Goal: Task Accomplishment & Management: Manage account settings

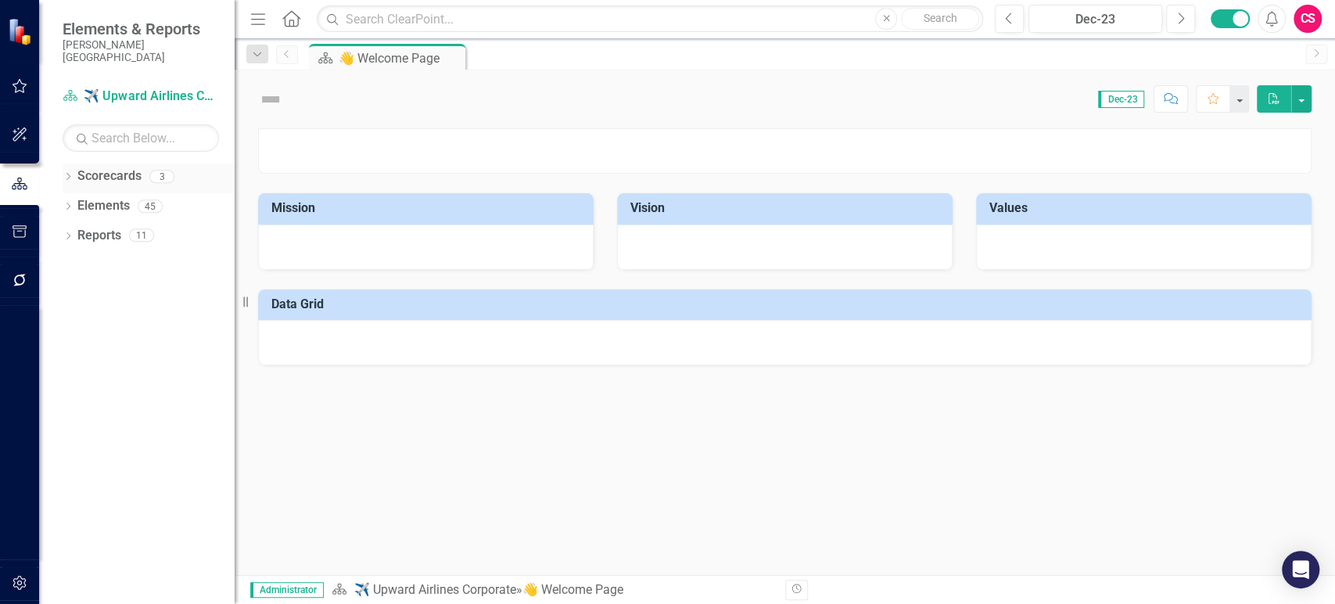
click at [69, 174] on icon "Dropdown" at bounding box center [68, 178] width 11 height 9
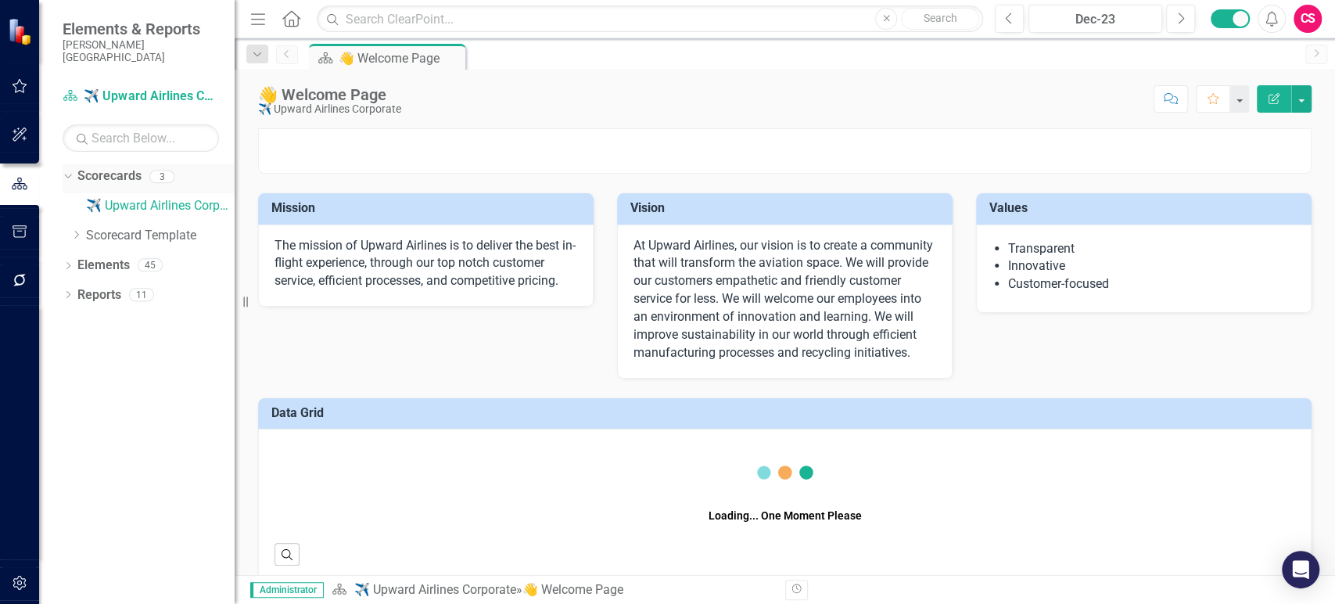
click at [117, 167] on link "Scorecards" at bounding box center [109, 176] width 64 height 18
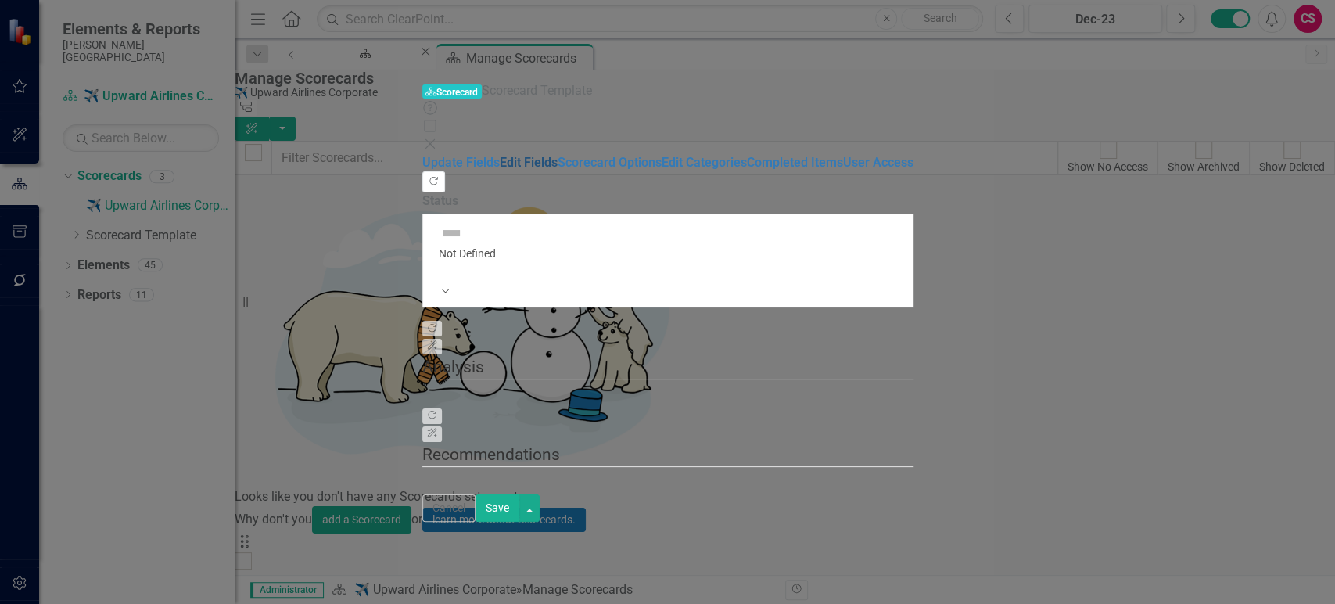
click at [500, 155] on link "Edit Fields" at bounding box center [529, 162] width 58 height 15
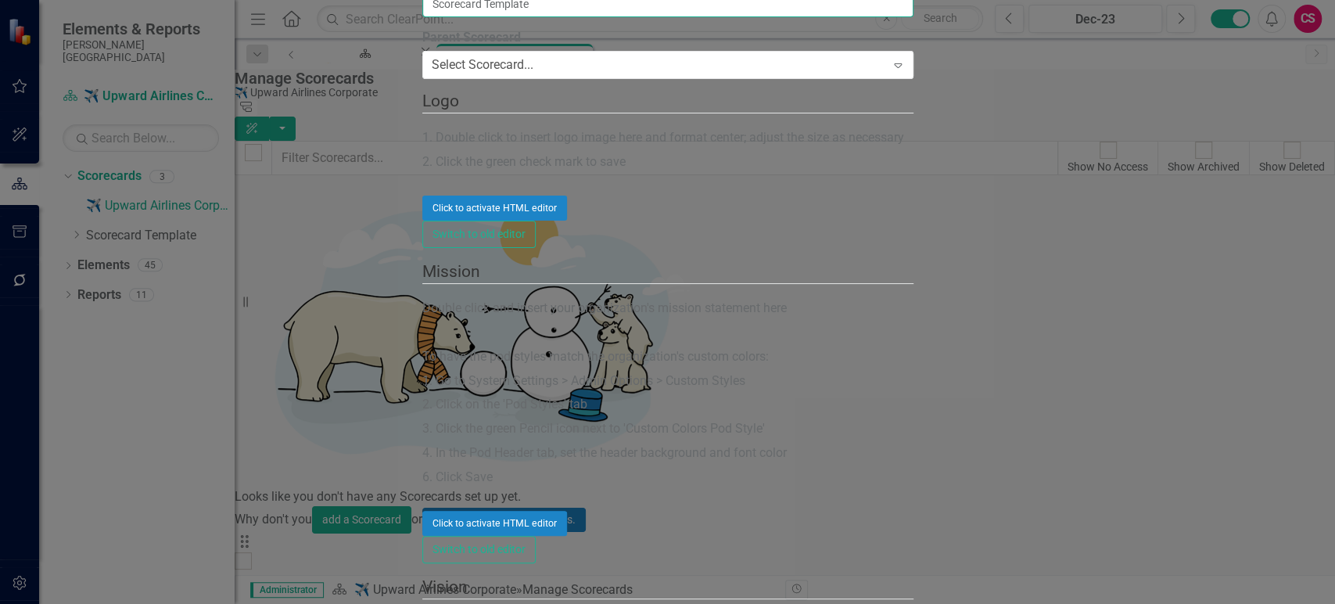
click at [505, 17] on input "Scorecard Template" at bounding box center [667, 4] width 491 height 27
type input "[PERSON_NAME][GEOGRAPHIC_DATA]"
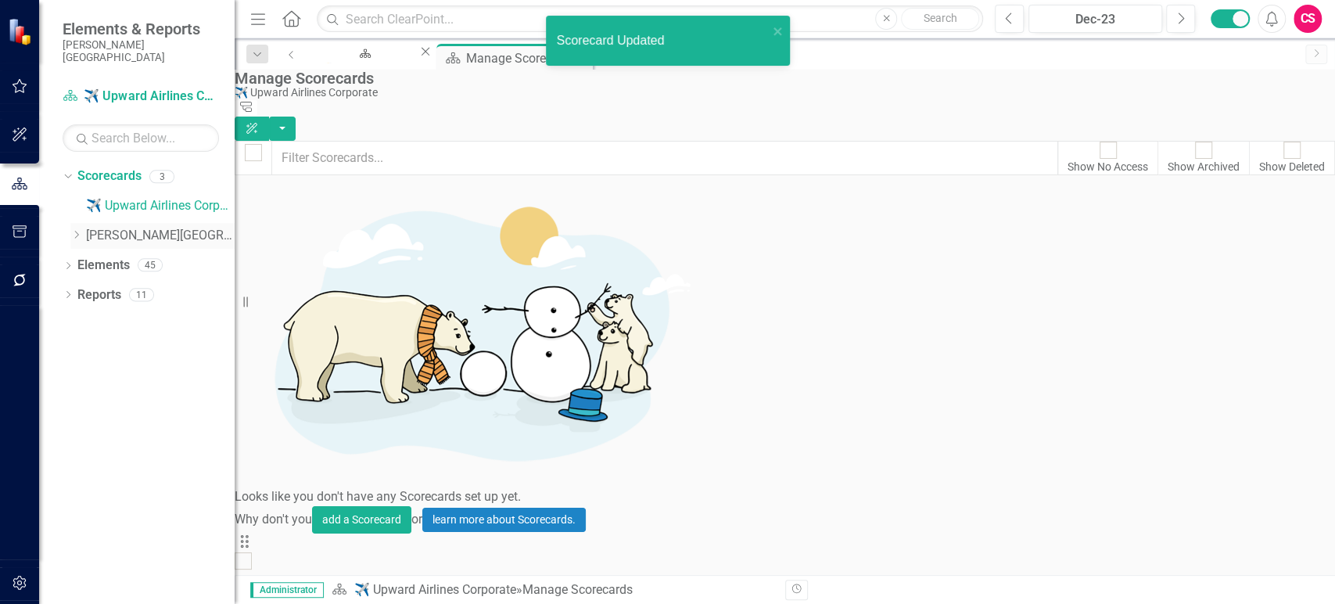
click at [132, 227] on link "[PERSON_NAME][GEOGRAPHIC_DATA]" at bounding box center [160, 236] width 149 height 18
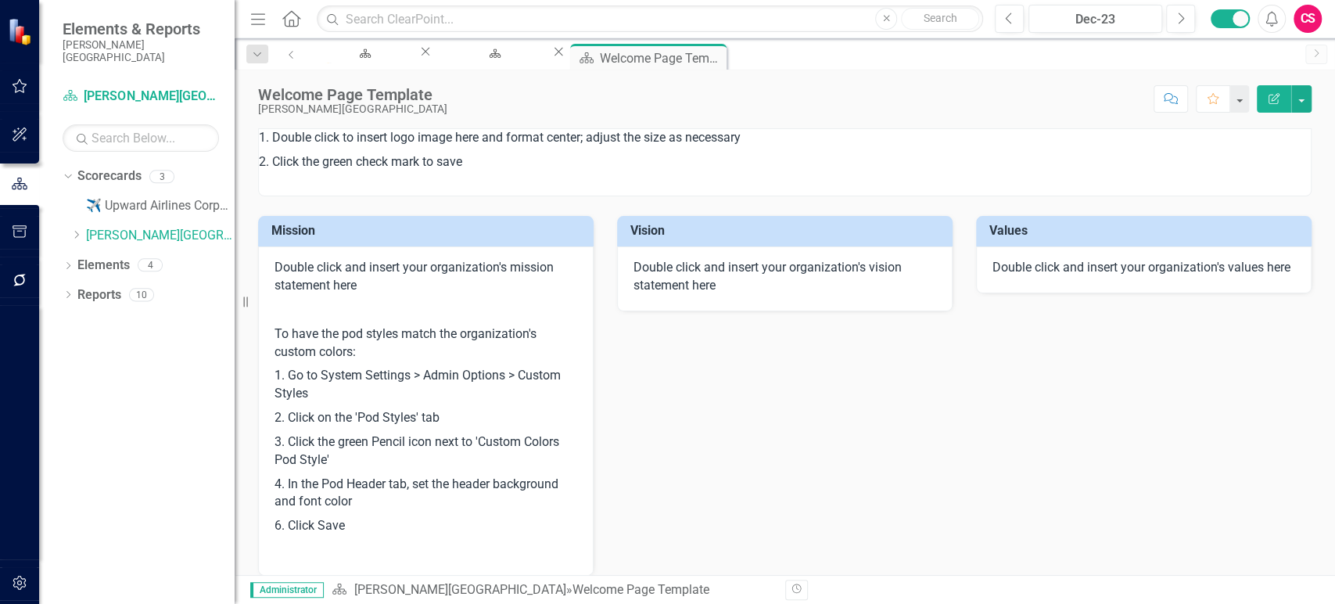
click at [400, 299] on p at bounding box center [426, 310] width 303 height 24
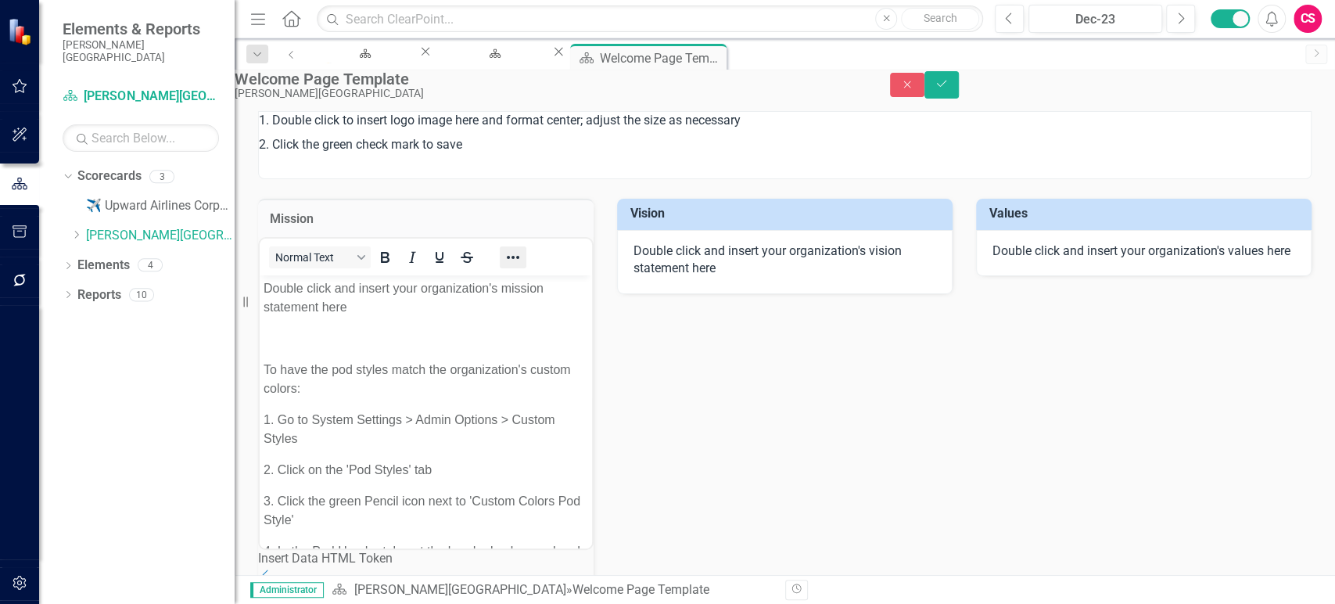
click at [523, 267] on icon "Reveal or hide additional toolbar items" at bounding box center [513, 257] width 19 height 19
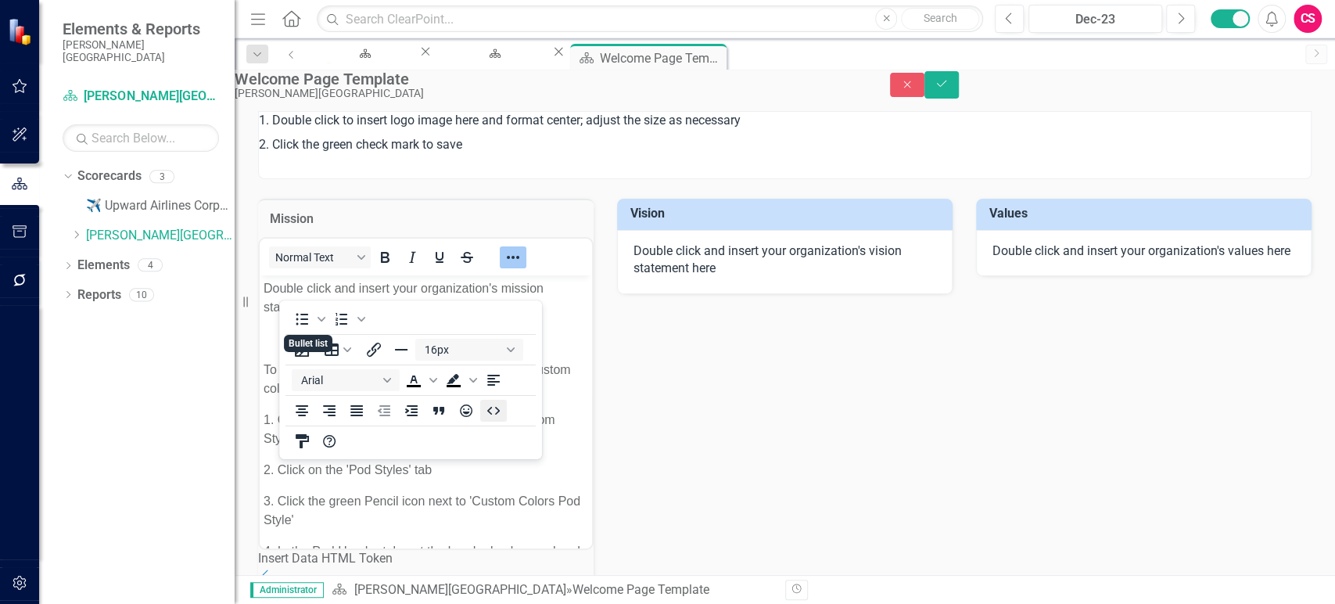
click at [509, 410] on div "16px Arial To open the popup, press Shift+Enter To open the popup, press Shift+…" at bounding box center [410, 395] width 263 height 122
click at [498, 410] on icon "HTML Editor" at bounding box center [493, 411] width 13 height 8
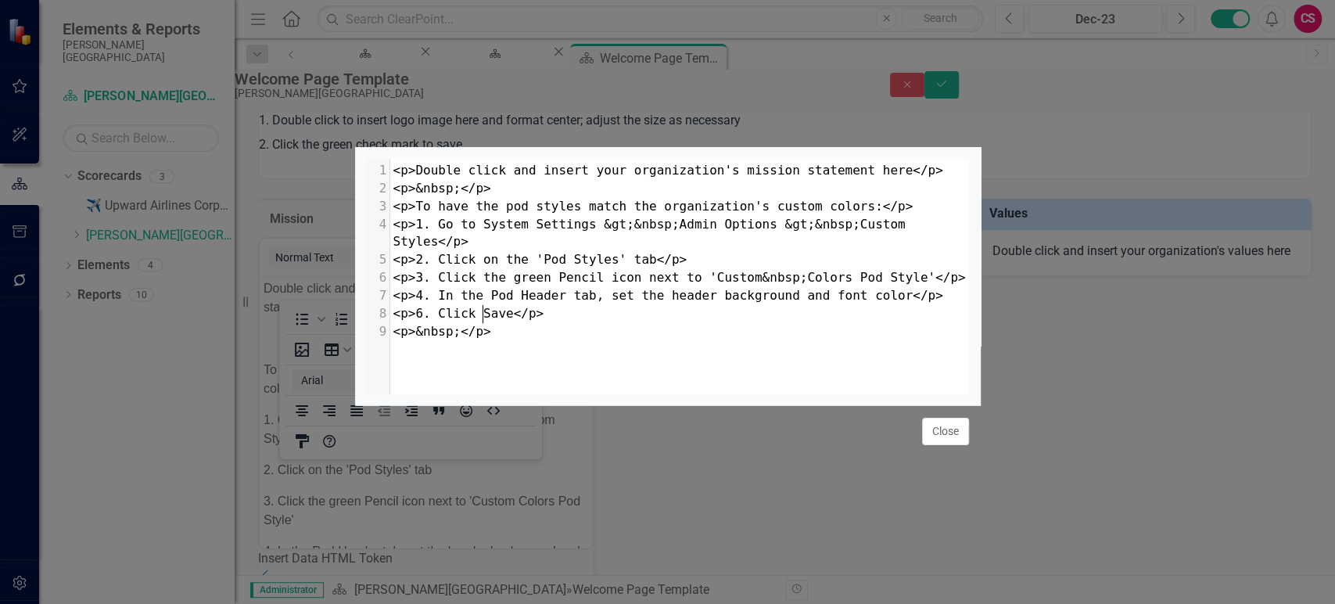
scroll to position [1, 0]
click at [444, 335] on div "​ x 1 <p>Double click and insert your organization's mission statement here</p>…" at bounding box center [688, 296] width 642 height 274
type textarea "<p>Double click and insert your organization's mission statement here</p> <p>&n…"
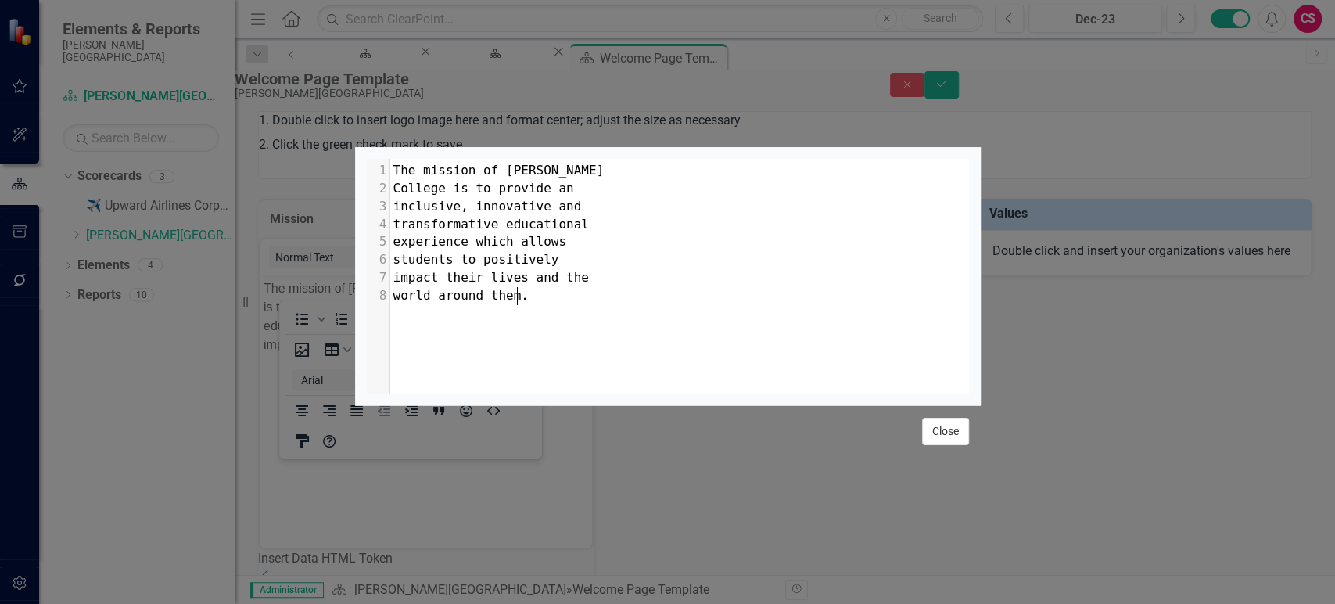
click at [937, 445] on button "Close" at bounding box center [945, 431] width 47 height 27
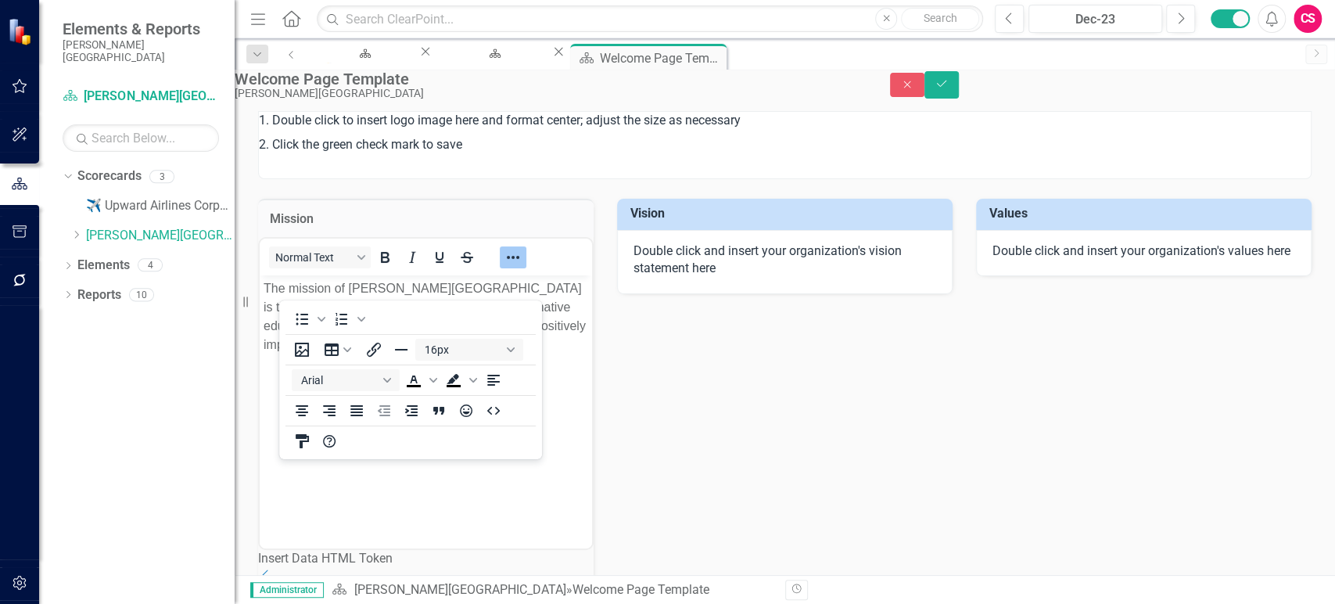
click at [523, 267] on icon "Reveal or hide additional toolbar items" at bounding box center [513, 257] width 19 height 19
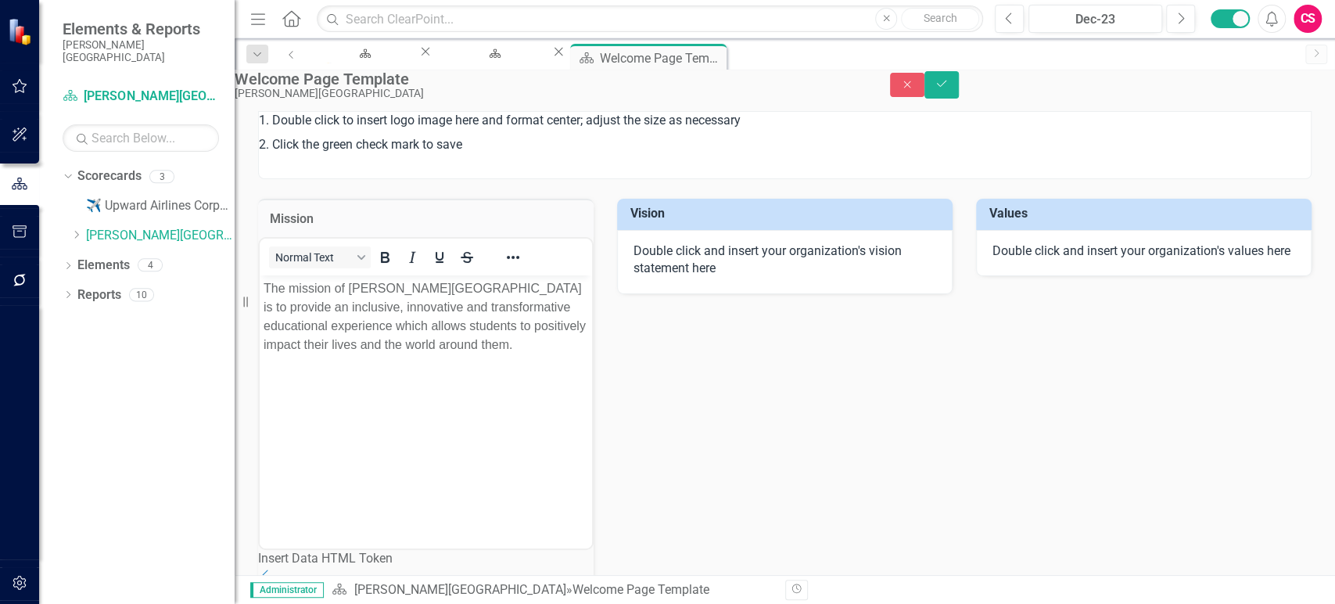
click at [1168, 277] on div "Double click and insert your organization's values here" at bounding box center [1144, 253] width 336 height 47
click at [1167, 277] on div "Double click and insert your organization's values here" at bounding box center [1144, 253] width 336 height 47
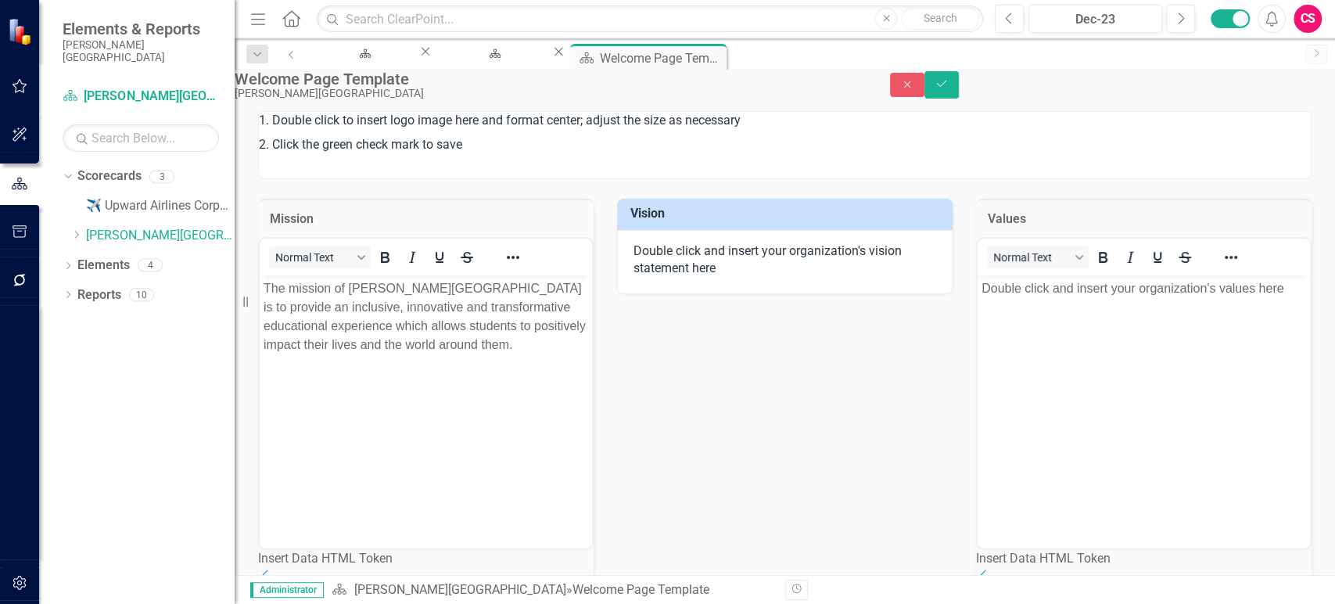
scroll to position [0, 0]
click at [1066, 375] on body "Double click and insert your organization's values here" at bounding box center [1144, 392] width 332 height 235
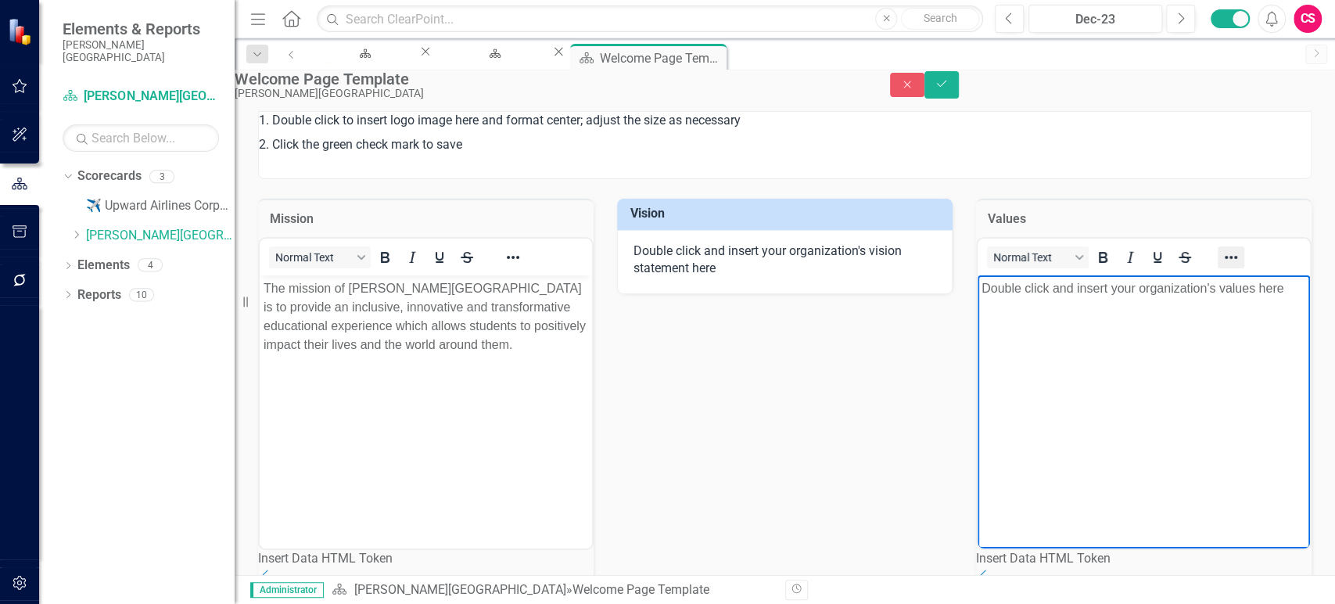
click at [1245, 268] on button "Reveal or hide additional toolbar items" at bounding box center [1231, 257] width 27 height 22
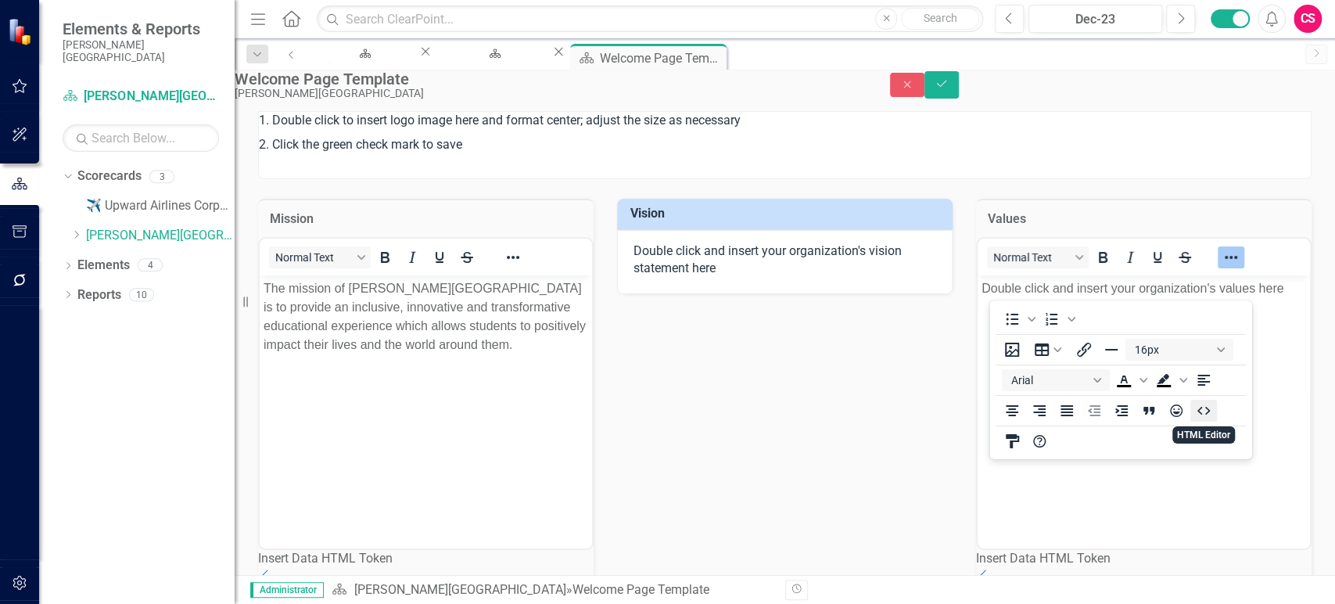
click at [1198, 415] on icon "HTML Editor" at bounding box center [1204, 410] width 19 height 19
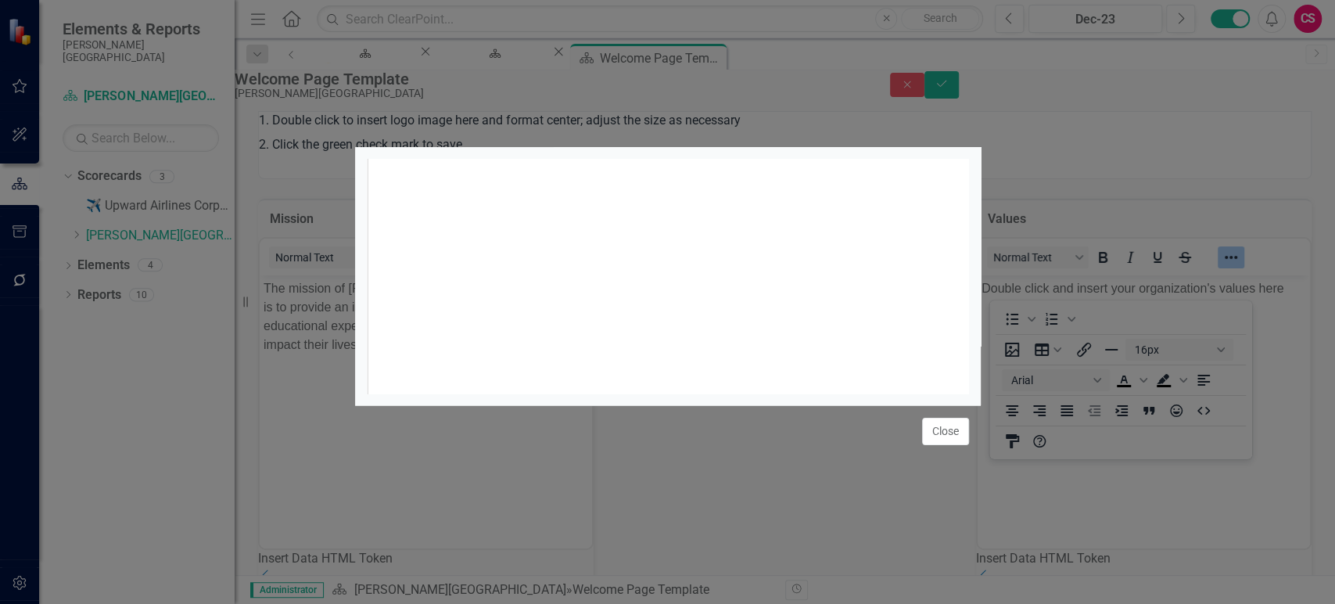
scroll to position [6, 0]
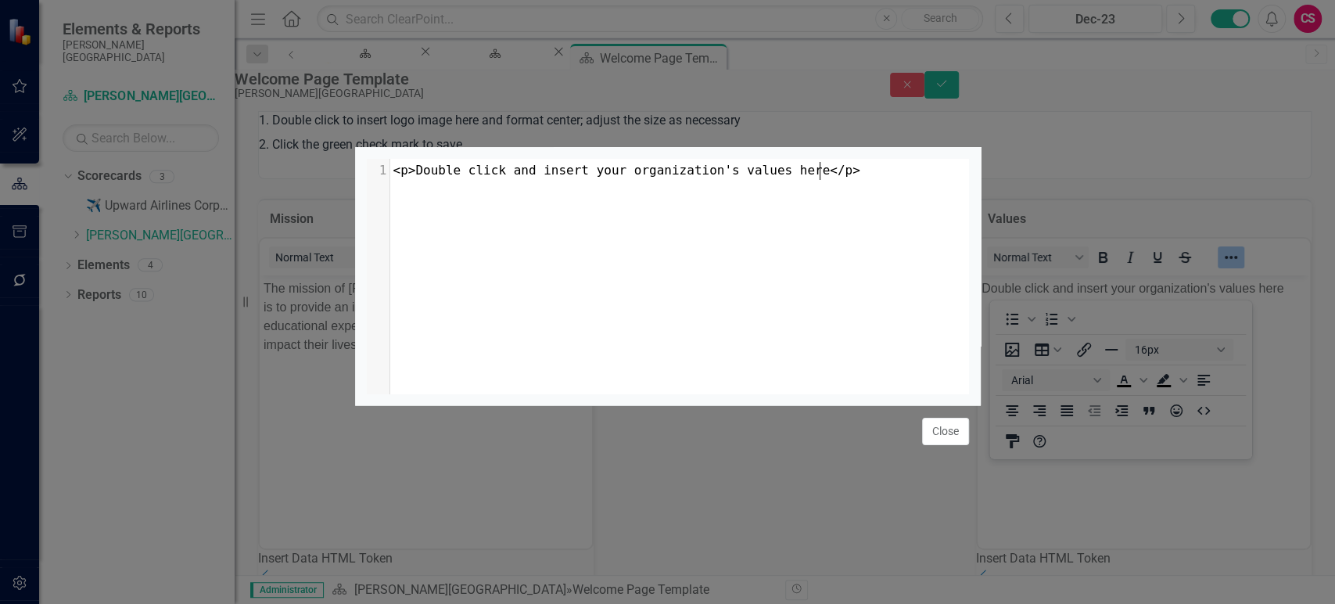
click at [871, 343] on div "xxxxxxxxxx 1 1 <p>Double click and insert your organization's values here</p>" at bounding box center [688, 296] width 642 height 274
type textarea "<p>Double click and insert your organization's values here</p>"
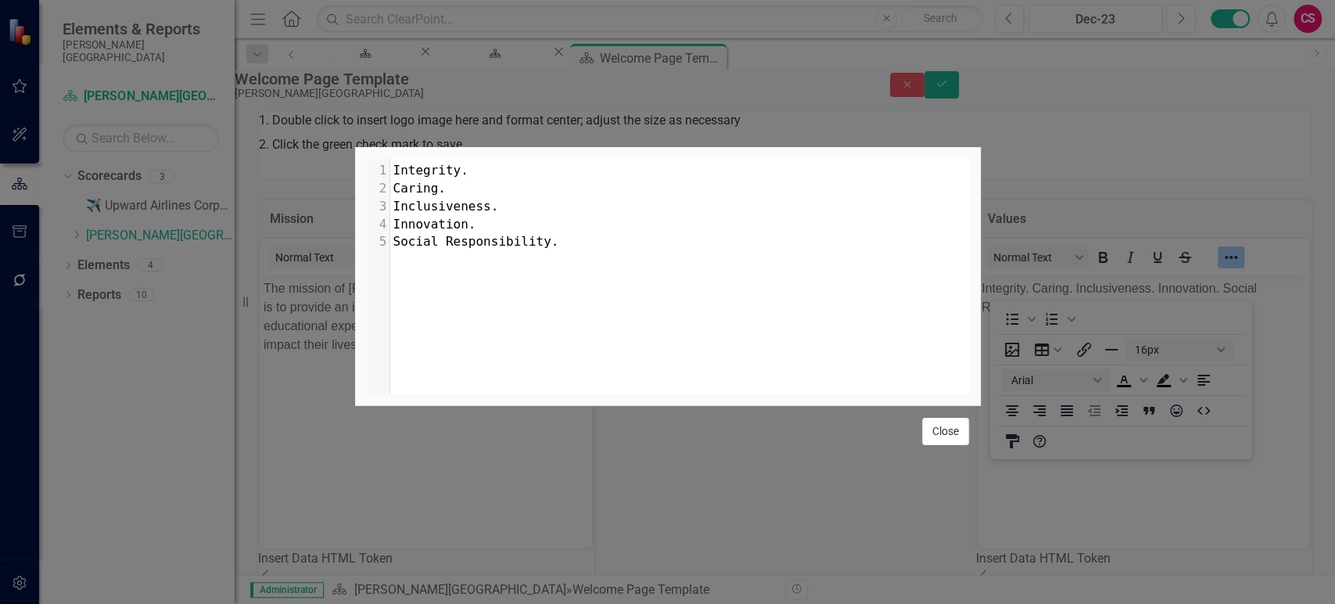
click at [952, 445] on button "Close" at bounding box center [945, 431] width 47 height 27
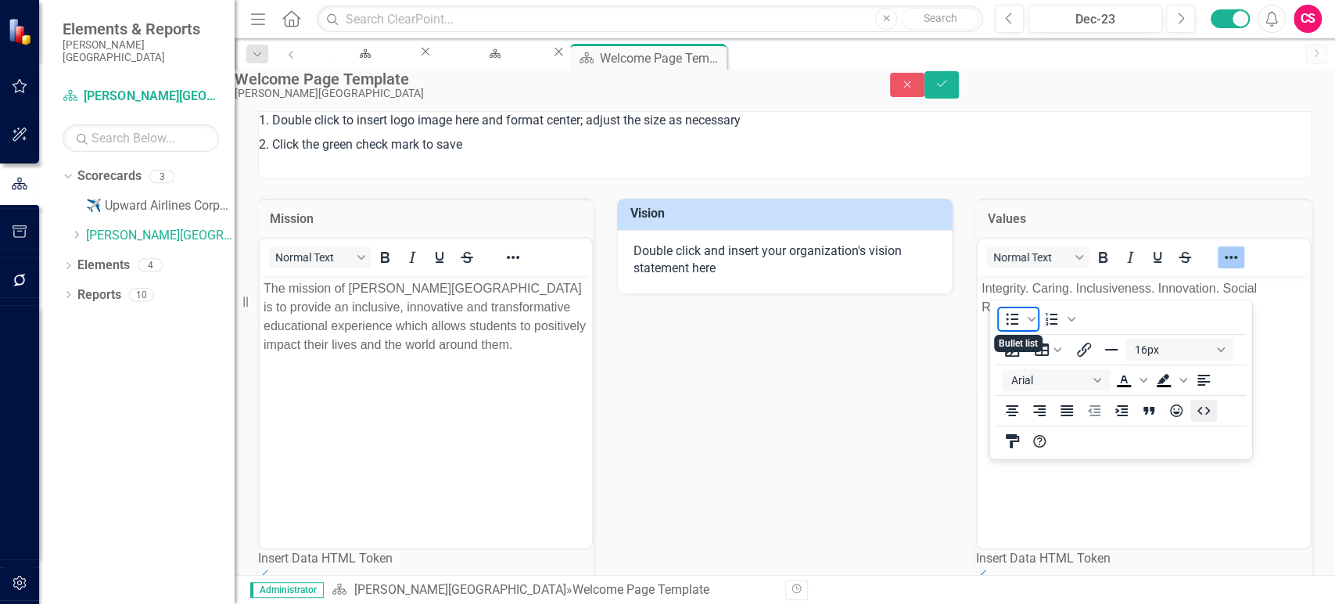
click at [1207, 415] on icon "HTML Editor" at bounding box center [1204, 410] width 19 height 19
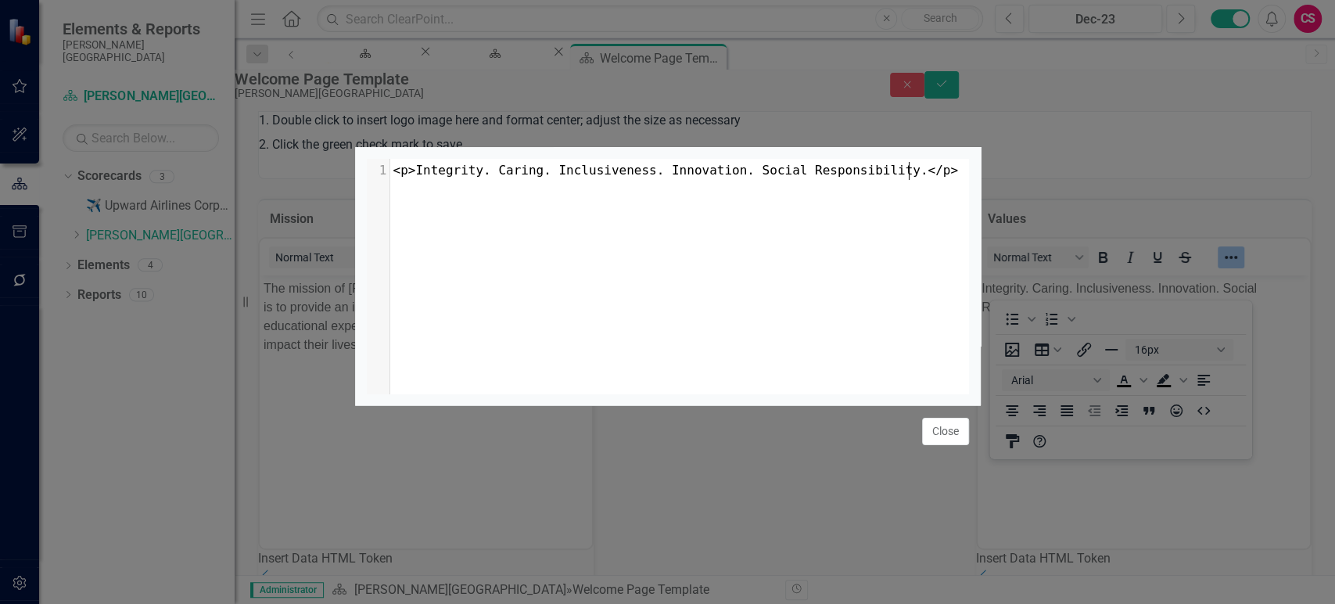
click at [947, 445] on button "Close" at bounding box center [945, 431] width 47 height 27
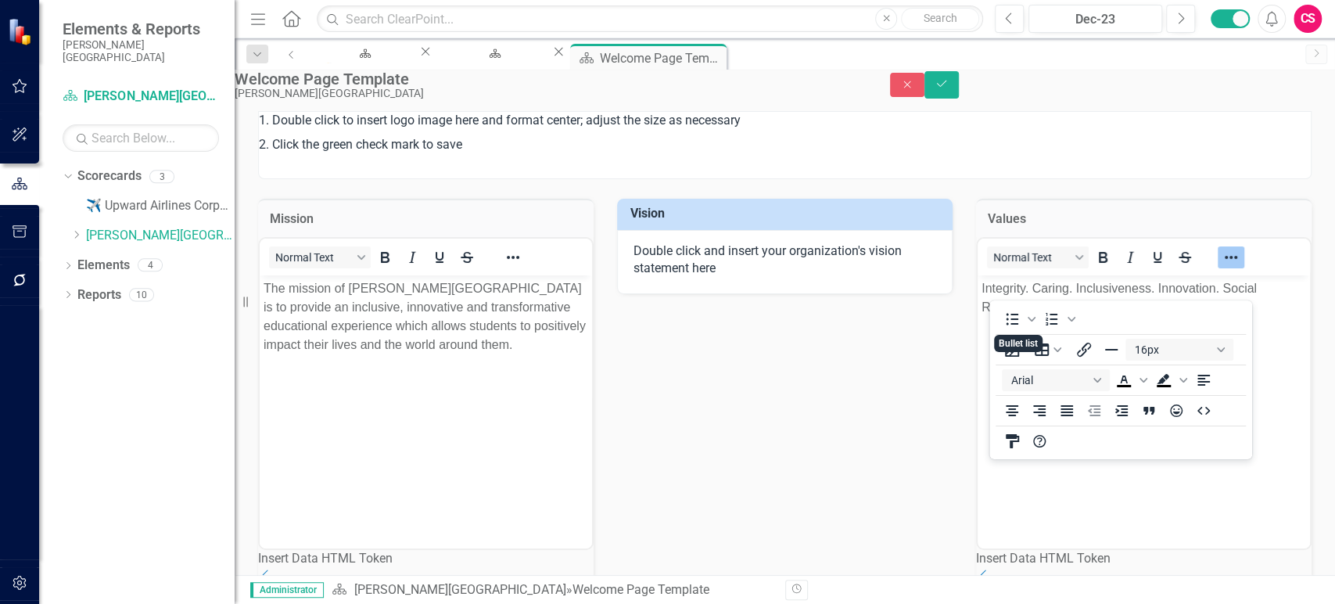
click at [1227, 465] on body "Integrity. Caring. Inclusiveness. Innovation. Social Responsibility." at bounding box center [1144, 392] width 332 height 235
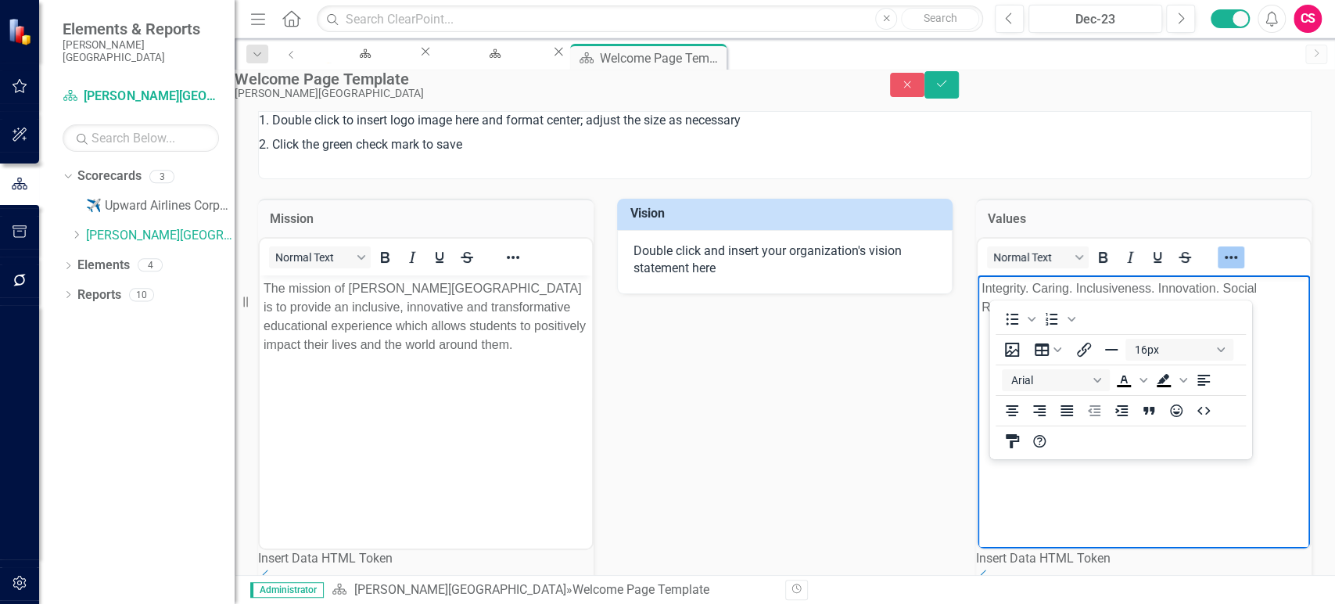
click at [1241, 267] on icon "Reveal or hide additional toolbar items" at bounding box center [1231, 257] width 19 height 19
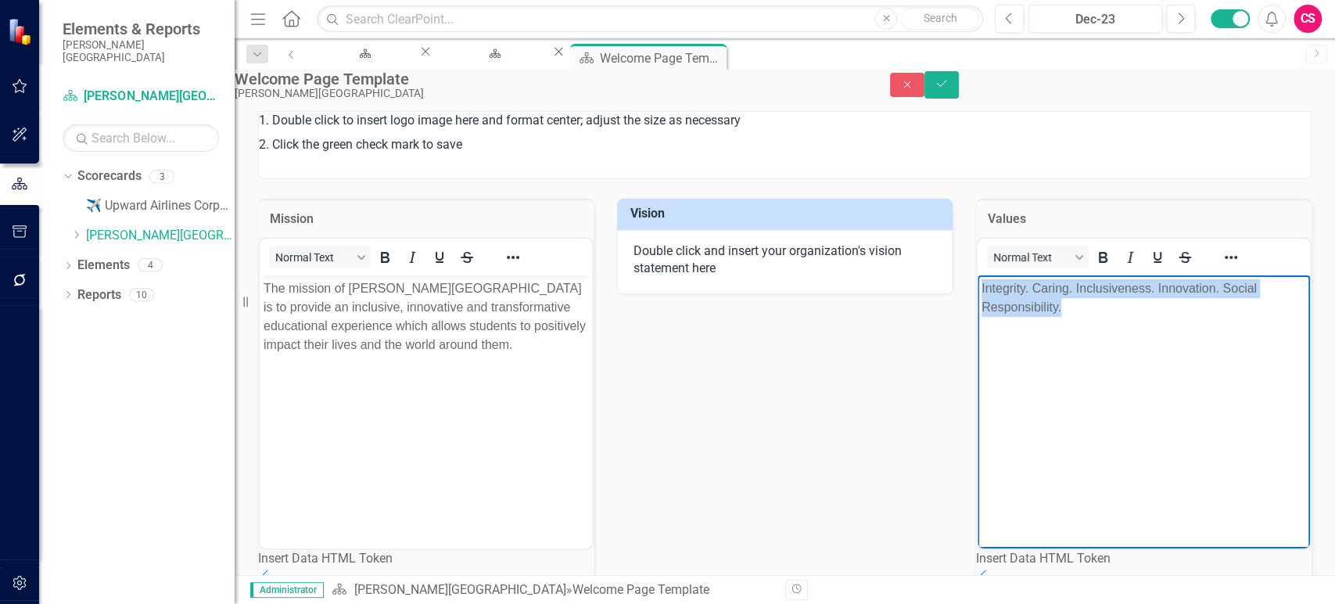
drag, startPoint x: 994, startPoint y: 287, endPoint x: 1942, endPoint y: 580, distance: 992.5
click at [978, 275] on html "Integrity. Caring. Inclusiveness. Innovation. Social Responsibility." at bounding box center [1144, 392] width 332 height 235
click at [1241, 267] on icon "Reveal or hide additional toolbar items" at bounding box center [1231, 257] width 19 height 19
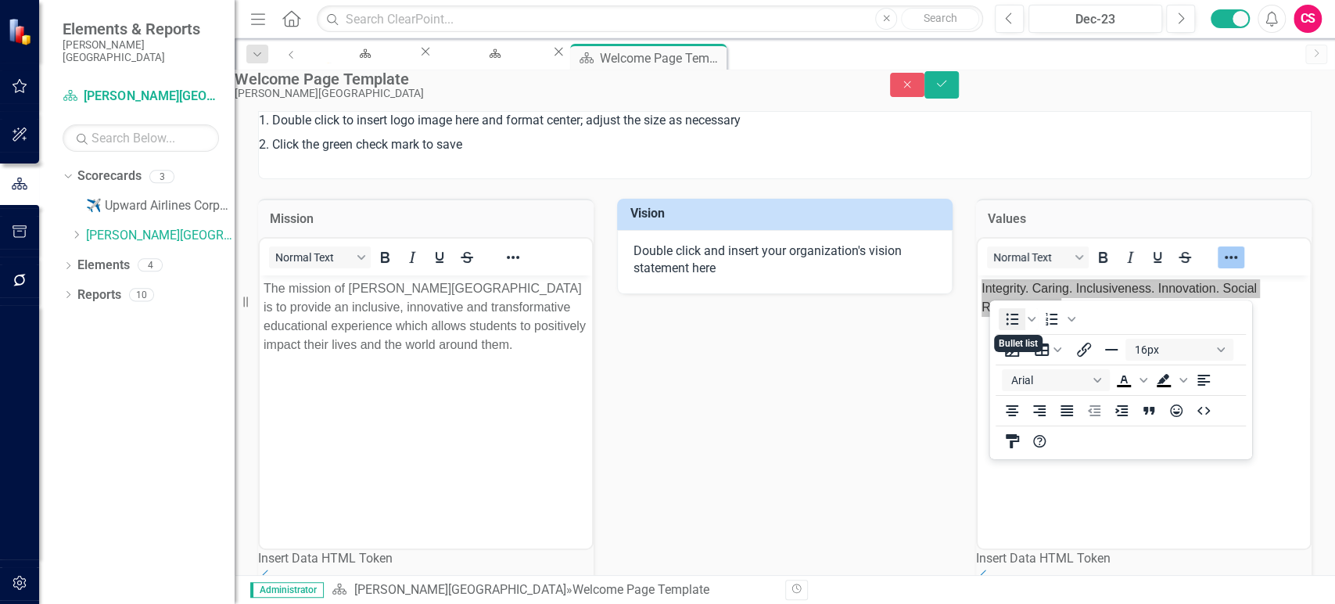
click at [1014, 318] on icon "Bullet list" at bounding box center [1012, 319] width 19 height 19
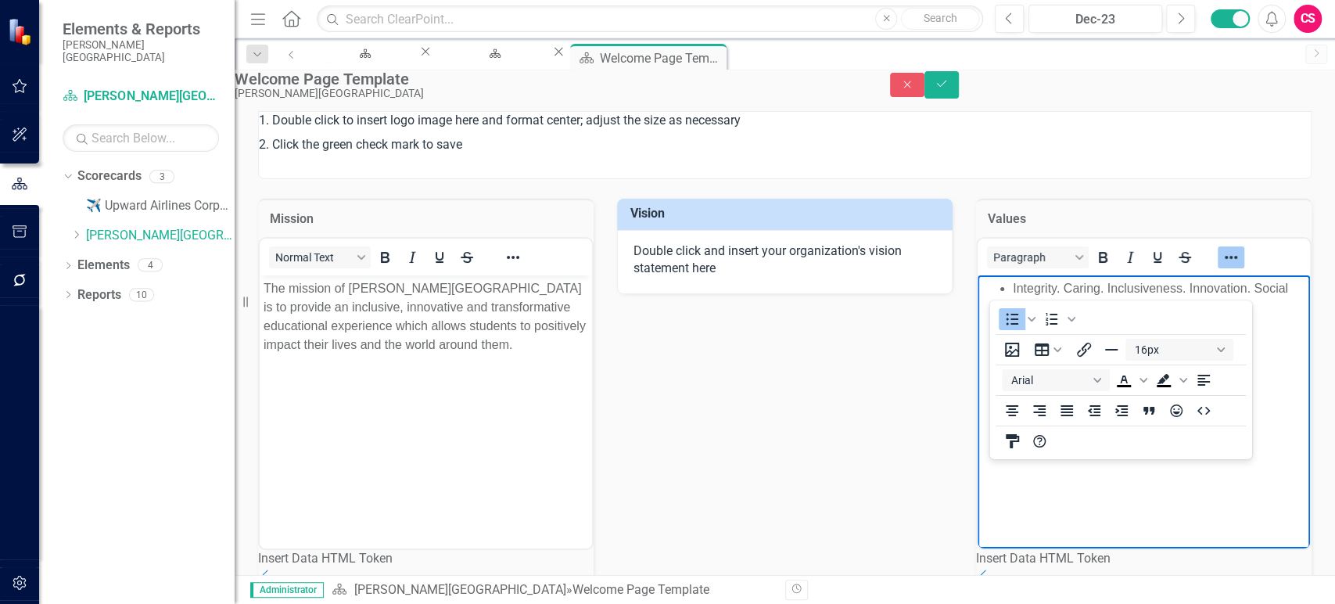
click at [1130, 450] on body "Integrity. Caring. Inclusiveness. Innovation. Social Responsibility." at bounding box center [1144, 392] width 332 height 235
click at [1245, 268] on button "Reveal or hide additional toolbar items" at bounding box center [1231, 257] width 27 height 22
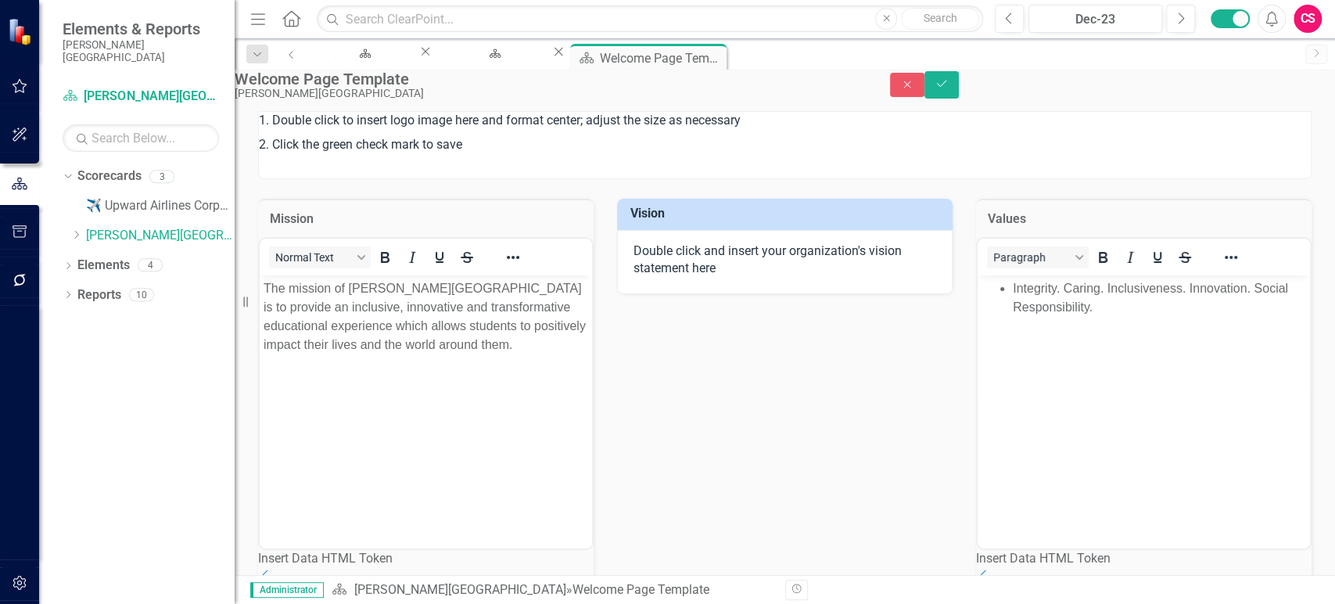
click at [1063, 287] on li "Integrity. Caring. Inclusiveness. Innovation. Social Responsibility." at bounding box center [1159, 298] width 293 height 38
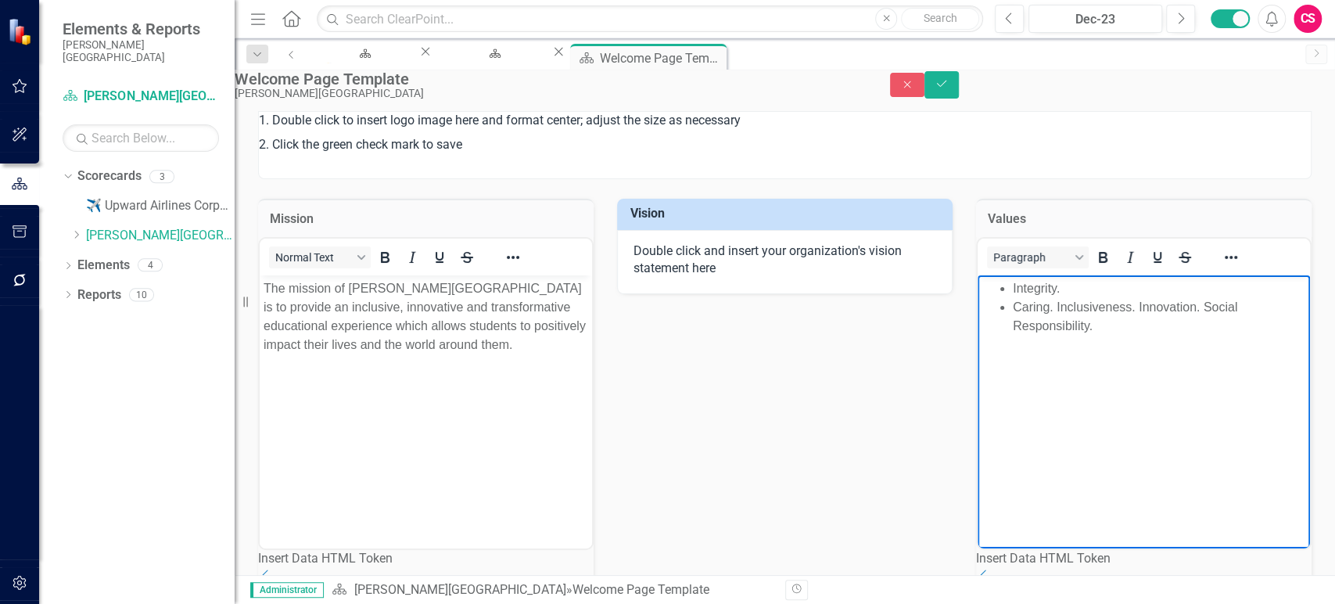
click at [1056, 304] on li "Caring. Inclusiveness. Innovation. Social Responsibility." at bounding box center [1159, 316] width 293 height 38
click at [1094, 329] on li "Inclusiveness. Innovation. Social Responsibility." at bounding box center [1159, 325] width 293 height 19
click at [1080, 343] on li "Innovation. Social Responsibility." at bounding box center [1159, 344] width 293 height 19
click at [804, 279] on p "Double click and insert your organization's vision statement here" at bounding box center [785, 261] width 303 height 36
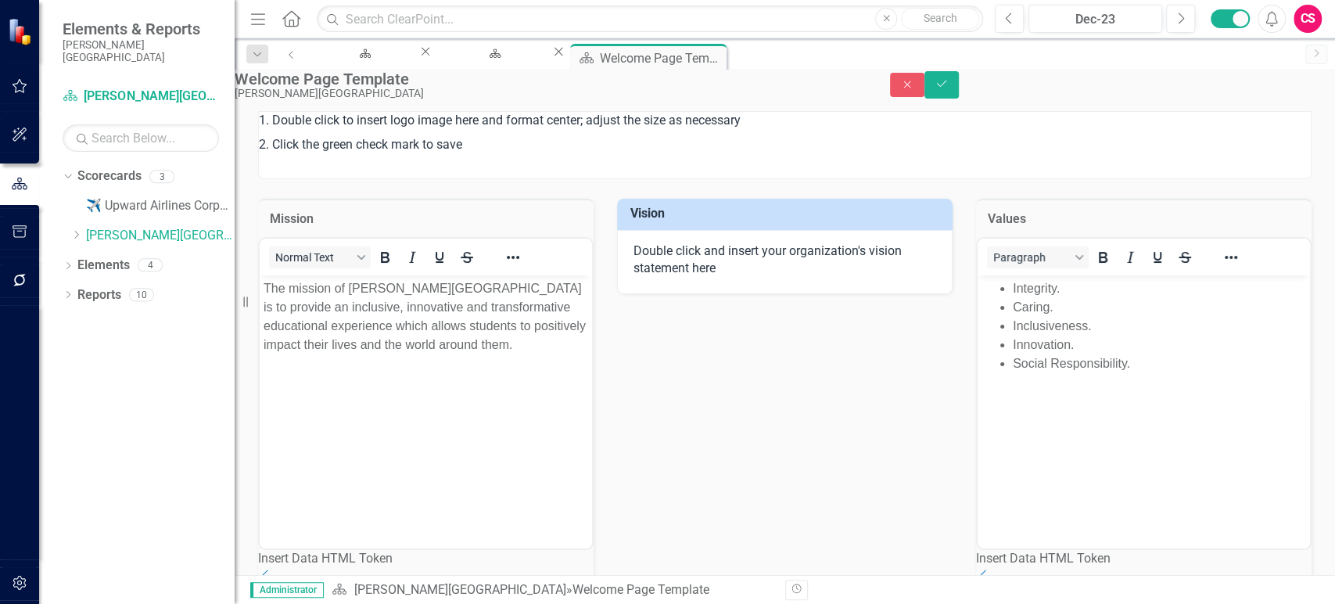
click at [804, 279] on p "Double click and insert your organization's vision statement here" at bounding box center [785, 261] width 303 height 36
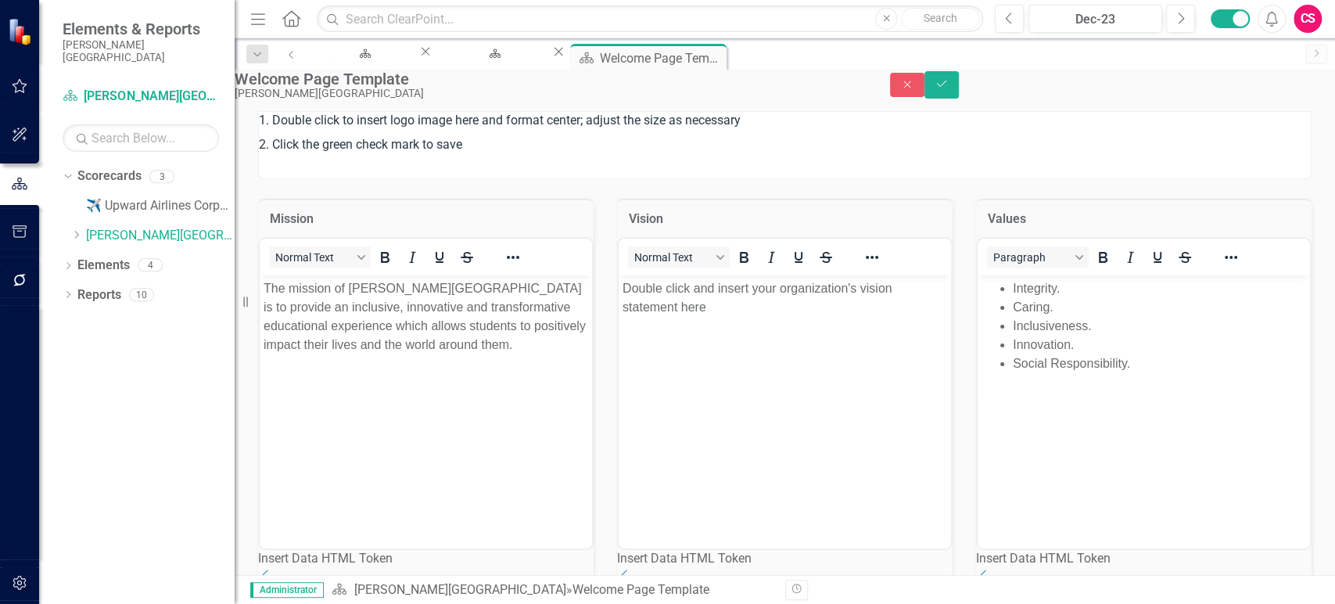
scroll to position [0, 0]
click at [882, 267] on icon "Reveal or hide additional toolbar items" at bounding box center [872, 257] width 19 height 19
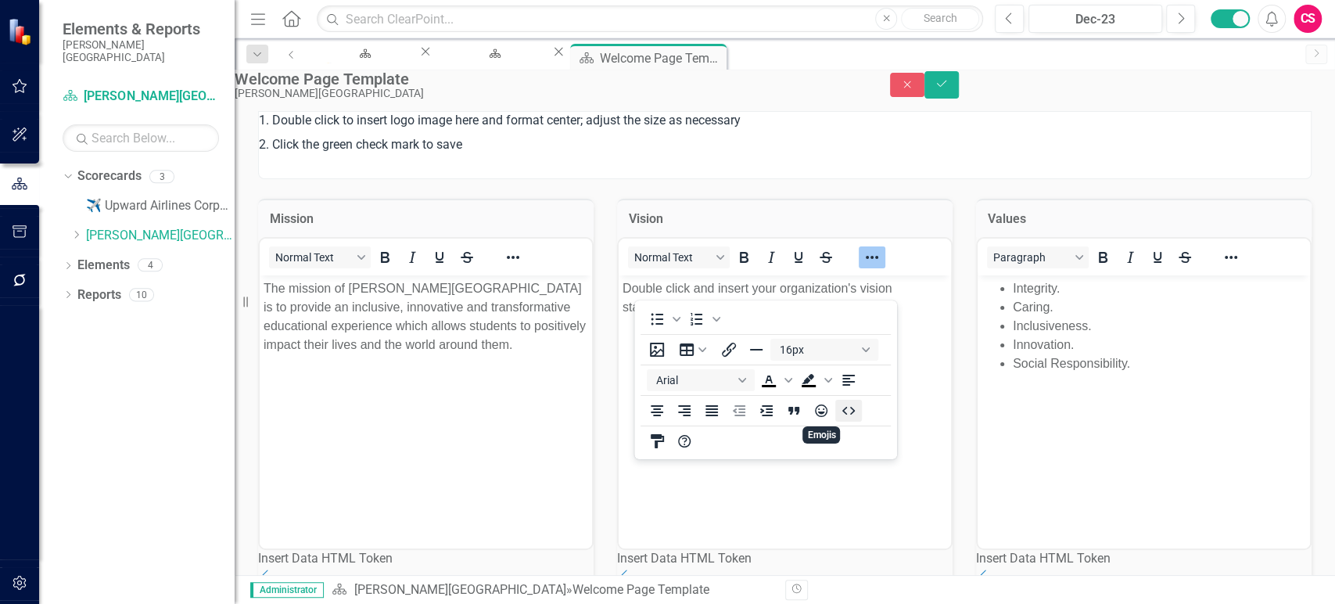
click at [845, 411] on icon "HTML Editor" at bounding box center [848, 410] width 19 height 19
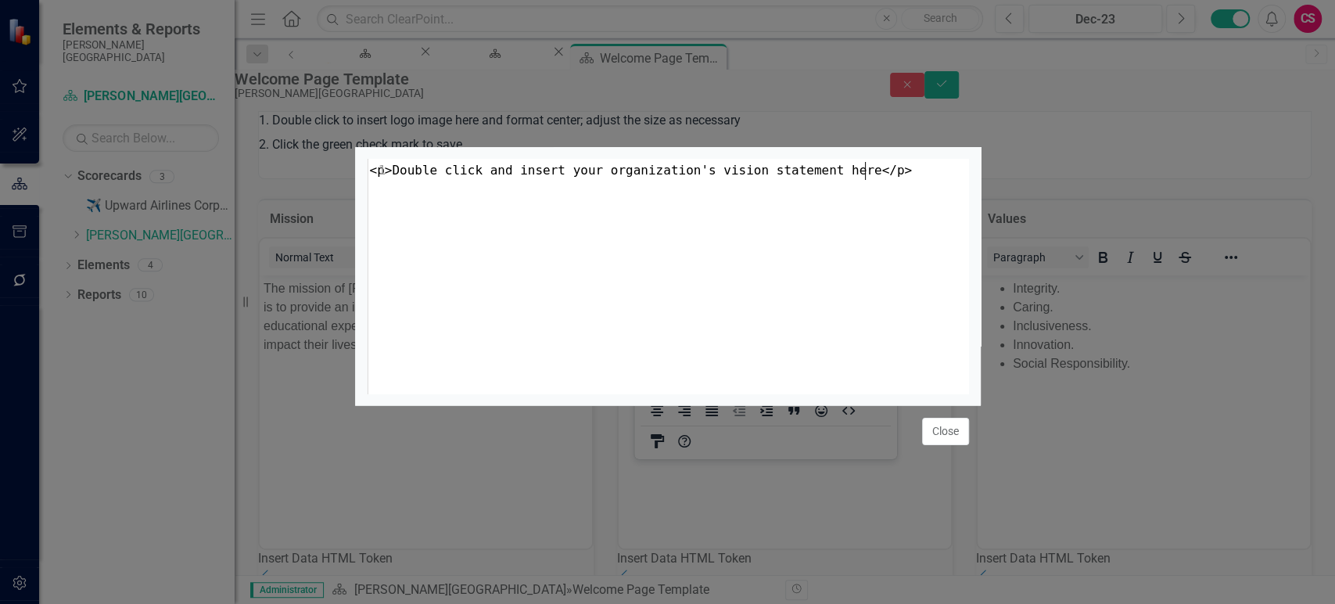
click at [651, 293] on div "1 <p>Double click and insert your organization's vision statement here</p>" at bounding box center [688, 296] width 642 height 274
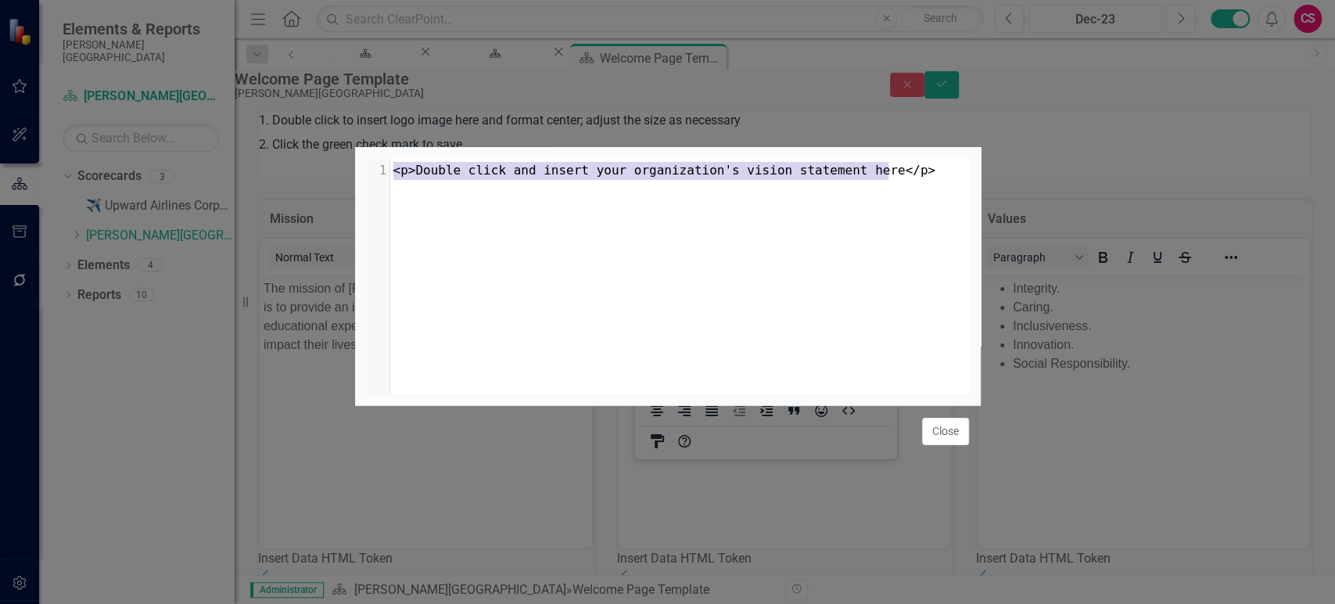
type textarea "<p>Double click and insert your organization's vision statement here</p>"
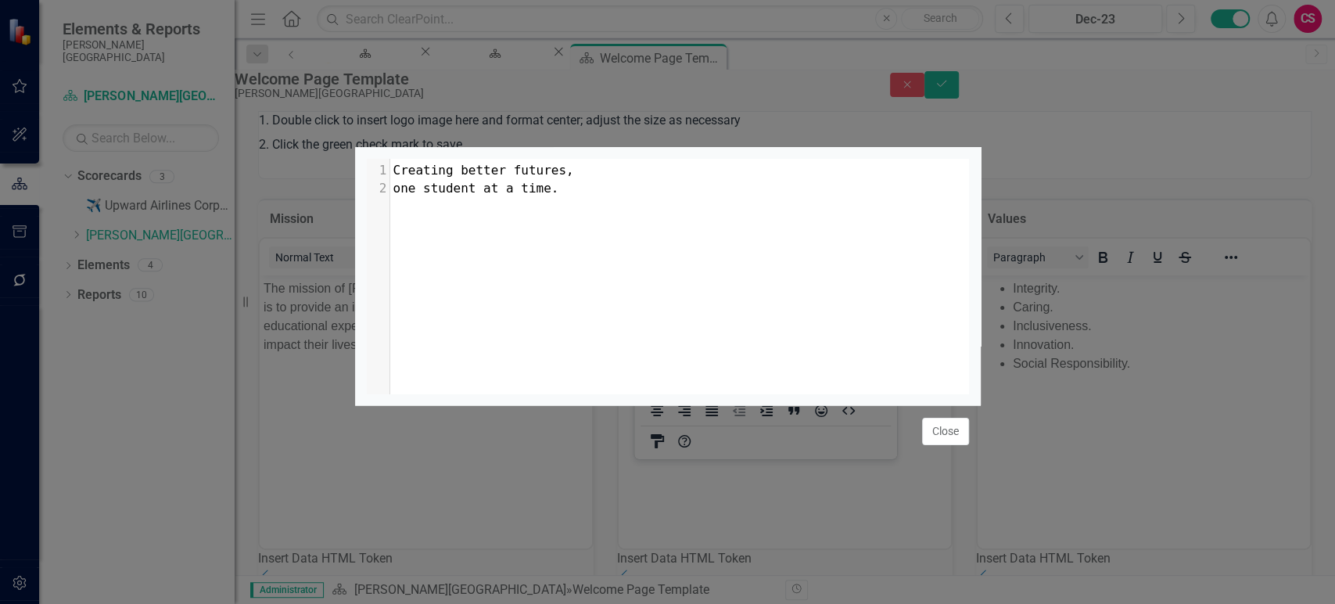
click at [952, 445] on button "Close" at bounding box center [945, 431] width 47 height 27
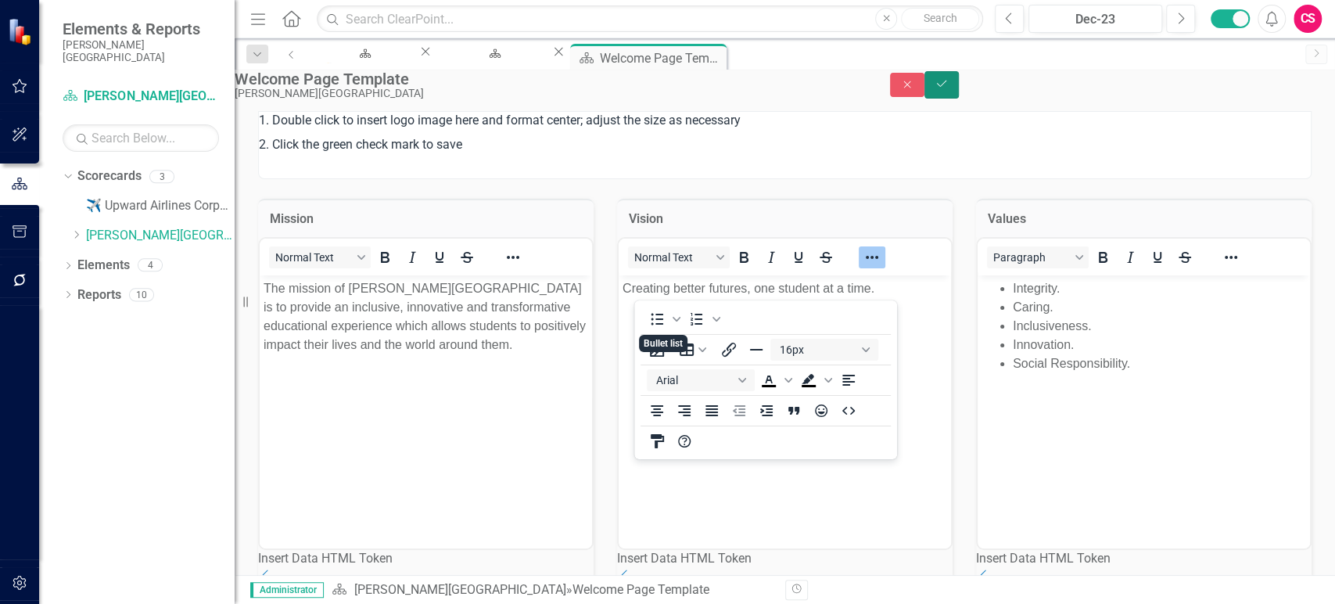
click at [949, 89] on icon "Save" at bounding box center [942, 83] width 14 height 11
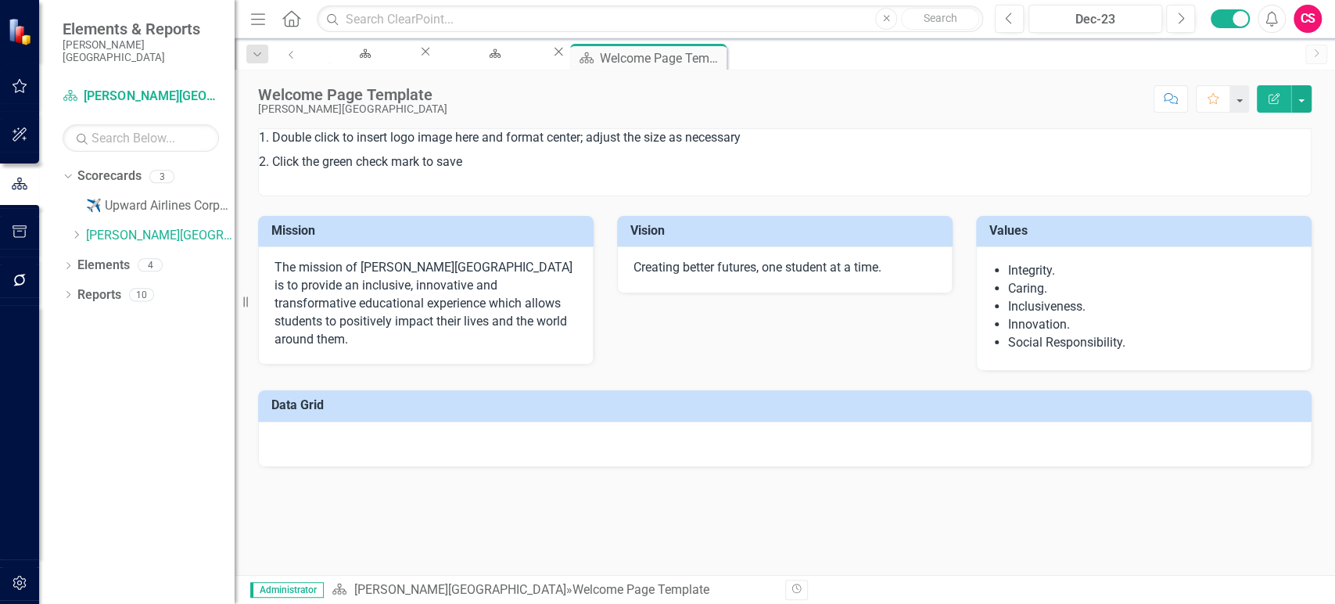
click at [492, 178] on p at bounding box center [785, 184] width 1052 height 21
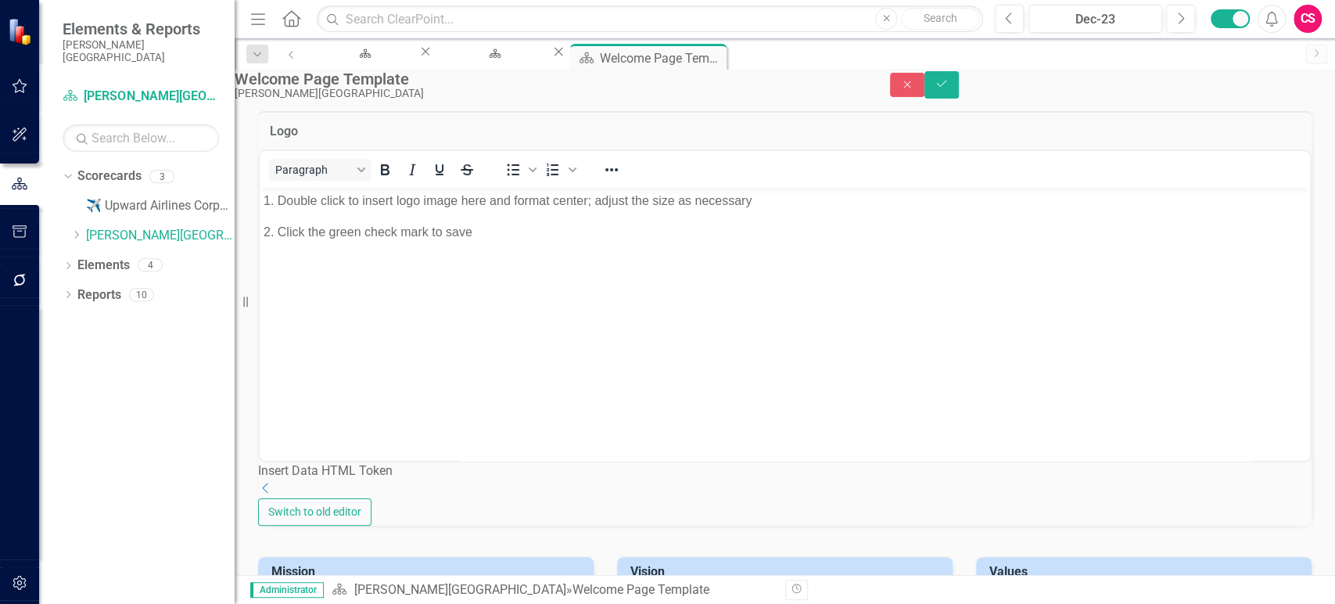
scroll to position [0, 0]
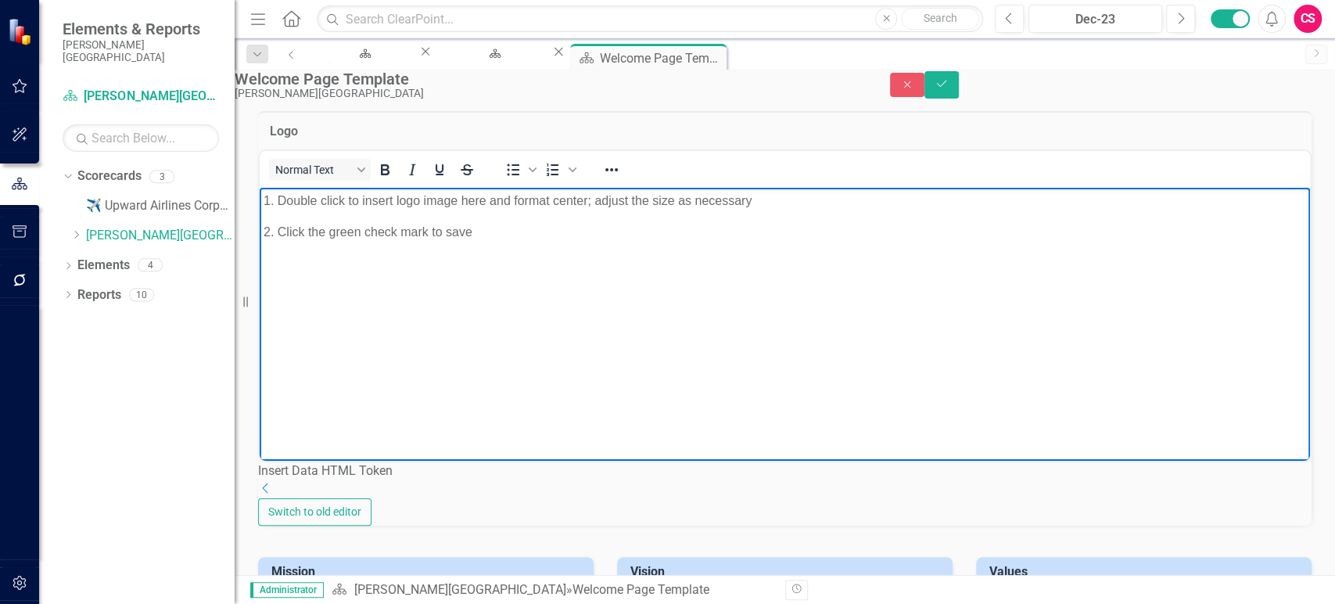
click at [476, 192] on p "1. Double click to insert logo image here and format center; adjust the size as…" at bounding box center [785, 201] width 1043 height 19
click at [464, 245] on body "1. Double click to insert logo image here and format center; adjust the size as…" at bounding box center [785, 305] width 1051 height 235
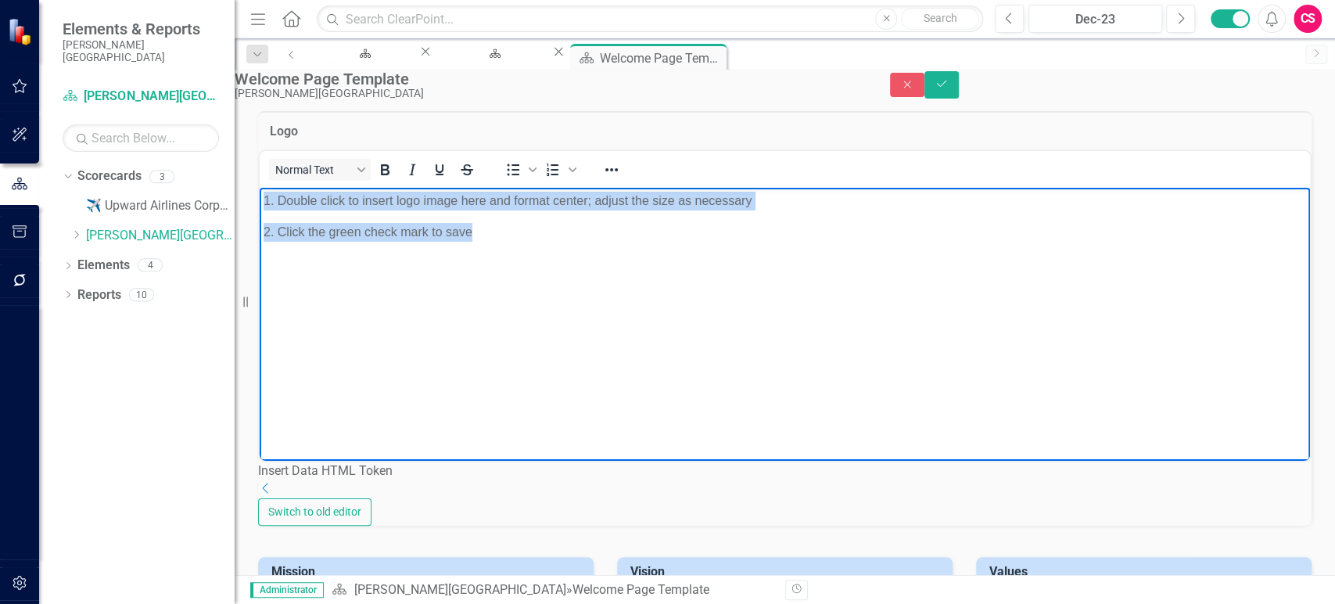
paste body "Rich Text Area. Press ALT-0 for help."
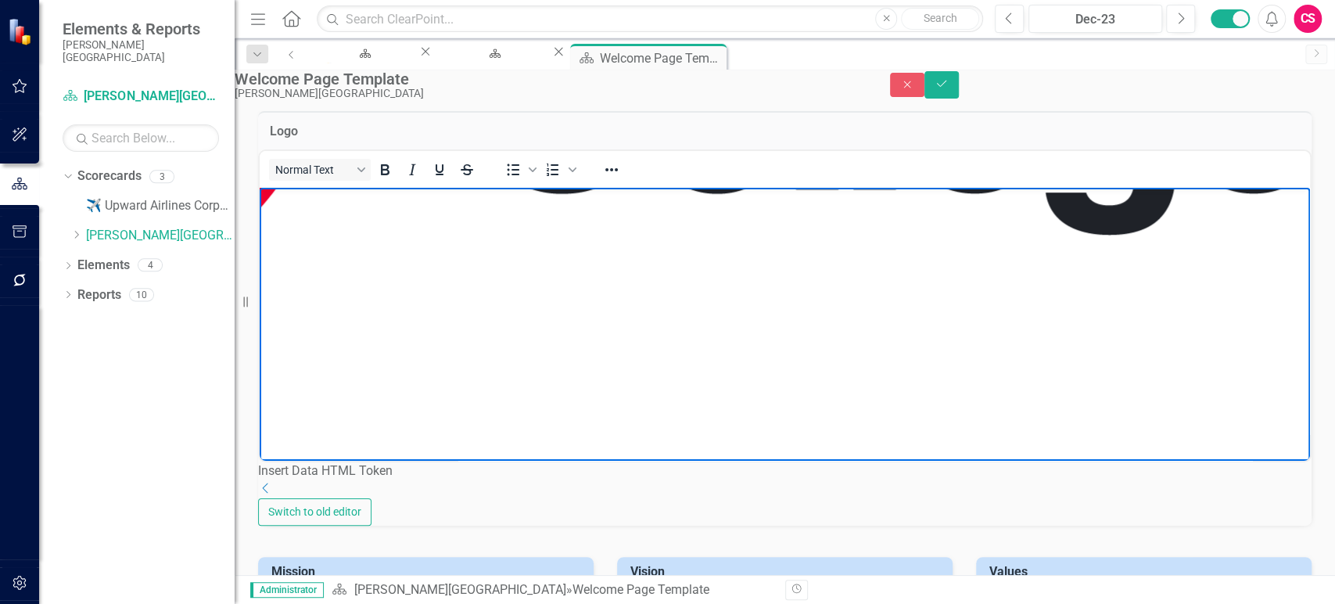
scroll to position [747, 1095]
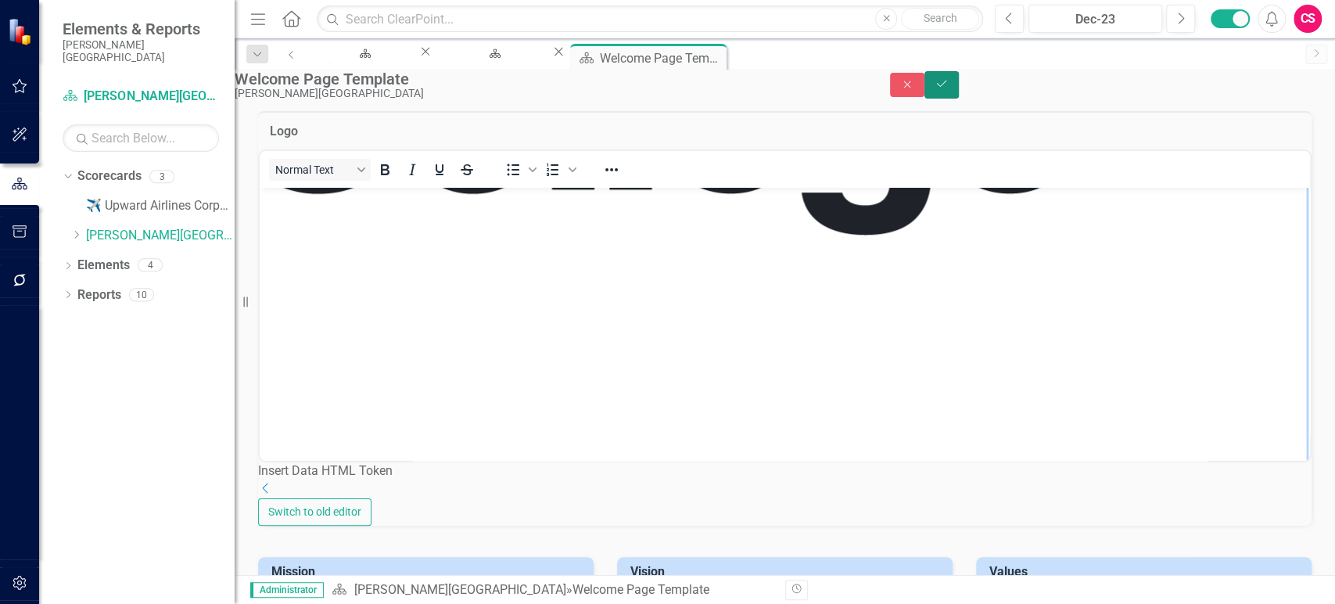
drag, startPoint x: 1291, startPoint y: 102, endPoint x: 1264, endPoint y: 101, distance: 26.6
click at [959, 99] on button "Save" at bounding box center [942, 84] width 34 height 27
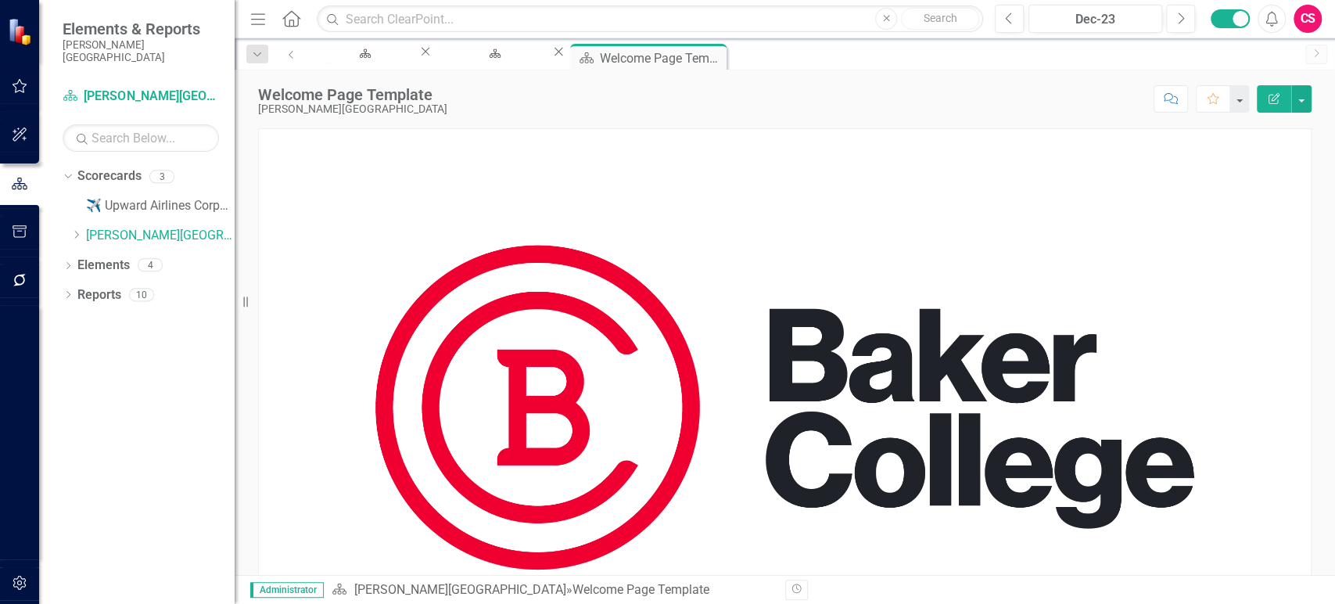
click at [820, 348] on img at bounding box center [785, 407] width 1052 height 557
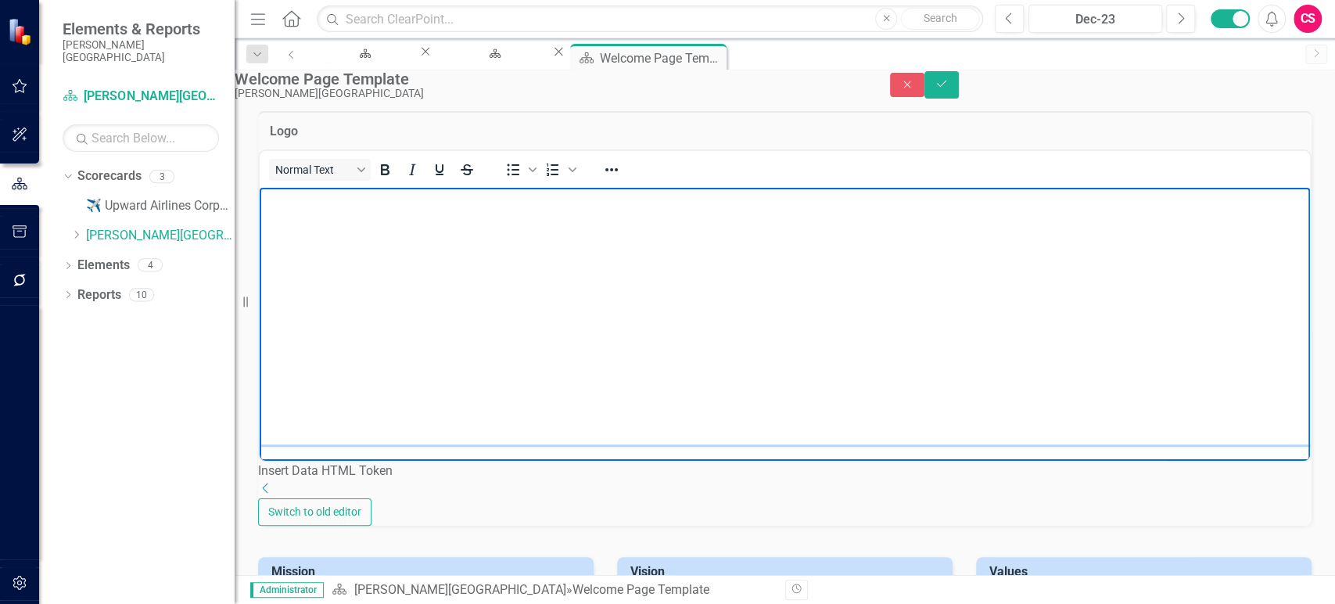
scroll to position [862, 1095]
drag, startPoint x: 1249, startPoint y: 432, endPoint x: 677, endPoint y: 157, distance: 634.4
drag, startPoint x: 1248, startPoint y: 430, endPoint x: 961, endPoint y: 203, distance: 365.3
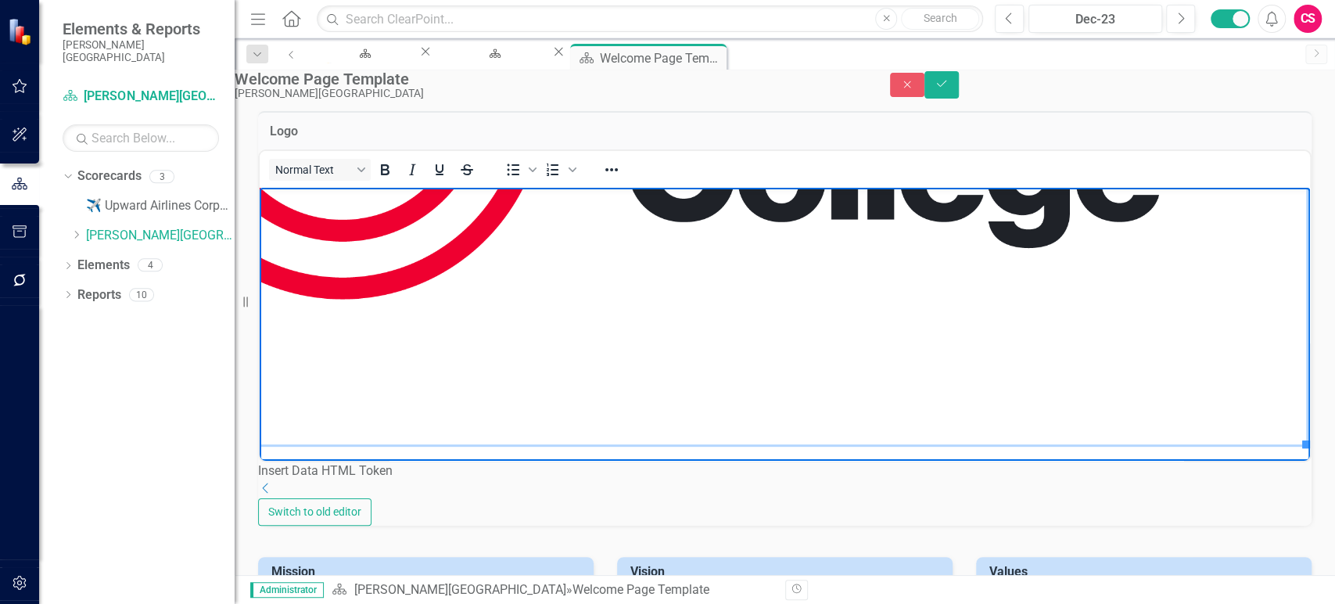
click at [1249, 424] on img "Rich Text Area. Press ALT-0 for help." at bounding box center [650, 97] width 1311 height 694
drag, startPoint x: 1251, startPoint y: 432, endPoint x: 900, endPoint y: 227, distance: 406.0
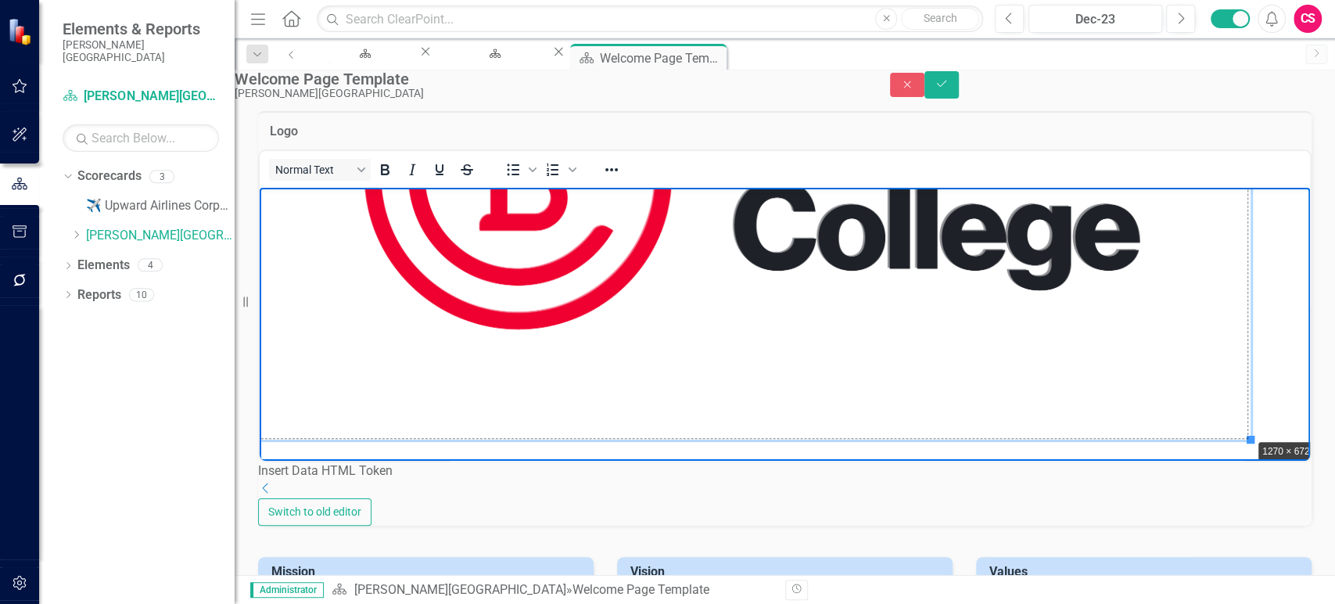
scroll to position [288, 9]
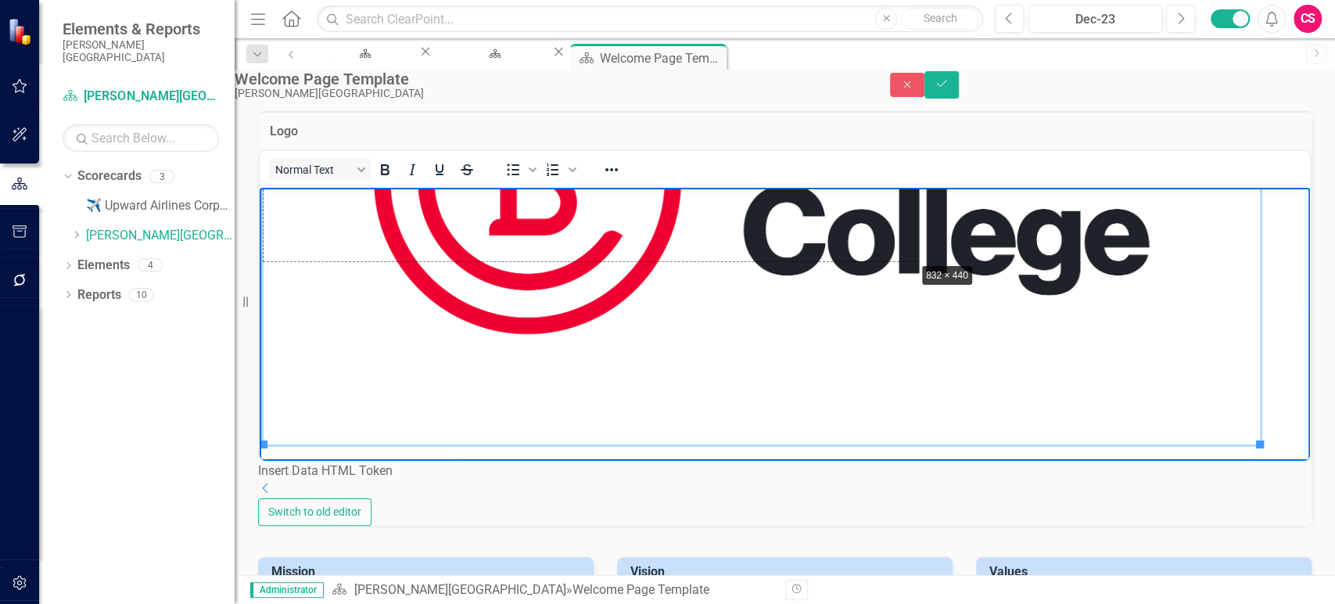
drag, startPoint x: 1252, startPoint y: 433, endPoint x: 841, endPoint y: 217, distance: 464.0
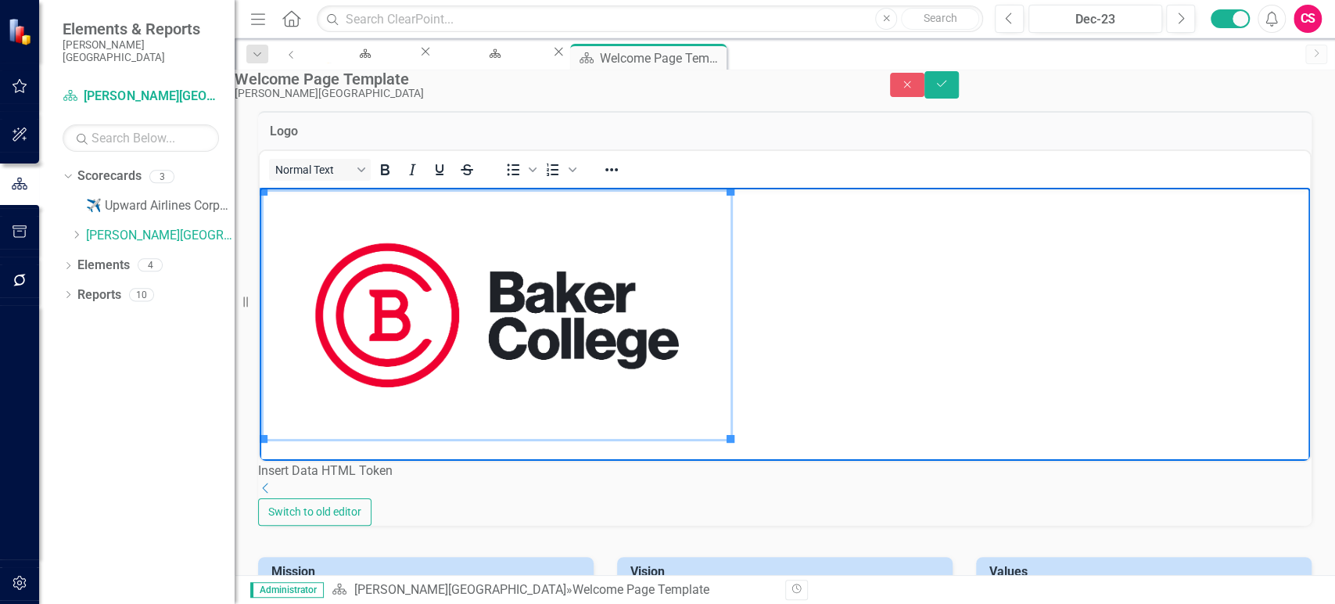
scroll to position [0, 0]
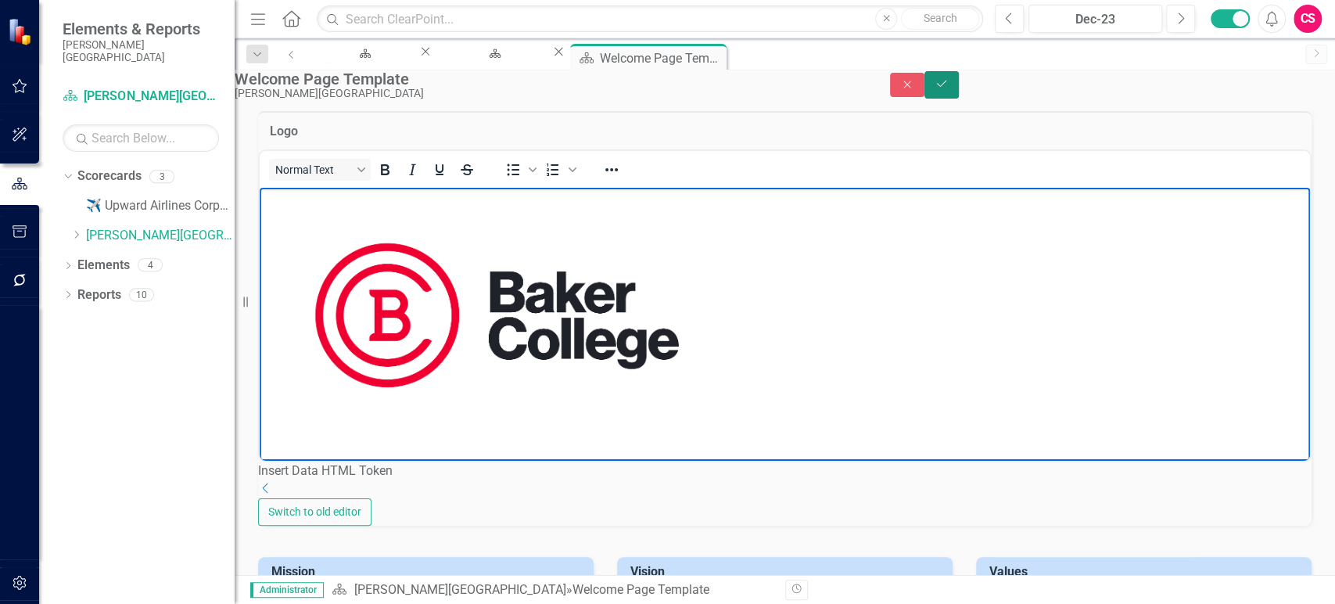
click at [959, 87] on button "Save" at bounding box center [942, 84] width 34 height 27
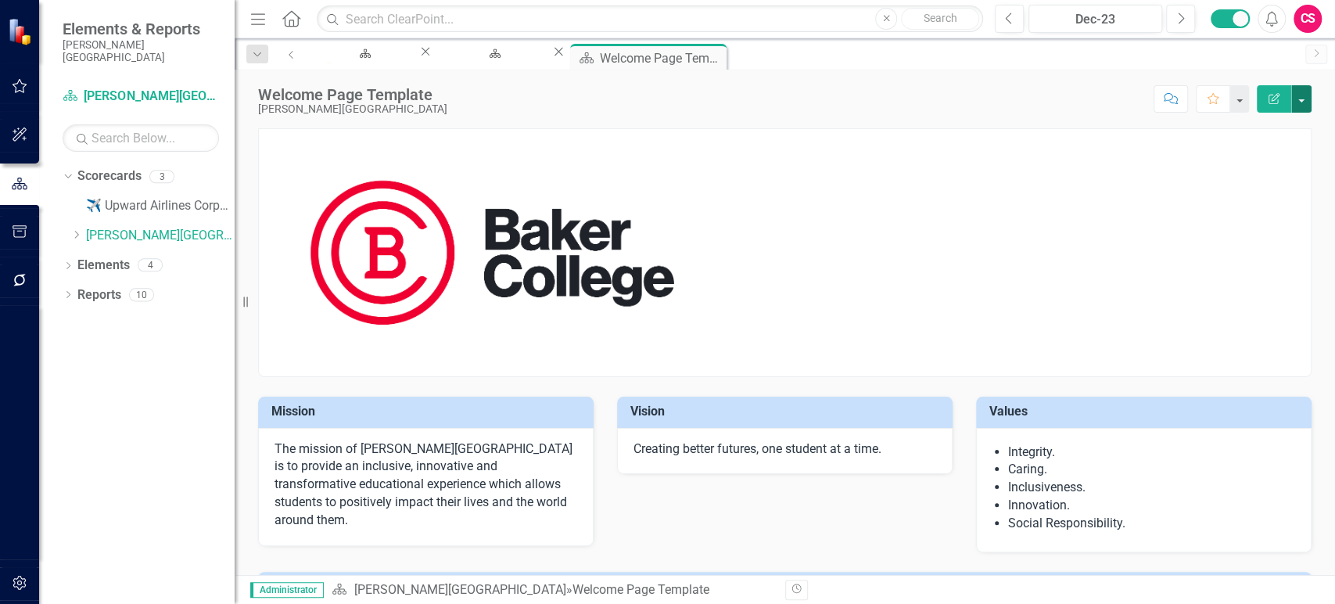
click at [1298, 104] on button "button" at bounding box center [1302, 98] width 20 height 27
click at [1202, 162] on link "Edit Report Edit Layout" at bounding box center [1247, 156] width 127 height 29
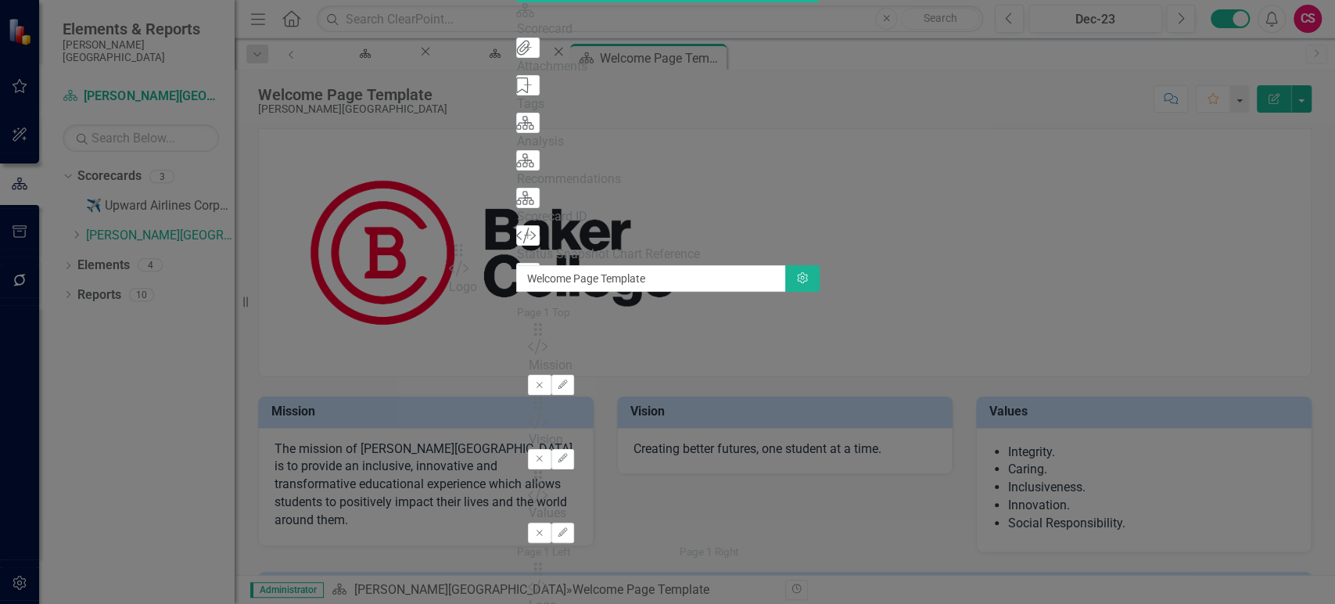
drag, startPoint x: 487, startPoint y: 156, endPoint x: 483, endPoint y: 267, distance: 110.4
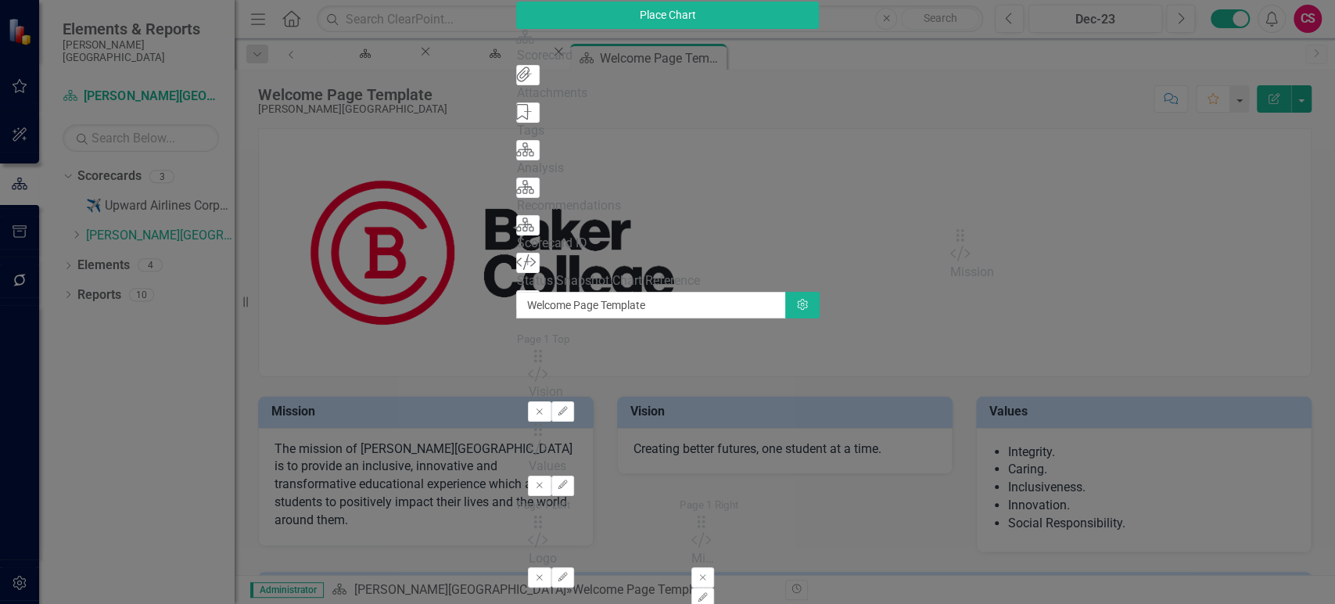
drag, startPoint x: 488, startPoint y: 145, endPoint x: 985, endPoint y: 240, distance: 505.9
click at [707, 592] on icon "button" at bounding box center [702, 596] width 9 height 9
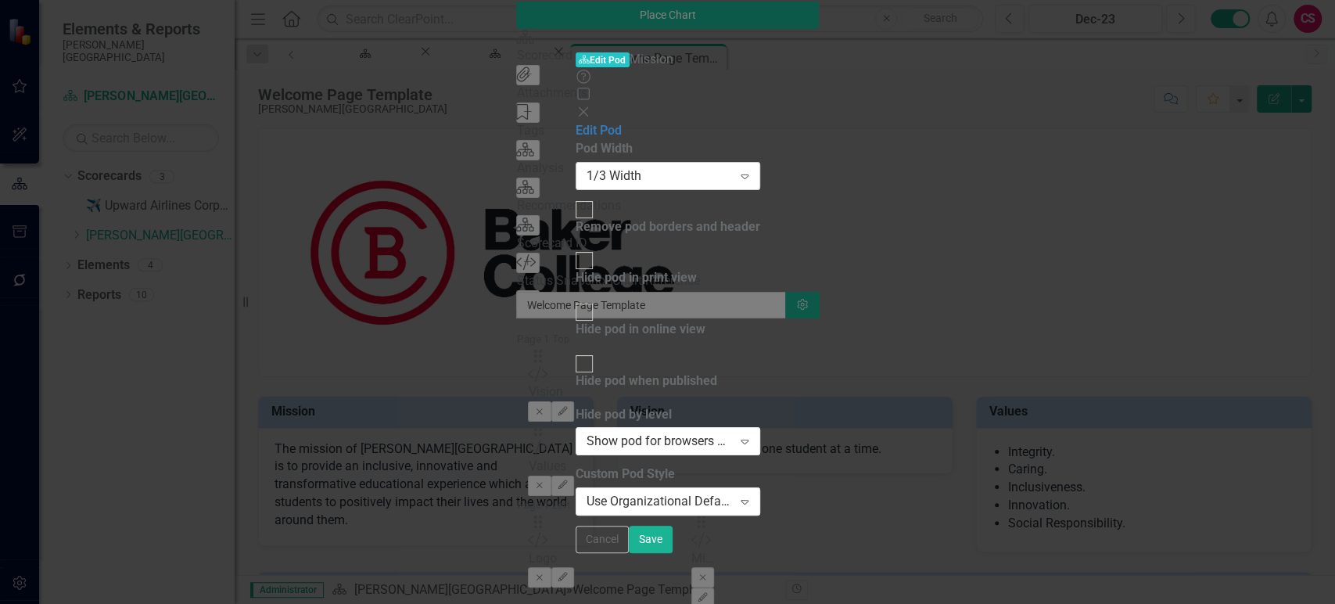
click at [733, 167] on div "1/3 Width" at bounding box center [660, 176] width 146 height 18
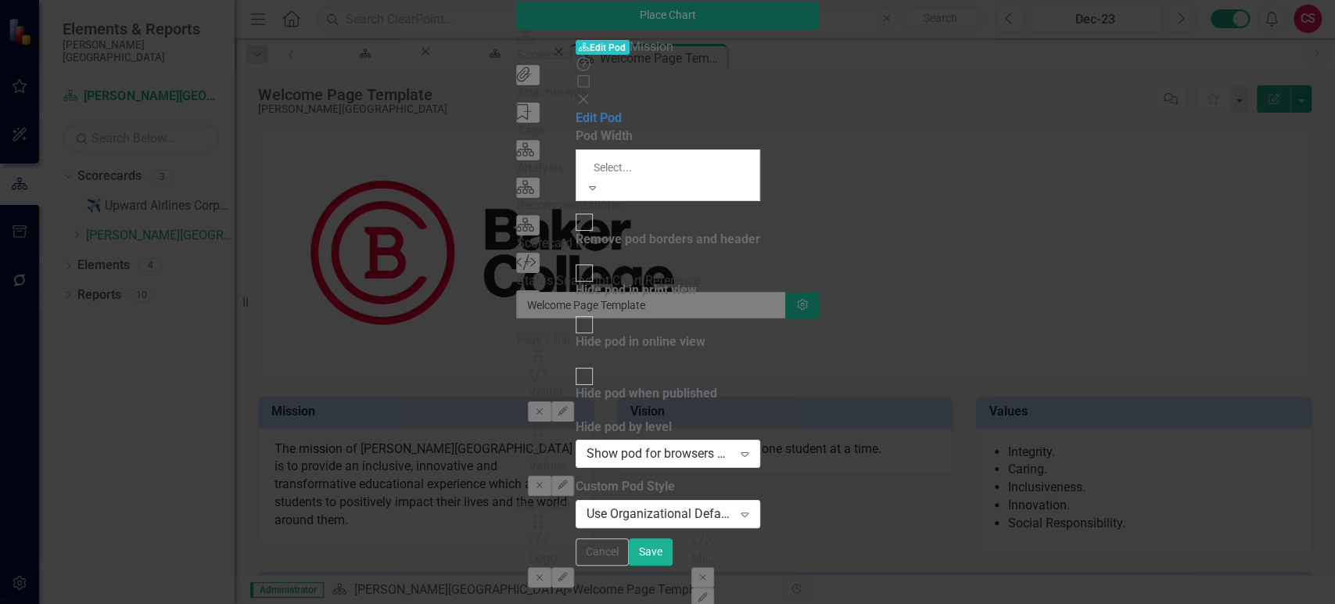
click at [724, 603] on div "Full Width" at bounding box center [667, 613] width 1335 height 18
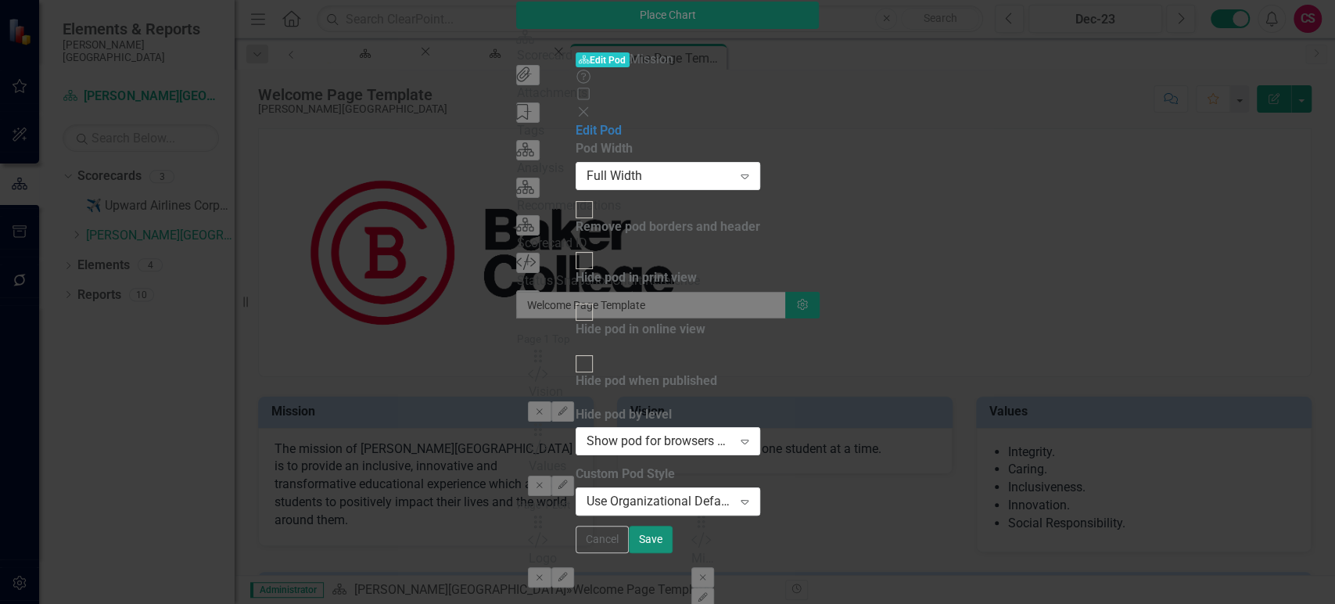
click at [673, 553] on button "Save" at bounding box center [651, 539] width 44 height 27
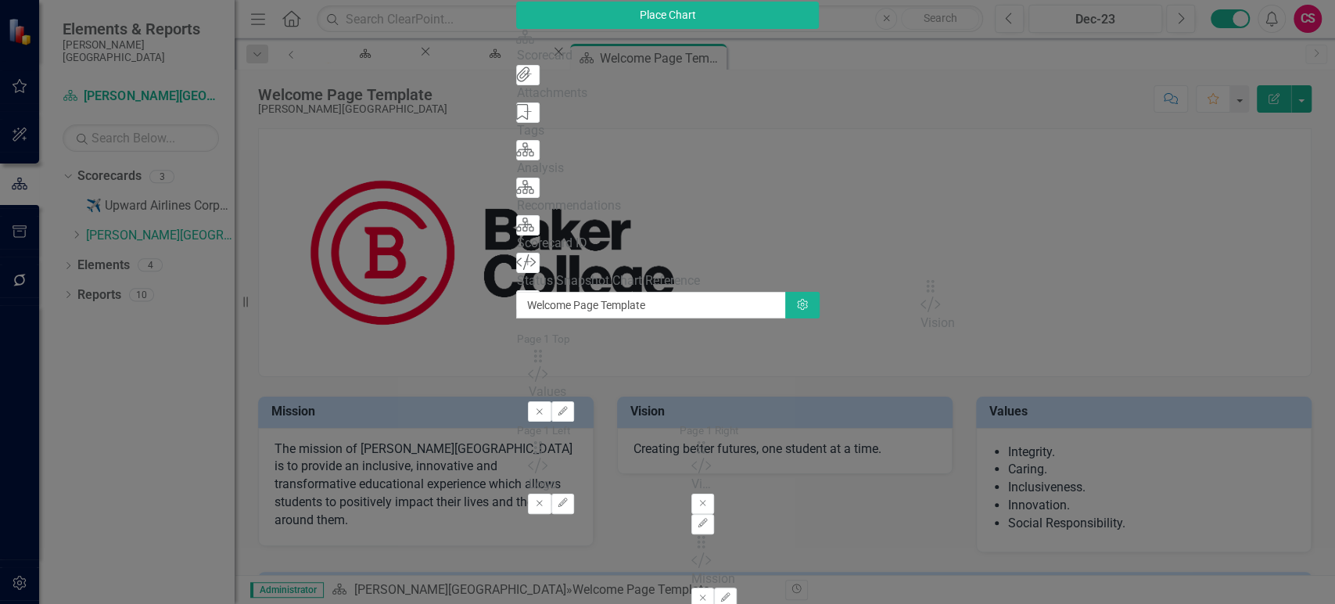
drag, startPoint x: 484, startPoint y: 143, endPoint x: 951, endPoint y: 288, distance: 488.2
click at [714, 588] on button "Edit" at bounding box center [703, 598] width 23 height 20
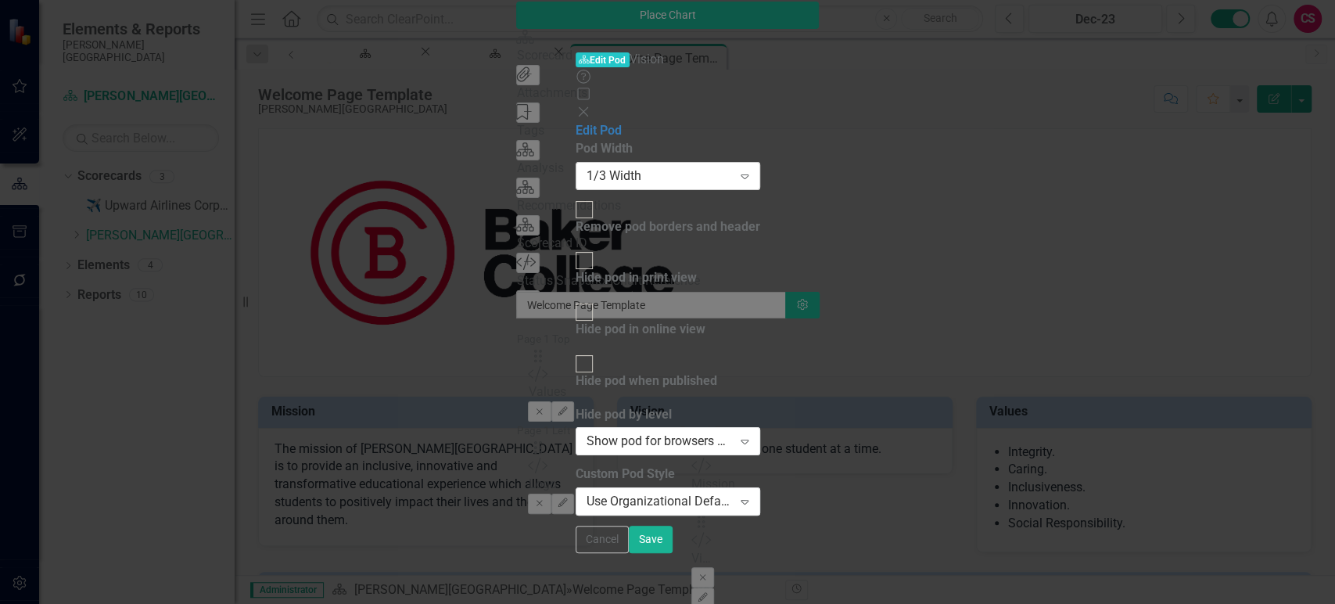
click at [677, 162] on div "1/3 Width Expand" at bounding box center [668, 176] width 185 height 28
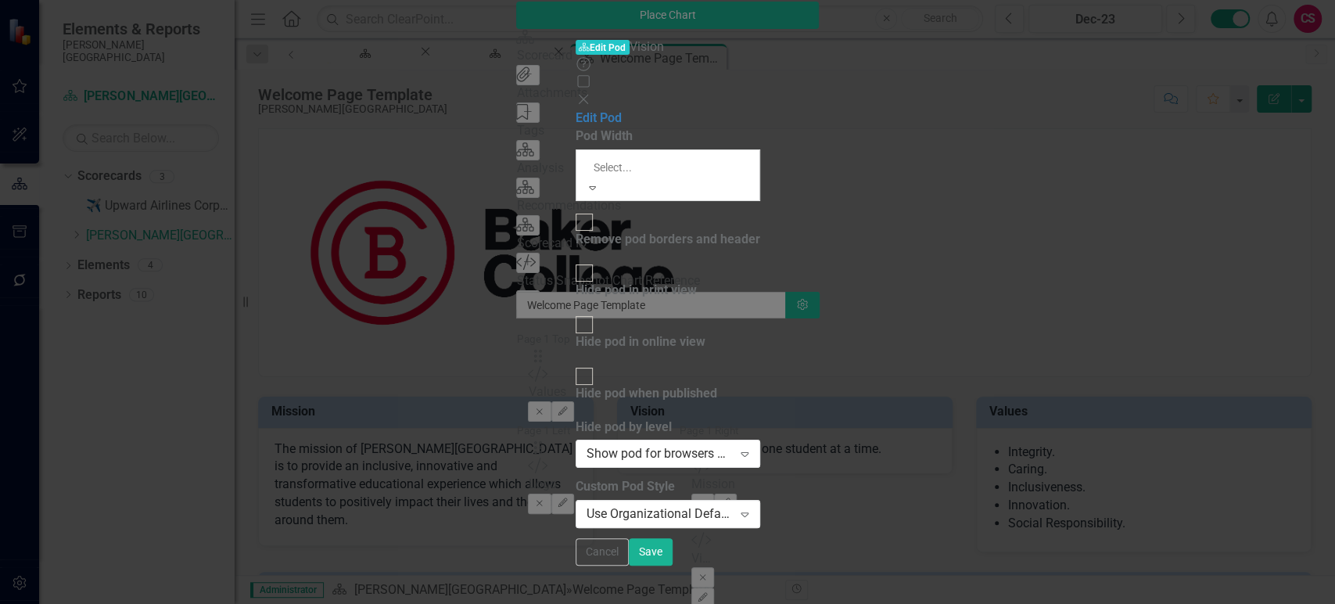
click at [645, 603] on div "Full Width" at bounding box center [667, 613] width 1335 height 18
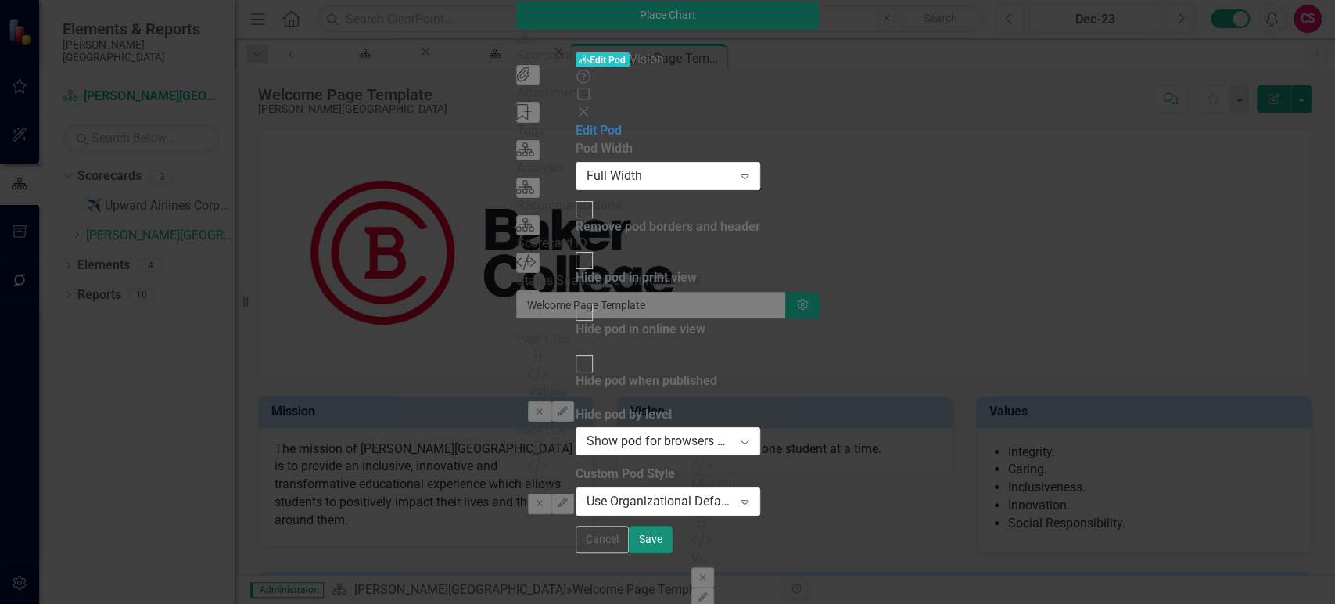
click at [673, 553] on button "Save" at bounding box center [651, 539] width 44 height 27
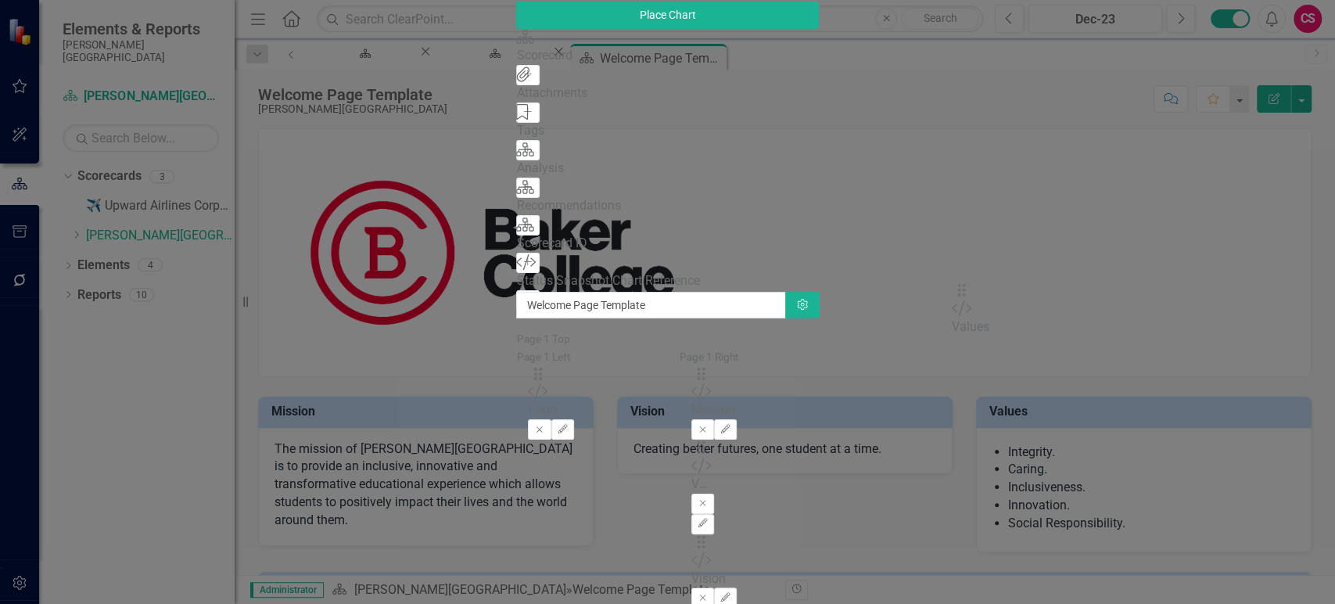
drag, startPoint x: 483, startPoint y: 150, endPoint x: 979, endPoint y: 301, distance: 519.2
click at [714, 514] on button "Edit" at bounding box center [703, 524] width 23 height 20
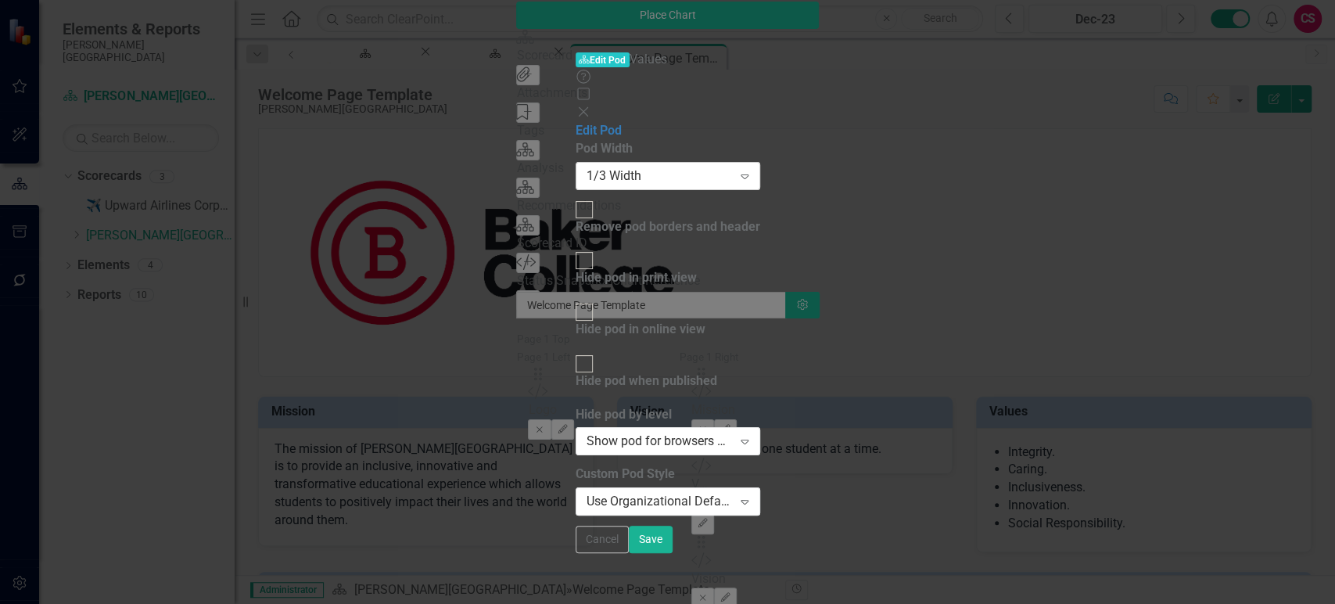
click at [655, 167] on div "1/3 Width" at bounding box center [660, 176] width 146 height 18
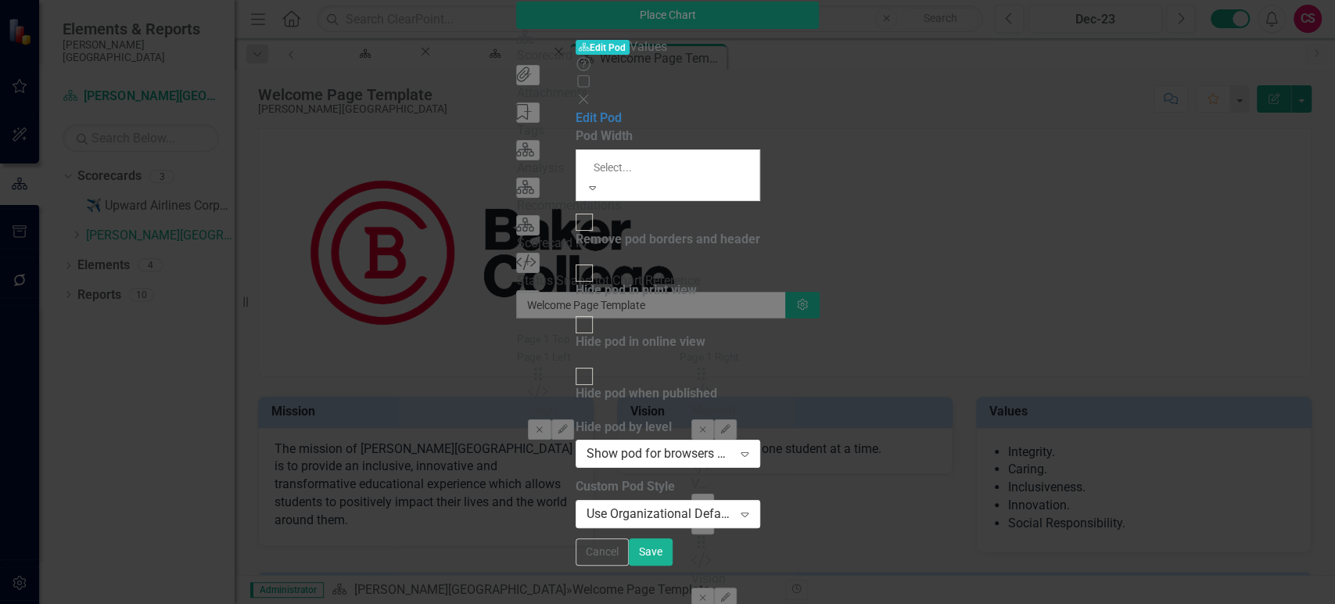
click at [608, 603] on div "Full Width" at bounding box center [667, 613] width 1335 height 18
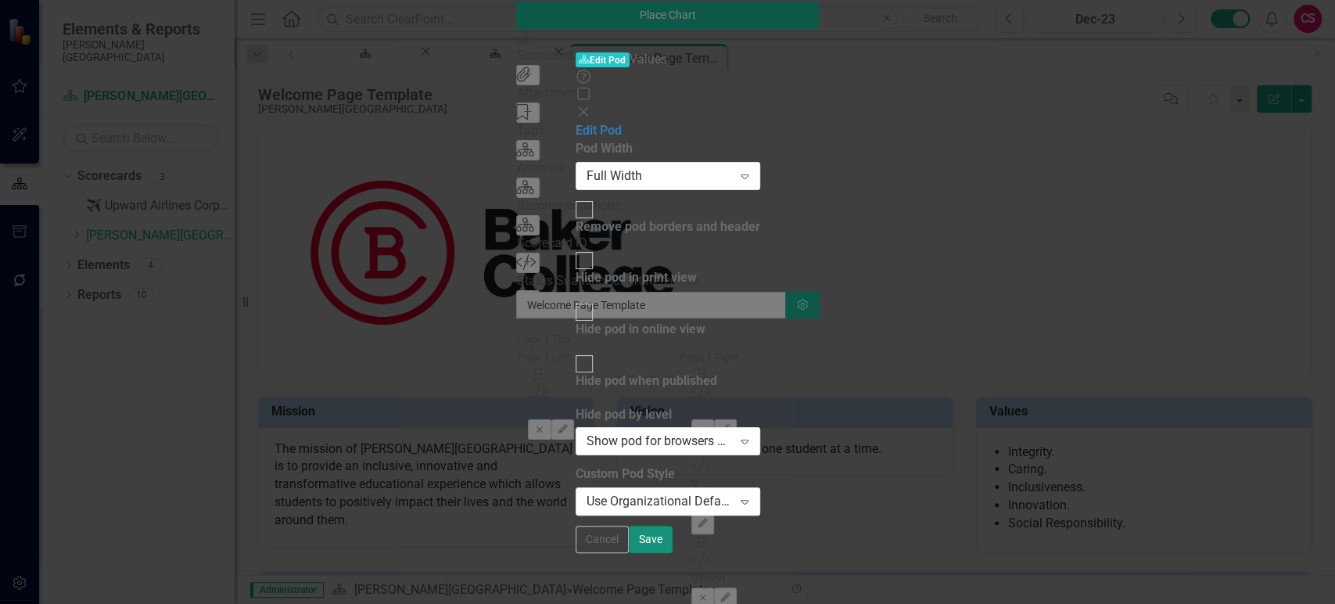
click at [673, 553] on button "Save" at bounding box center [651, 539] width 44 height 27
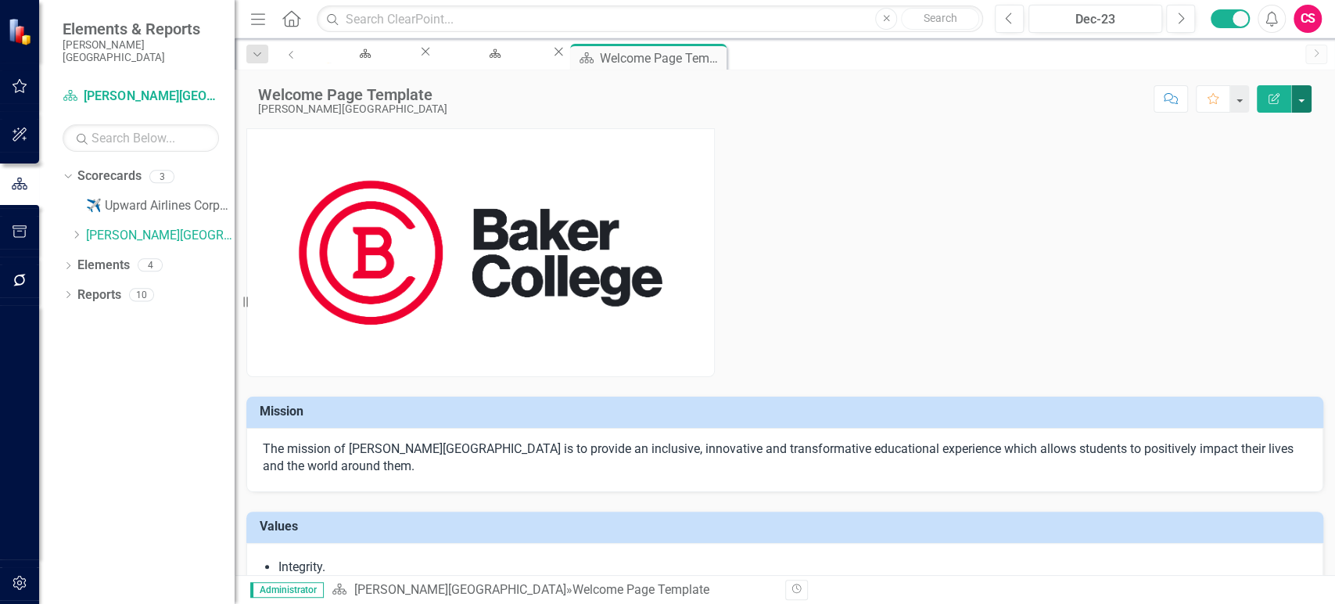
click at [1310, 104] on button "button" at bounding box center [1302, 98] width 20 height 27
click at [1250, 153] on link "Edit Report Edit Layout" at bounding box center [1247, 156] width 127 height 29
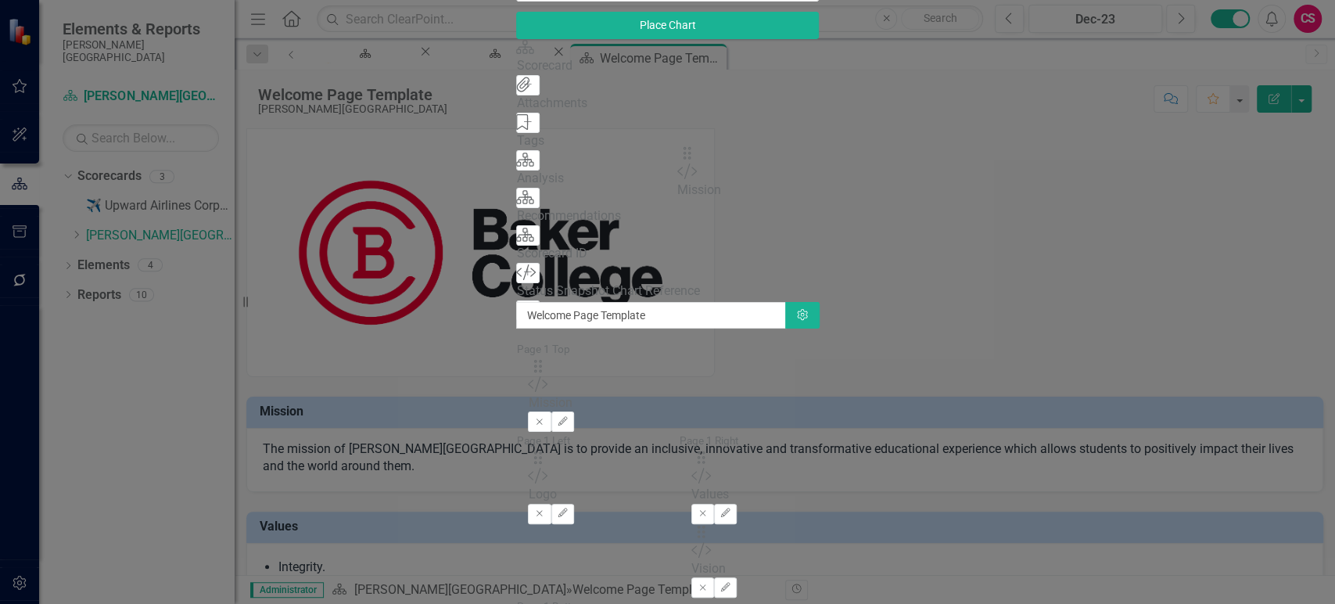
drag, startPoint x: 922, startPoint y: 244, endPoint x: 701, endPoint y: 164, distance: 234.9
drag, startPoint x: 1302, startPoint y: 570, endPoint x: 1302, endPoint y: 583, distance: 13.3
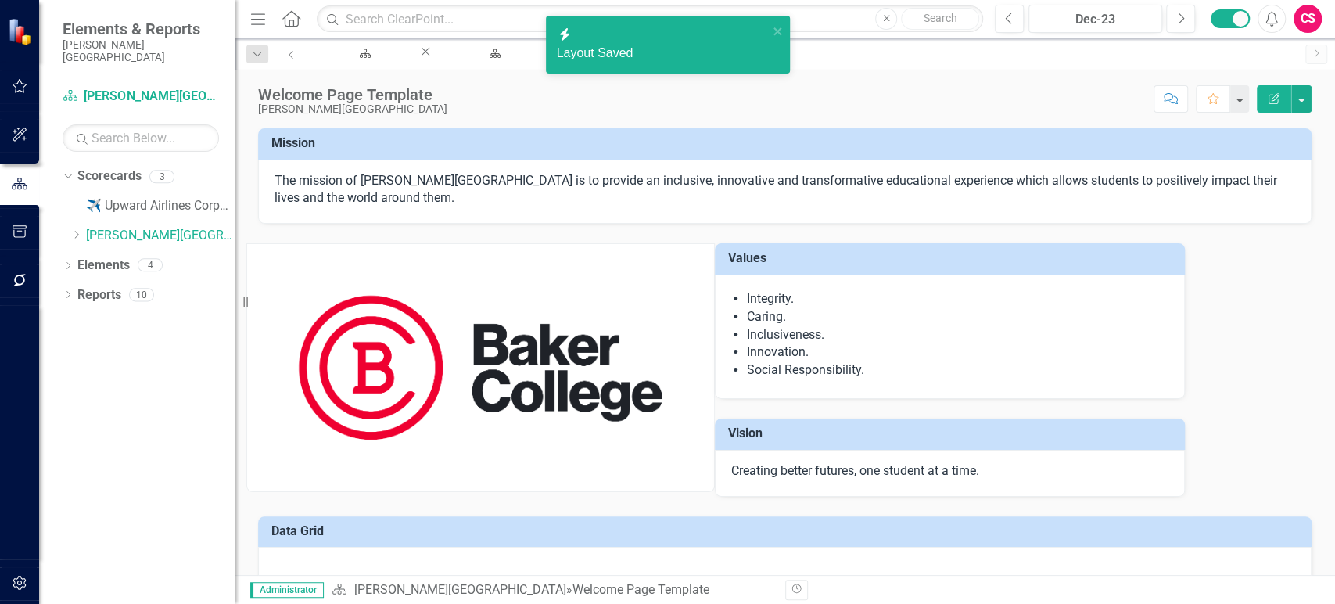
click at [19, 577] on icon "button" at bounding box center [20, 583] width 16 height 13
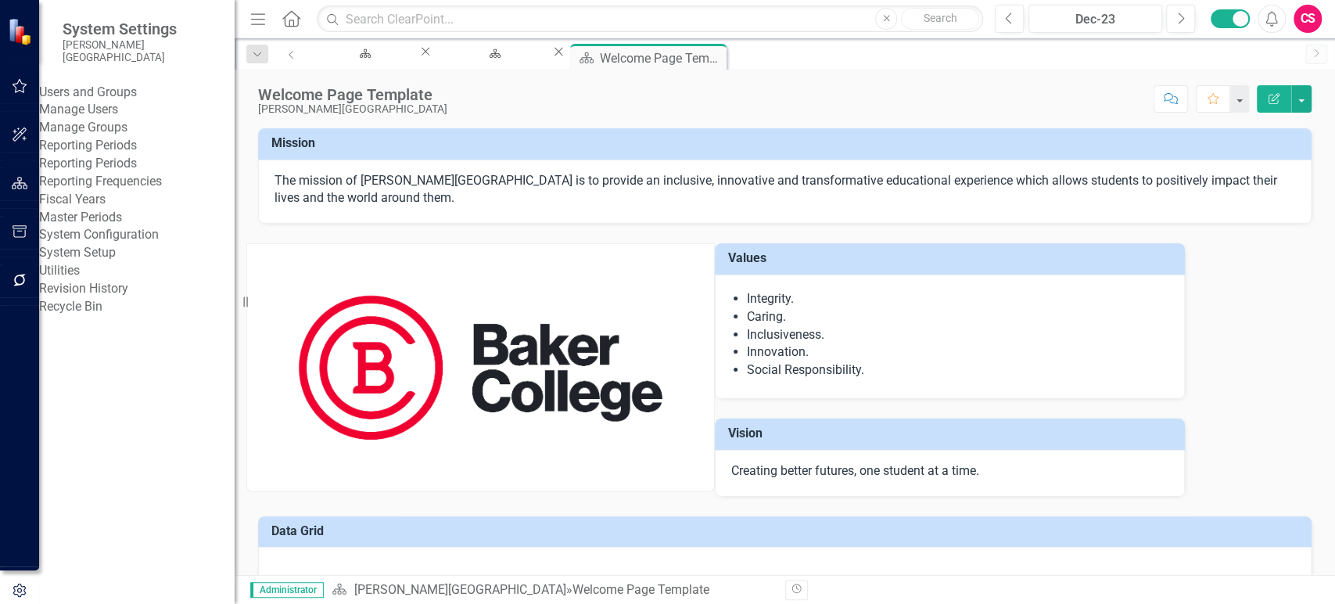
click at [88, 262] on link "System Setup" at bounding box center [137, 253] width 196 height 18
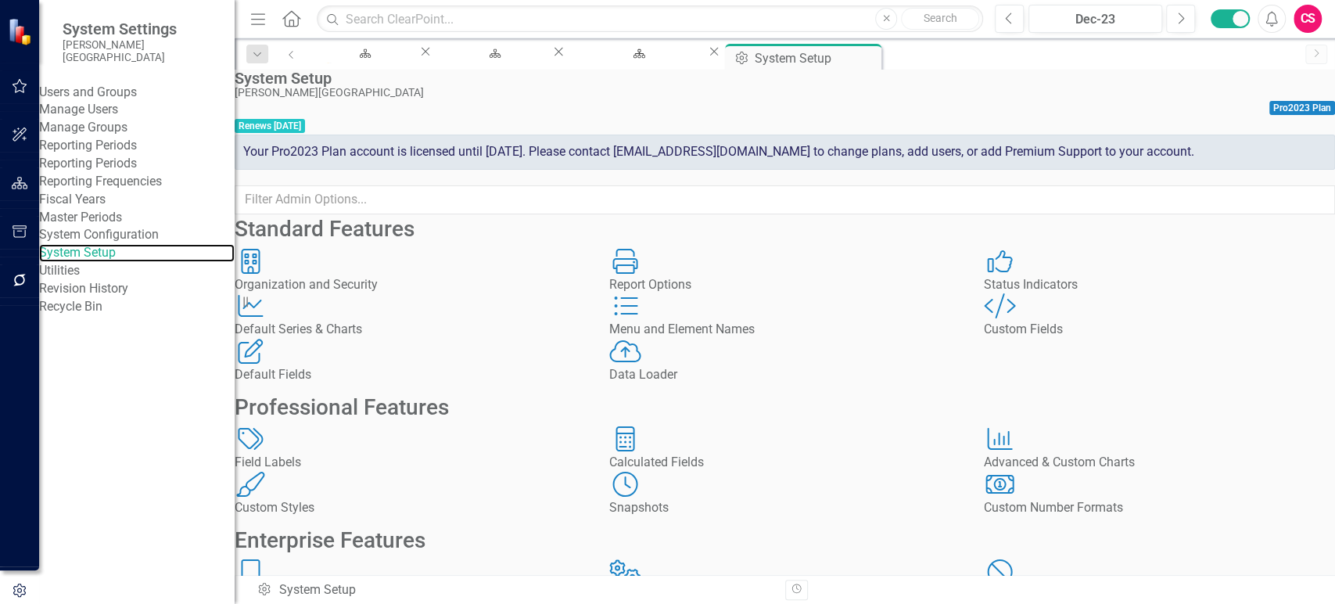
scroll to position [264, 0]
click at [441, 472] on div "Custom Styles Custom Styles" at bounding box center [410, 494] width 351 height 45
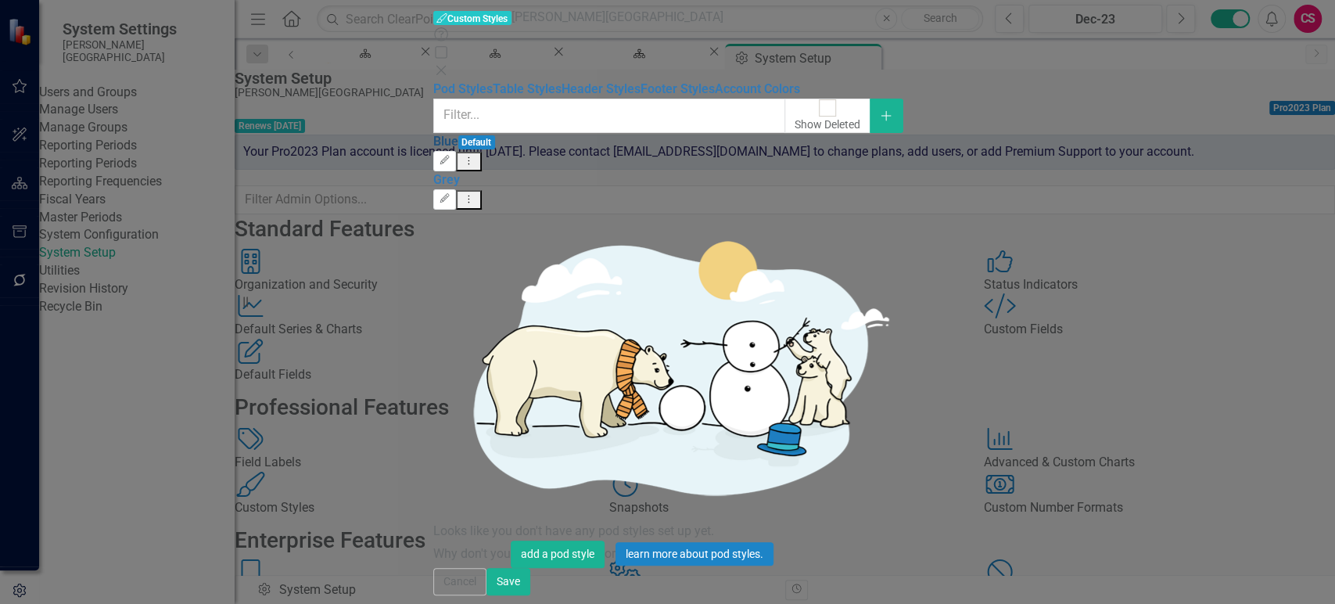
click at [433, 134] on link "Blue" at bounding box center [445, 141] width 25 height 15
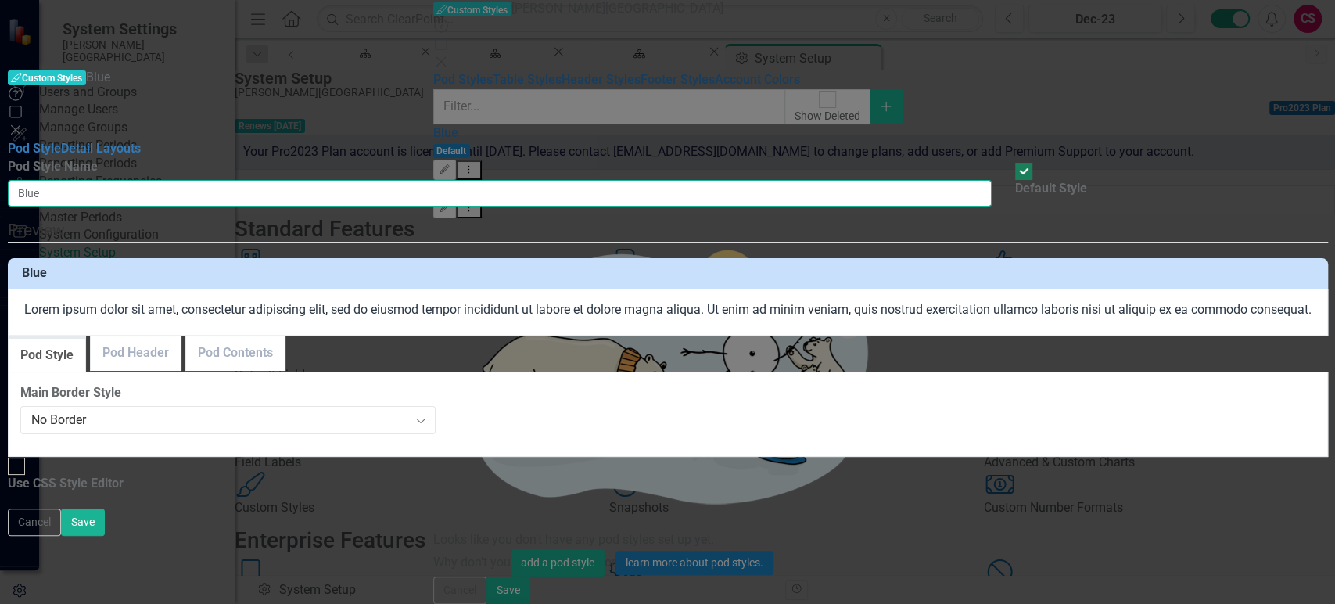
click at [526, 180] on input "Blue" at bounding box center [500, 193] width 985 height 27
type input "[PERSON_NAME] Red"
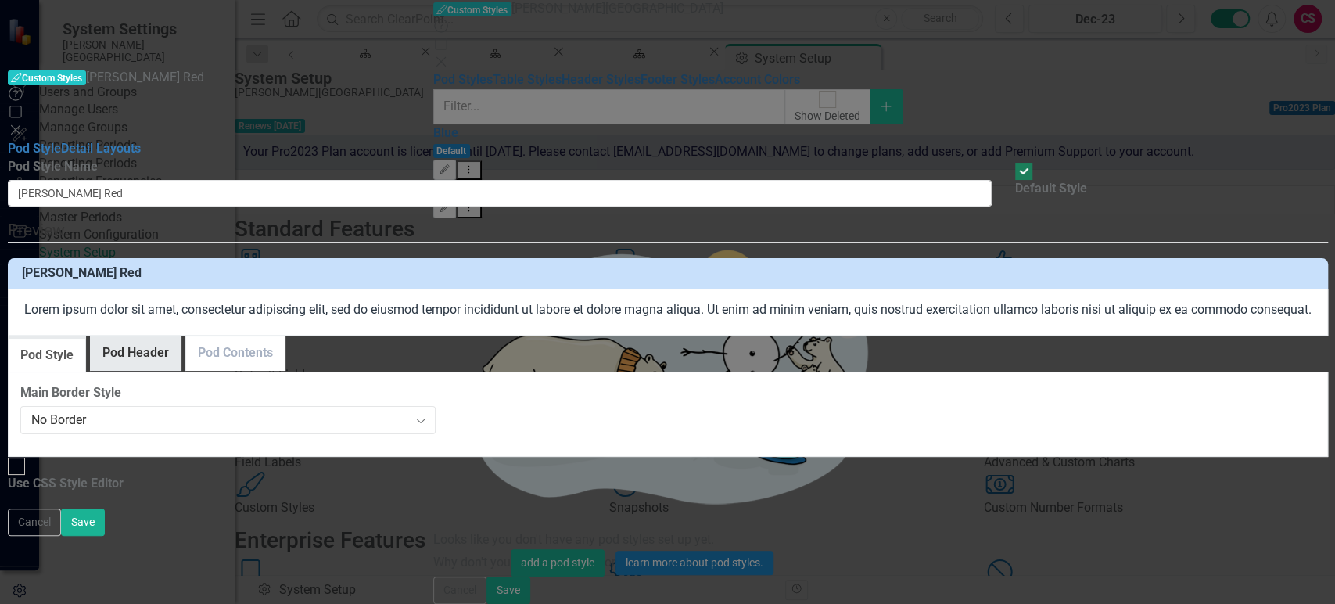
click at [181, 336] on link "Pod Header" at bounding box center [136, 353] width 90 height 34
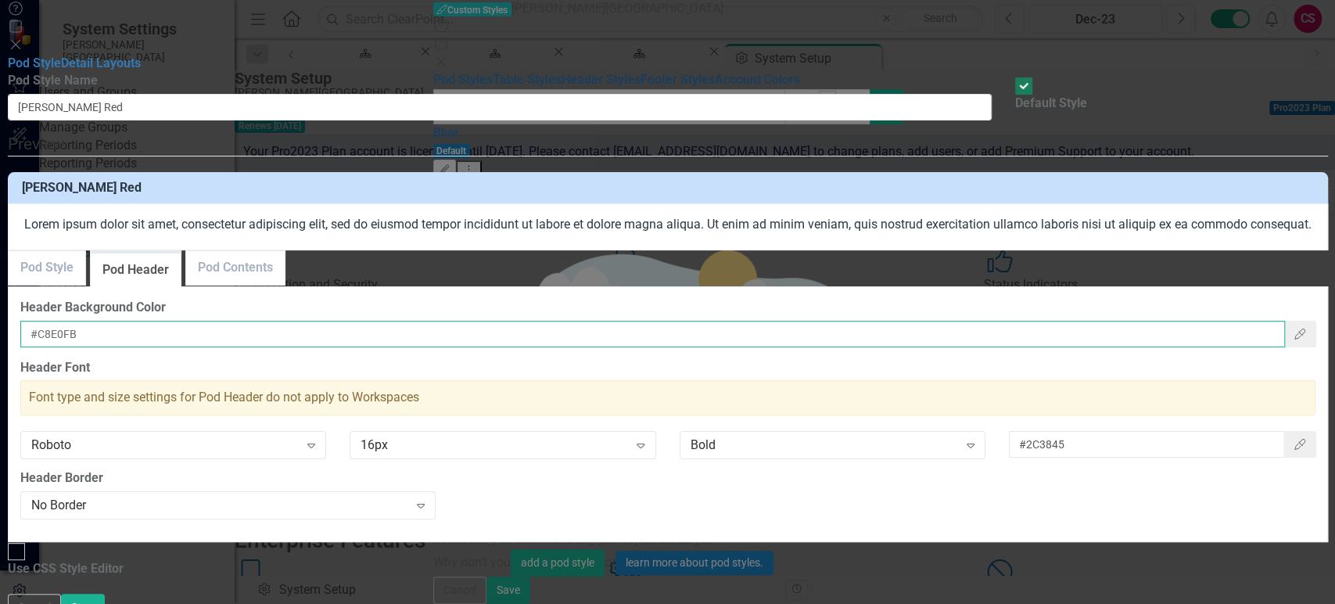
click at [550, 347] on input "#C8E0FB" at bounding box center [652, 334] width 1265 height 27
paste input "#EF0030"
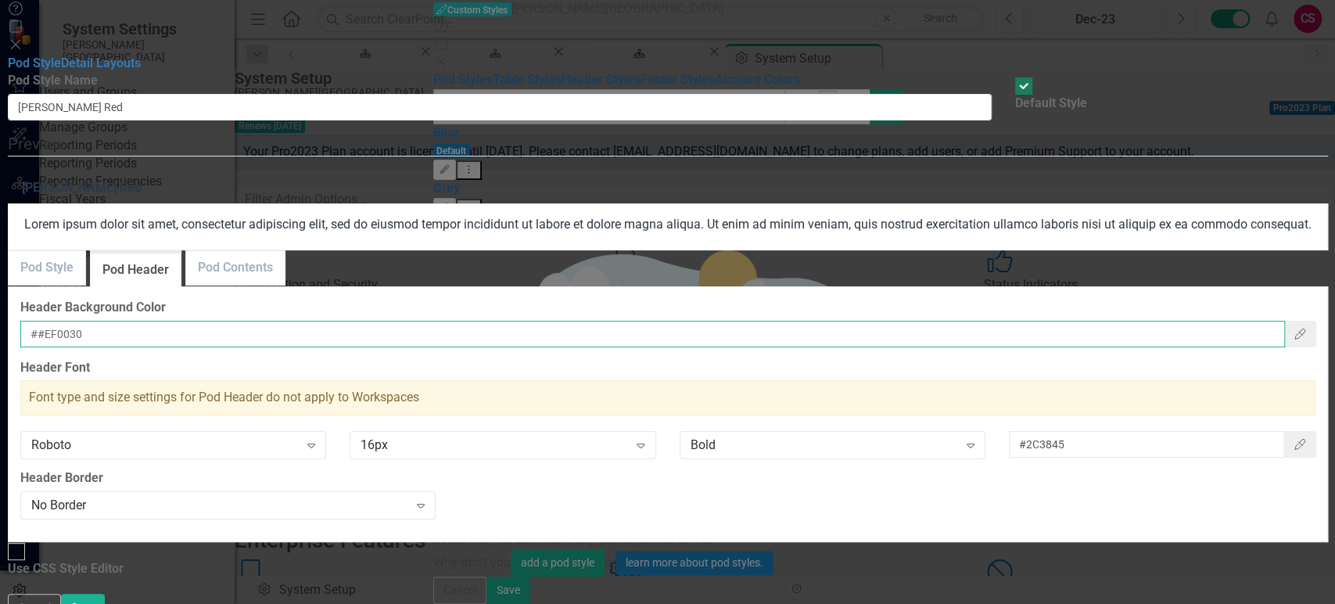
click at [531, 347] on input "##EF0030" at bounding box center [652, 334] width 1265 height 27
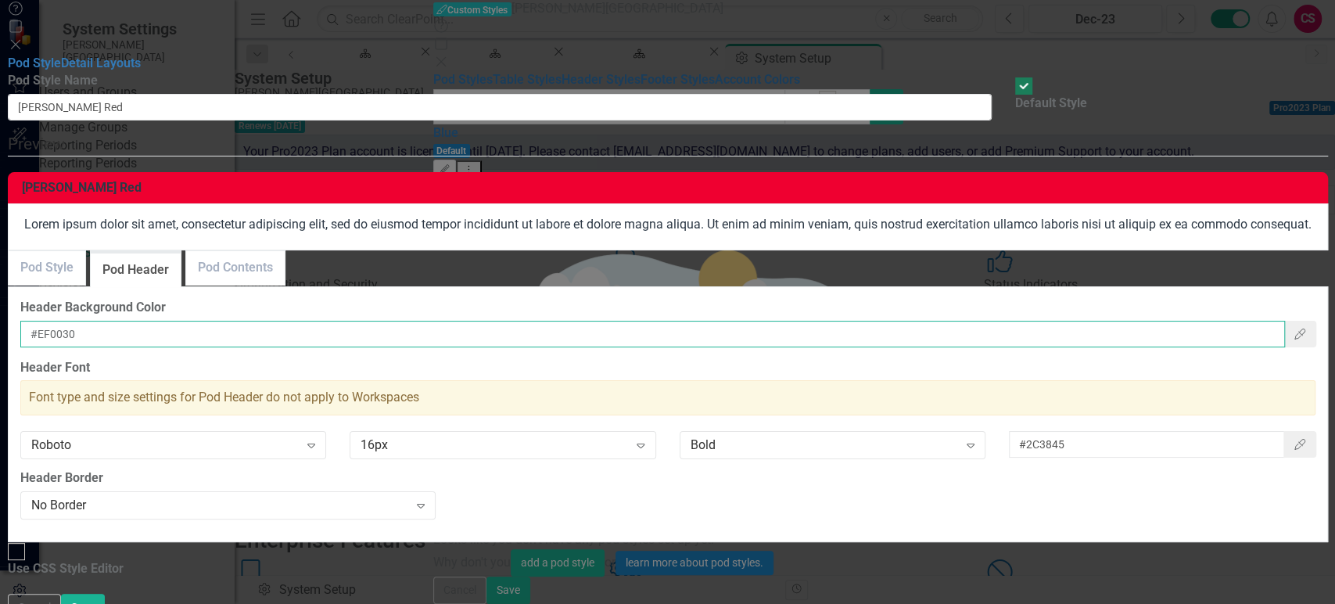
scroll to position [52, 0]
type input "#EF0030"
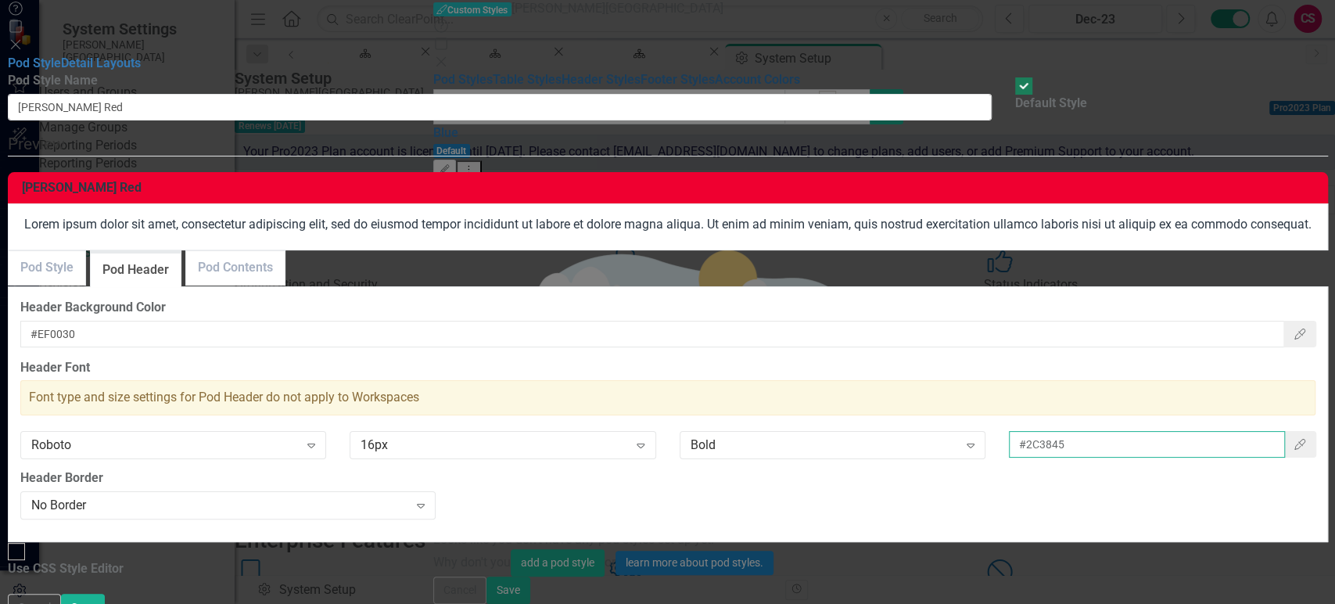
click at [1255, 431] on input "#2C3845" at bounding box center [1147, 444] width 276 height 27
click at [1293, 439] on icon "Color Picker" at bounding box center [1300, 444] width 14 height 11
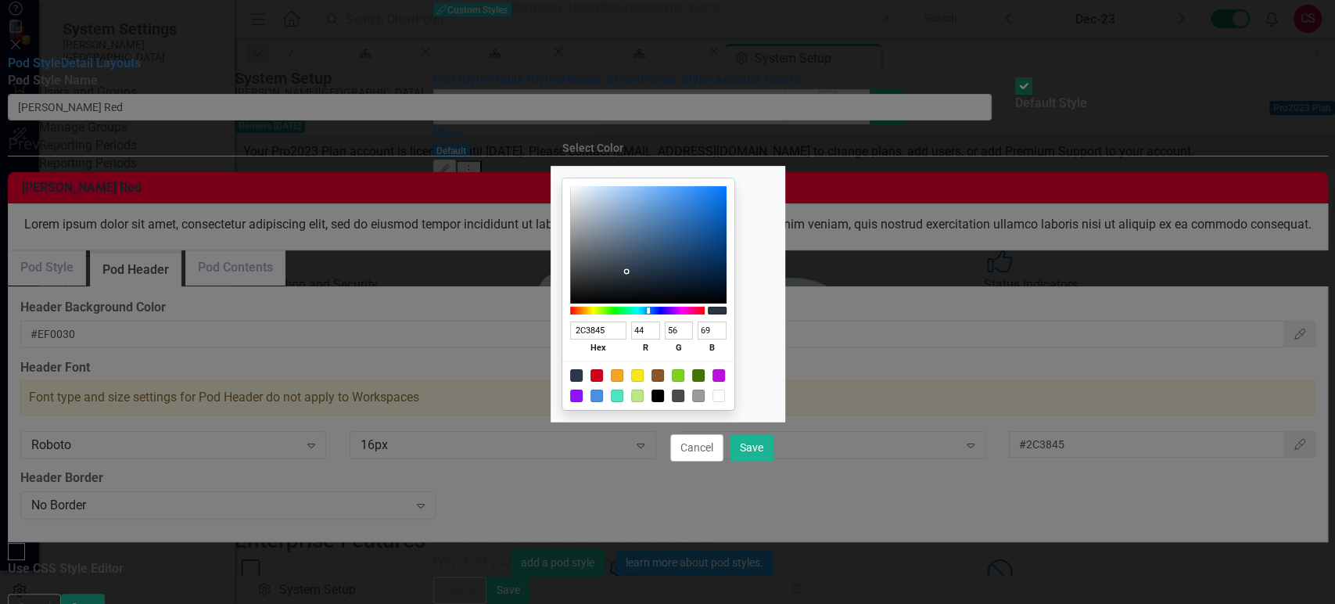
click at [725, 395] on div at bounding box center [719, 396] width 13 height 13
type input "FFFFFF"
type input "255"
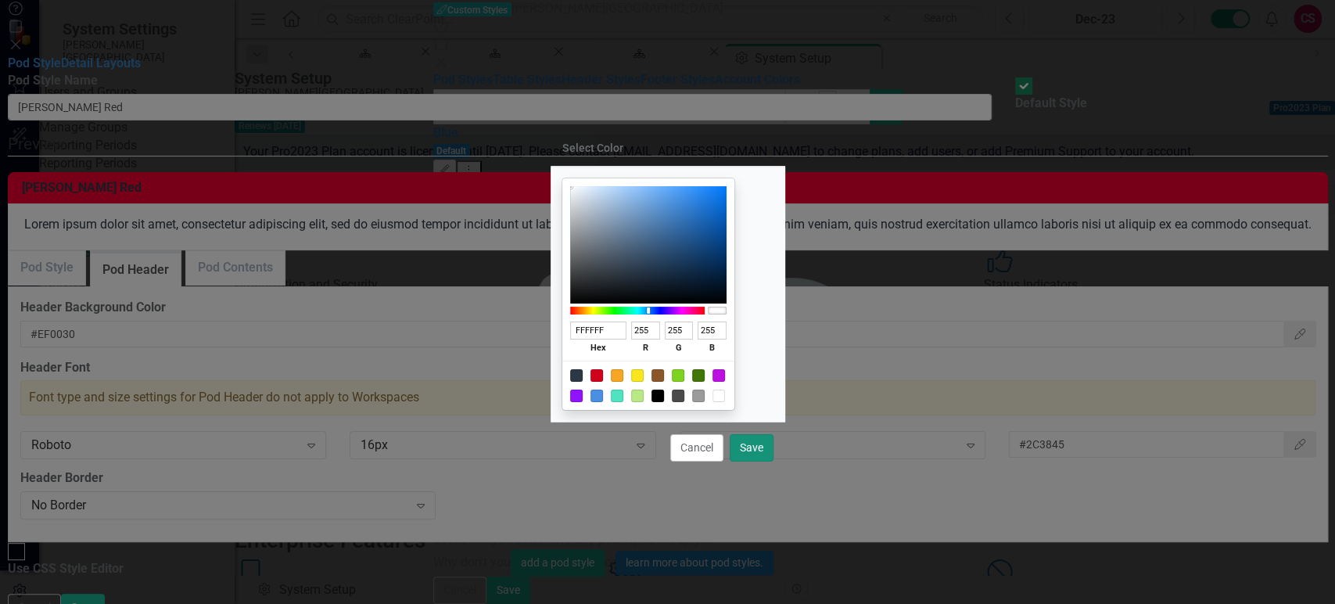
click at [749, 450] on button "Save" at bounding box center [752, 447] width 44 height 27
type input "#ffffff"
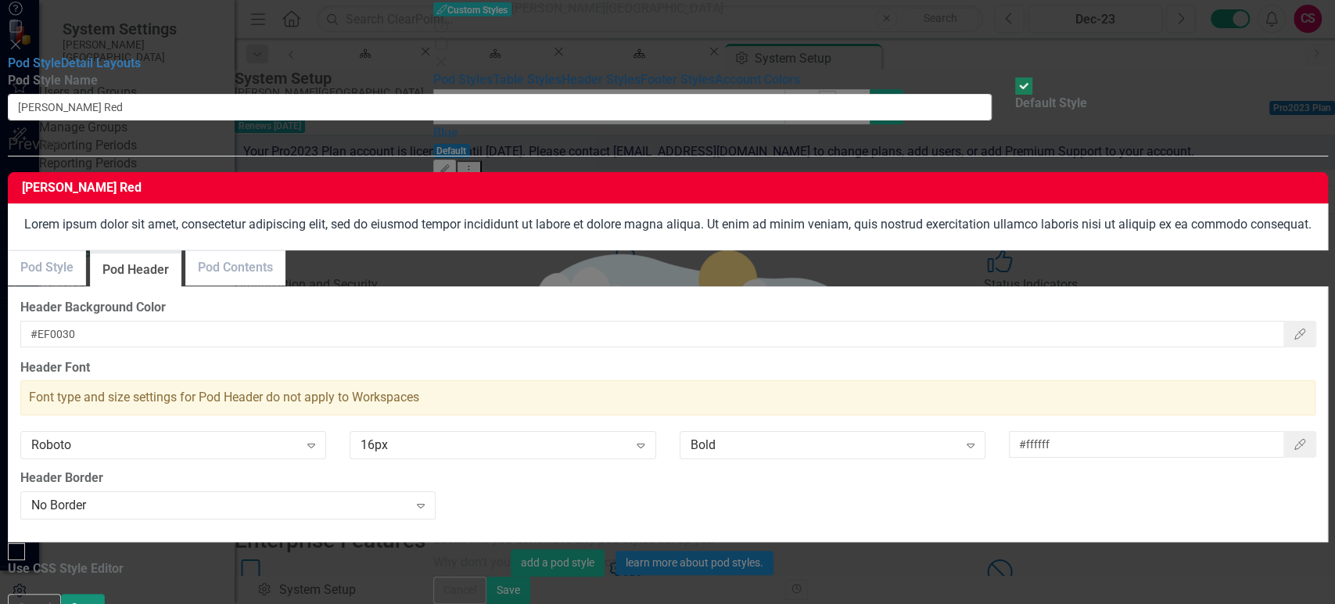
click at [105, 594] on button "Save" at bounding box center [83, 607] width 44 height 27
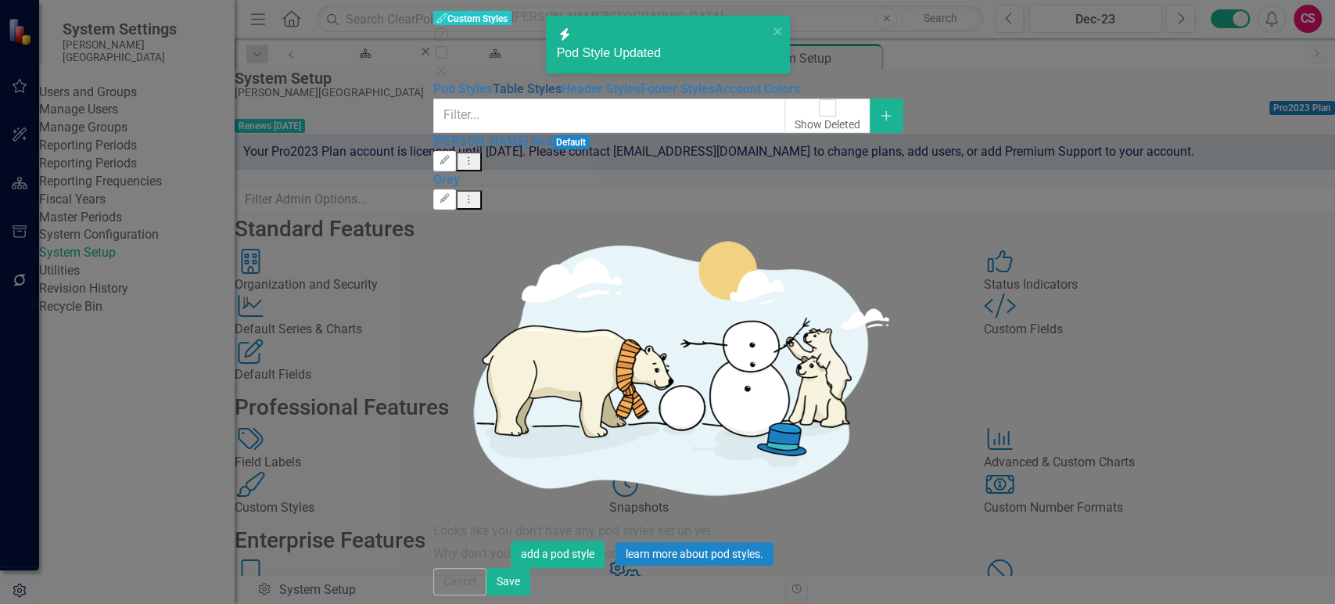
click at [493, 81] on link "Table Styles" at bounding box center [527, 88] width 69 height 15
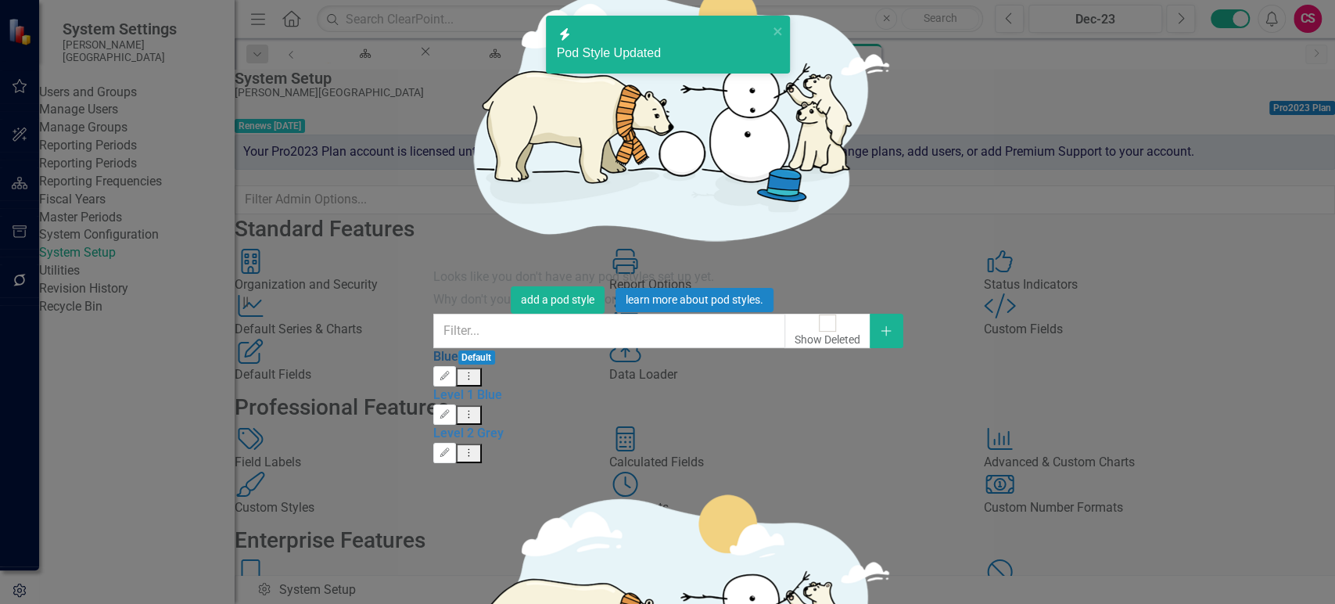
click at [433, 349] on link "Blue" at bounding box center [445, 356] width 25 height 15
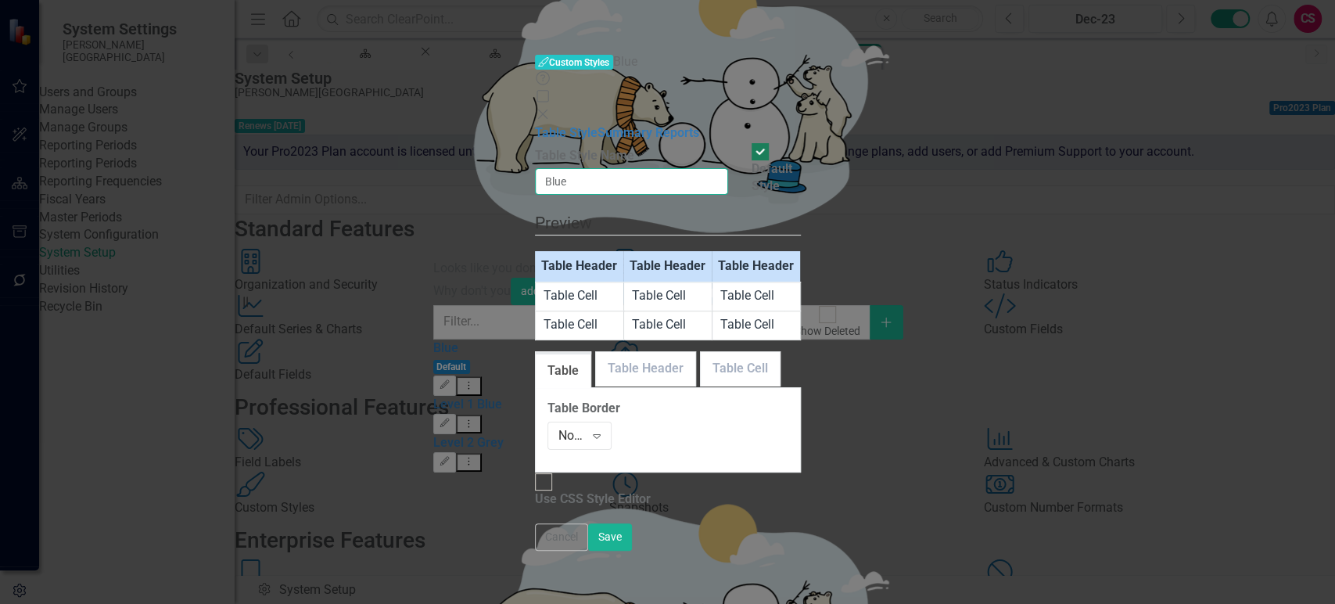
click at [535, 168] on input "Blue" at bounding box center [632, 181] width 194 height 27
type input "[PERSON_NAME] Red"
click at [616, 352] on link "Table Header" at bounding box center [645, 369] width 99 height 34
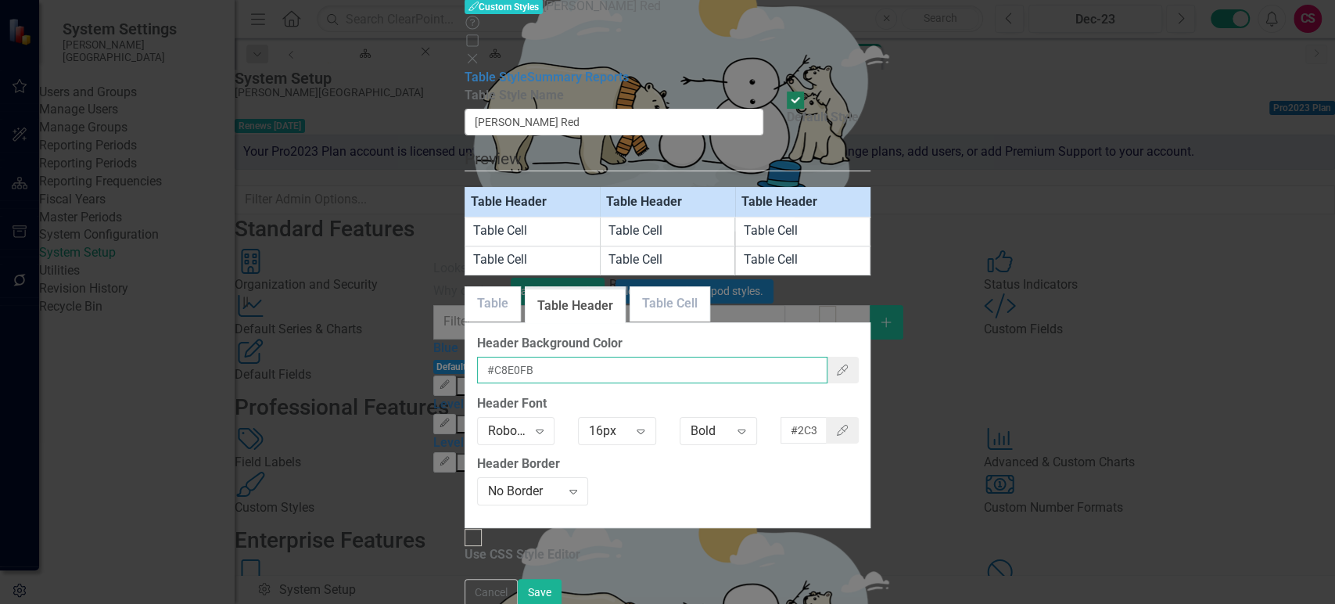
click at [556, 357] on input "#C8E0FB" at bounding box center [652, 370] width 350 height 27
paste input "#EF0030"
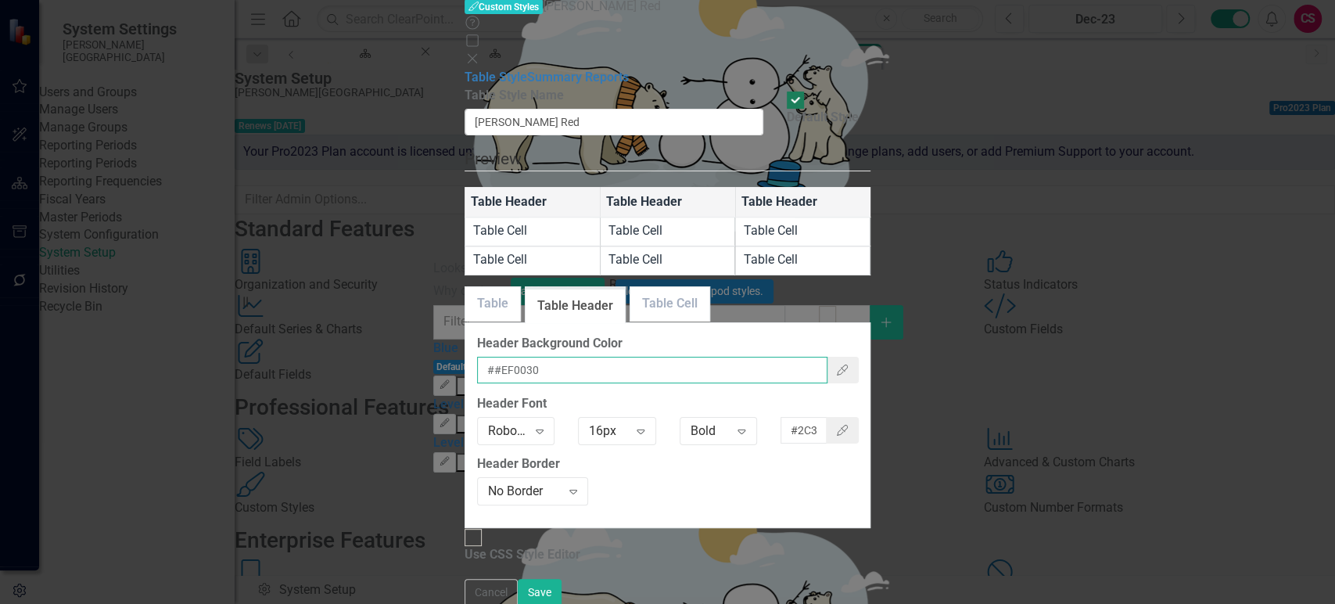
click at [524, 357] on input "##EF0030" at bounding box center [652, 370] width 350 height 27
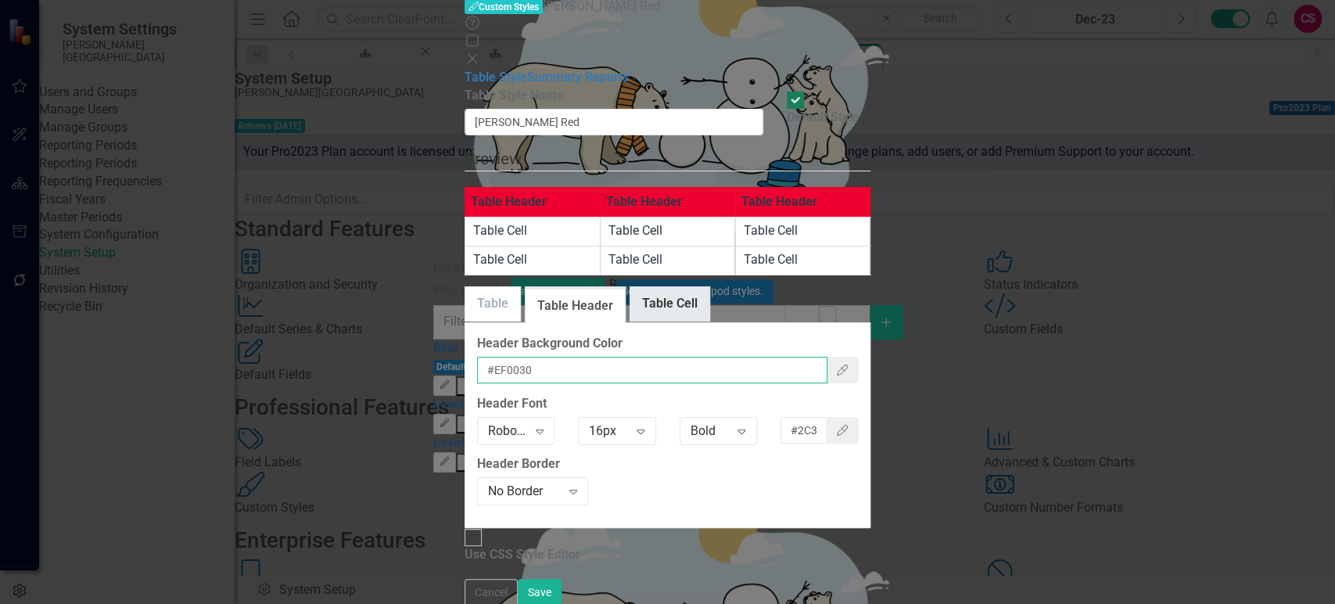
type input "#EF0030"
click at [694, 287] on link "Table Cell" at bounding box center [670, 304] width 79 height 34
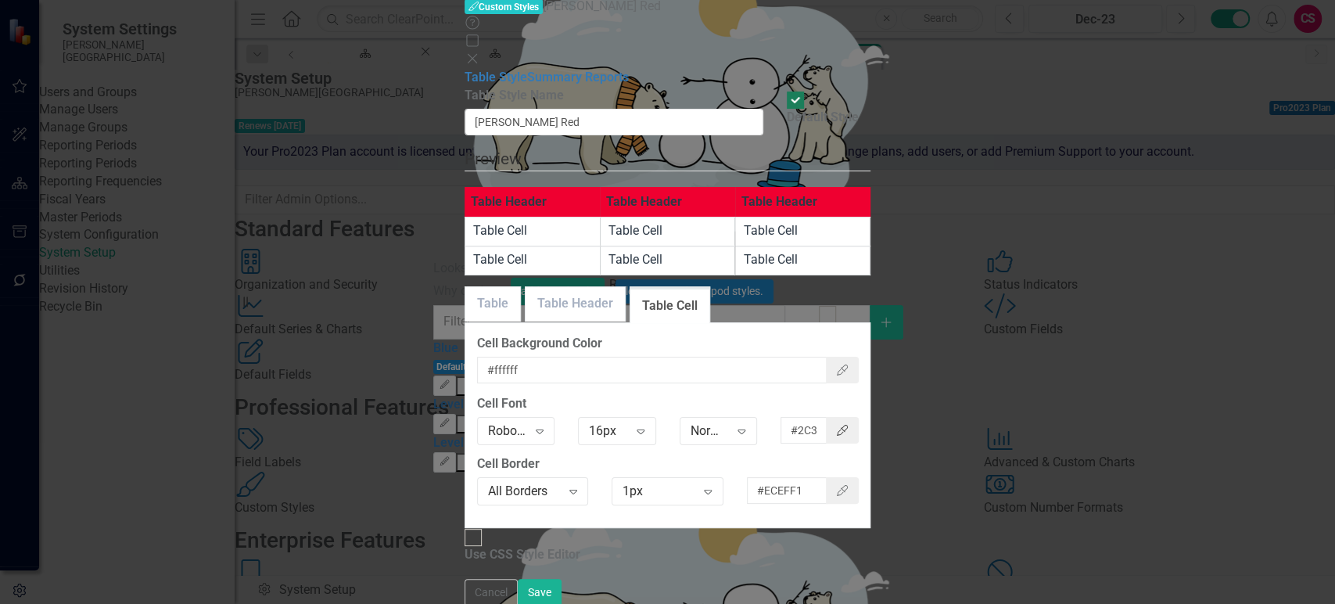
click at [859, 417] on button "Color Picker" at bounding box center [842, 430] width 33 height 27
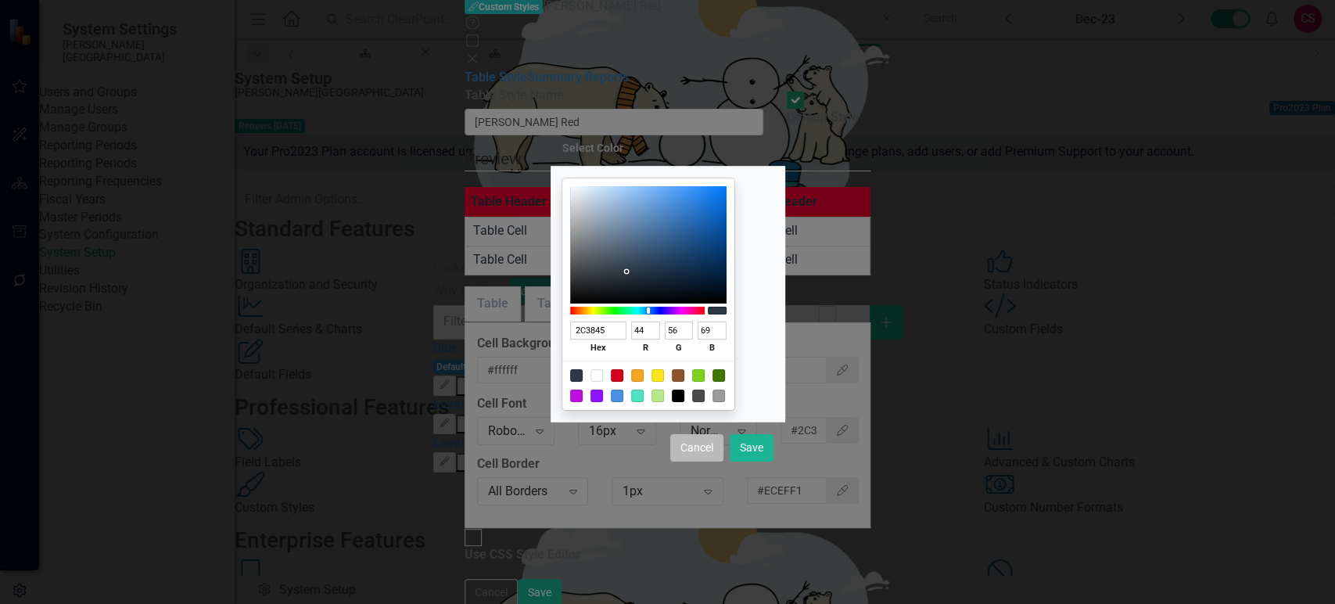
click at [702, 450] on button "Cancel" at bounding box center [696, 447] width 53 height 27
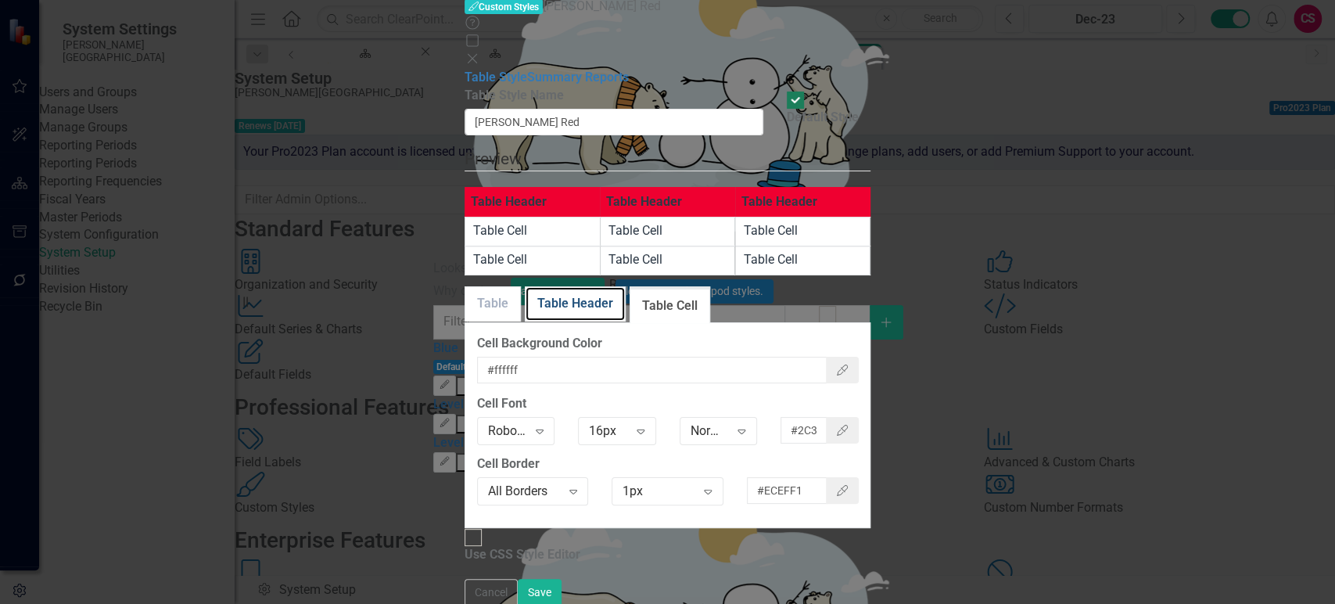
click at [619, 287] on link "Table Header" at bounding box center [575, 304] width 99 height 34
click at [850, 425] on icon "Color Picker" at bounding box center [843, 430] width 14 height 11
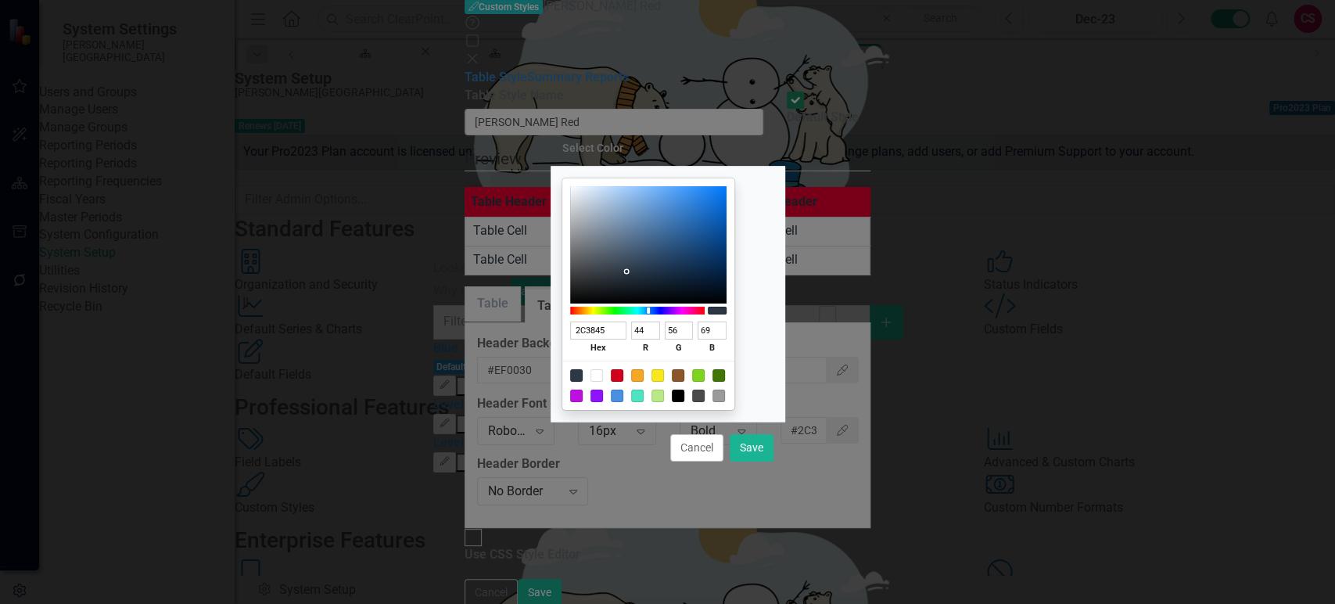
click at [603, 373] on div at bounding box center [597, 375] width 13 height 13
type input "FFFFFF"
type input "255"
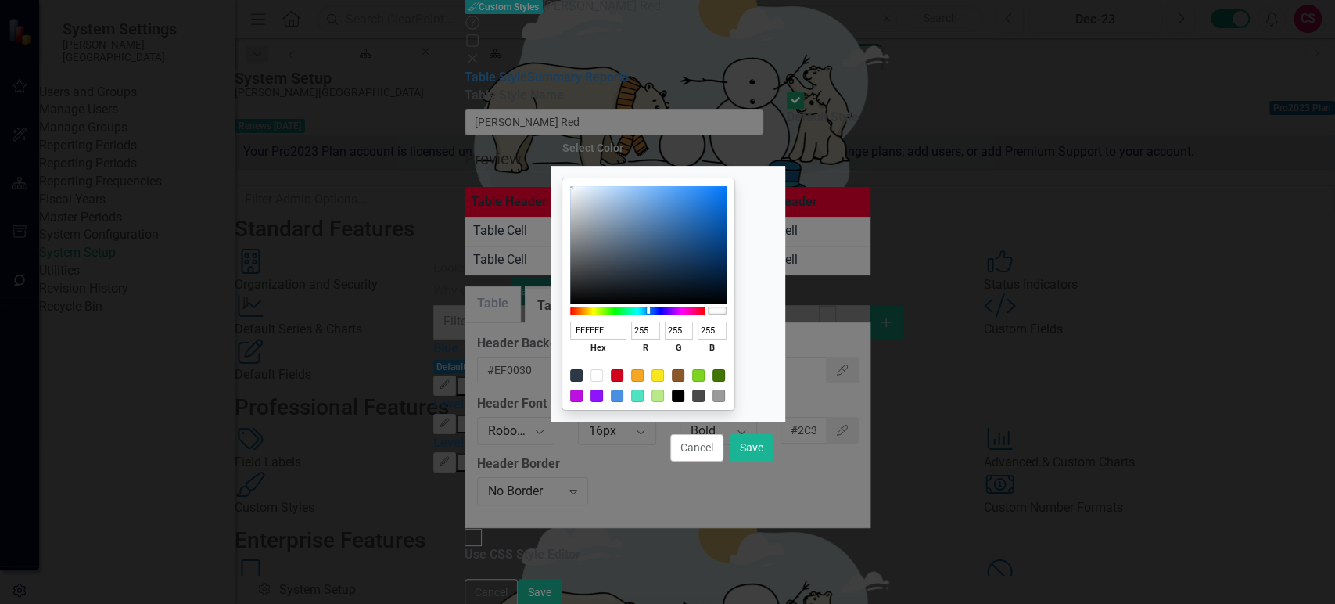
click at [775, 458] on div "Cancel Save" at bounding box center [668, 448] width 235 height 52
click at [764, 438] on button "Save" at bounding box center [752, 447] width 44 height 27
type input "#ffffff"
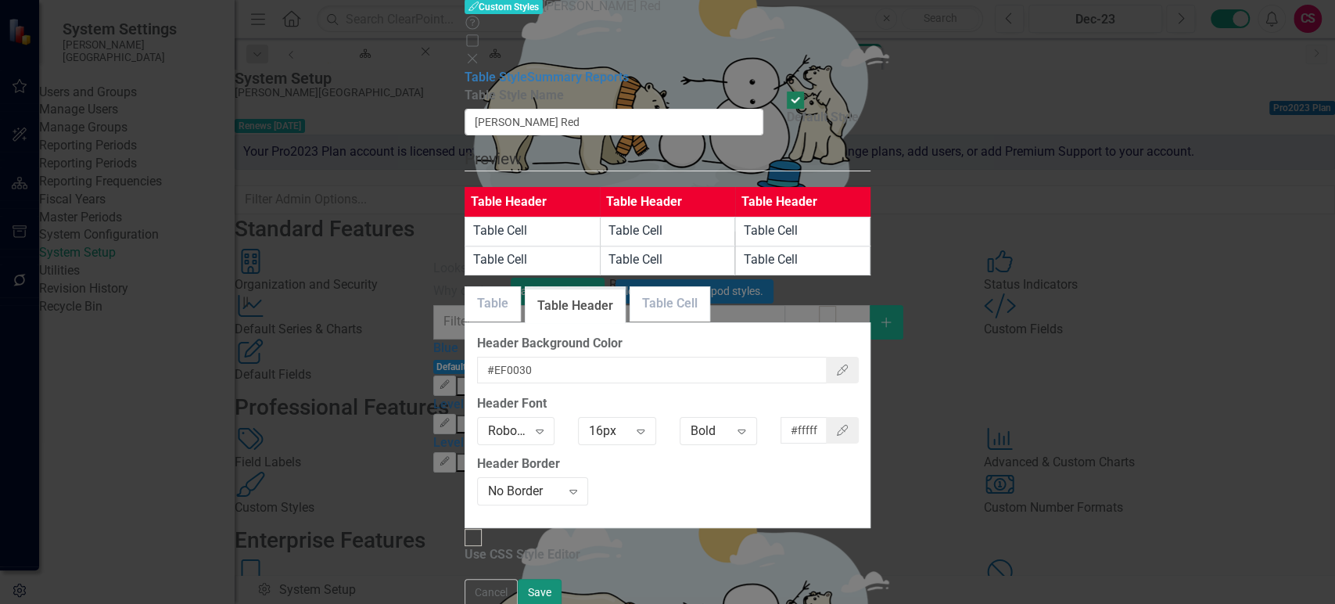
click at [562, 579] on button "Save" at bounding box center [540, 592] width 44 height 27
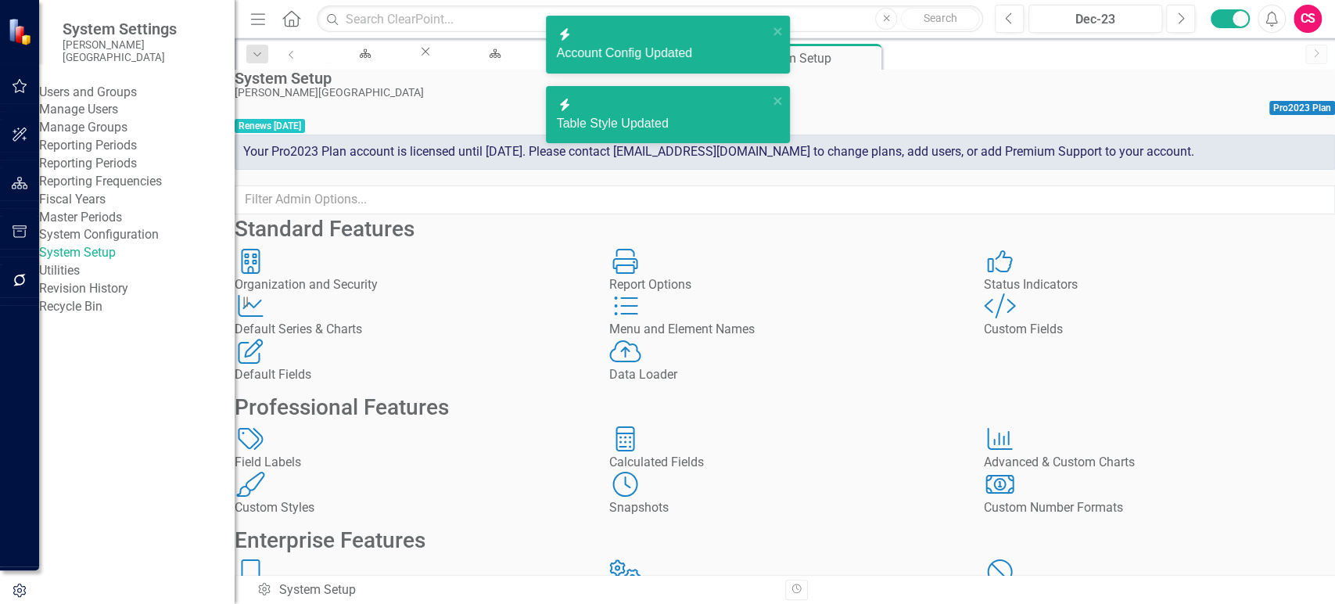
click at [23, 183] on icon "button" at bounding box center [20, 183] width 16 height 13
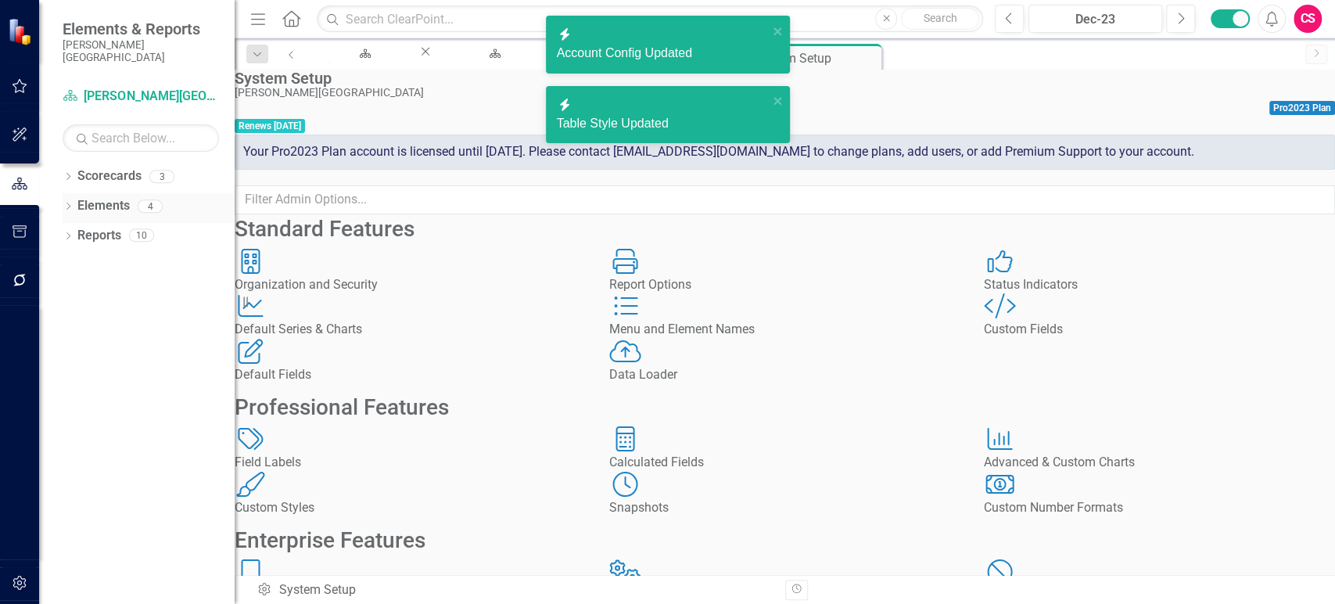
click at [113, 197] on link "Elements" at bounding box center [103, 206] width 52 height 18
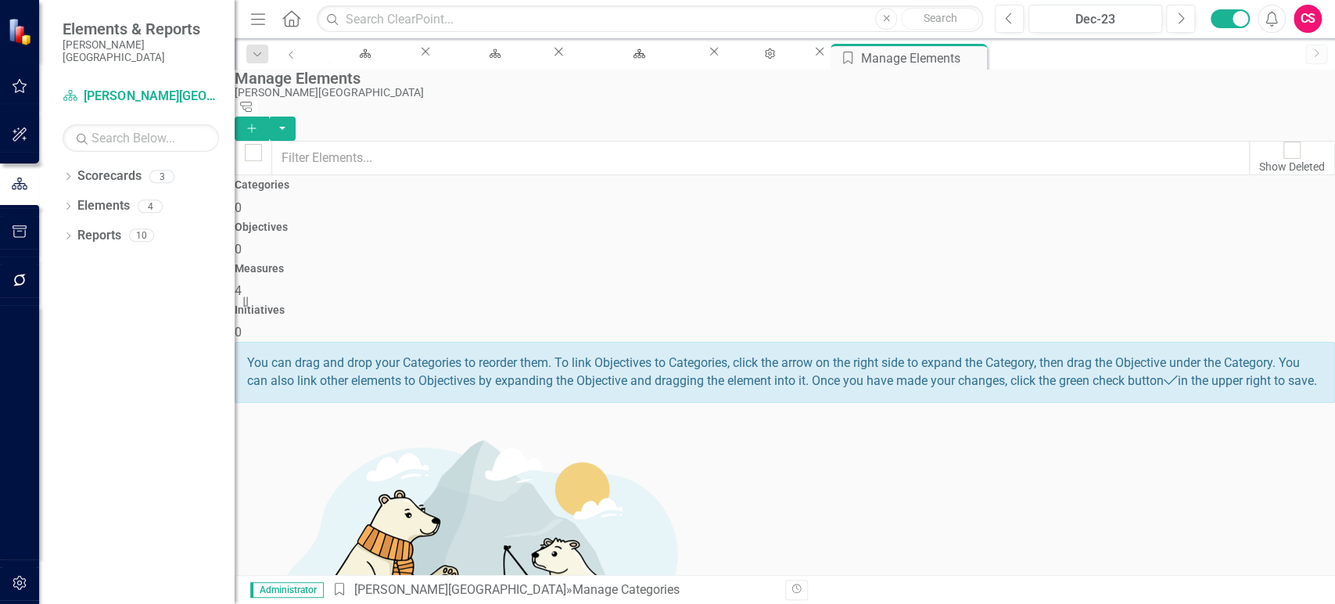
click at [259, 123] on icon "Add" at bounding box center [252, 128] width 14 height 11
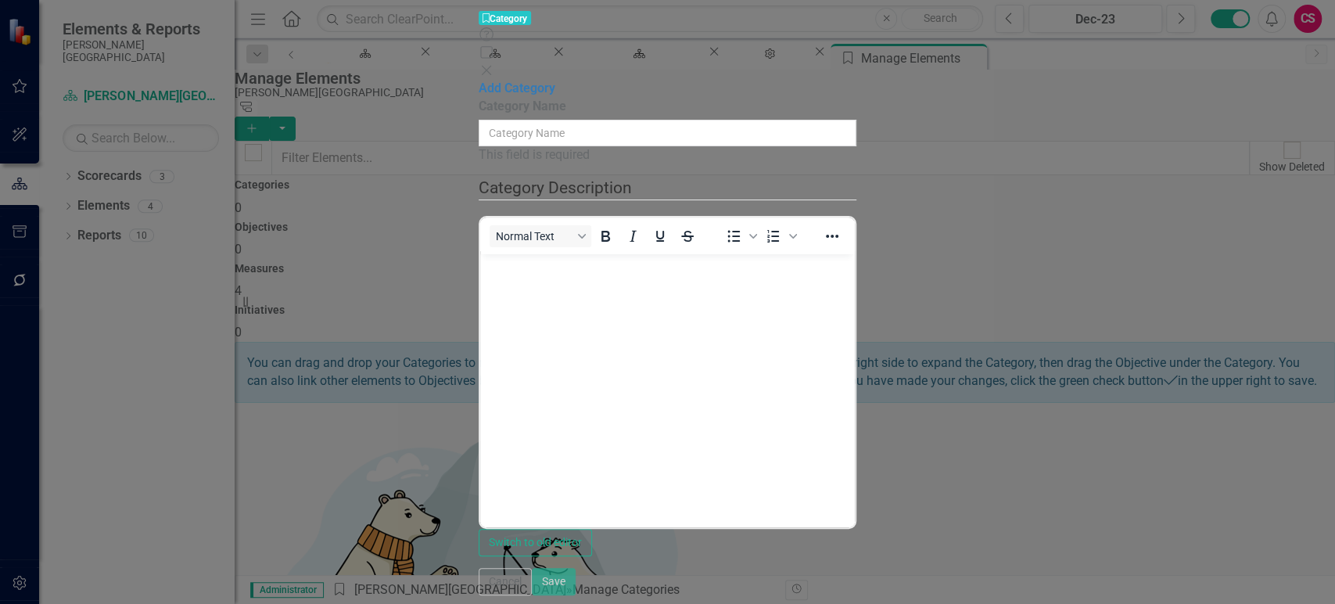
click at [530, 120] on input "Category Name" at bounding box center [668, 133] width 378 height 27
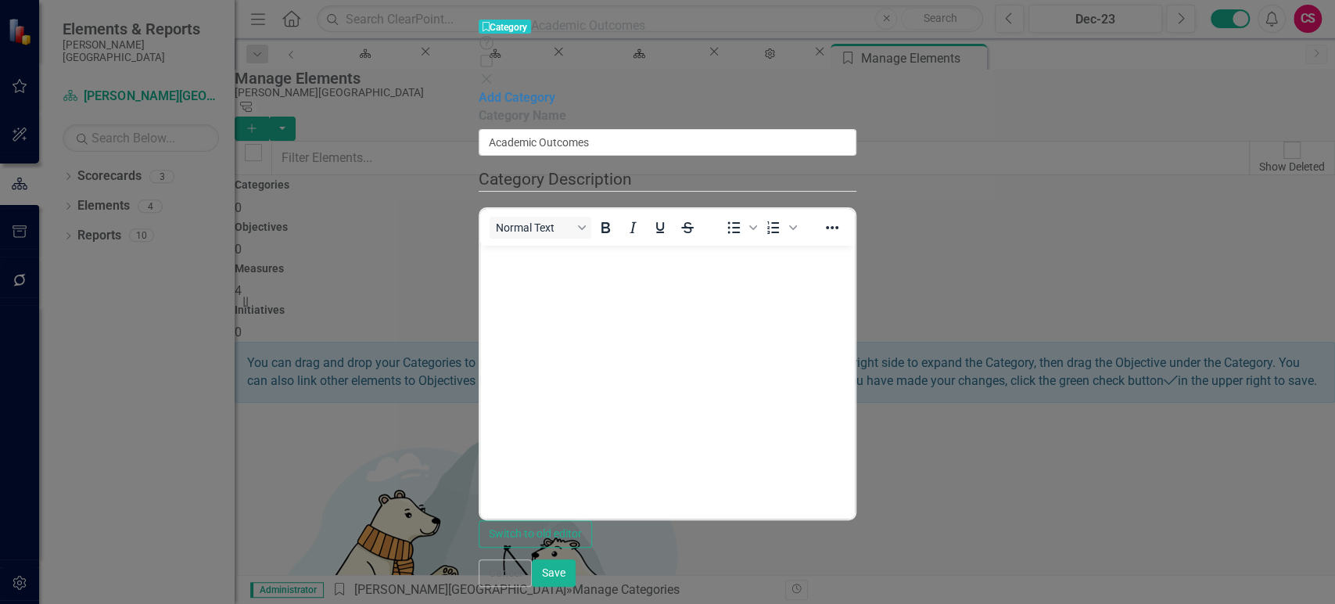
type input "Academic Outcomes"
click at [728, 469] on body "Rich Text Area. Press ALT-0 for help." at bounding box center [667, 362] width 375 height 235
click at [576, 587] on button "Save" at bounding box center [554, 572] width 44 height 27
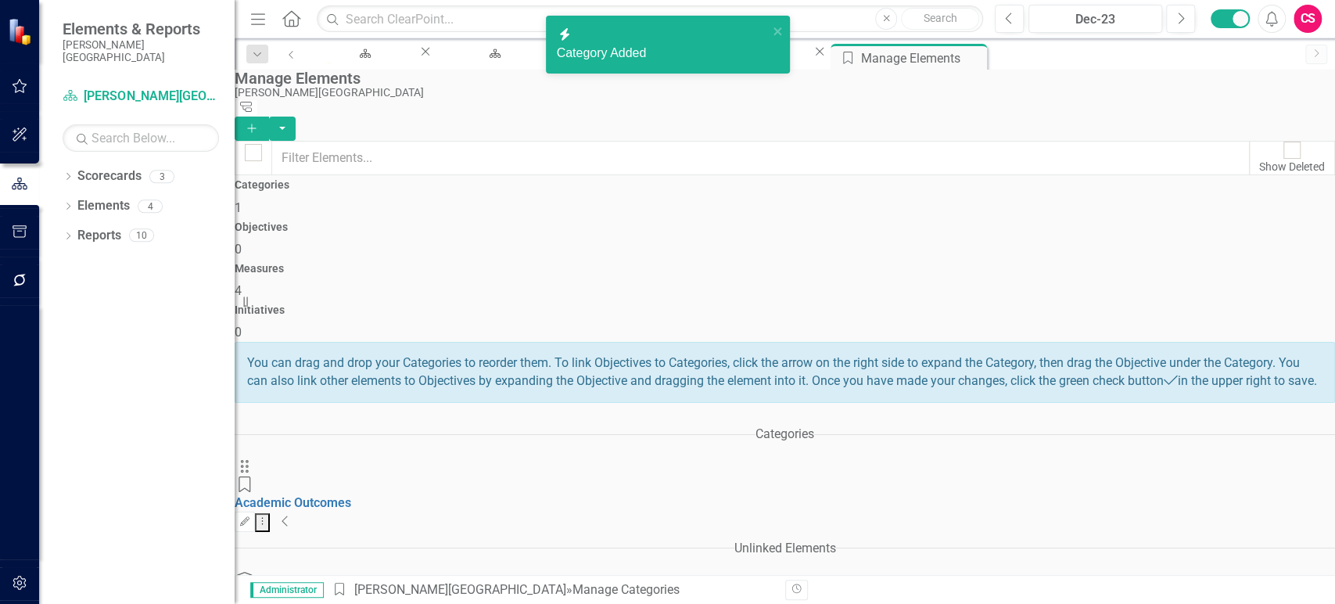
click at [259, 123] on icon "Add" at bounding box center [252, 128] width 14 height 11
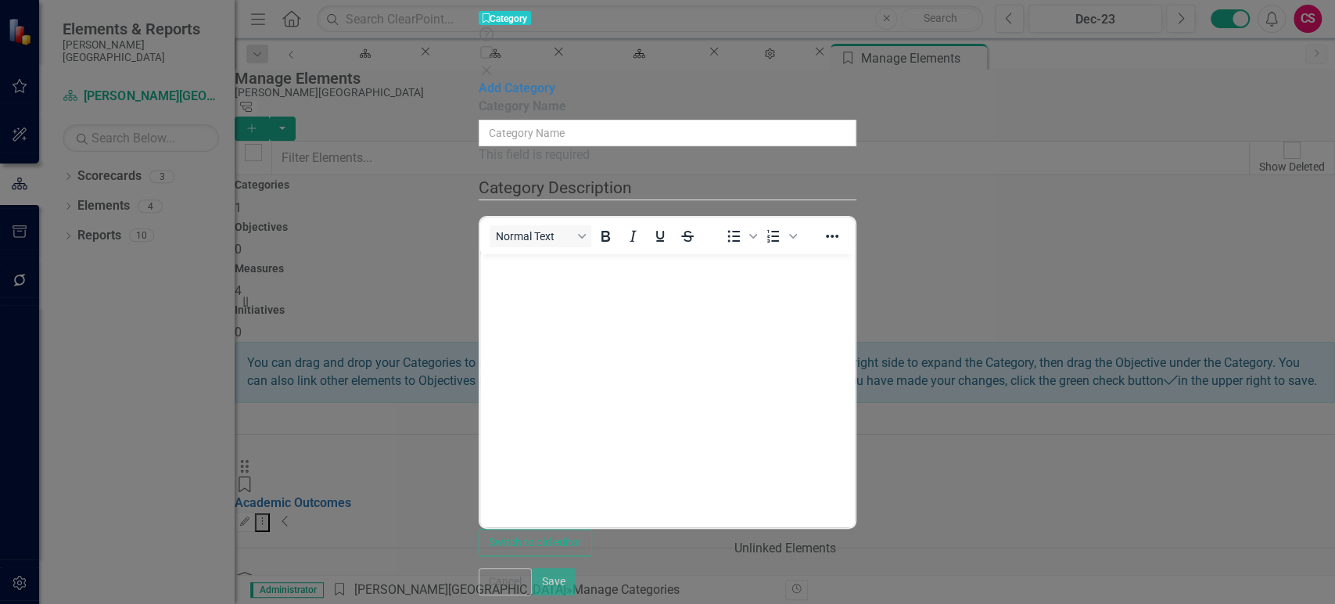
click at [526, 120] on input "Category Name" at bounding box center [668, 133] width 378 height 27
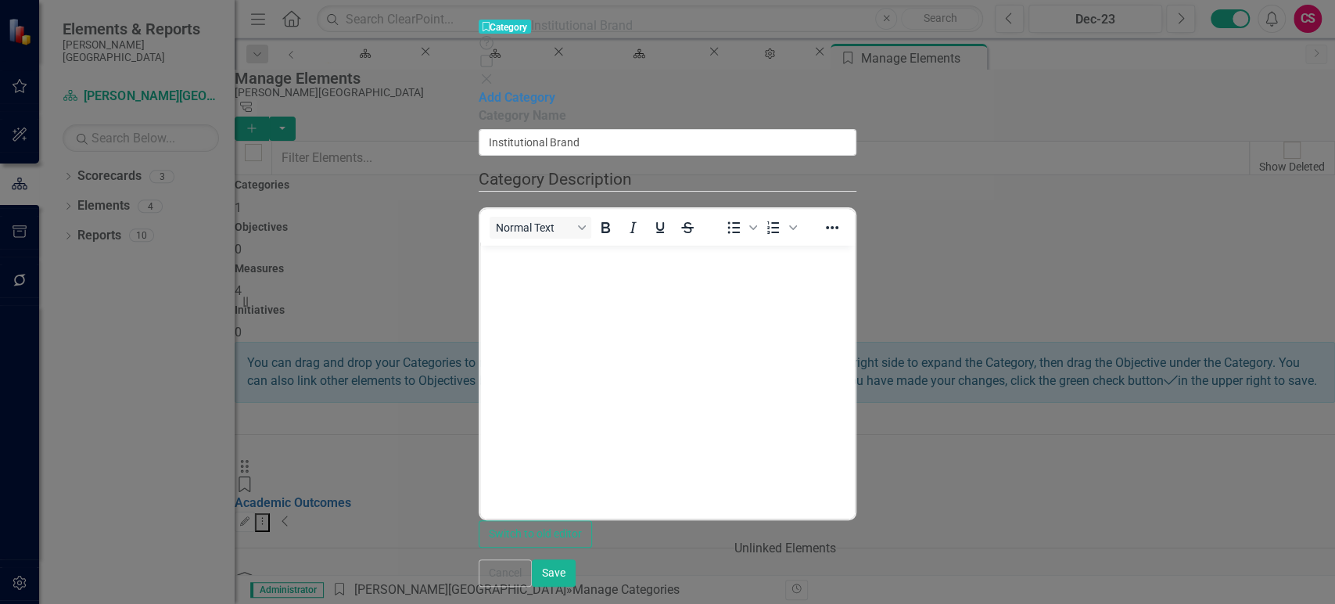
type input "Institutional Brand"
click at [652, 342] on body "Rich Text Area. Press ALT-0 for help." at bounding box center [667, 362] width 375 height 235
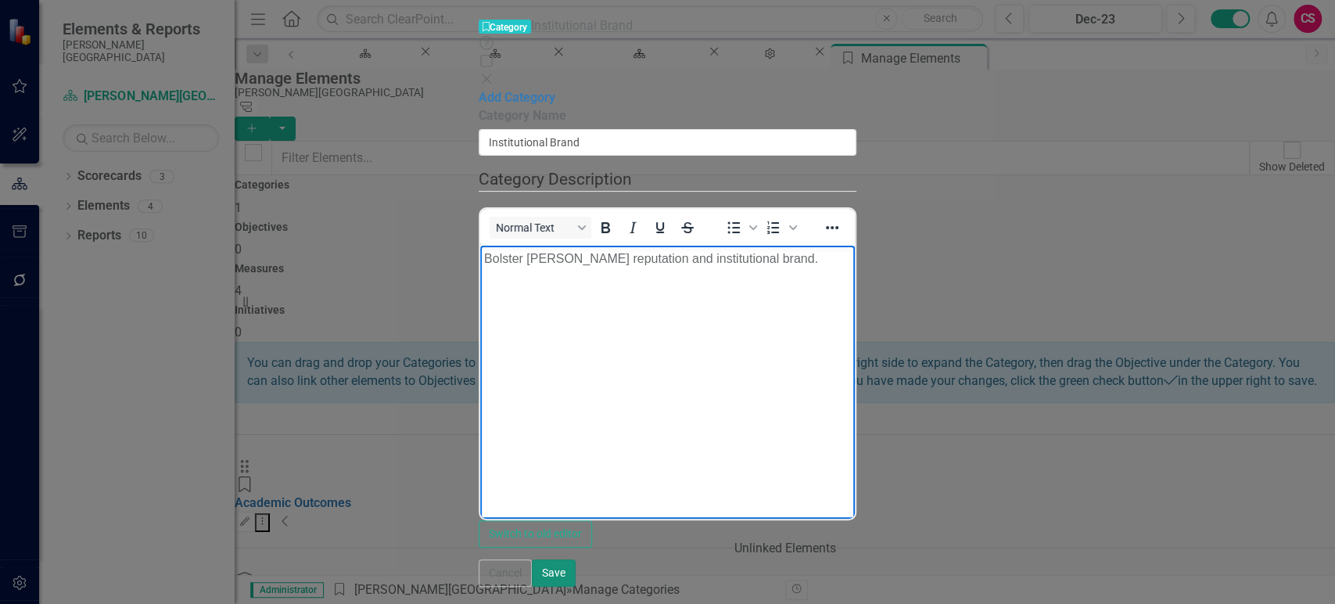
click at [576, 587] on button "Save" at bounding box center [554, 572] width 44 height 27
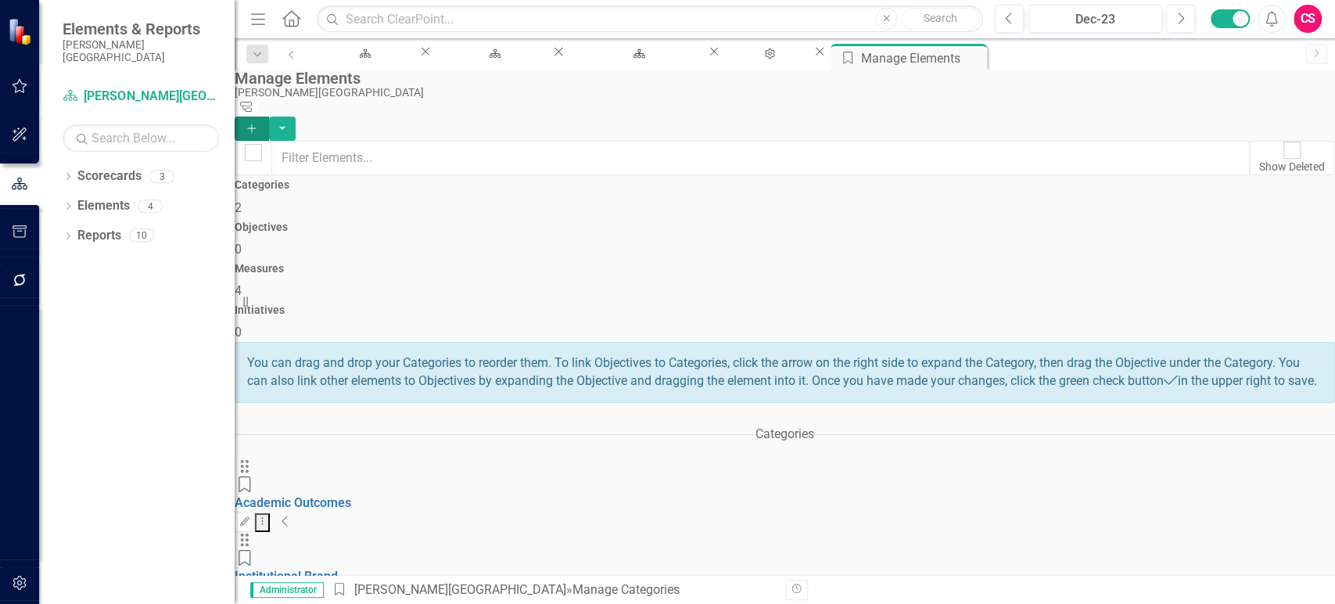
drag, startPoint x: 1271, startPoint y: 117, endPoint x: 1271, endPoint y: 105, distance: 12.5
click at [1271, 117] on div "Manage Elements [PERSON_NAME] College Tree Explorer Add" at bounding box center [785, 105] width 1101 height 71
click at [259, 123] on icon "Add" at bounding box center [252, 128] width 14 height 11
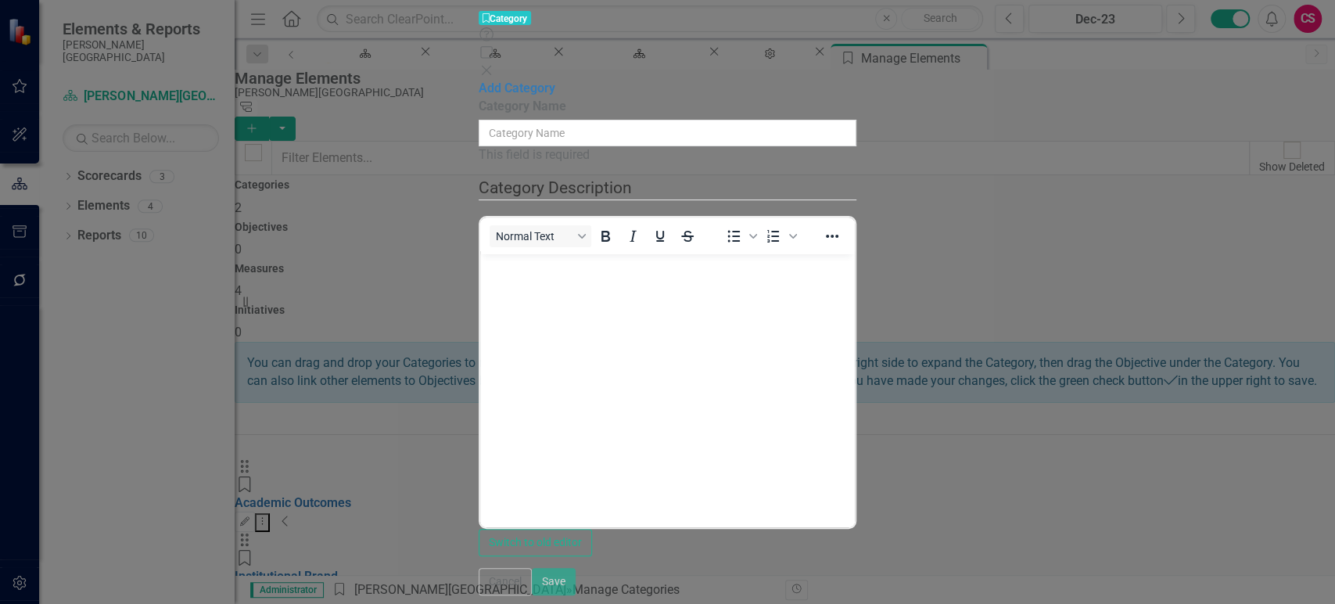
click at [494, 98] on div "Category Name This field is required Category Description Normal Text To open t…" at bounding box center [668, 327] width 378 height 458
click at [542, 120] on input "Category Name" at bounding box center [668, 133] width 378 height 27
paste input "Market Position"
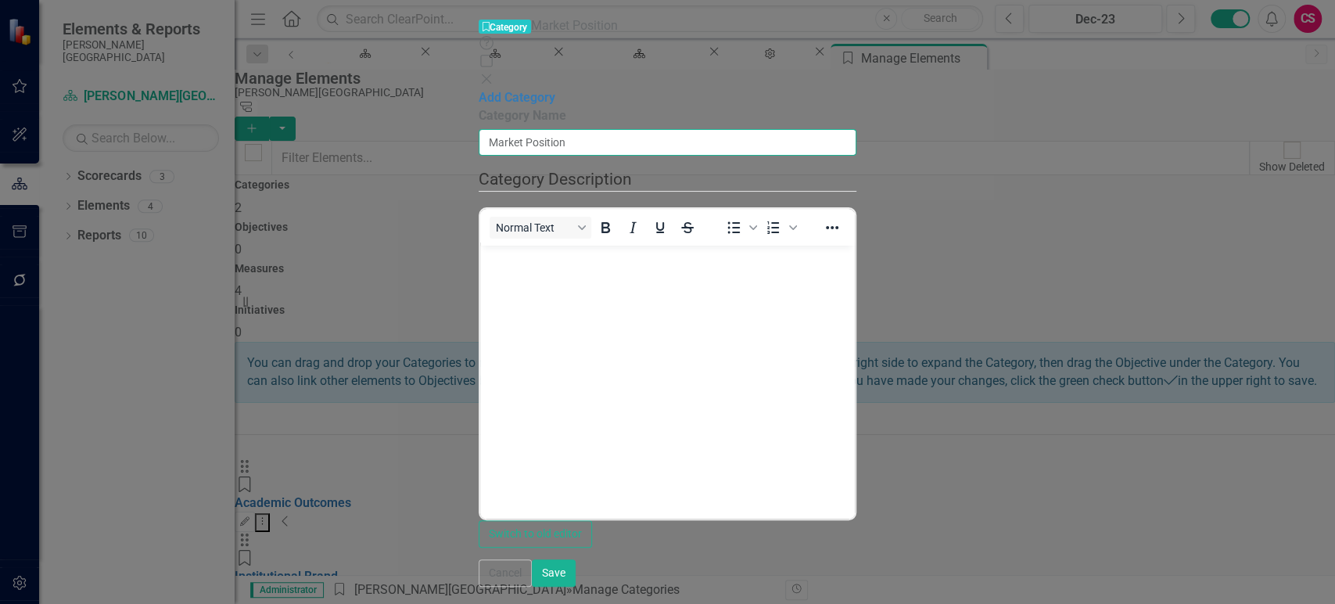
type input "Market Position"
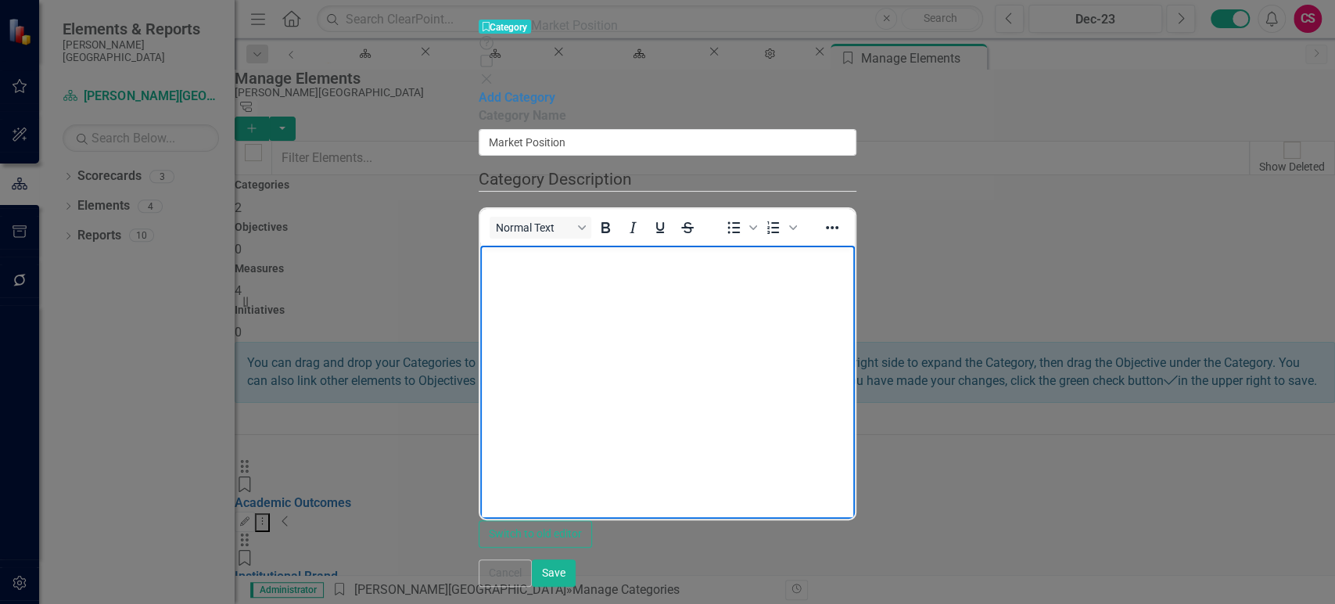
click at [652, 430] on body "Rich Text Area. Press ALT-0 for help." at bounding box center [667, 362] width 375 height 235
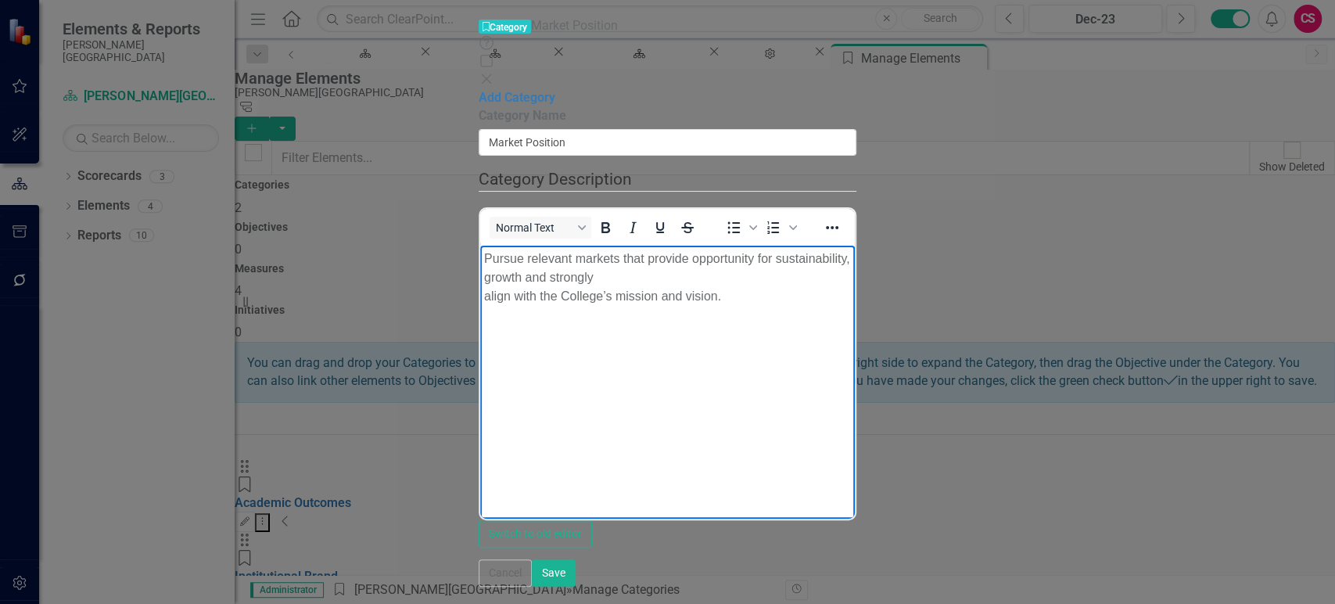
click at [489, 278] on p "Pursue relevant markets that provide opportunity for sustainability, growth and…" at bounding box center [667, 277] width 367 height 56
click at [576, 587] on button "Save" at bounding box center [554, 572] width 44 height 27
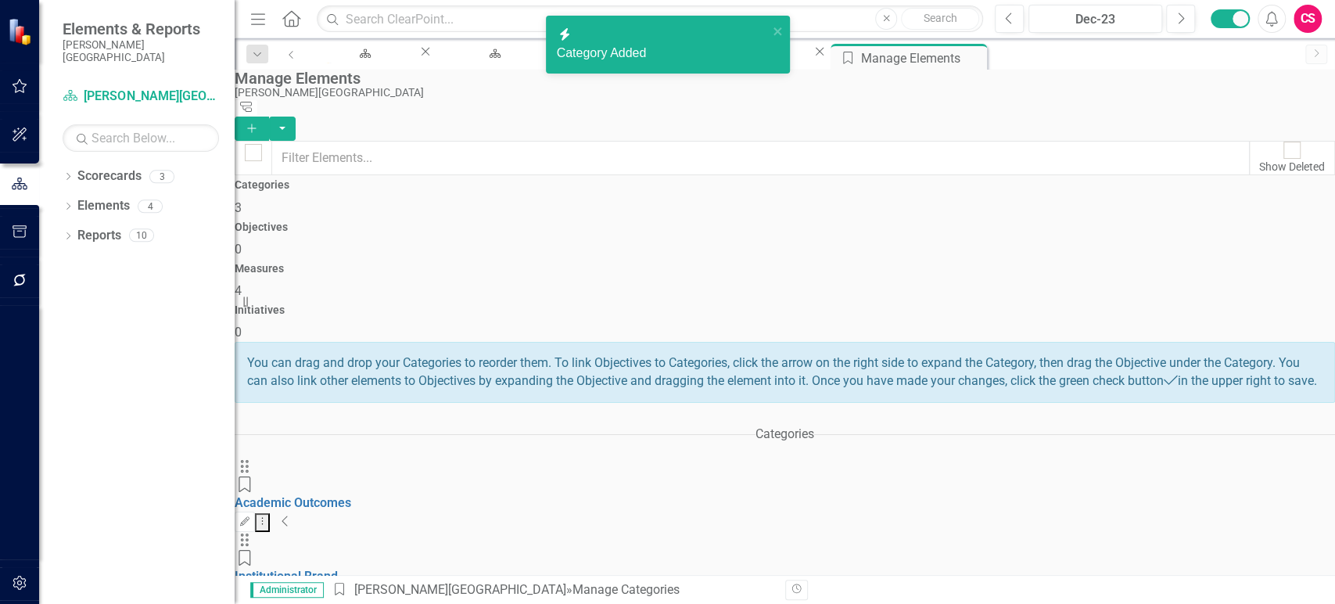
click at [269, 117] on button "Add" at bounding box center [252, 129] width 34 height 24
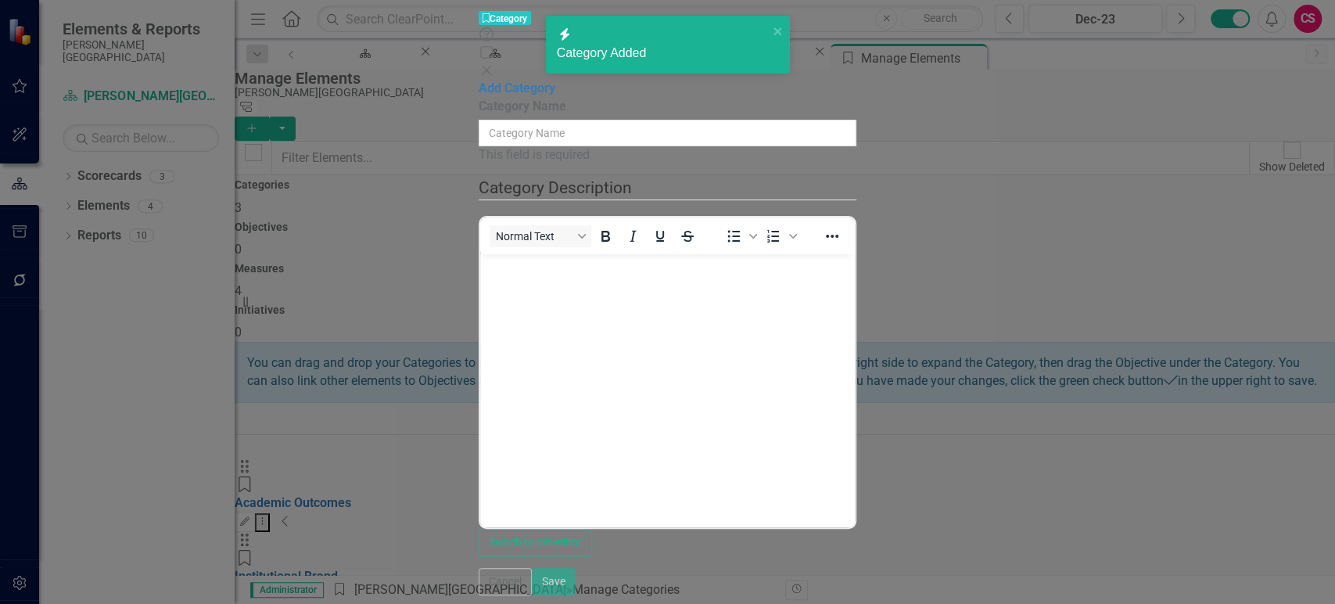
click at [527, 120] on input "Category Name" at bounding box center [668, 133] width 378 height 27
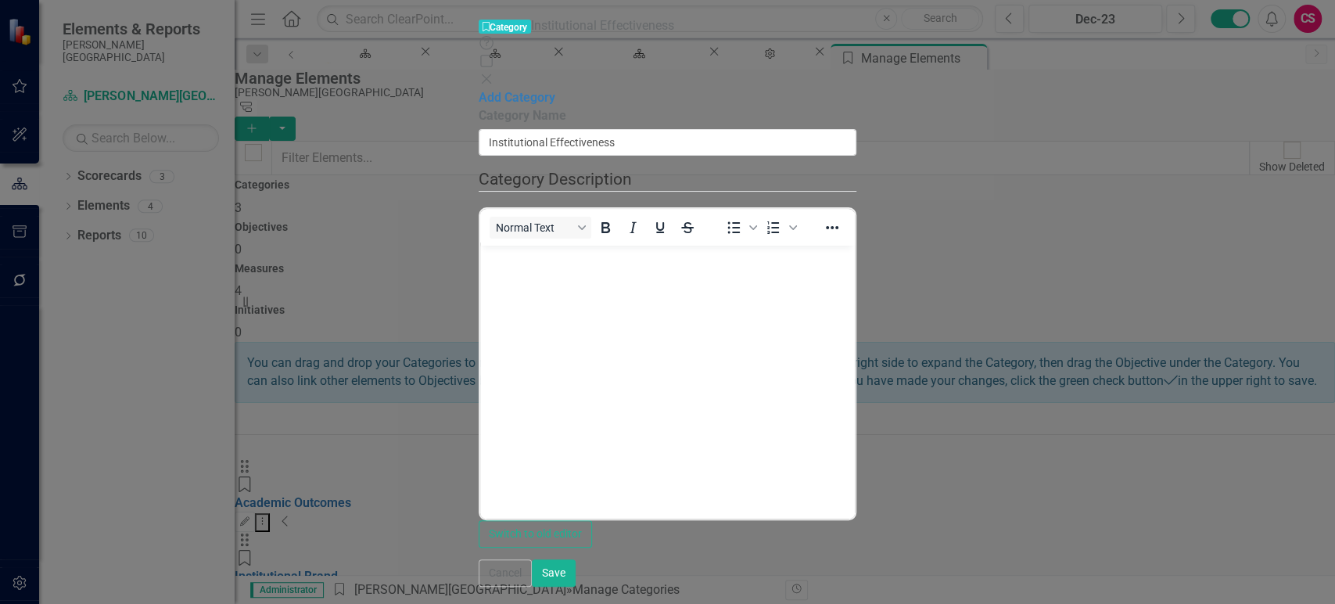
type input "Institutional Effectiveness"
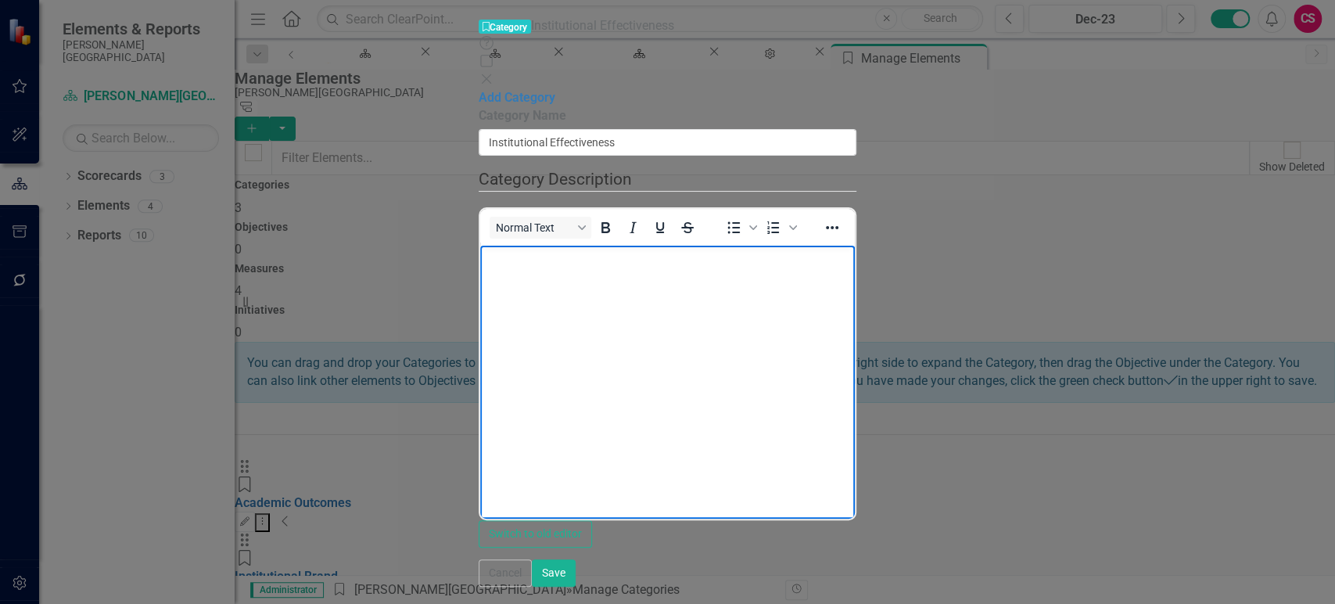
click at [615, 276] on body "Rich Text Area. Press ALT-0 for help." at bounding box center [667, 362] width 375 height 235
click at [576, 583] on button "Save" at bounding box center [554, 572] width 44 height 27
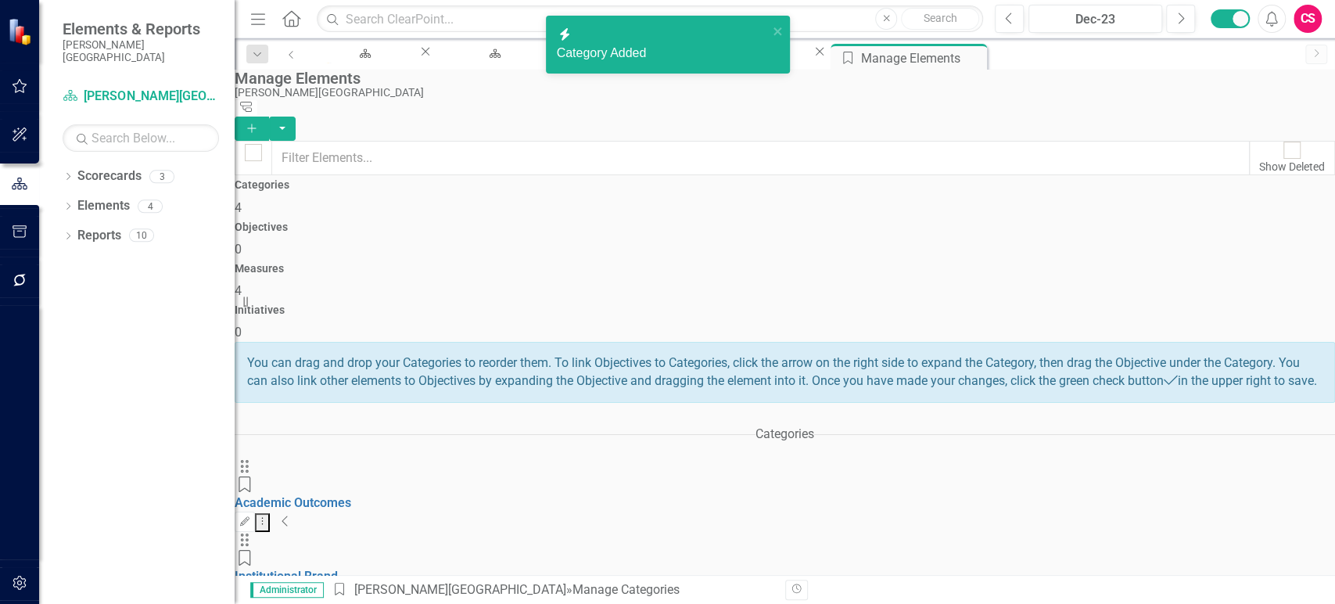
click at [259, 123] on icon "Add" at bounding box center [252, 128] width 14 height 11
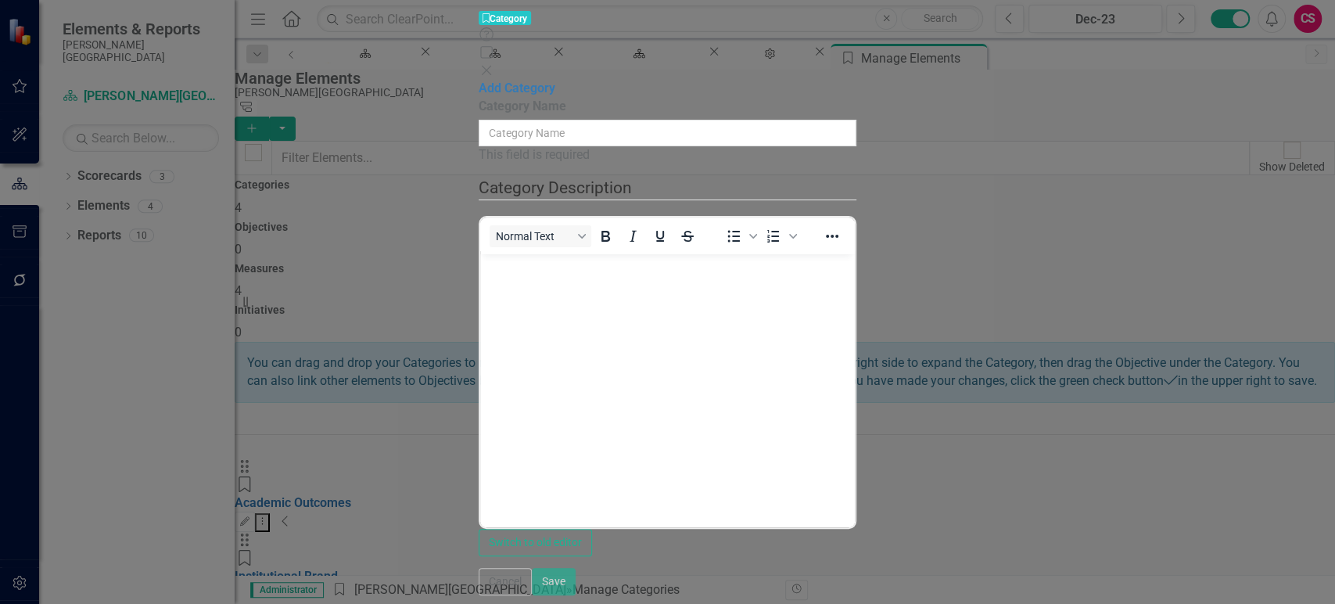
click at [537, 146] on div "This field is required" at bounding box center [668, 155] width 378 height 18
click at [527, 120] on input "Category Name" at bounding box center [668, 133] width 378 height 27
paste input "Valuing People"
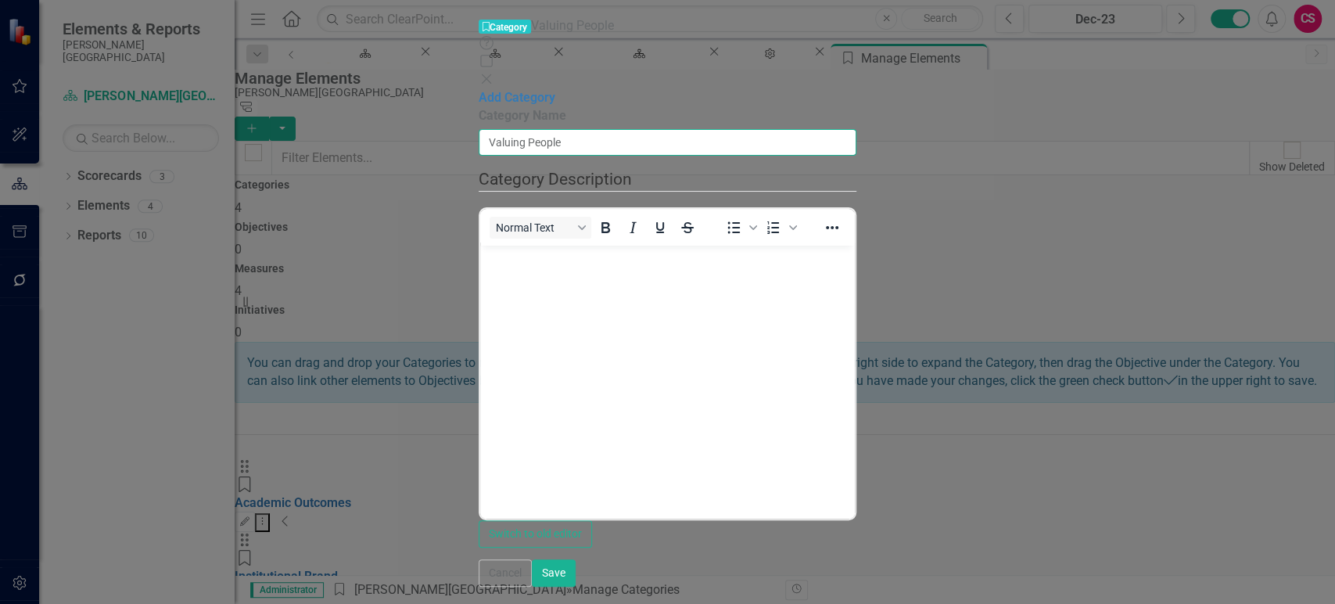
type input "Valuing People"
click at [664, 353] on body "Rich Text Area. Press ALT-0 for help." at bounding box center [667, 362] width 375 height 235
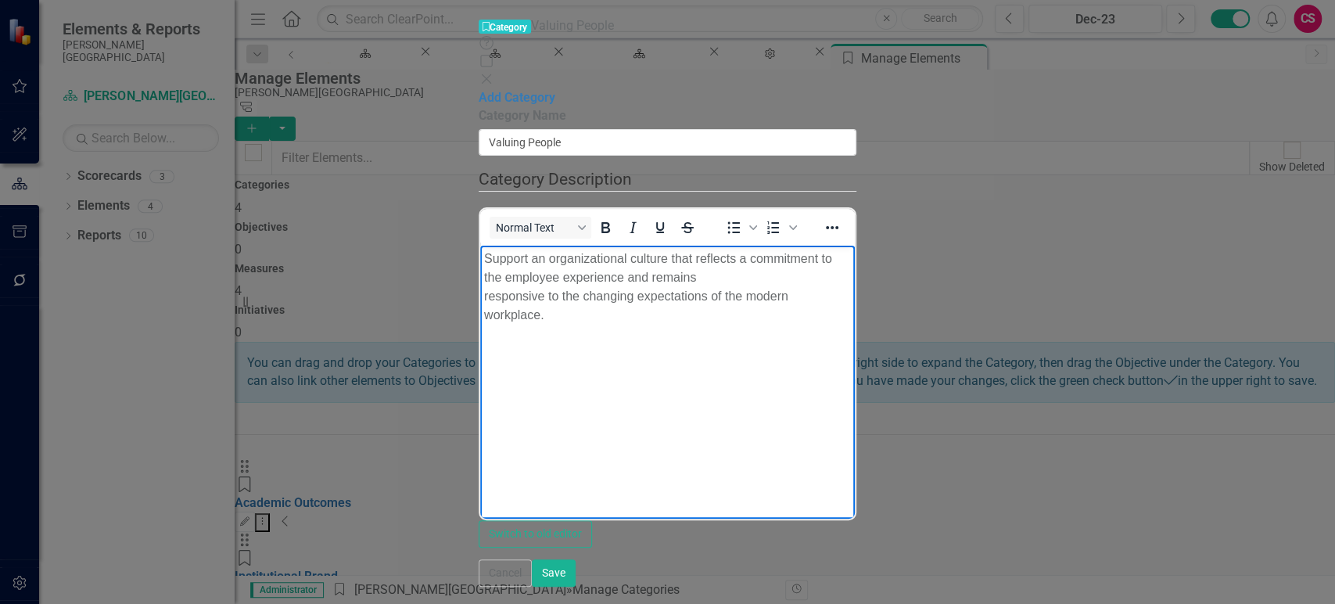
click at [486, 273] on p "Support an organizational culture that reflects a commitment to the employee ex…" at bounding box center [667, 286] width 367 height 75
click at [576, 584] on button "Save" at bounding box center [554, 572] width 44 height 27
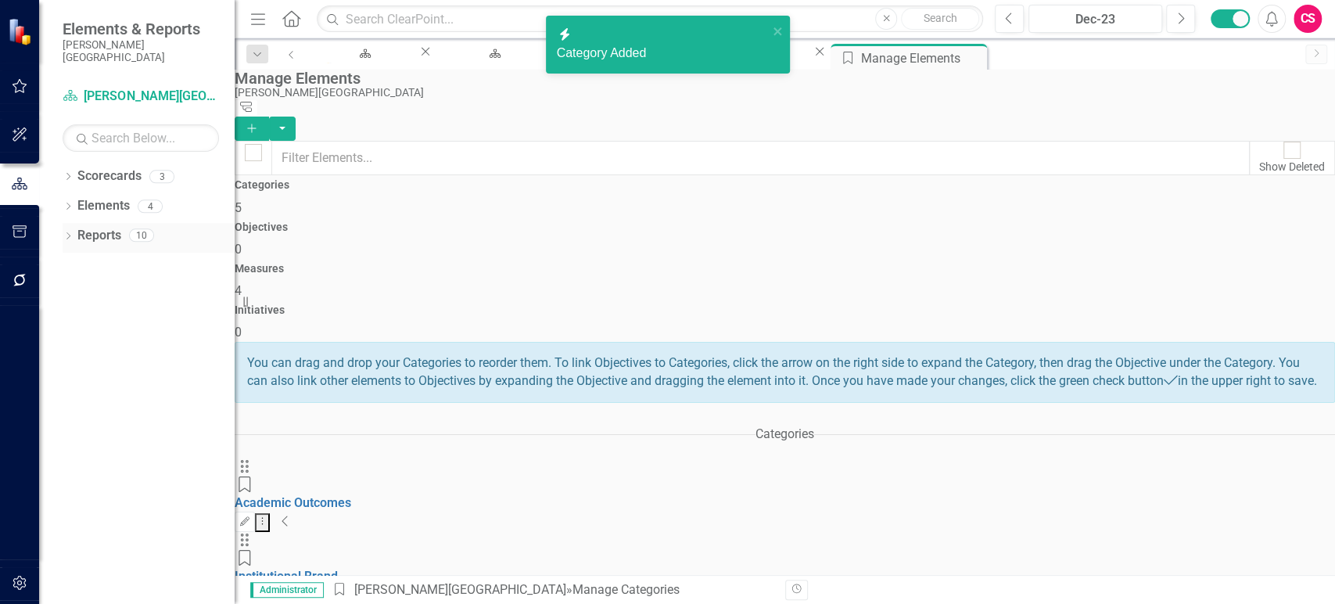
click at [691, 221] on div "Objectives 0" at bounding box center [785, 240] width 1101 height 38
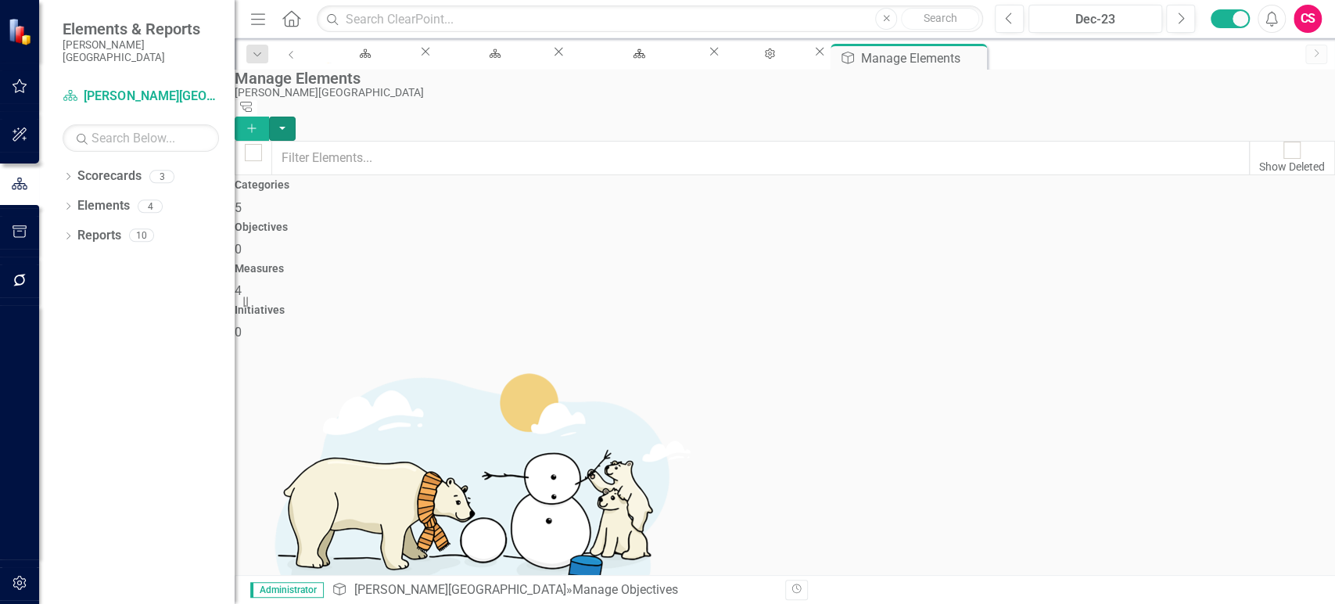
drag, startPoint x: 1304, startPoint y: 92, endPoint x: 1294, endPoint y: 106, distance: 17.4
click at [296, 117] on button "button" at bounding box center [282, 129] width 27 height 24
click at [1245, 163] on link "Add Multiple Add Multiple" at bounding box center [1250, 156] width 124 height 29
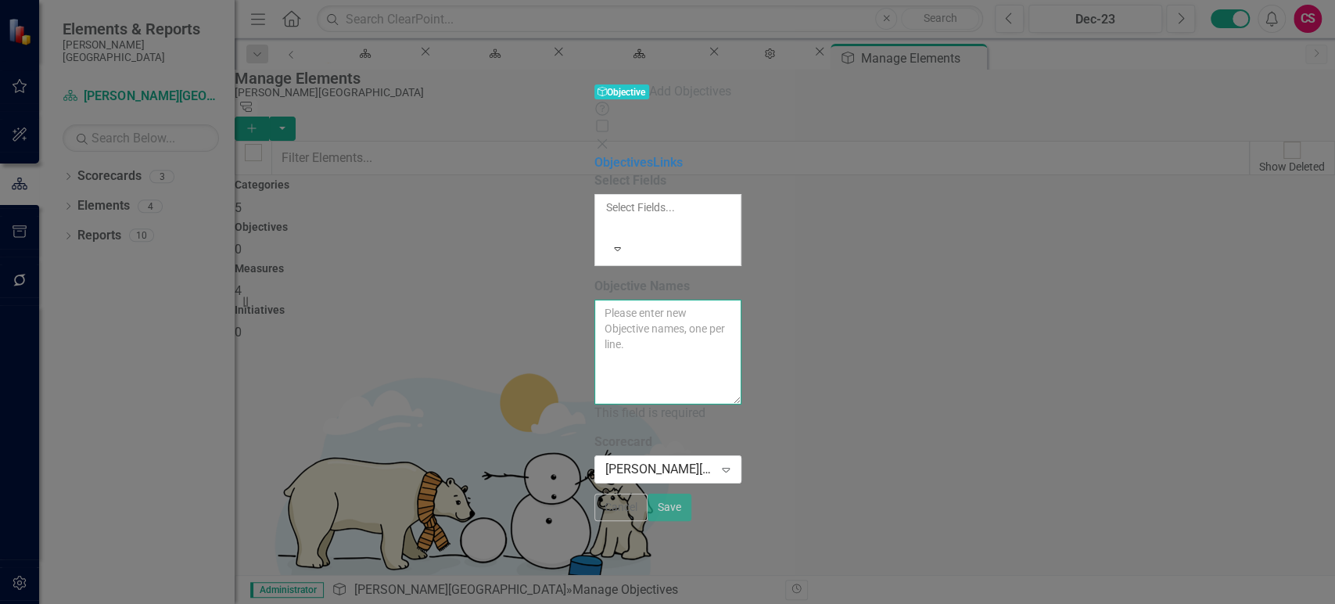
click at [595, 300] on textarea "Objective Names" at bounding box center [668, 352] width 147 height 105
paste textarea "mprove student persistence and graduation rates. Increase student participation…"
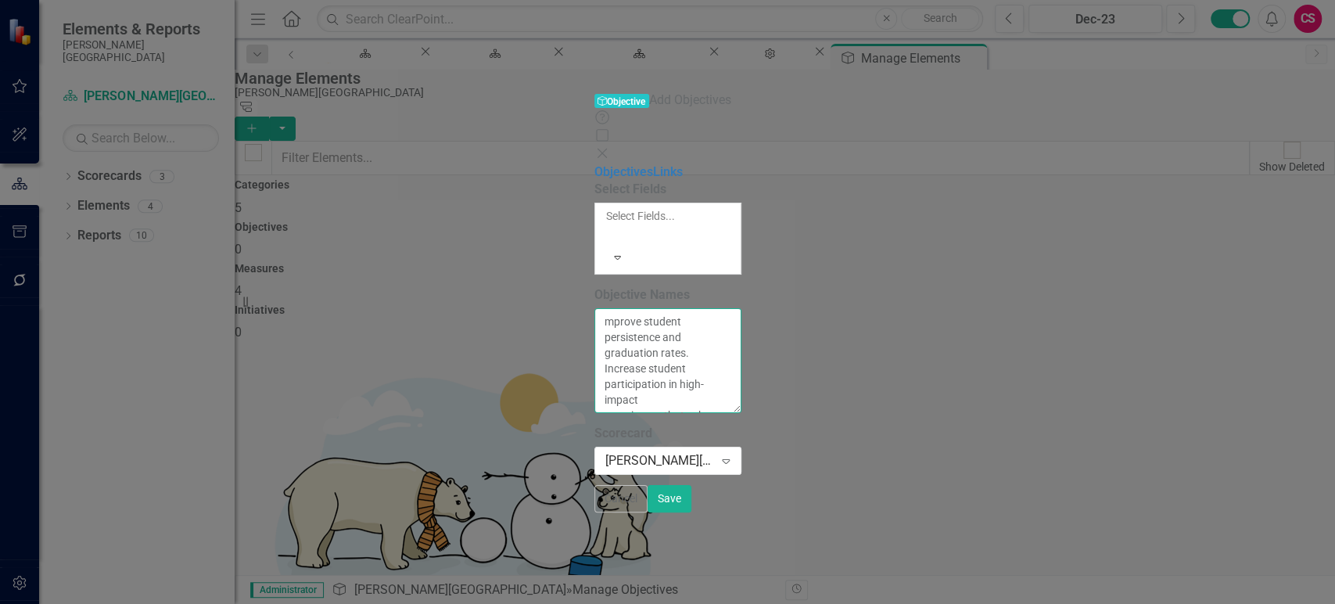
click at [663, 308] on textarea "mprove student persistence and graduation rates. Increase student participation…" at bounding box center [668, 360] width 147 height 105
paste textarea "Cultivate broad awareness of [PERSON_NAME] brand. Identify opportunities to bui…"
click at [613, 308] on textarea "mprove student persistence and graduation rates. Increase student participation…" at bounding box center [668, 360] width 147 height 105
paste textarea "Increase the institution’s ability to capture and grow enrollments in targeted …"
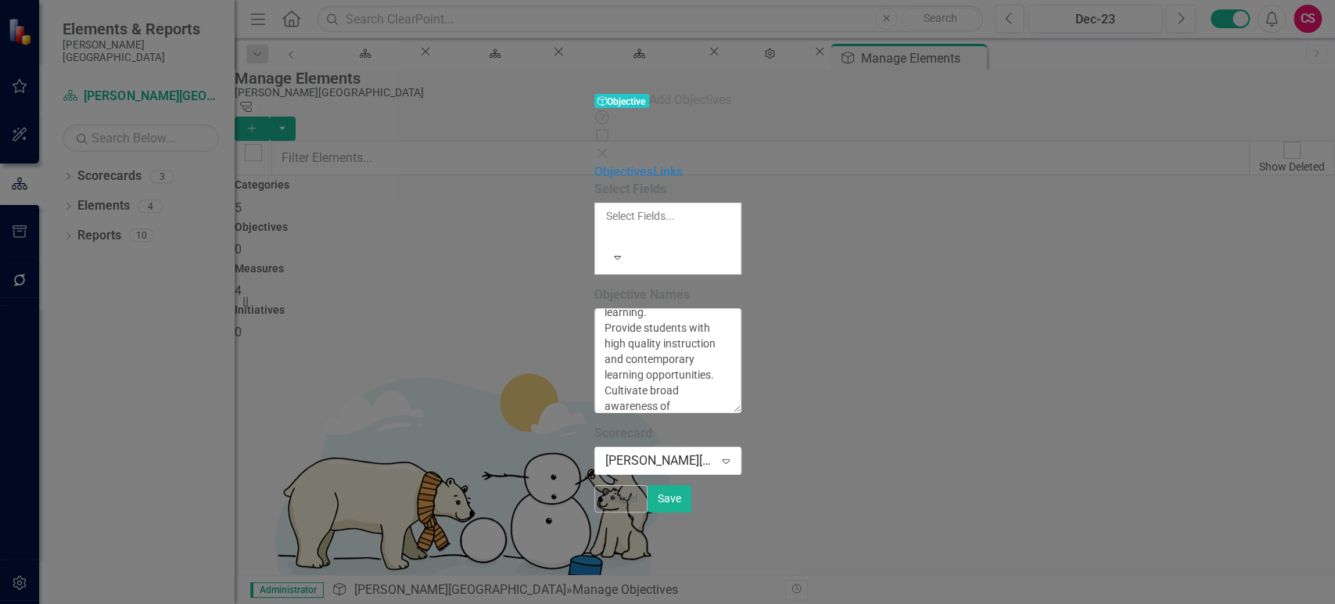
scroll to position [125, 0]
click at [595, 308] on textarea "mprove student persistence and graduation rates. Increase student participation…" at bounding box center [668, 360] width 147 height 105
paste textarea "Create a comprehensive framework for planning, measuring and improving institut…"
click at [627, 308] on textarea "mprove student persistence and graduation rates. Increase student participation…" at bounding box center [668, 360] width 147 height 105
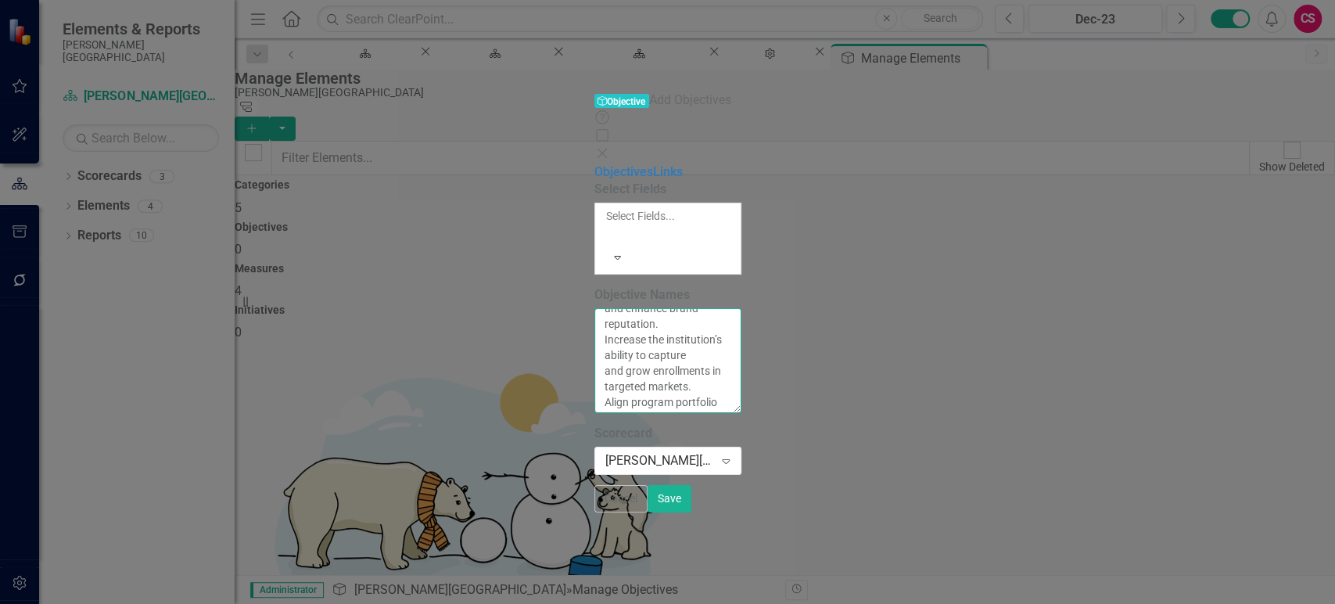
paste textarea "Attract and retain high caliber employees. Performance enhancement and developm…"
click at [595, 308] on textarea "mprove student persistence and graduation rates. Increase student participation…" at bounding box center [668, 360] width 147 height 105
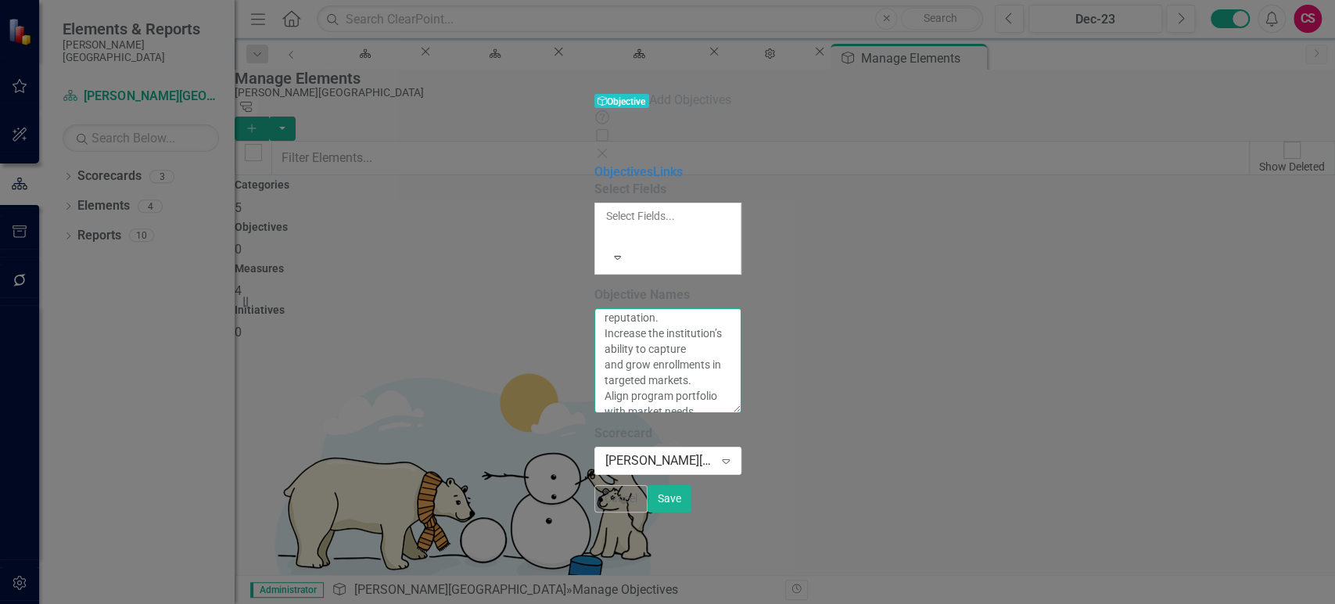
click at [595, 308] on textarea "mprove student persistence and graduation rates. Increase student participation…" at bounding box center [668, 360] width 147 height 105
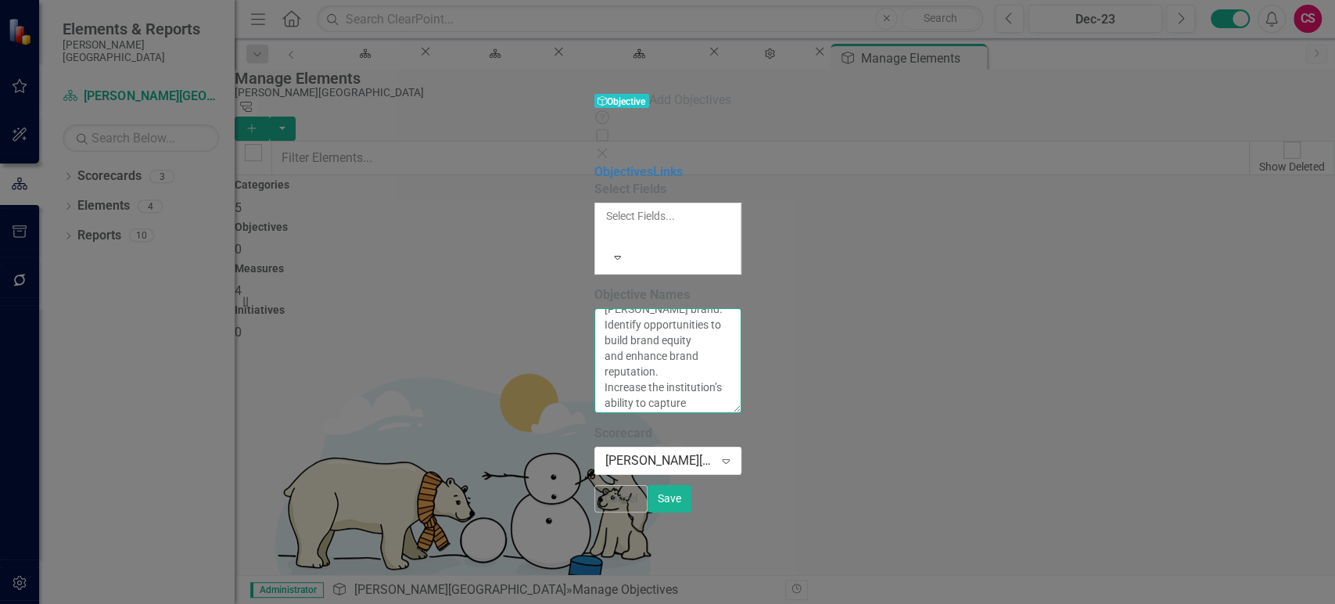
scroll to position [214, 0]
click at [595, 308] on textarea "mprove student persistence and graduation rates. Increase student participation…" at bounding box center [668, 360] width 147 height 105
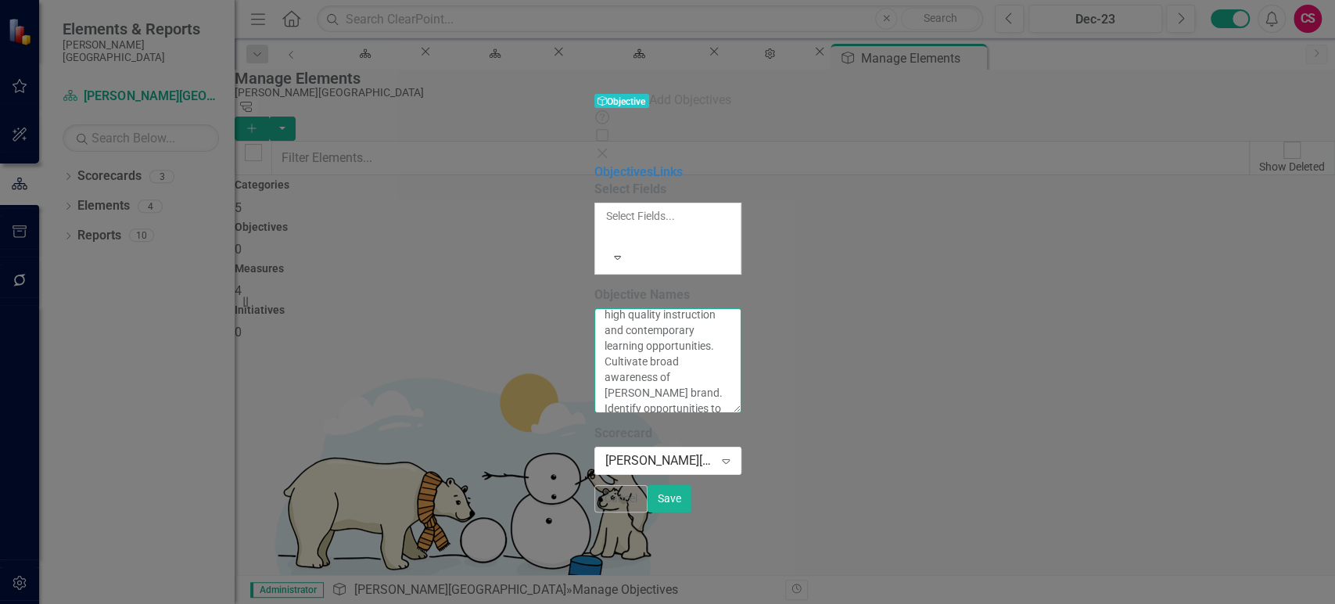
click at [595, 308] on textarea "mprove student persistence and graduation rates. Increase student participation…" at bounding box center [668, 360] width 147 height 105
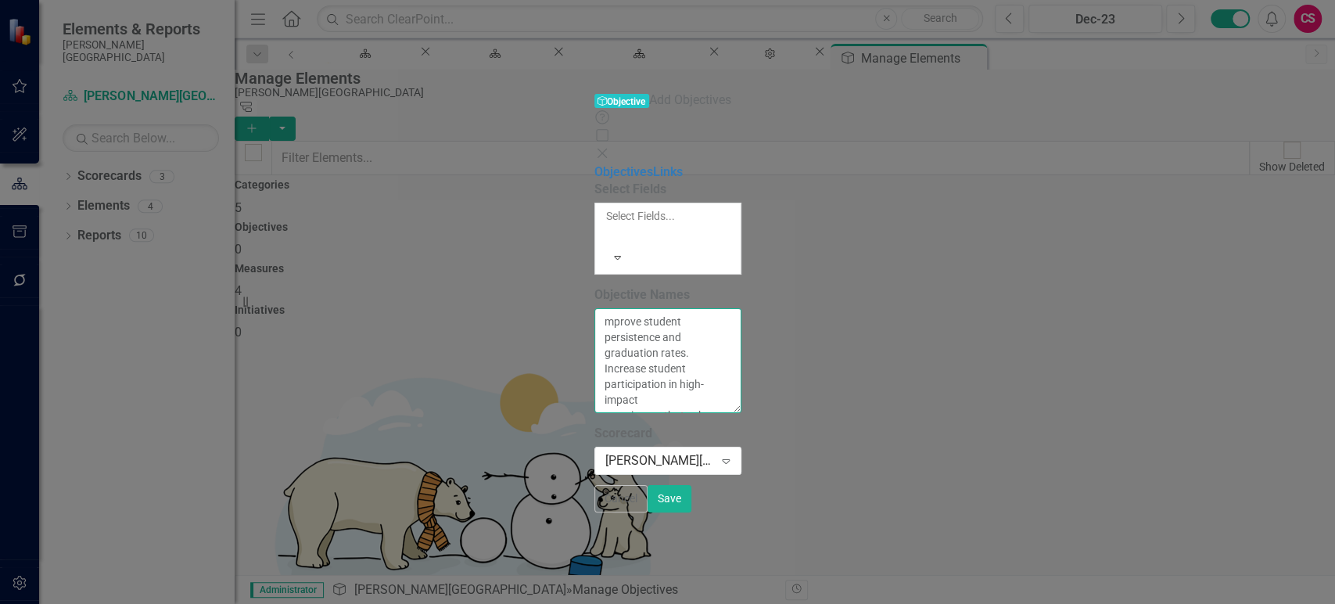
click at [595, 308] on textarea "mprove student persistence and graduation rates. Increase student participation…" at bounding box center [668, 360] width 147 height 105
click at [595, 308] on textarea "Improve student persistence and graduation rates. Increase student participatio…" at bounding box center [668, 360] width 147 height 105
type textarea "Improve student persistence and graduation rates. Increase student participatio…"
click at [606, 225] on div at bounding box center [607, 234] width 2 height 19
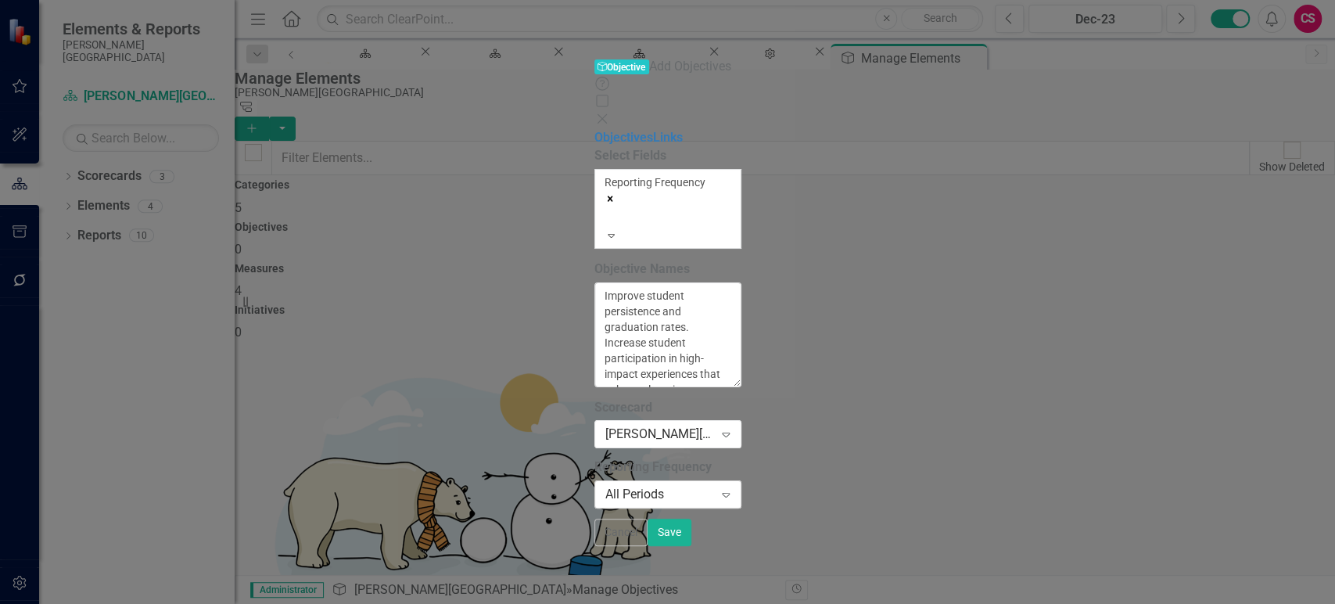
click at [606, 486] on div "All Periods" at bounding box center [660, 495] width 109 height 18
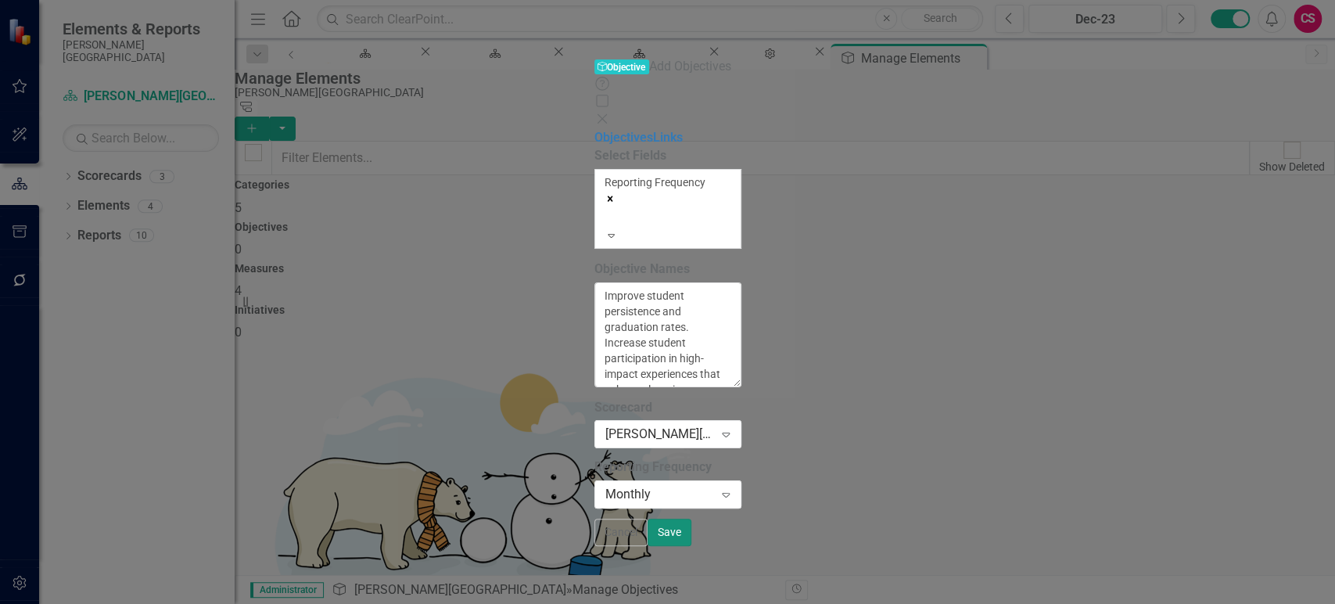
click at [692, 546] on button "Save" at bounding box center [670, 532] width 44 height 27
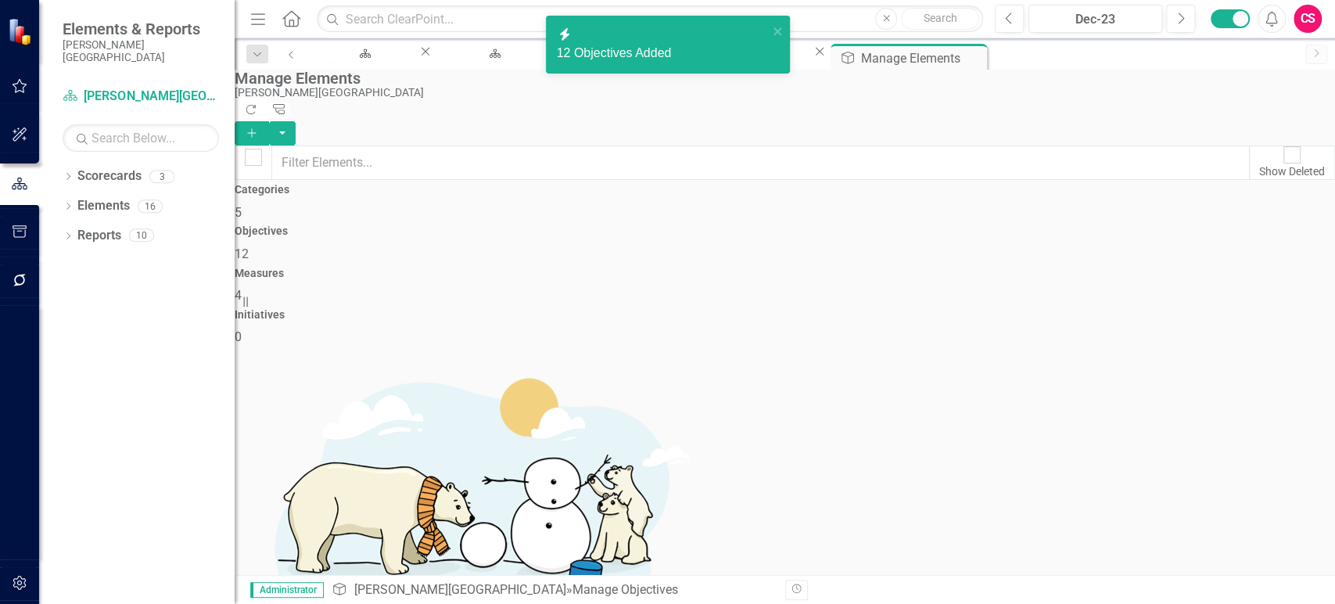
click at [350, 221] on div "Categories 5" at bounding box center [785, 203] width 1101 height 38
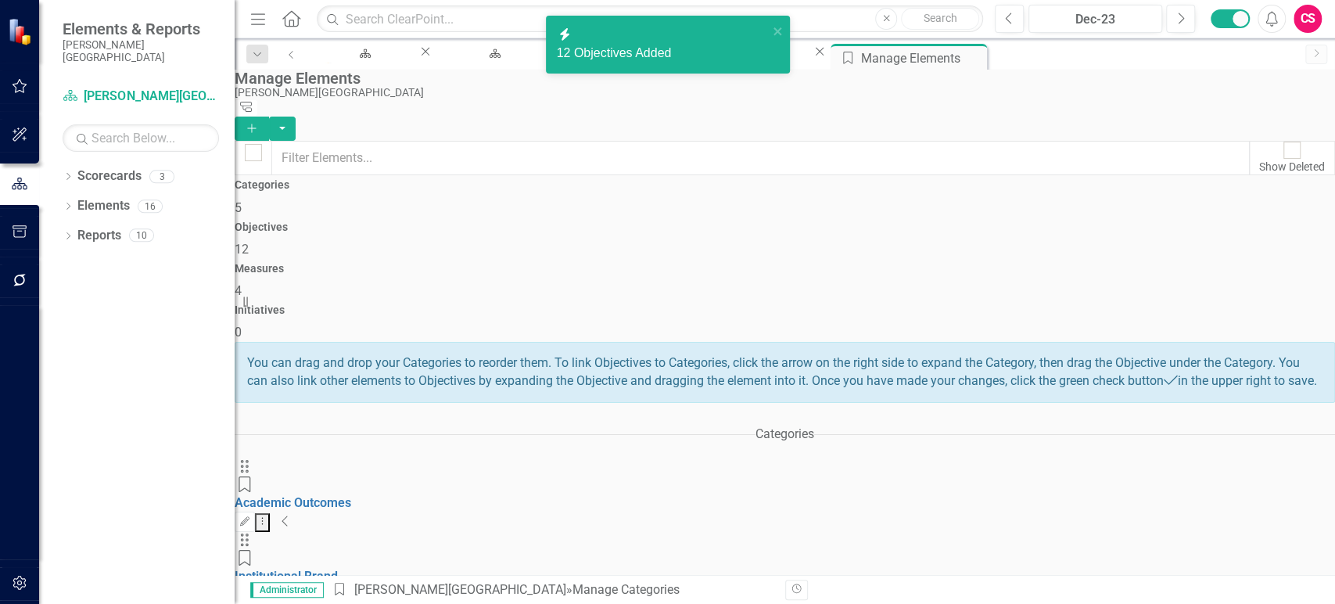
scroll to position [86, 0]
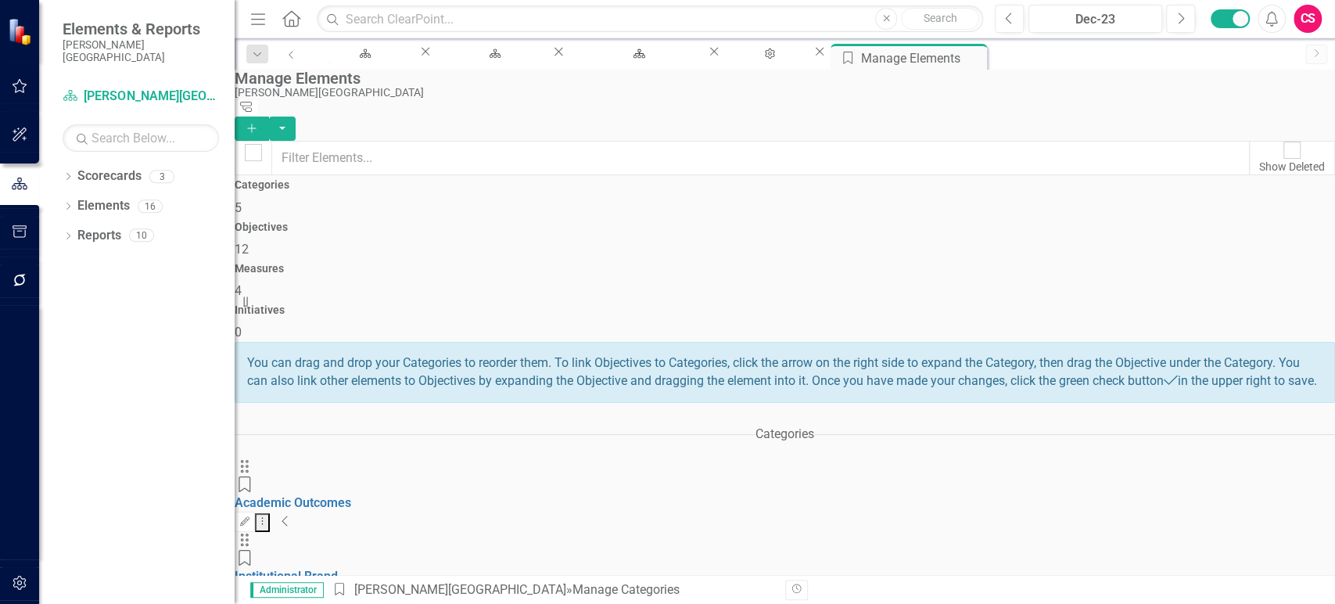
click at [289, 515] on icon "Collapse" at bounding box center [286, 521] width 8 height 13
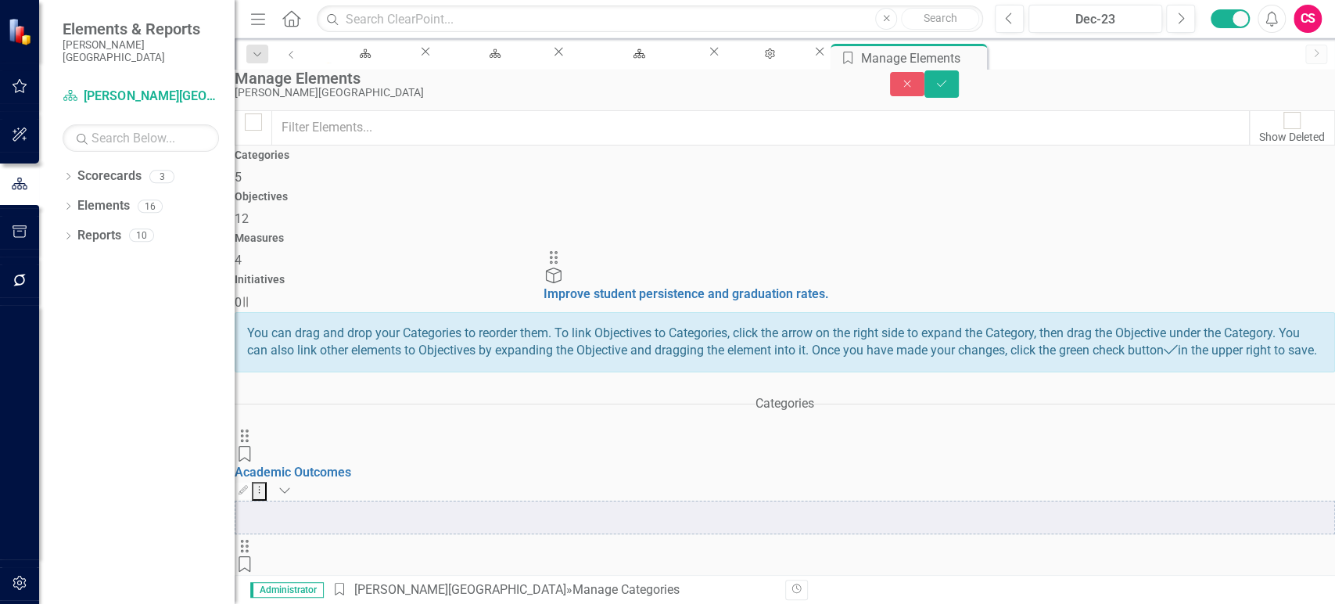
drag, startPoint x: 958, startPoint y: 294, endPoint x: 513, endPoint y: 278, distance: 445.5
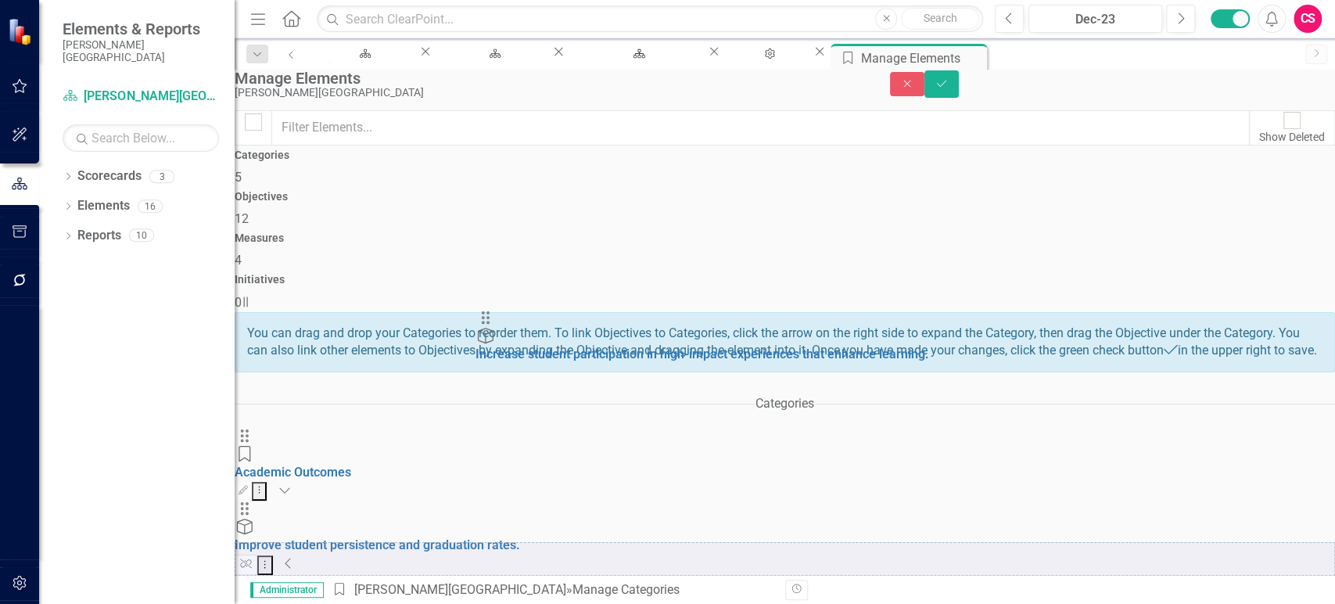
drag, startPoint x: 952, startPoint y: 287, endPoint x: 494, endPoint y: 328, distance: 459.5
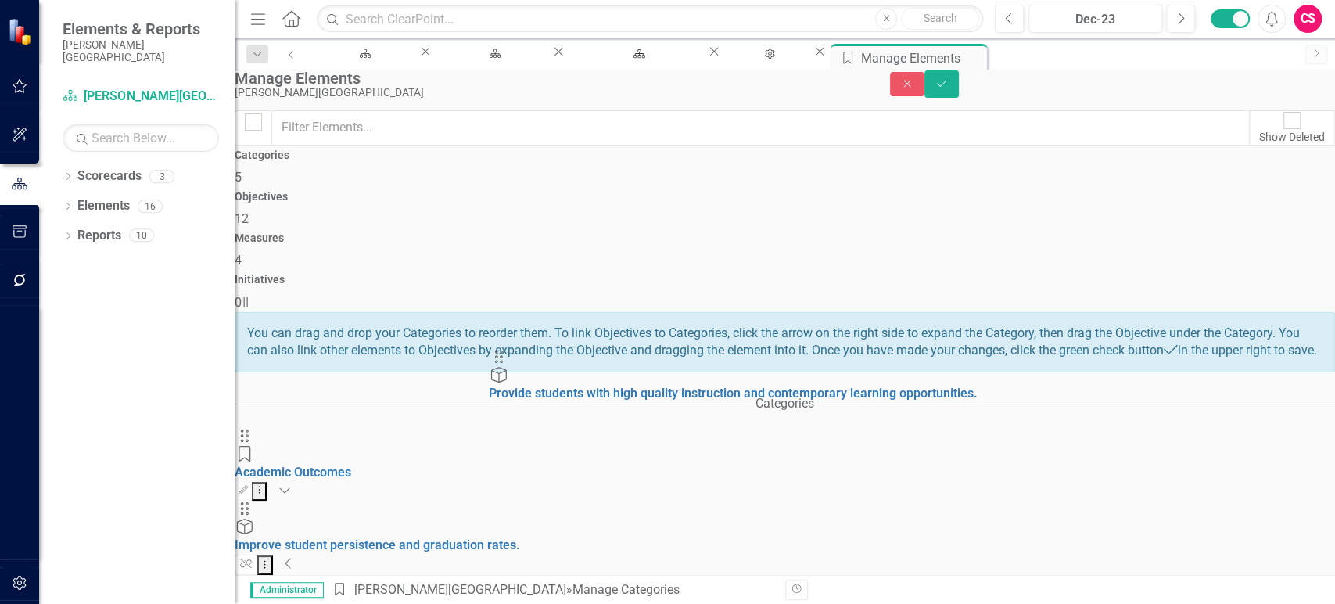
drag, startPoint x: 953, startPoint y: 294, endPoint x: 508, endPoint y: 374, distance: 452.2
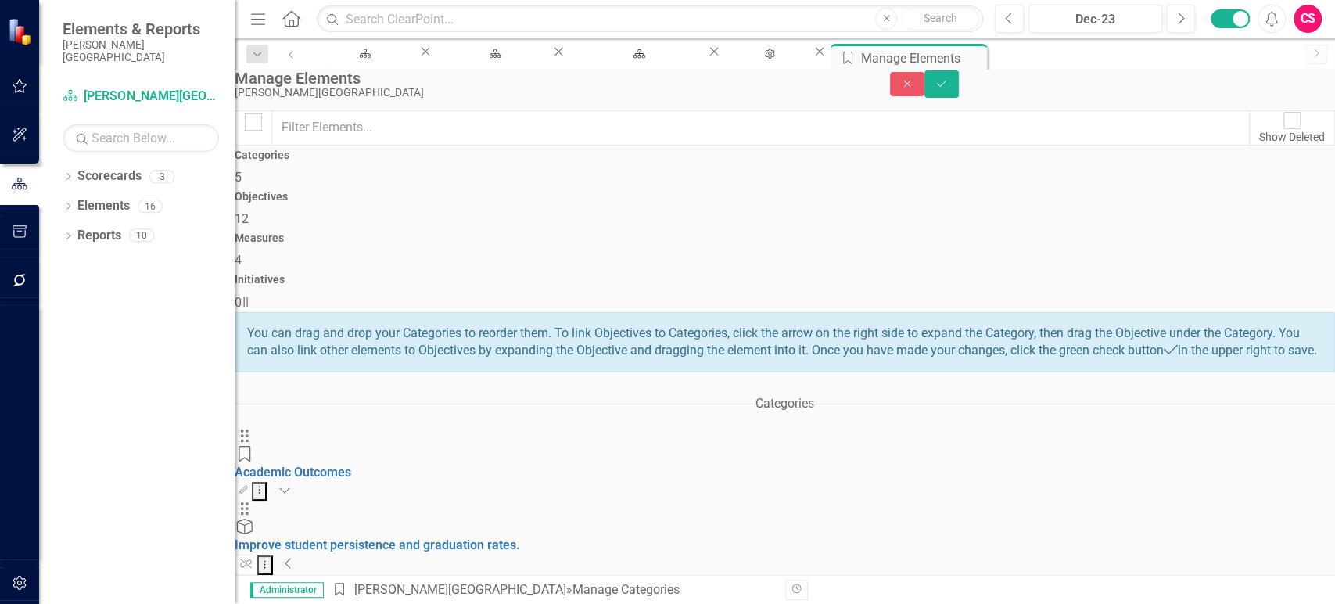
scroll to position [429, 0]
drag, startPoint x: 952, startPoint y: 235, endPoint x: 425, endPoint y: 425, distance: 560.3
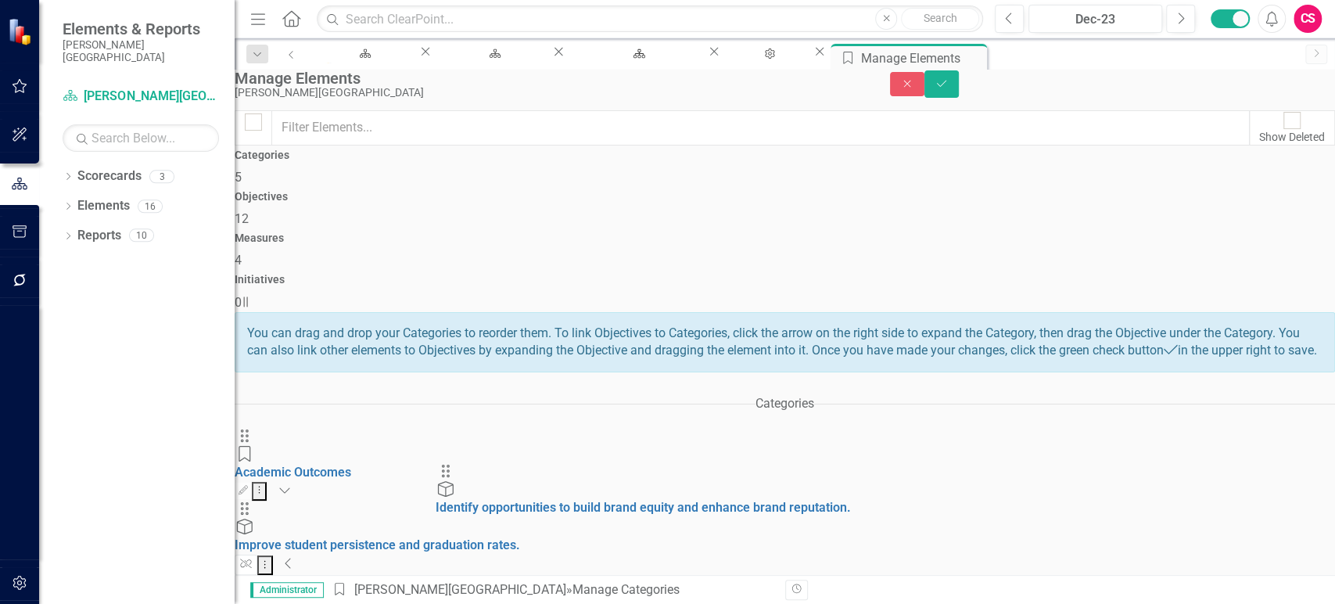
drag, startPoint x: 954, startPoint y: 237, endPoint x: 456, endPoint y: 483, distance: 556.0
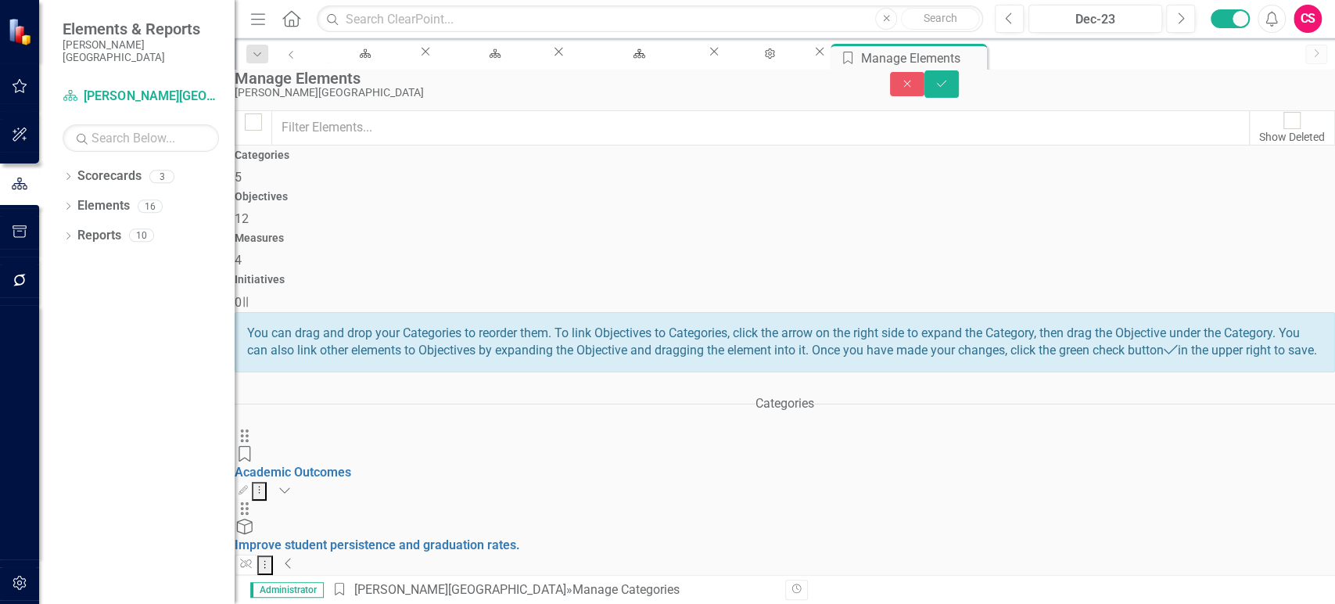
scroll to position [307, 0]
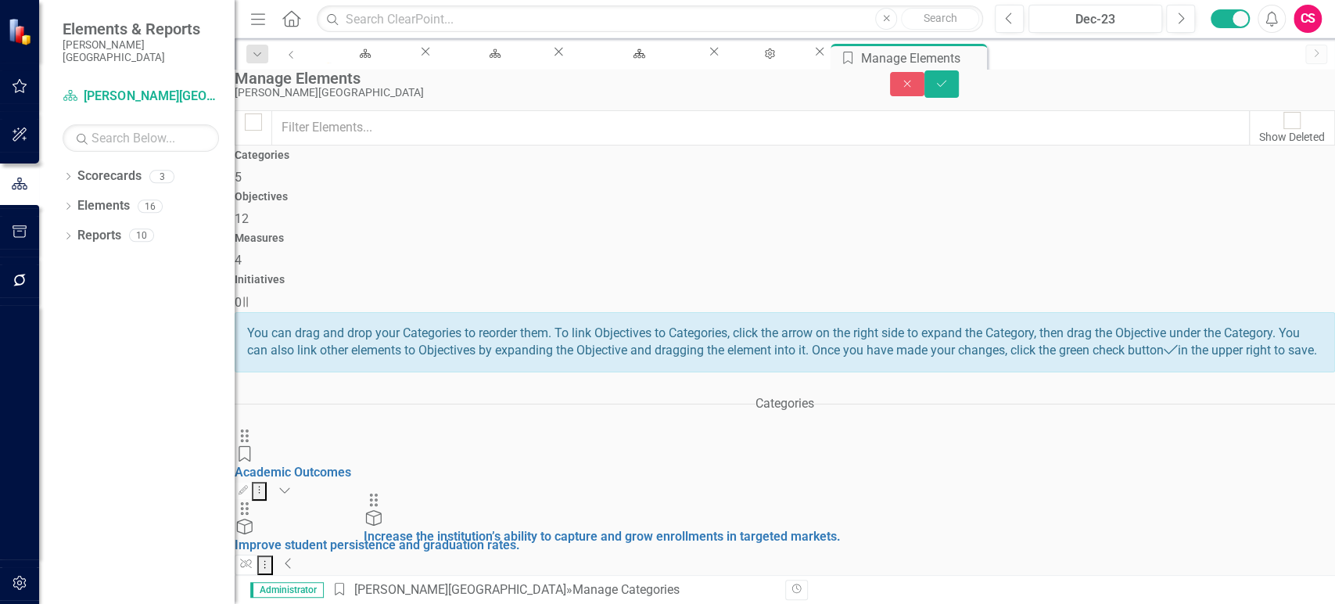
drag, startPoint x: 954, startPoint y: 171, endPoint x: 383, endPoint y: 506, distance: 662.4
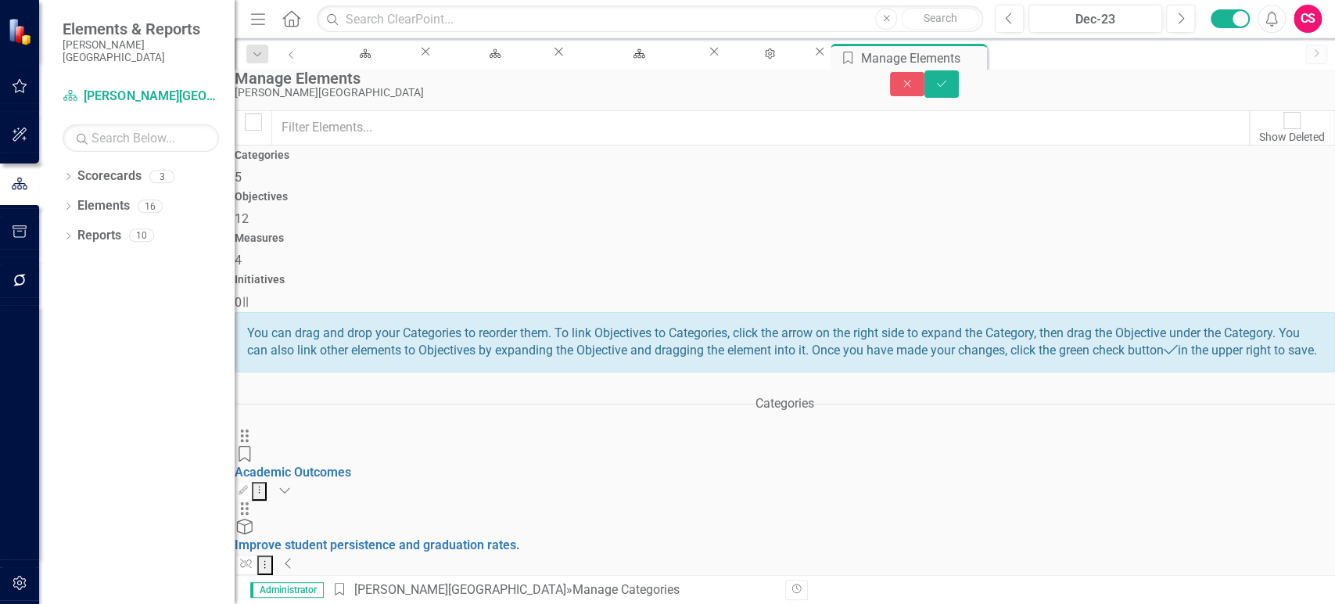
scroll to position [274, 0]
drag, startPoint x: 956, startPoint y: 229, endPoint x: 755, endPoint y: 388, distance: 256.2
drag, startPoint x: 955, startPoint y: 211, endPoint x: 451, endPoint y: 530, distance: 597.1
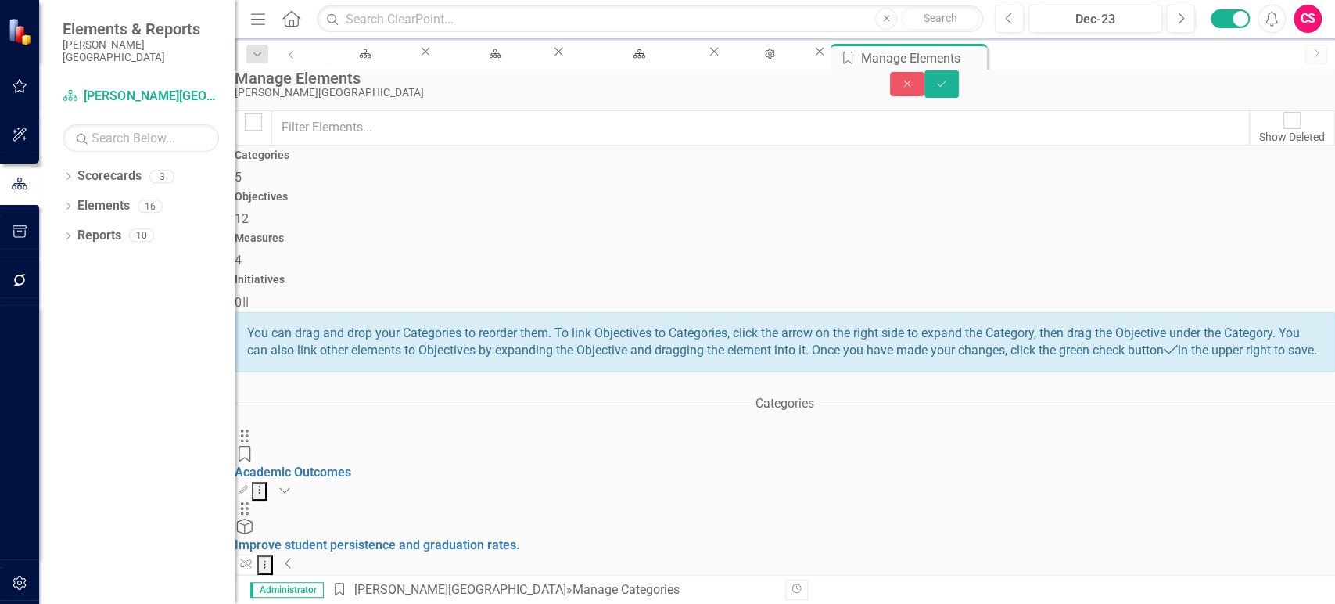
scroll to position [430, 0]
drag, startPoint x: 952, startPoint y: 229, endPoint x: 558, endPoint y: 573, distance: 522.9
drag, startPoint x: 952, startPoint y: 152, endPoint x: 401, endPoint y: 566, distance: 690.0
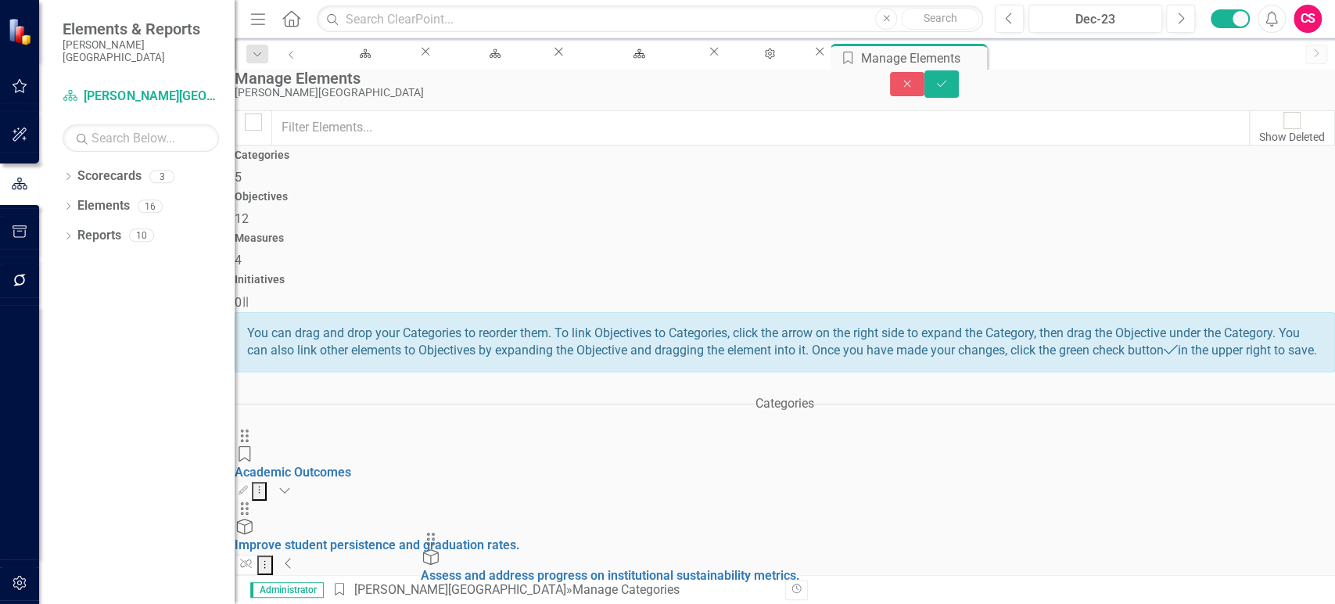
drag, startPoint x: 958, startPoint y: 156, endPoint x: 738, endPoint y: 419, distance: 343.3
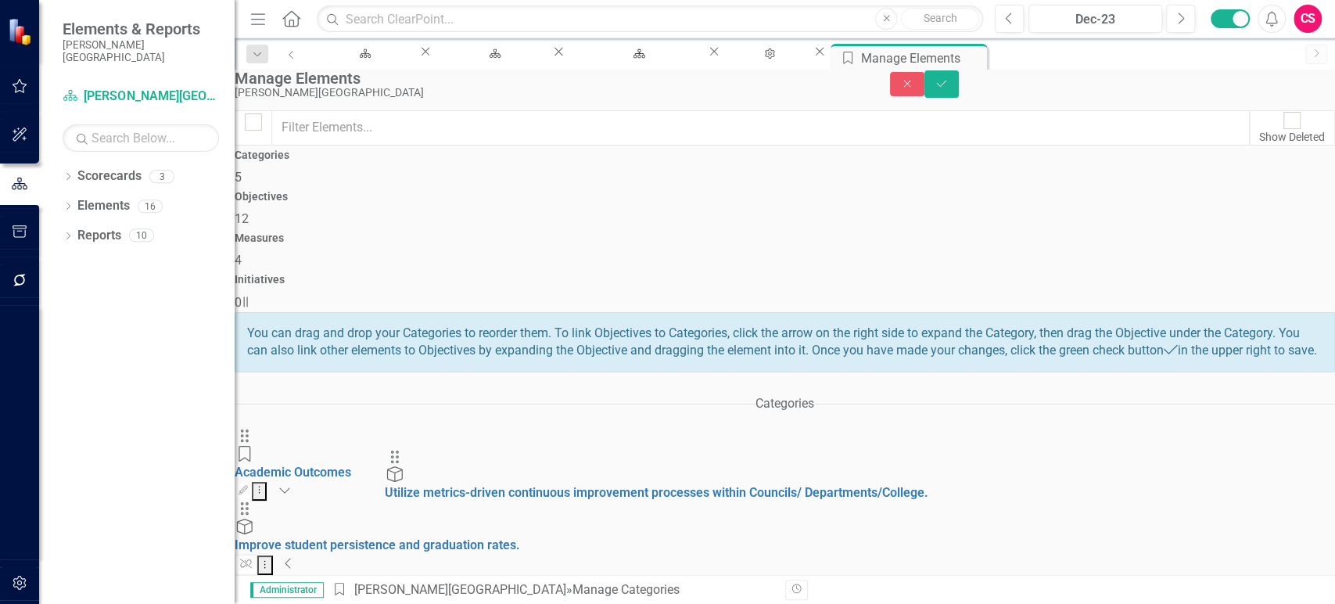
scroll to position [532, 0]
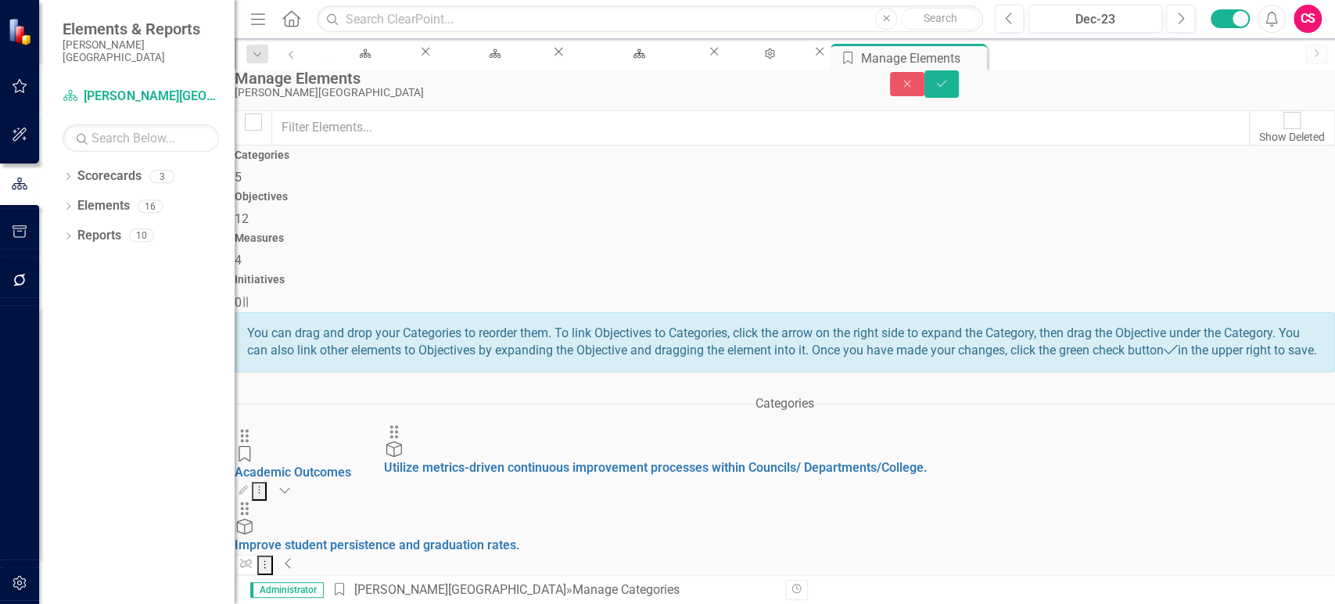
drag, startPoint x: 822, startPoint y: 349, endPoint x: 401, endPoint y: 444, distance: 431.4
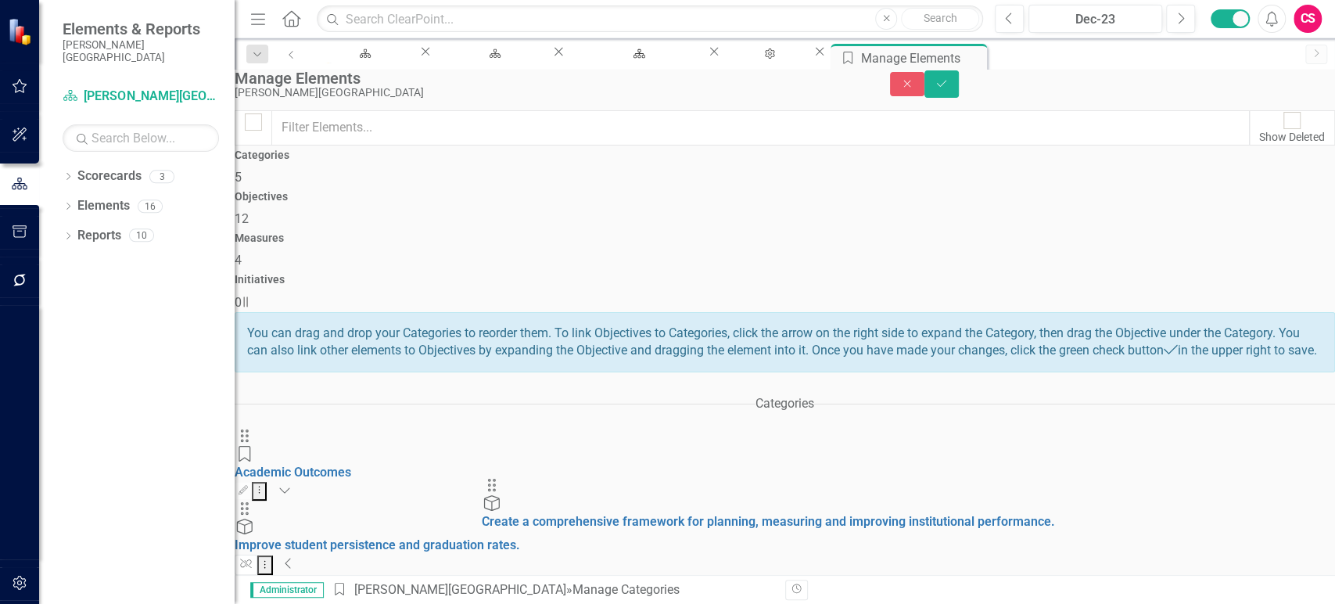
scroll to position [639, 0]
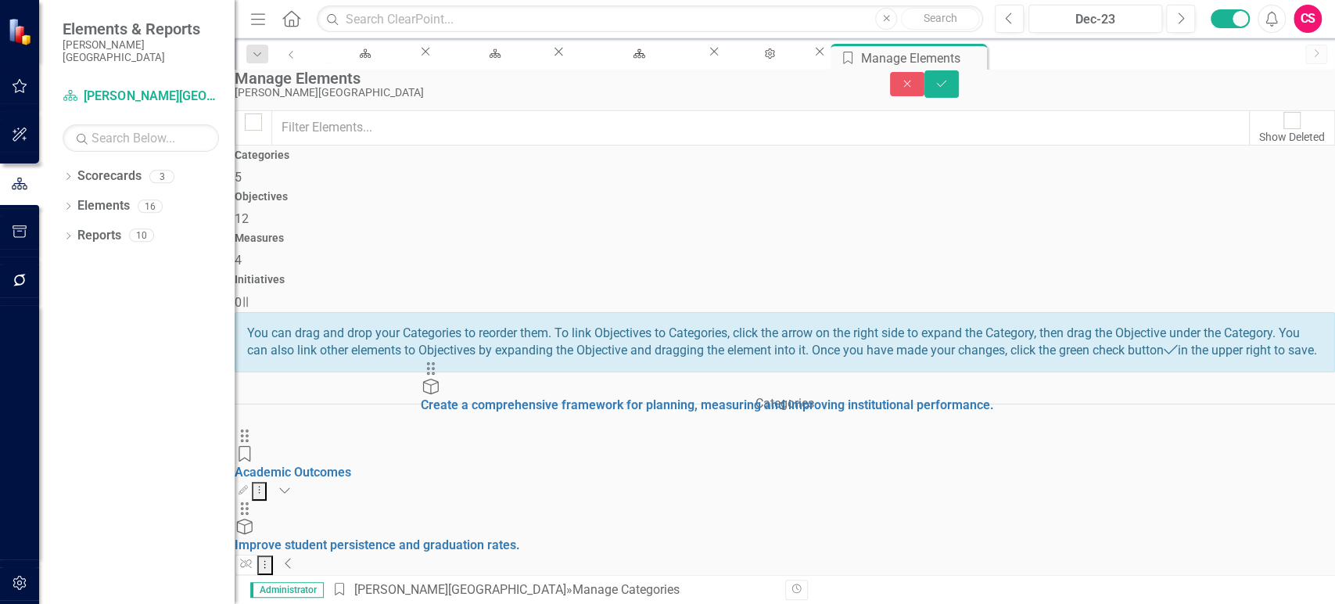
drag, startPoint x: 954, startPoint y: 225, endPoint x: 441, endPoint y: 383, distance: 537.0
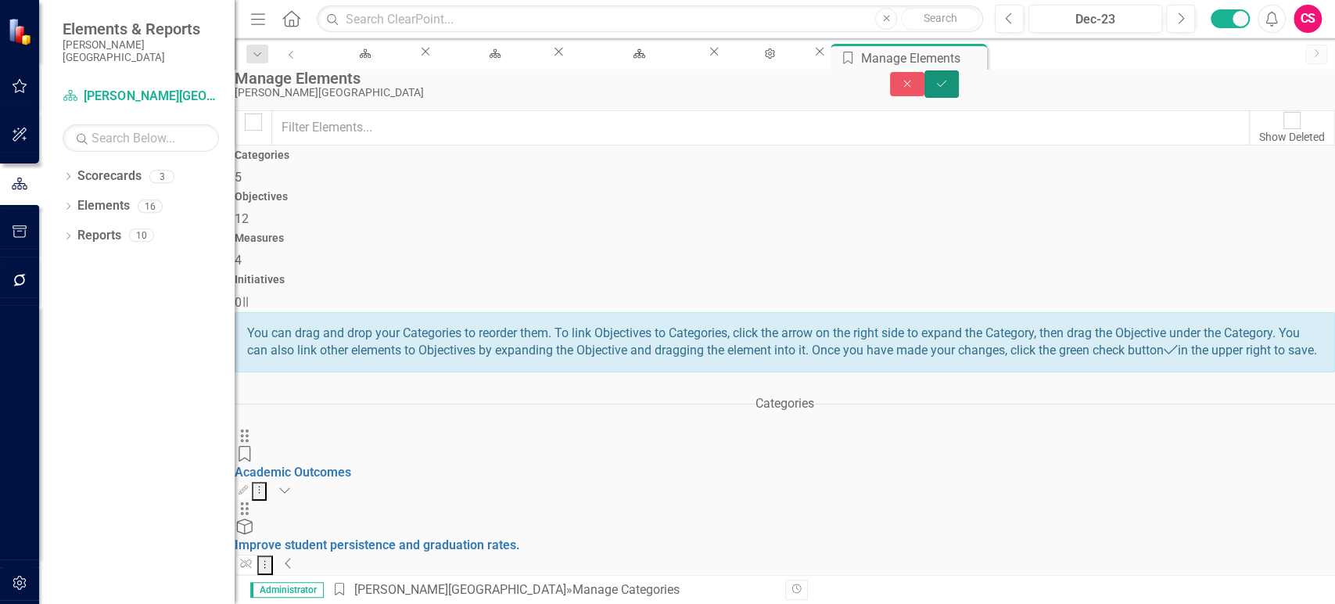
click at [949, 87] on icon "Save" at bounding box center [942, 83] width 14 height 11
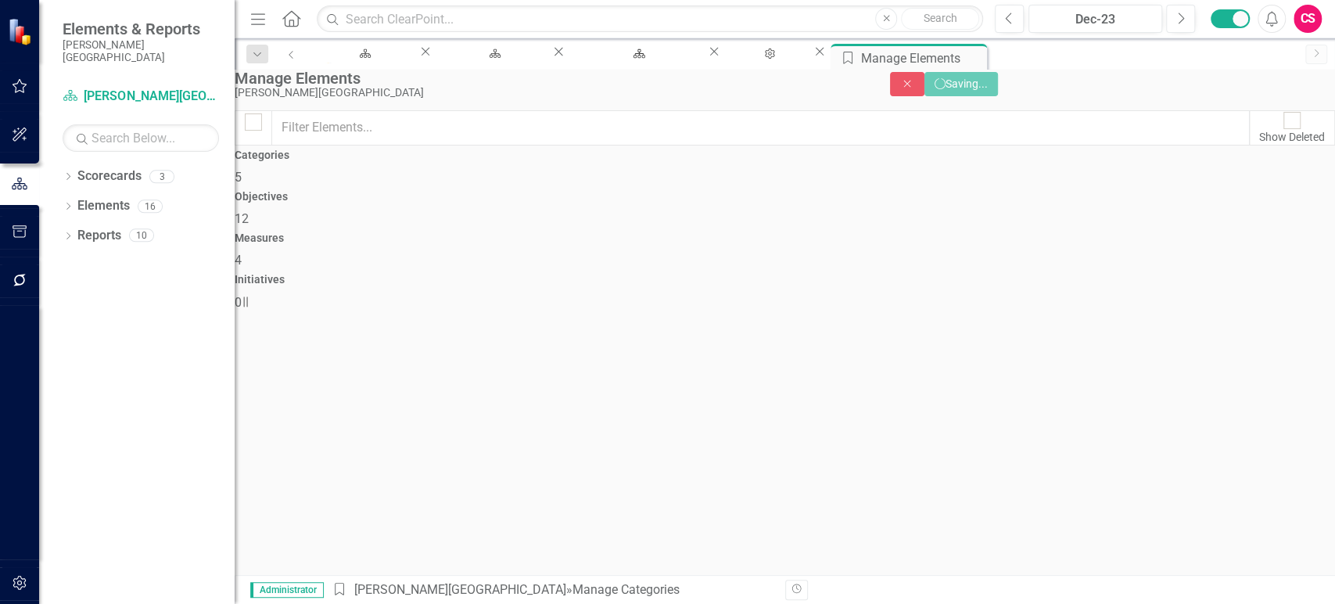
scroll to position [0, 0]
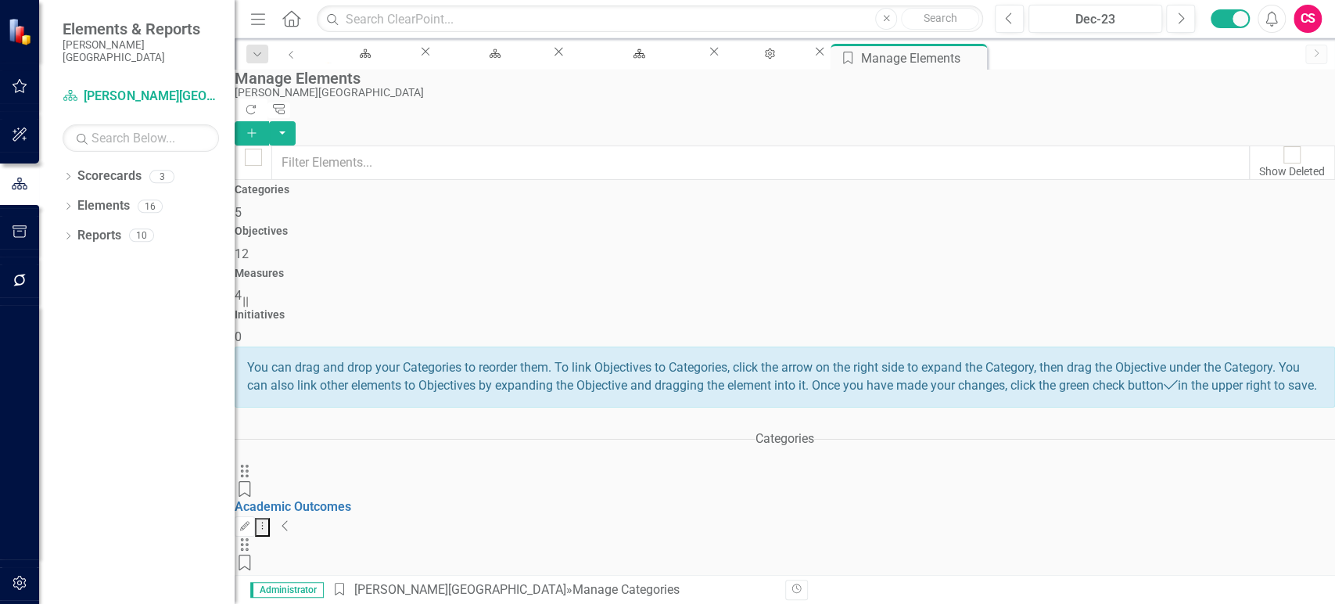
click at [390, 463] on div "Drag Category Academic Outcomes Edit Dropdown Menu Collapse" at bounding box center [785, 500] width 1101 height 74
click at [658, 225] on h4 "Objectives" at bounding box center [785, 231] width 1101 height 12
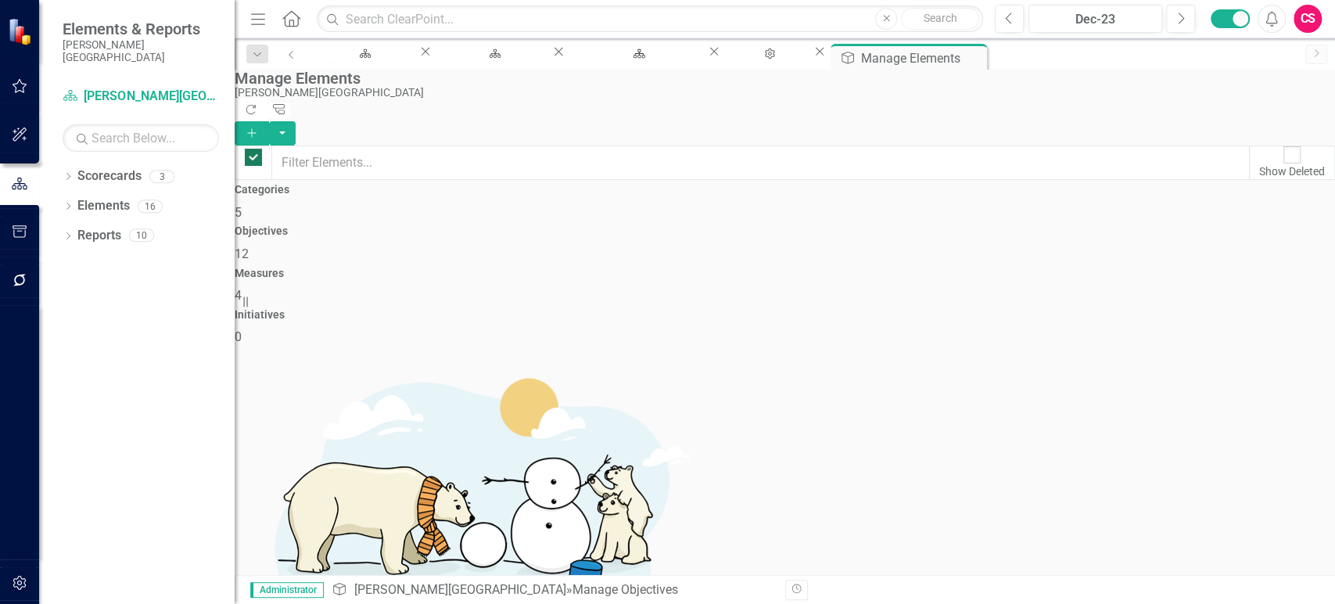
checkbox input "false"
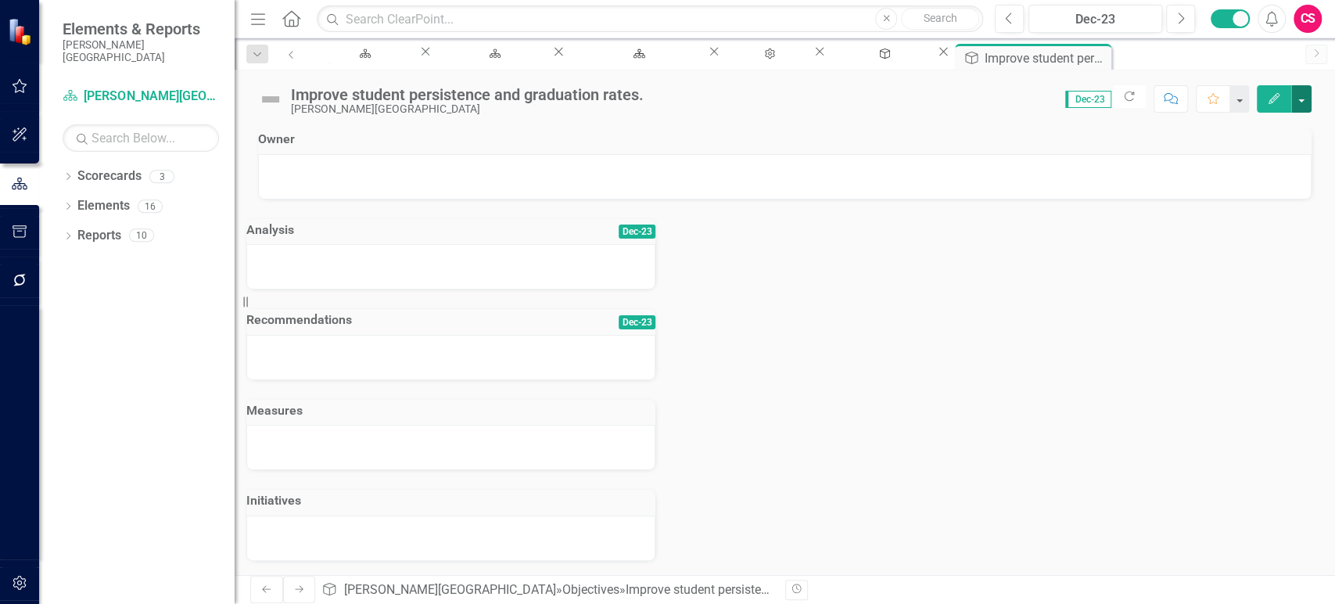
click at [1303, 99] on button "button" at bounding box center [1302, 98] width 20 height 27
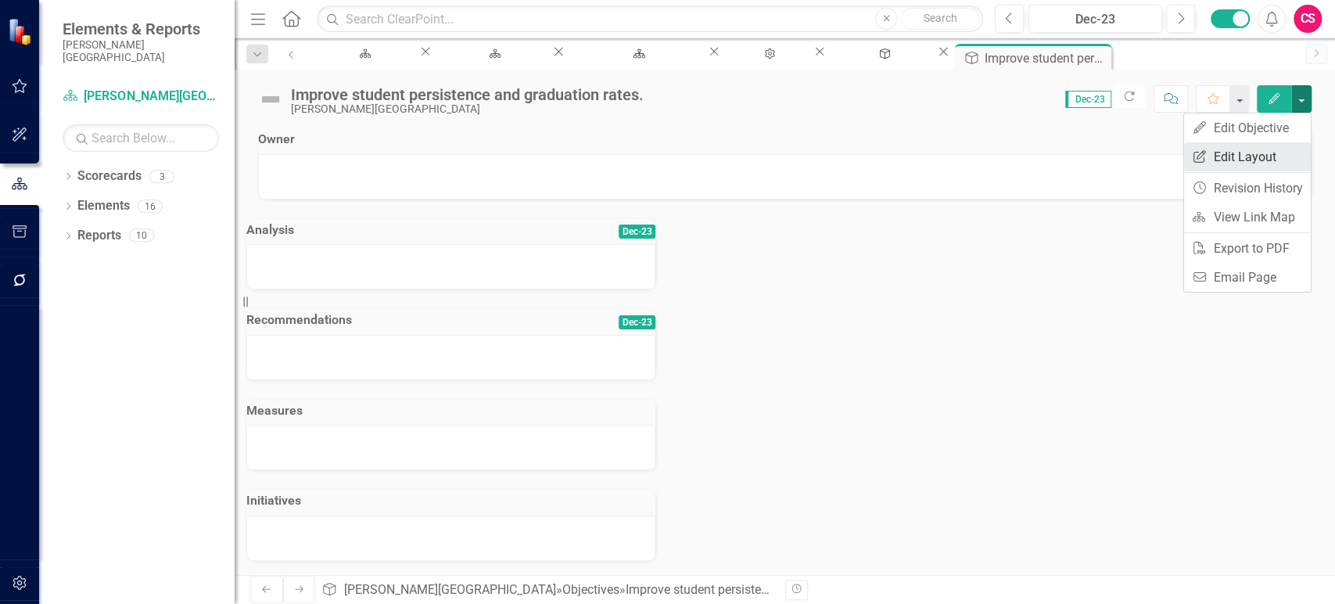
click at [1227, 156] on link "Edit Report Edit Layout" at bounding box center [1247, 156] width 127 height 29
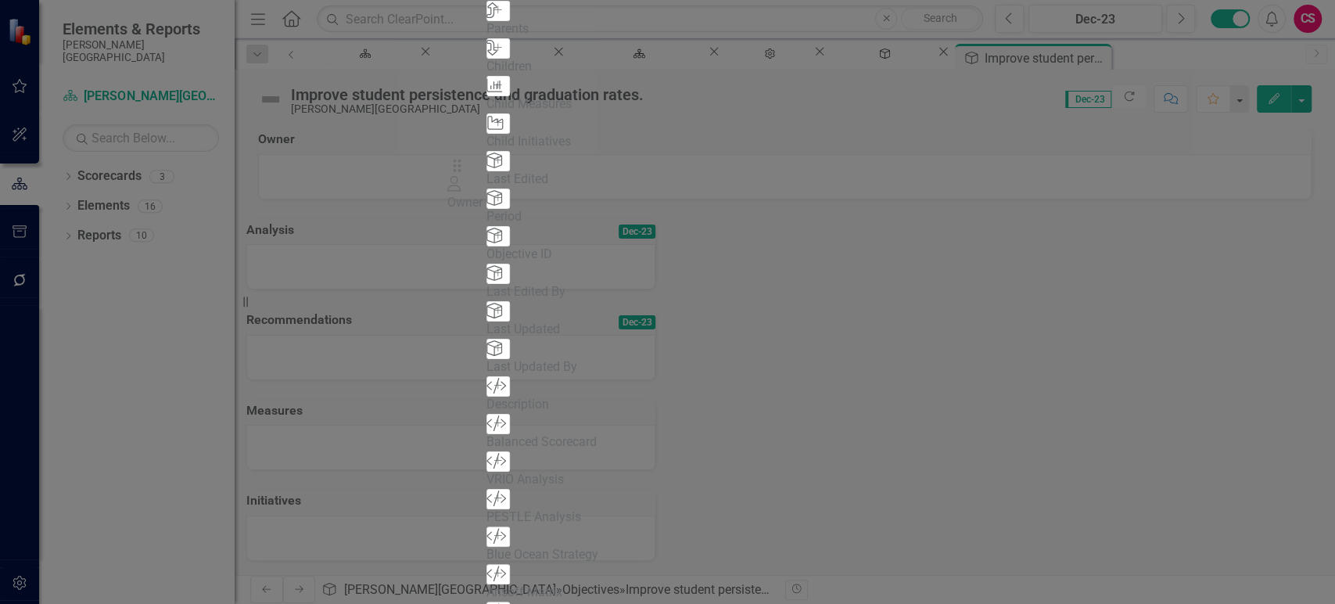
drag, startPoint x: 488, startPoint y: 106, endPoint x: 482, endPoint y: 179, distance: 73.8
drag, startPoint x: 486, startPoint y: 347, endPoint x: 971, endPoint y: 189, distance: 510.4
drag, startPoint x: 483, startPoint y: 347, endPoint x: 972, endPoint y: 255, distance: 497.6
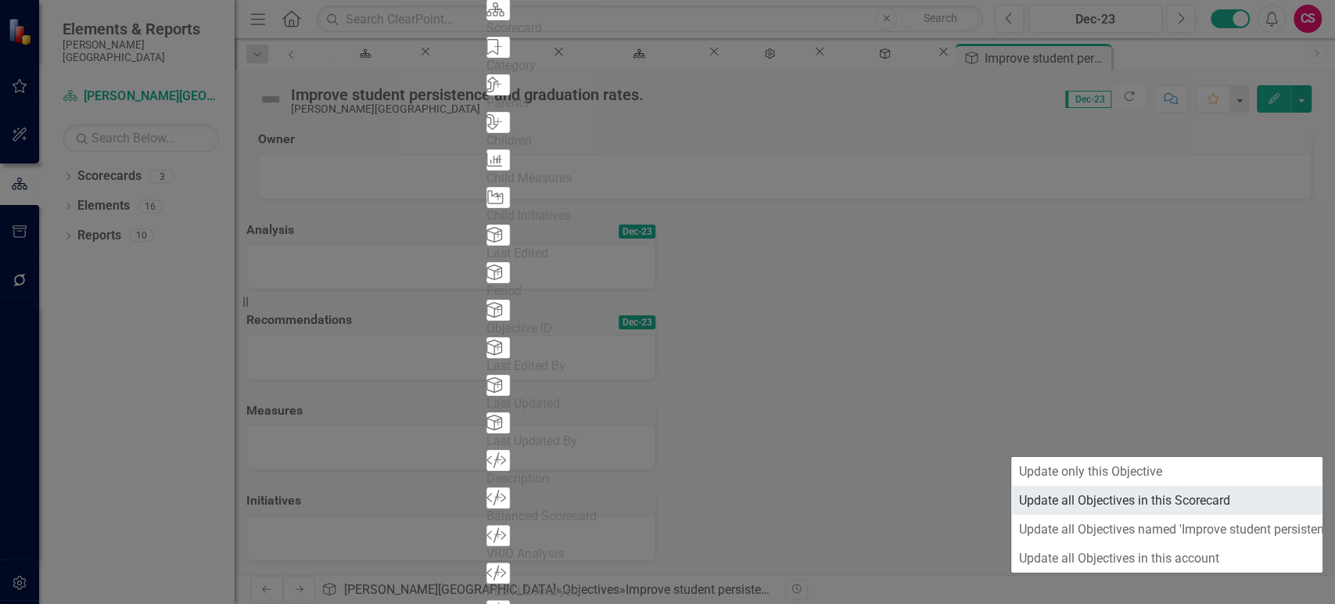
click at [1060, 496] on link "Update all Objectives in this Scorecard" at bounding box center [1167, 500] width 311 height 29
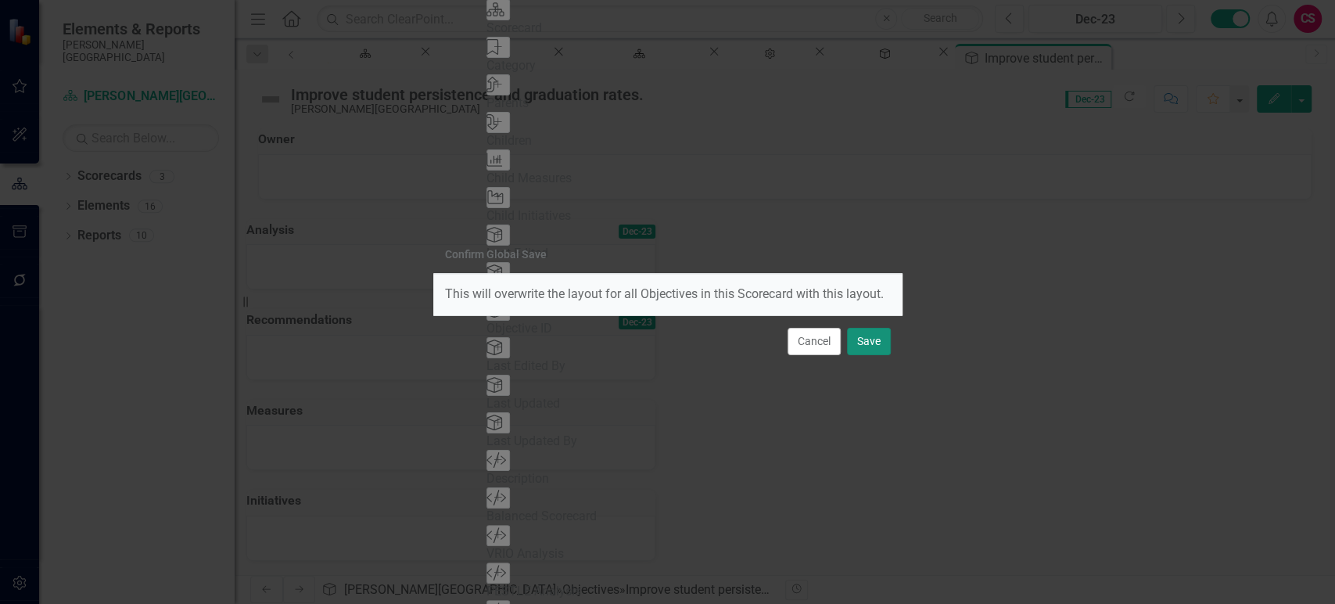
click at [881, 346] on button "Save" at bounding box center [869, 341] width 44 height 27
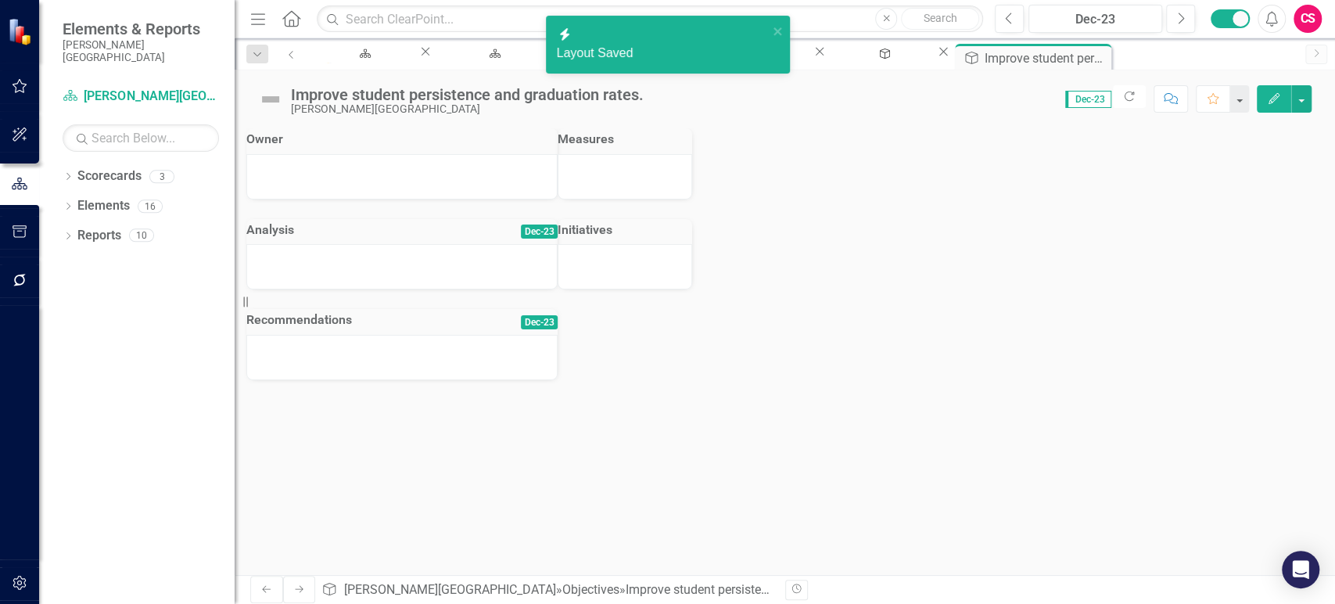
click at [527, 167] on div at bounding box center [402, 167] width 279 height 0
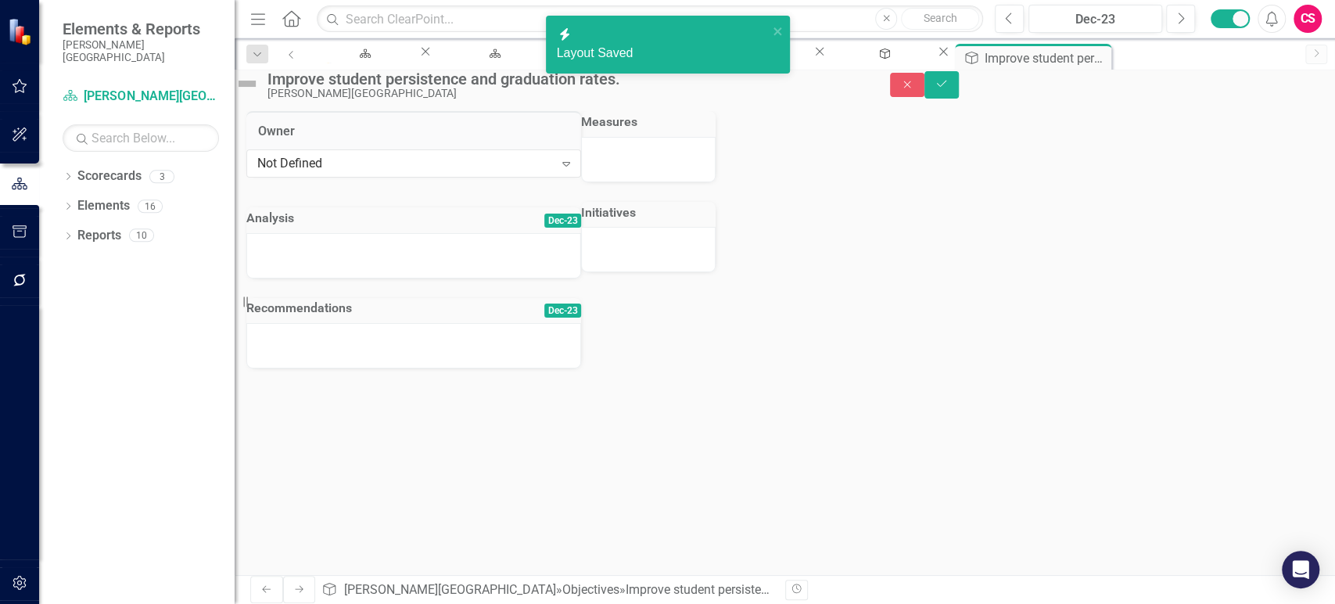
click at [457, 176] on div "Not Defined Expand" at bounding box center [413, 162] width 335 height 27
click at [444, 173] on div "Not Defined" at bounding box center [405, 164] width 297 height 18
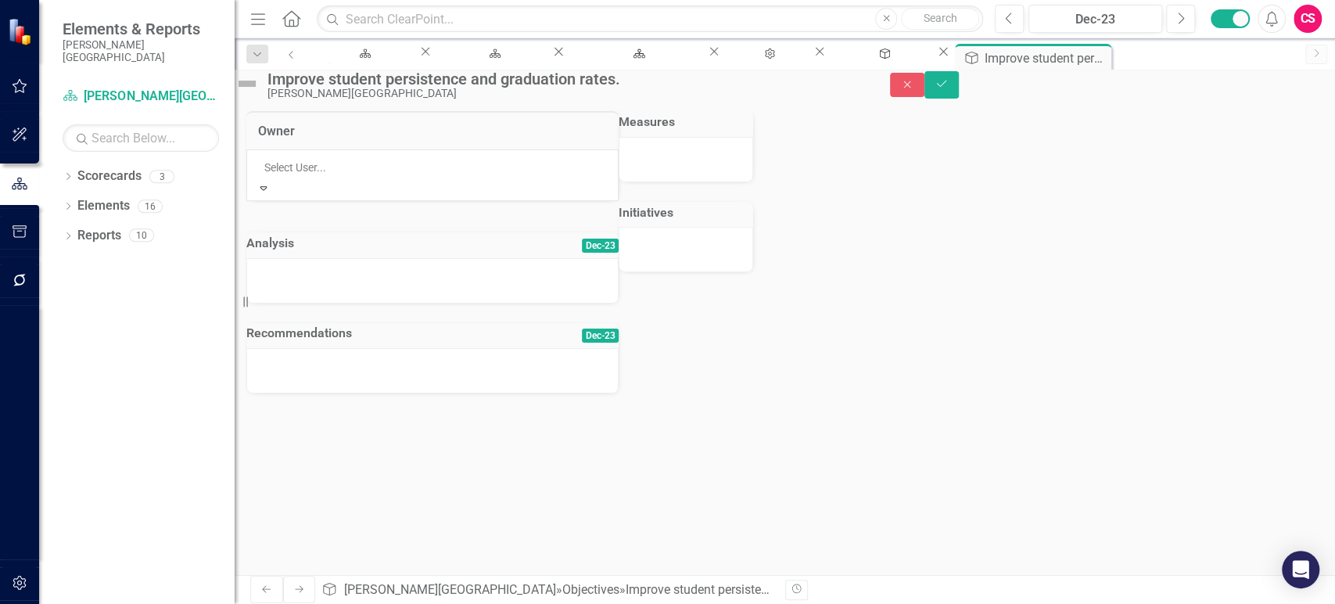
drag, startPoint x: 372, startPoint y: 257, endPoint x: 367, endPoint y: 266, distance: 10.2
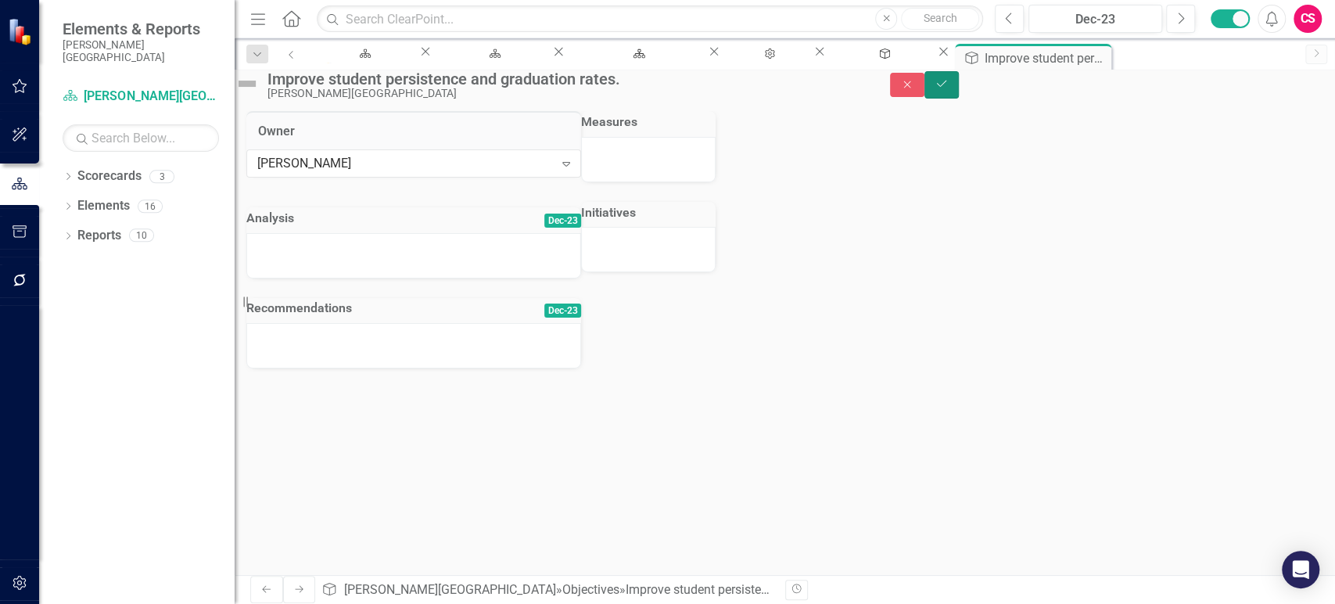
click at [949, 89] on icon "Save" at bounding box center [942, 83] width 14 height 11
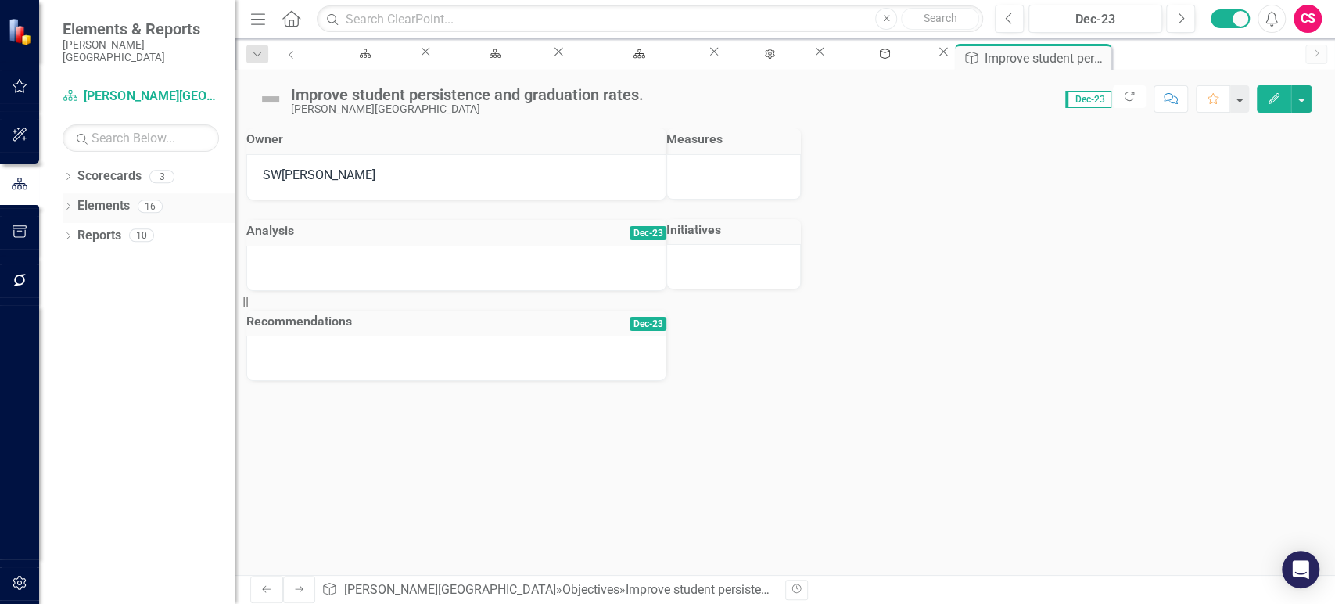
click at [100, 197] on link "Elements" at bounding box center [103, 206] width 52 height 18
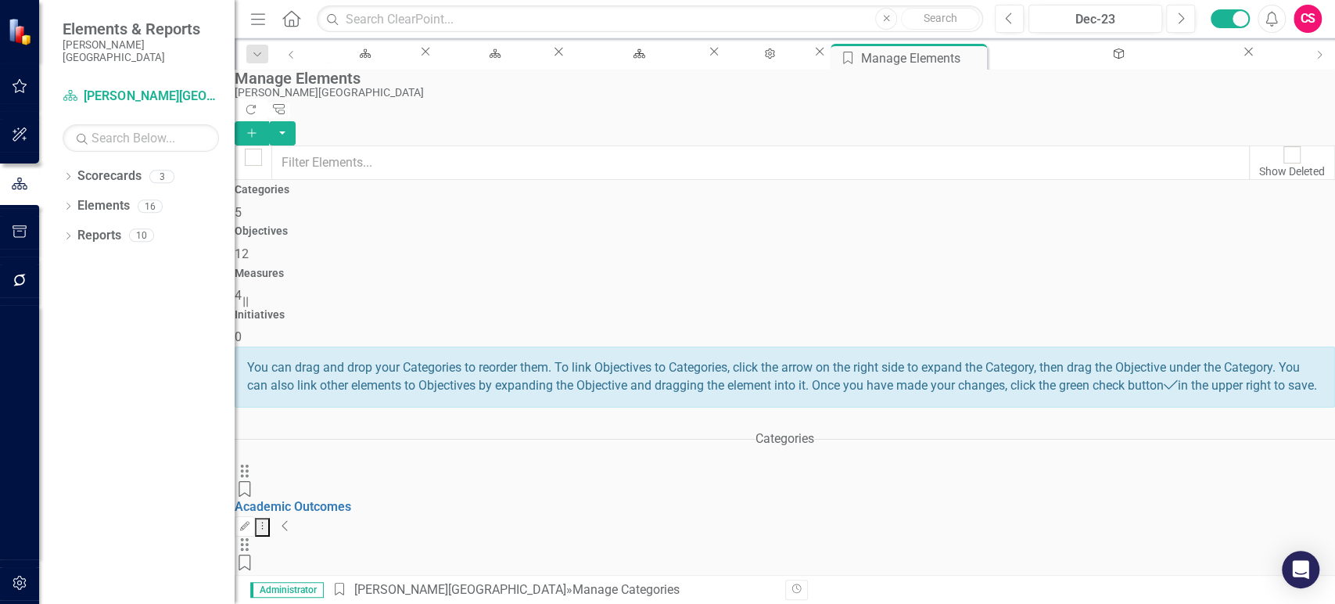
click at [895, 268] on div "Measures 4" at bounding box center [785, 287] width 1101 height 38
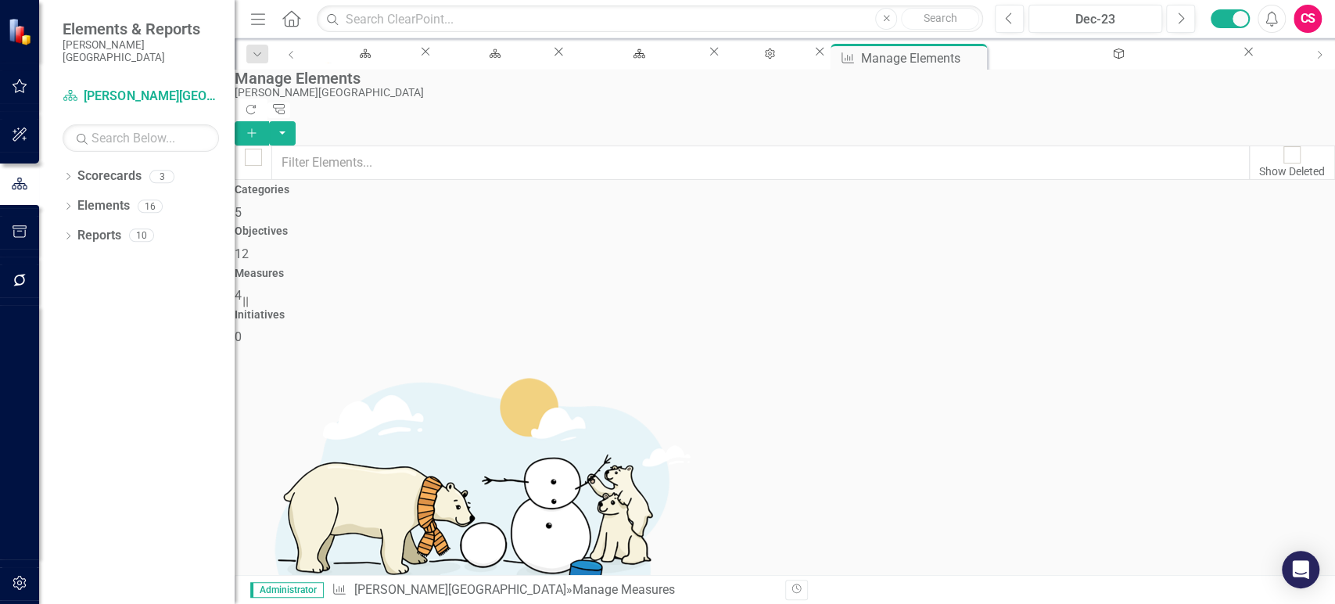
click at [269, 121] on button "Add" at bounding box center [252, 133] width 34 height 24
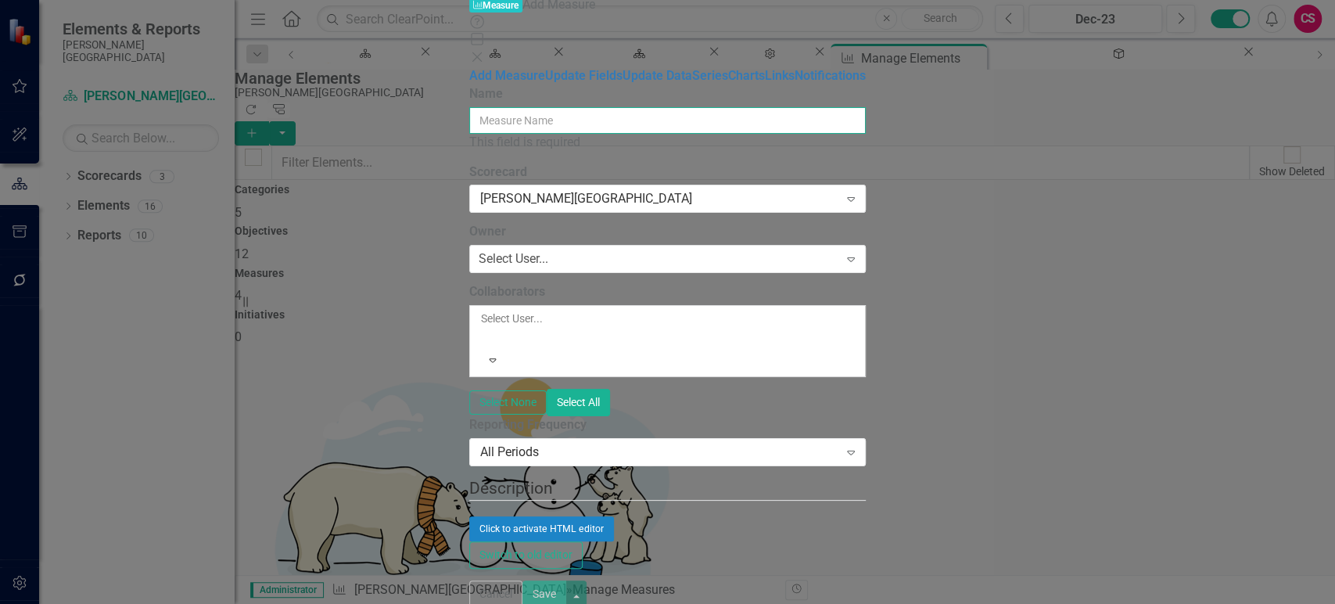
click at [482, 107] on input "Name" at bounding box center [667, 120] width 397 height 27
paste input "First-Year Retention Rate (FTFT bachelor’s)"
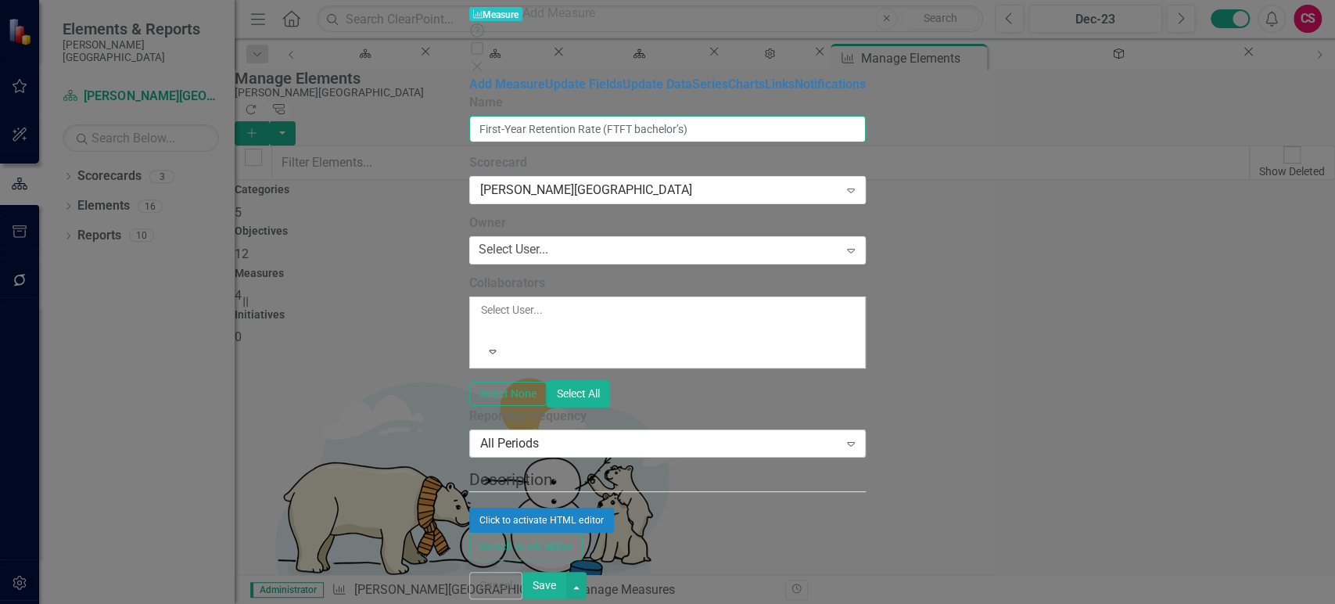
type input "First-Year Retention Rate (FTFT bachelor’s)"
click at [480, 434] on div "All Periods" at bounding box center [659, 443] width 358 height 18
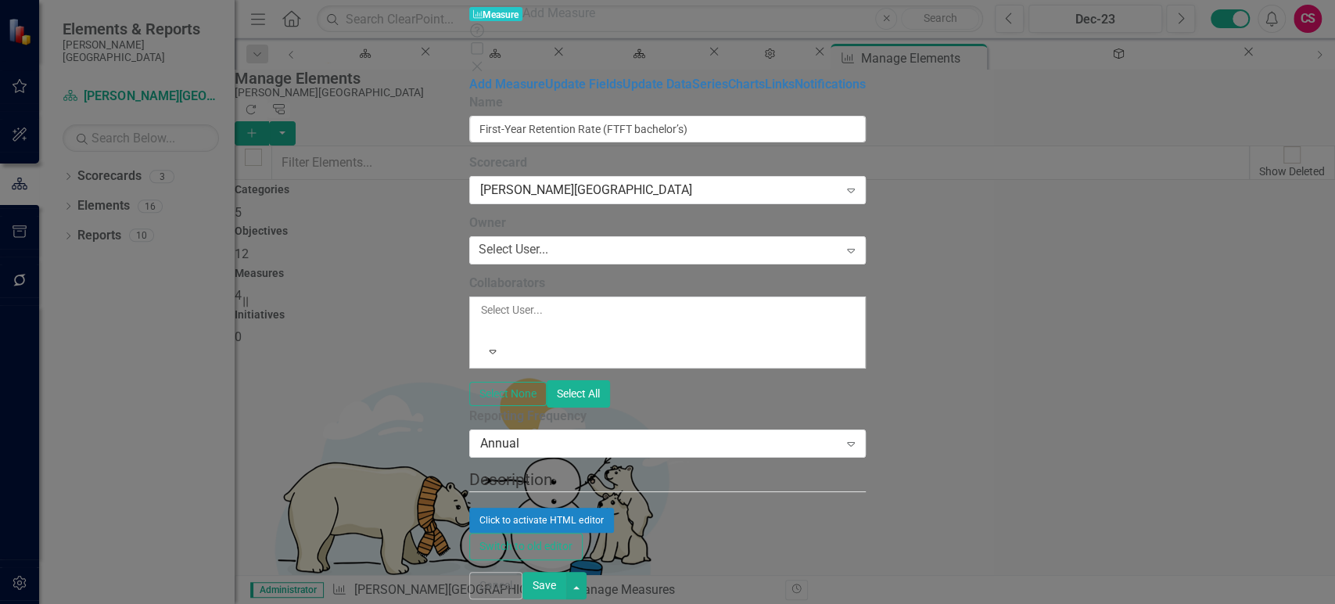
scroll to position [113, 0]
click at [469, 236] on div "Select User... Expand" at bounding box center [667, 250] width 397 height 28
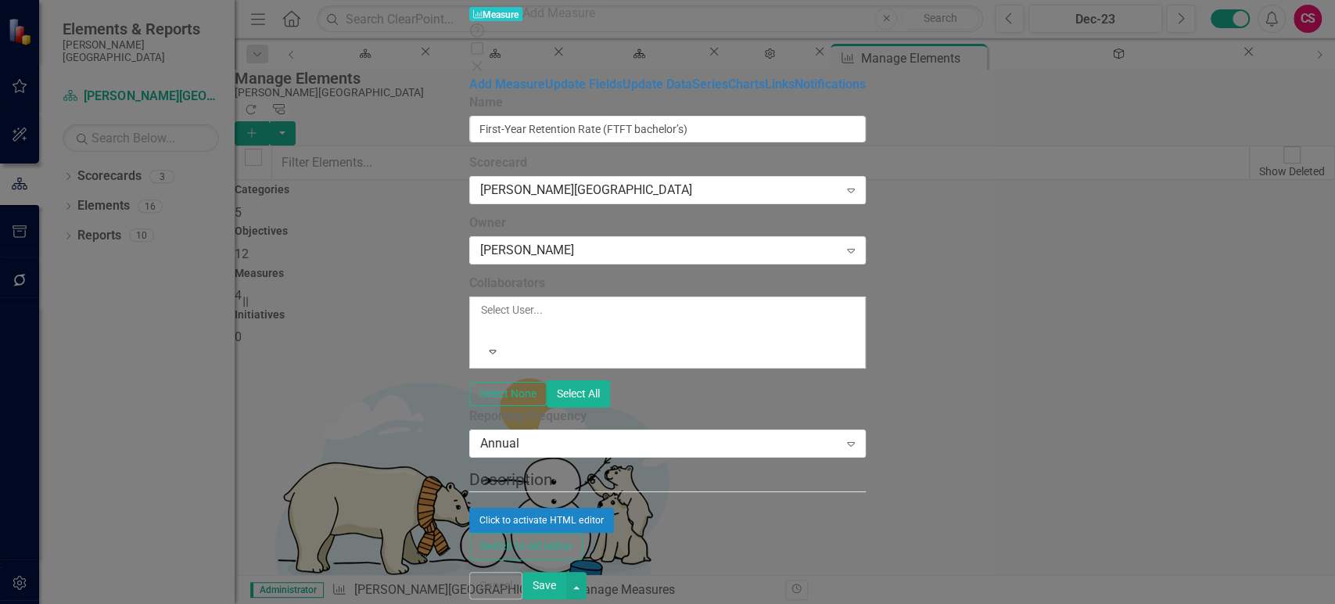
scroll to position [150, 0]
drag, startPoint x: 598, startPoint y: 392, endPoint x: 544, endPoint y: 385, distance: 55.2
click at [598, 508] on div "Click to activate HTML editor" at bounding box center [667, 520] width 397 height 25
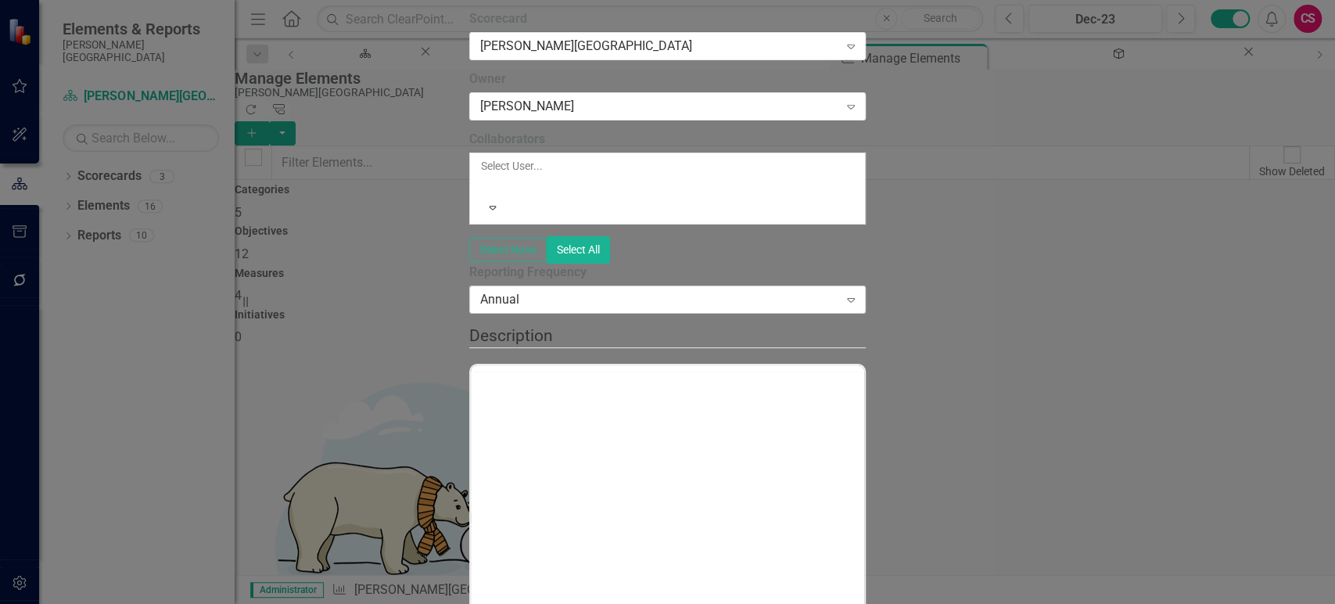
scroll to position [0, 0]
click at [483, 308] on div "Annual" at bounding box center [659, 299] width 358 height 18
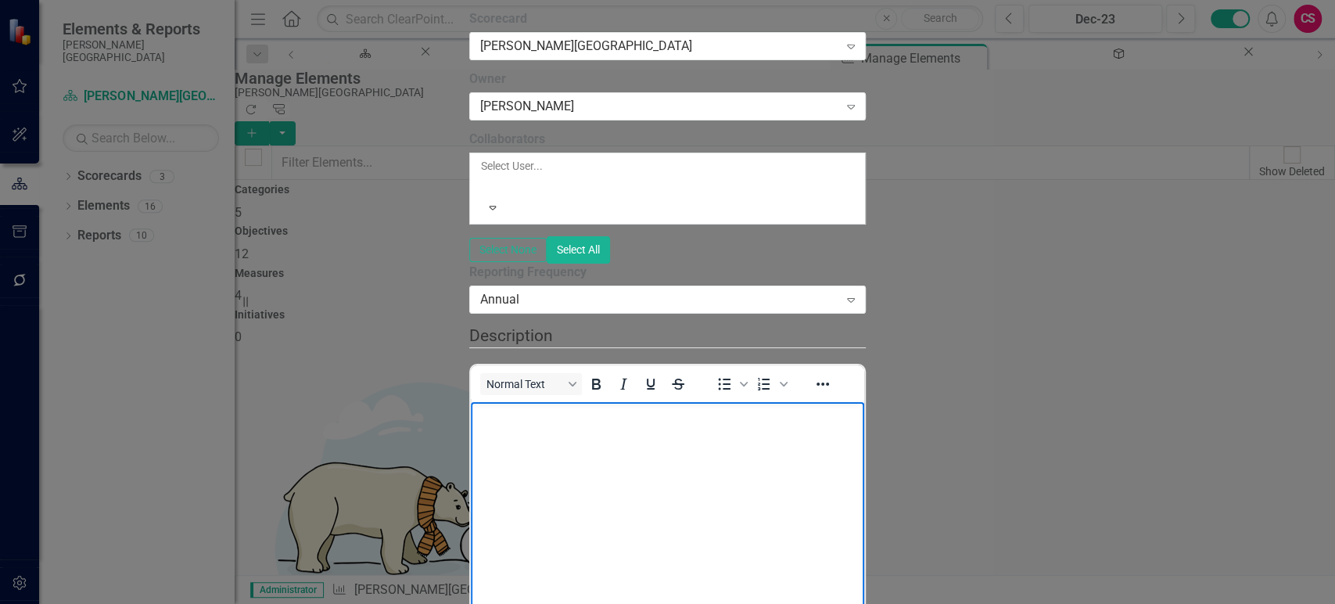
click at [561, 478] on body "Rich Text Area. Press ALT-0 for help." at bounding box center [668, 518] width 394 height 235
drag, startPoint x: 1269, startPoint y: 591, endPoint x: 1259, endPoint y: 592, distance: 10.2
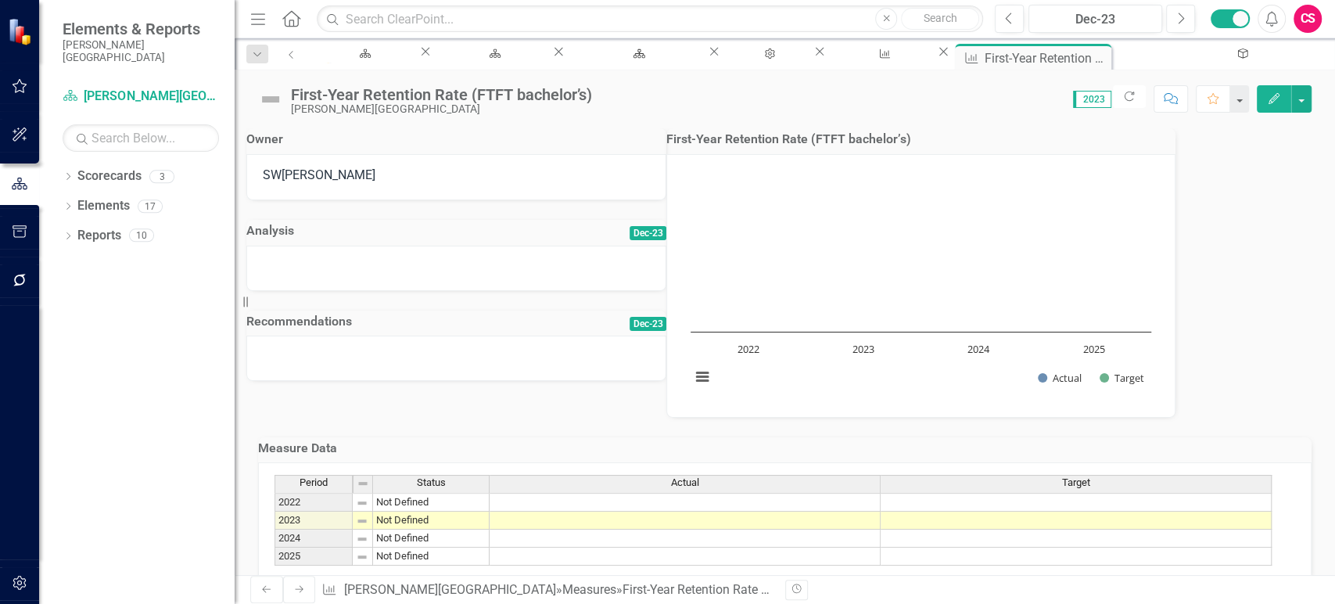
scroll to position [105, 0]
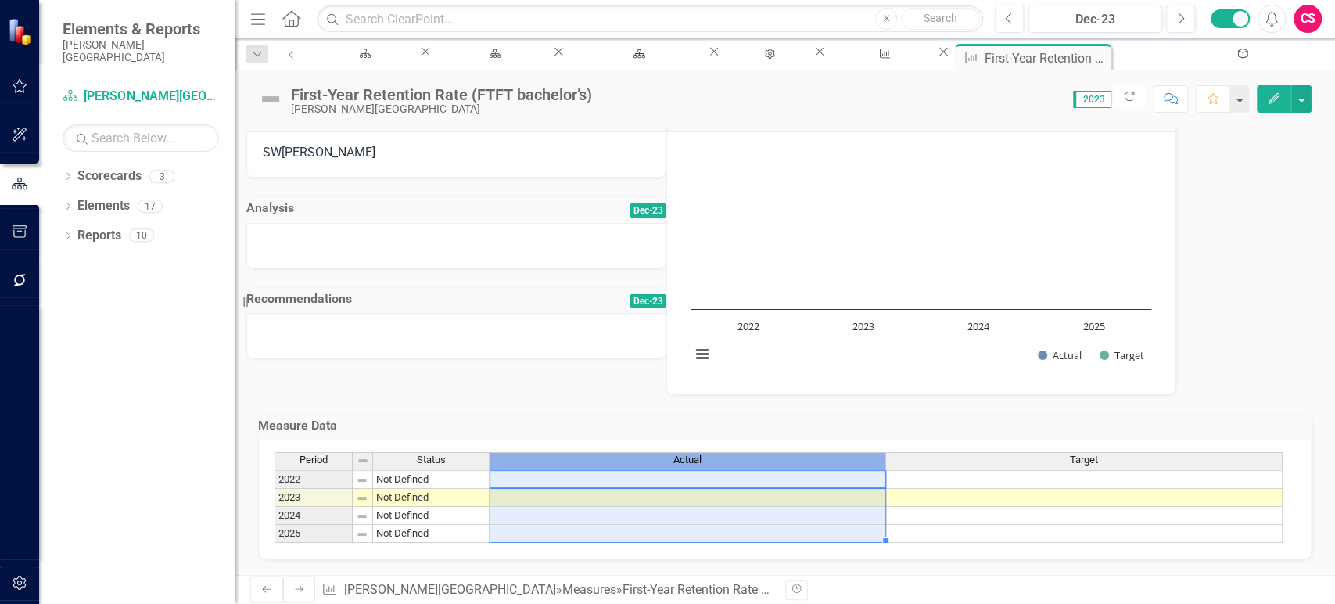
click at [713, 453] on div "Actual" at bounding box center [688, 460] width 396 height 14
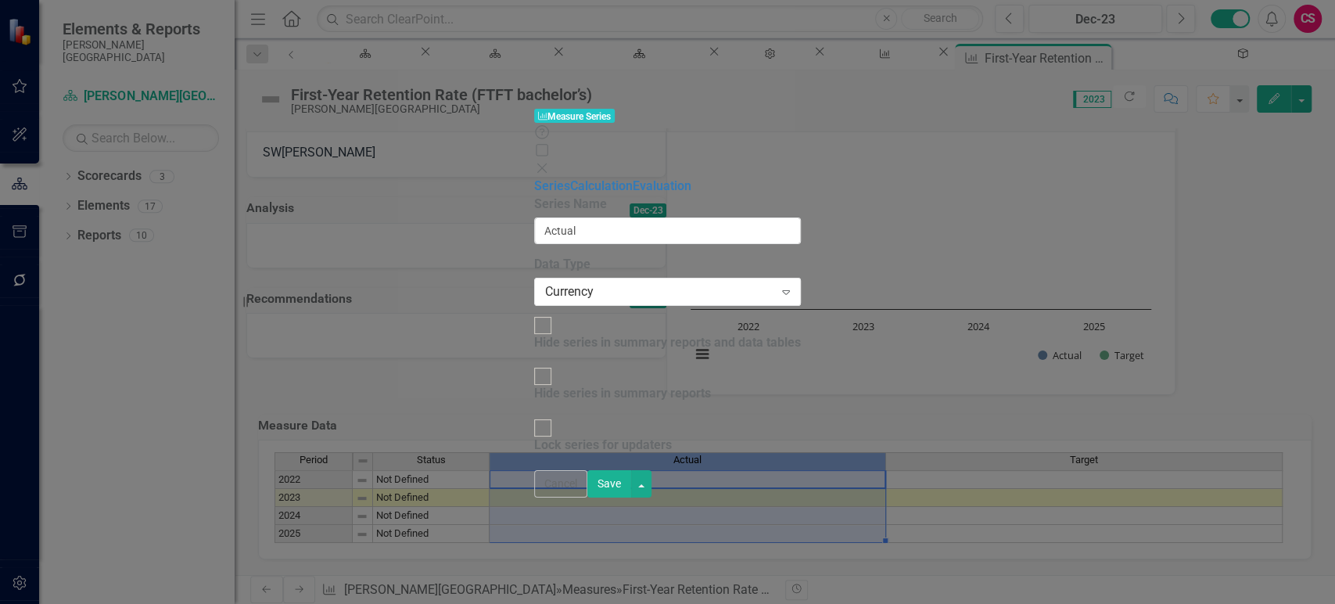
type input "Actual"
drag, startPoint x: 371, startPoint y: 149, endPoint x: 372, endPoint y: 124, distance: 25.9
click at [534, 178] on div "Series Calculation Evaluation" at bounding box center [667, 187] width 267 height 18
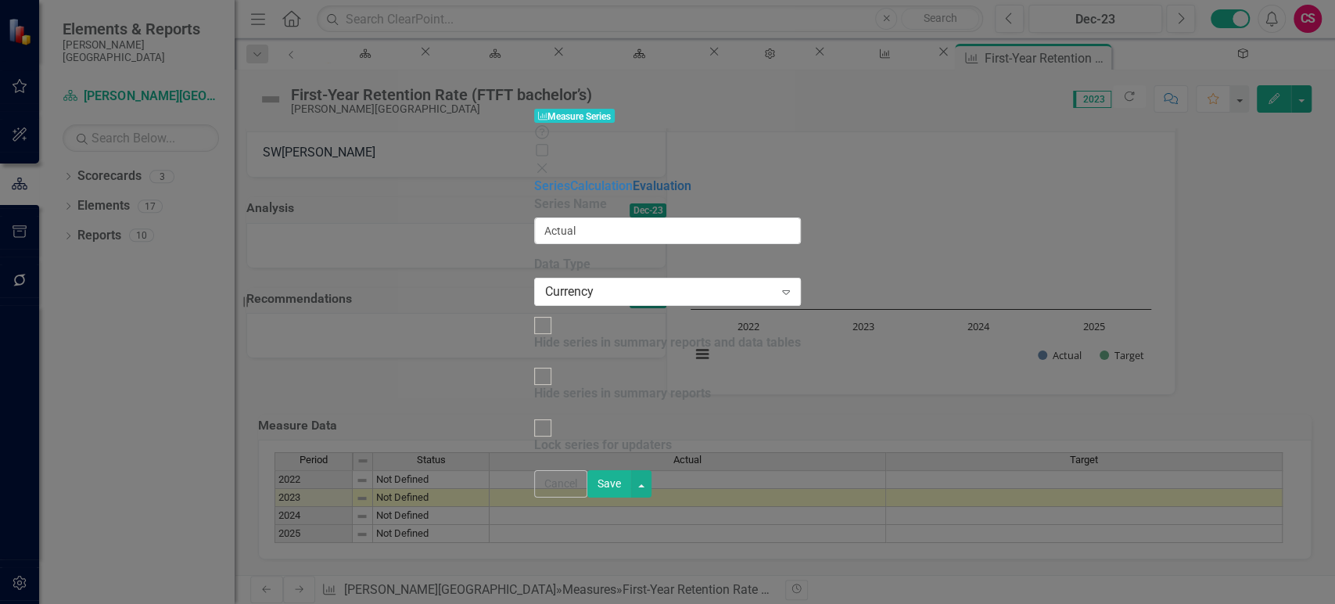
click at [633, 178] on link "Evaluation" at bounding box center [662, 185] width 59 height 15
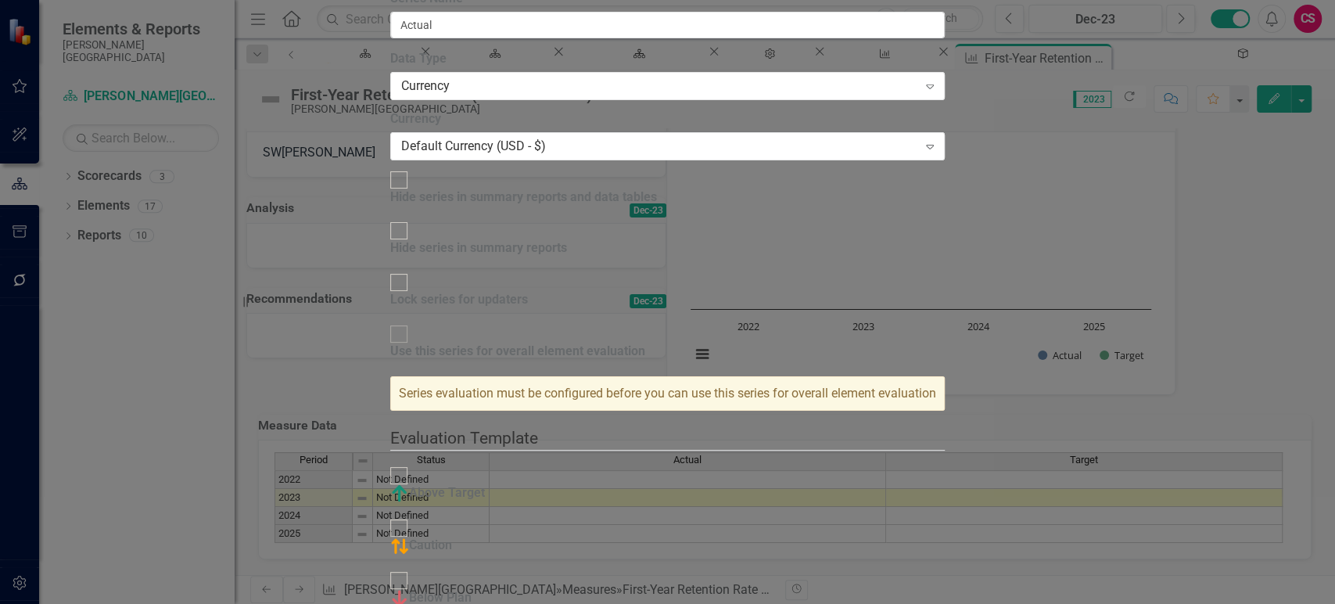
click at [412, 464] on input "Above Target" at bounding box center [399, 476] width 24 height 24
checkbox input "true"
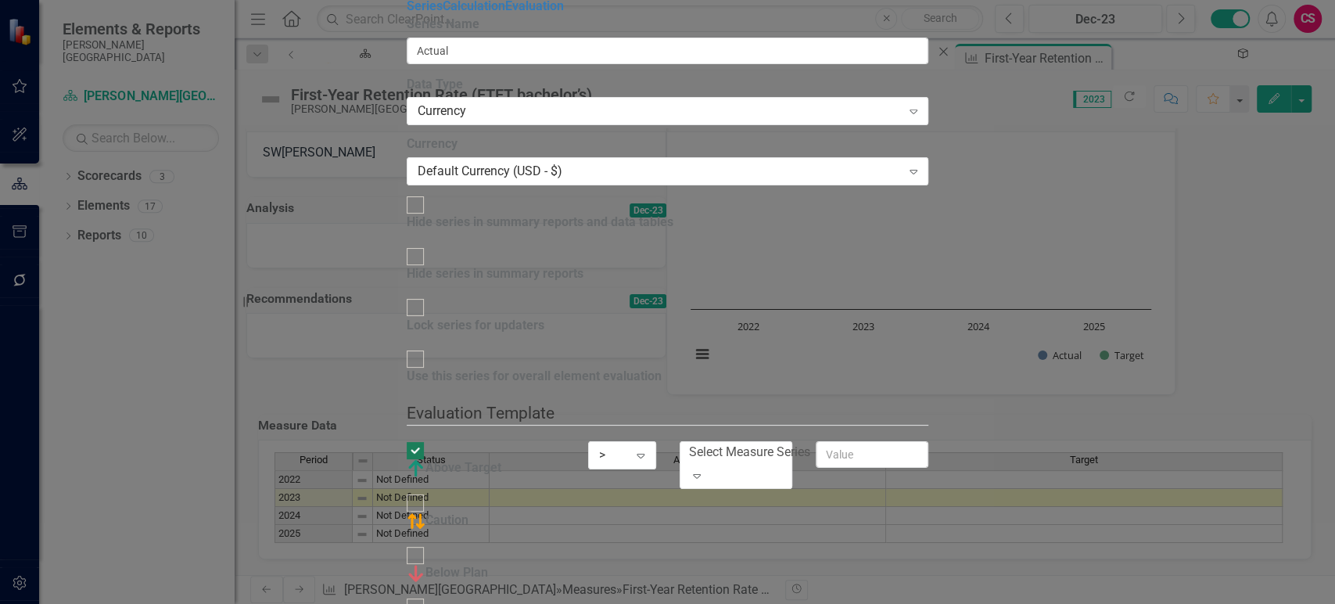
drag, startPoint x: 519, startPoint y: 190, endPoint x: 519, endPoint y: 167, distance: 22.7
click at [424, 547] on div at bounding box center [415, 555] width 17 height 17
click at [428, 543] on input "Below Plan" at bounding box center [416, 555] width 24 height 24
checkbox input "true"
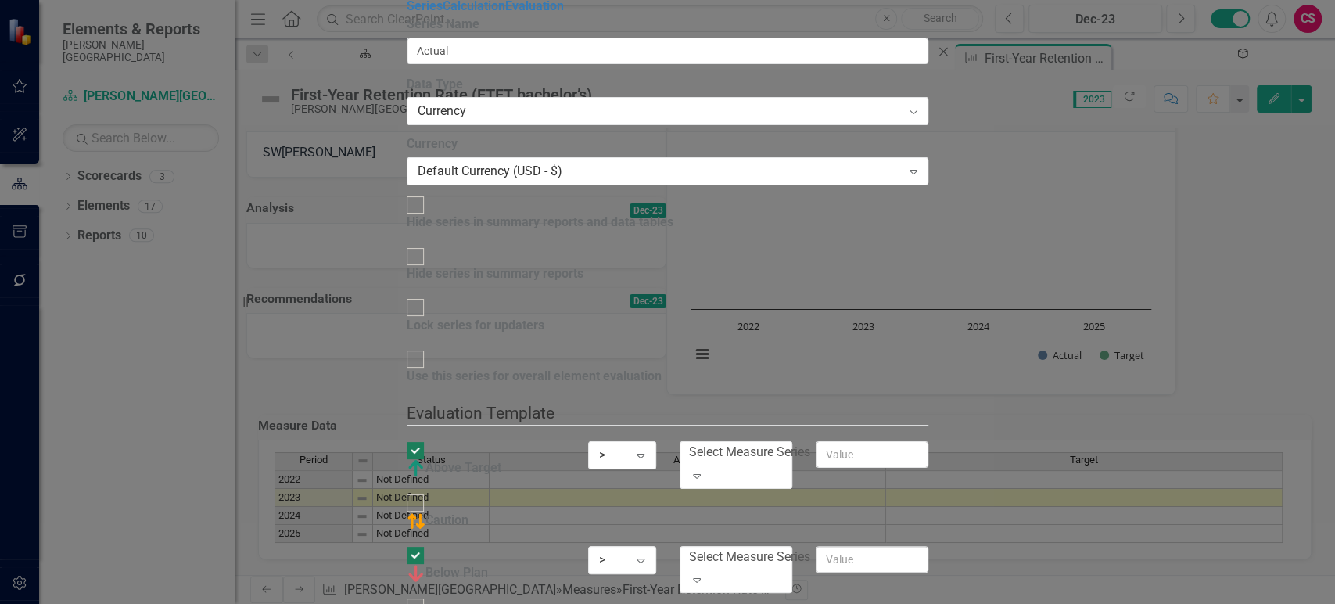
click at [424, 494] on div at bounding box center [415, 502] width 17 height 17
click at [428, 491] on input "Caution" at bounding box center [416, 503] width 24 height 24
checkbox input "true"
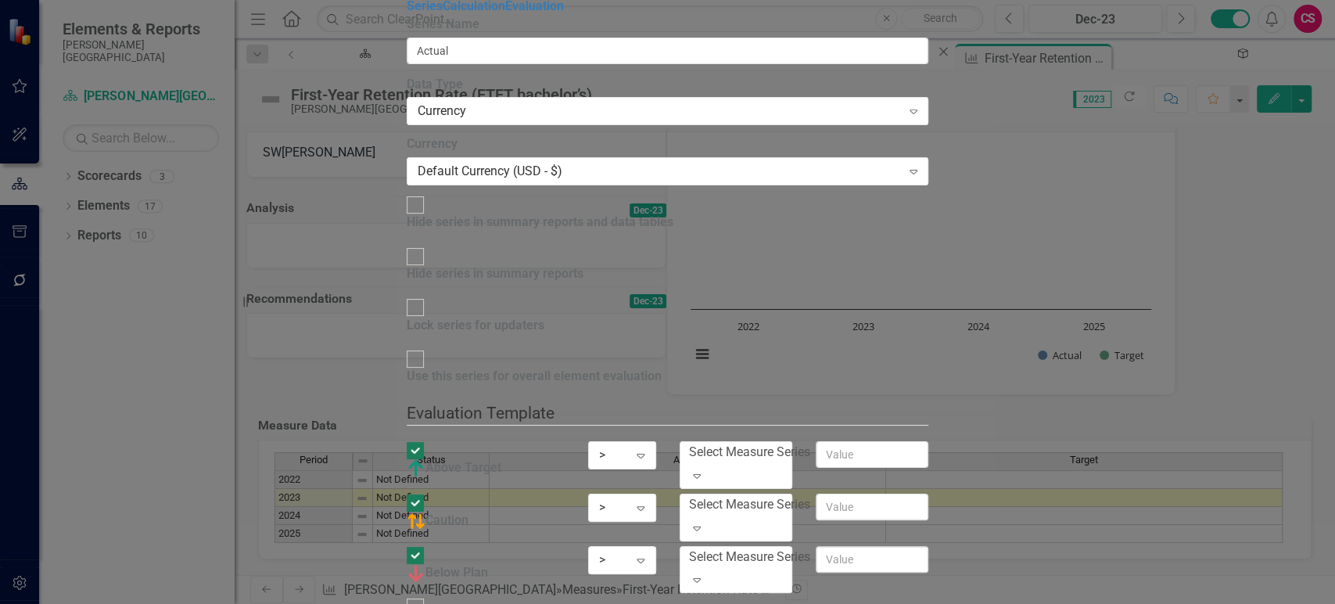
click at [424, 598] on div at bounding box center [415, 606] width 17 height 17
click at [428, 595] on input "No Information" at bounding box center [416, 607] width 24 height 24
checkbox input "true"
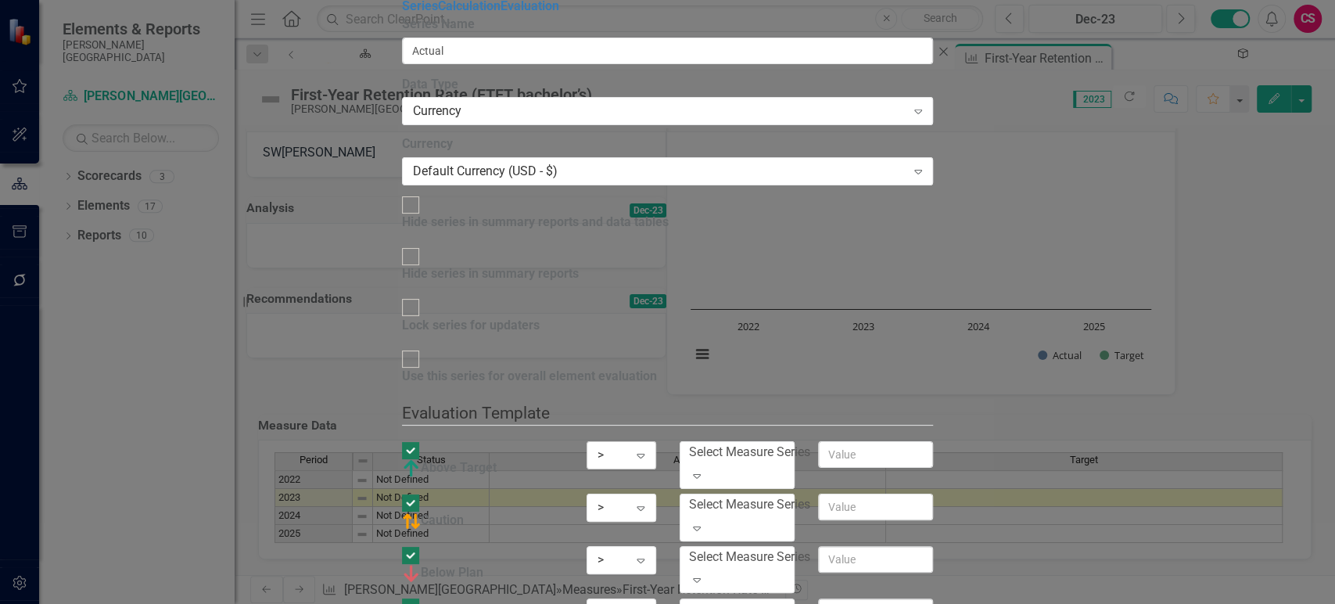
click at [628, 447] on div ">" at bounding box center [613, 456] width 31 height 18
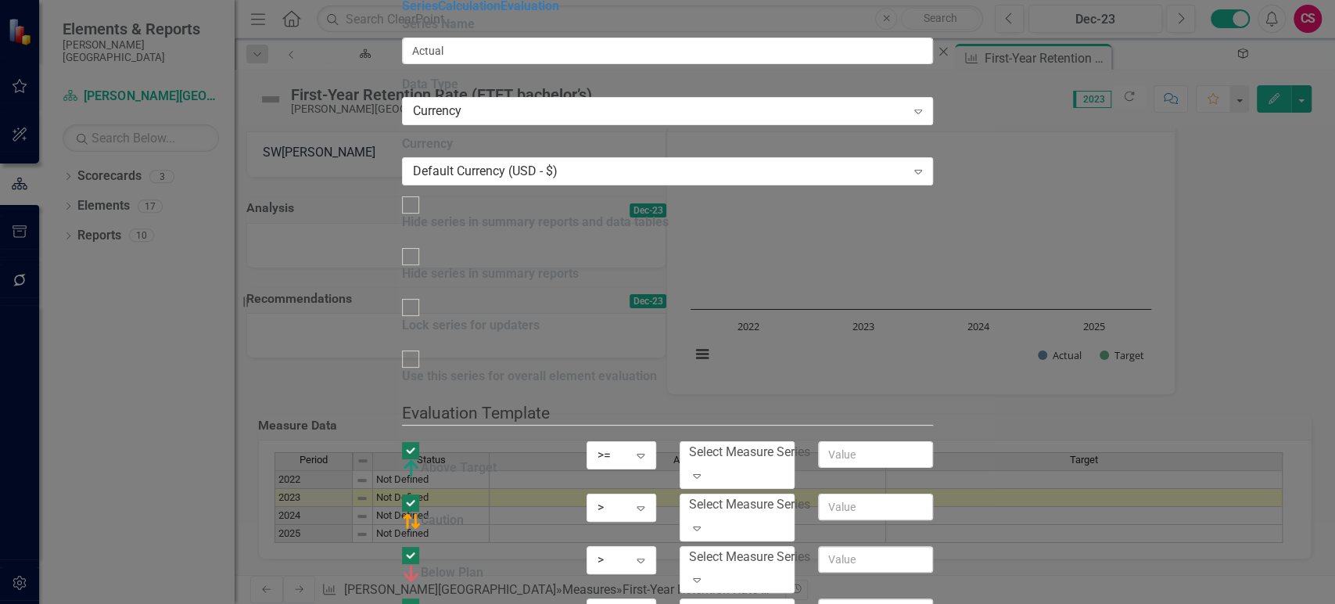
click at [667, 494] on div "> Expand" at bounding box center [621, 513] width 92 height 38
click at [656, 494] on div "> Expand" at bounding box center [621, 508] width 69 height 28
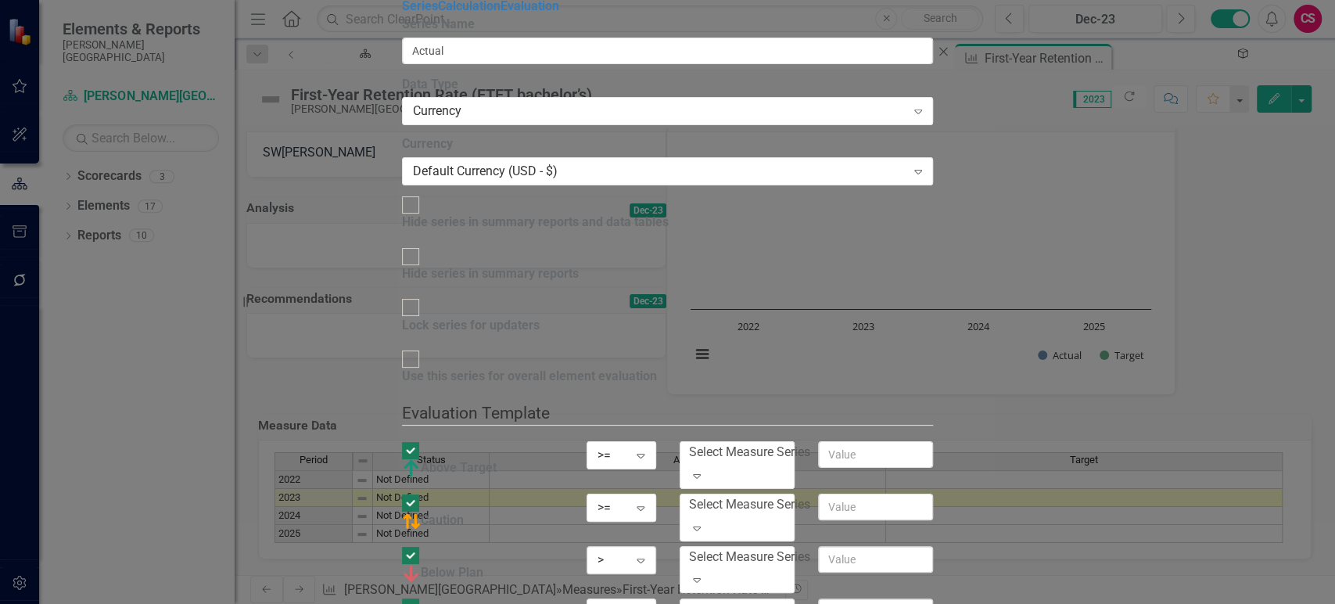
click at [628, 551] on div ">" at bounding box center [613, 560] width 31 height 18
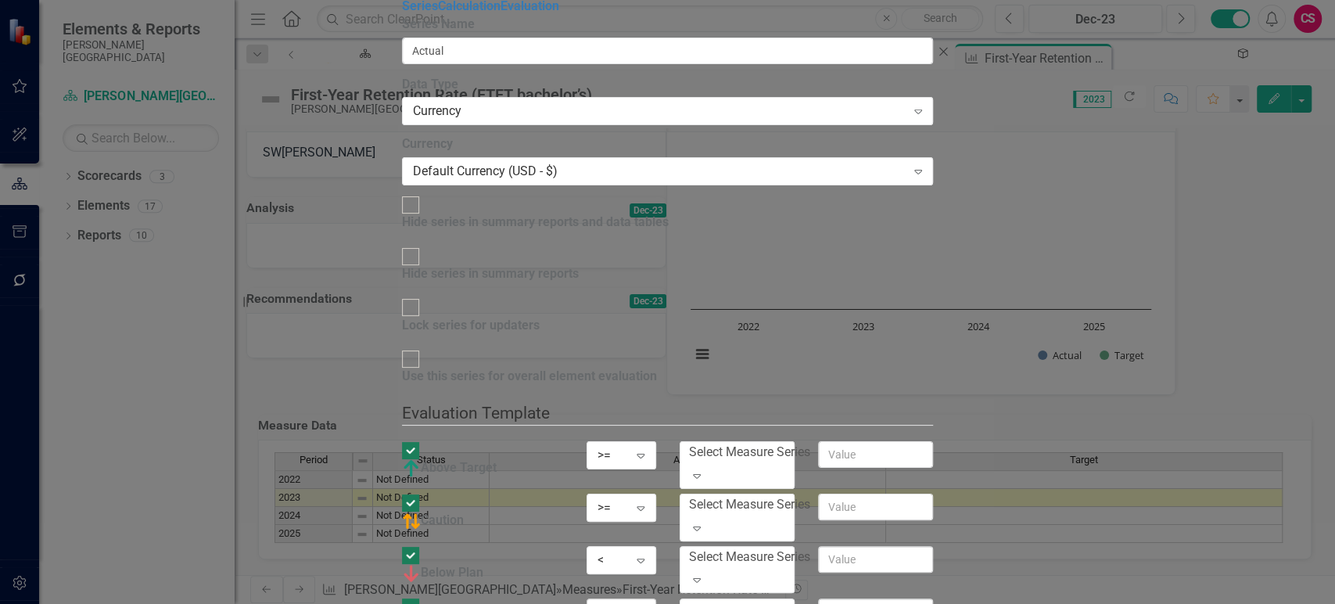
click at [628, 603] on div ">" at bounding box center [613, 612] width 31 height 18
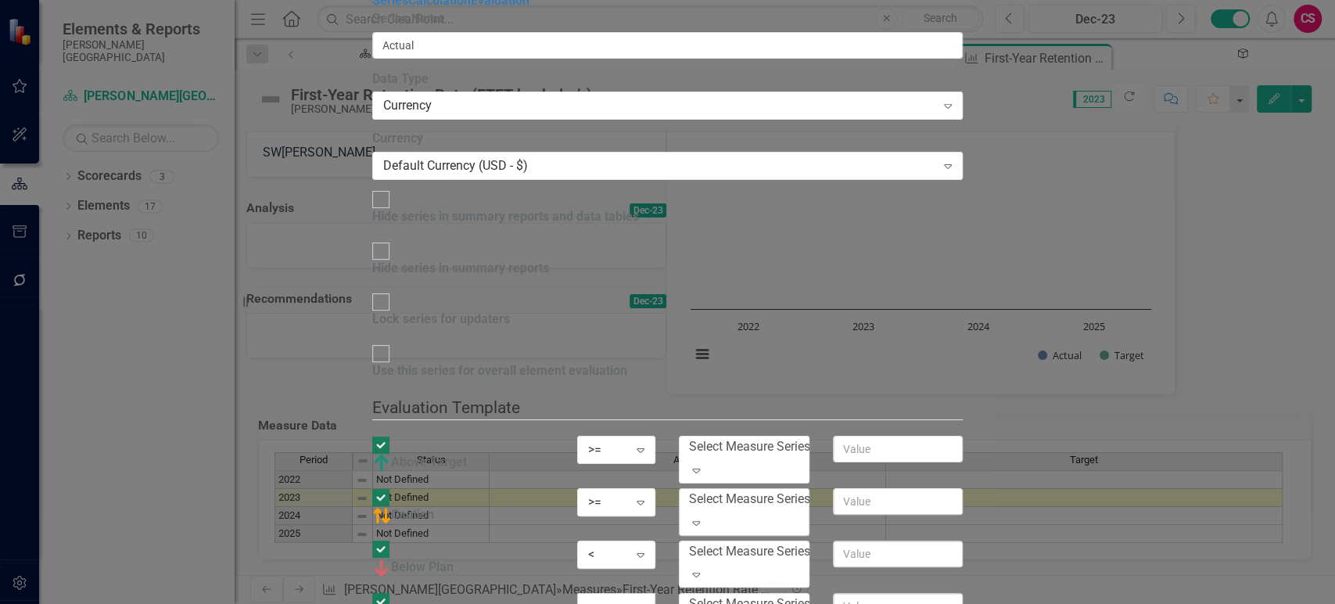
drag, startPoint x: 814, startPoint y: 456, endPoint x: 945, endPoint y: 179, distance: 306.6
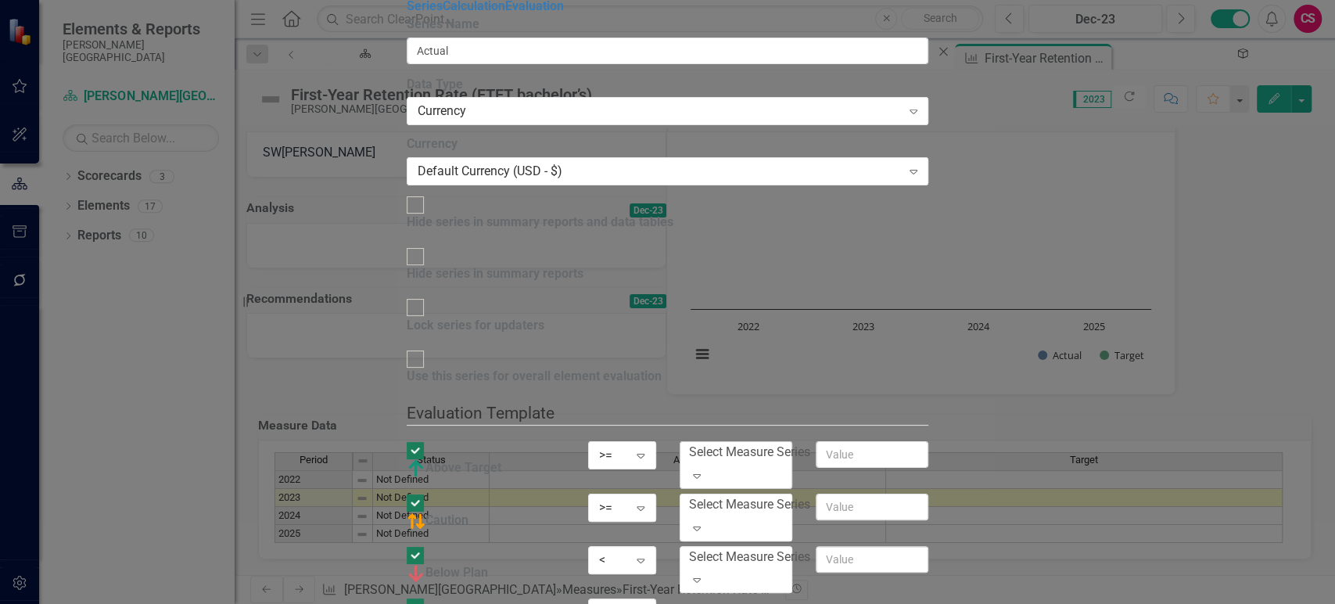
click at [793, 441] on div "Select Measure Series Expand" at bounding box center [736, 465] width 113 height 48
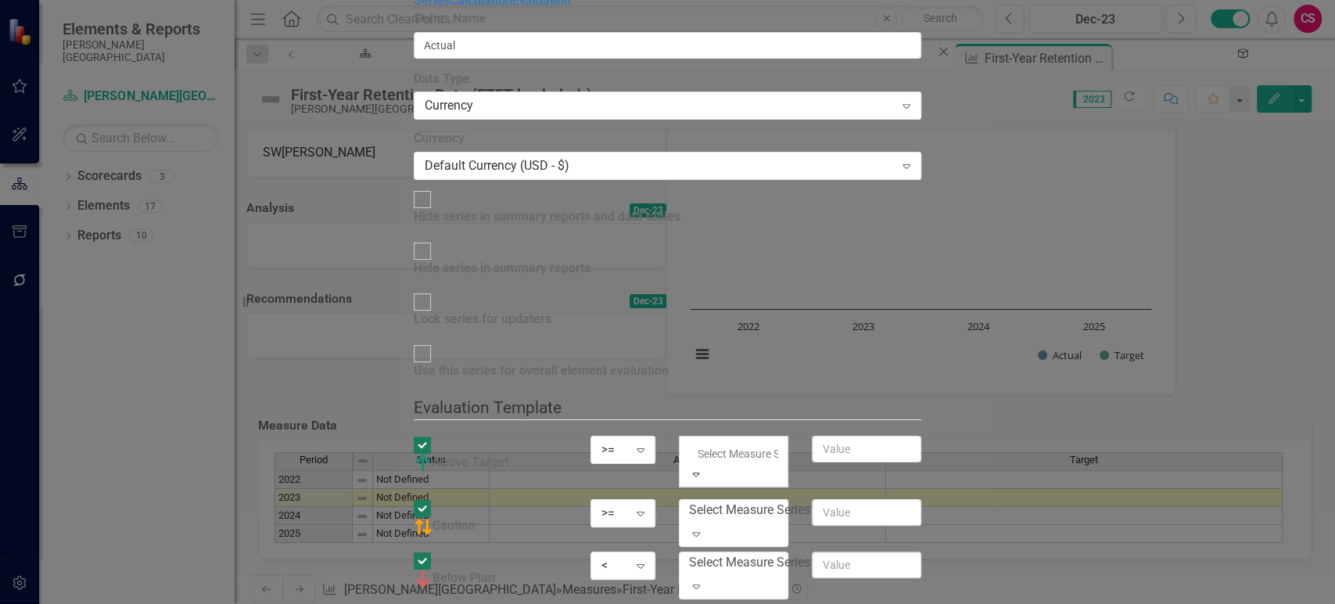
click at [810, 501] on div "Select Measure Series" at bounding box center [748, 510] width 121 height 18
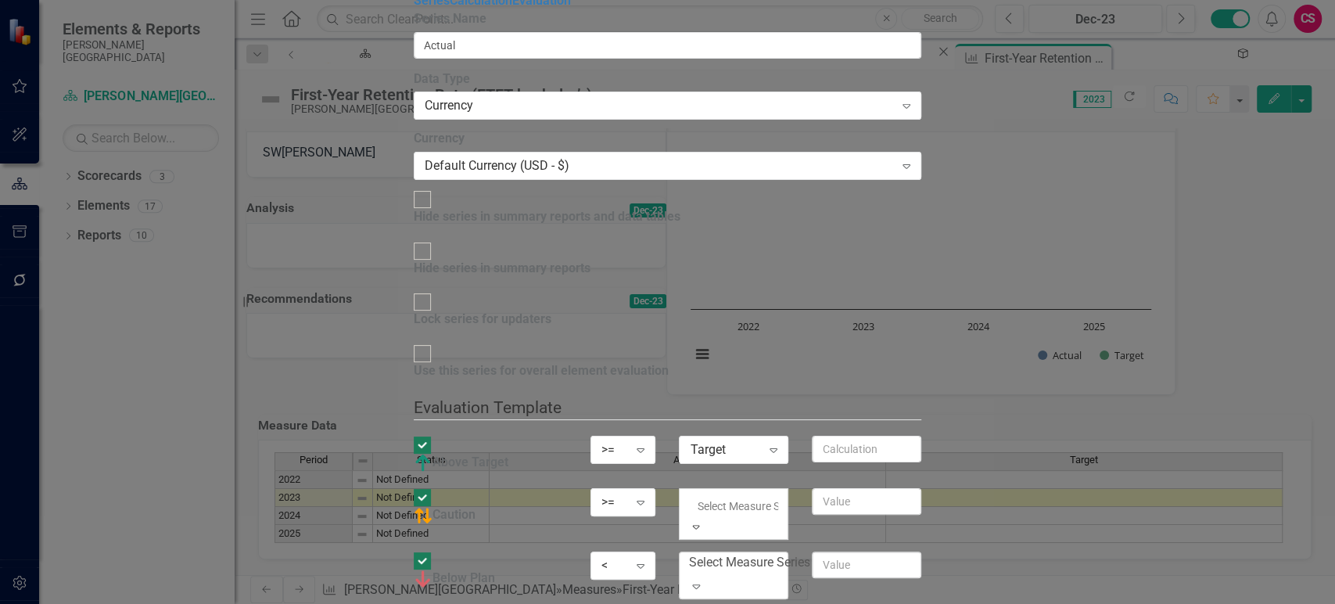
click at [810, 554] on div "Select Measure Series" at bounding box center [748, 563] width 121 height 18
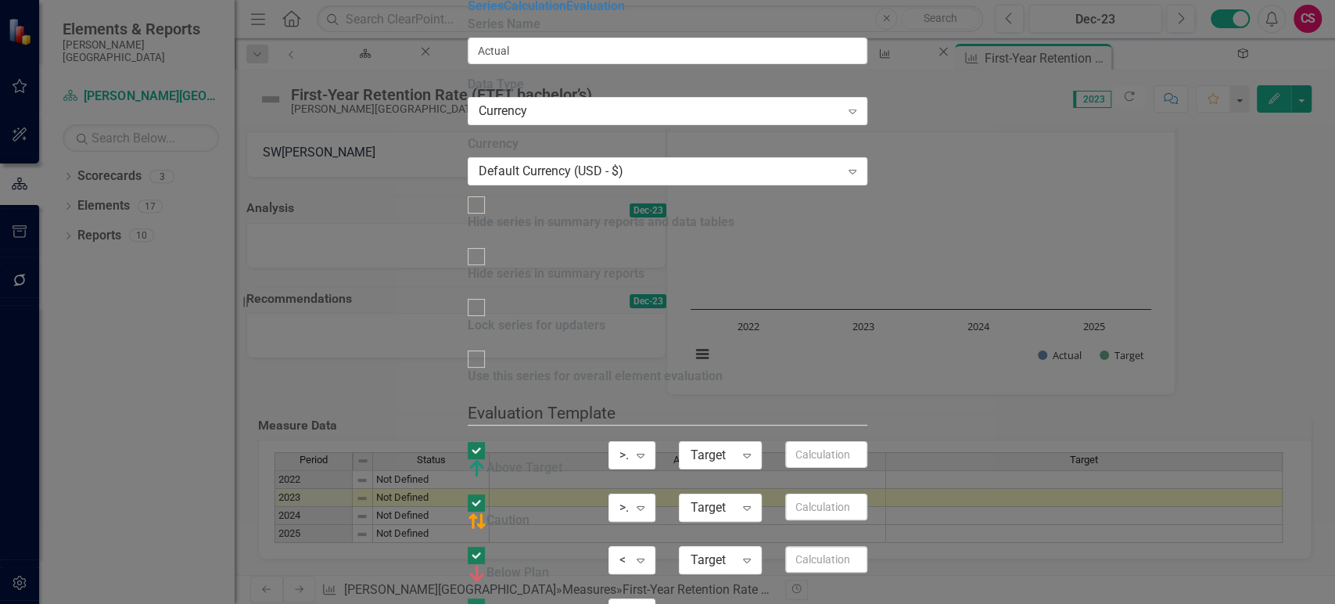
click at [555, 368] on div "Use this series for overall element evaluation" at bounding box center [595, 377] width 255 height 18
click at [488, 347] on input "Use this series for overall element evaluation" at bounding box center [476, 359] width 24 height 24
checkbox input "true"
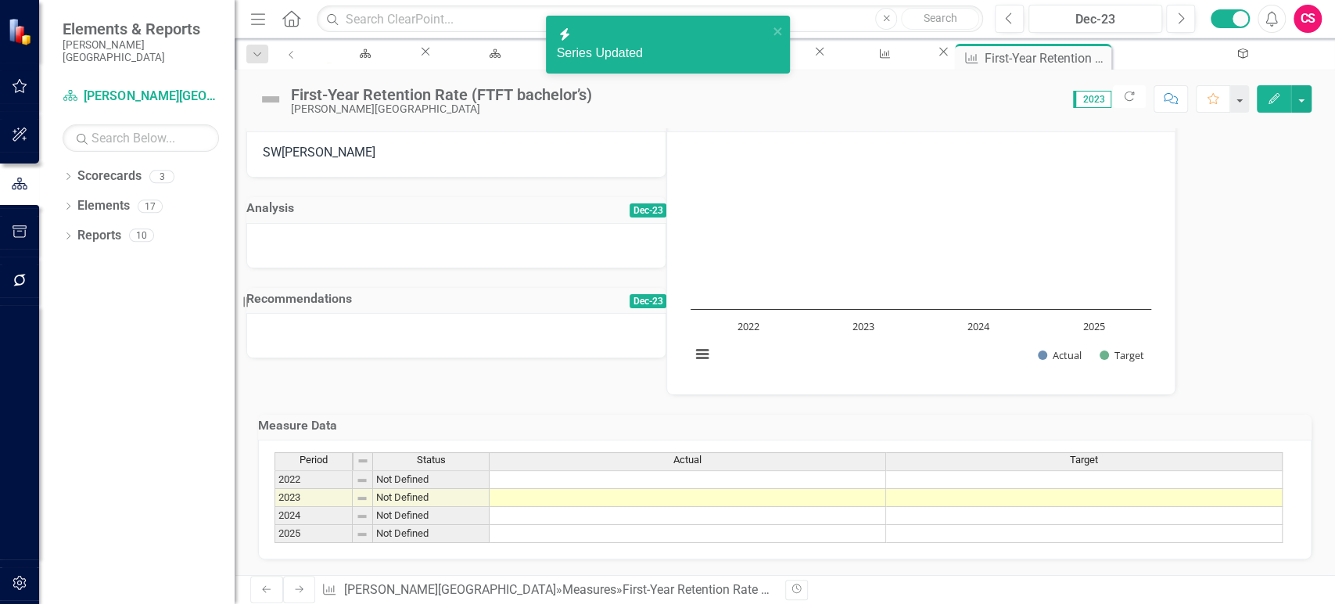
scroll to position [0, 0]
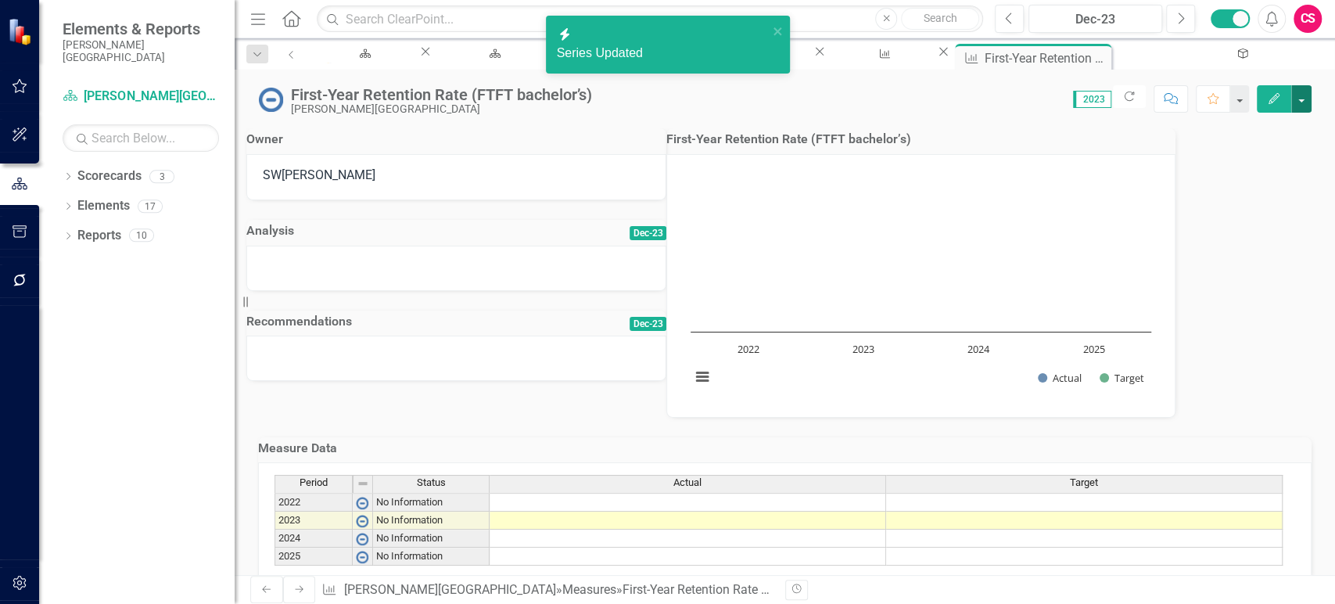
click at [1293, 109] on button "button" at bounding box center [1302, 98] width 20 height 27
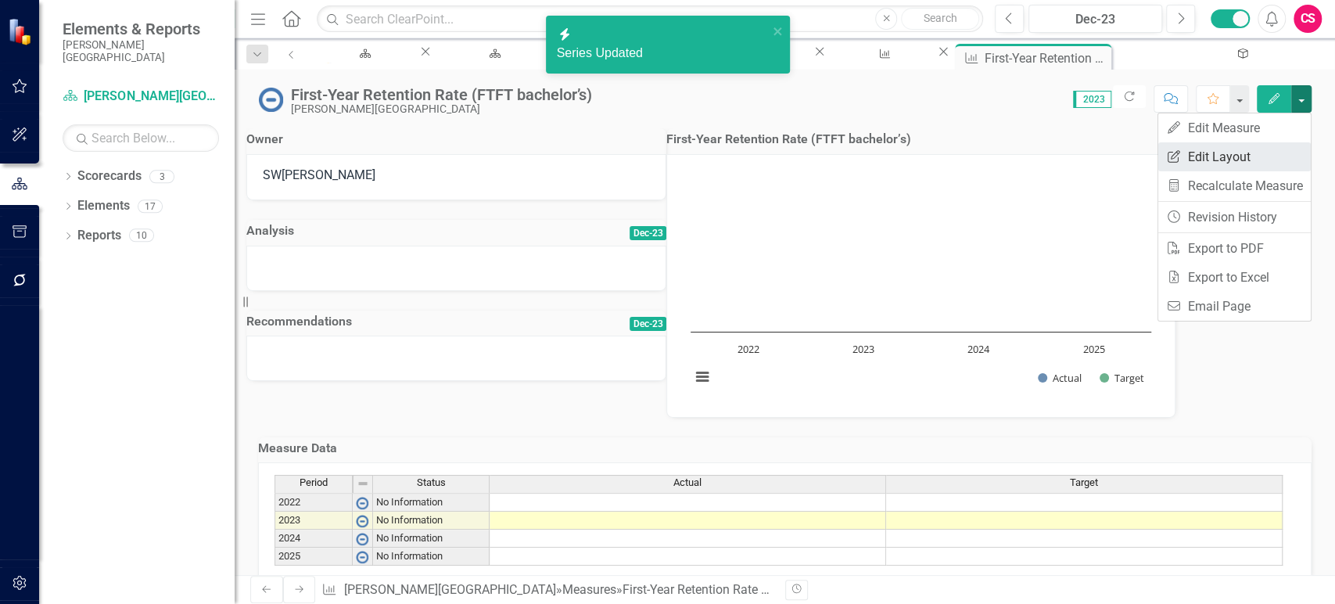
click at [1233, 153] on link "Edit Report Edit Layout" at bounding box center [1235, 156] width 153 height 29
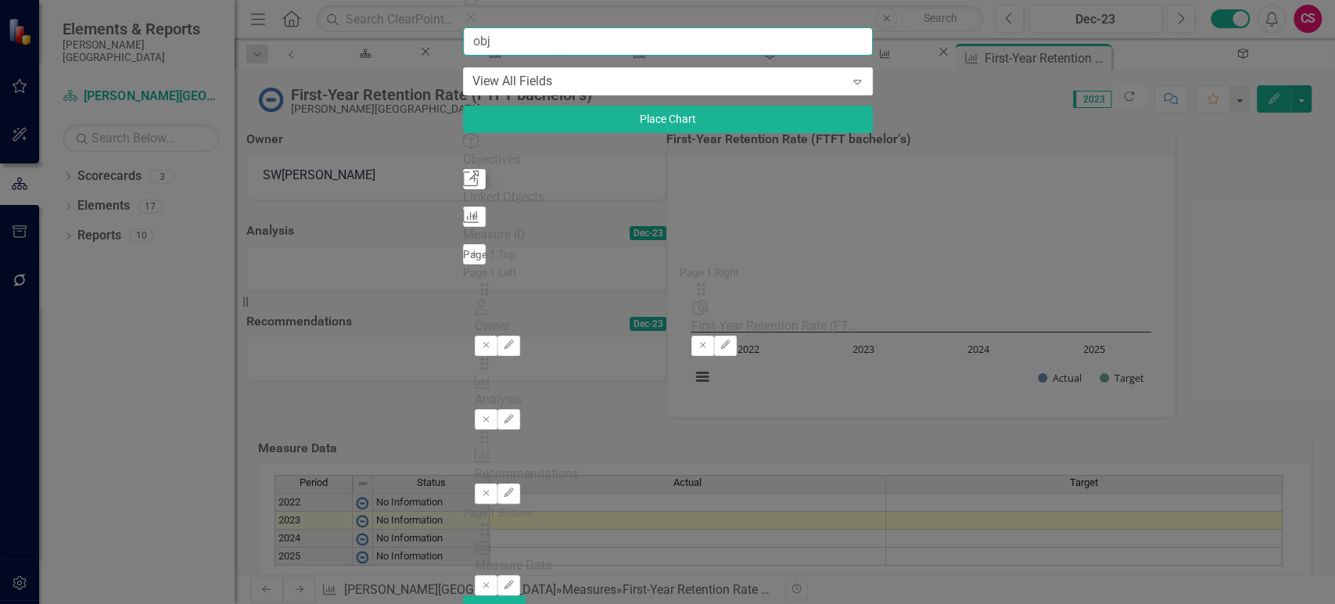
type input "obj"
click at [469, 184] on icon "Add" at bounding box center [475, 178] width 12 height 9
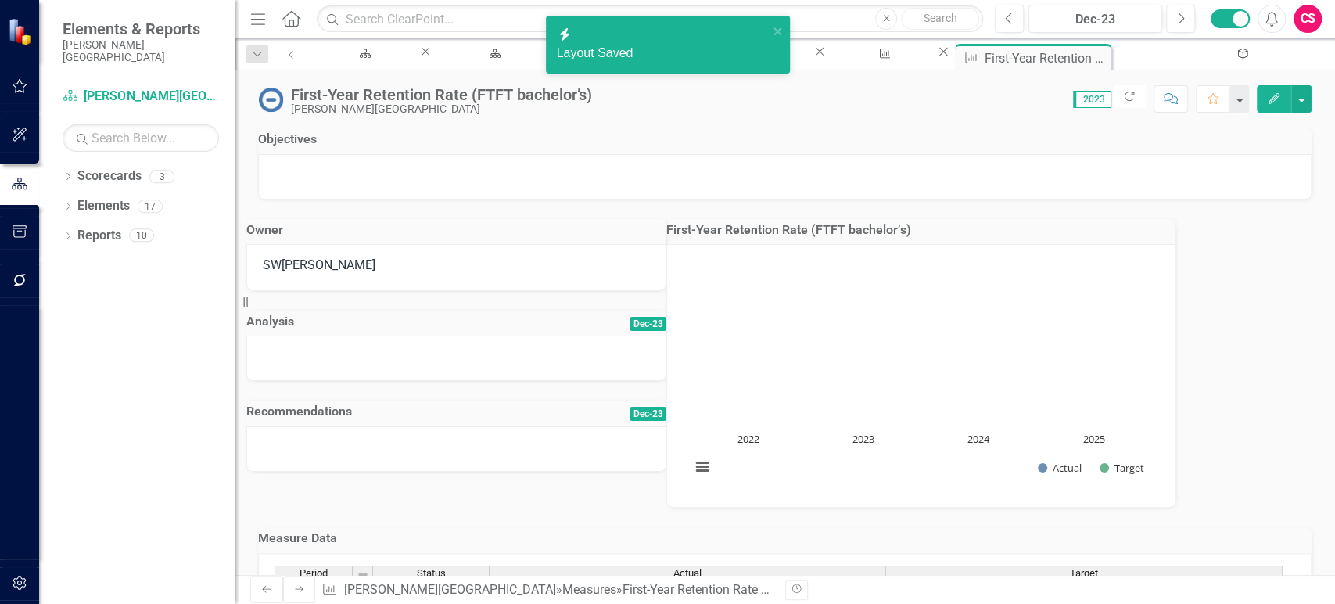
click at [836, 119] on div "First-Year Retention Rate (FTFT bachelor’s) [PERSON_NAME] College Score: N/A 20…" at bounding box center [785, 322] width 1101 height 505
click at [844, 154] on td "Objectives" at bounding box center [785, 141] width 1054 height 26
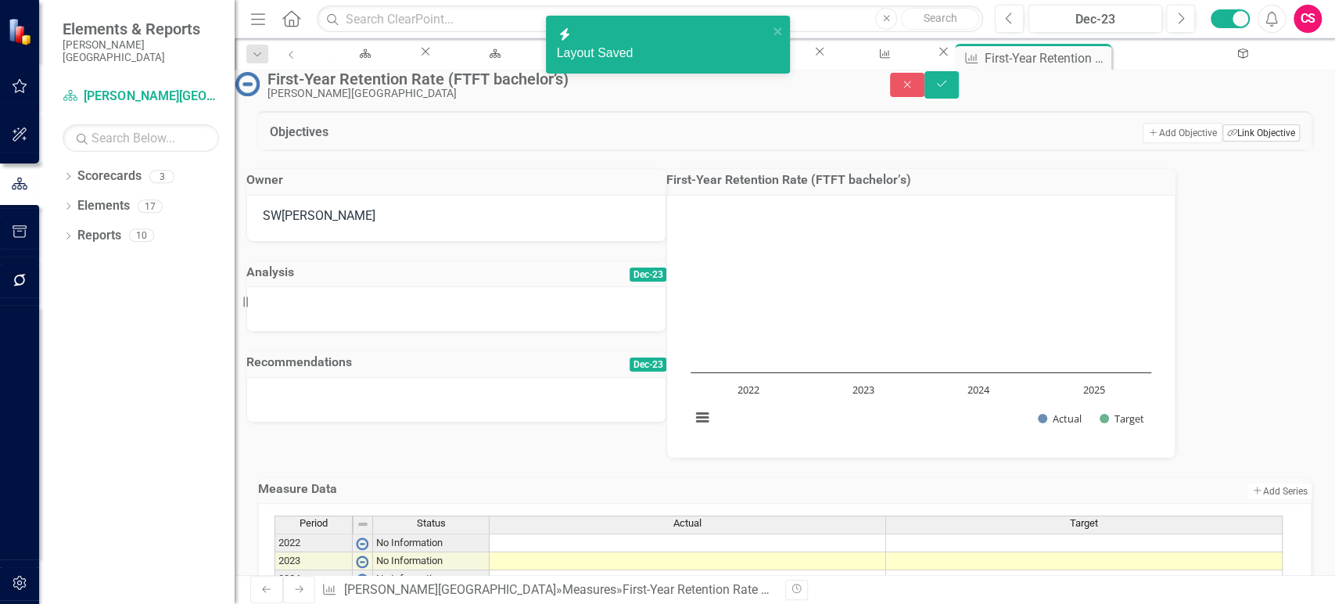
click at [1252, 142] on button "Link Tag Link Objective" at bounding box center [1261, 132] width 77 height 17
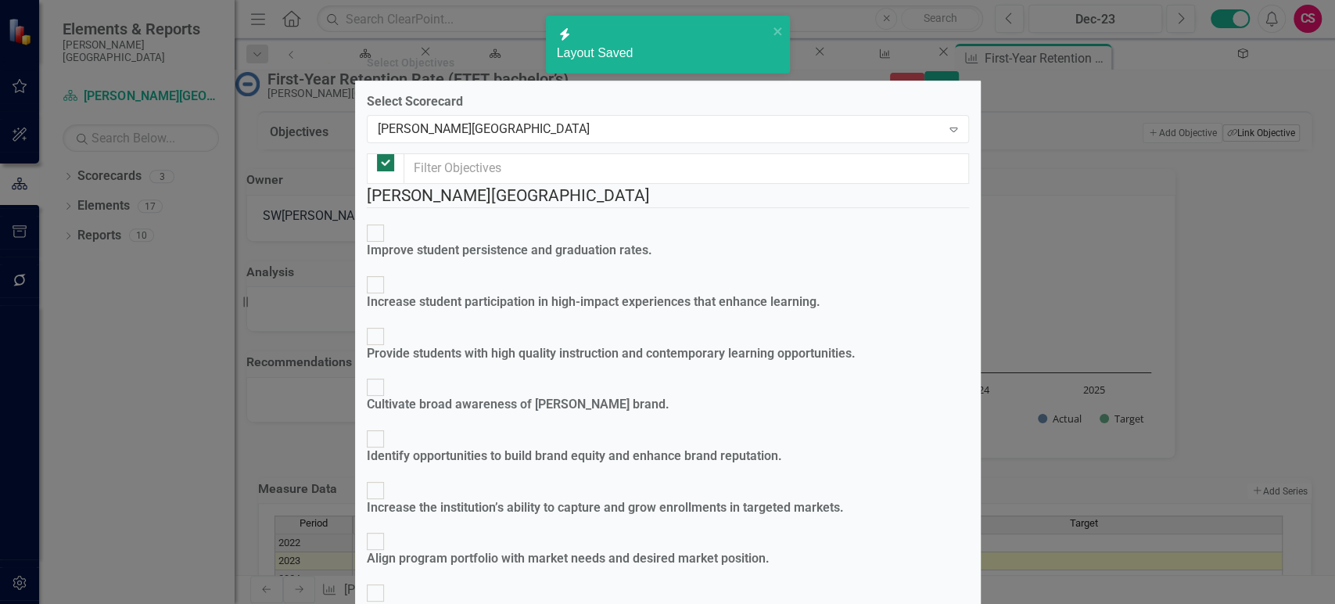
checkbox input "false"
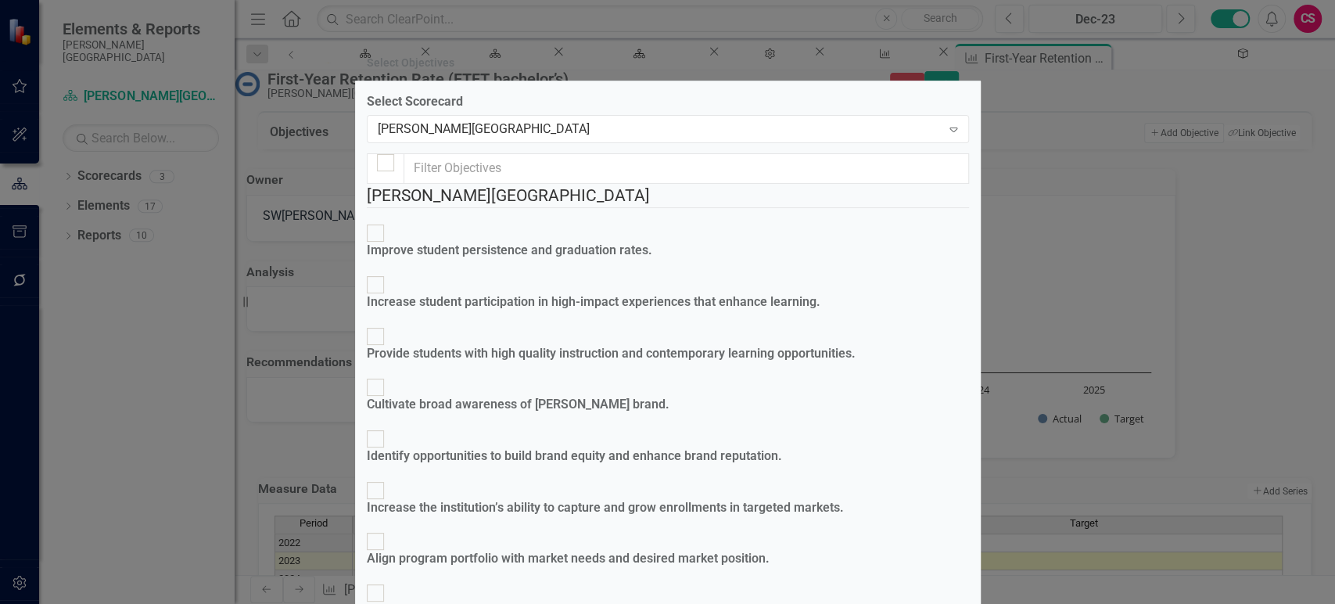
click at [492, 242] on div "Improve student persistence and graduation rates." at bounding box center [510, 251] width 286 height 18
click at [387, 228] on input "Improve student persistence and graduation rates." at bounding box center [375, 233] width 24 height 24
checkbox input "true"
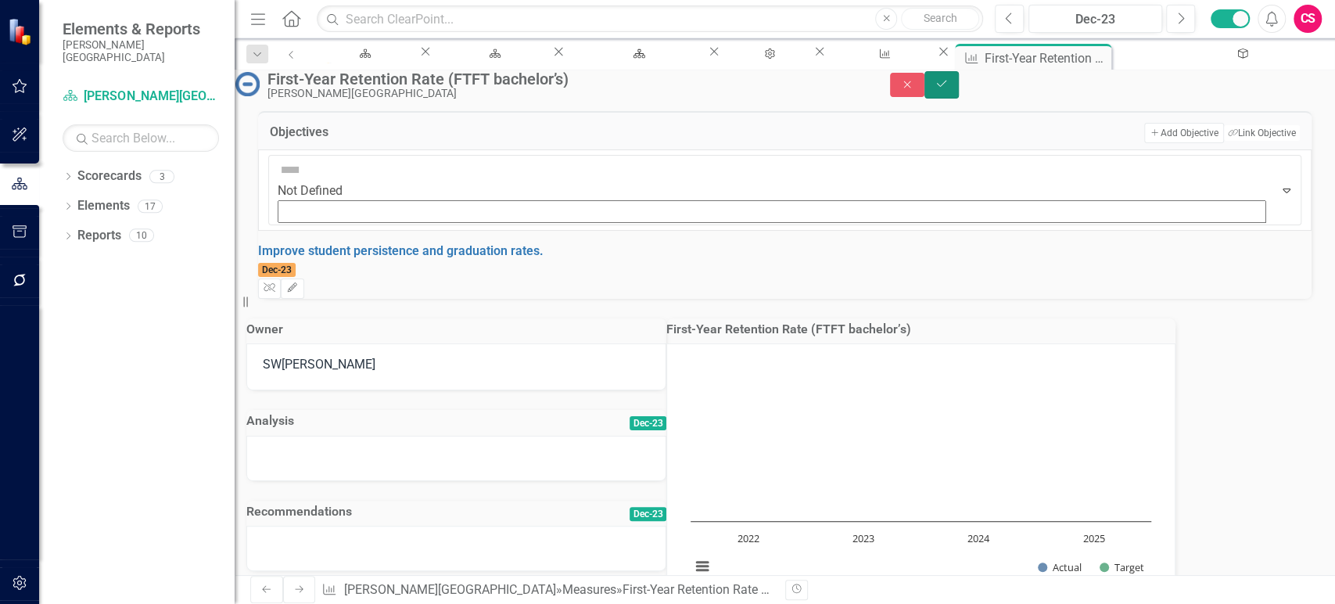
drag, startPoint x: 1297, startPoint y: 90, endPoint x: 1258, endPoint y: 92, distance: 39.2
click at [949, 88] on icon "Save" at bounding box center [942, 83] width 14 height 11
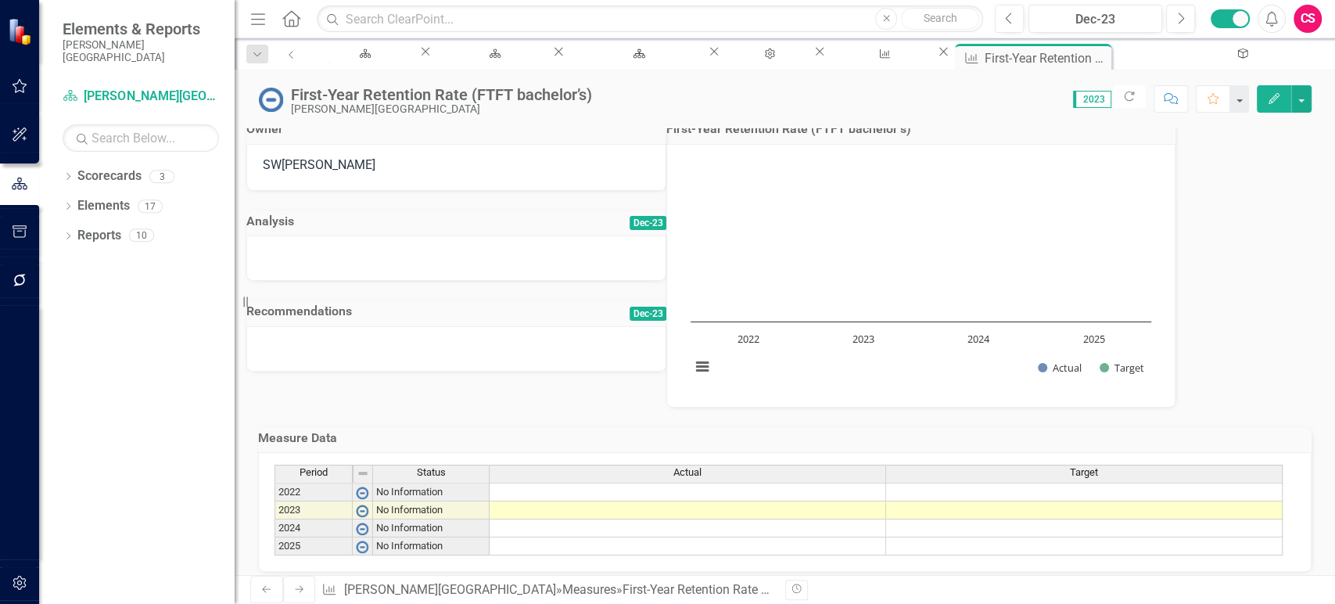
scroll to position [226, 0]
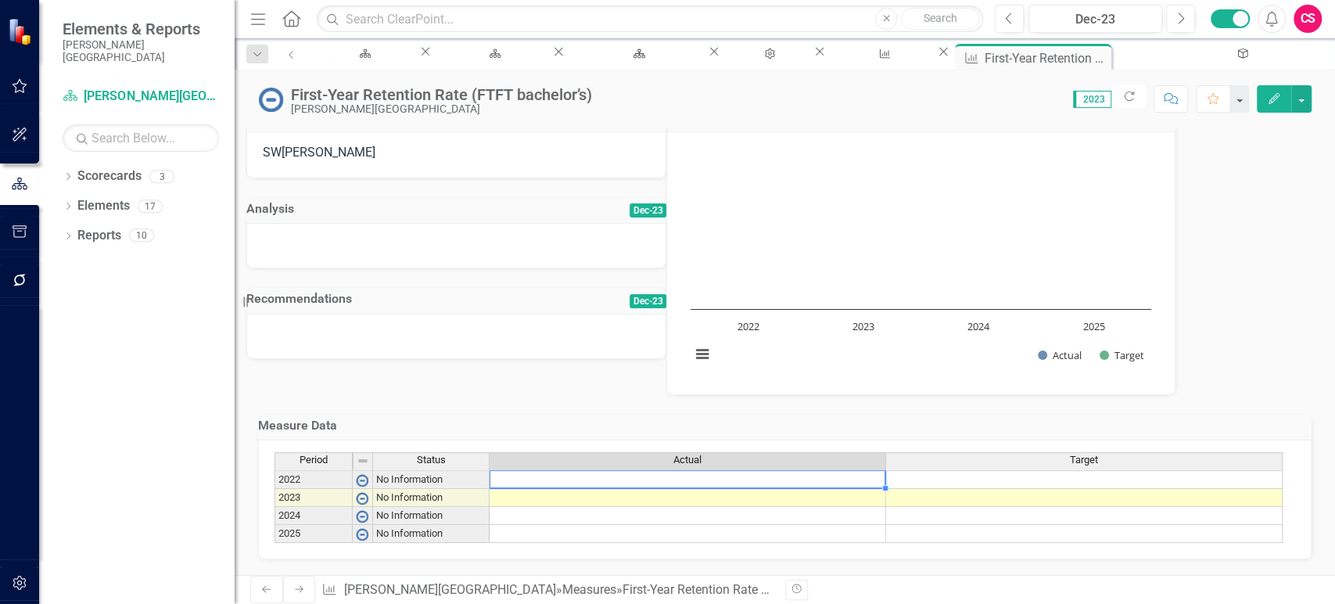
click at [609, 470] on td at bounding box center [688, 479] width 397 height 19
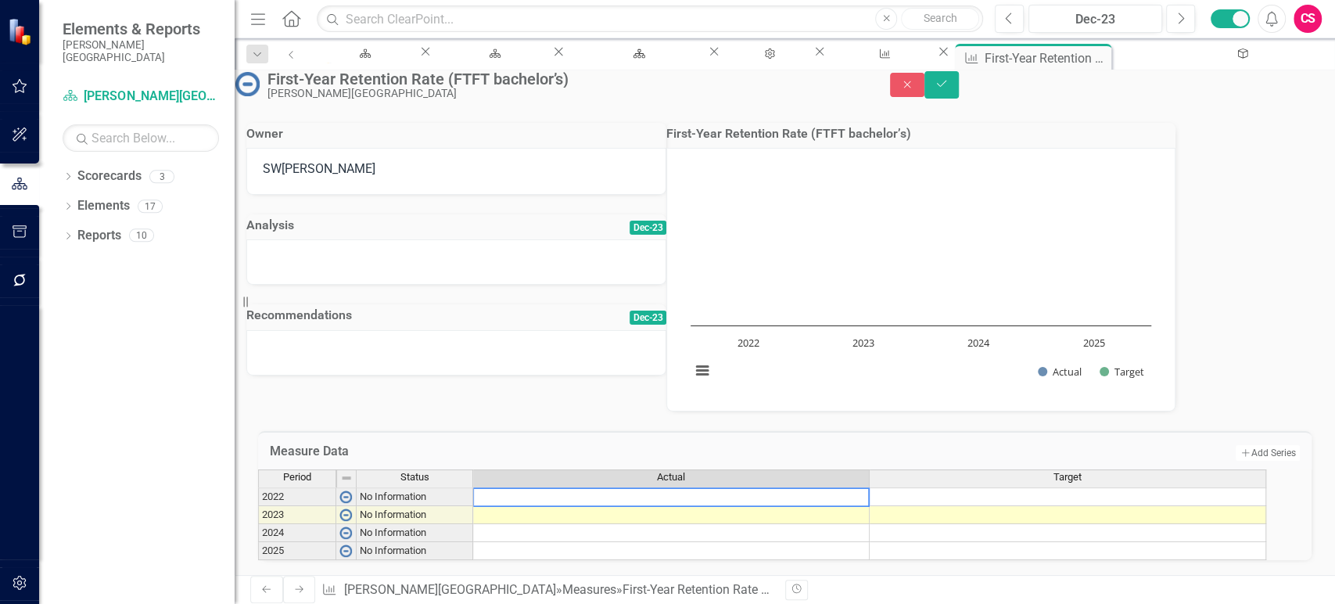
paste textarea "72%"
click at [922, 487] on tbody "2022 No Information 2023 No Information 2024 No Information 2025 No Information" at bounding box center [763, 523] width 1010 height 73
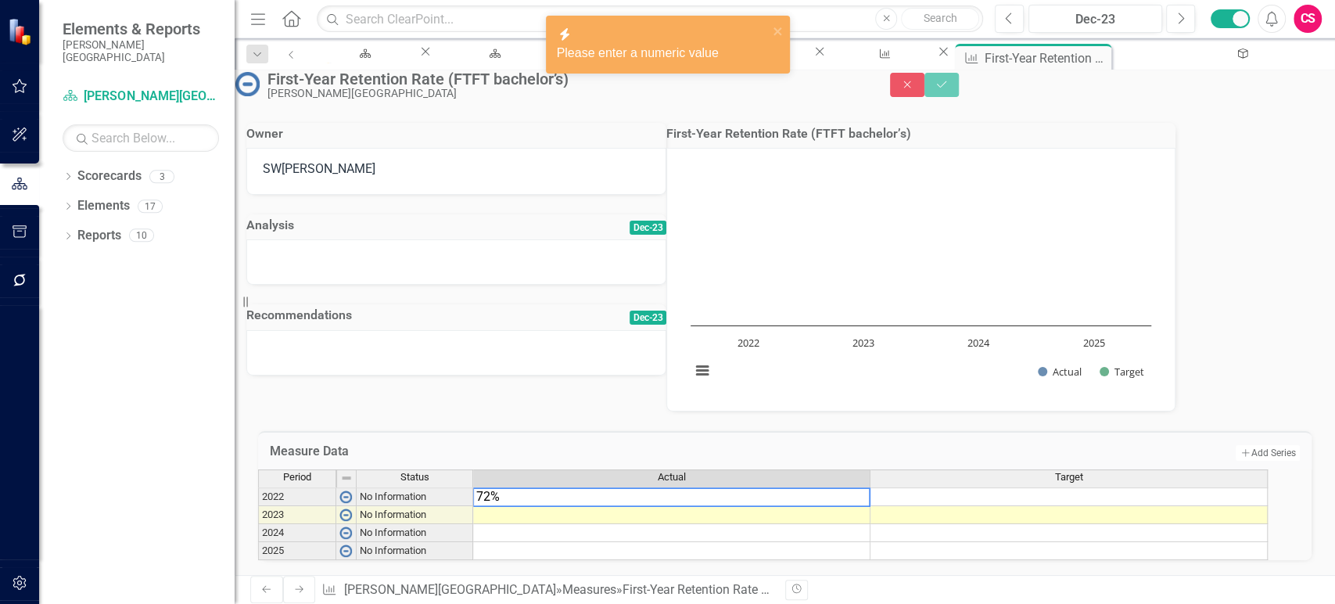
click at [922, 487] on td at bounding box center [1069, 496] width 397 height 19
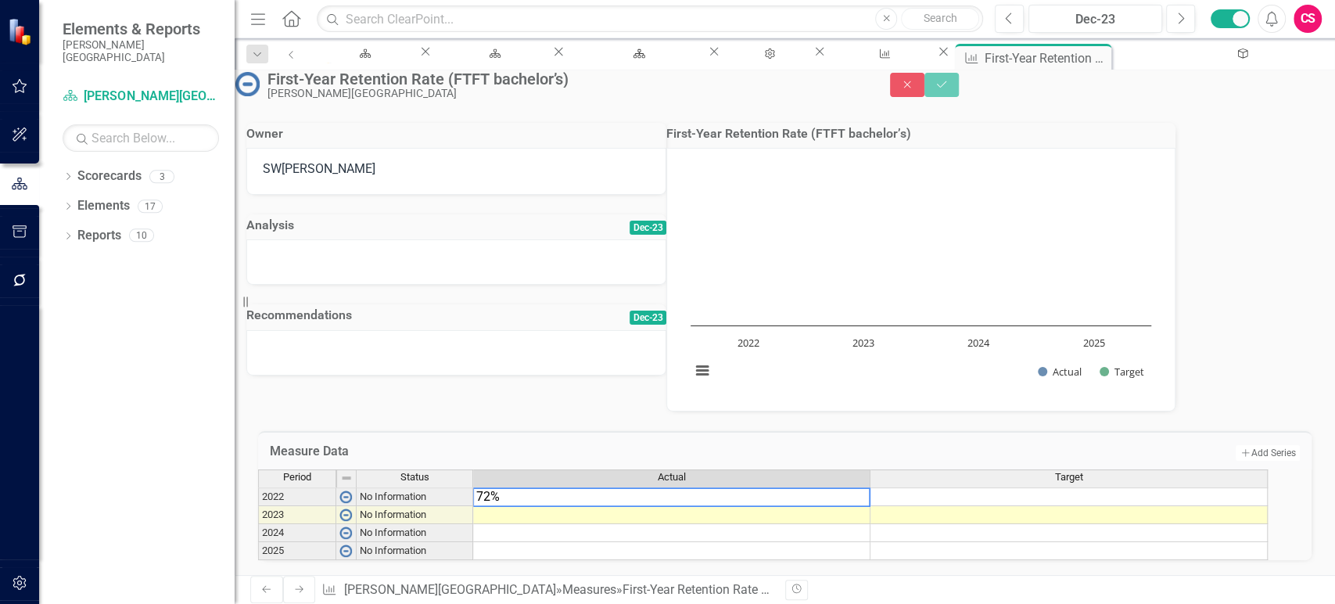
type textarea "72"
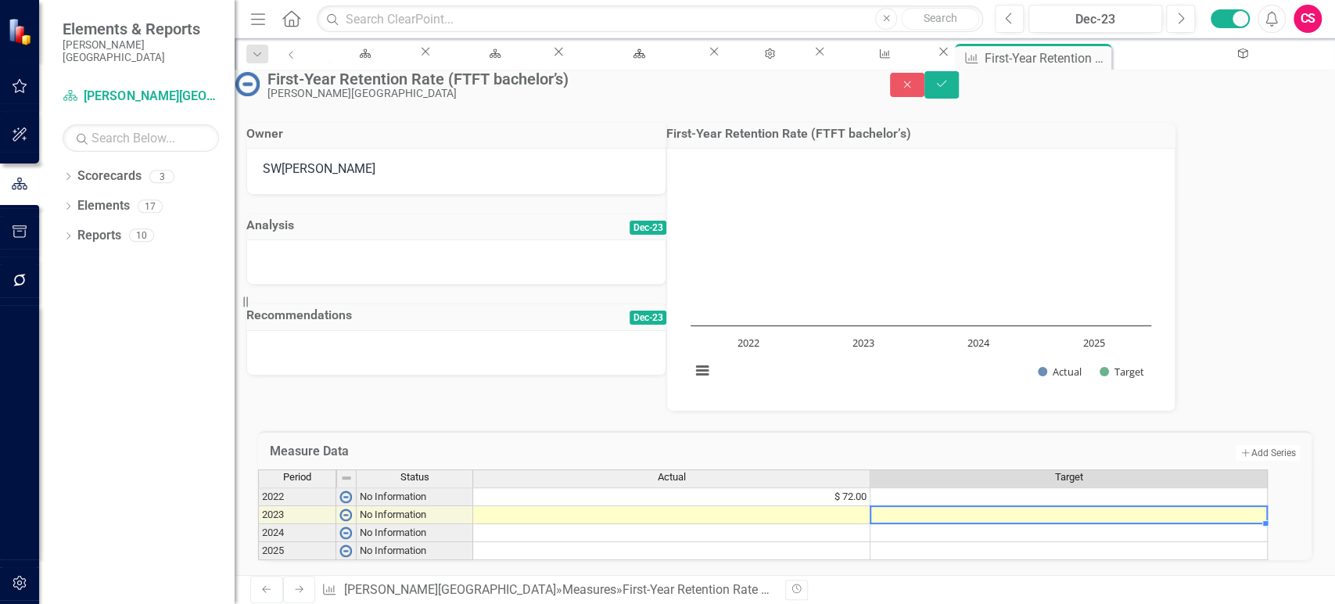
click at [926, 506] on td at bounding box center [1069, 515] width 397 height 18
click at [919, 524] on td at bounding box center [1069, 533] width 397 height 18
click at [918, 506] on td at bounding box center [1069, 515] width 397 height 18
type textarea "74"
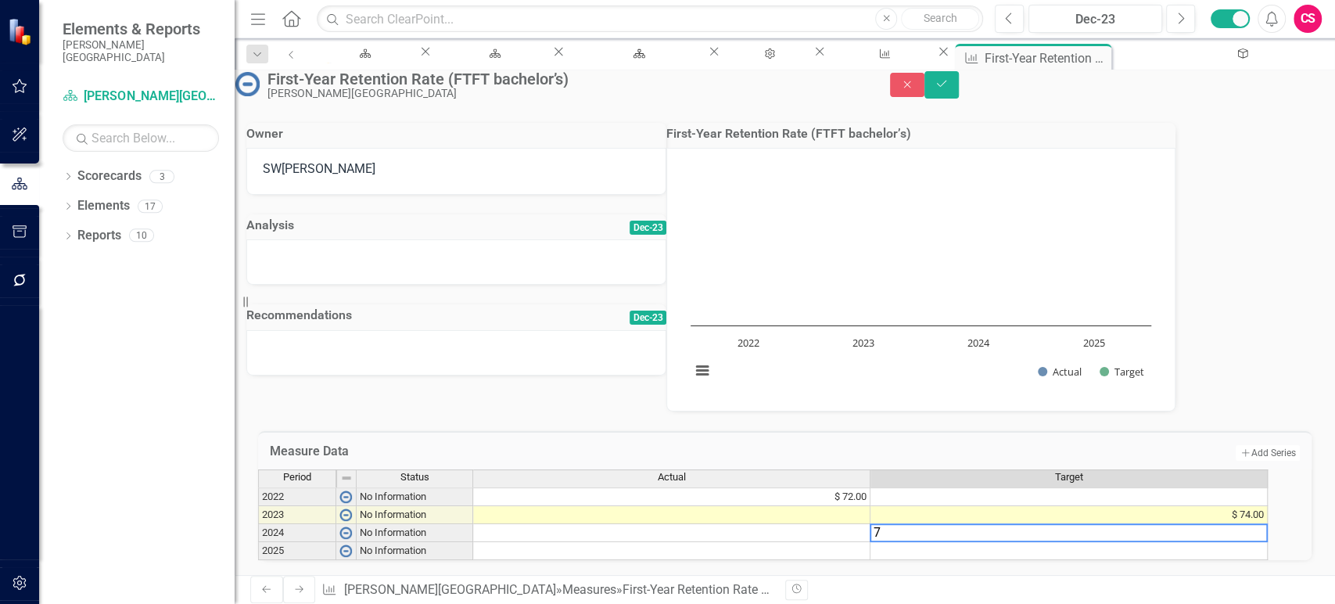
type textarea "75"
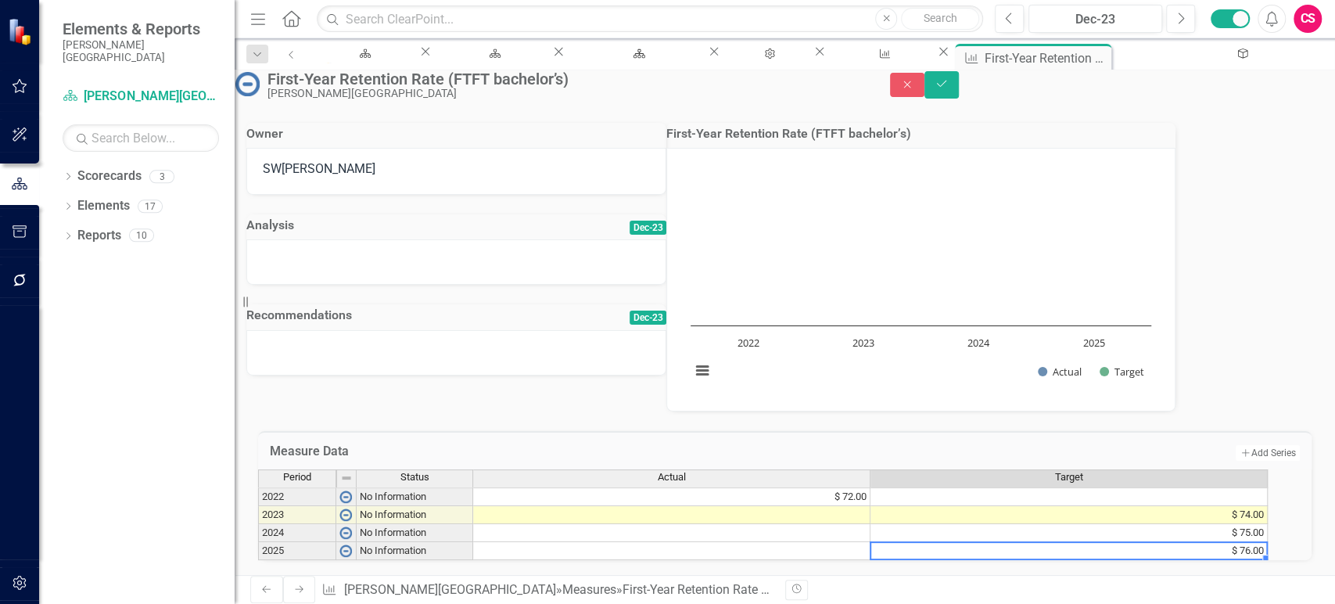
click at [897, 487] on td at bounding box center [1069, 496] width 397 height 19
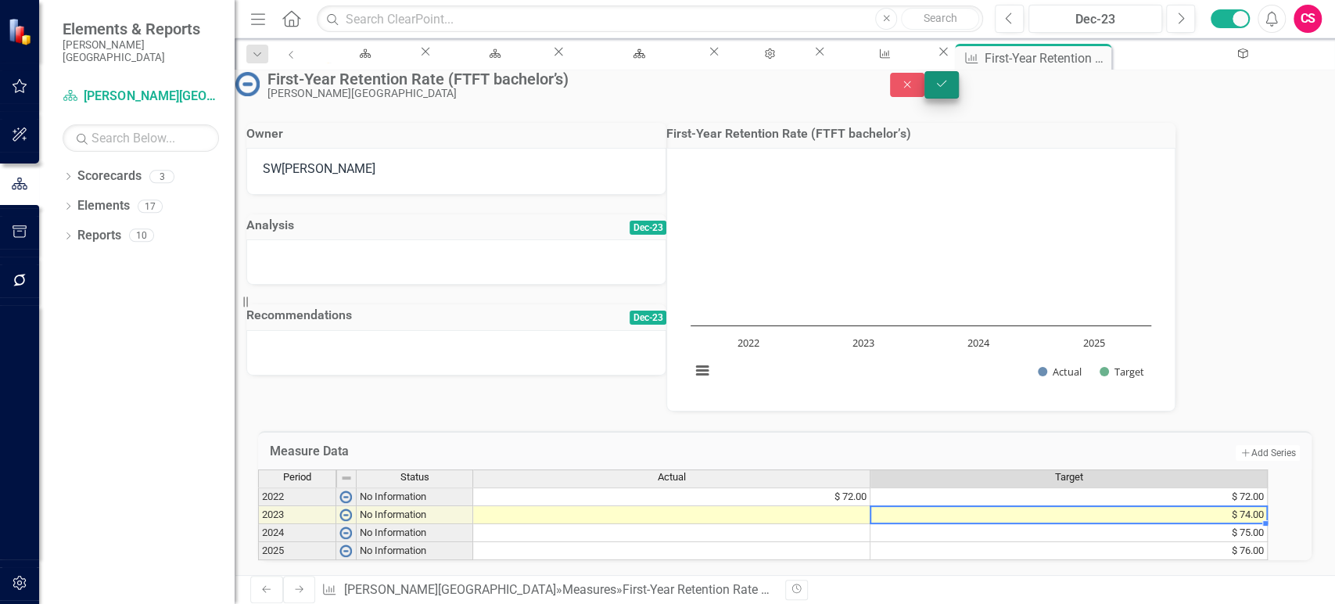
type textarea "74"
click at [949, 89] on icon "Save" at bounding box center [942, 83] width 14 height 11
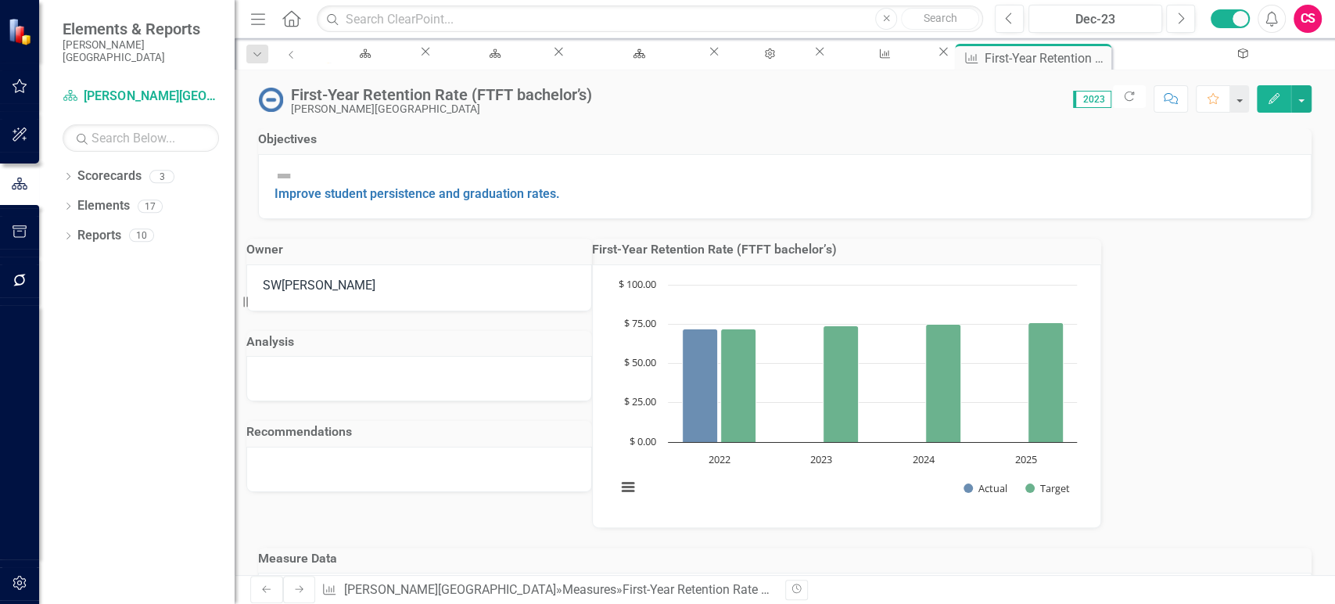
click at [1277, 102] on icon "Edit" at bounding box center [1274, 98] width 14 height 11
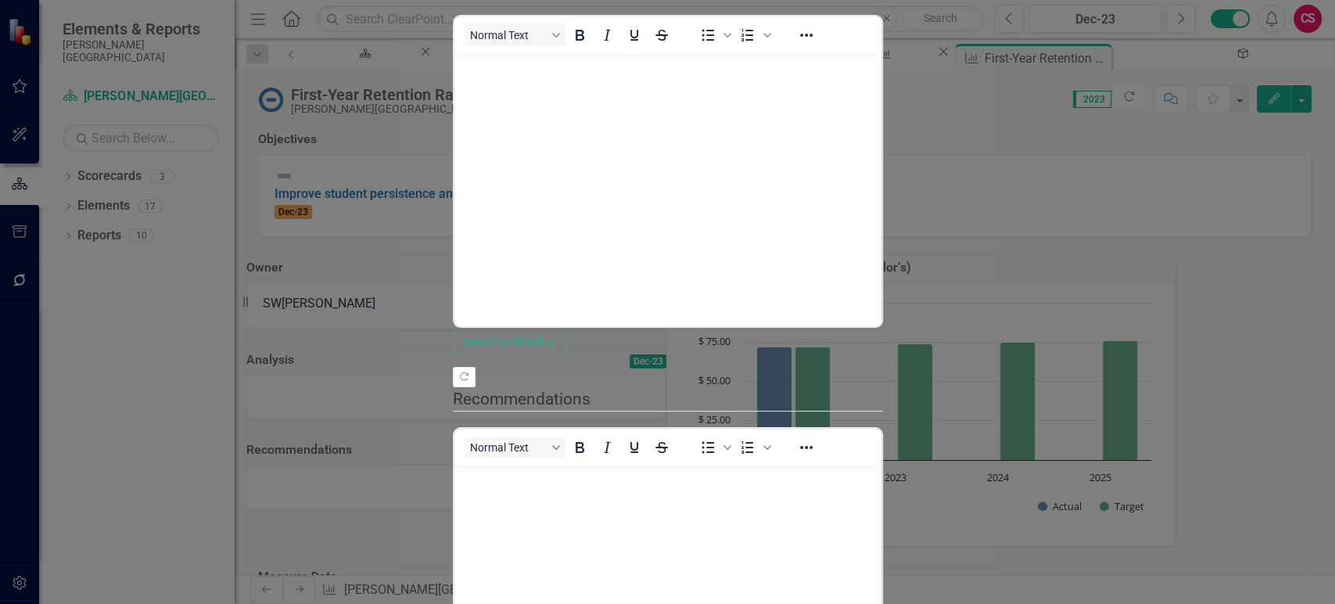
scroll to position [0, 0]
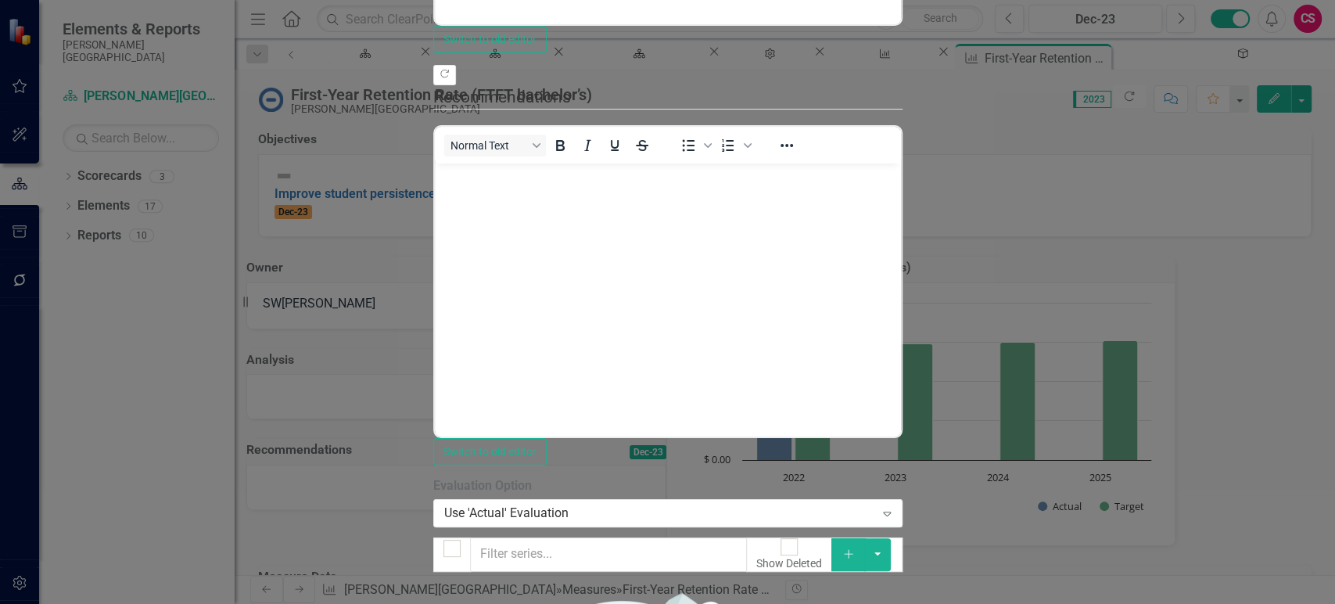
click at [444, 540] on div at bounding box center [452, 548] width 17 height 17
click at [440, 537] on input "checkbox" at bounding box center [452, 549] width 24 height 24
checkbox input "true"
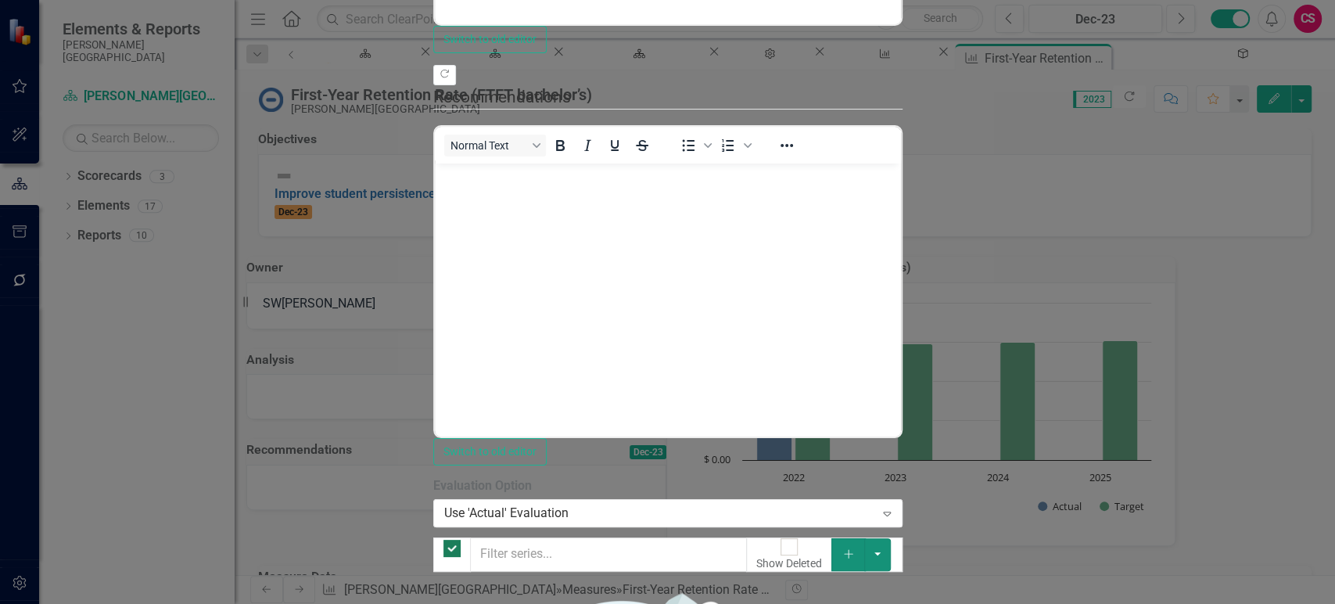
drag, startPoint x: 1304, startPoint y: 120, endPoint x: 1288, endPoint y: 140, distance: 25.5
click at [891, 538] on button "button" at bounding box center [877, 554] width 27 height 33
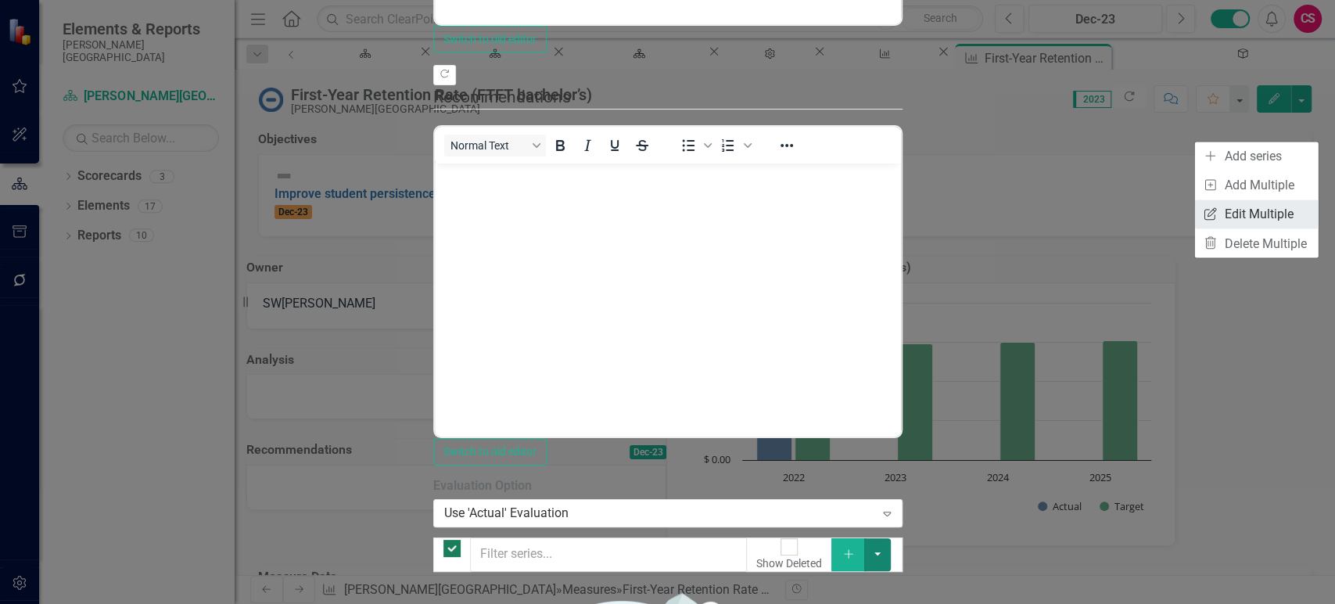
click at [1233, 204] on link "Edit Multiple Edit Multiple" at bounding box center [1257, 213] width 124 height 29
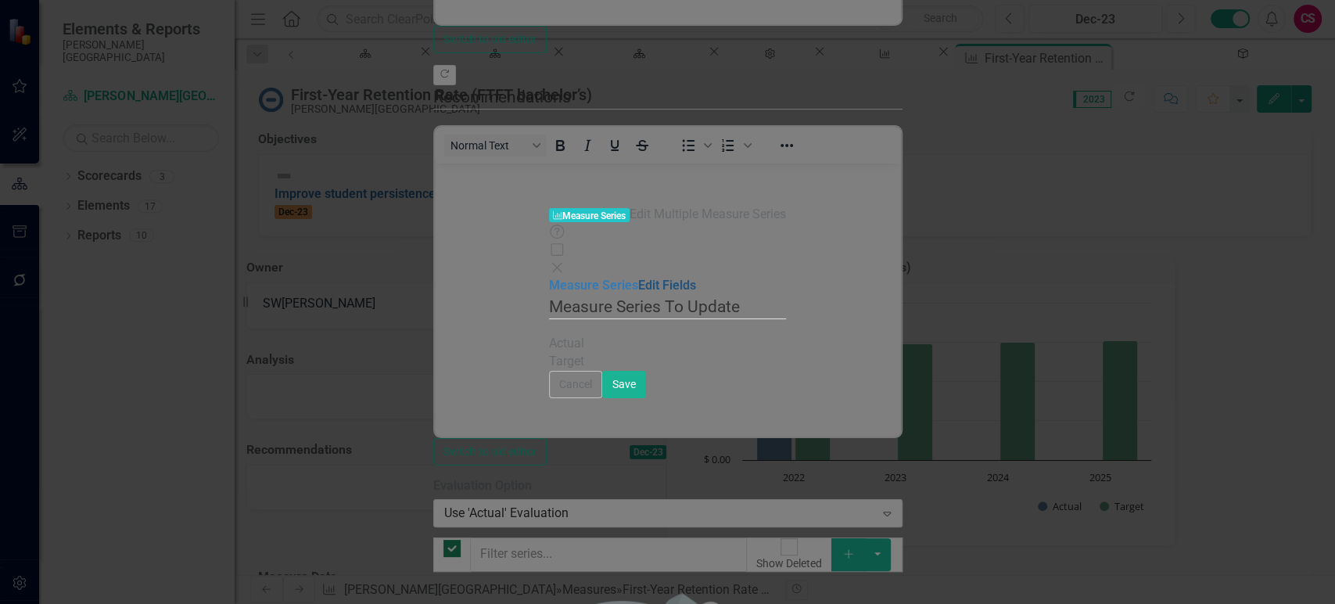
click at [638, 278] on link "Edit Fields" at bounding box center [667, 285] width 58 height 15
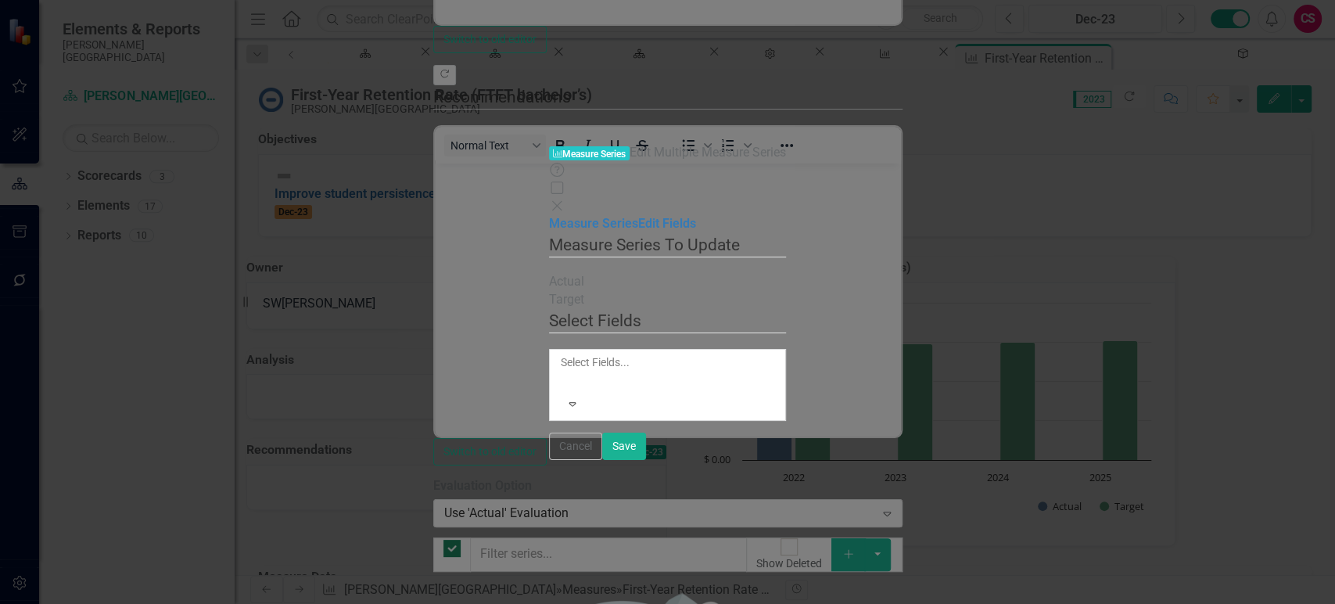
click at [563, 372] on div at bounding box center [562, 381] width 2 height 19
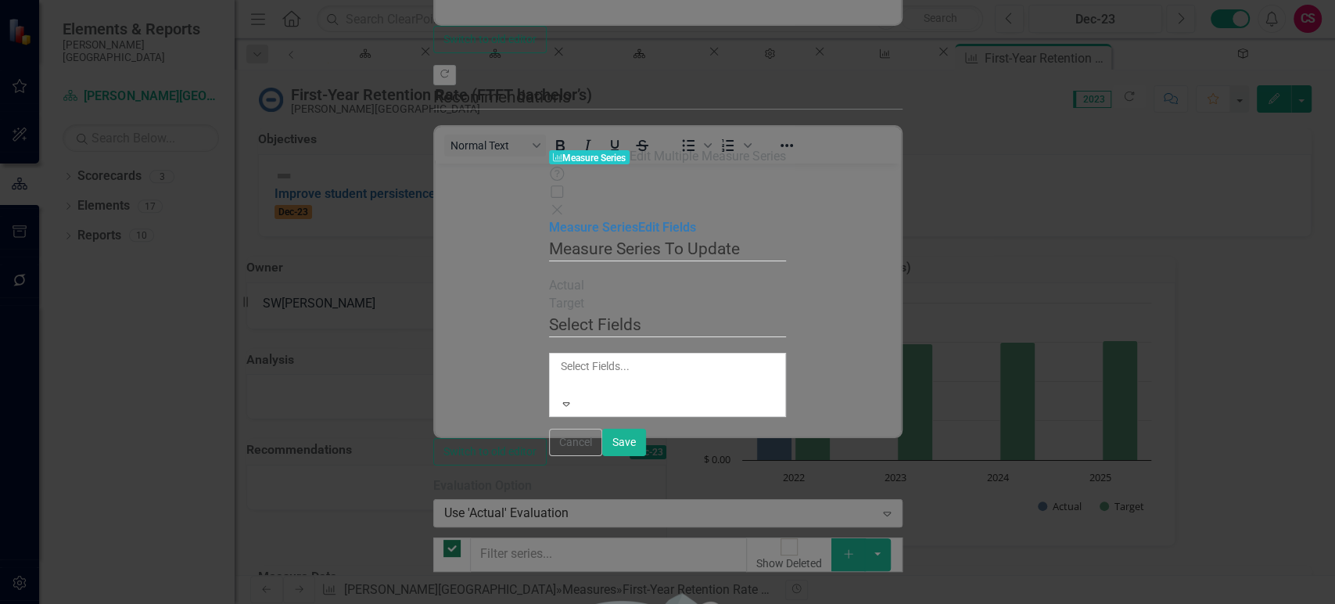
click at [616, 313] on div "Select Fields 7 results available. Use Up and Down to choose options, press Ent…" at bounding box center [667, 371] width 237 height 116
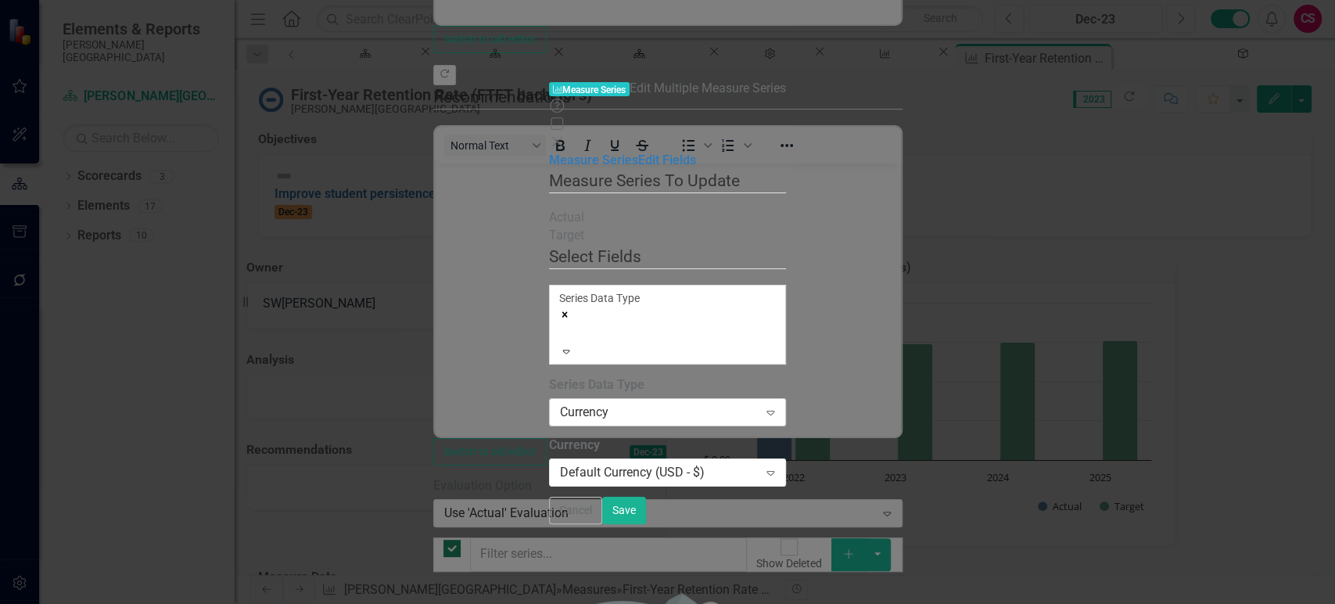
click at [596, 404] on div "Currency" at bounding box center [659, 413] width 198 height 18
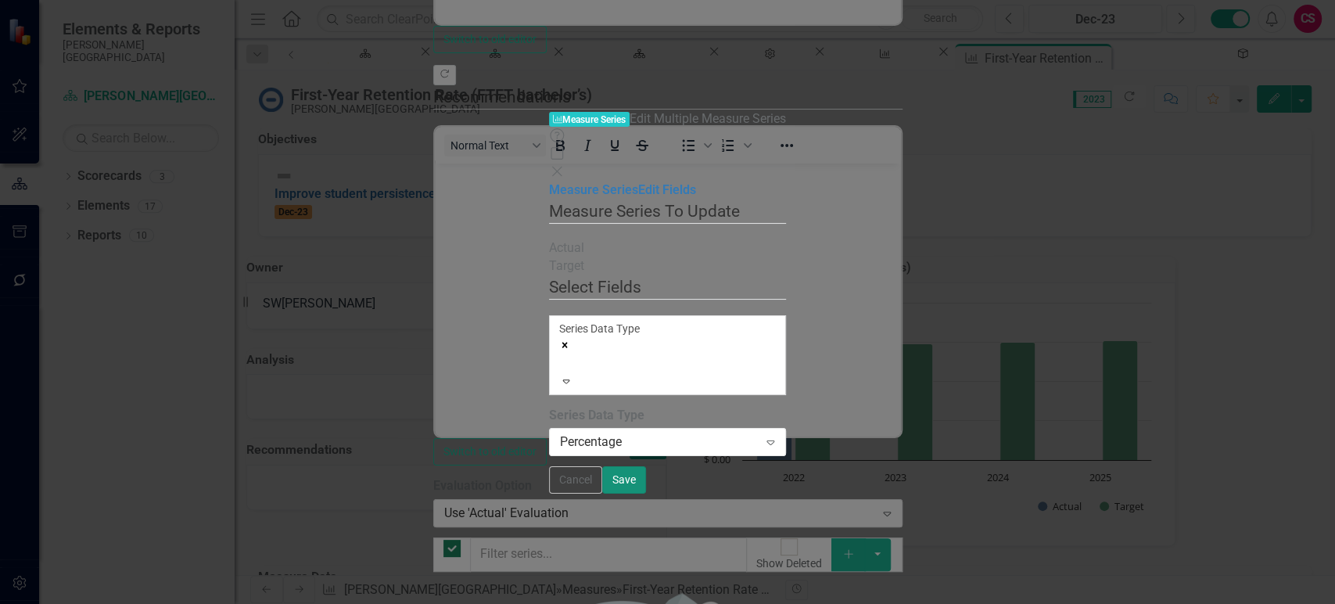
click at [786, 494] on div "Cancel Save" at bounding box center [667, 479] width 237 height 27
click at [646, 494] on button "Save" at bounding box center [624, 479] width 44 height 27
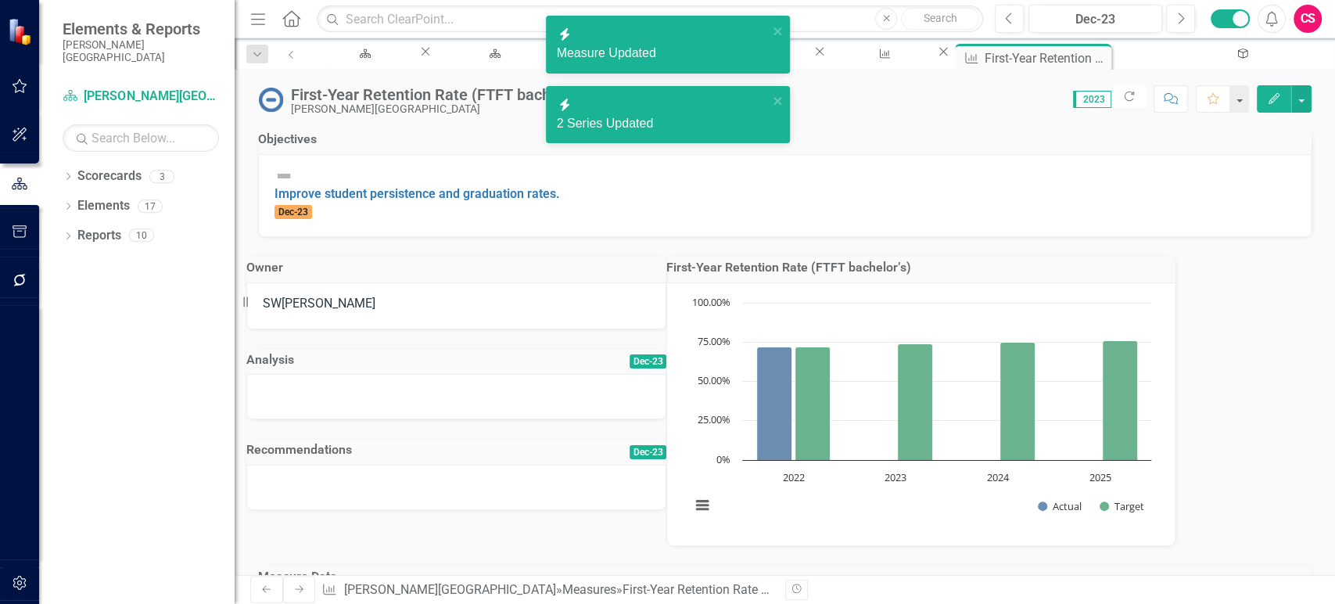
click at [865, 491] on rect "Interactive chart" at bounding box center [921, 412] width 476 height 235
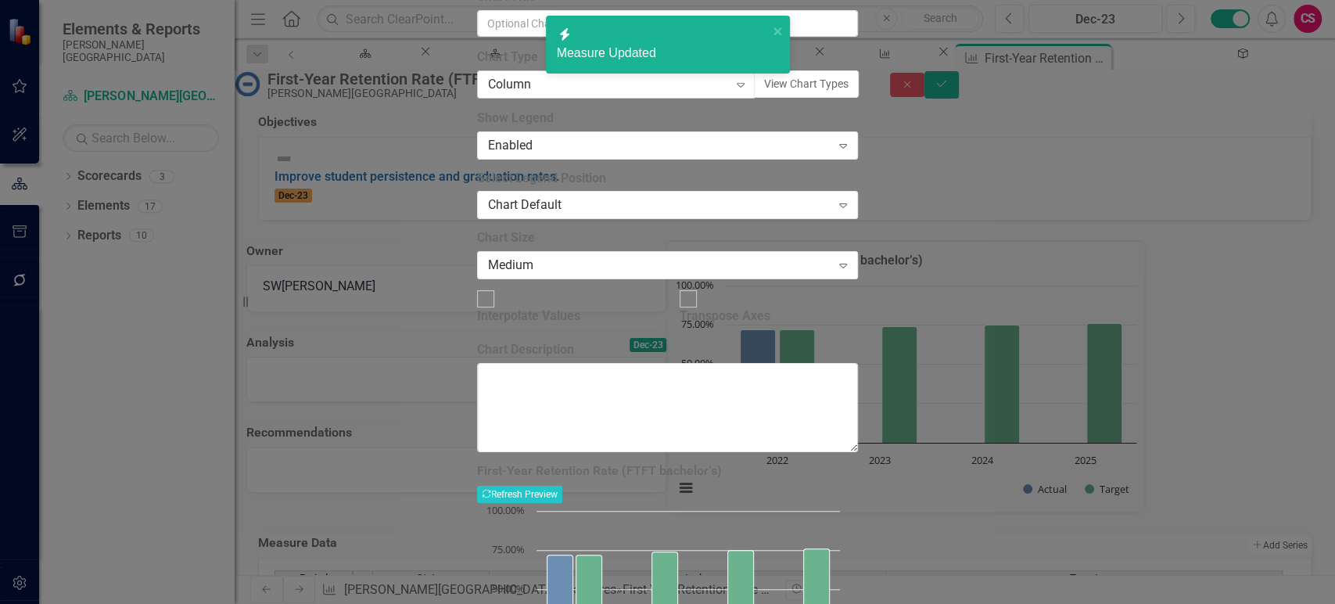
click at [517, 98] on div "Chart Type Column Expand View Chart Types" at bounding box center [667, 73] width 381 height 49
click at [517, 99] on div "Column Expand" at bounding box center [616, 84] width 279 height 28
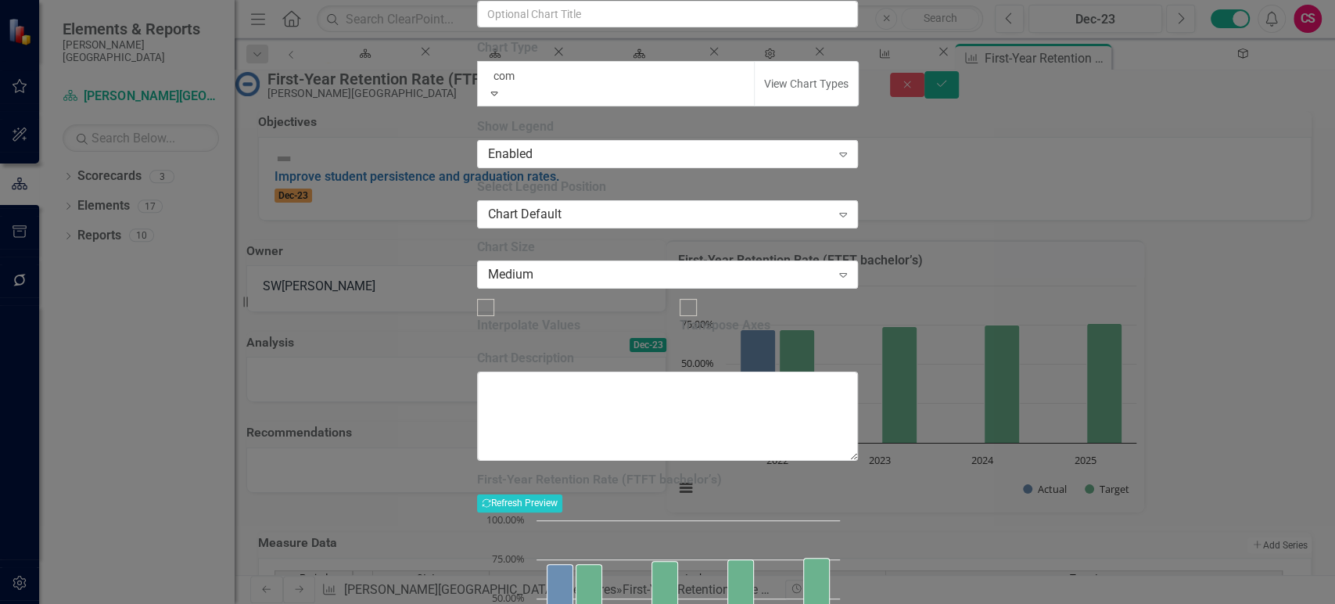
type input "comb"
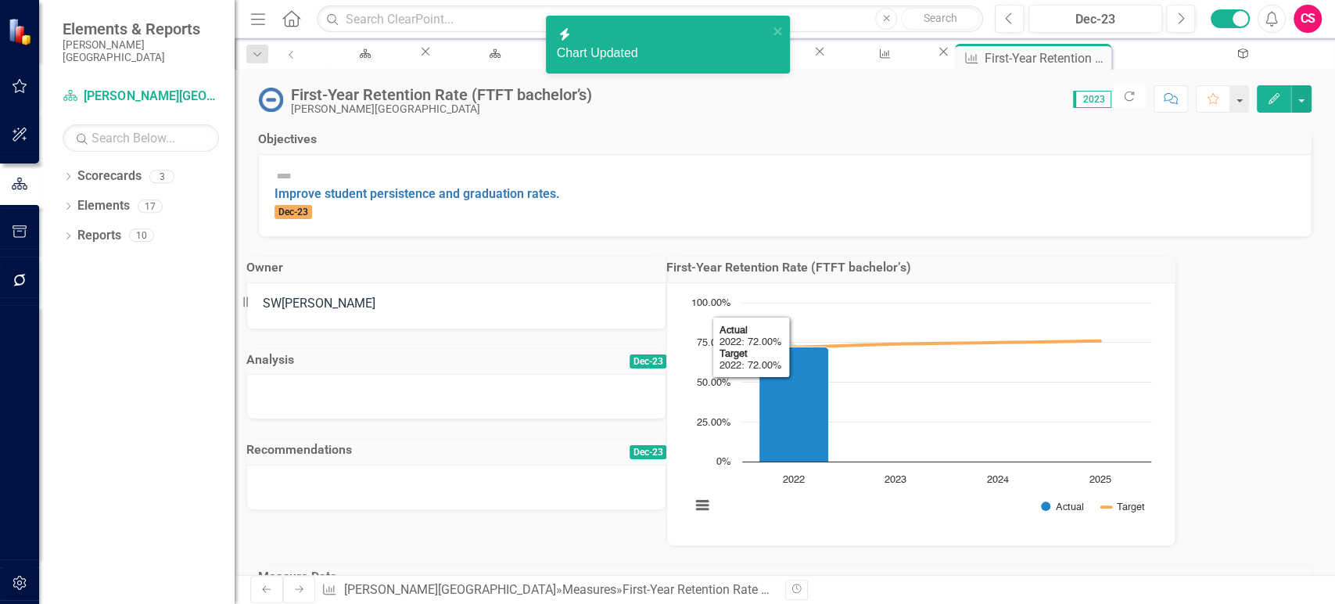
scroll to position [226, 0]
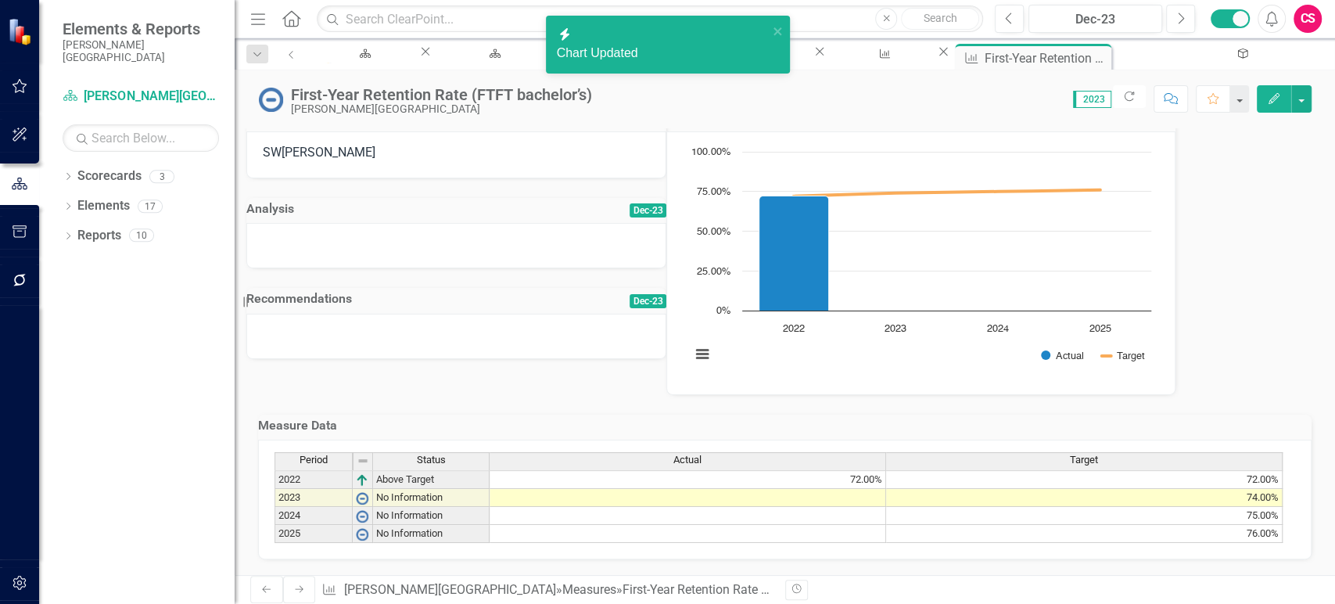
click at [825, 470] on td "72.00%" at bounding box center [688, 479] width 397 height 19
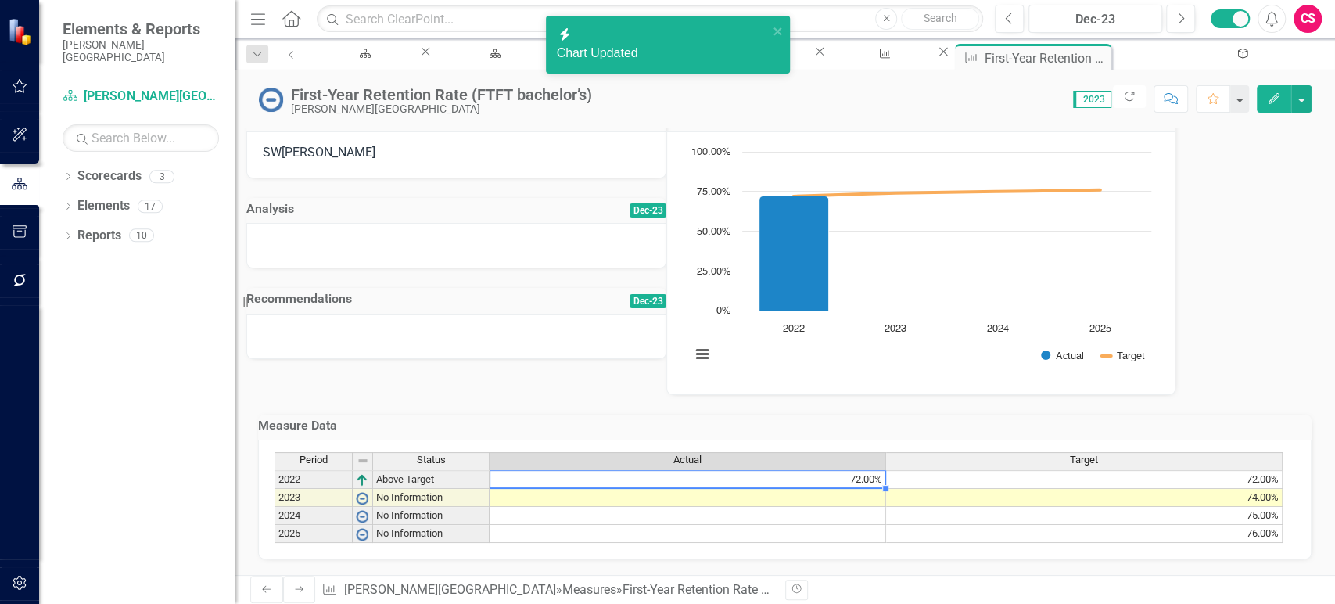
click at [825, 470] on td "72.00%" at bounding box center [688, 479] width 397 height 19
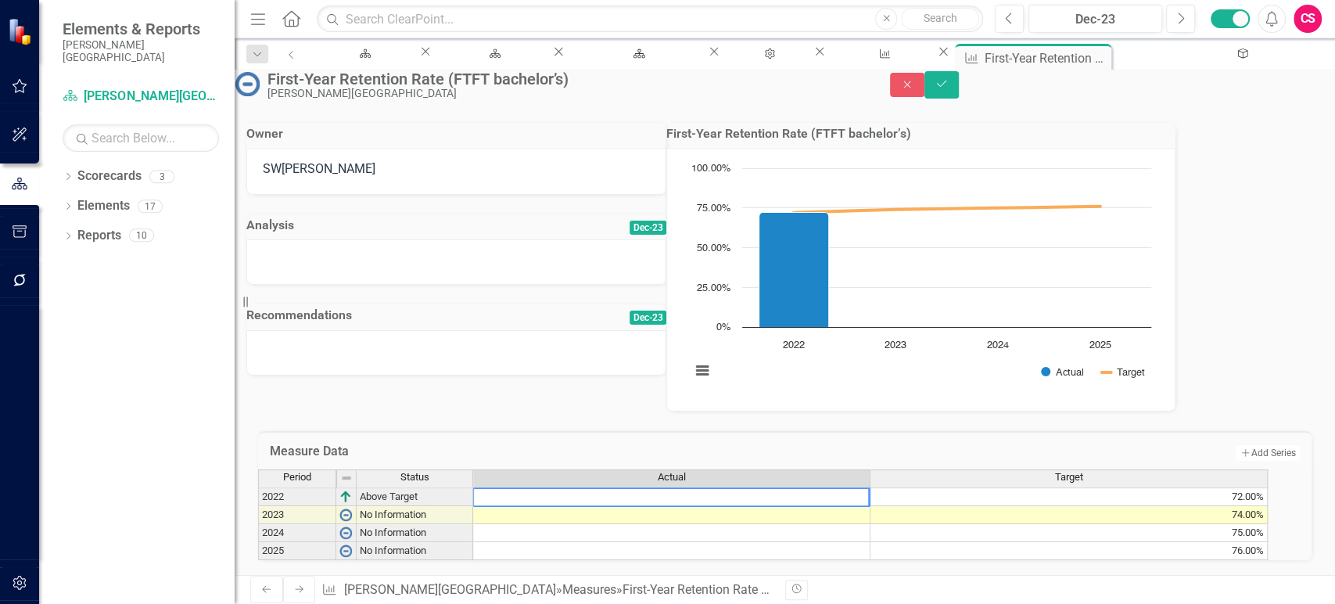
click at [826, 506] on td at bounding box center [671, 515] width 397 height 18
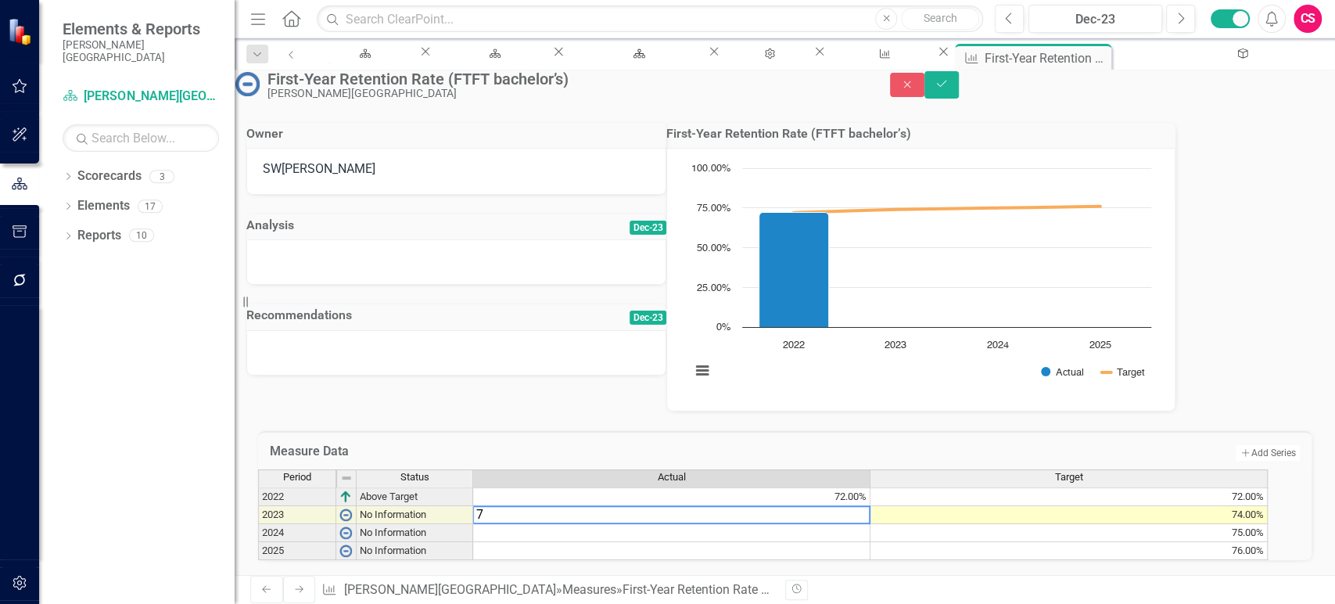
type textarea "76"
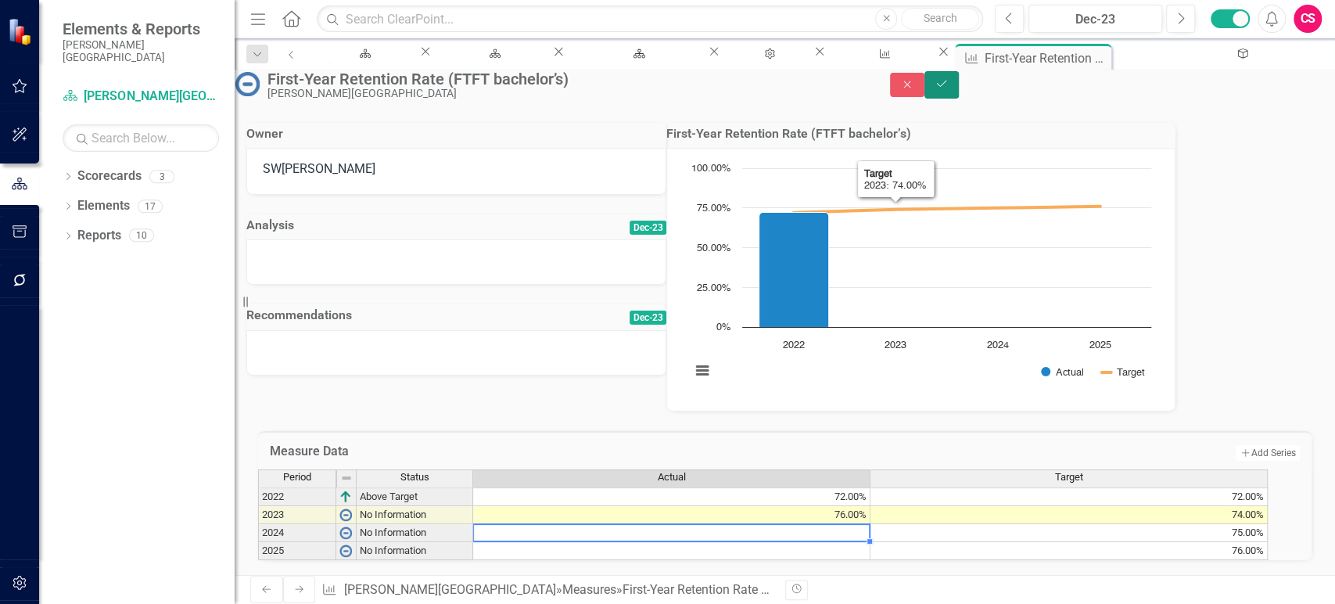
click at [959, 95] on button "Save" at bounding box center [942, 84] width 34 height 27
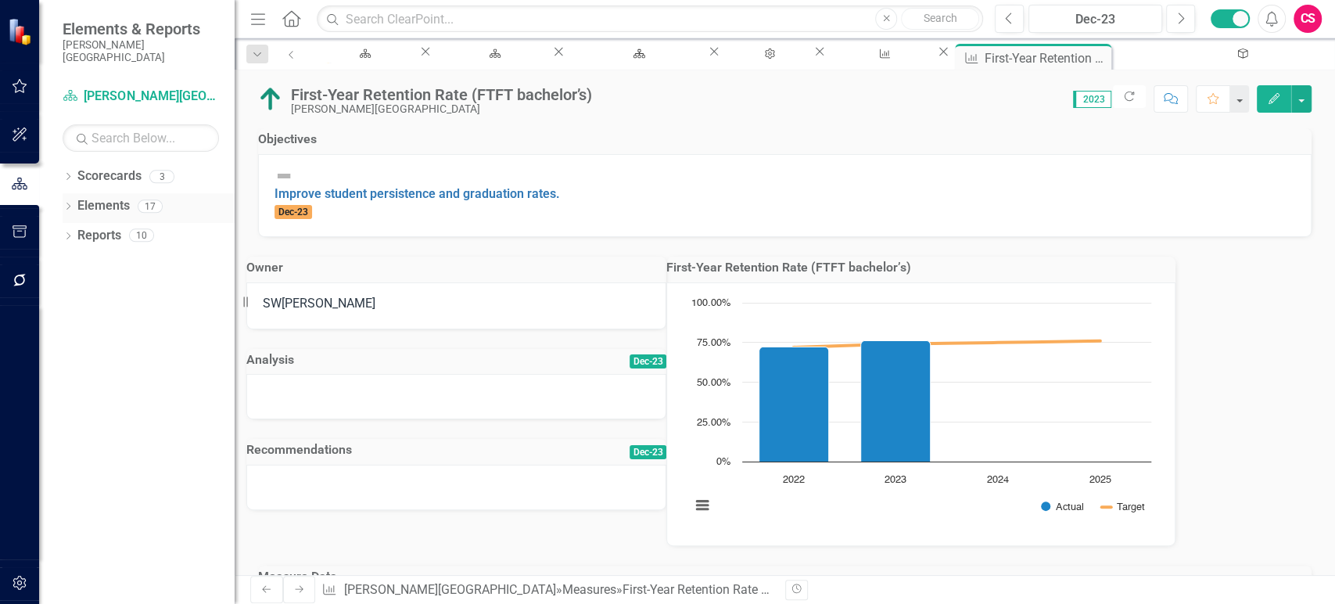
click at [106, 197] on link "Elements" at bounding box center [103, 206] width 52 height 18
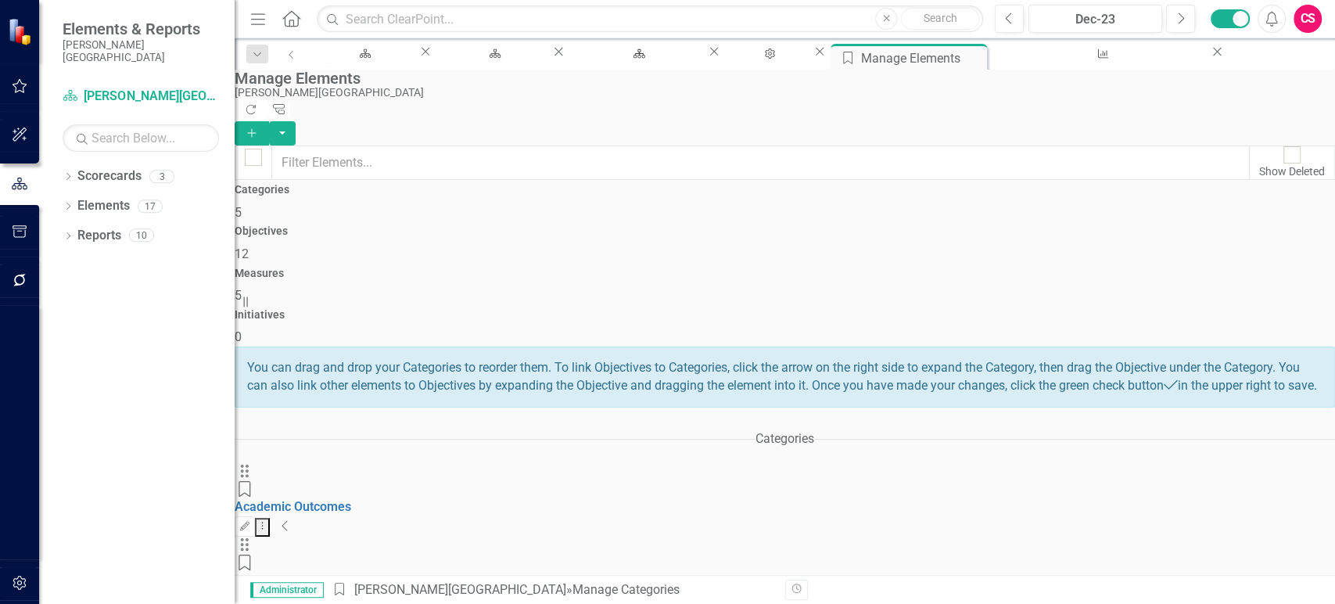
click at [1158, 309] on div "Initiatives 0" at bounding box center [785, 328] width 1101 height 38
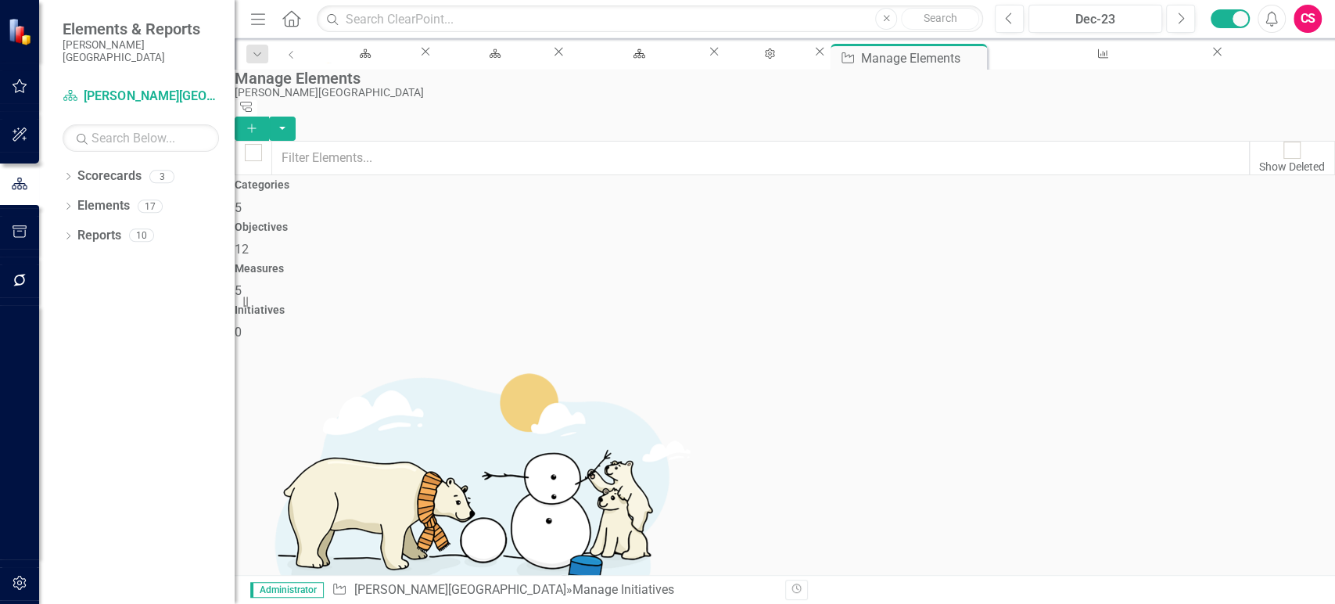
click at [259, 123] on icon "Add" at bounding box center [252, 128] width 14 height 11
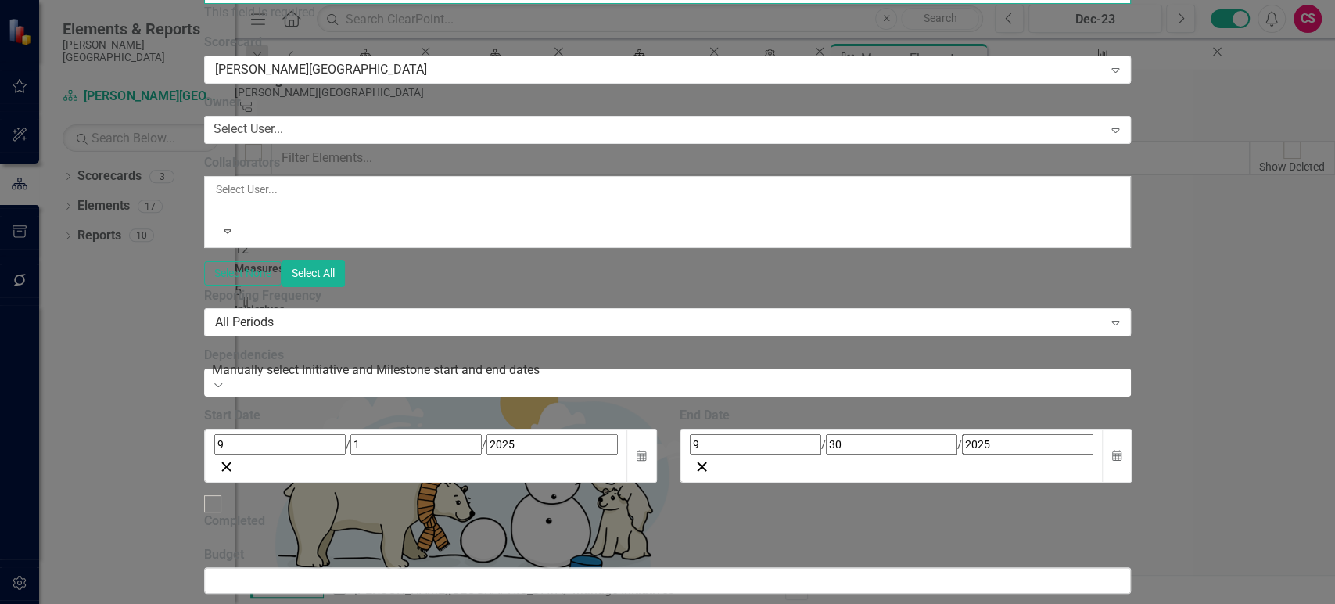
paste input "Early Momentum & Belonging Initiative (EMBI)"
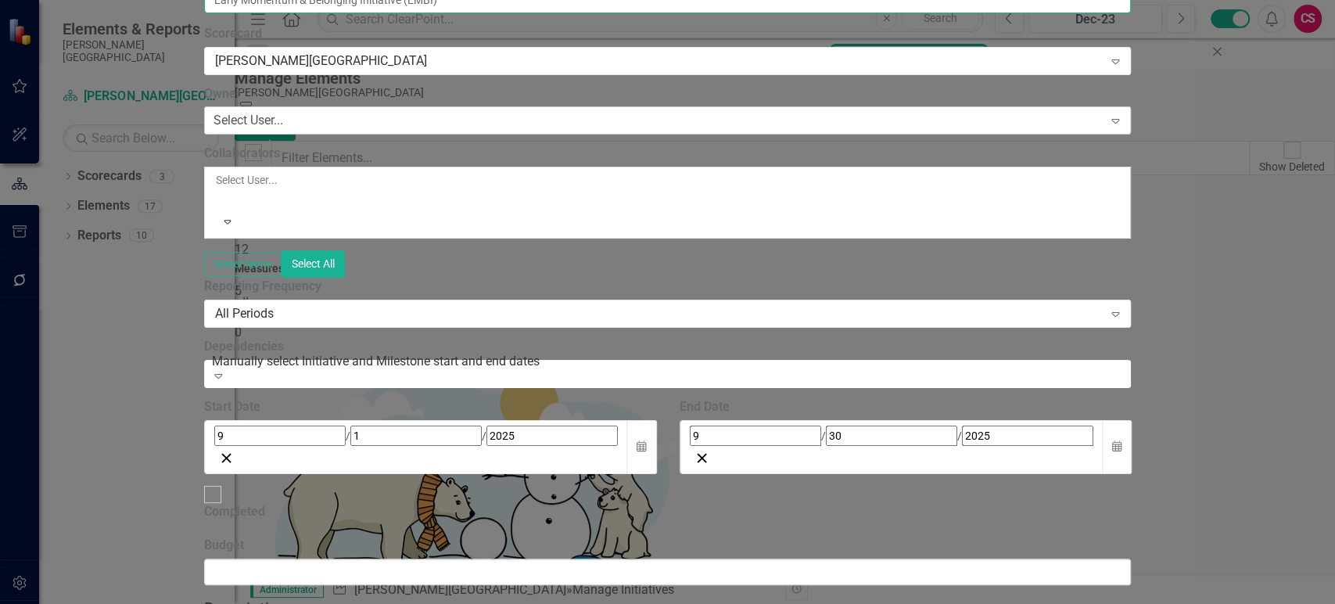
type input "Early Momentum & Belonging Initiative (EMBI)"
click at [283, 130] on div "Select User..." at bounding box center [249, 121] width 70 height 18
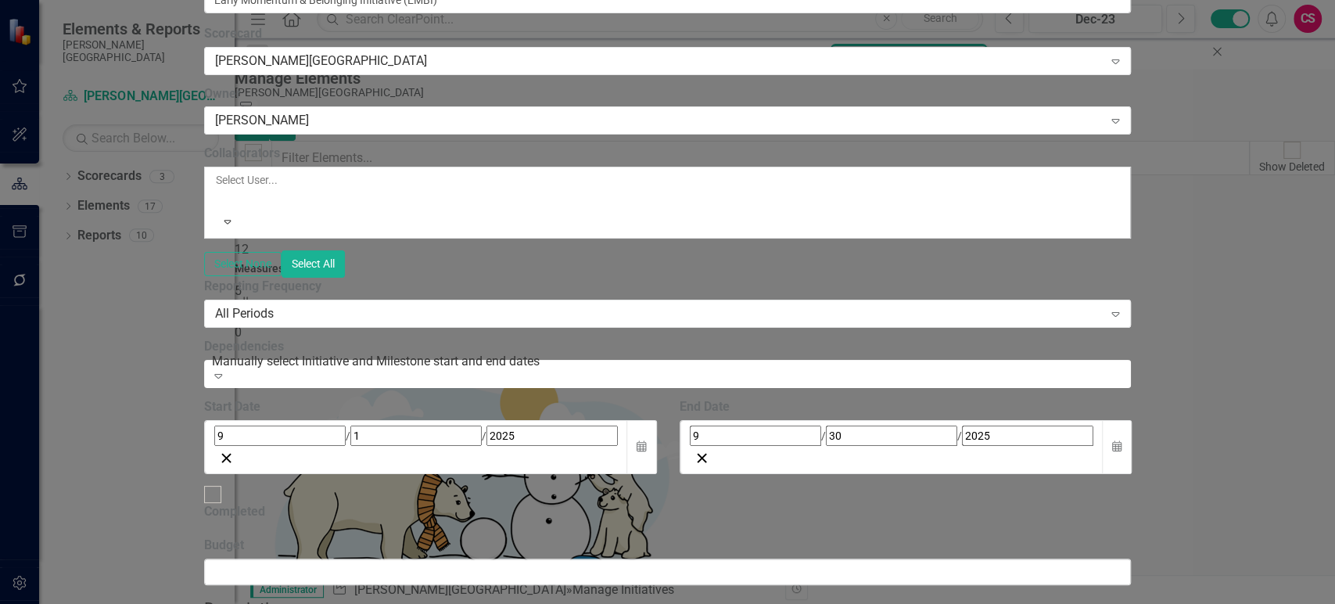
scroll to position [183, 0]
drag, startPoint x: 469, startPoint y: 201, endPoint x: 470, endPoint y: 191, distance: 10.2
click at [469, 199] on div "ClearPoint Can Do More! How ClearPoint Can Help Close Enterprise plans can auto…" at bounding box center [667, 327] width 927 height 725
click at [470, 305] on div "All Periods" at bounding box center [659, 314] width 888 height 18
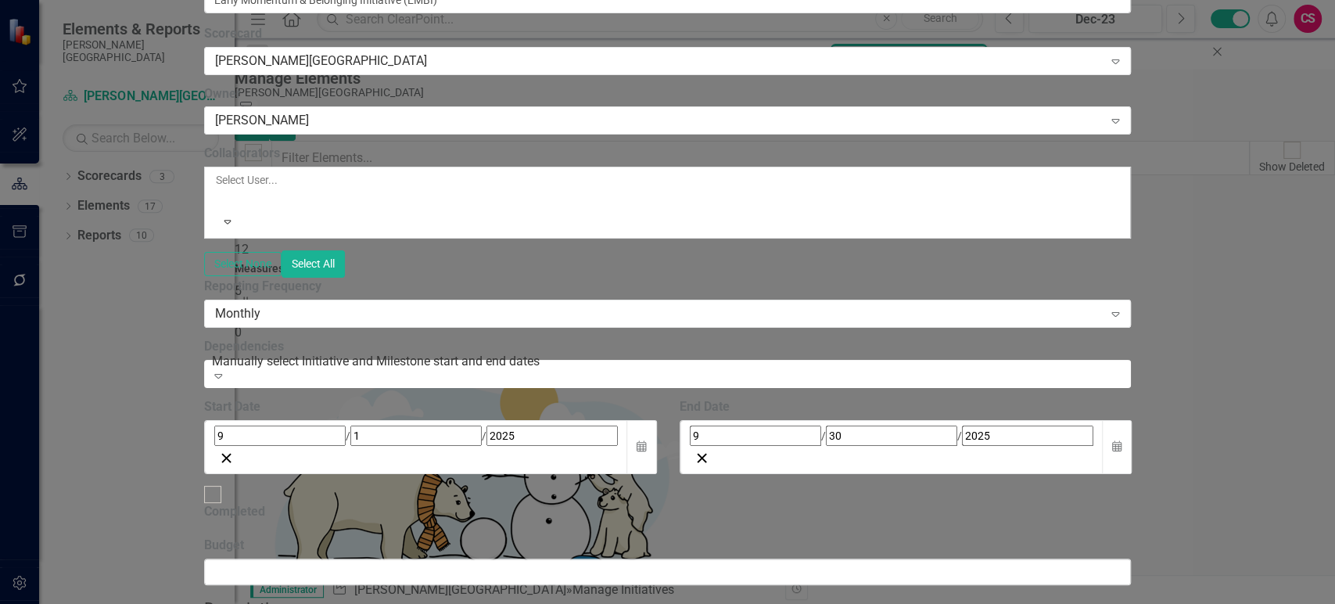
scroll to position [279, 0]
click at [1132, 420] on button "Calendar" at bounding box center [1117, 447] width 30 height 54
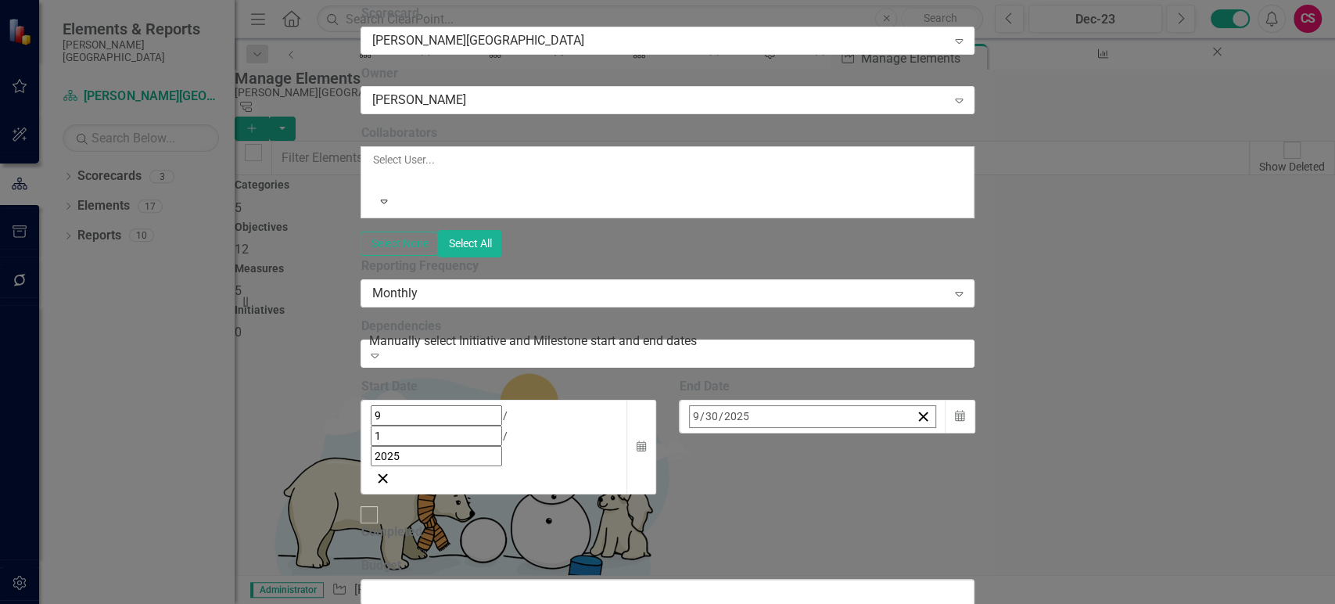
click at [953, 433] on button "»" at bounding box center [935, 450] width 34 height 34
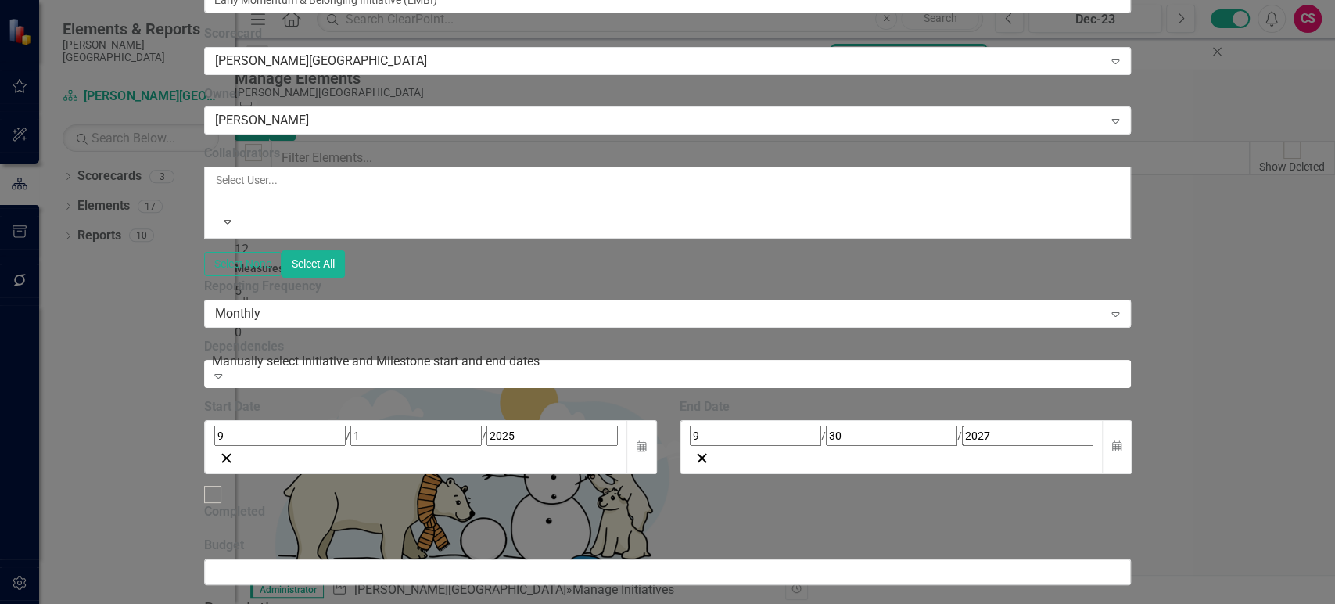
scroll to position [362, 0]
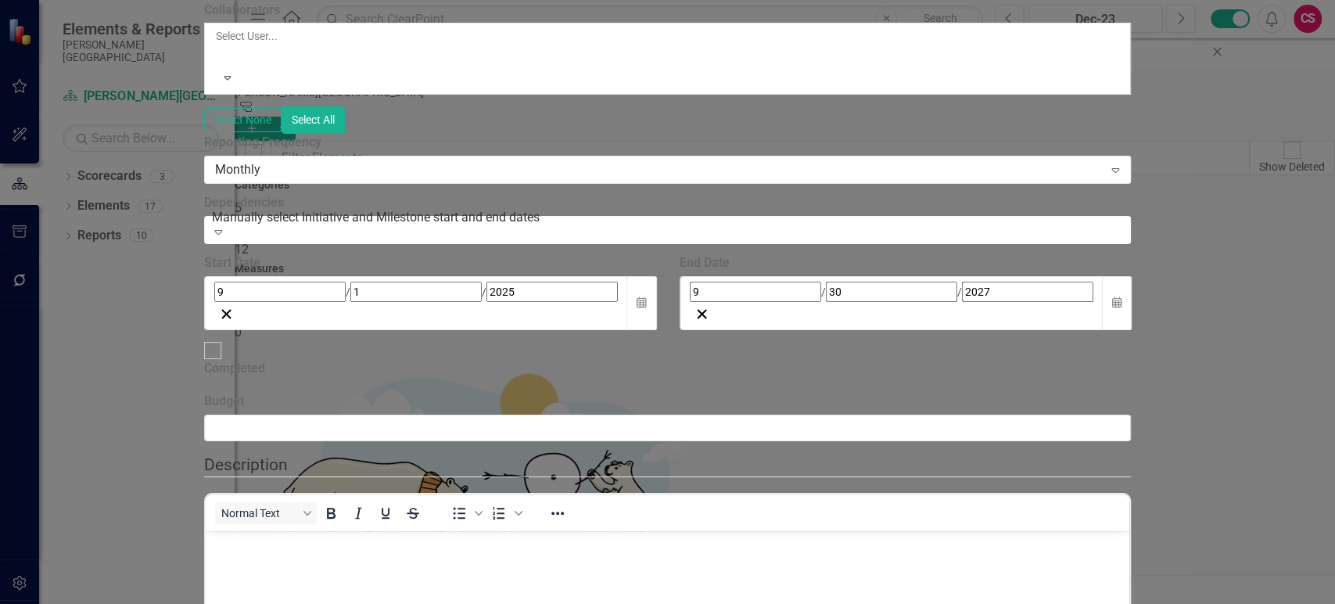
scroll to position [0, 0]
drag, startPoint x: 807, startPoint y: 933, endPoint x: 343, endPoint y: 606, distance: 568.2
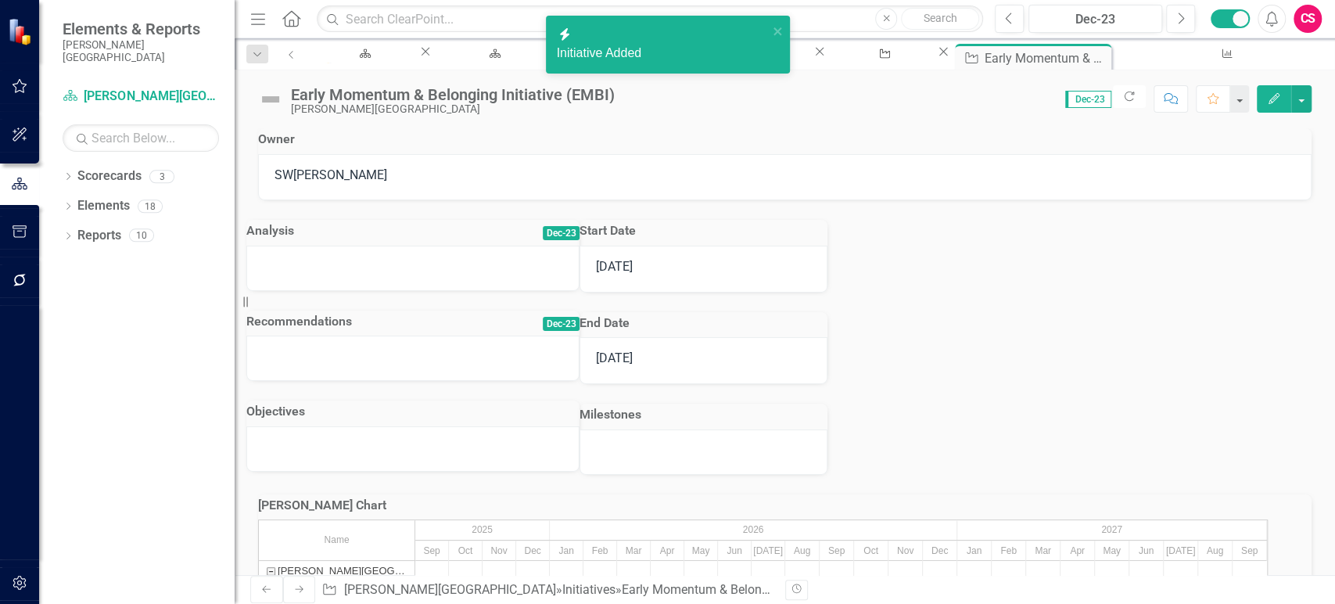
scroll to position [100, 0]
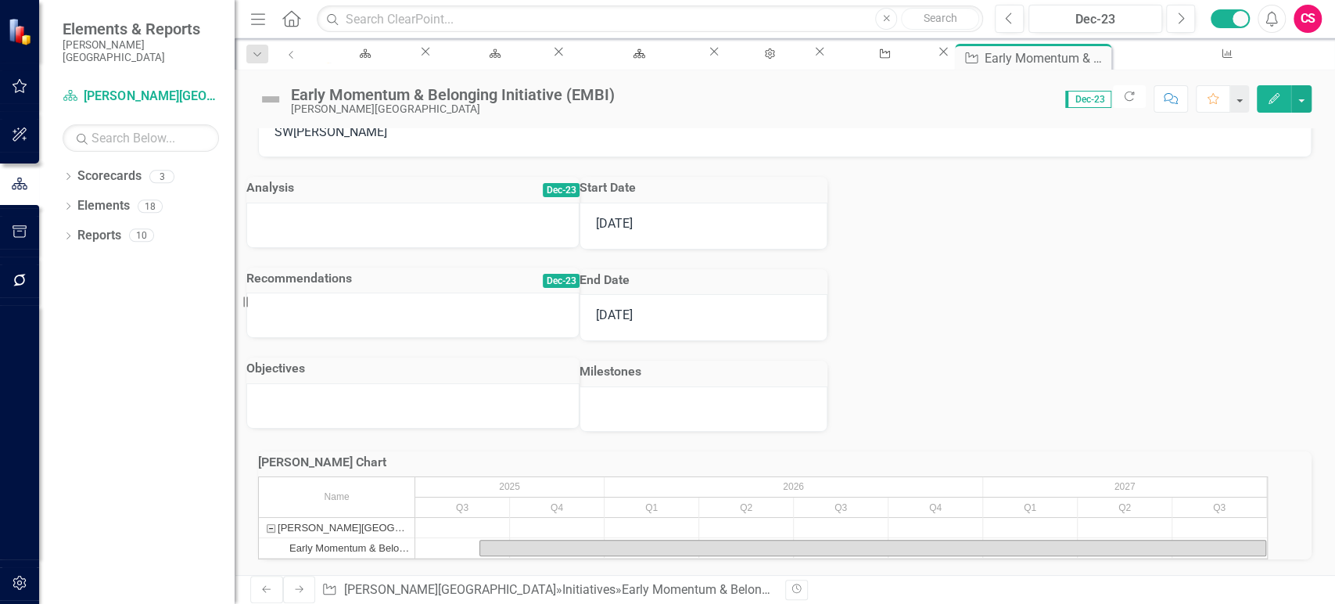
click at [828, 365] on h3 "Milestones" at bounding box center [704, 372] width 248 height 14
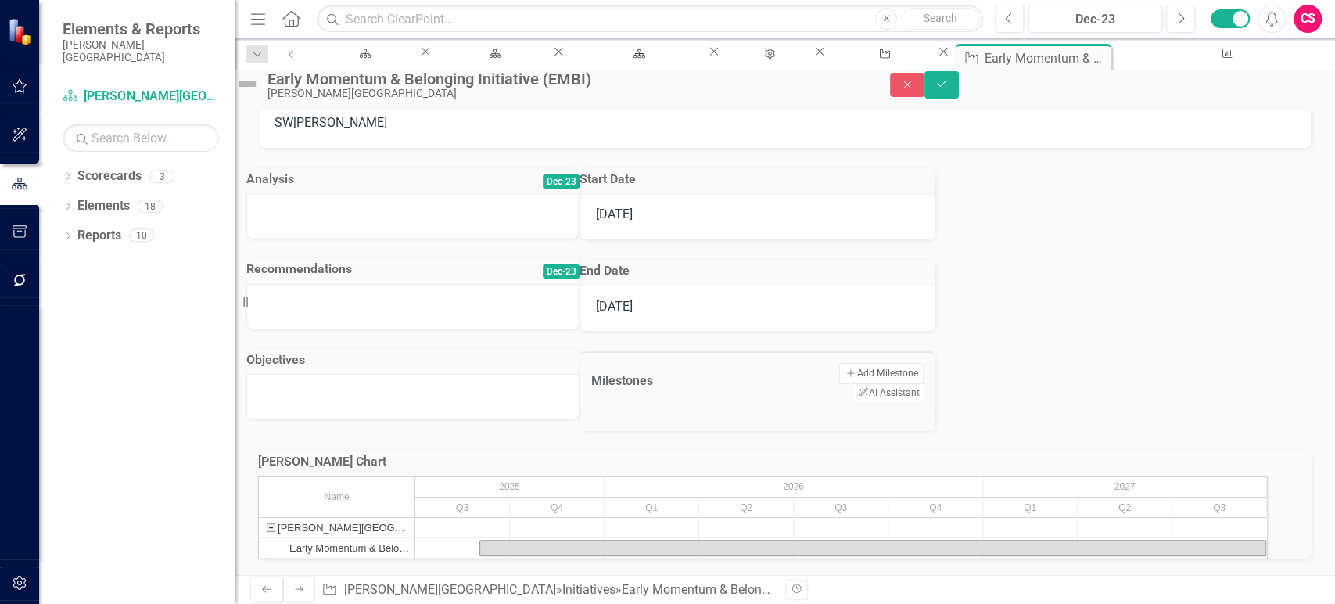
click at [580, 409] on div "Analysis Dec-23 Recommendations Dec-23 Objectives Start Date [DATE] End Date [D…" at bounding box center [784, 290] width 1077 height 283
click at [580, 374] on div at bounding box center [412, 396] width 333 height 45
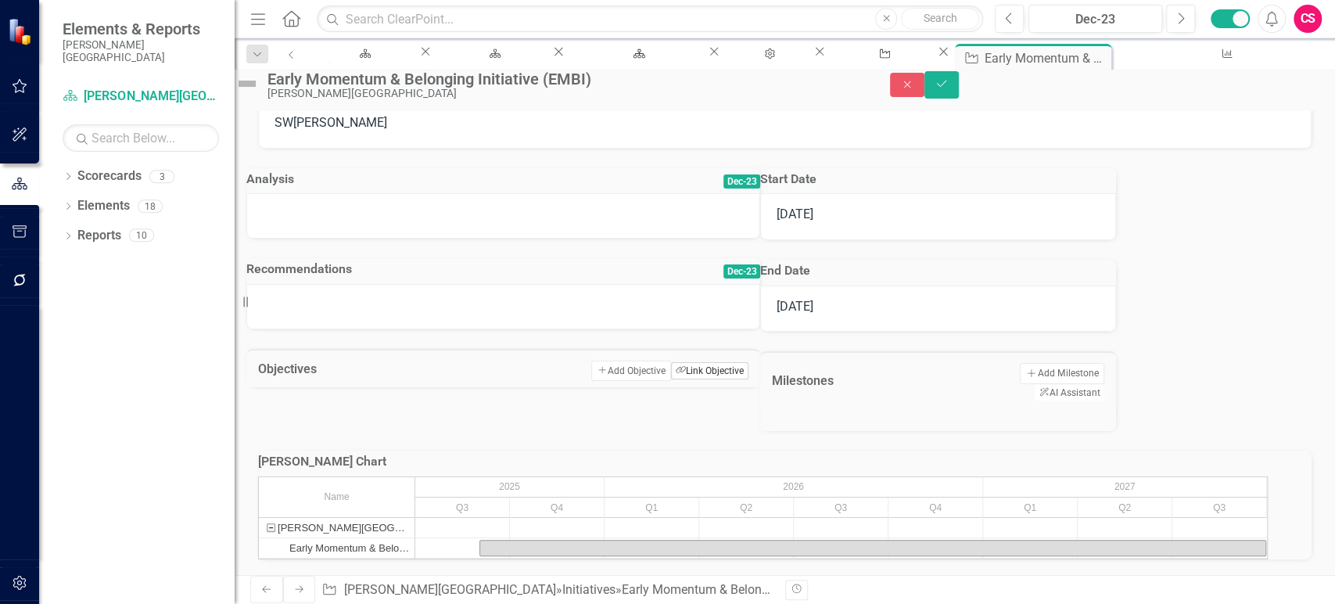
click at [709, 362] on button "Link Tag Link Objective" at bounding box center [709, 370] width 77 height 17
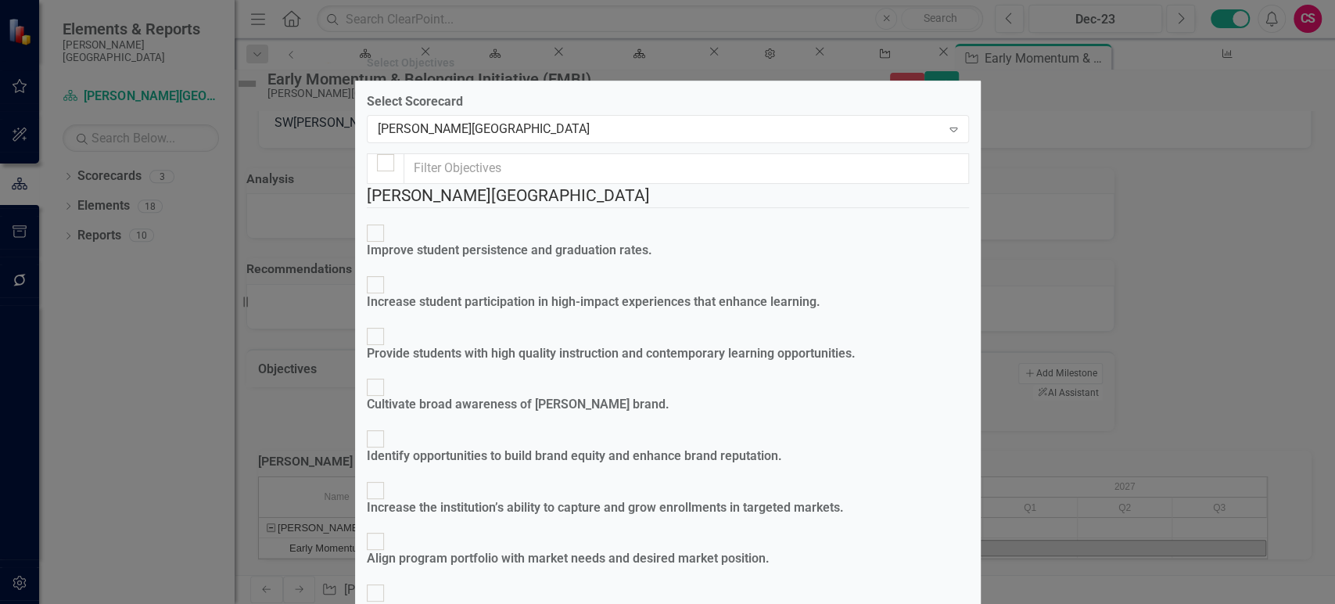
click at [469, 243] on fieldset "[PERSON_NAME] College Improve student persistence and graduation rates. Increas…" at bounding box center [668, 512] width 602 height 656
click at [469, 242] on div "Improve student persistence and graduation rates." at bounding box center [510, 251] width 286 height 18
click at [387, 235] on input "Improve student persistence and graduation rates." at bounding box center [375, 233] width 24 height 24
checkbox input "true"
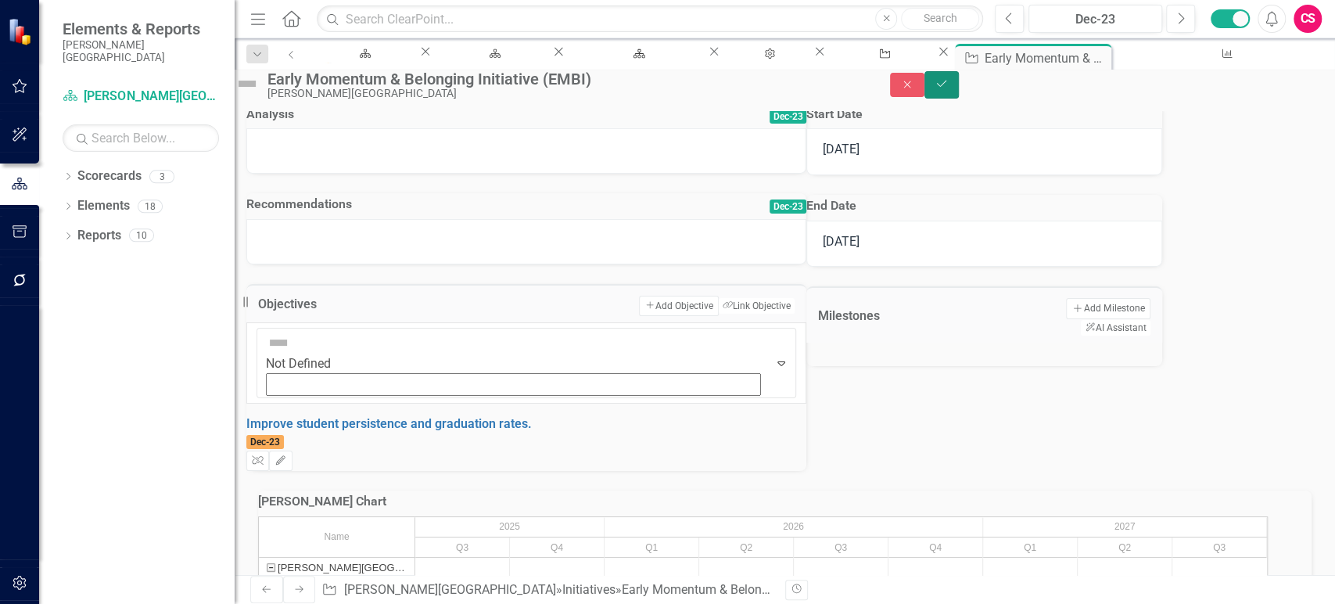
click at [949, 86] on icon "Save" at bounding box center [942, 83] width 14 height 11
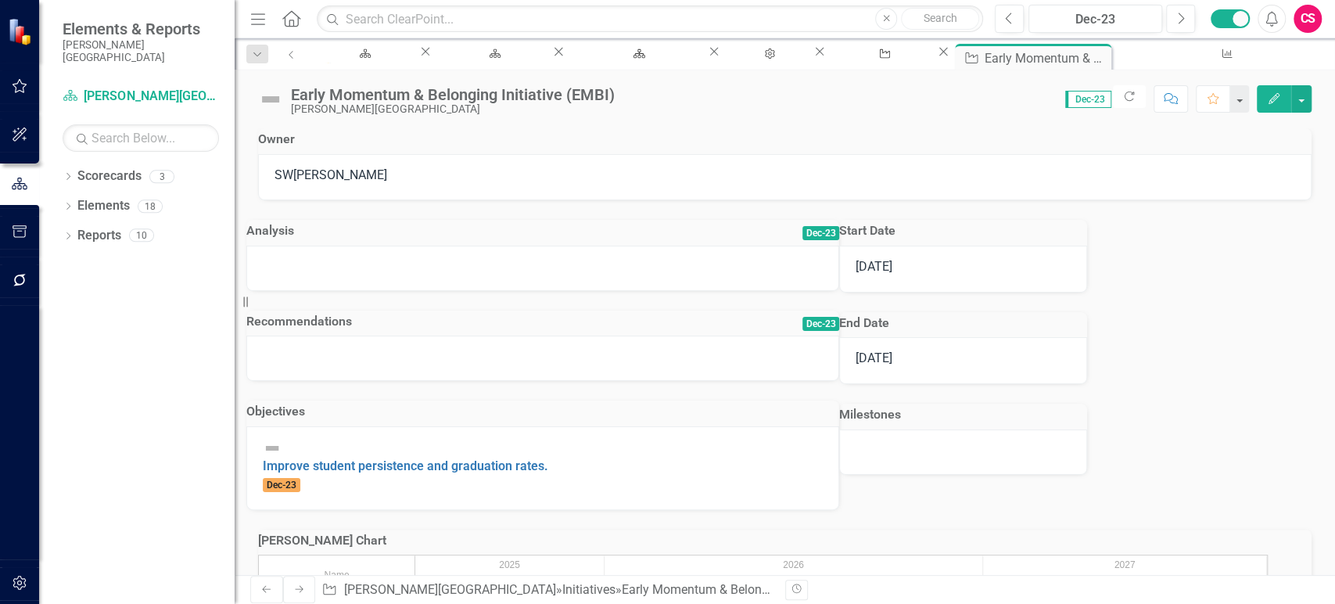
click at [1087, 430] on td "Milestones" at bounding box center [963, 417] width 248 height 26
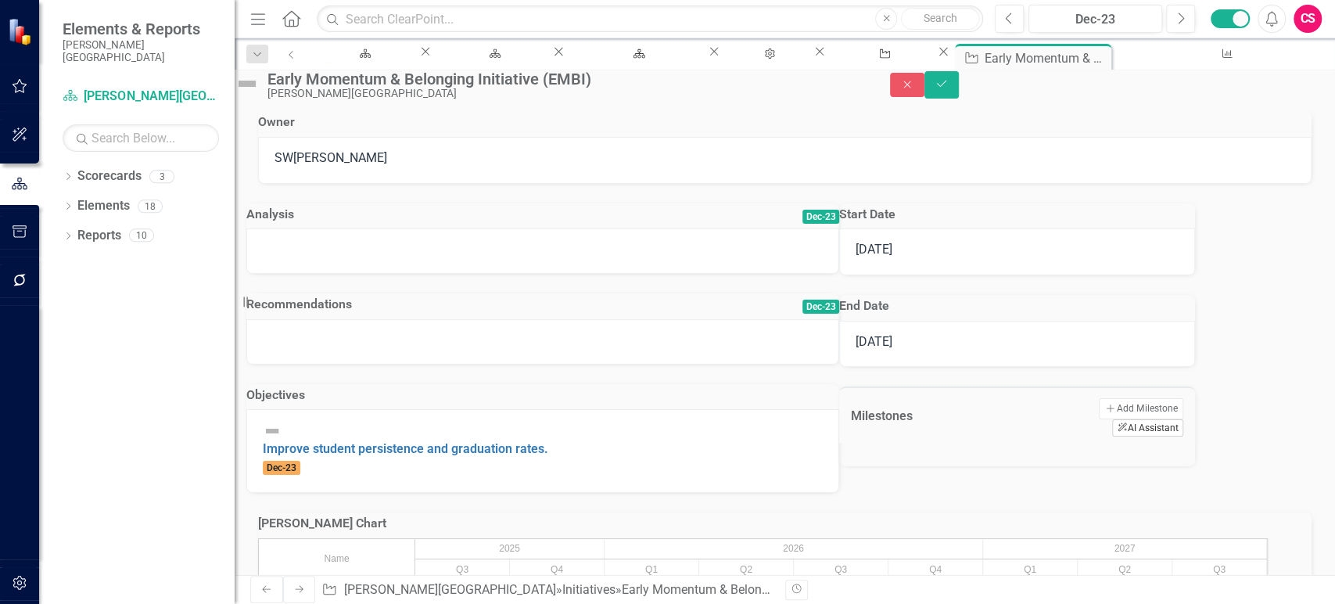
click at [1183, 437] on button "ClearPoint AI AI Assistant" at bounding box center [1147, 427] width 70 height 17
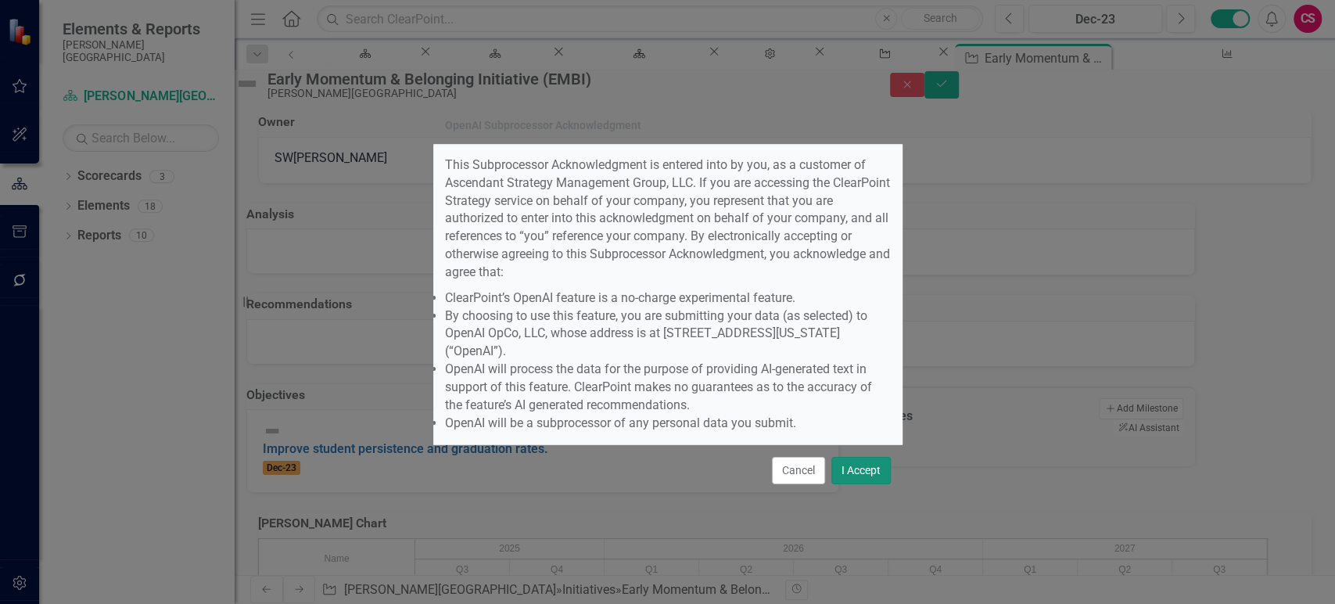
click at [888, 457] on button "I Accept" at bounding box center [861, 470] width 59 height 27
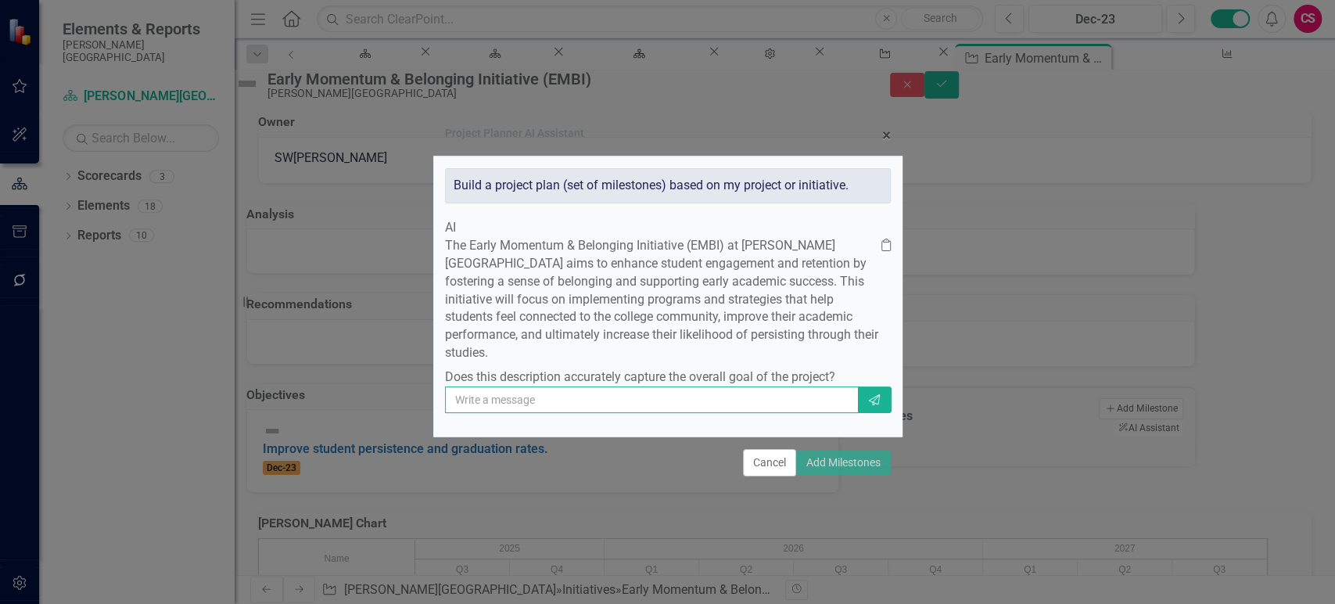
click at [714, 413] on input "text" at bounding box center [652, 399] width 414 height 27
paste input "Proactive Advising + Early Alerts Deploy a first-6-weeks alert playbook tied to…"
type input "yes plus this - Proactive Advising + Early Alerts Deploy a first-6-weeks alert …"
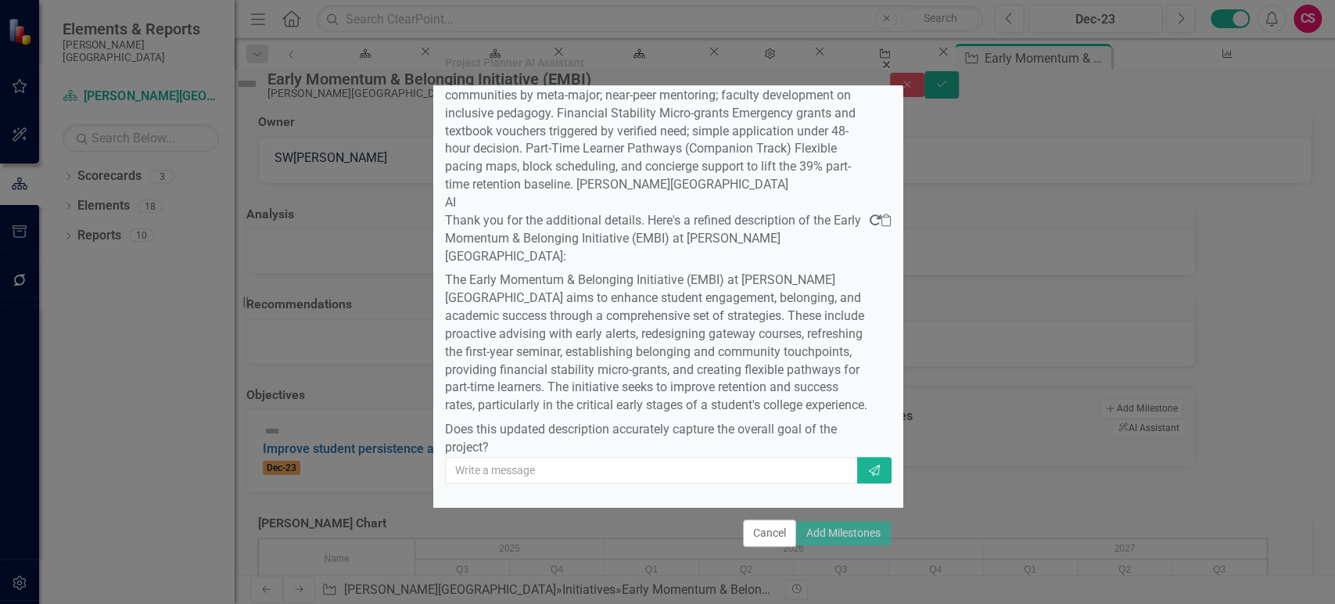
scroll to position [576, 0]
click at [699, 455] on div "AI The Early Momentum & Belonging Initiative (EMBI) at [PERSON_NAME][GEOGRAPHIC…" at bounding box center [668, 121] width 446 height 724
click at [693, 462] on input "text" at bounding box center [652, 470] width 414 height 27
type input "yes"
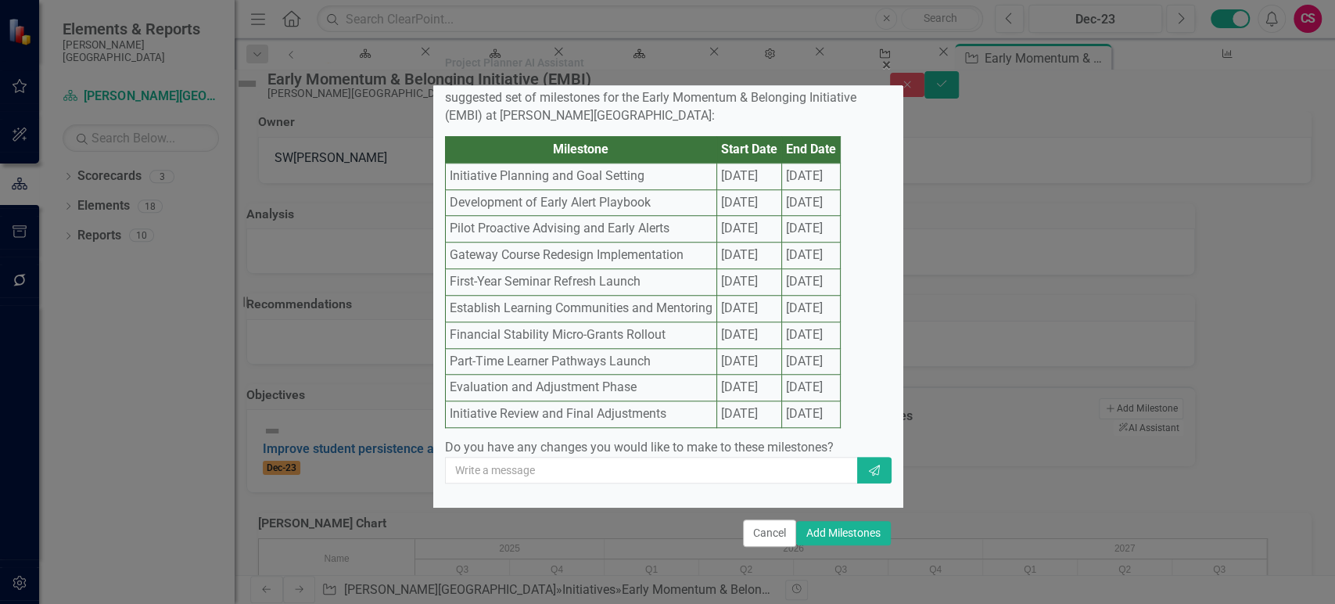
scroll to position [1235, 0]
click at [844, 534] on button "Add Milestones" at bounding box center [843, 533] width 95 height 24
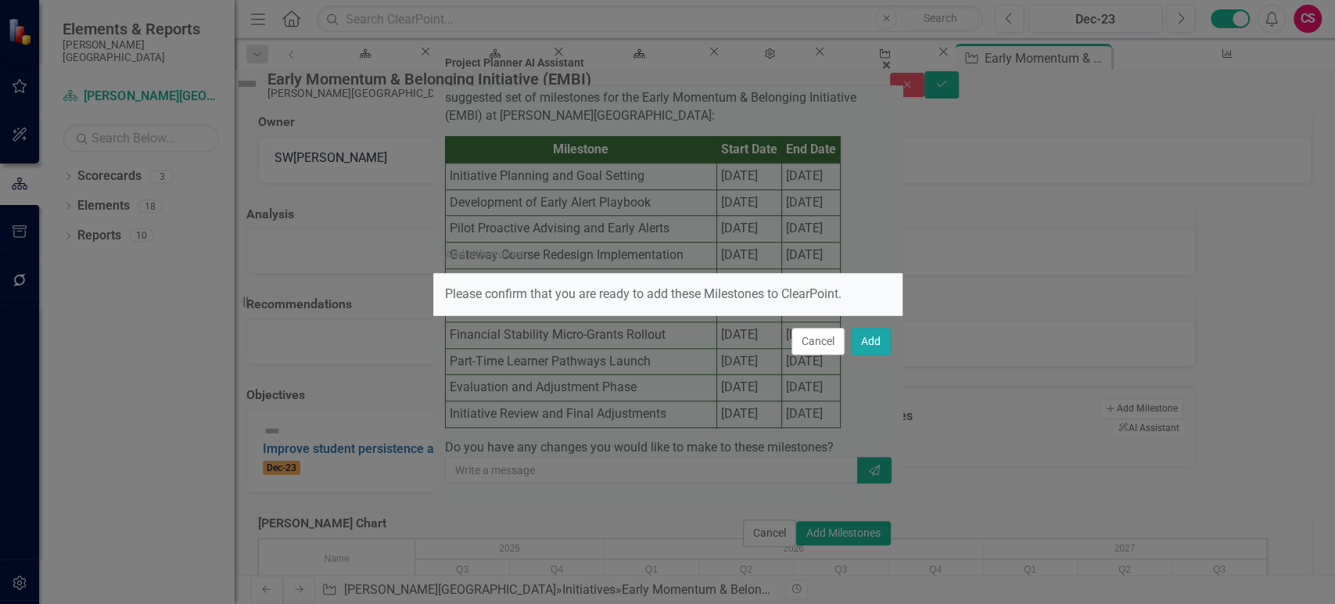
click at [878, 340] on button "Add" at bounding box center [871, 341] width 40 height 27
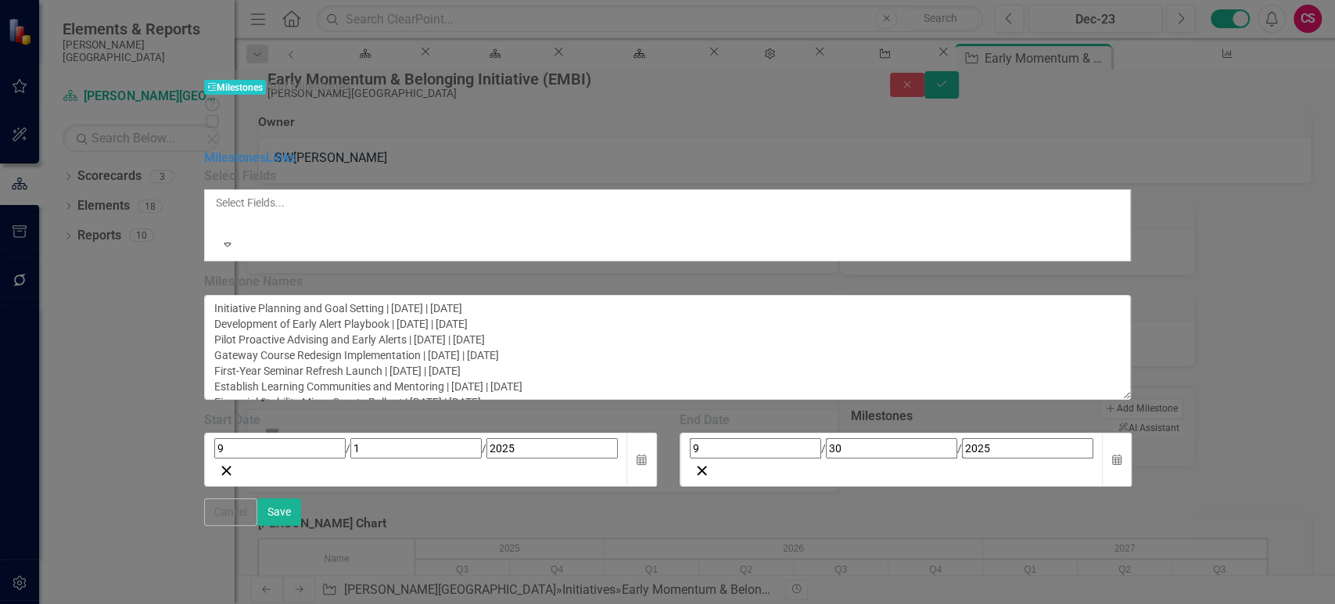
scroll to position [0, 0]
click at [301, 526] on button "Save" at bounding box center [279, 511] width 44 height 27
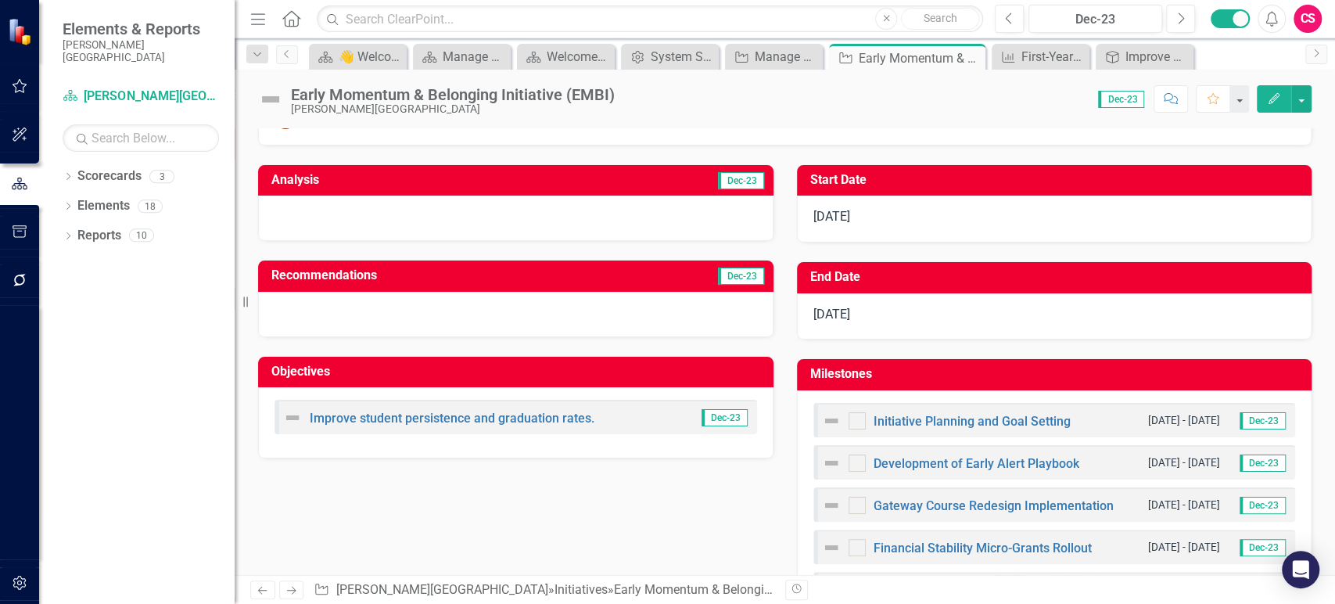
scroll to position [66, 0]
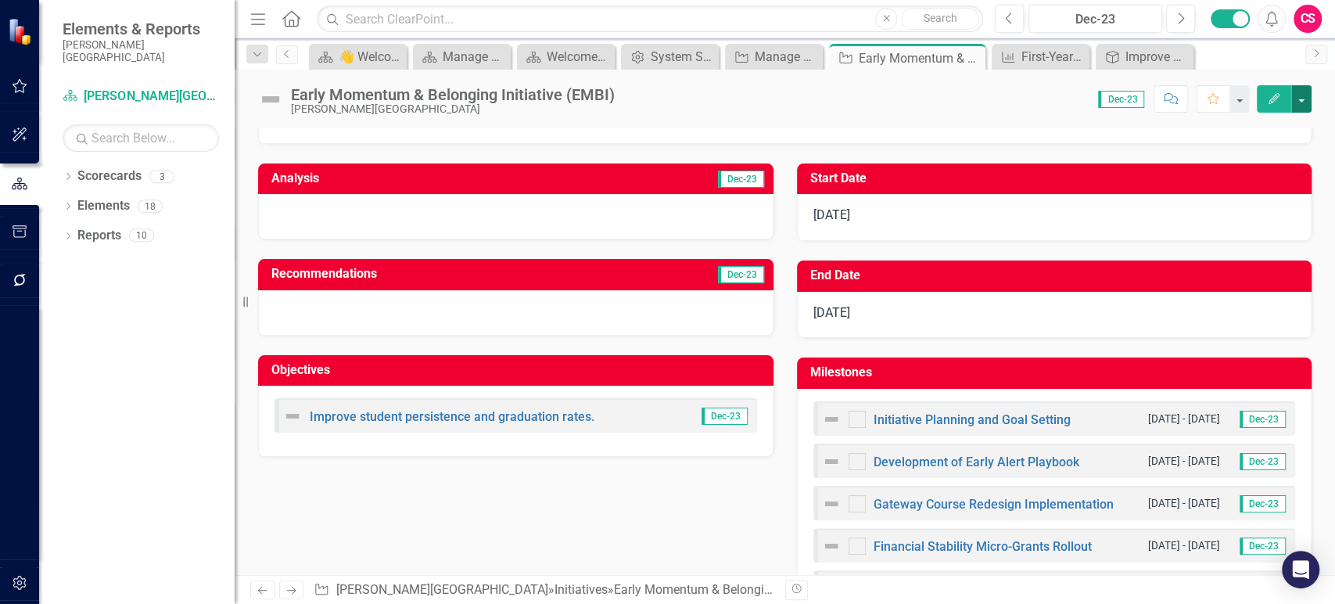
click at [1298, 109] on button "button" at bounding box center [1302, 98] width 20 height 27
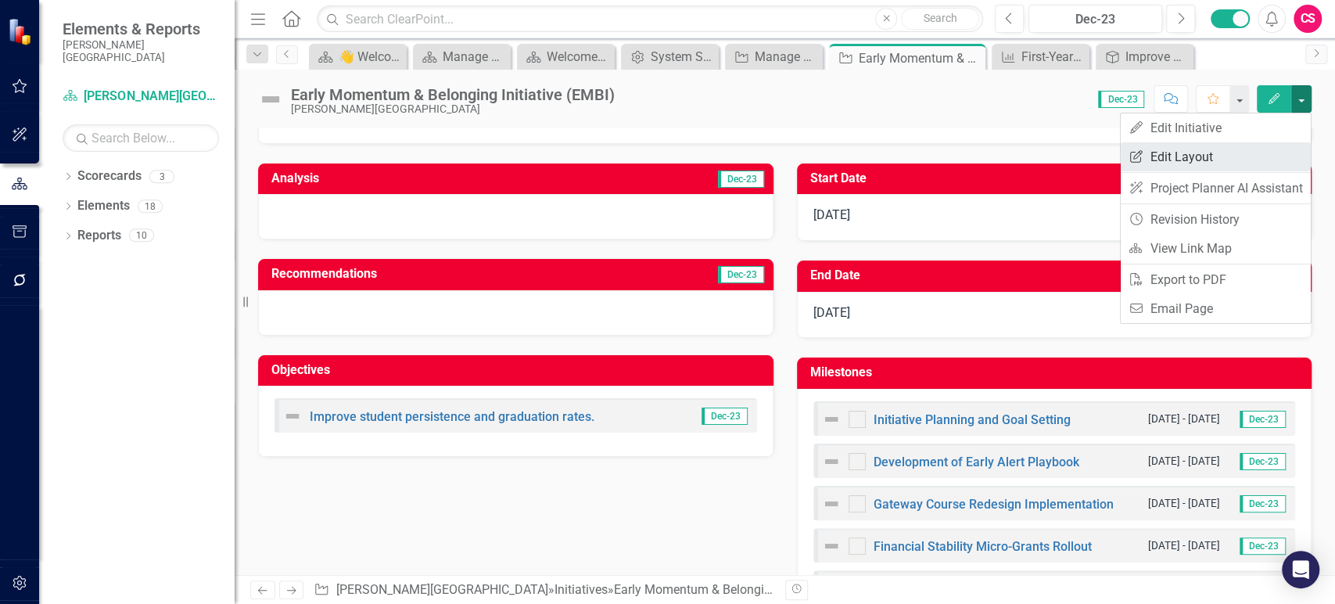
click at [1245, 146] on link "Edit Report Edit Layout" at bounding box center [1216, 156] width 190 height 29
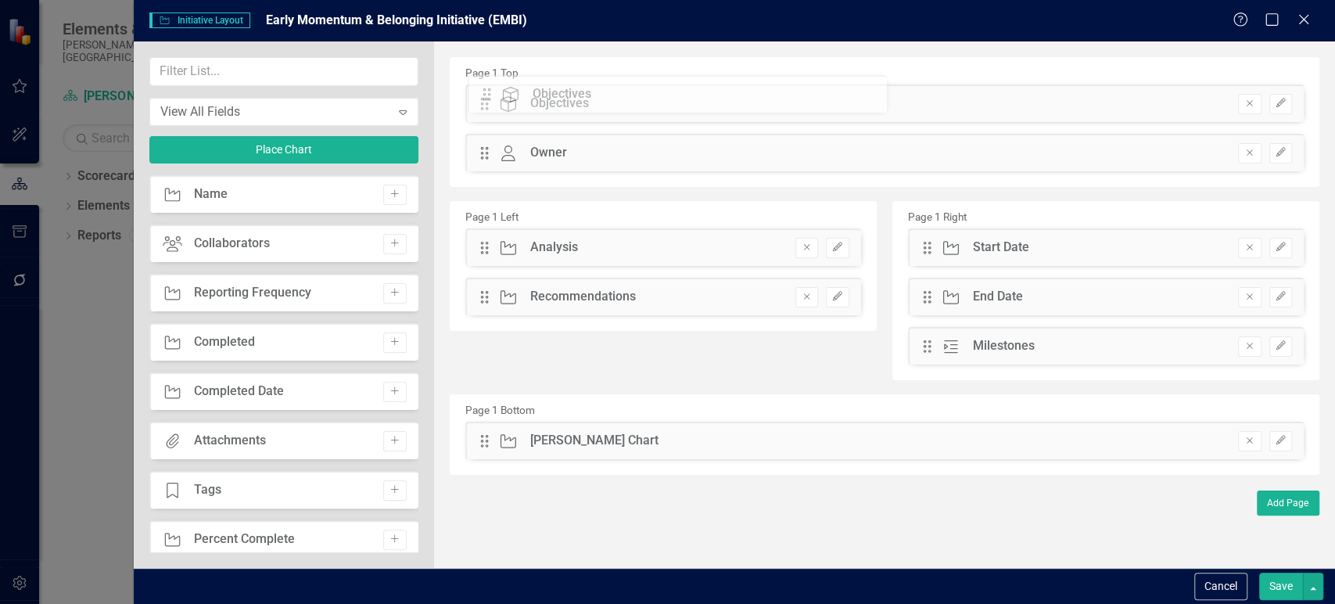
drag, startPoint x: 487, startPoint y: 299, endPoint x: 501, endPoint y: 96, distance: 203.1
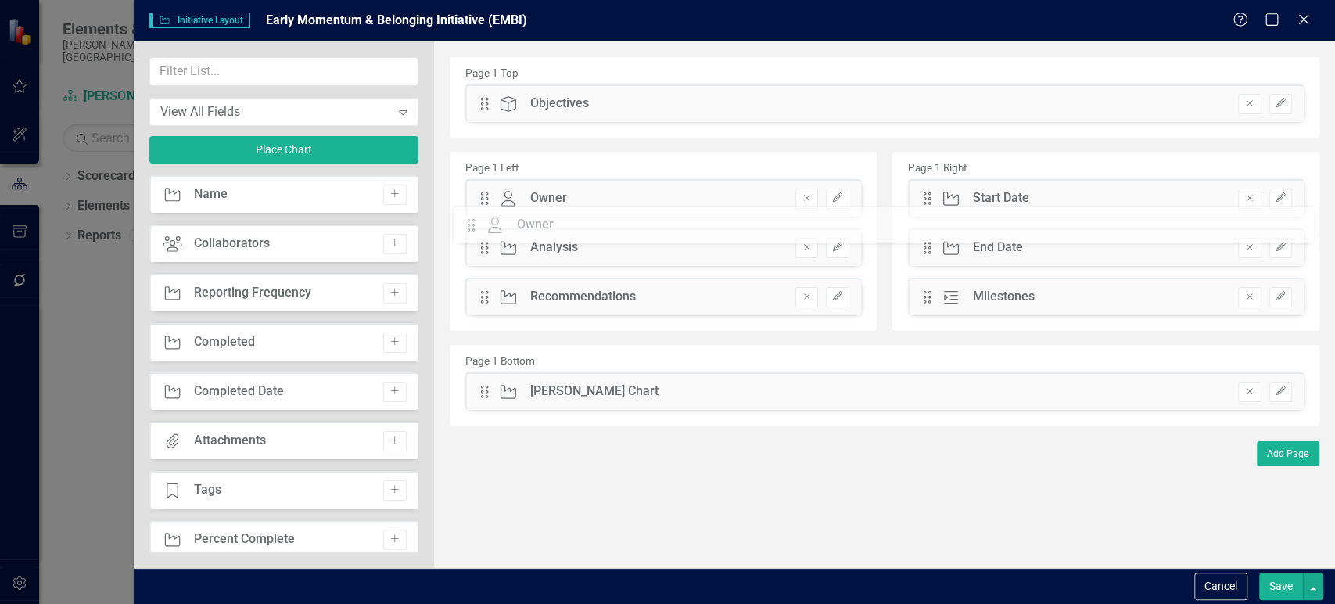
drag, startPoint x: 483, startPoint y: 146, endPoint x: 481, endPoint y: 218, distance: 72.0
click at [918, 200] on div "Drag Initiative Start Date Remove Edit" at bounding box center [1106, 198] width 396 height 38
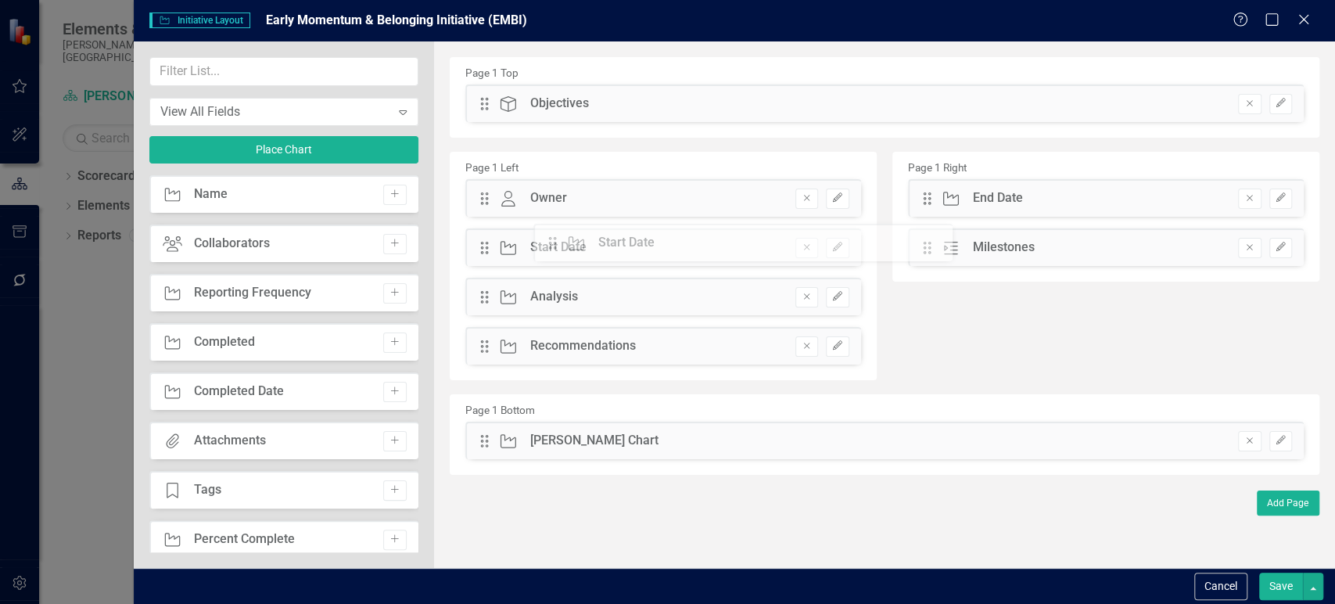
drag, startPoint x: 929, startPoint y: 196, endPoint x: 556, endPoint y: 239, distance: 375.6
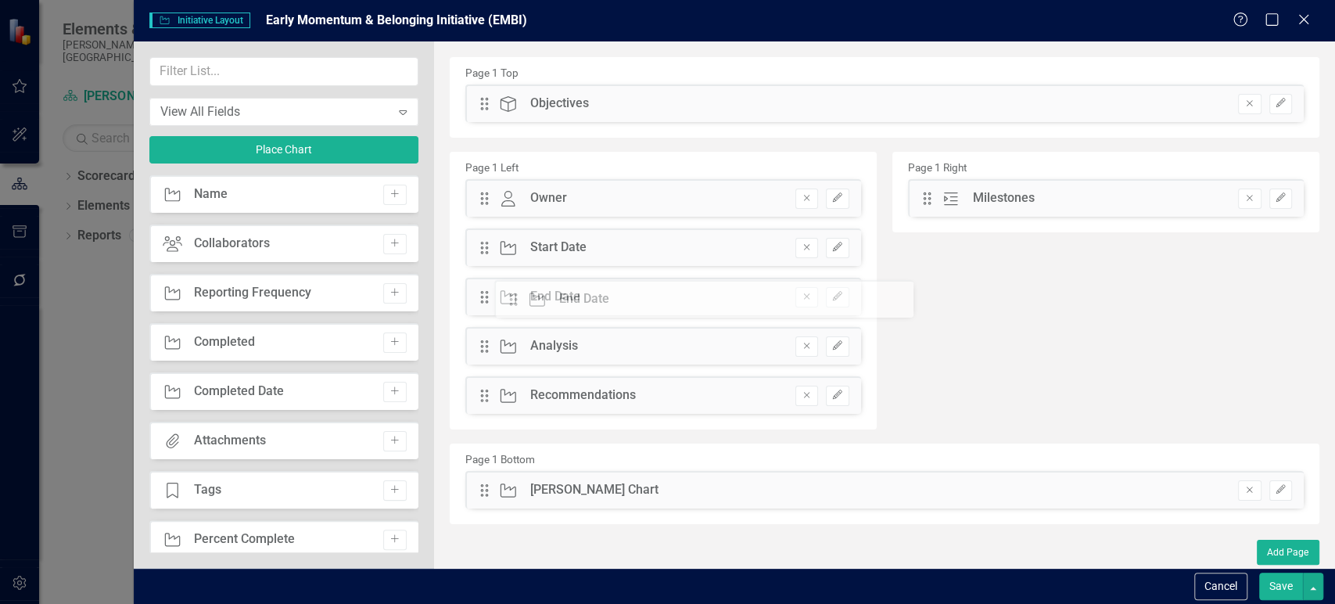
drag, startPoint x: 926, startPoint y: 198, endPoint x: 578, endPoint y: 280, distance: 357.7
click at [841, 243] on icon "Edit" at bounding box center [838, 247] width 12 height 9
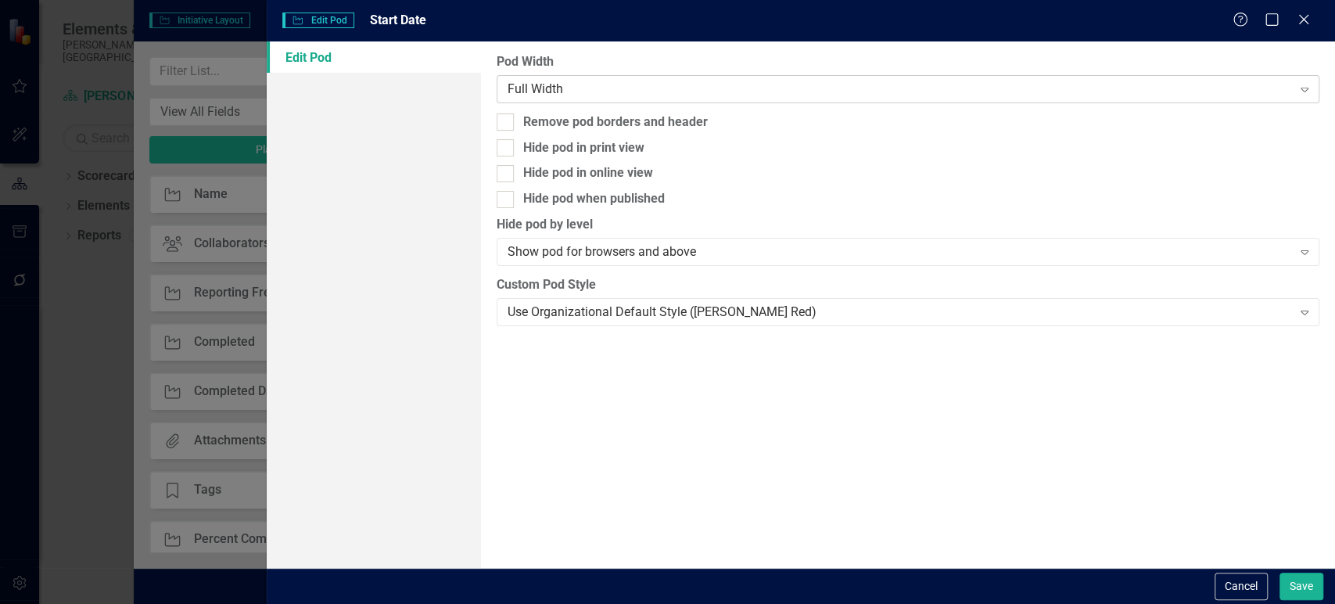
click at [562, 82] on div "Full Width" at bounding box center [900, 89] width 785 height 18
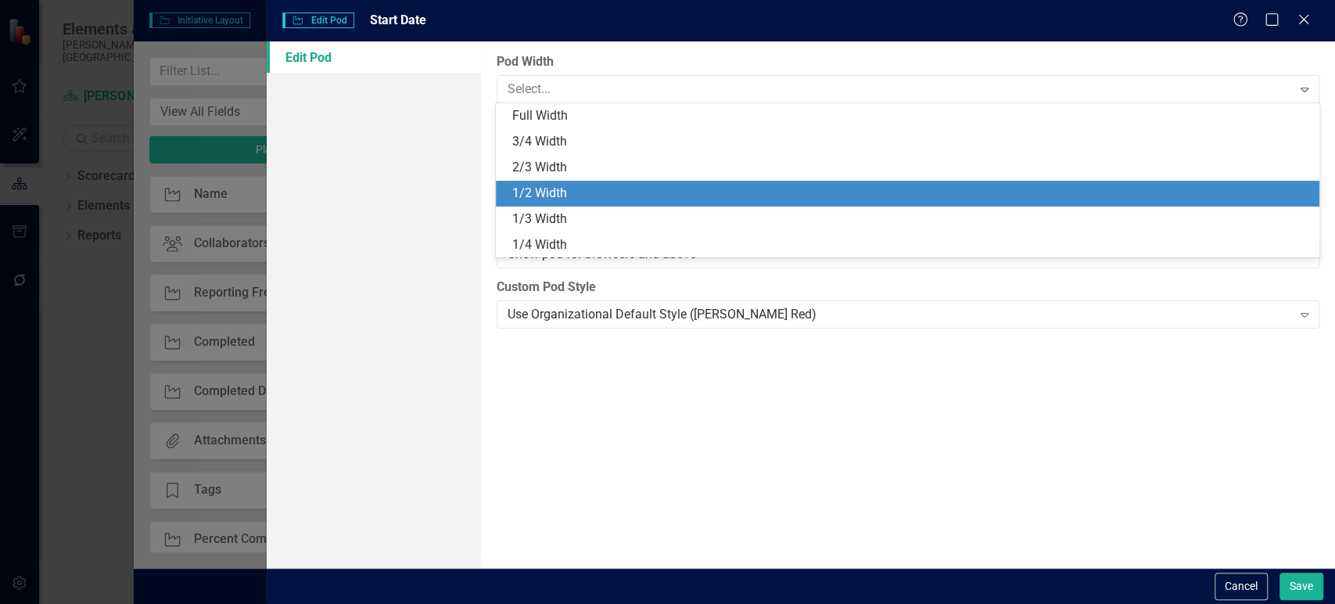
click at [552, 186] on div "1/2 Width" at bounding box center [911, 194] width 798 height 18
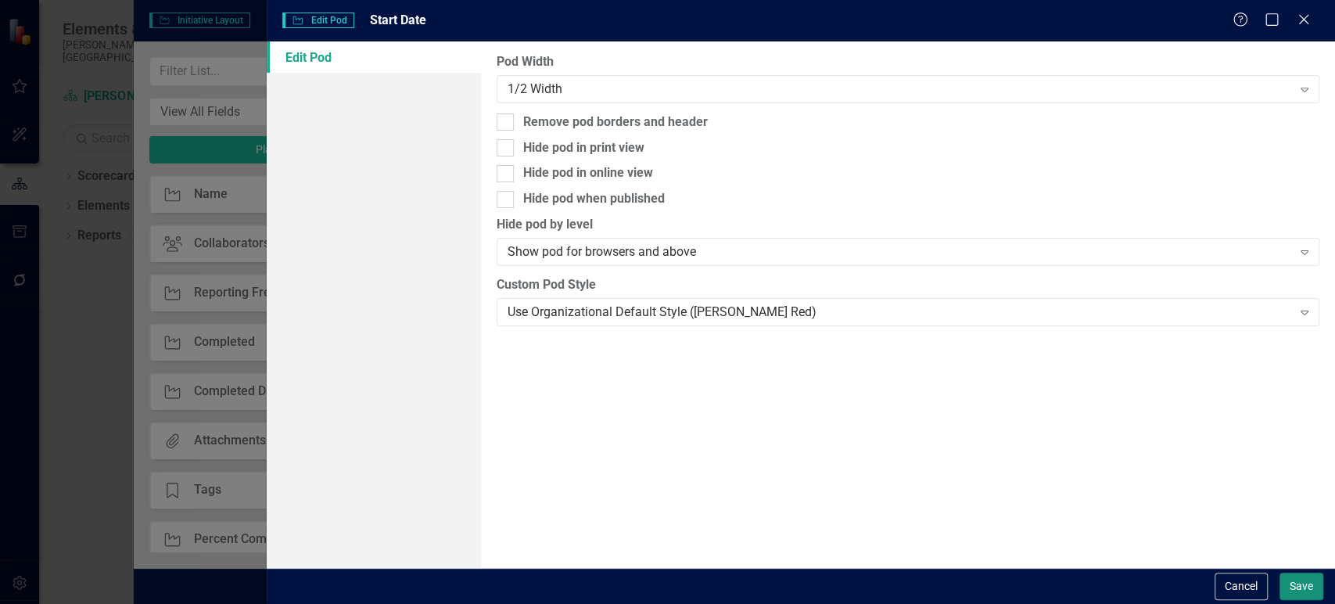
drag, startPoint x: 1308, startPoint y: 591, endPoint x: 1284, endPoint y: 582, distance: 26.0
click at [1308, 592] on button "Save" at bounding box center [1302, 586] width 44 height 27
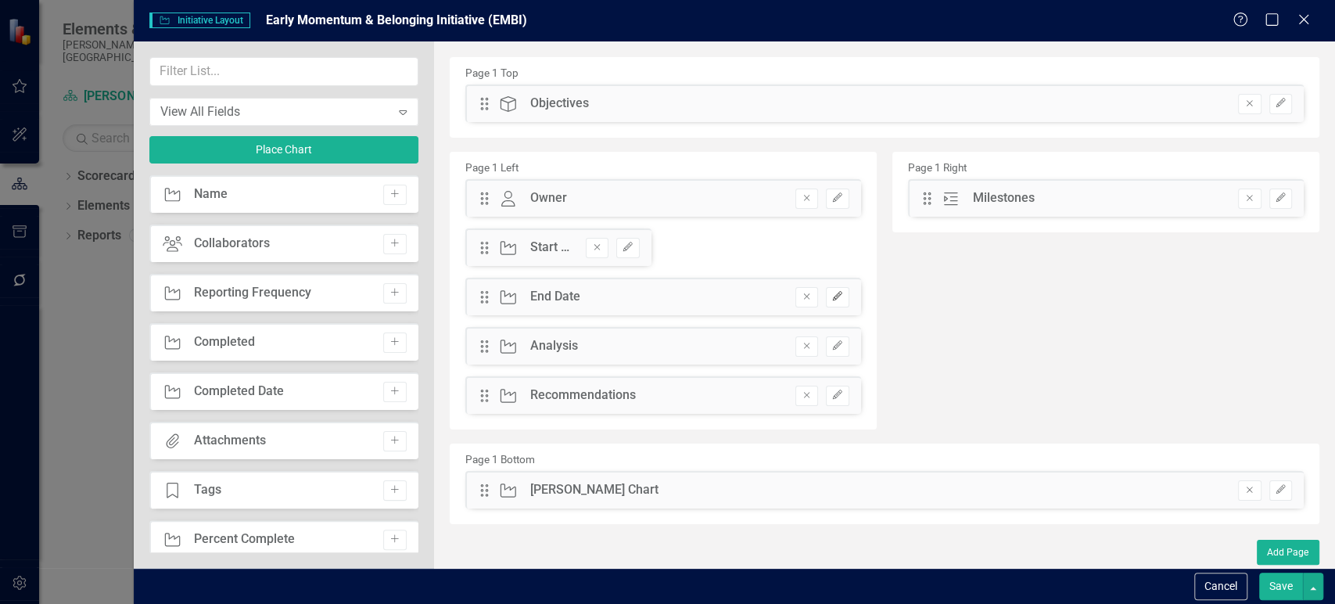
click at [833, 302] on button "Edit" at bounding box center [837, 297] width 23 height 20
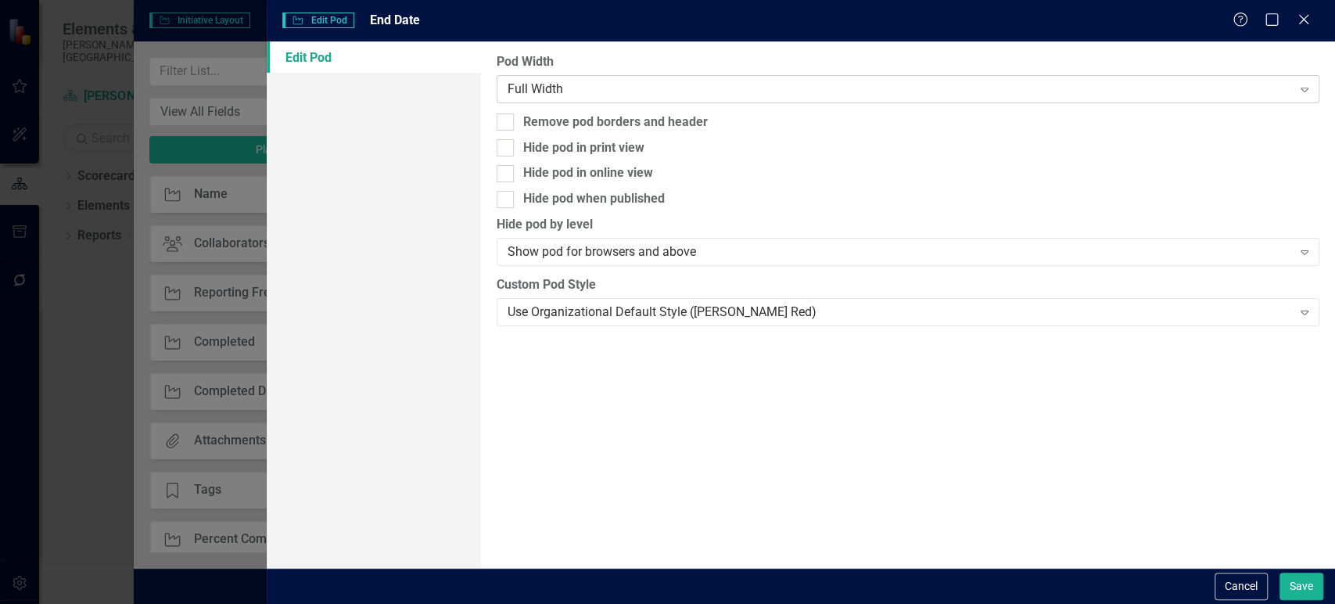
click at [616, 85] on div "Full Width" at bounding box center [900, 89] width 785 height 18
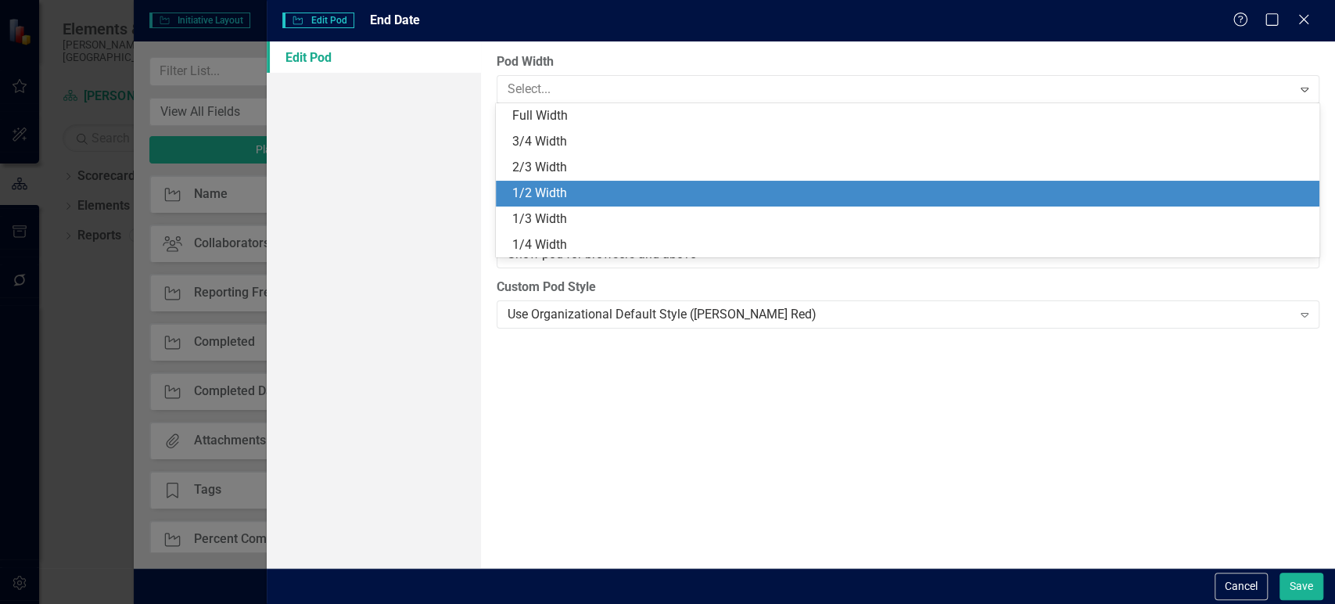
drag, startPoint x: 563, startPoint y: 192, endPoint x: 741, endPoint y: 218, distance: 180.2
click at [562, 191] on div "1/2 Width" at bounding box center [911, 194] width 798 height 18
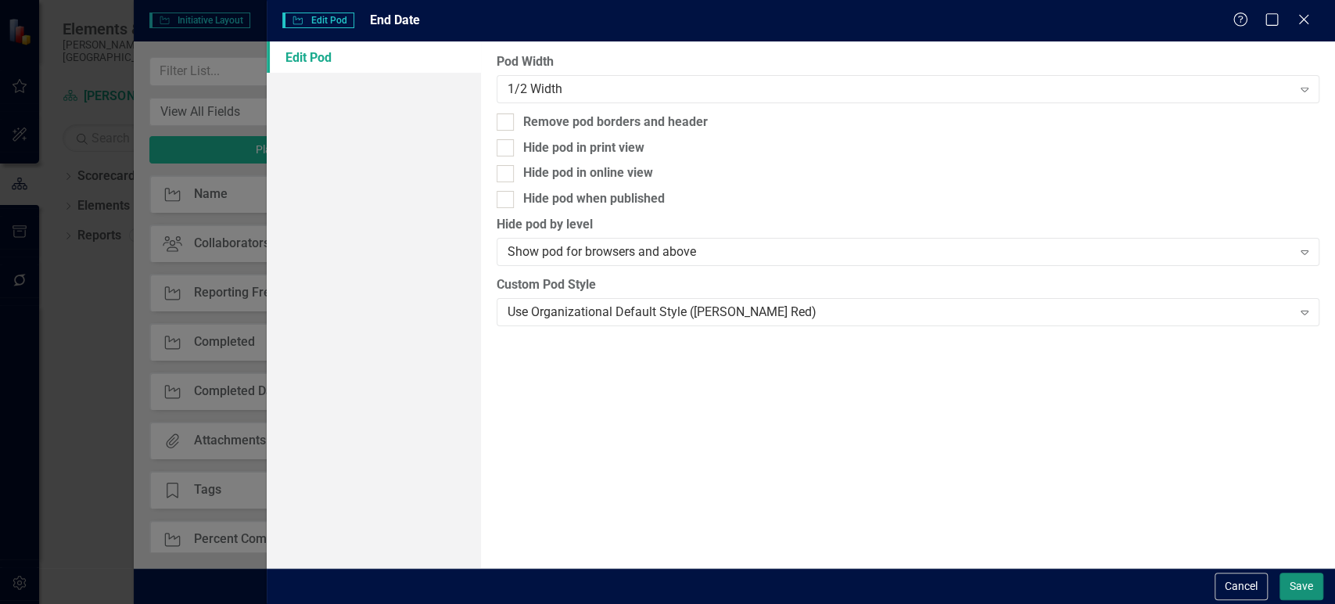
click at [1293, 583] on button "Save" at bounding box center [1302, 586] width 44 height 27
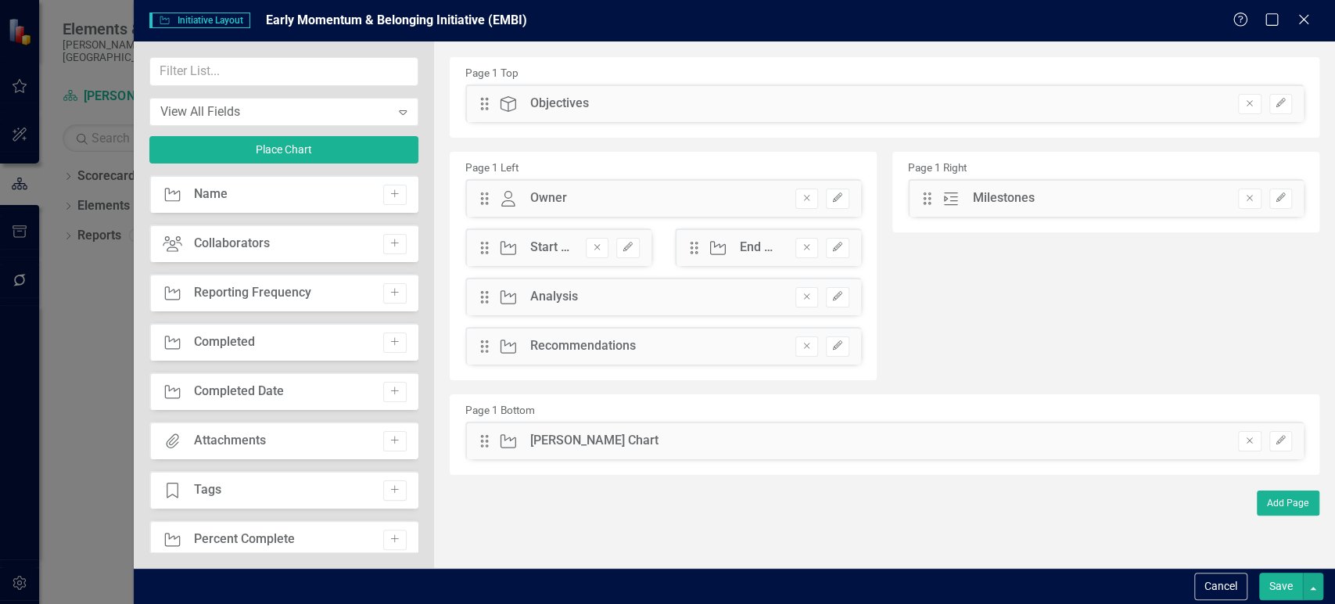
click at [1283, 588] on button "Save" at bounding box center [1282, 586] width 44 height 27
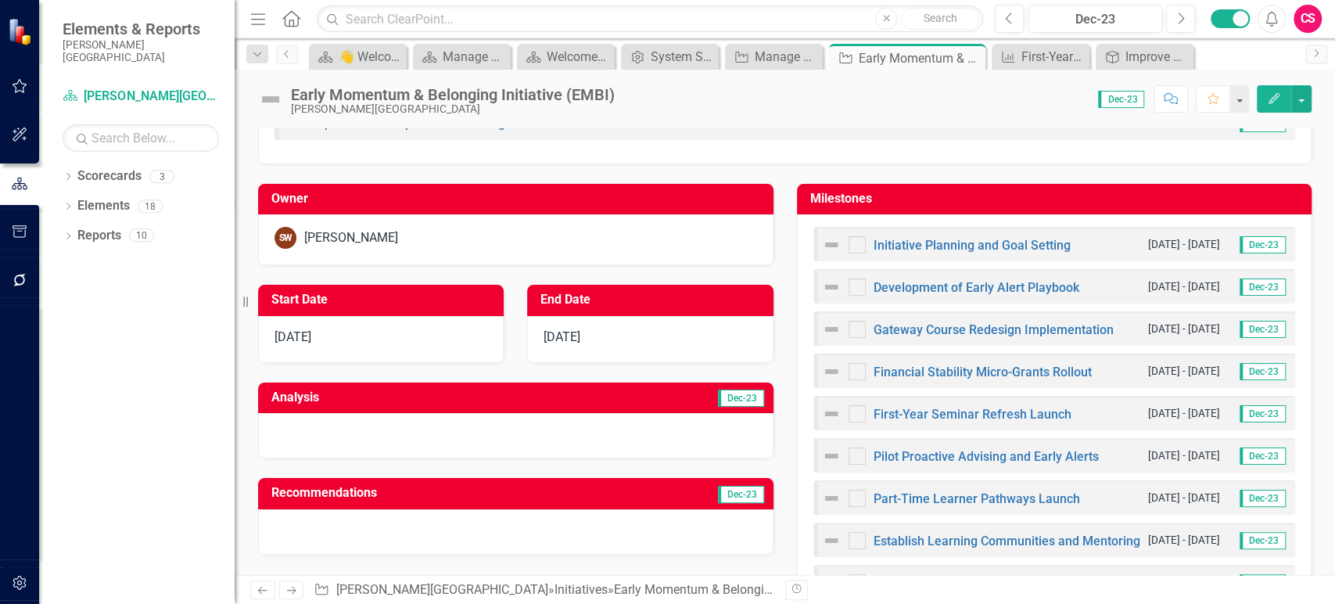
click at [376, 329] on div "[DATE]" at bounding box center [381, 339] width 246 height 47
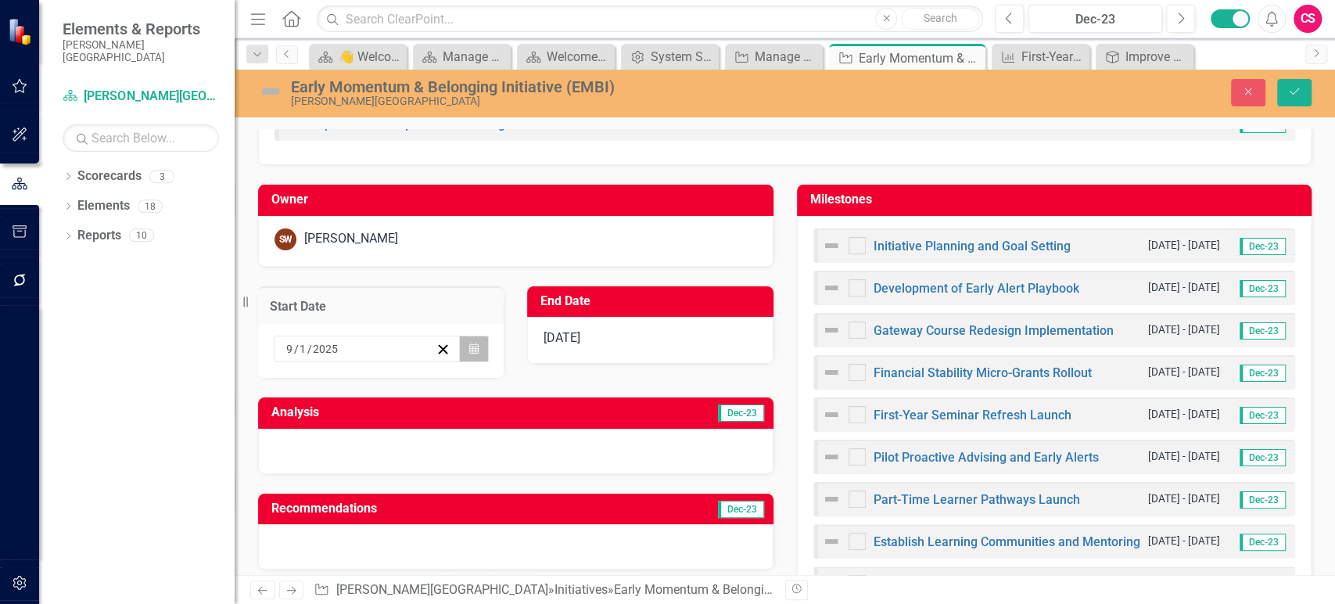
click at [476, 349] on button "Calendar" at bounding box center [474, 349] width 30 height 27
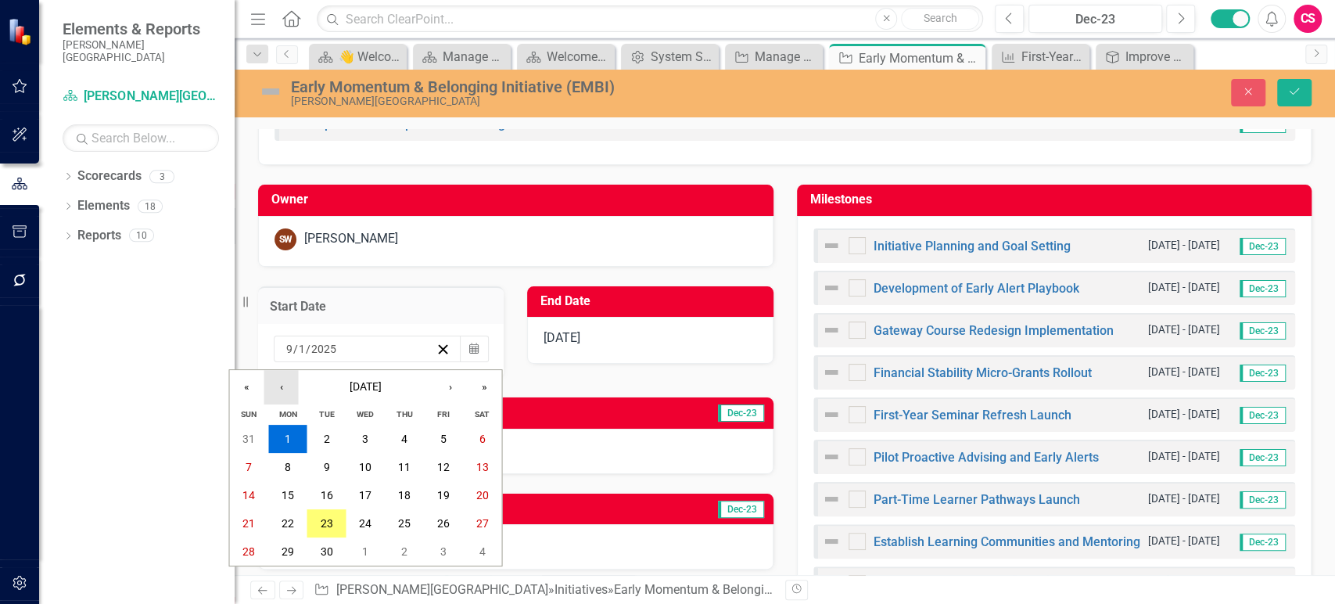
click at [277, 386] on button "‹" at bounding box center [281, 387] width 34 height 34
click at [313, 558] on button "1" at bounding box center [326, 551] width 39 height 28
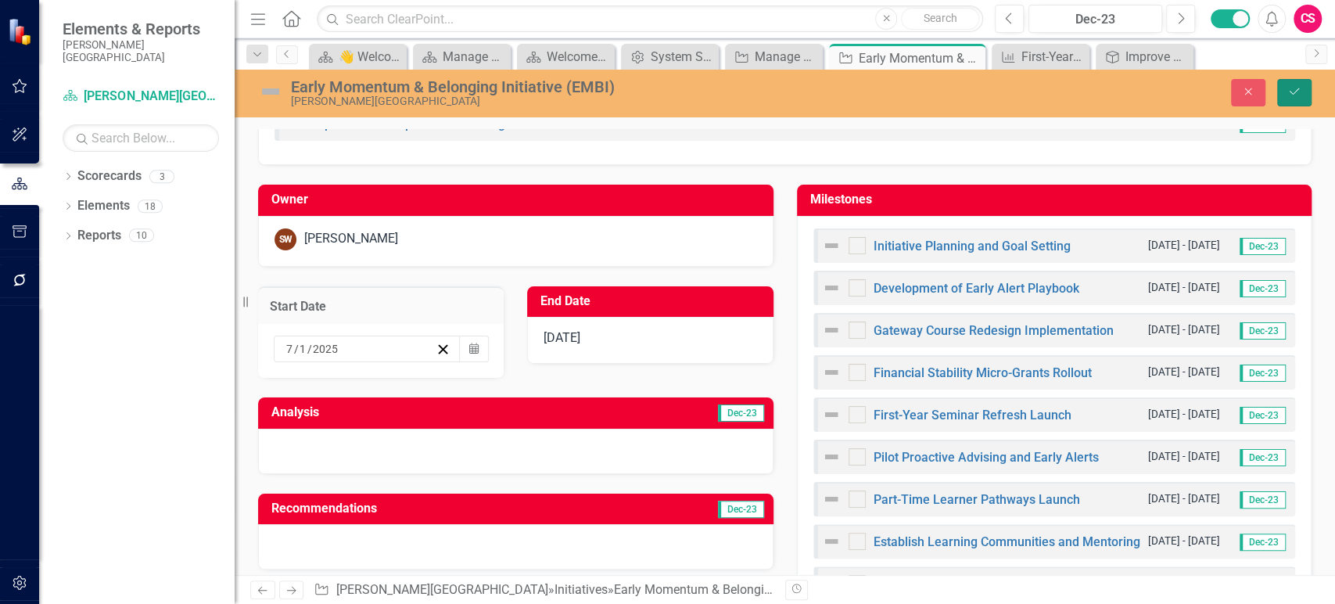
click at [1293, 98] on button "Save" at bounding box center [1295, 92] width 34 height 27
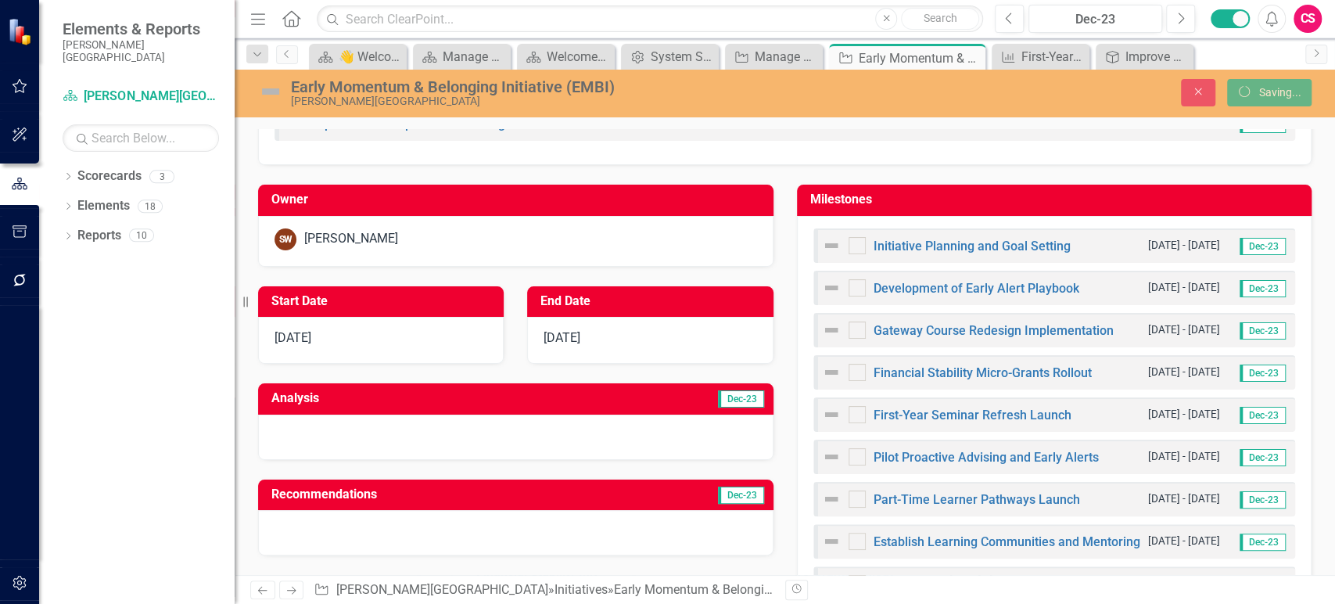
click at [23, 580] on icon "button" at bounding box center [20, 583] width 16 height 13
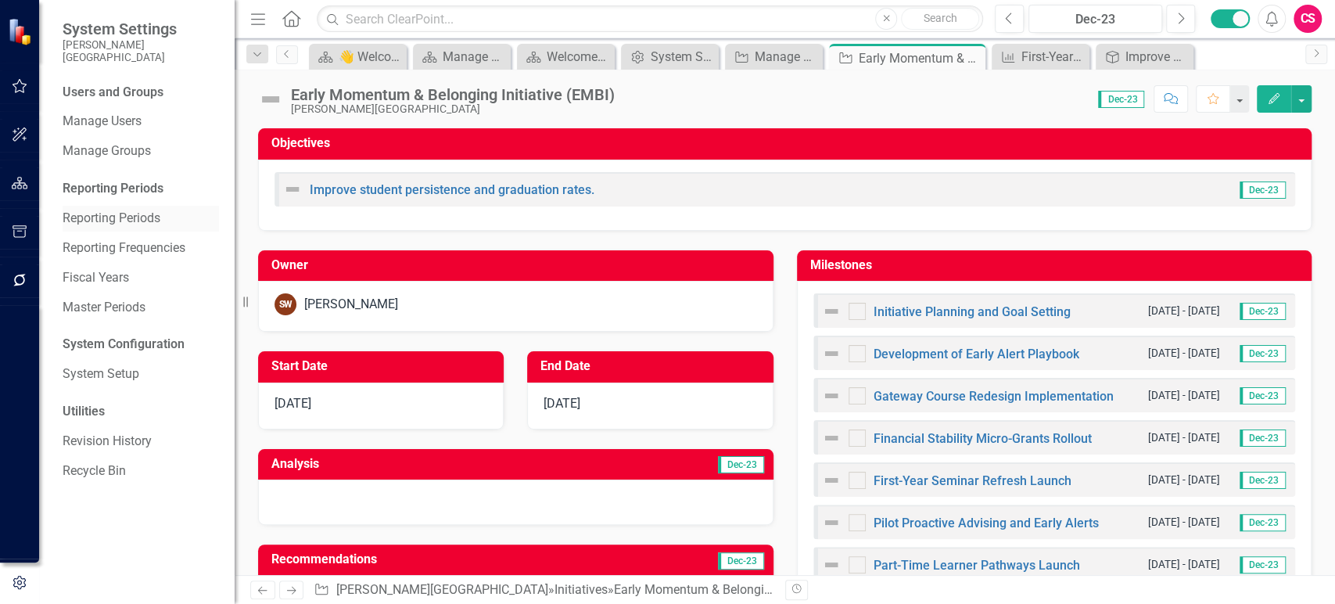
click at [139, 210] on link "Reporting Periods" at bounding box center [141, 219] width 156 height 18
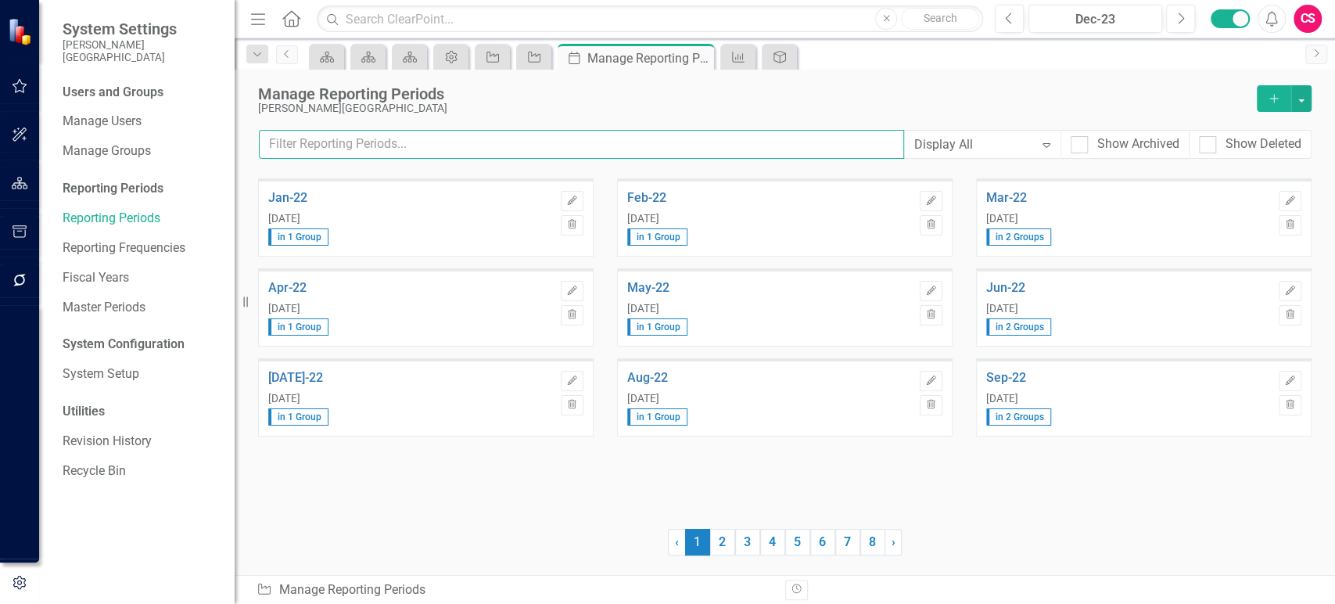
click at [660, 137] on input "text" at bounding box center [581, 144] width 645 height 29
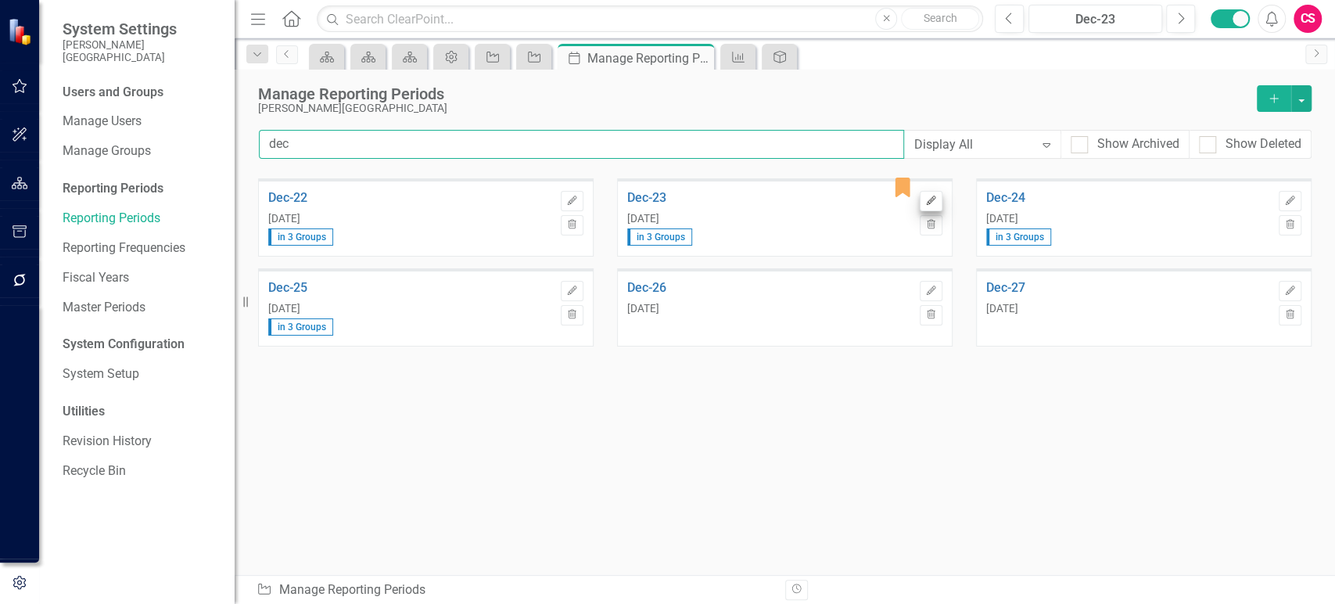
type input "dec"
click at [926, 197] on icon "Edit" at bounding box center [932, 200] width 12 height 9
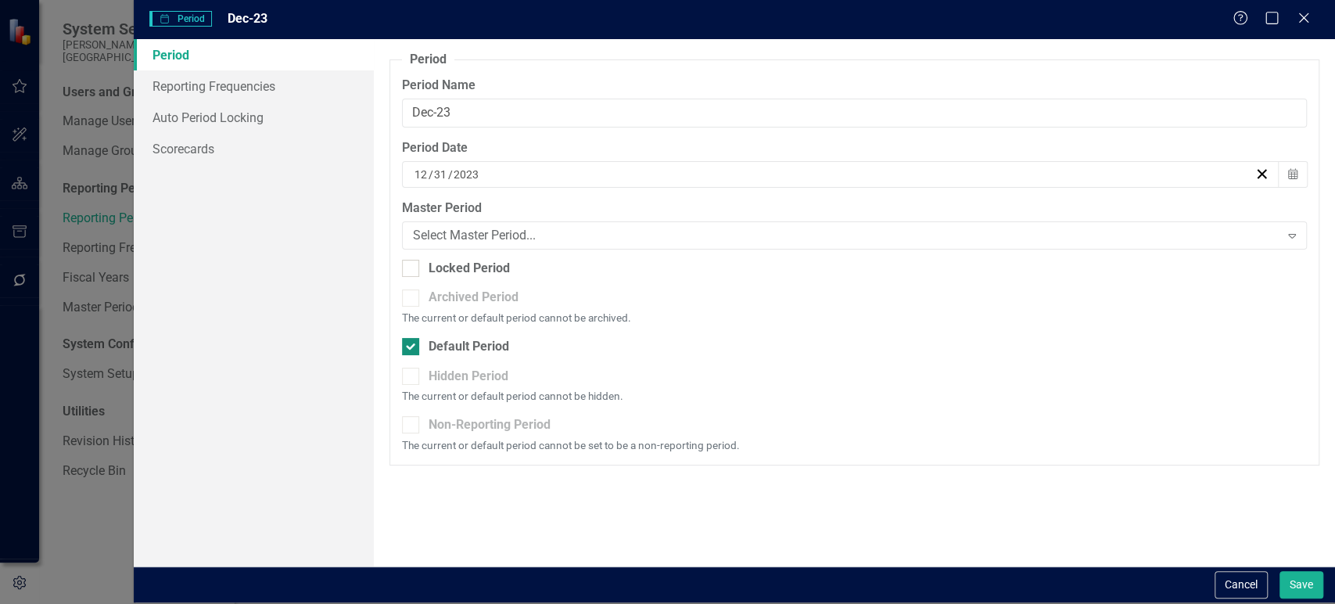
click at [447, 347] on div "Default Period" at bounding box center [469, 347] width 81 height 18
click at [412, 347] on input "Default Period" at bounding box center [407, 343] width 10 height 10
checkbox input "false"
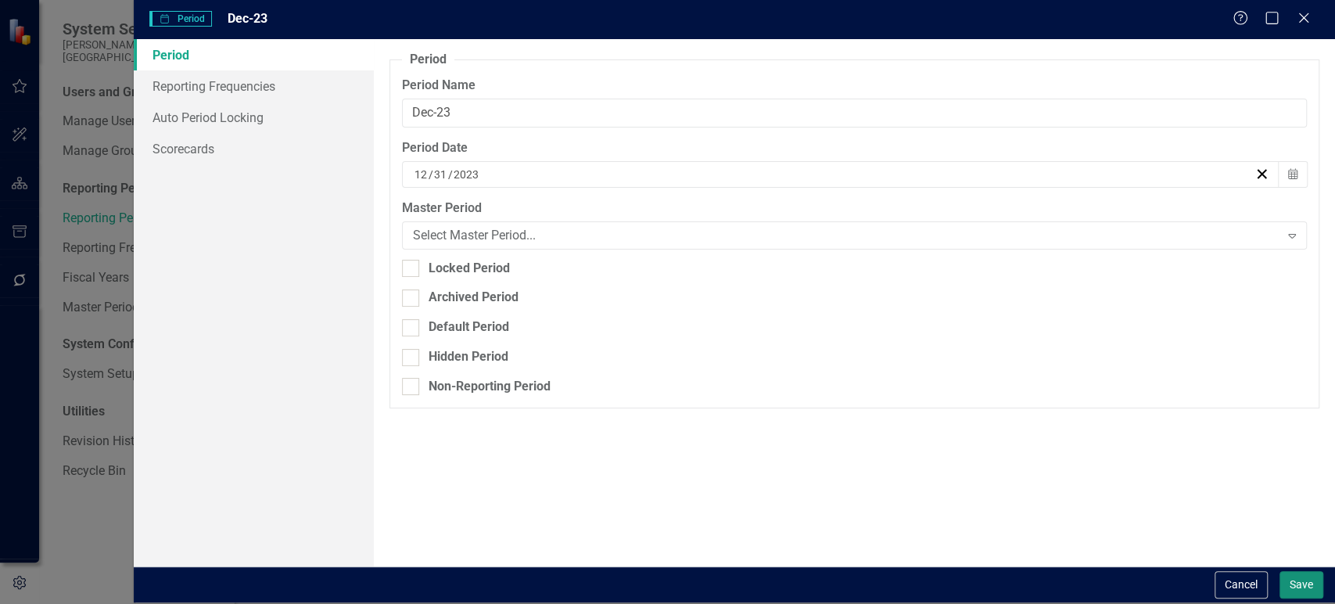
click at [1302, 593] on button "Save" at bounding box center [1302, 584] width 44 height 27
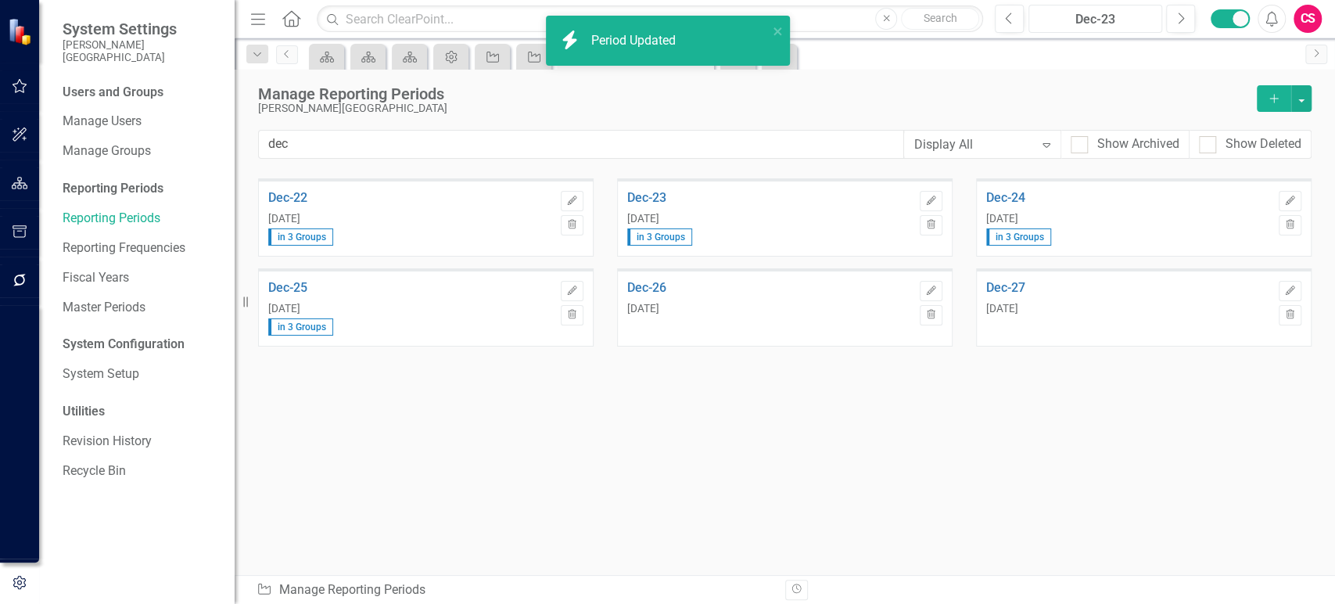
click at [1121, 11] on div "Dec-23" at bounding box center [1095, 19] width 123 height 19
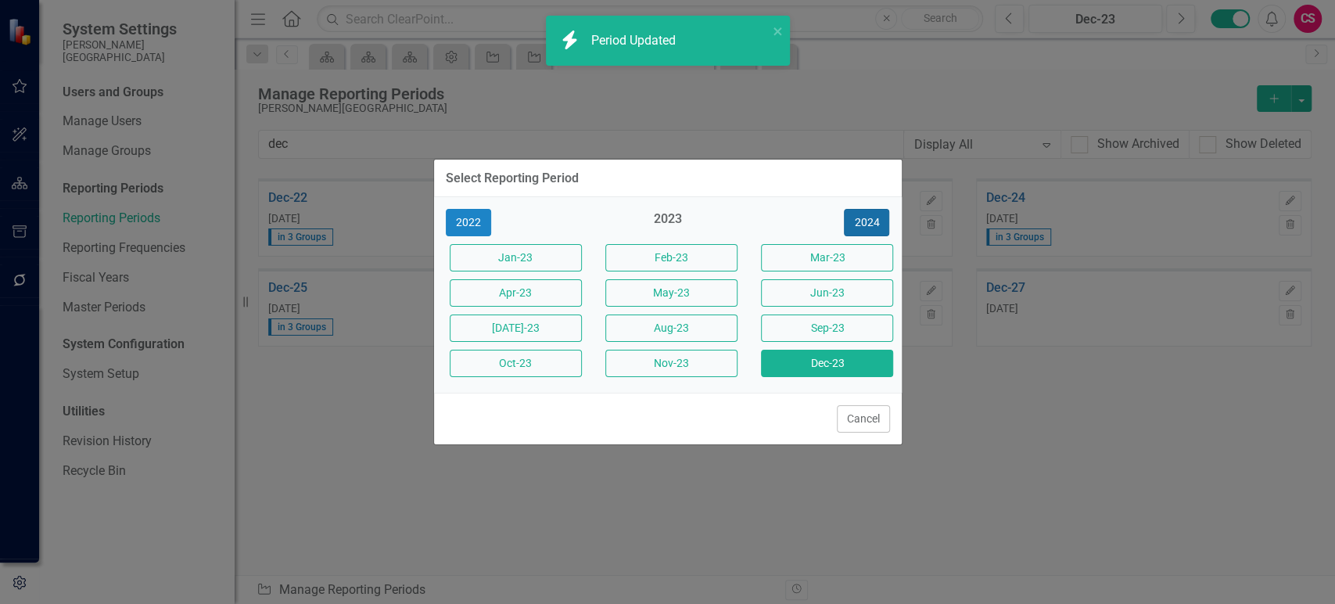
click at [858, 221] on button "2024" at bounding box center [866, 222] width 45 height 27
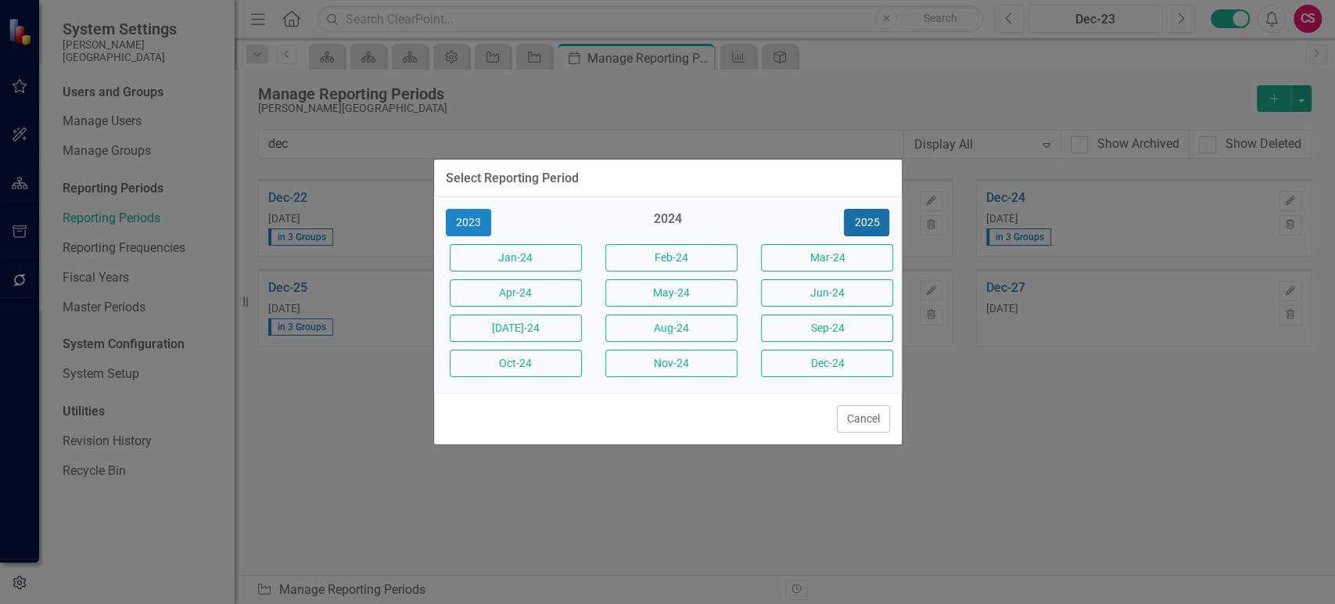
click at [858, 221] on button "2025" at bounding box center [866, 222] width 45 height 27
click at [696, 337] on button "Aug-25" at bounding box center [672, 328] width 132 height 27
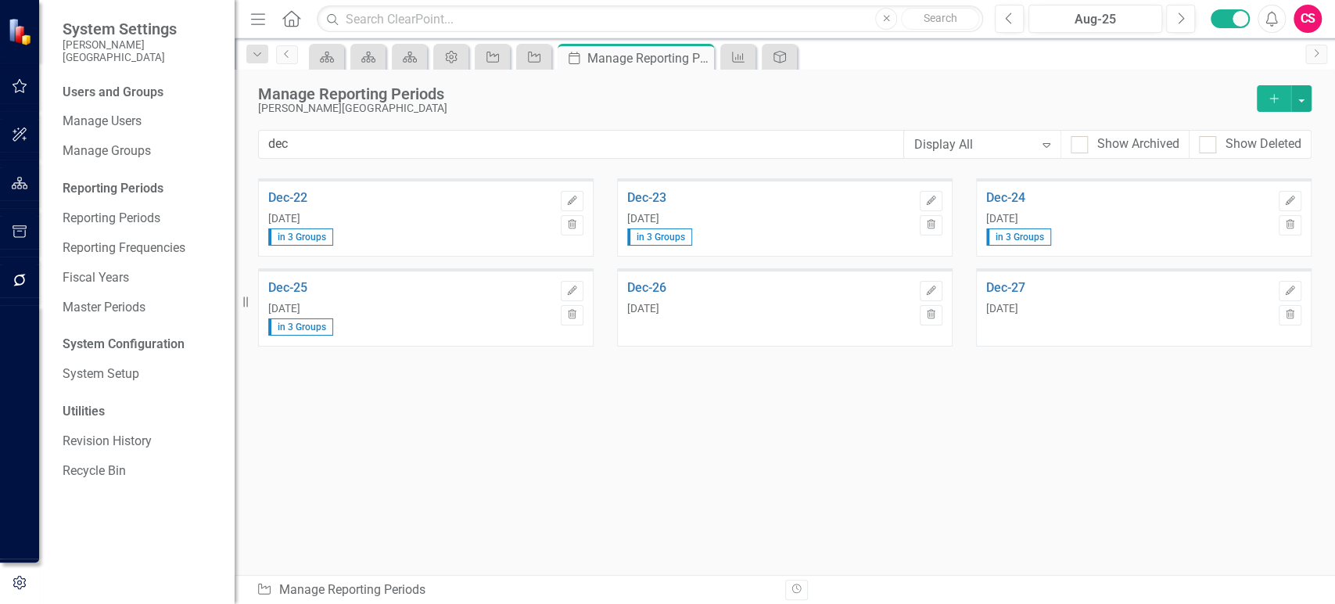
click at [293, 24] on icon at bounding box center [291, 18] width 18 height 16
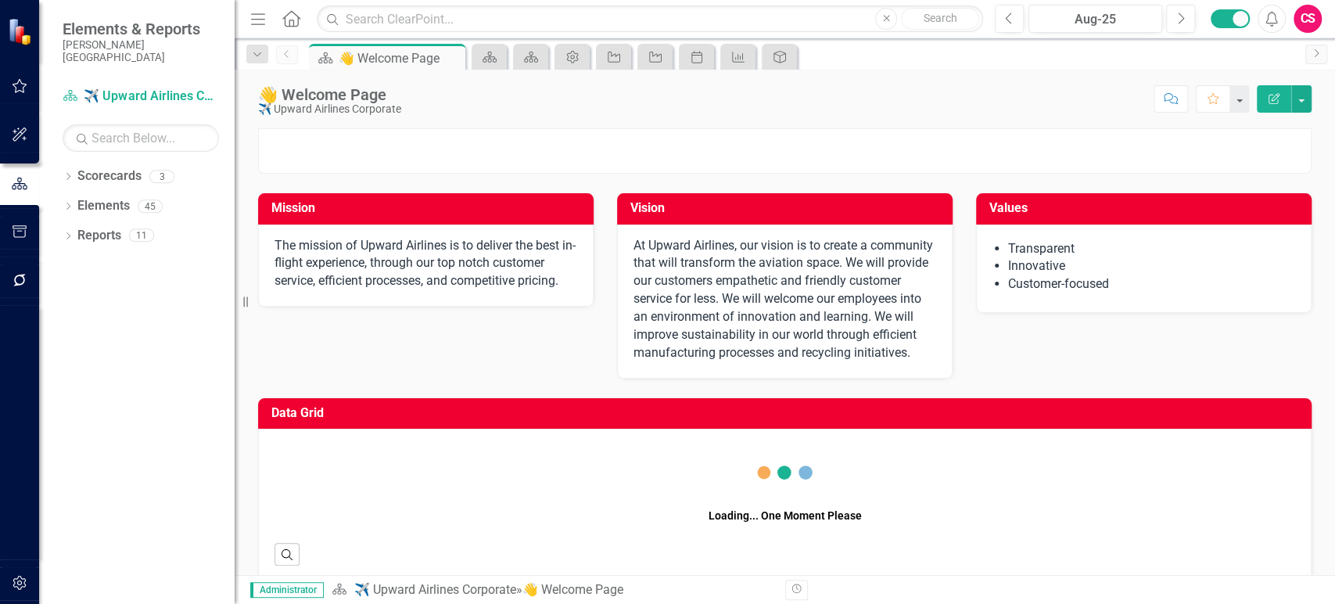
scroll to position [281, 0]
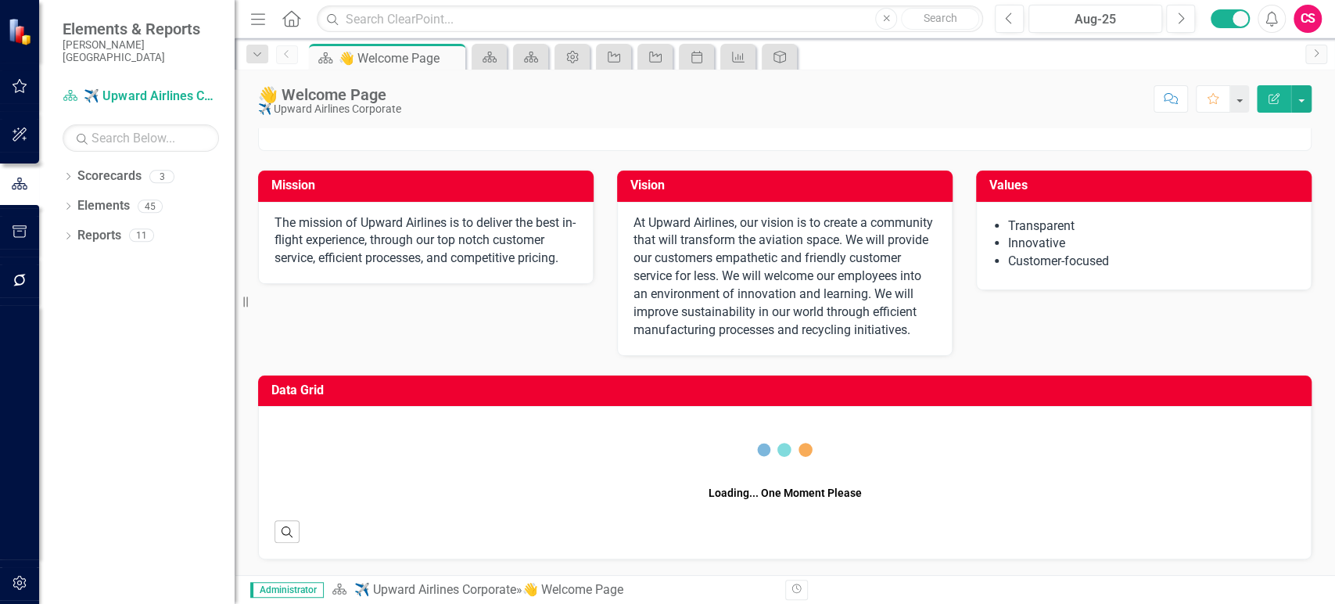
click at [1282, 102] on button "Edit Report" at bounding box center [1274, 98] width 34 height 27
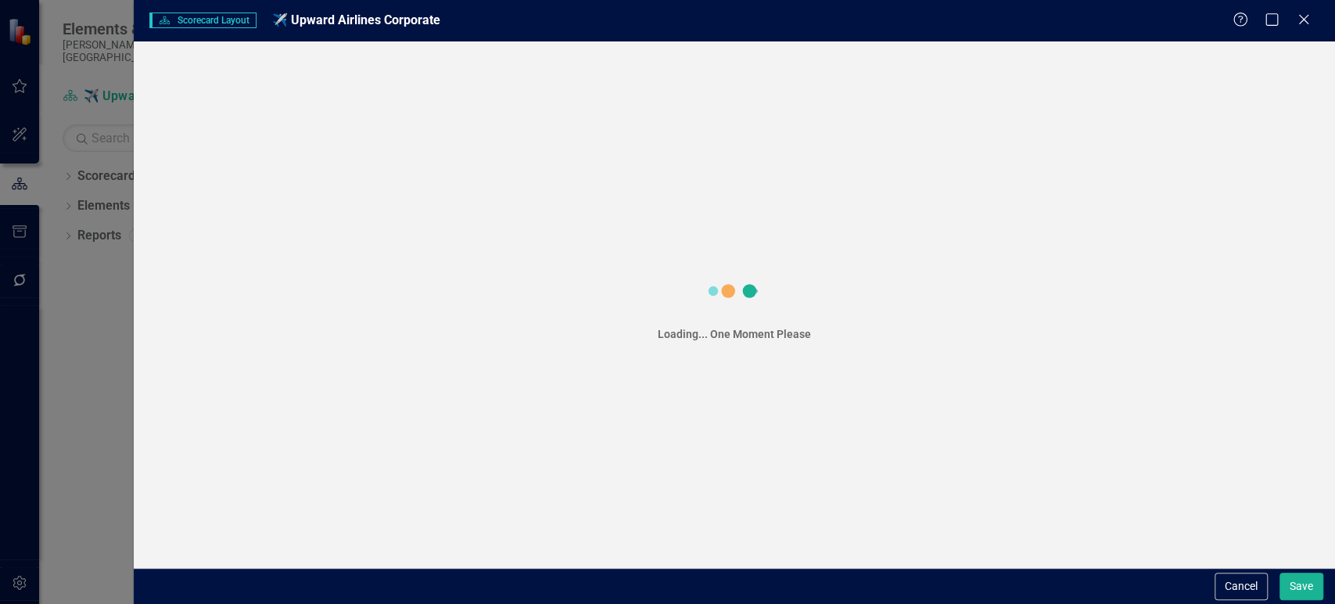
click at [1223, 579] on button "Cancel" at bounding box center [1241, 586] width 53 height 27
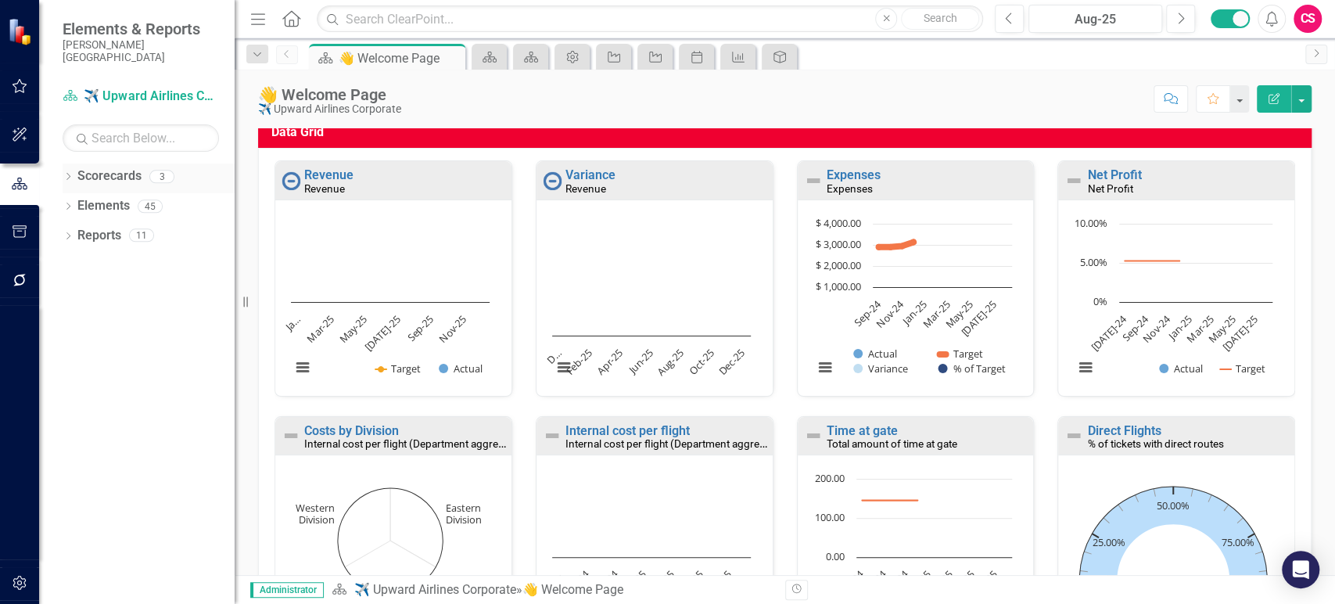
click at [69, 174] on icon "Dropdown" at bounding box center [68, 178] width 11 height 9
click at [95, 227] on link "[PERSON_NAME][GEOGRAPHIC_DATA]" at bounding box center [160, 236] width 149 height 18
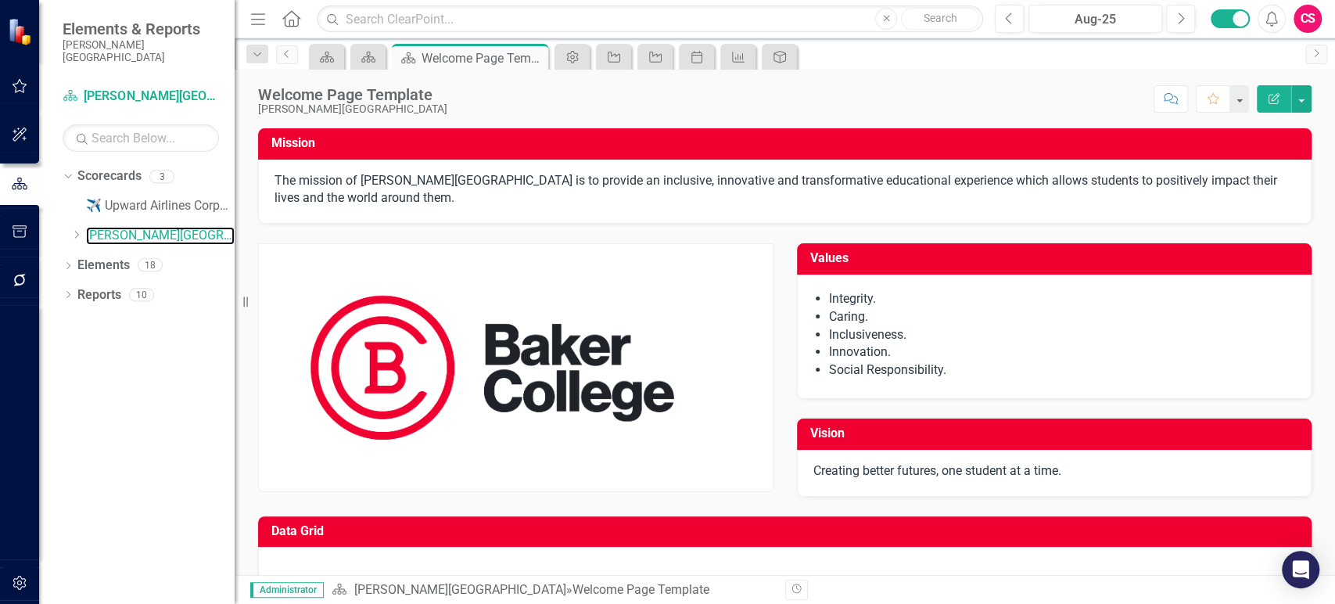
scroll to position [31, 0]
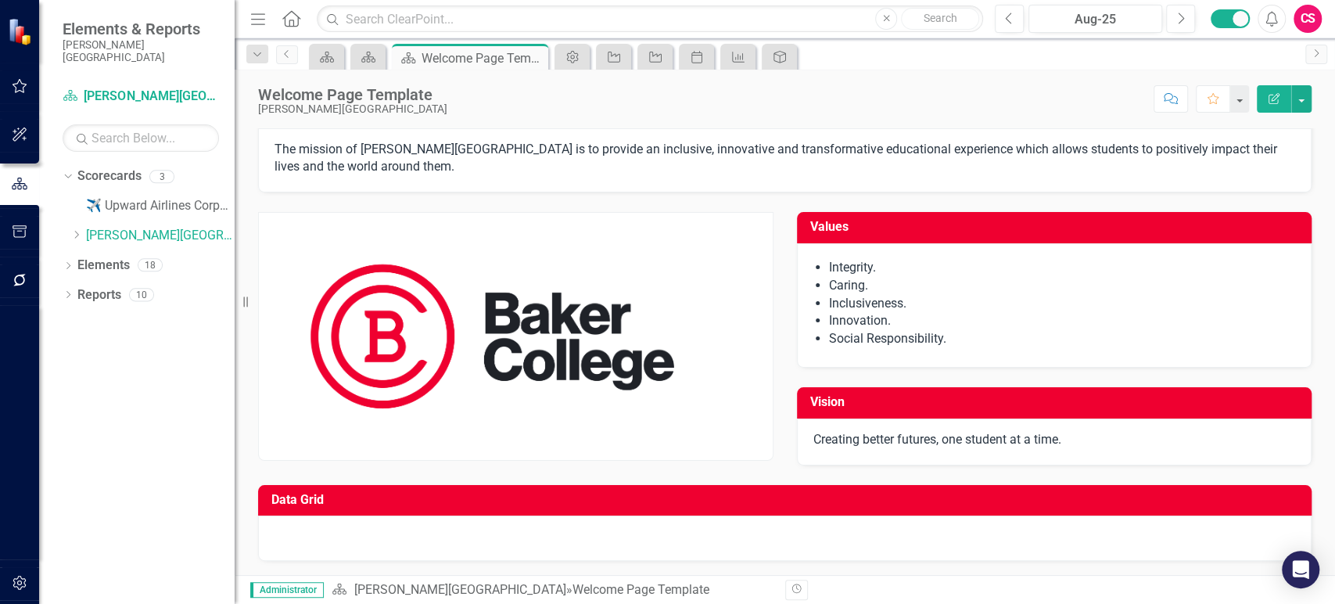
click at [839, 500] on h3 "Data Grid" at bounding box center [787, 500] width 1033 height 14
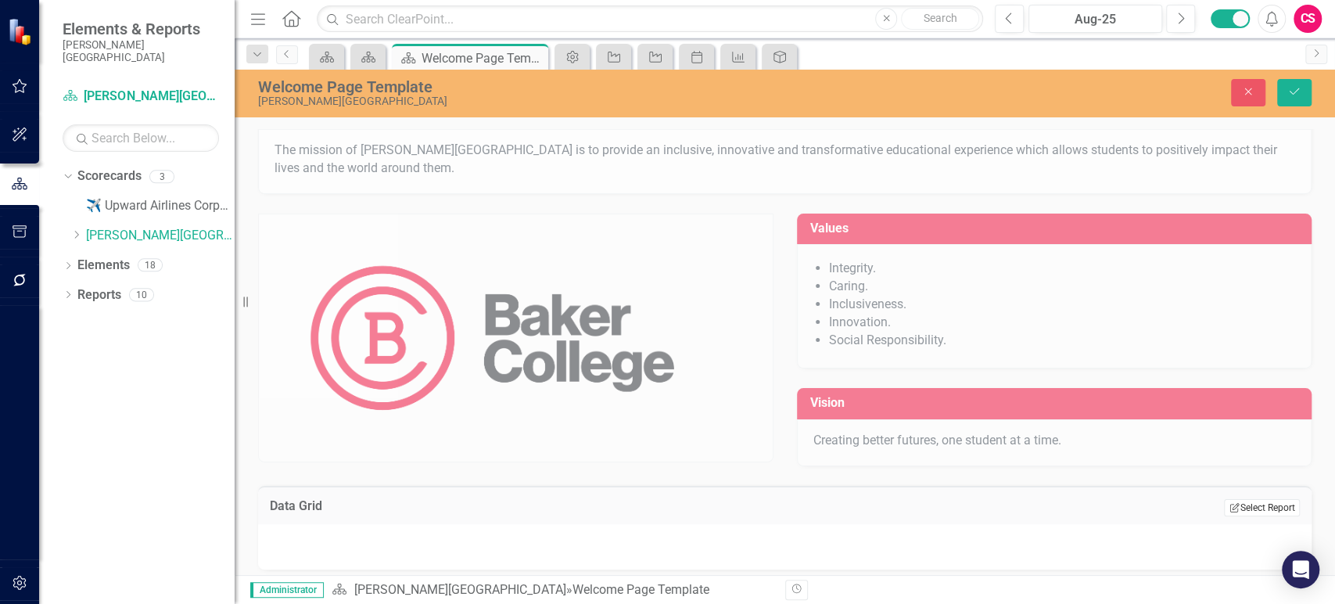
click at [1242, 506] on button "Edit Report Select Report" at bounding box center [1262, 507] width 76 height 17
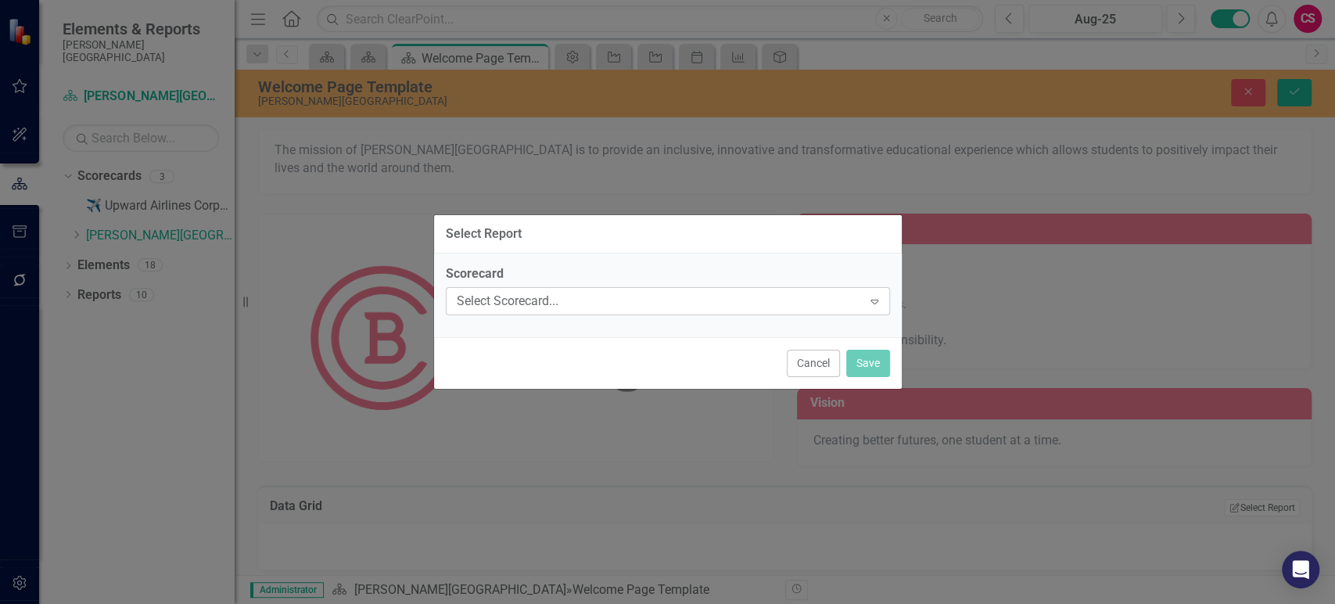
click at [597, 310] on div "Select Scorecard... Expand" at bounding box center [668, 301] width 444 height 28
click at [597, 307] on div "Select Scorecard..." at bounding box center [660, 301] width 406 height 18
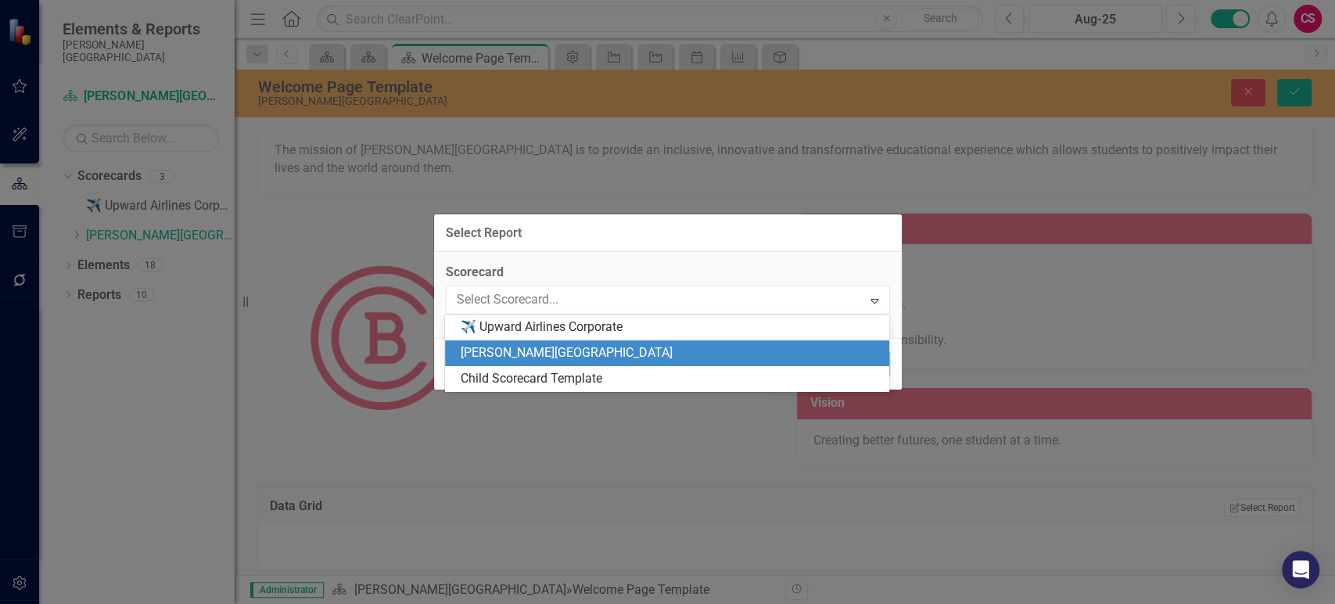
drag, startPoint x: 572, startPoint y: 336, endPoint x: 563, endPoint y: 355, distance: 20.7
click at [563, 355] on div "✈️ Upward Airlines Corporate Baker College Child Scorecard Template" at bounding box center [667, 353] width 444 height 77
click at [563, 355] on div "[PERSON_NAME][GEOGRAPHIC_DATA]" at bounding box center [670, 353] width 419 height 18
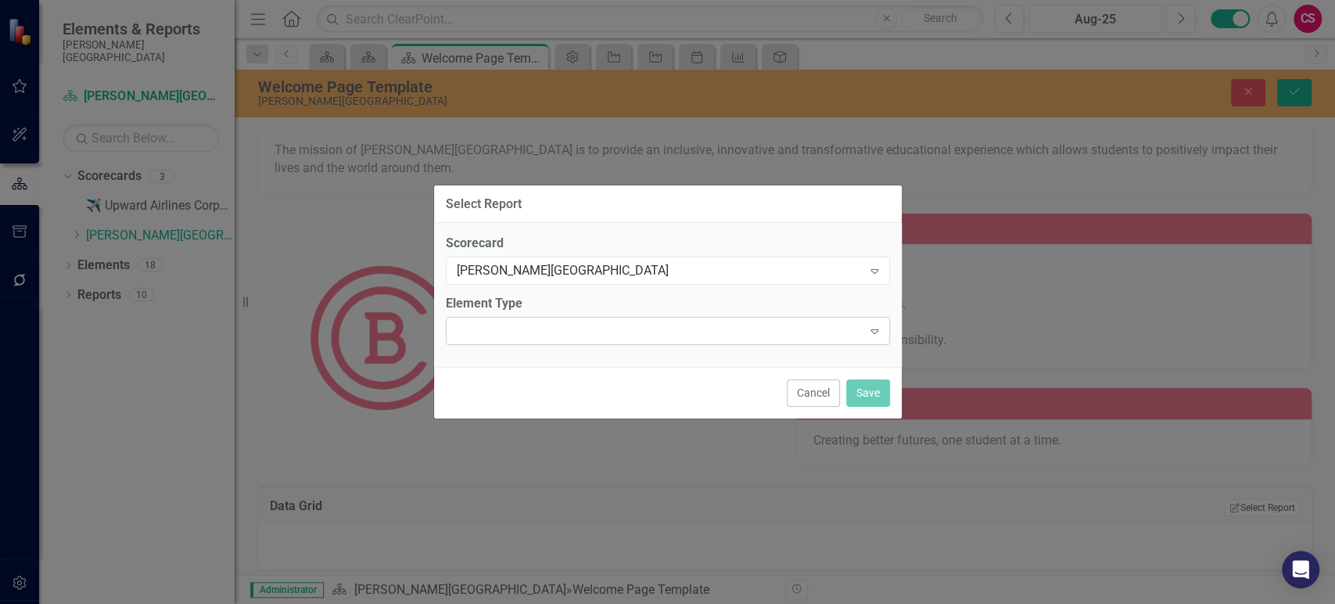
click at [585, 325] on div "Expand" at bounding box center [668, 331] width 444 height 28
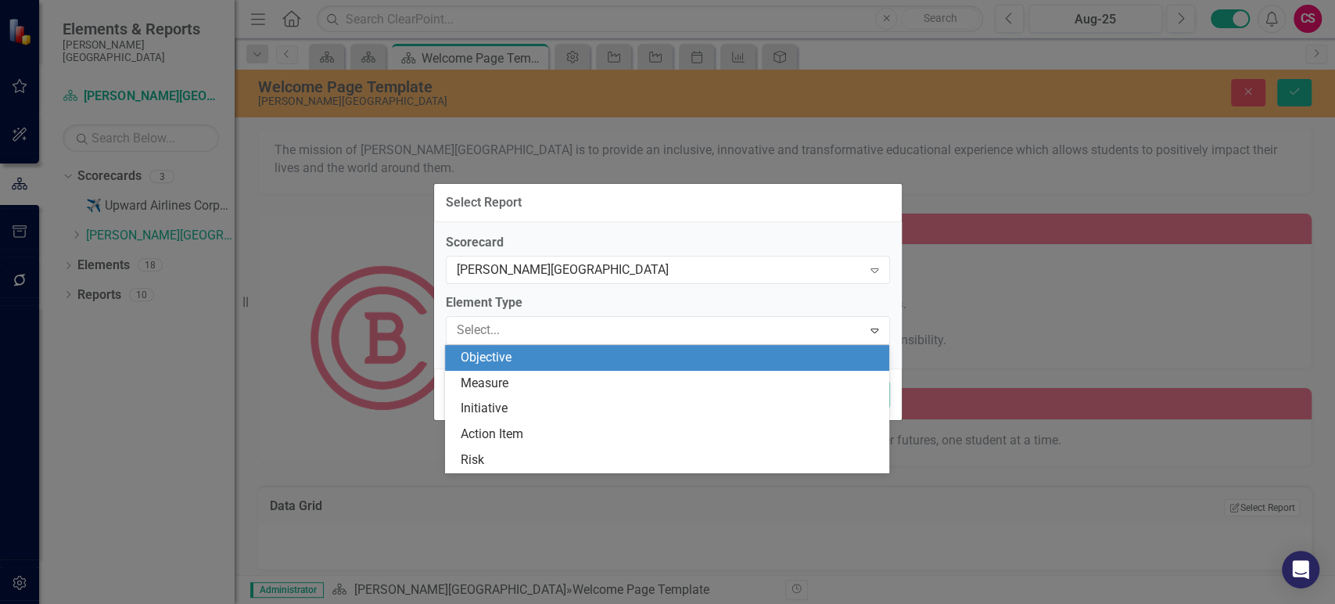
click at [554, 357] on div "Objective" at bounding box center [670, 358] width 419 height 18
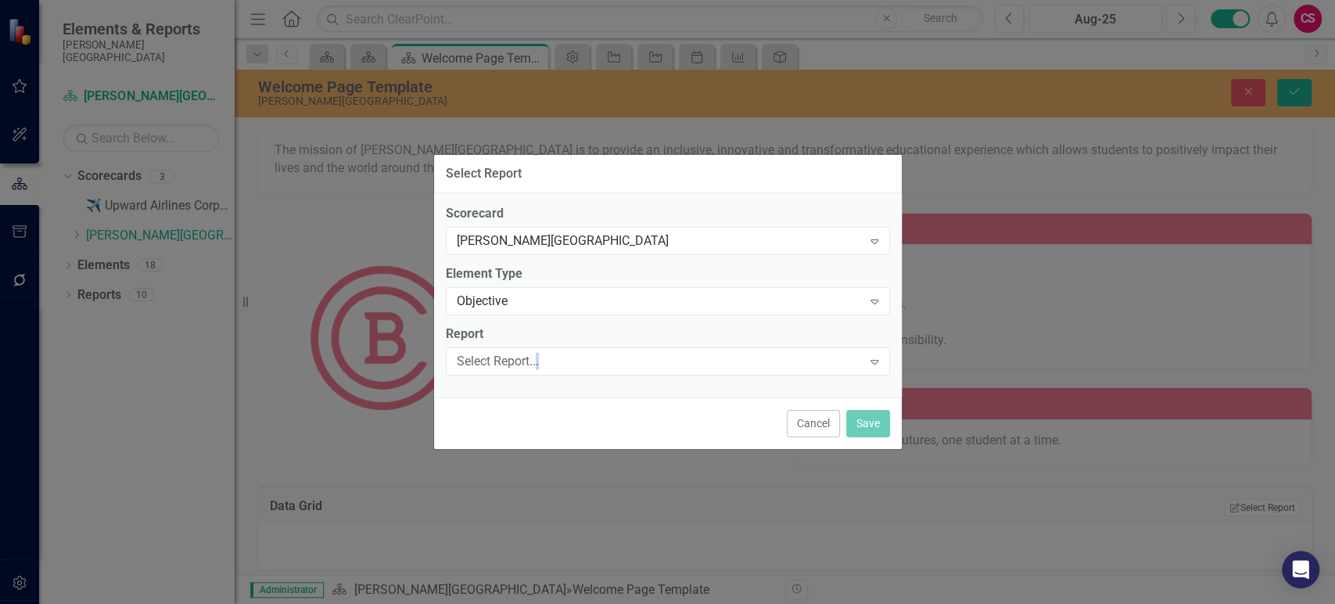
click at [553, 361] on div "Select Report..." at bounding box center [660, 361] width 406 height 18
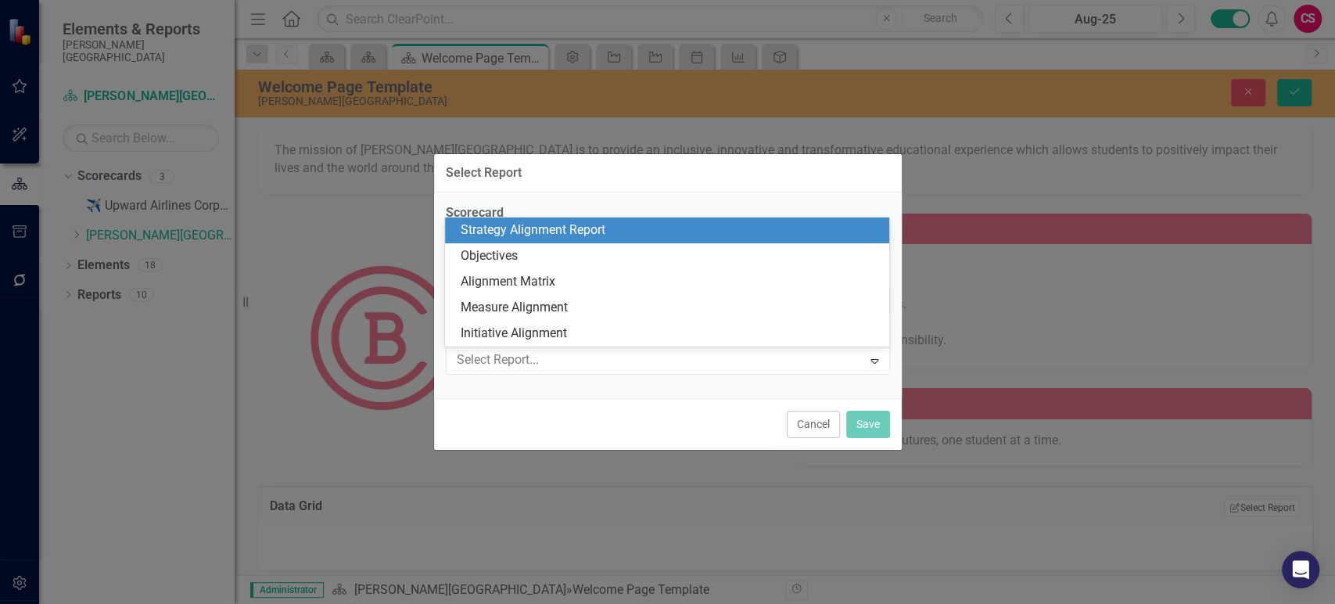
click at [582, 217] on div "Strategy Alignment Report" at bounding box center [667, 230] width 444 height 26
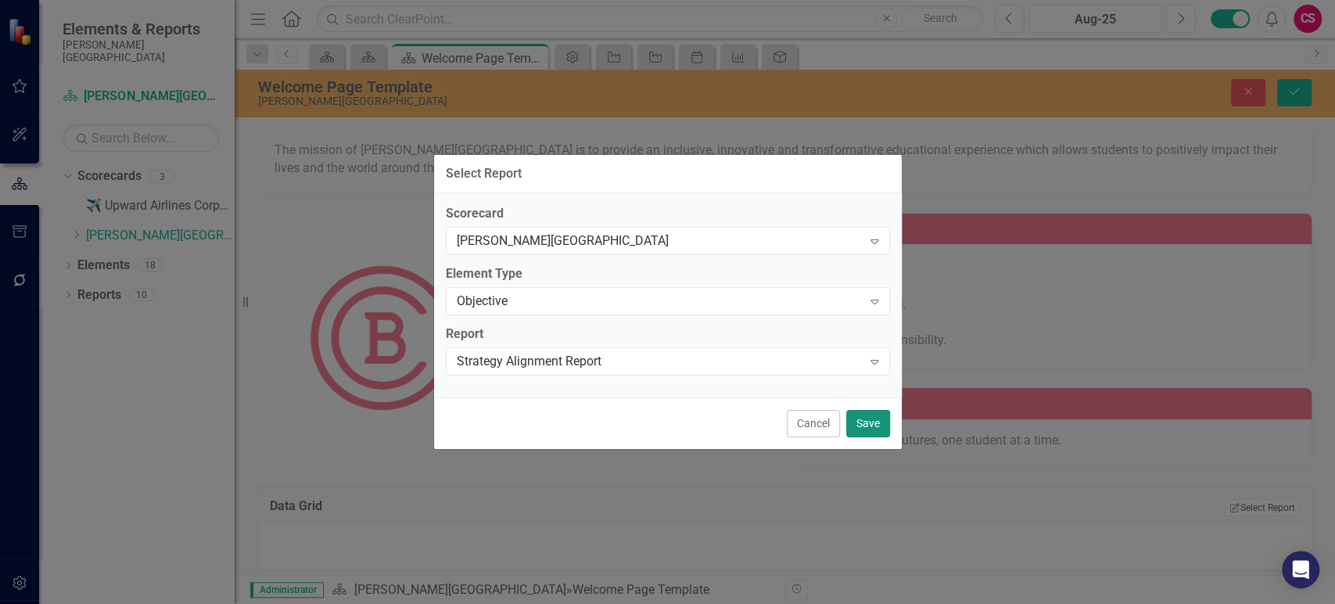
click at [872, 432] on button "Save" at bounding box center [868, 423] width 44 height 27
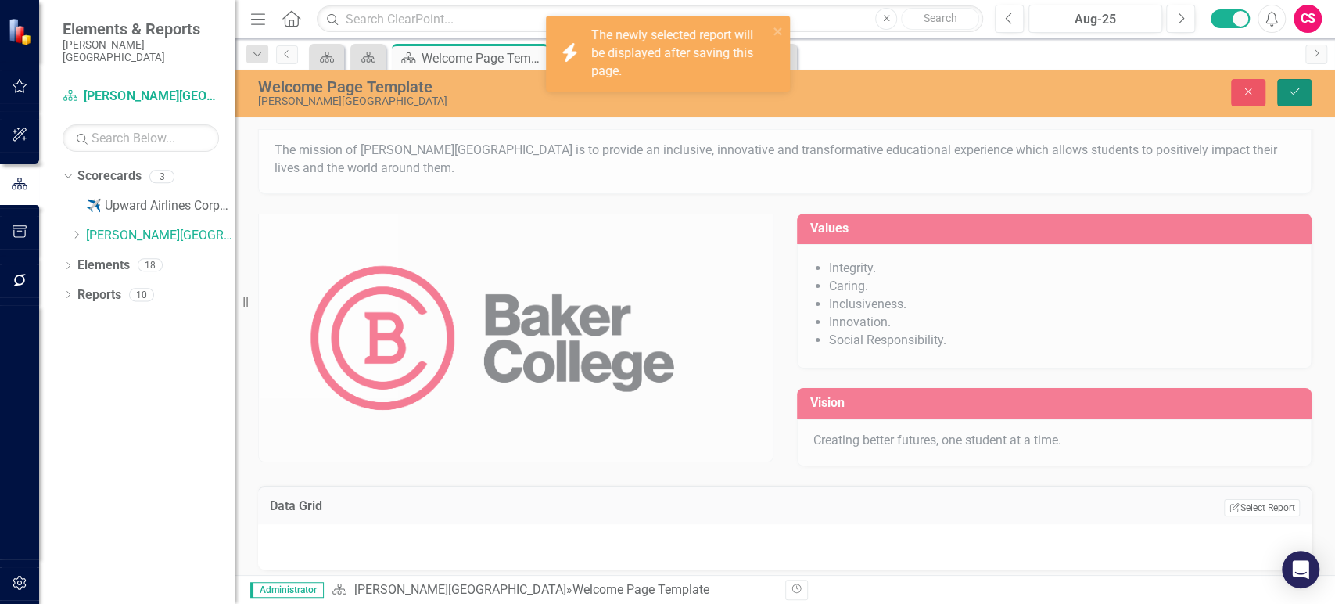
click at [1285, 98] on button "Save" at bounding box center [1295, 92] width 34 height 27
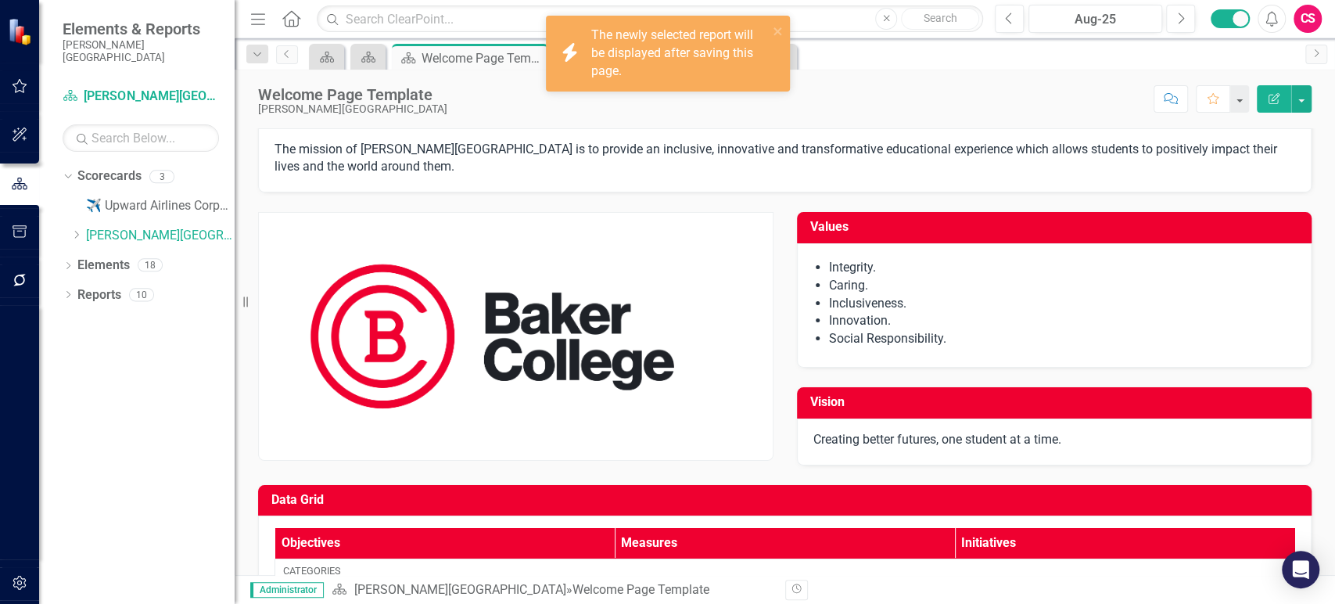
click at [583, 497] on h3 "Data Grid" at bounding box center [787, 500] width 1033 height 14
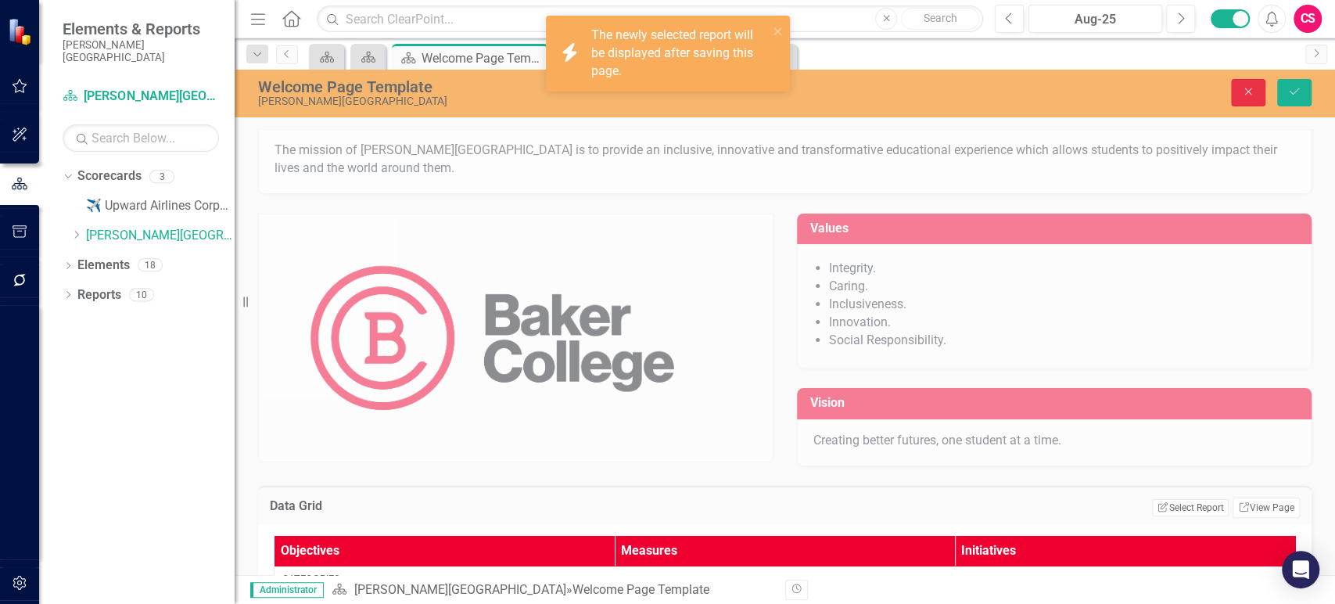
click at [1246, 85] on button "Close" at bounding box center [1248, 92] width 34 height 27
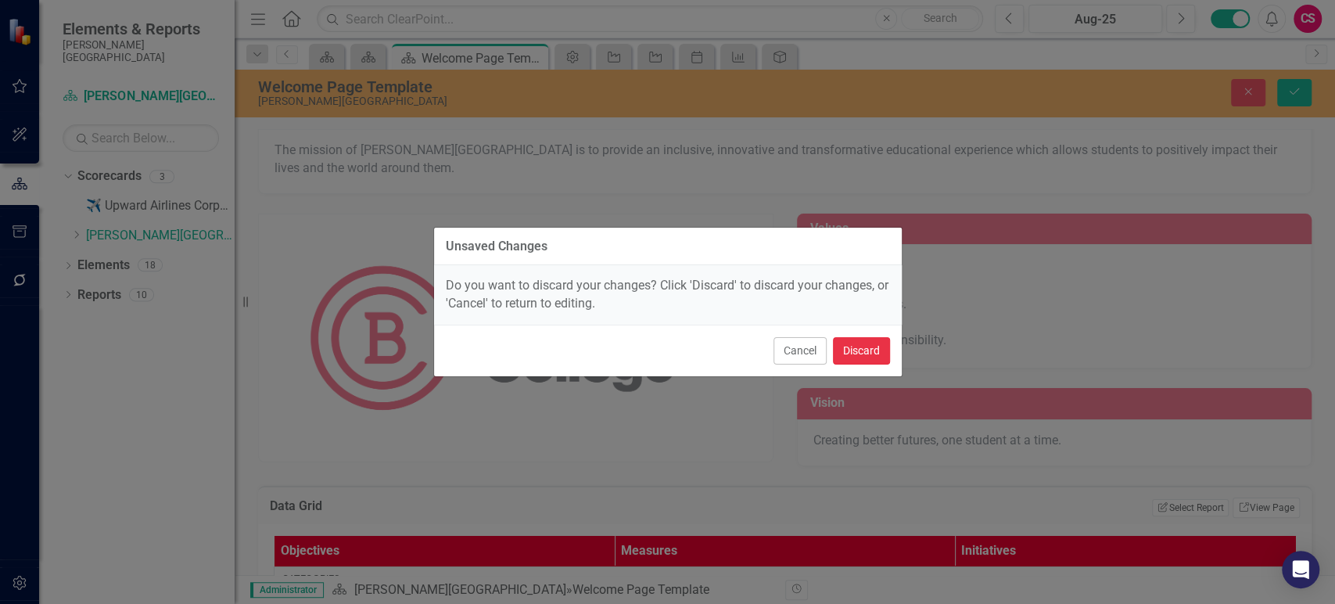
click at [868, 351] on button "Discard" at bounding box center [861, 350] width 57 height 27
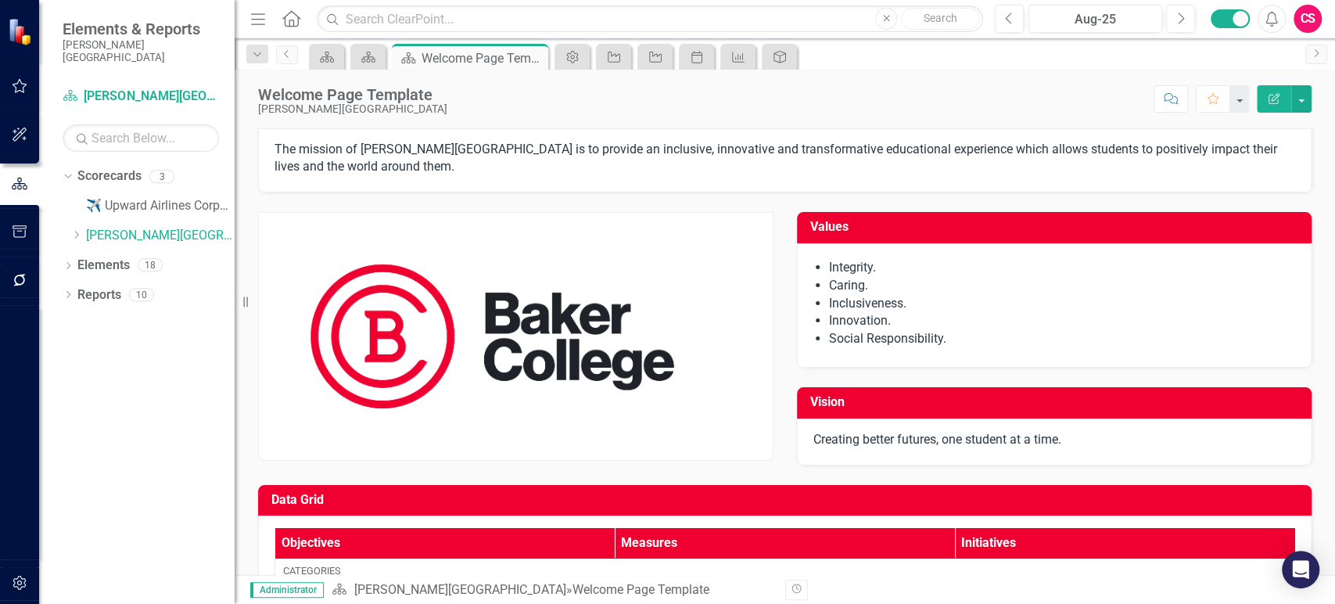
click at [1277, 93] on icon "Edit Report" at bounding box center [1274, 98] width 14 height 11
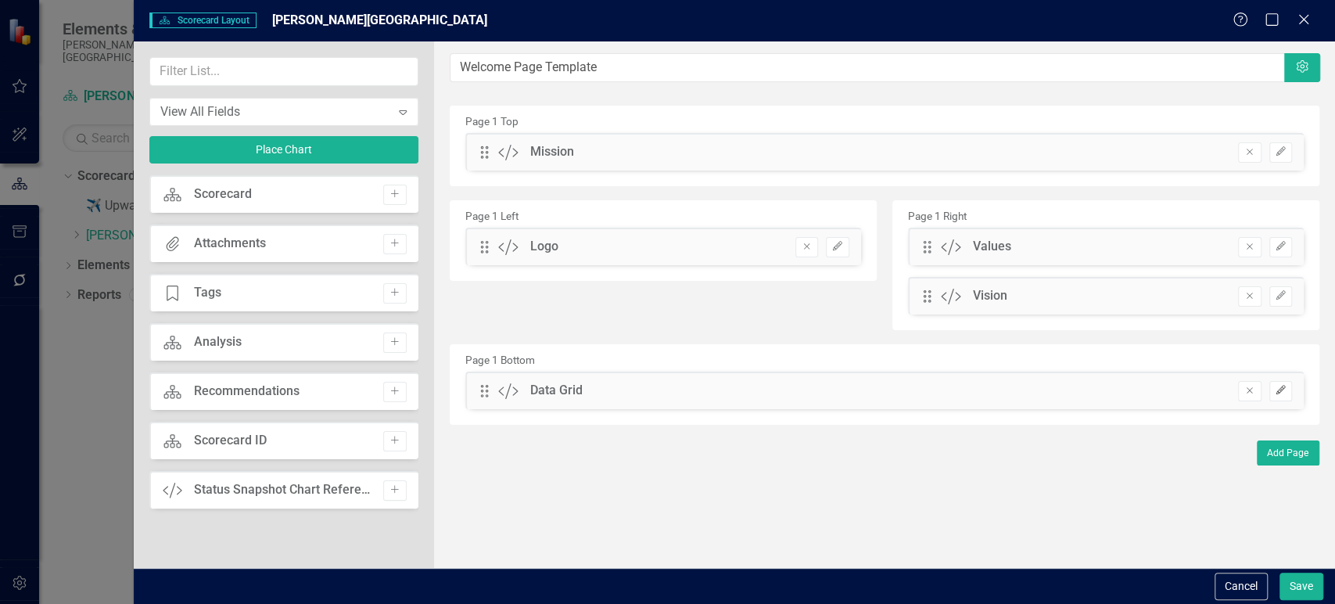
click at [1283, 392] on icon "Edit" at bounding box center [1281, 390] width 12 height 9
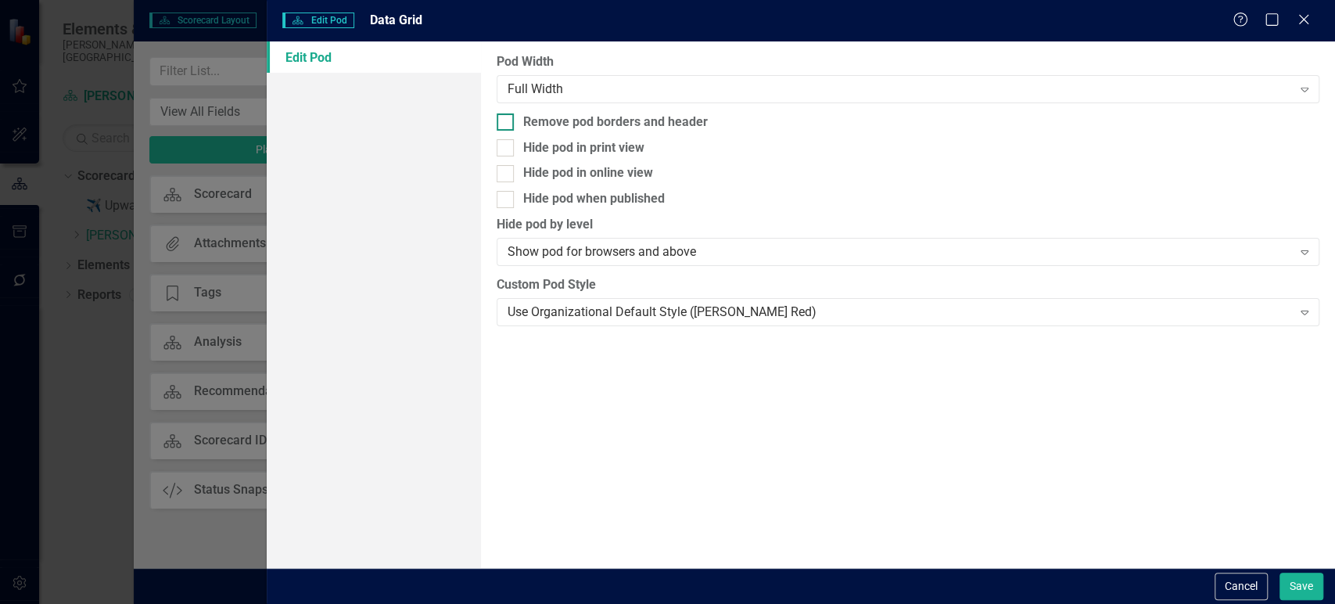
click at [607, 123] on div "Remove pod borders and header" at bounding box center [615, 122] width 185 height 18
click at [507, 123] on input "Remove pod borders and header" at bounding box center [502, 118] width 10 height 10
checkbox input "true"
click at [1302, 592] on button "Save" at bounding box center [1302, 586] width 44 height 27
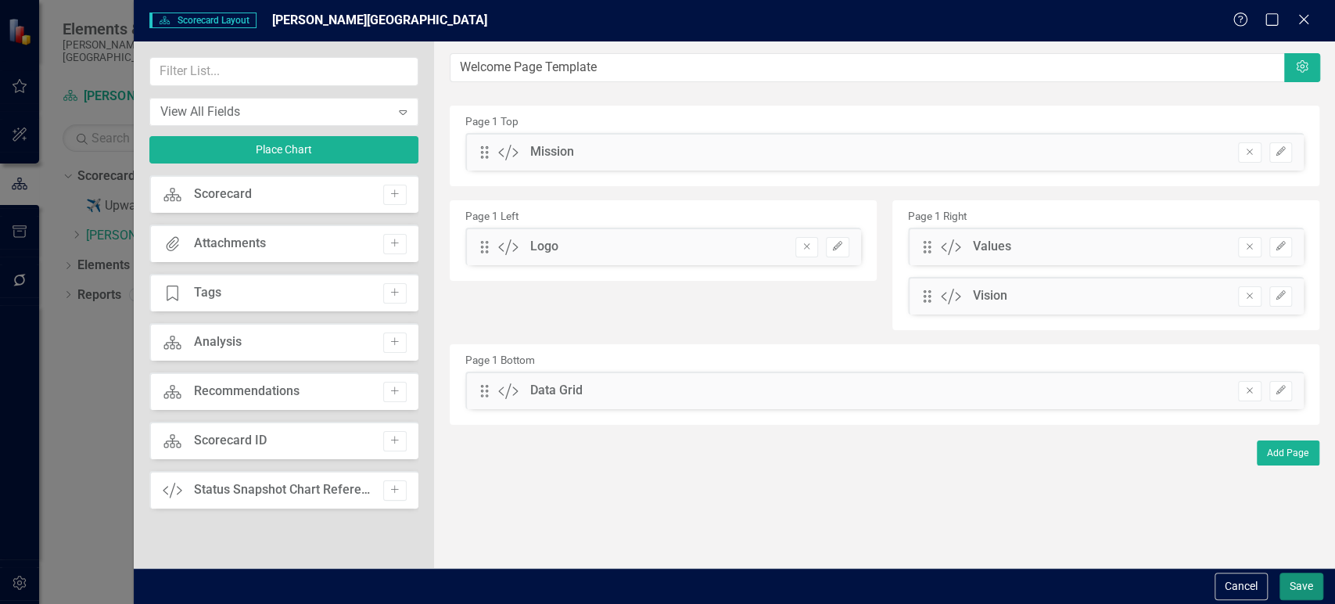
click at [1289, 590] on button "Save" at bounding box center [1302, 586] width 44 height 27
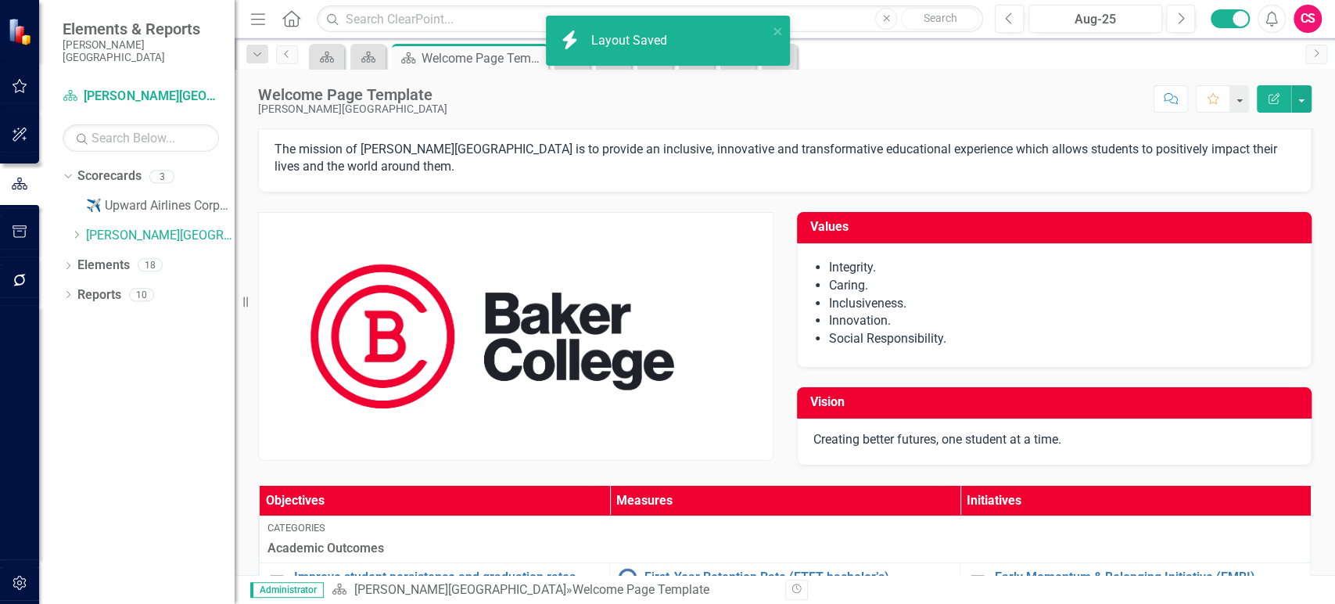
click at [469, 488] on th "Objectives" at bounding box center [435, 501] width 350 height 31
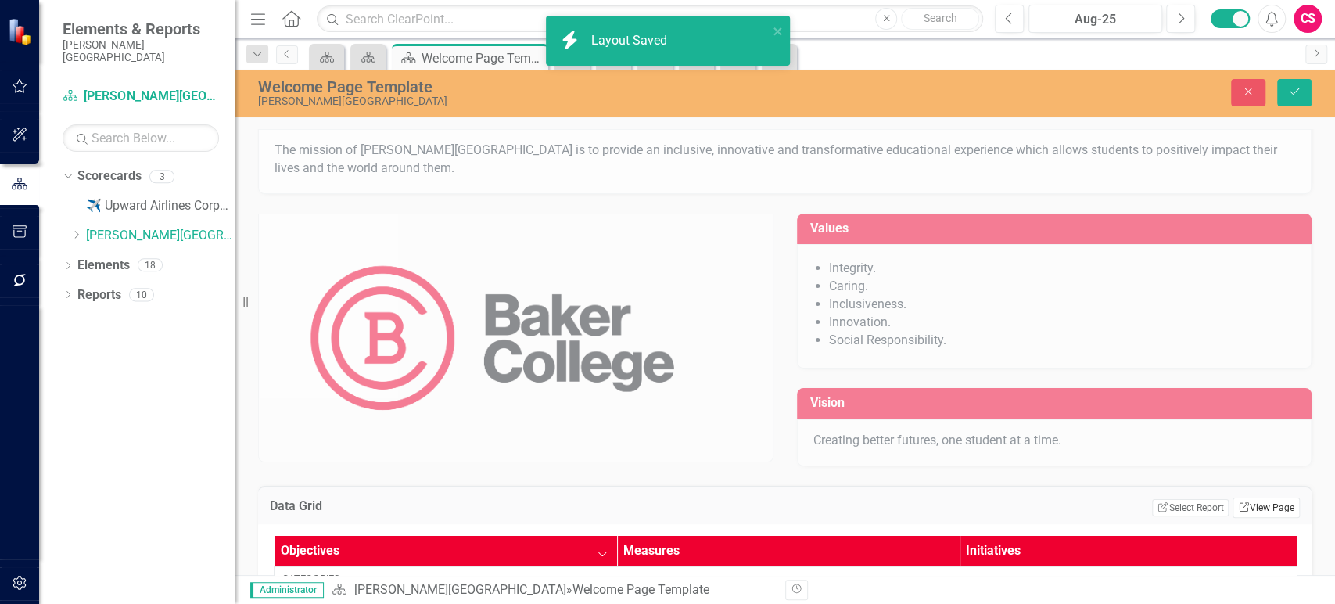
click at [1261, 512] on link "Link View Page" at bounding box center [1266, 508] width 67 height 20
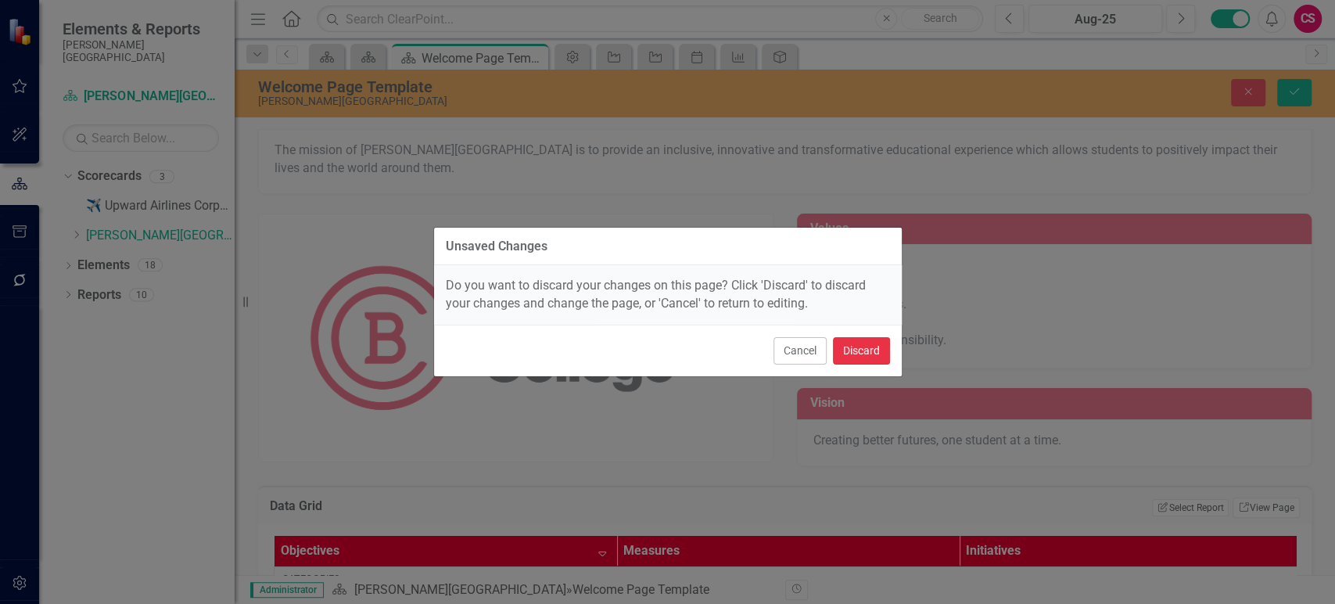
click at [863, 351] on button "Discard" at bounding box center [861, 350] width 57 height 27
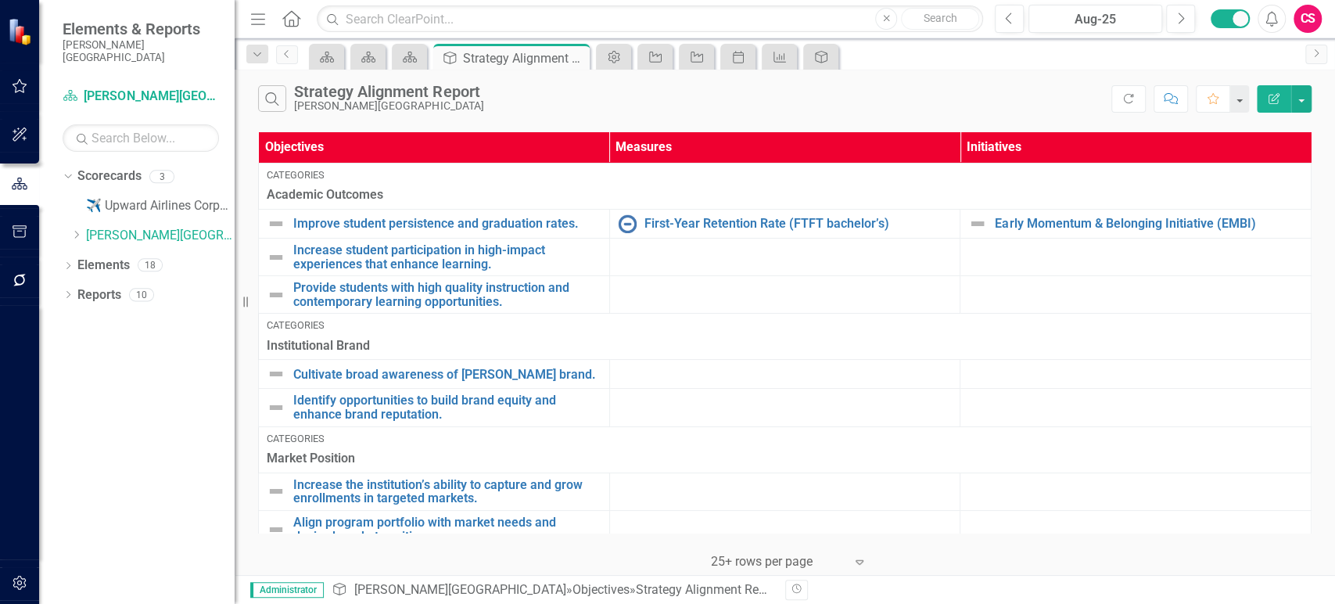
click at [1270, 95] on icon "Edit Report" at bounding box center [1274, 98] width 14 height 11
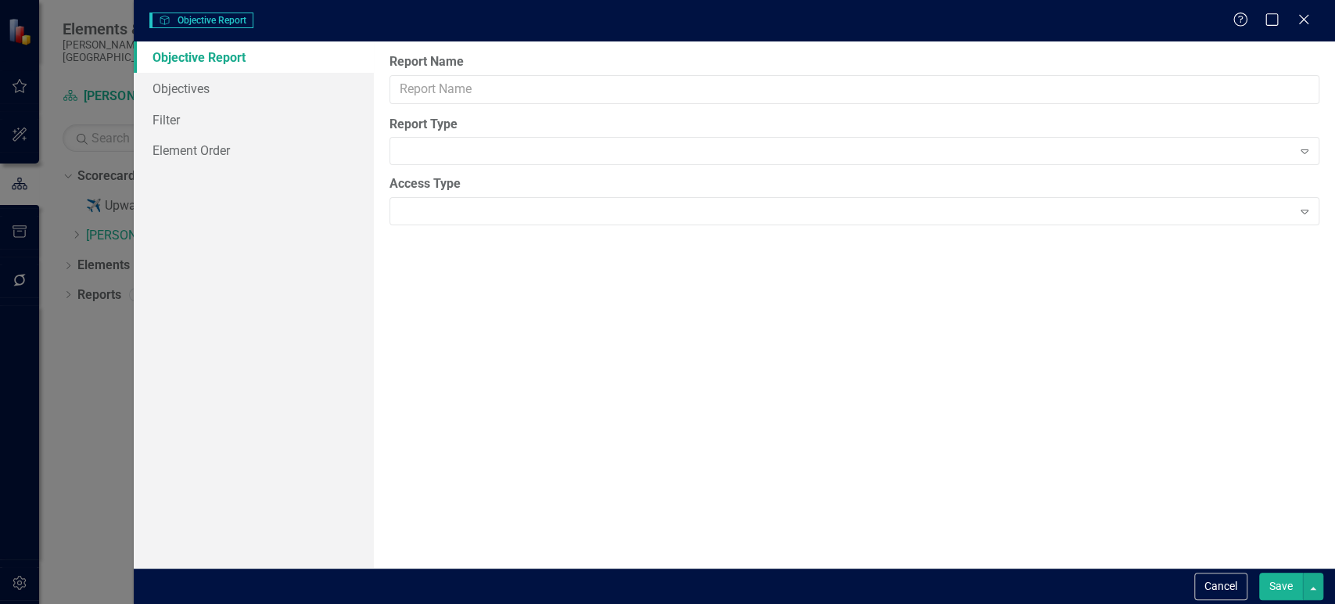
type input "Strategy Alignment Report"
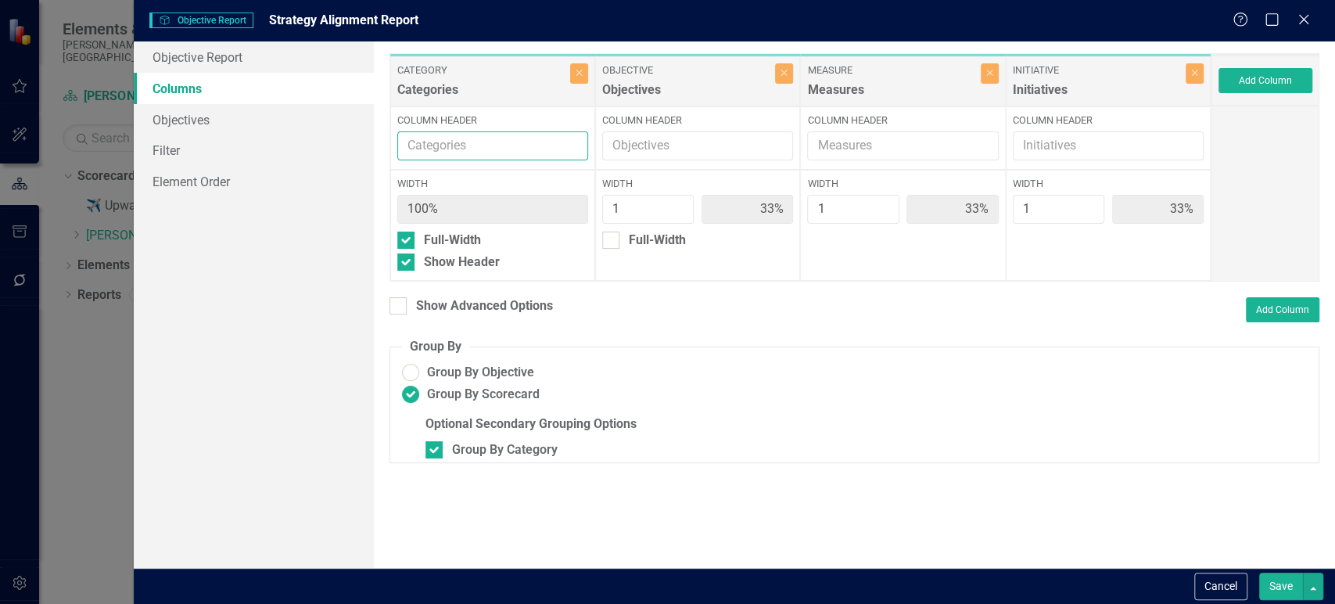
click at [444, 143] on input "Column Header" at bounding box center [492, 145] width 191 height 29
type input "t"
type input "Theme"
click at [1279, 594] on button "Save" at bounding box center [1282, 586] width 44 height 27
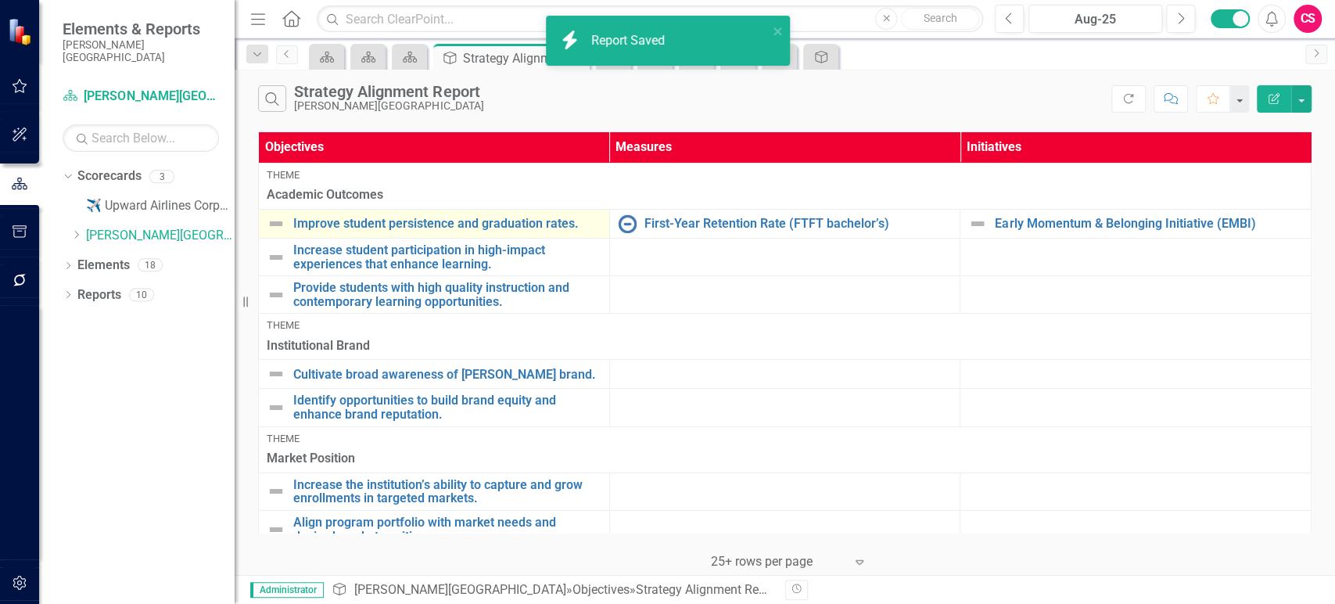
click at [267, 220] on img at bounding box center [276, 223] width 19 height 19
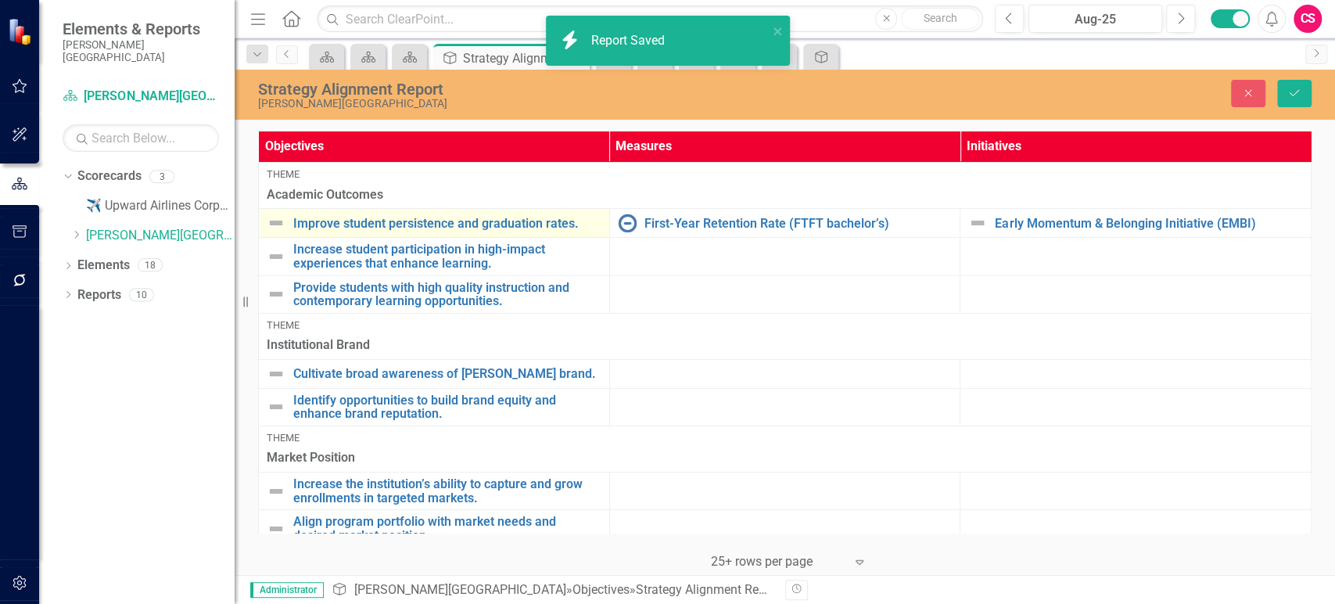
click at [267, 220] on img at bounding box center [276, 223] width 19 height 19
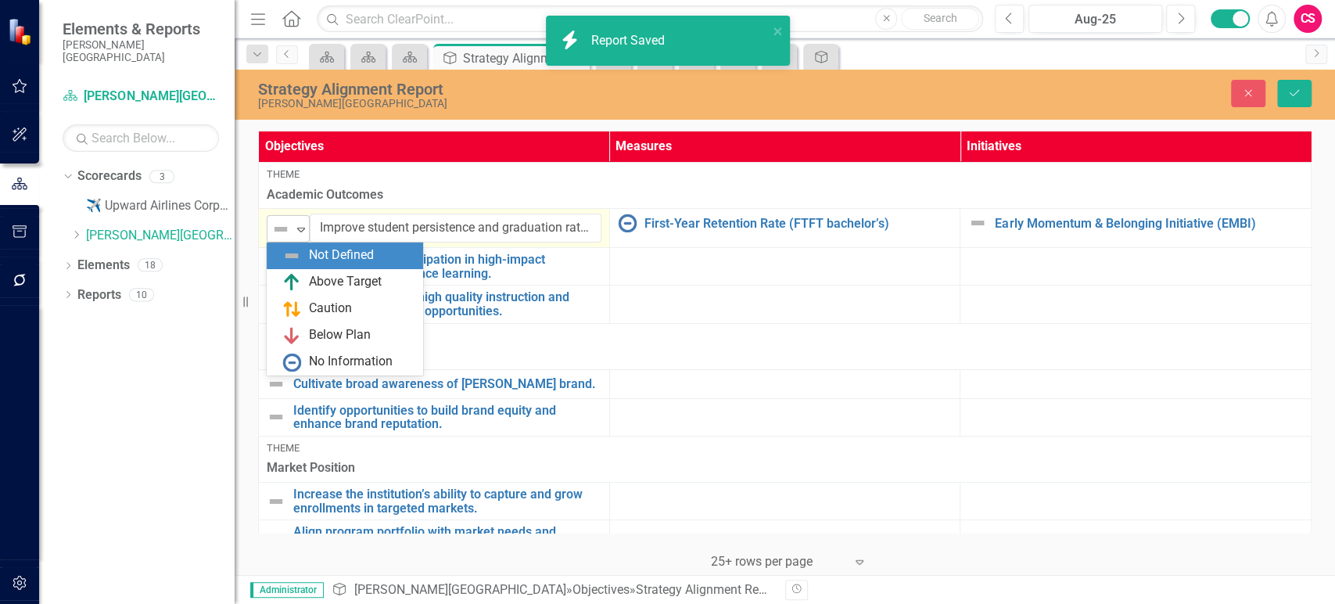
click at [276, 226] on img at bounding box center [280, 229] width 19 height 19
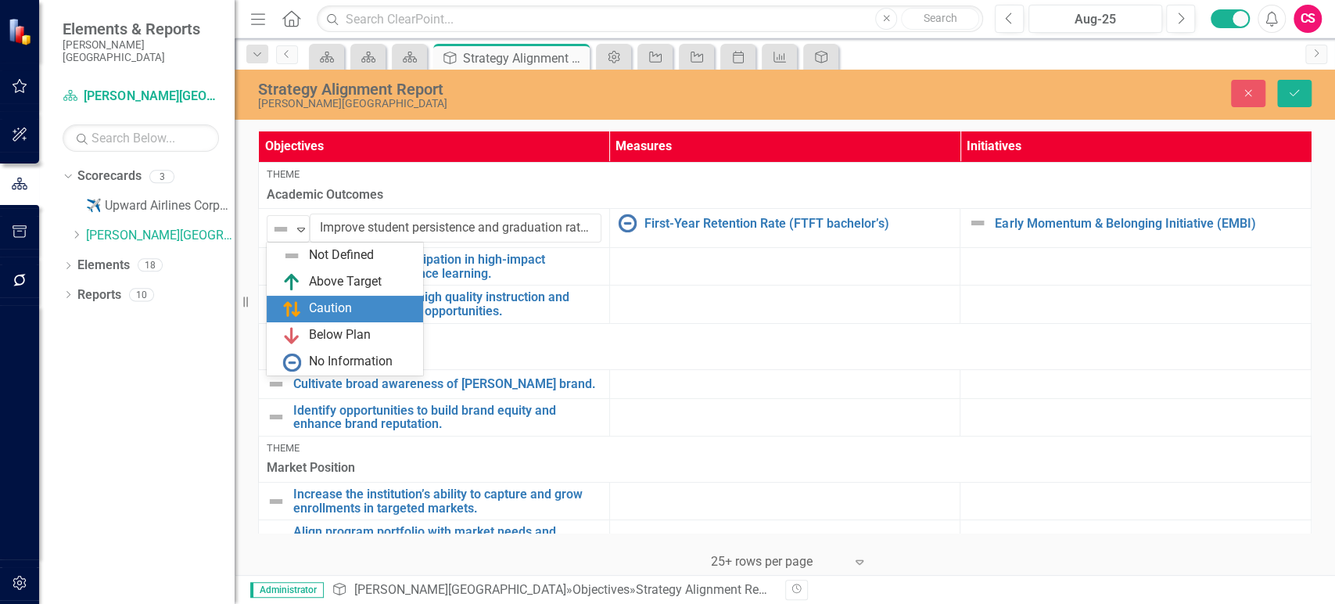
click at [286, 300] on img at bounding box center [291, 309] width 19 height 19
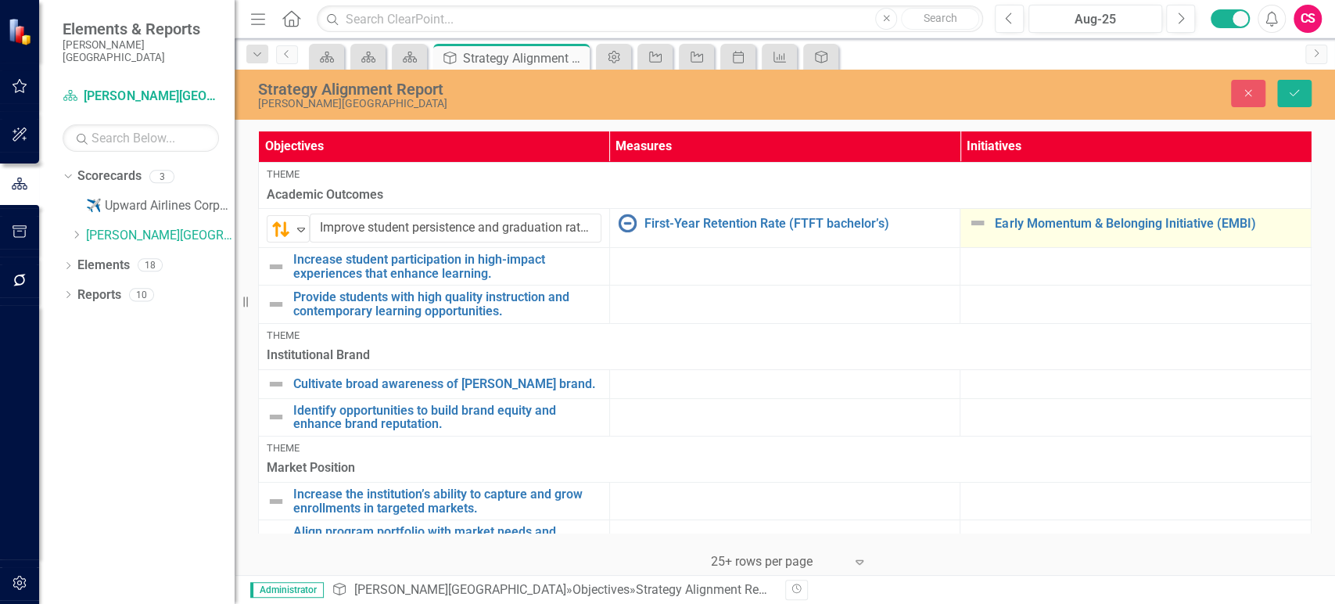
click at [976, 229] on img at bounding box center [978, 223] width 19 height 19
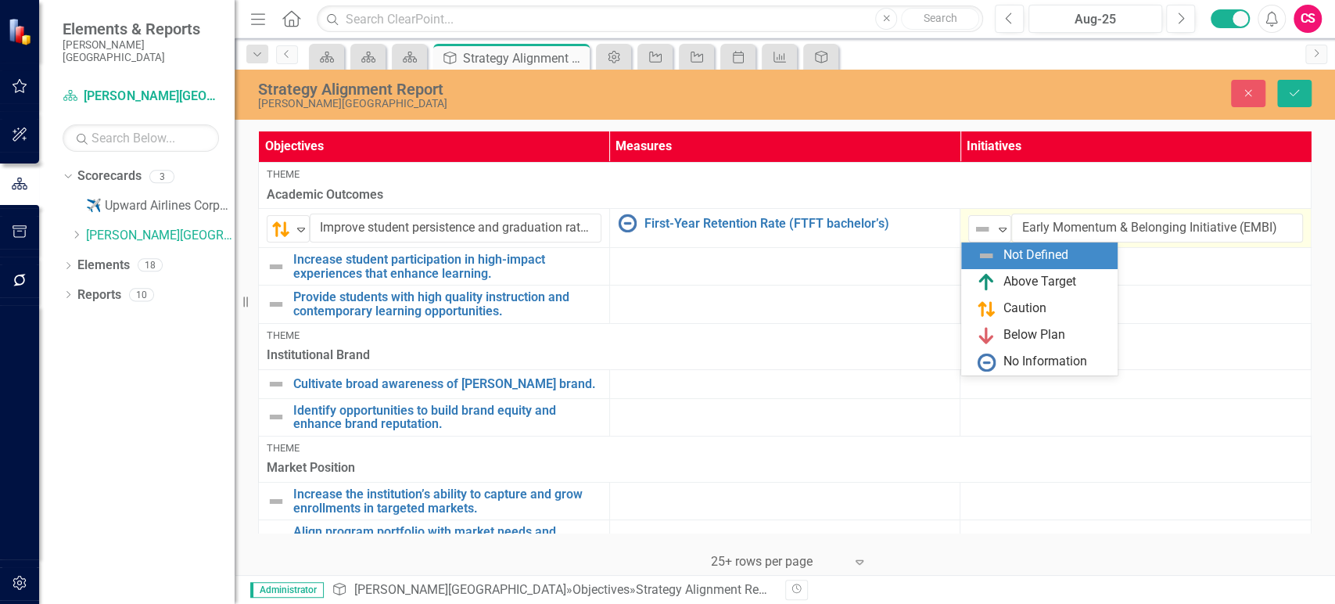
click at [976, 229] on img at bounding box center [982, 229] width 19 height 19
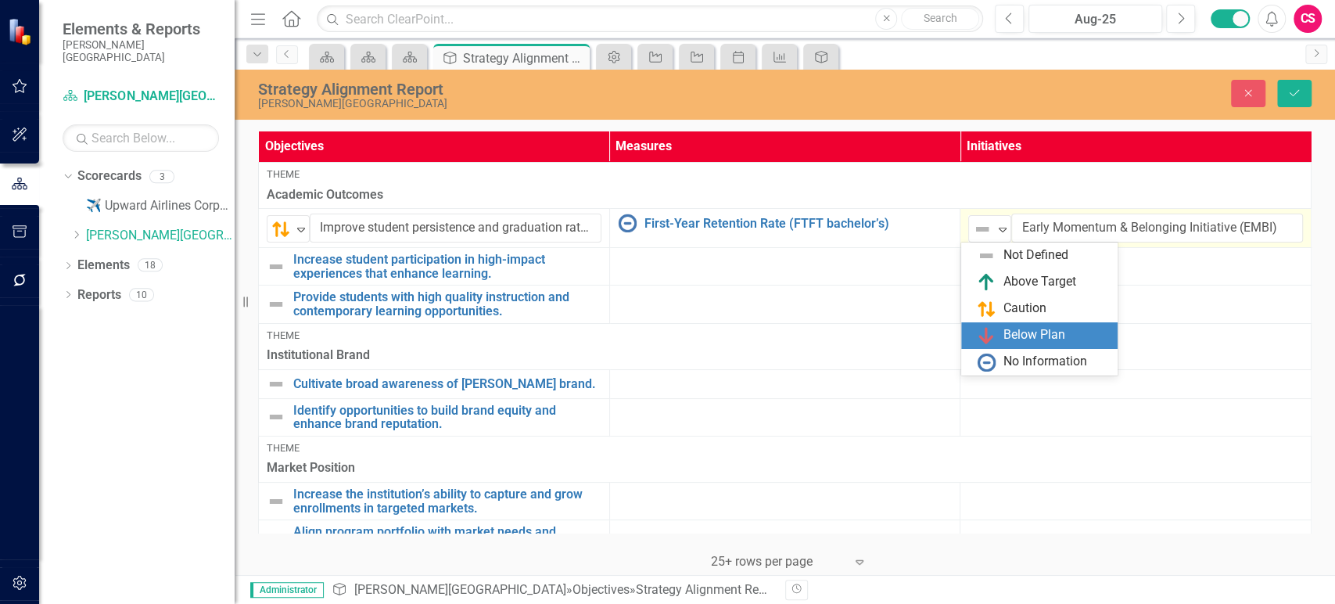
click at [996, 334] on div "Below Plan" at bounding box center [1042, 335] width 131 height 19
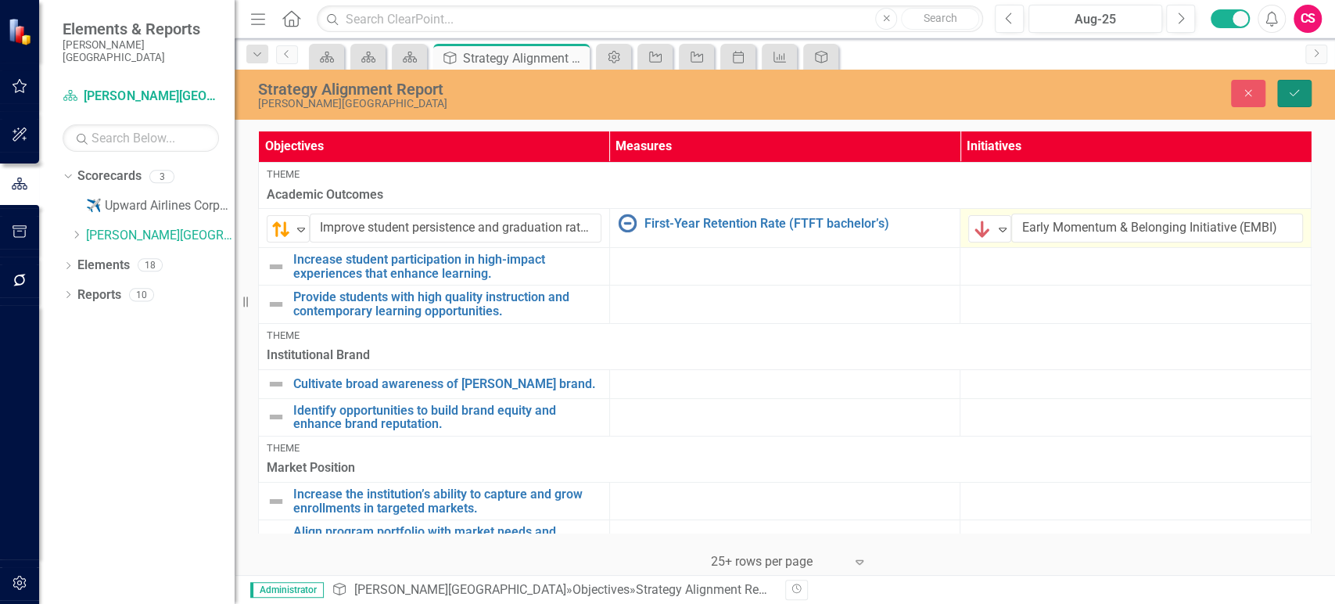
click at [1296, 81] on button "Save" at bounding box center [1295, 93] width 34 height 27
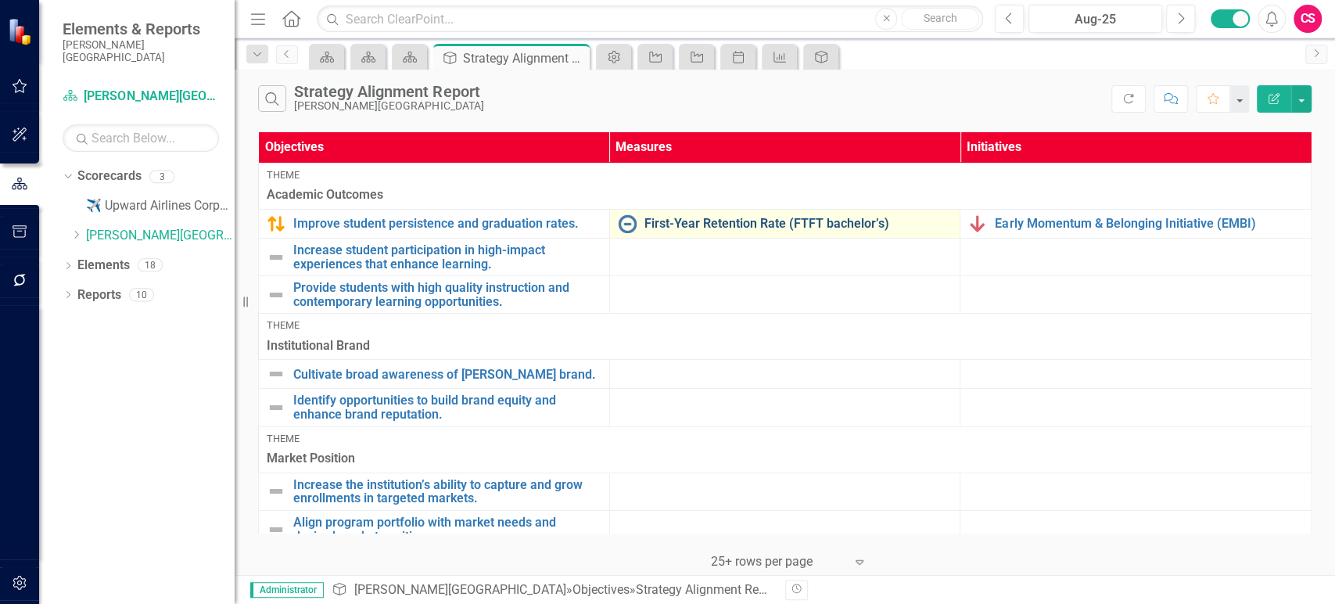
click at [685, 221] on link "First-Year Retention Rate (FTFT bachelor’s)" at bounding box center [799, 224] width 308 height 14
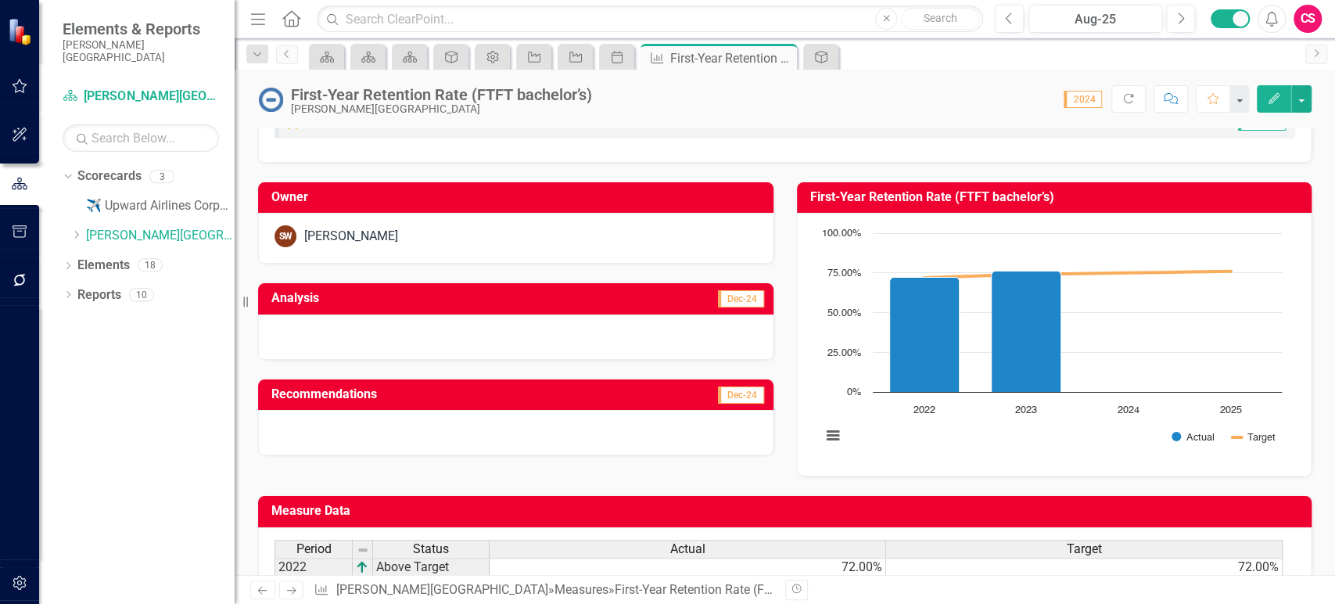
scroll to position [226, 0]
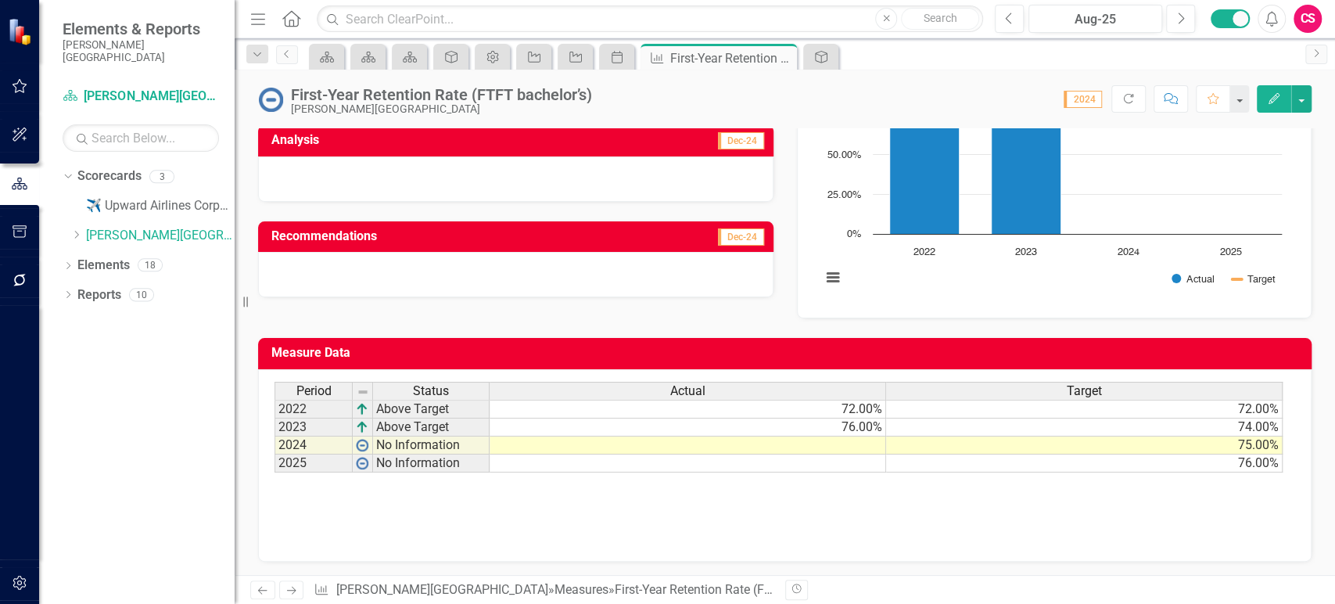
click at [669, 450] on td at bounding box center [688, 446] width 397 height 18
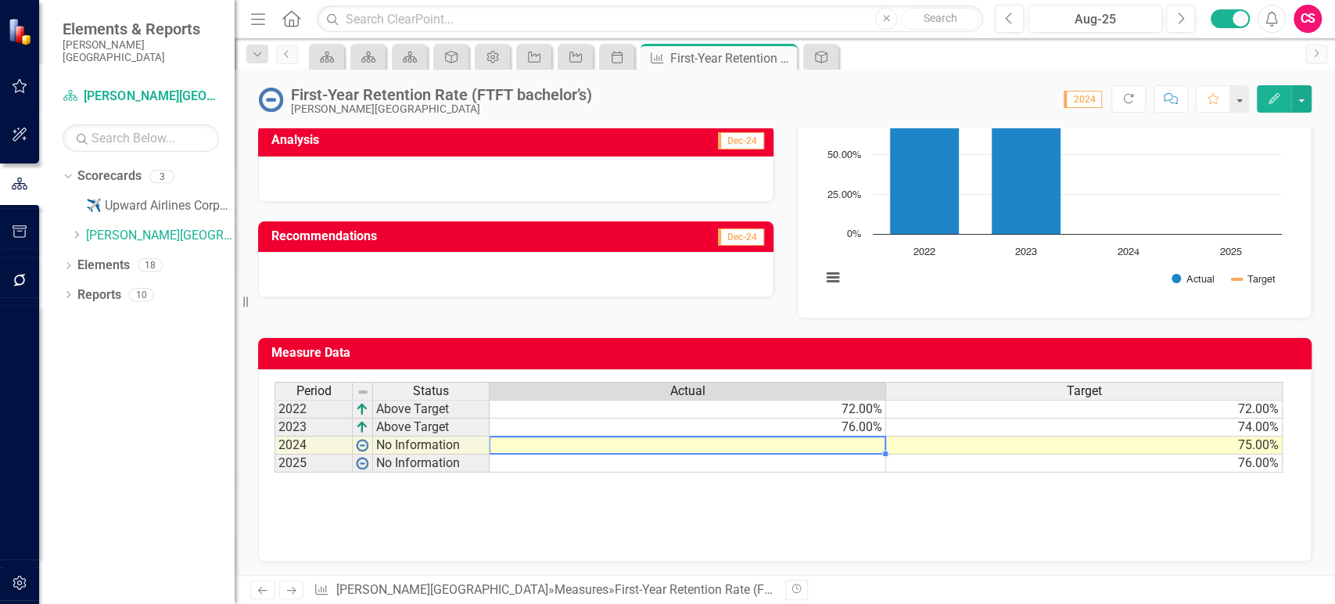
click at [764, 427] on td "76.00%" at bounding box center [688, 428] width 397 height 18
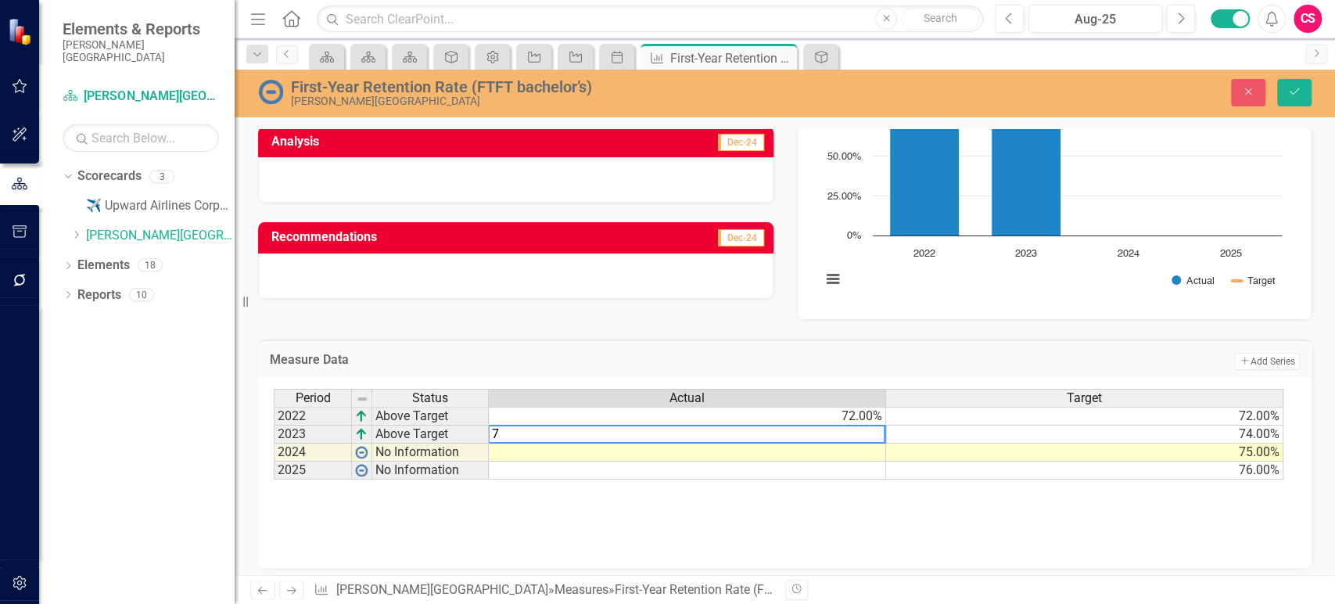
type textarea "73"
type textarea "76"
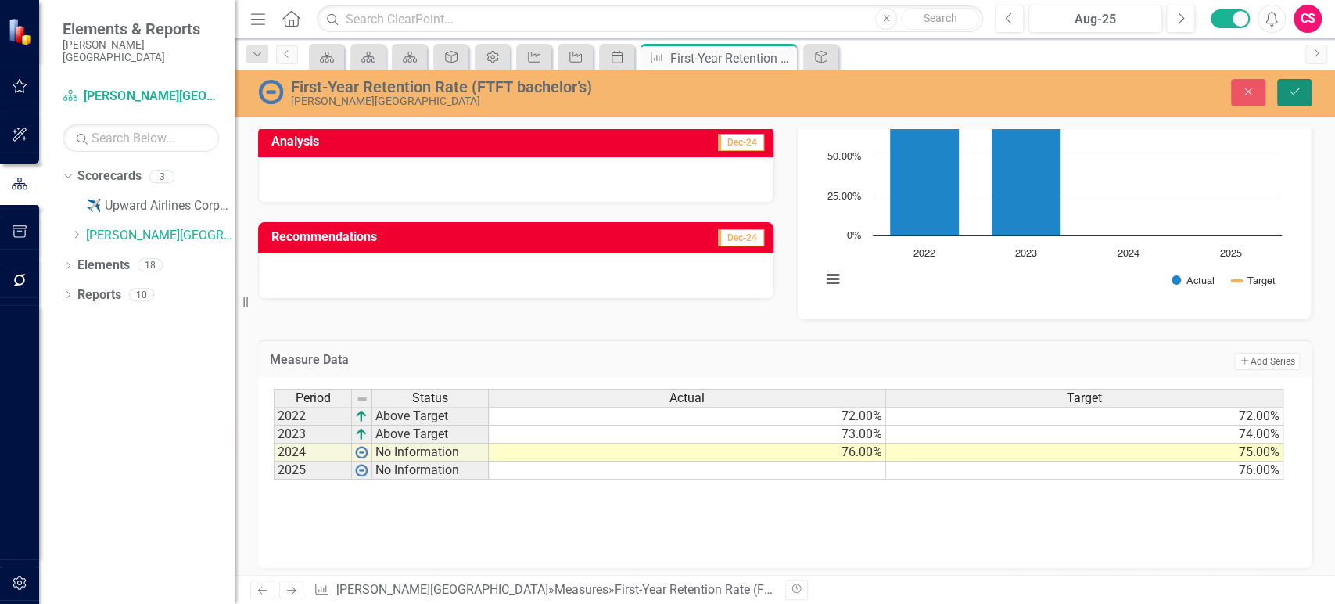
click at [1294, 101] on button "Save" at bounding box center [1295, 92] width 34 height 27
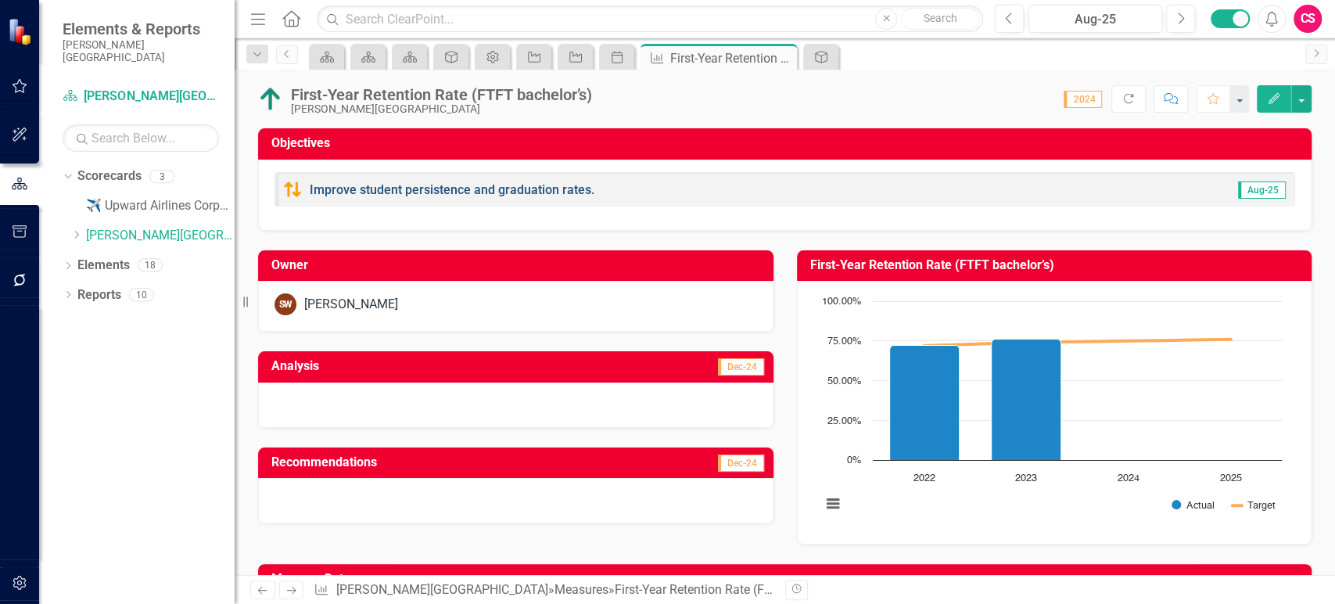
click at [487, 186] on link "Improve student persistence and graduation rates." at bounding box center [452, 189] width 285 height 15
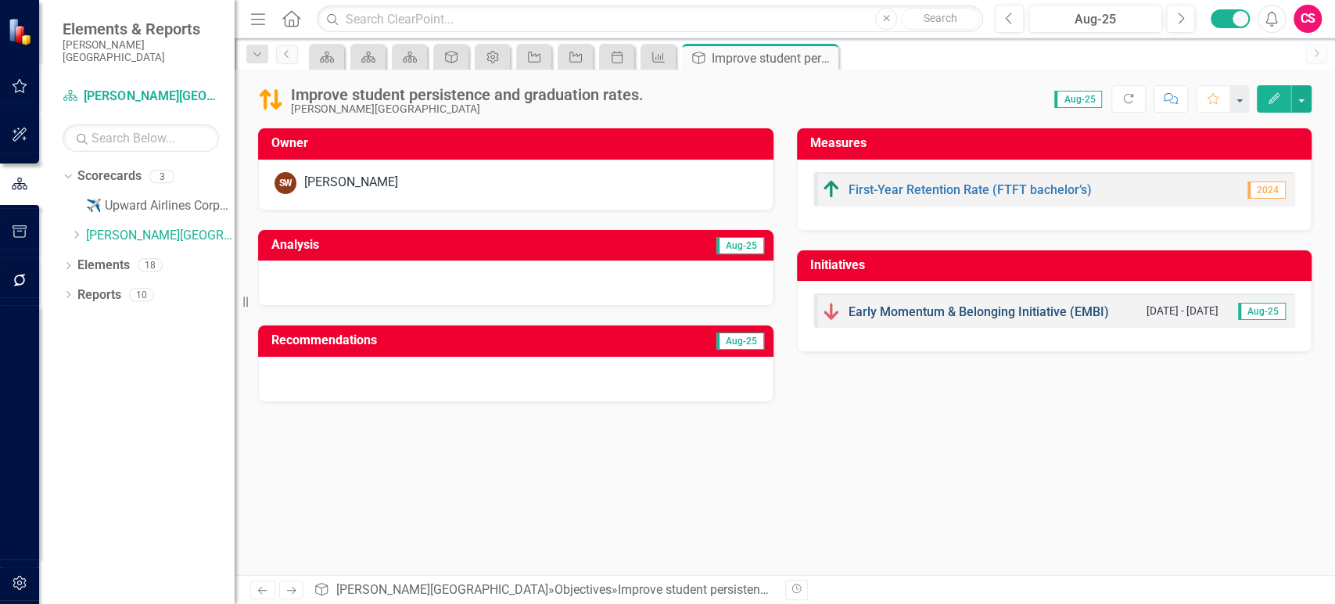
click at [905, 309] on link "Early Momentum & Belonging Initiative (EMBI)" at bounding box center [979, 311] width 261 height 15
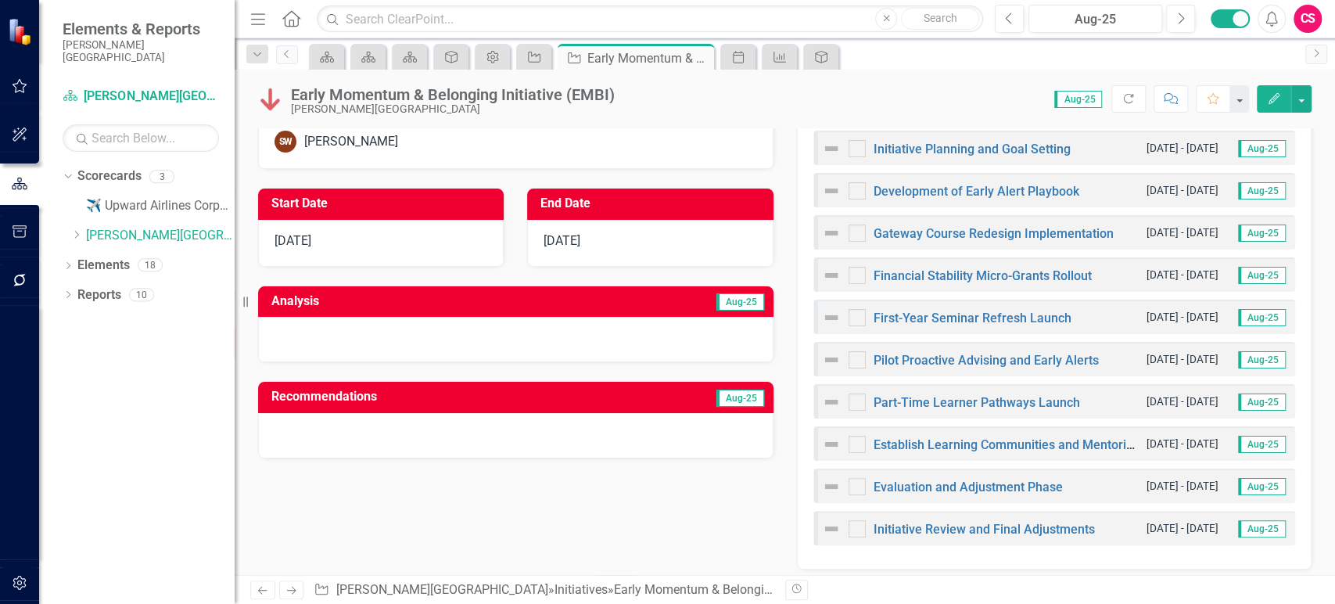
scroll to position [536, 0]
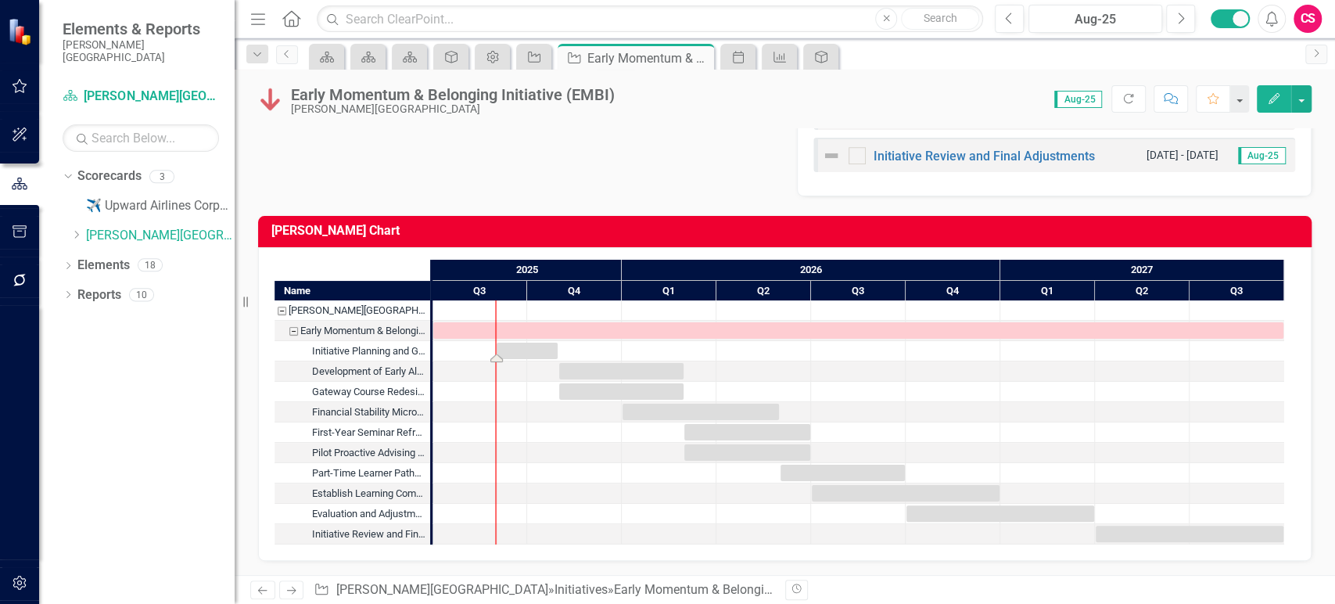
click at [530, 349] on div "Task: Start date: 2025-09-01 End date: 2025-10-30" at bounding box center [527, 351] width 61 height 16
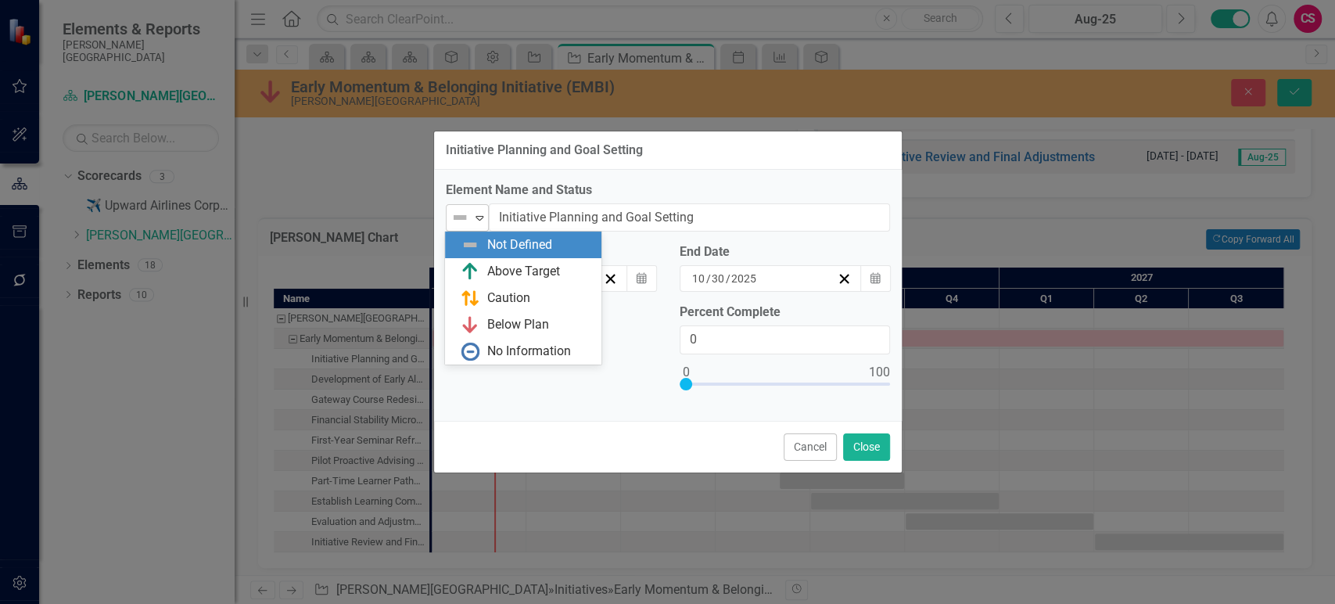
click at [474, 226] on div "Expand" at bounding box center [480, 218] width 16 height 26
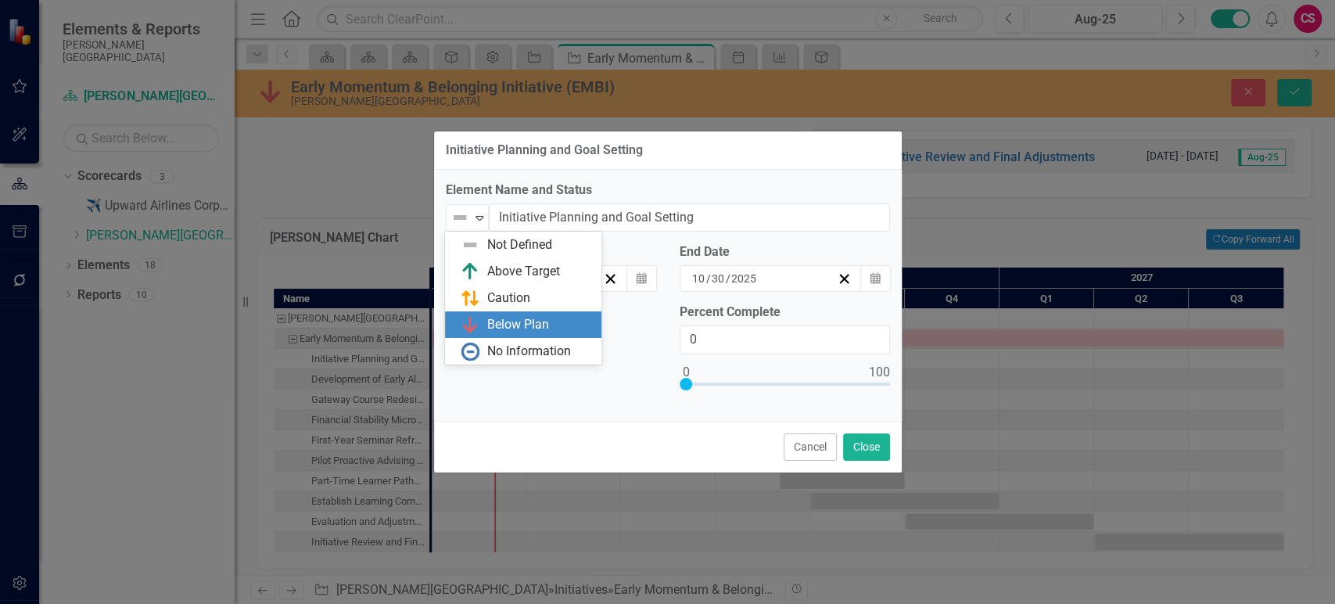
click at [487, 325] on div "Below Plan" at bounding box center [518, 325] width 62 height 18
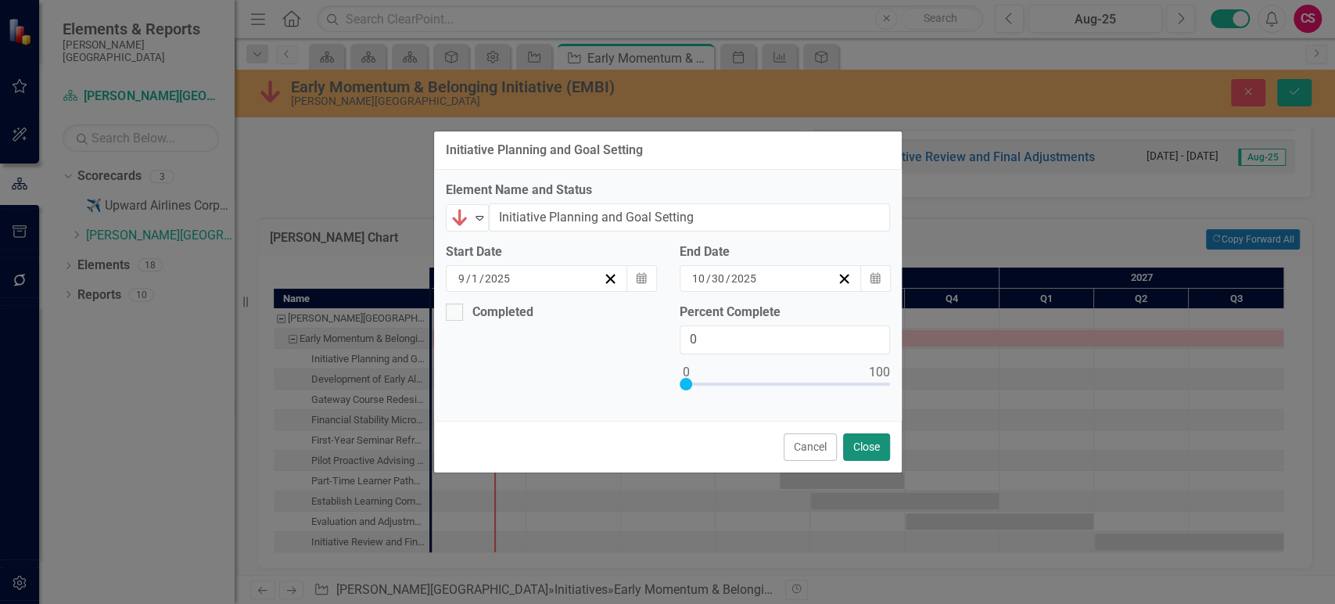
click at [870, 455] on button "Close" at bounding box center [866, 446] width 47 height 27
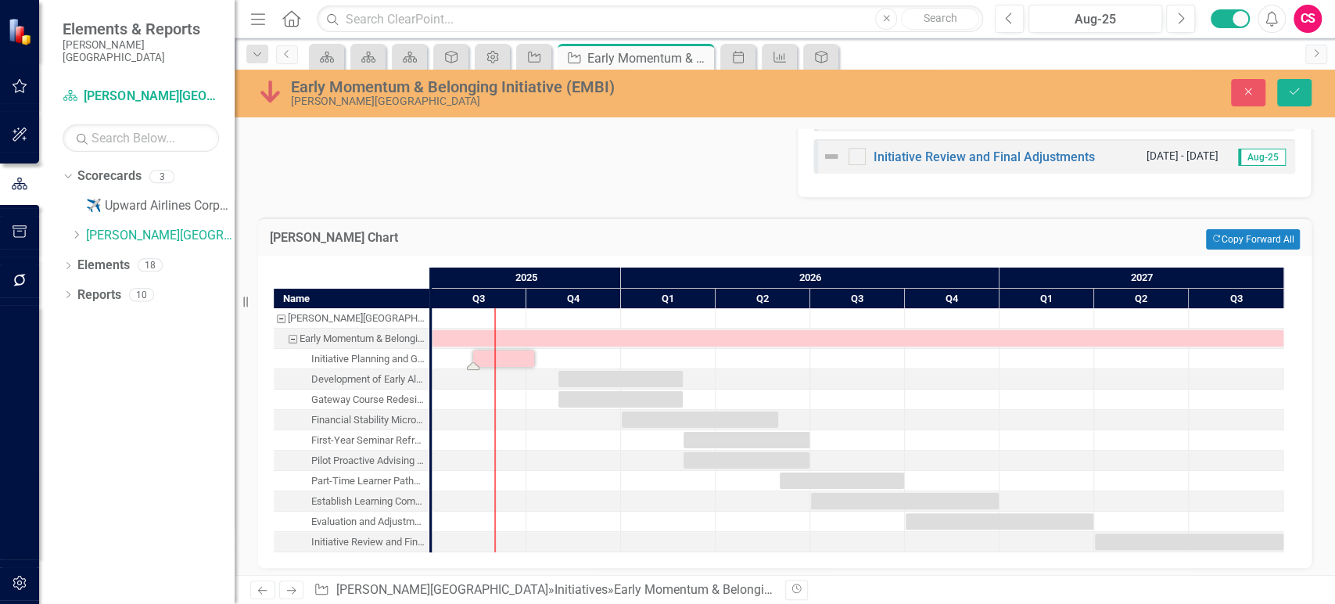
drag, startPoint x: 523, startPoint y: 361, endPoint x: 495, endPoint y: 361, distance: 27.4
click at [534, 377] on div "Task: Start date: 2025-09-27 End date: 2026-01-25" at bounding box center [585, 379] width 124 height 16
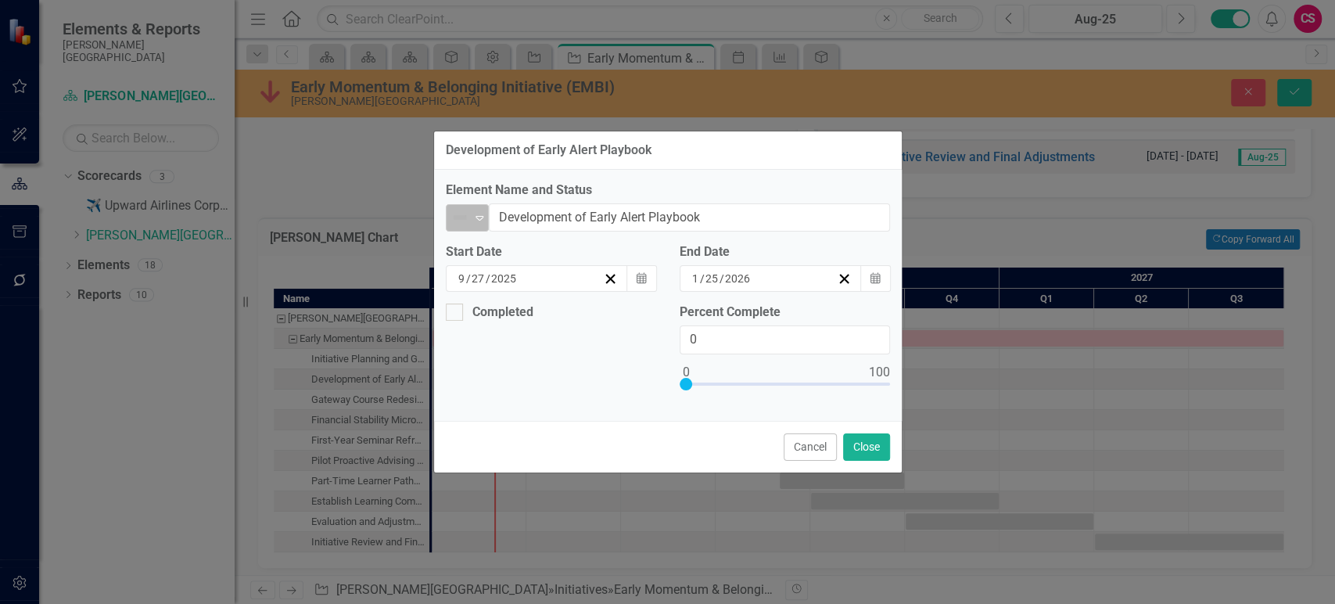
click at [466, 206] on div "Not Defined Expand" at bounding box center [467, 217] width 43 height 27
click at [821, 453] on button "Cancel" at bounding box center [810, 446] width 53 height 27
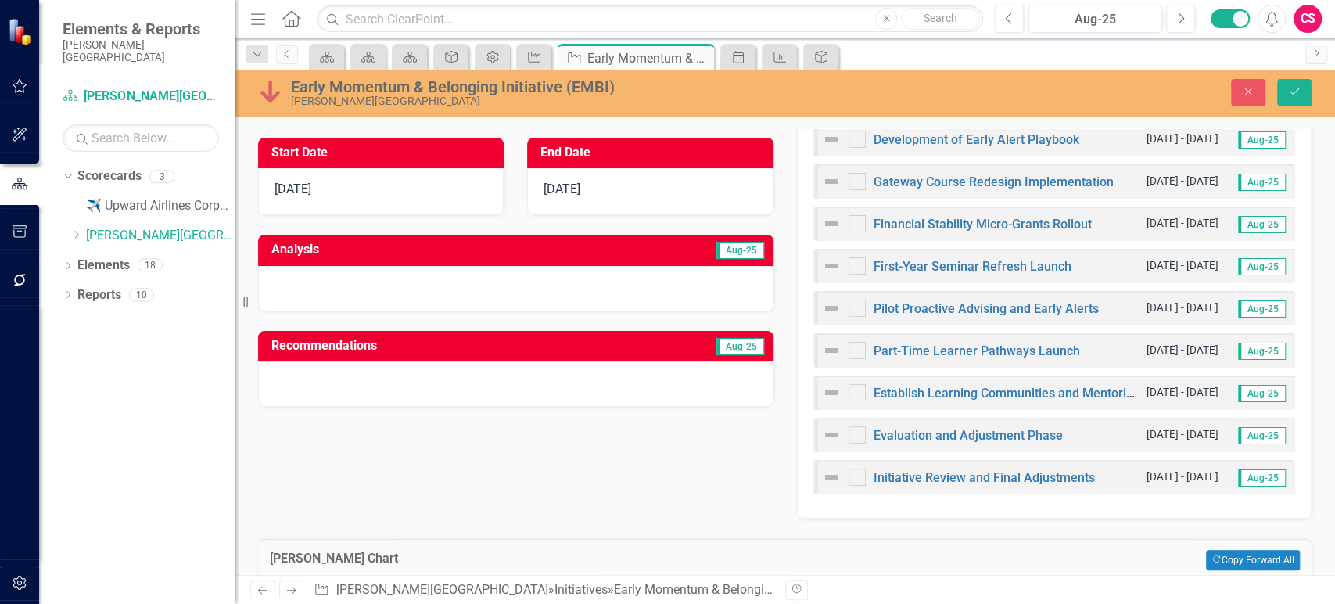
scroll to position [0, 0]
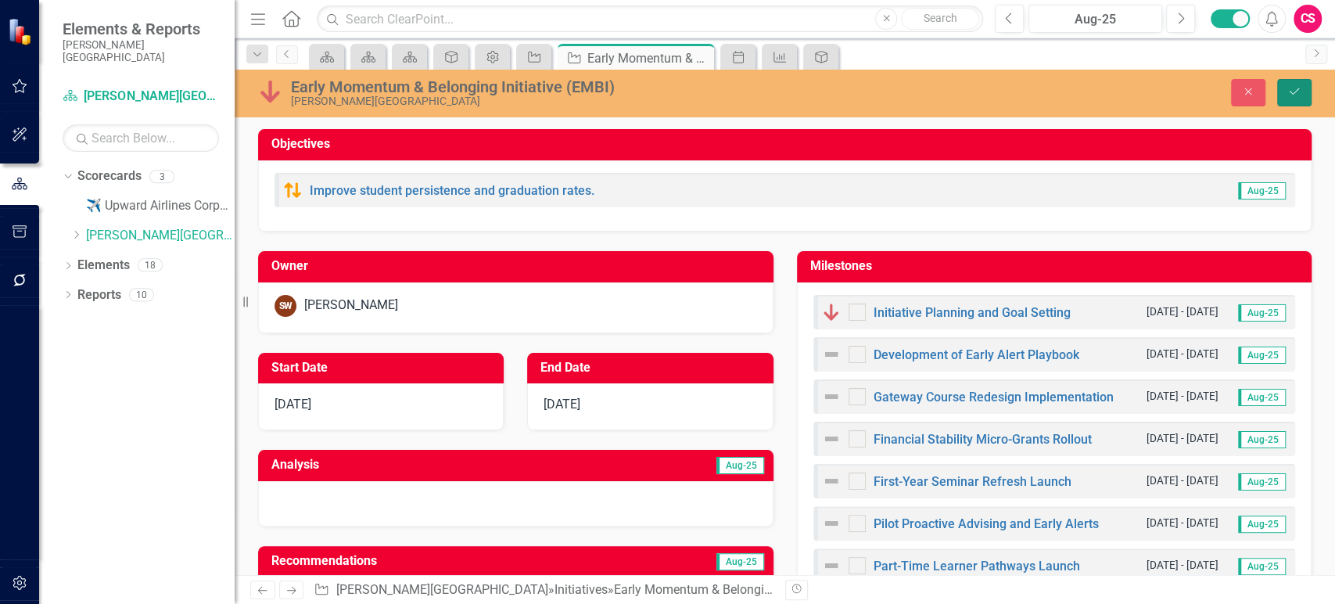
click at [1285, 98] on button "Save" at bounding box center [1295, 92] width 34 height 27
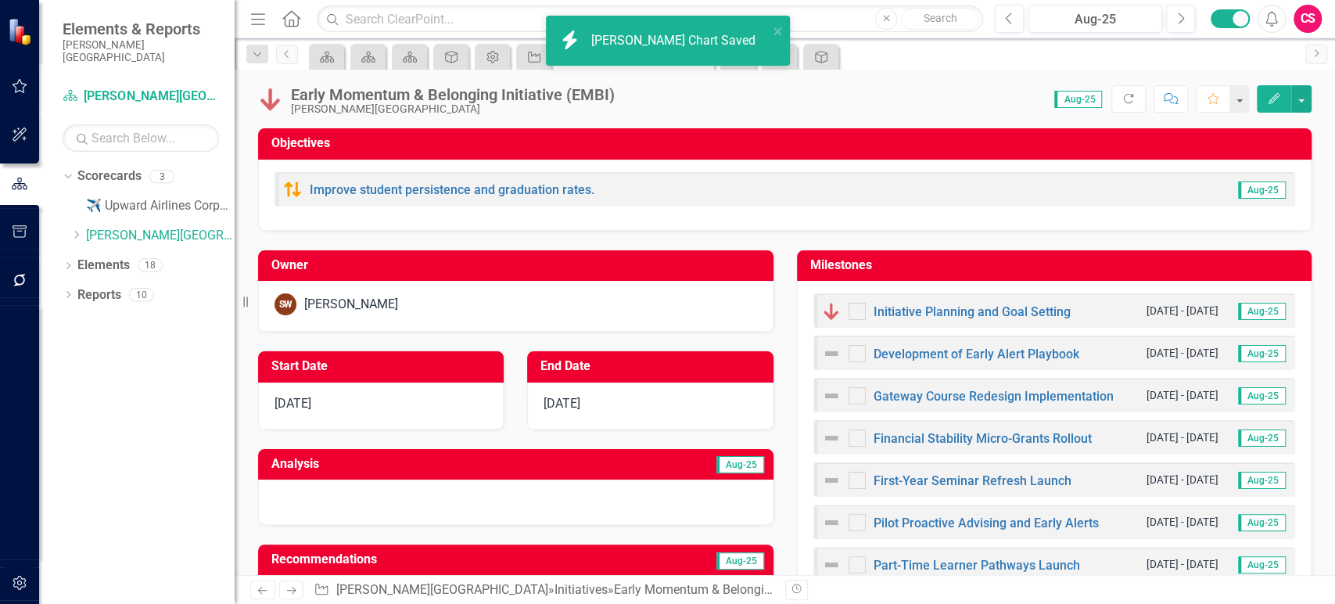
scroll to position [172, 0]
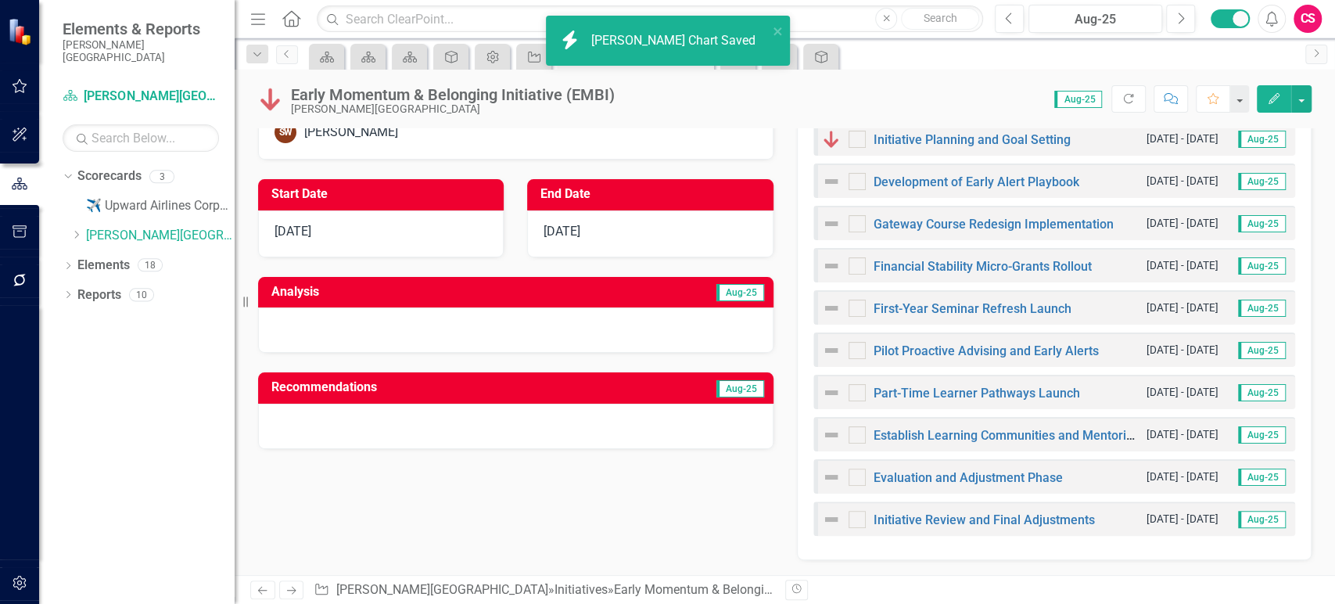
click at [645, 322] on div at bounding box center [516, 329] width 516 height 45
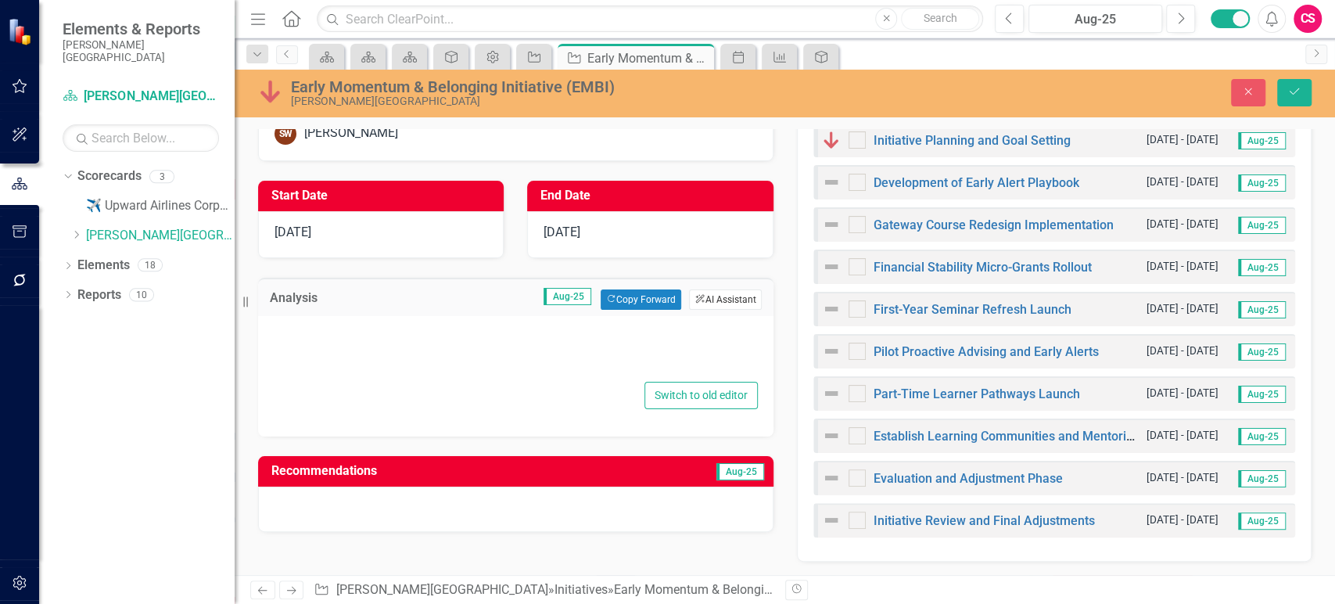
click at [731, 297] on button "ClearPoint AI AI Assistant" at bounding box center [725, 299] width 72 height 20
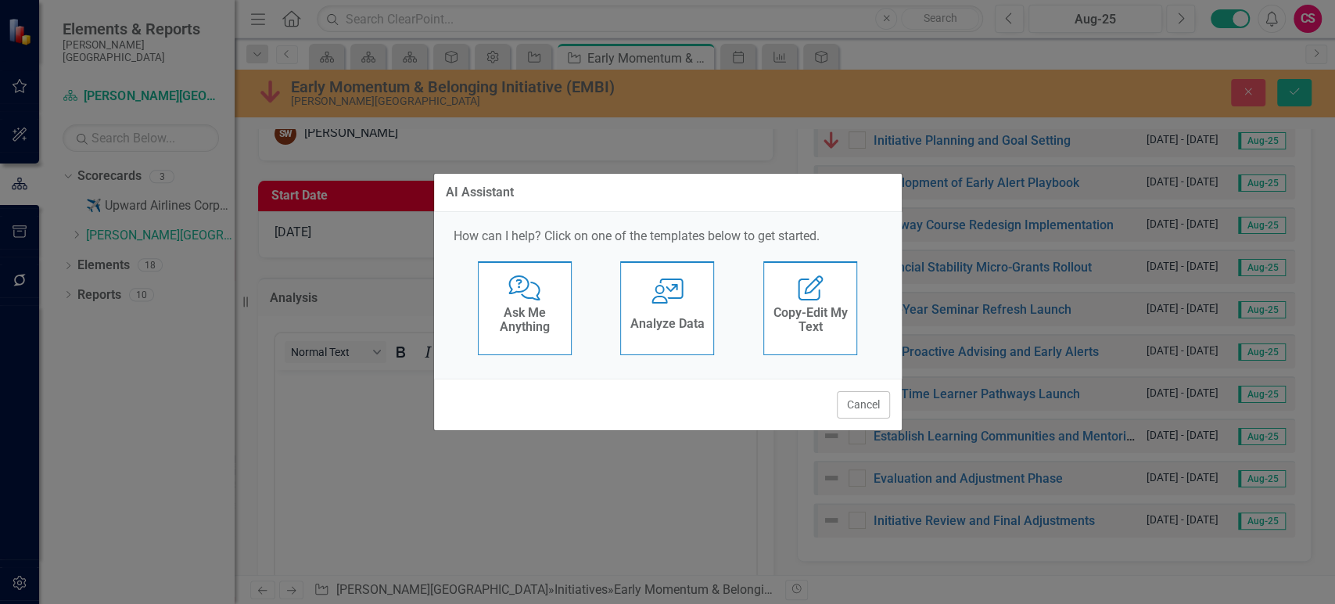
scroll to position [0, 0]
click at [860, 325] on div "Comments with Question Mark Ask Me Anything User with Chart Analyze Data Edit R…" at bounding box center [668, 312] width 429 height 102
click at [825, 326] on h4 "Copy-Edit My Text" at bounding box center [810, 319] width 77 height 27
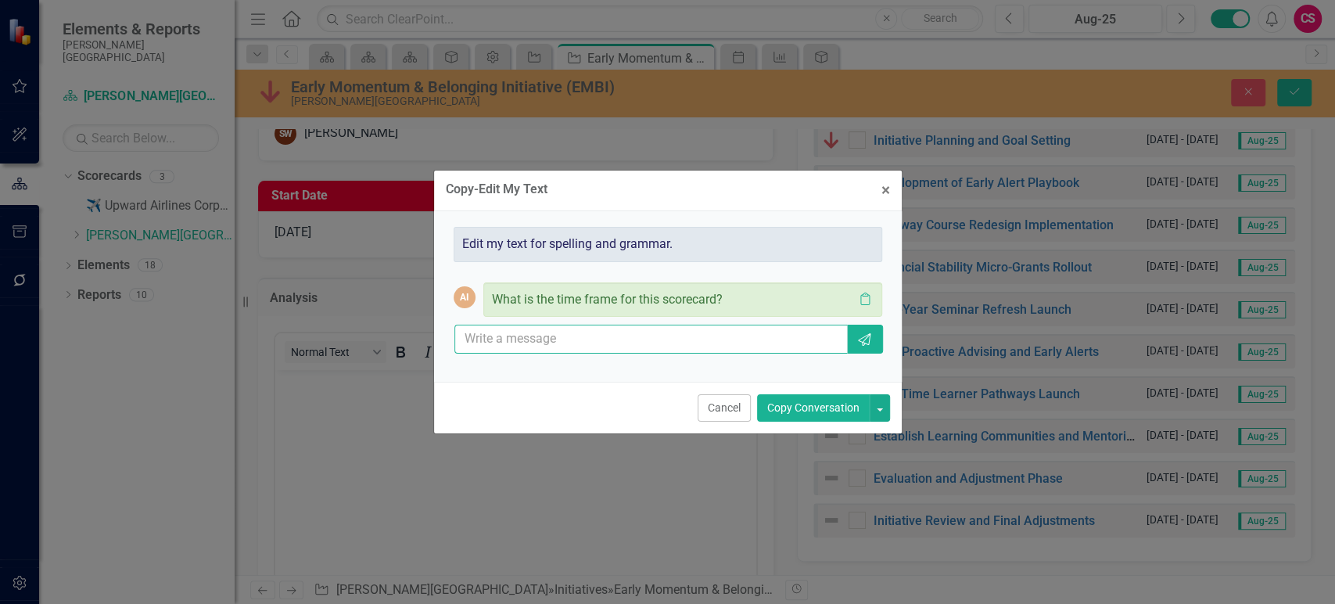
click at [582, 348] on input "text" at bounding box center [652, 339] width 394 height 29
paste input "Early indicators are positive. First-term persistence (Fall → Spring) improved …"
type input "Early indicators are positive. First-term persistence (Fall → Spring) improved …"
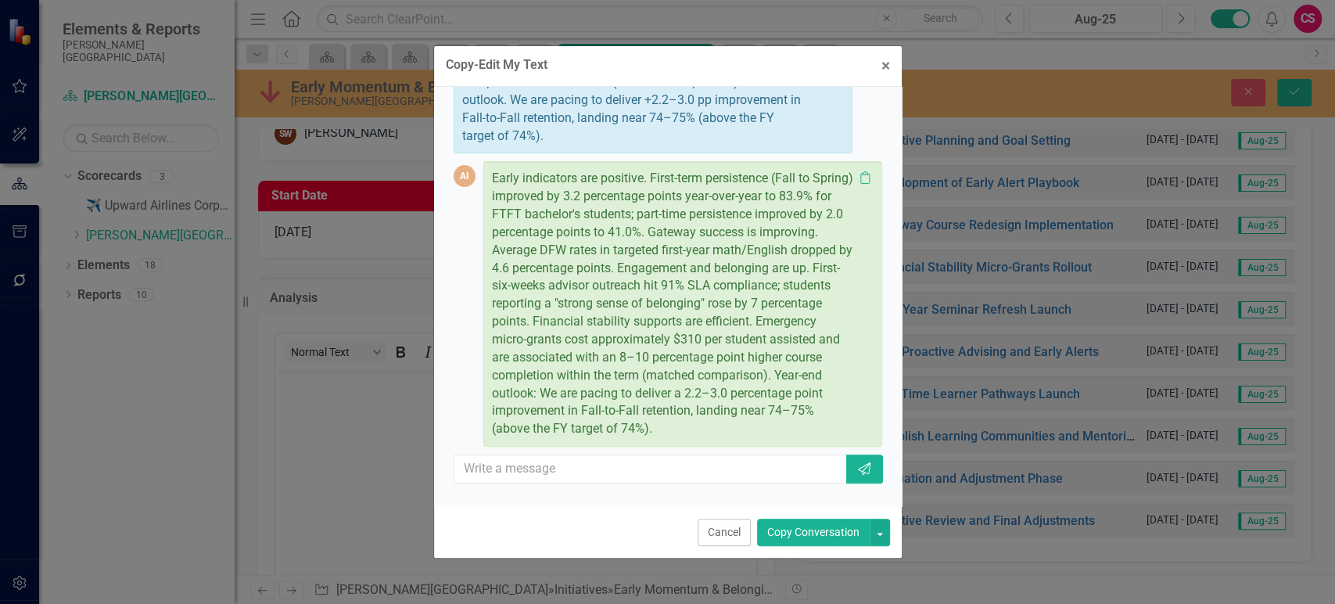
scroll to position [324, 0]
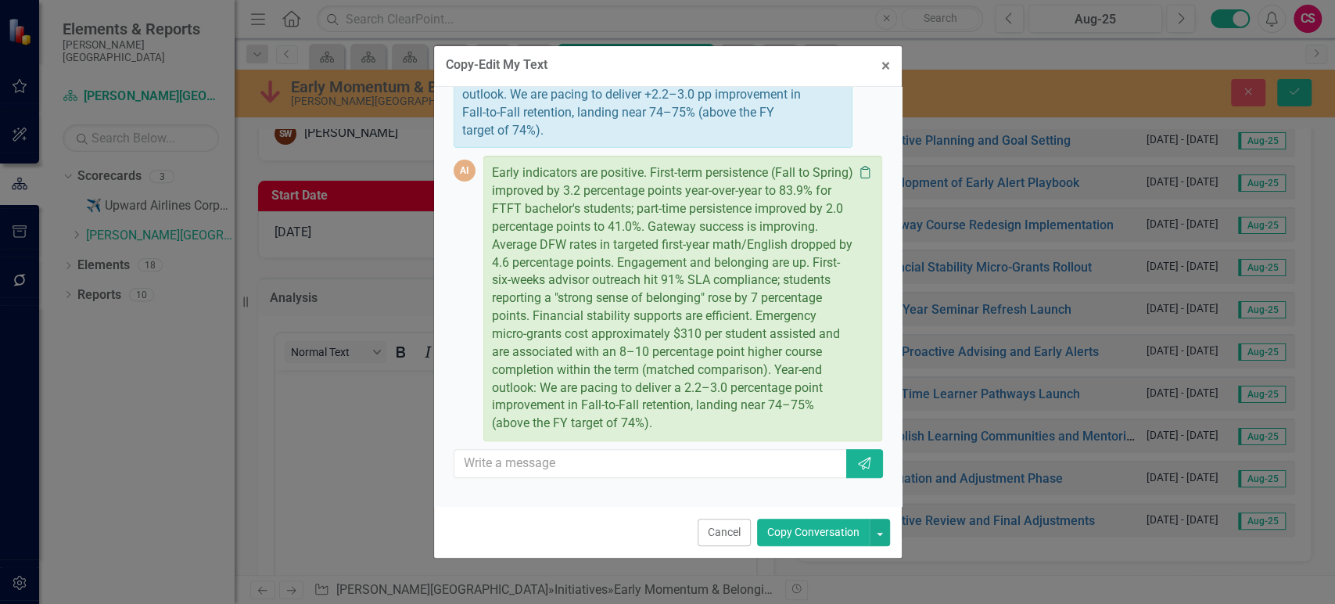
click at [857, 170] on icon "Clipboard" at bounding box center [865, 172] width 16 height 13
click at [341, 444] on div "Copy-Edit My Text × Close Edit my text for spelling and grammar. AI What is the…" at bounding box center [667, 302] width 1335 height 604
click at [737, 527] on button "Cancel" at bounding box center [724, 532] width 53 height 27
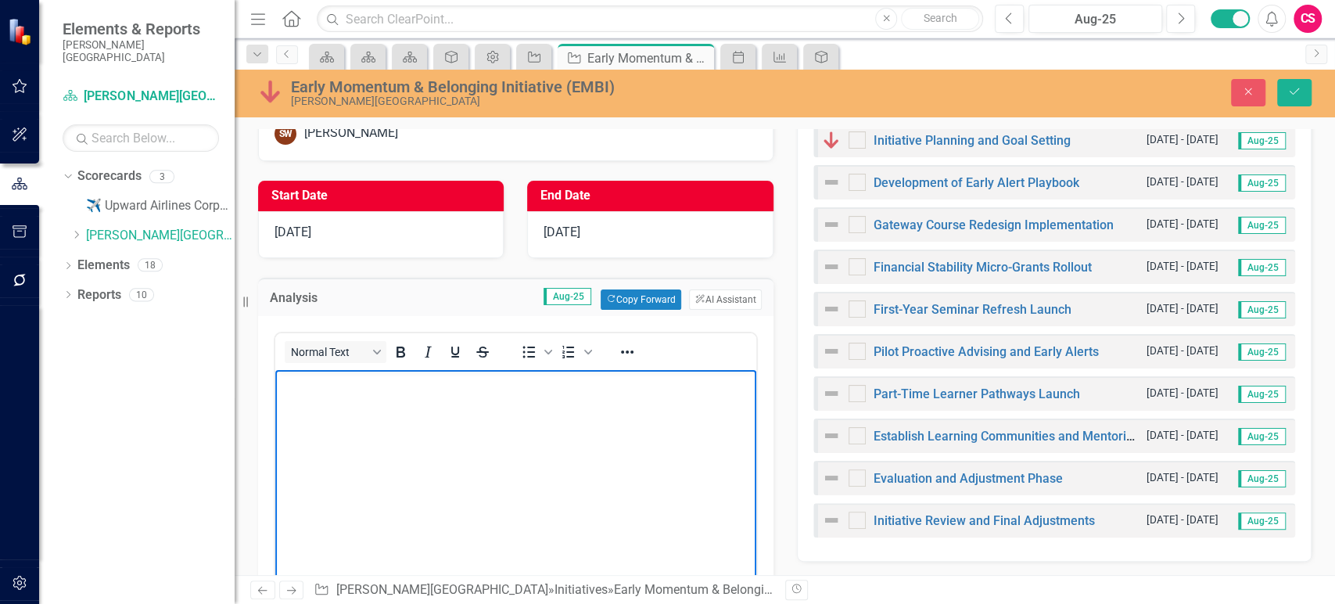
click at [522, 484] on body "Rich Text Area. Press ALT-0 for help." at bounding box center [515, 487] width 481 height 235
paste body "Rich Text Area. Press ALT-0 for help."
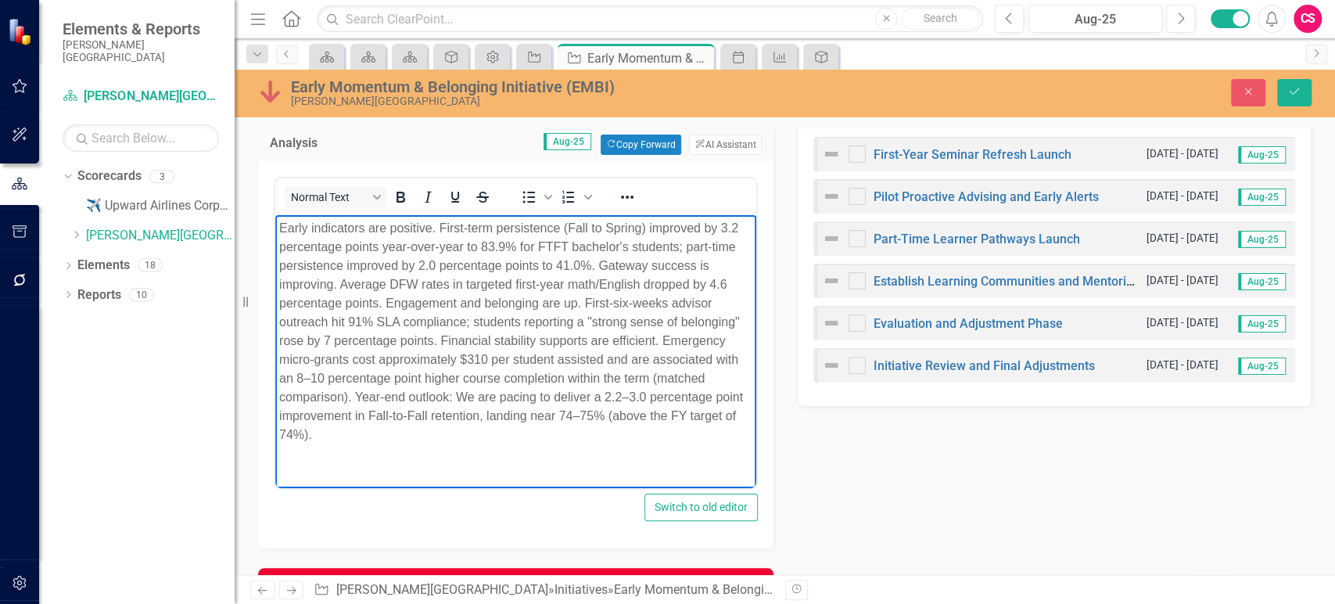
scroll to position [644, 0]
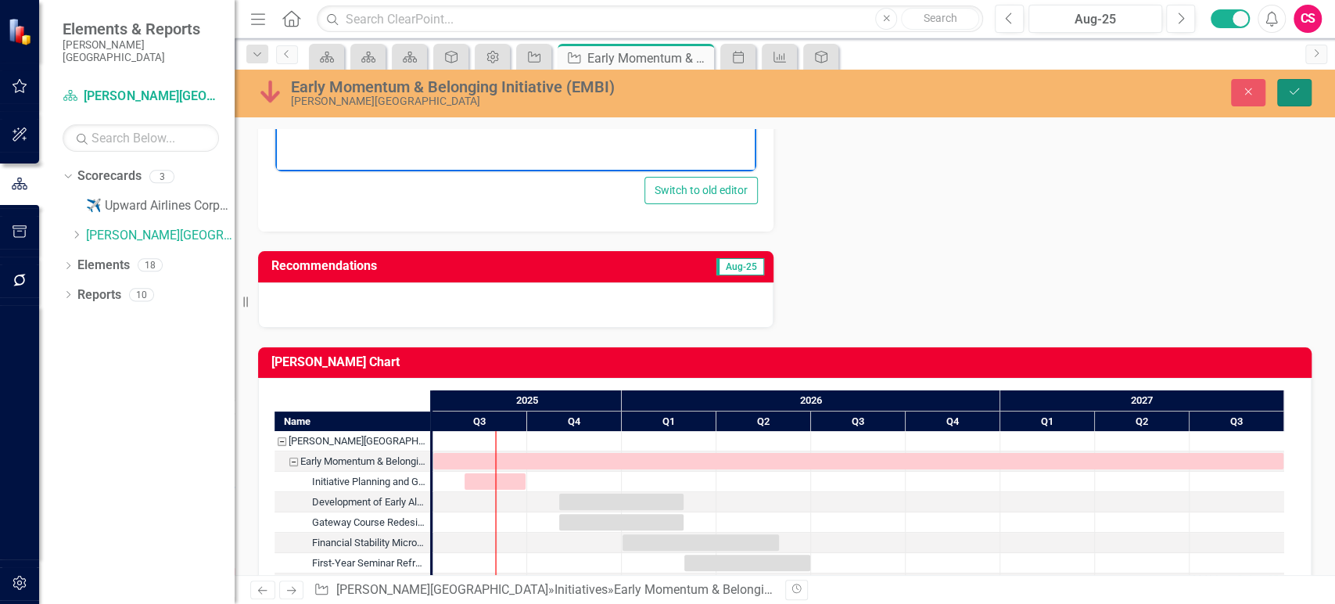
click at [1308, 90] on button "Save" at bounding box center [1295, 92] width 34 height 27
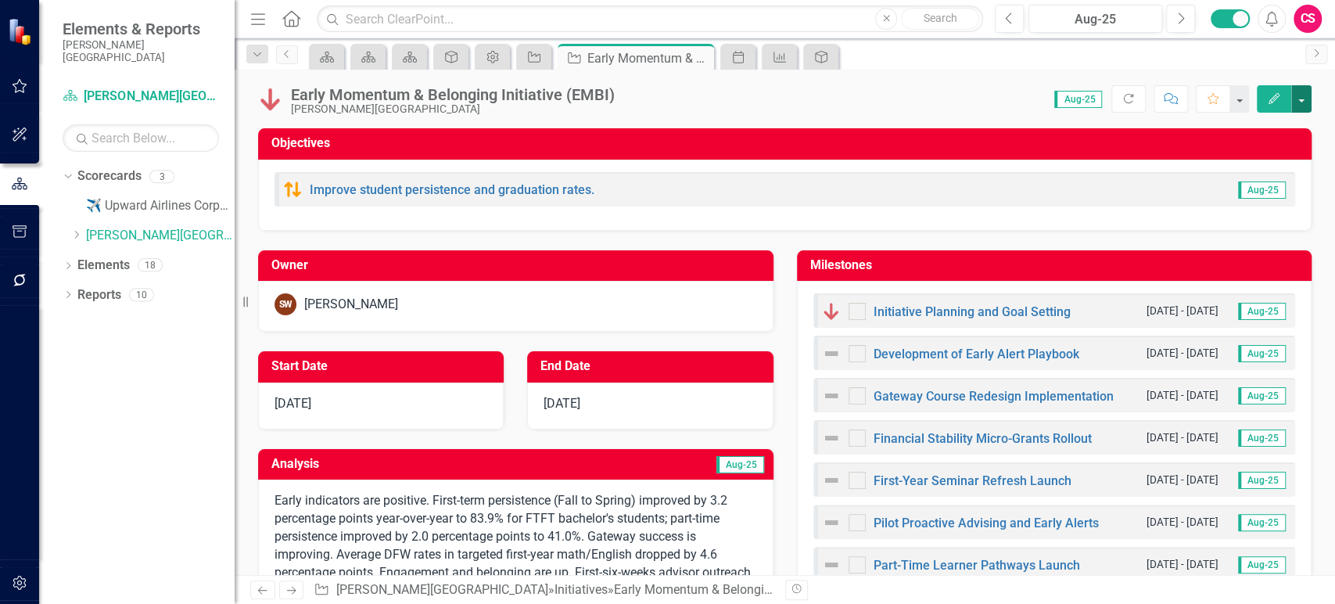
click at [1300, 95] on button "button" at bounding box center [1302, 98] width 20 height 27
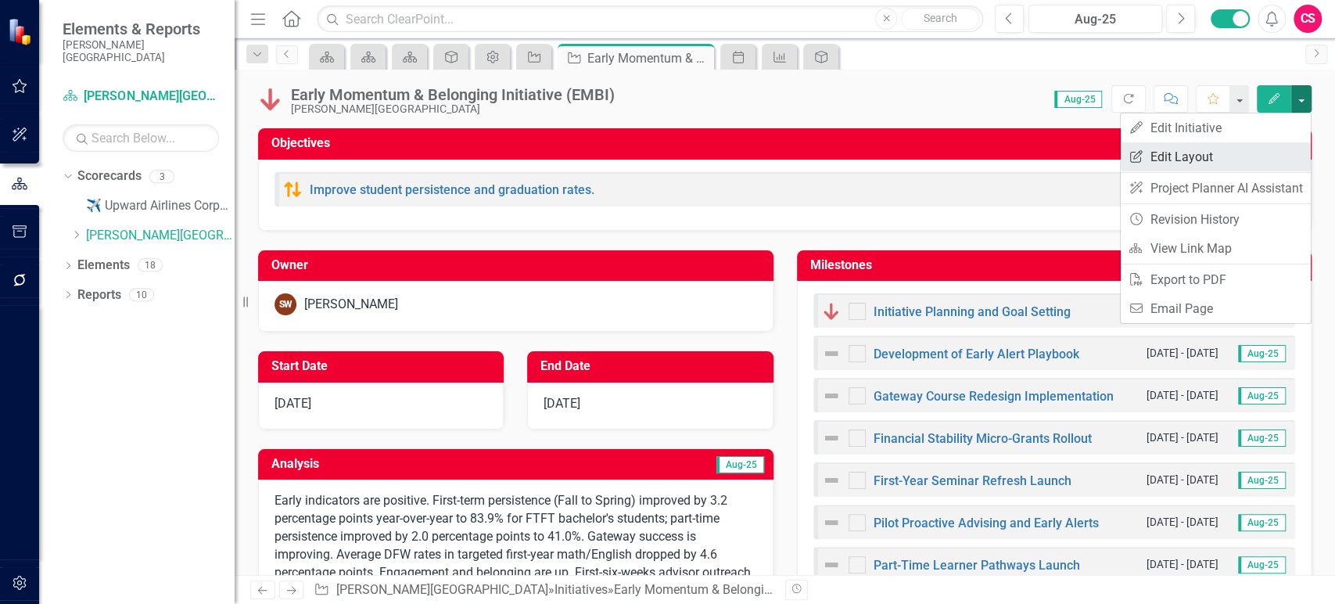
click at [1271, 147] on link "Edit Report Edit Layout" at bounding box center [1216, 156] width 190 height 29
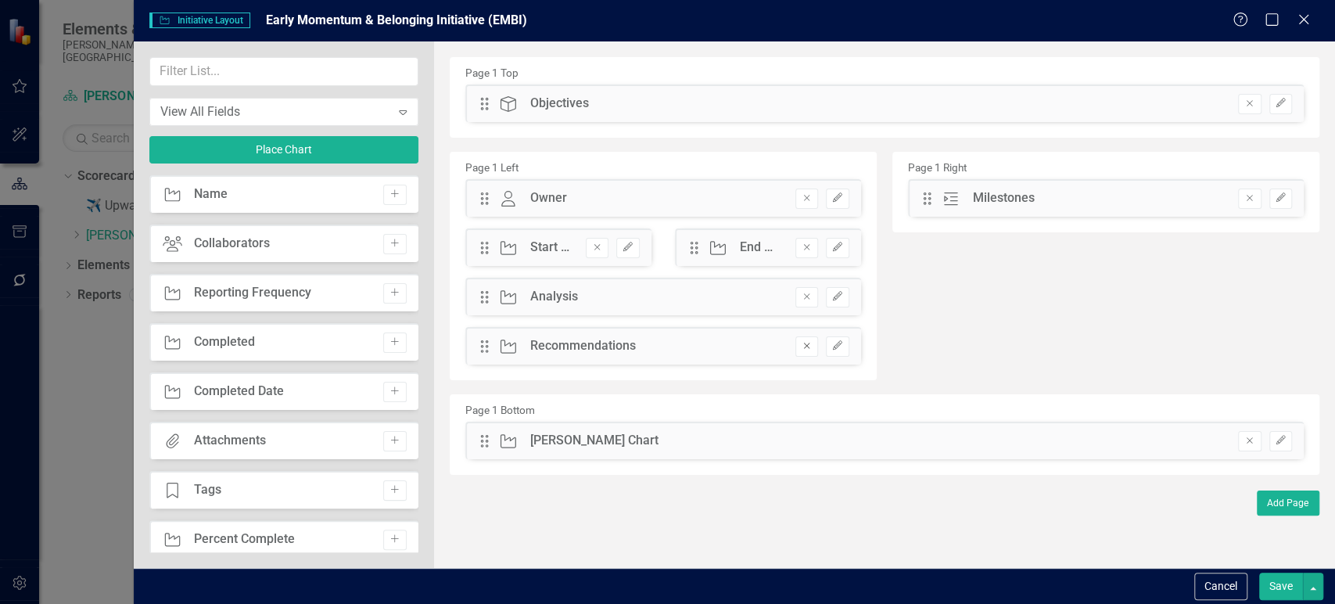
click at [800, 349] on button "Remove" at bounding box center [807, 346] width 23 height 20
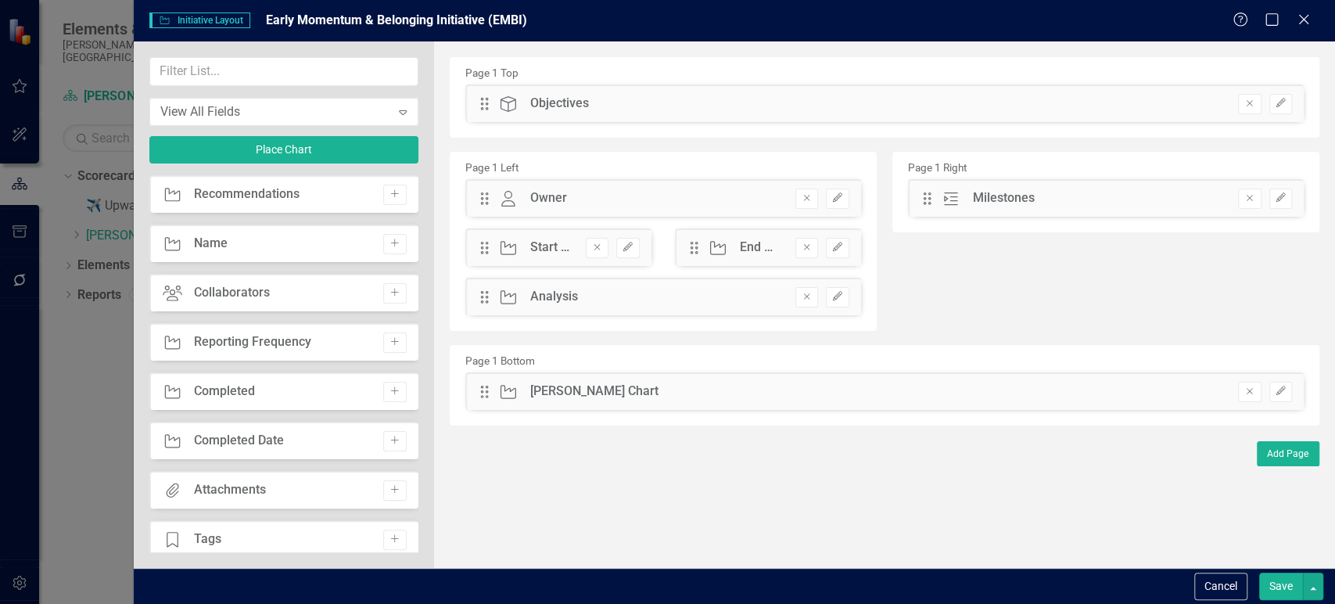
click at [1285, 599] on button "Save" at bounding box center [1282, 586] width 44 height 27
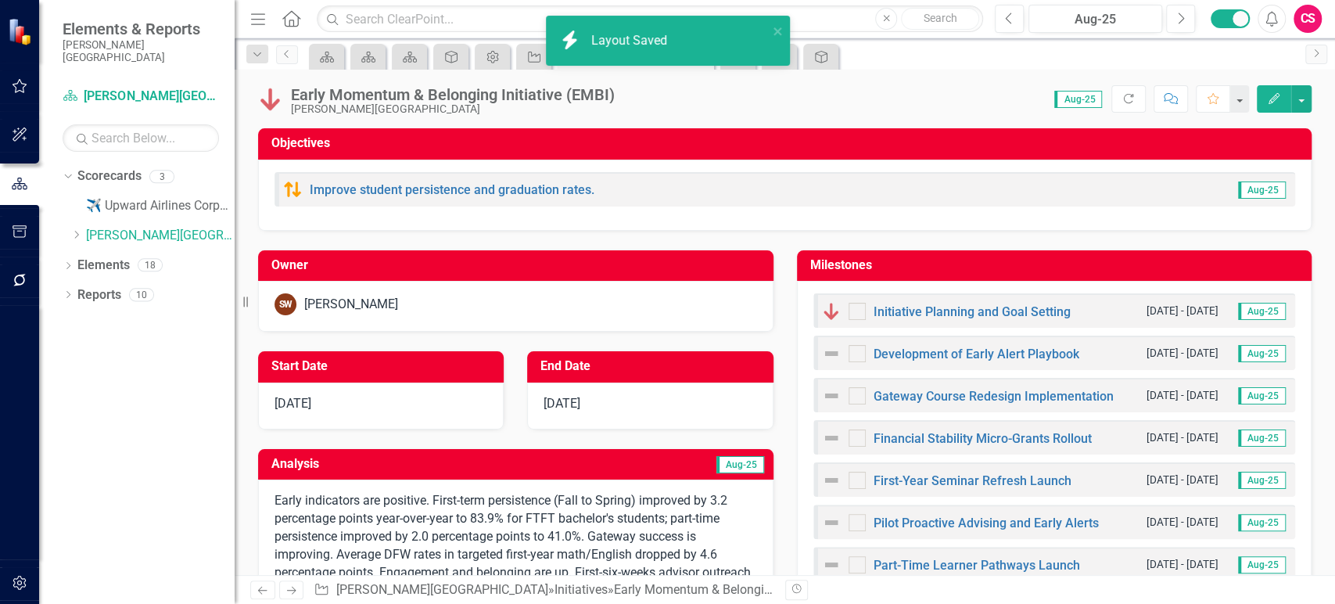
click at [267, 106] on img at bounding box center [270, 99] width 25 height 25
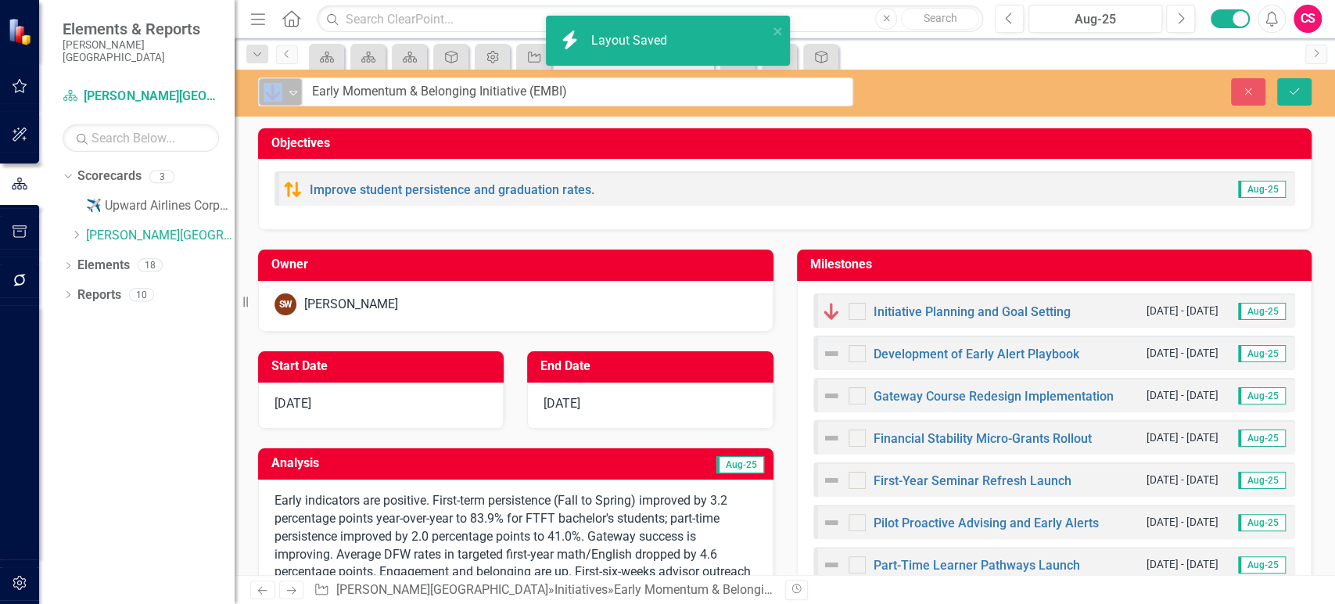
click at [277, 98] on img at bounding box center [273, 92] width 19 height 19
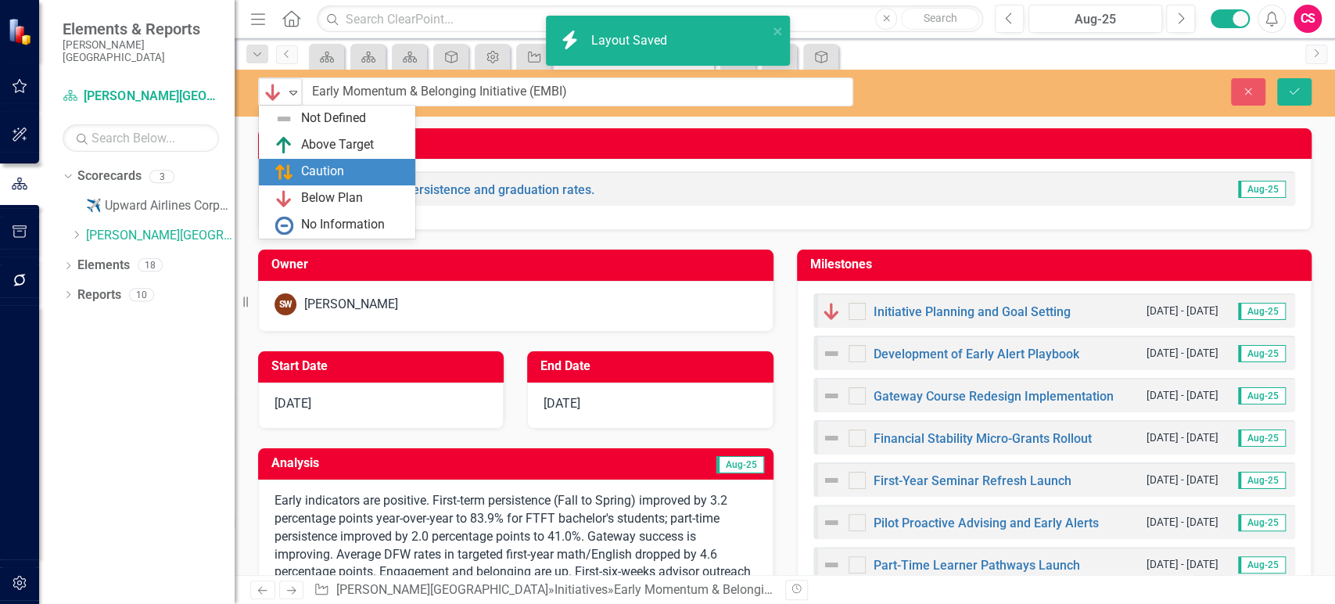
click at [293, 160] on div "Not Defined Above Target Caution Below Plan No Information" at bounding box center [337, 172] width 156 height 133
click at [293, 160] on div "Caution" at bounding box center [337, 172] width 156 height 27
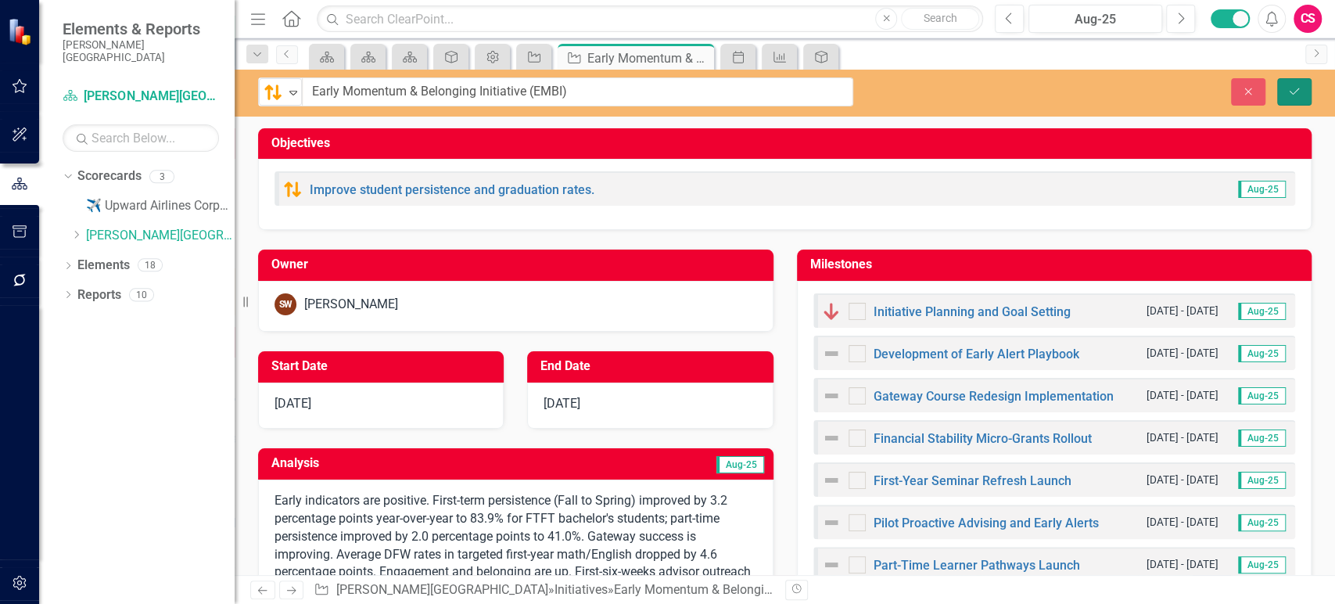
click at [1304, 102] on button "Save" at bounding box center [1295, 91] width 34 height 27
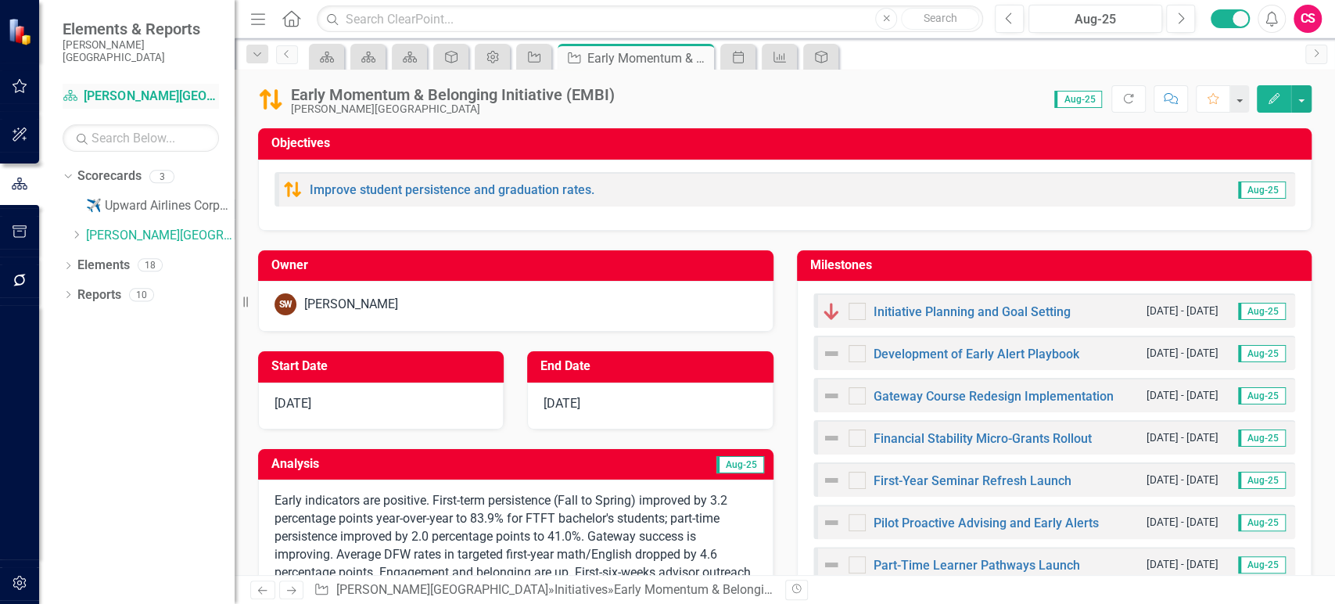
click at [125, 88] on link "Scorecard Baker College" at bounding box center [141, 97] width 156 height 18
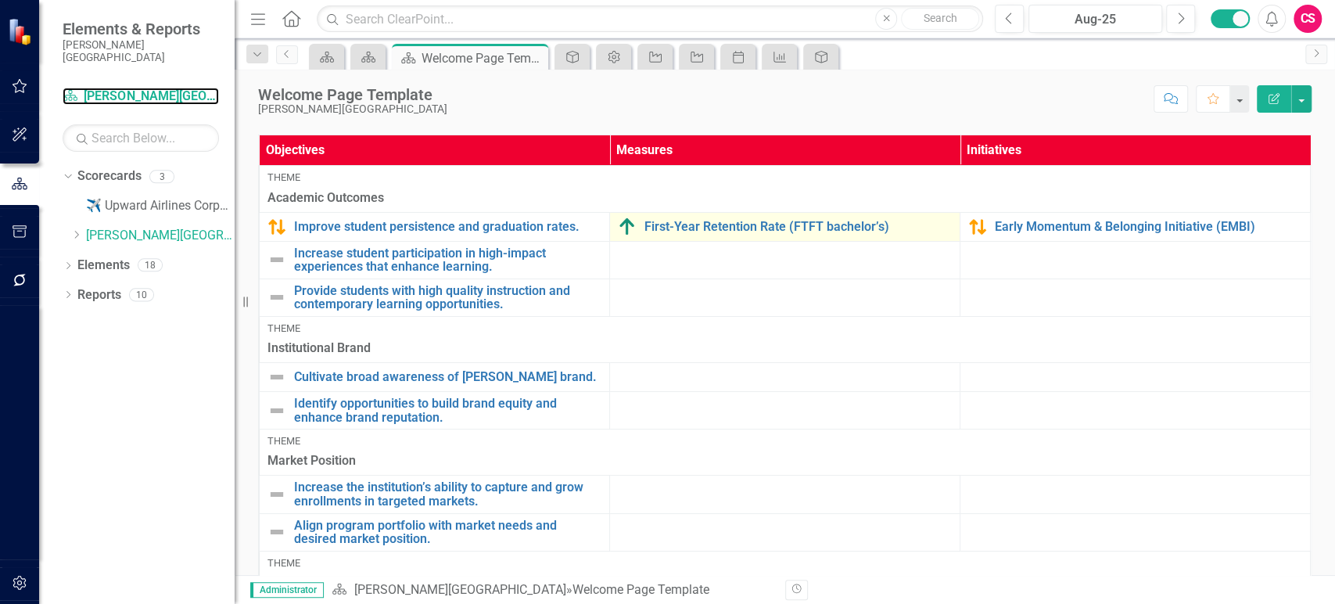
scroll to position [393, 0]
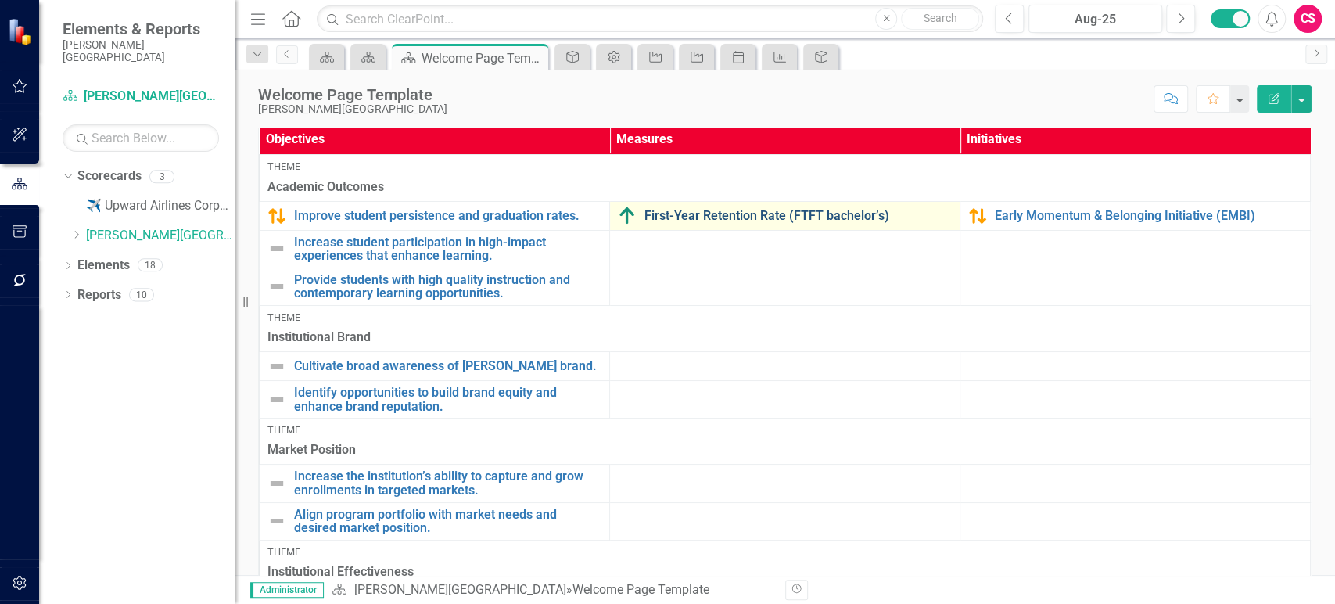
click at [691, 213] on link "First-Year Retention Rate (FTFT bachelor’s)" at bounding box center [798, 216] width 307 height 14
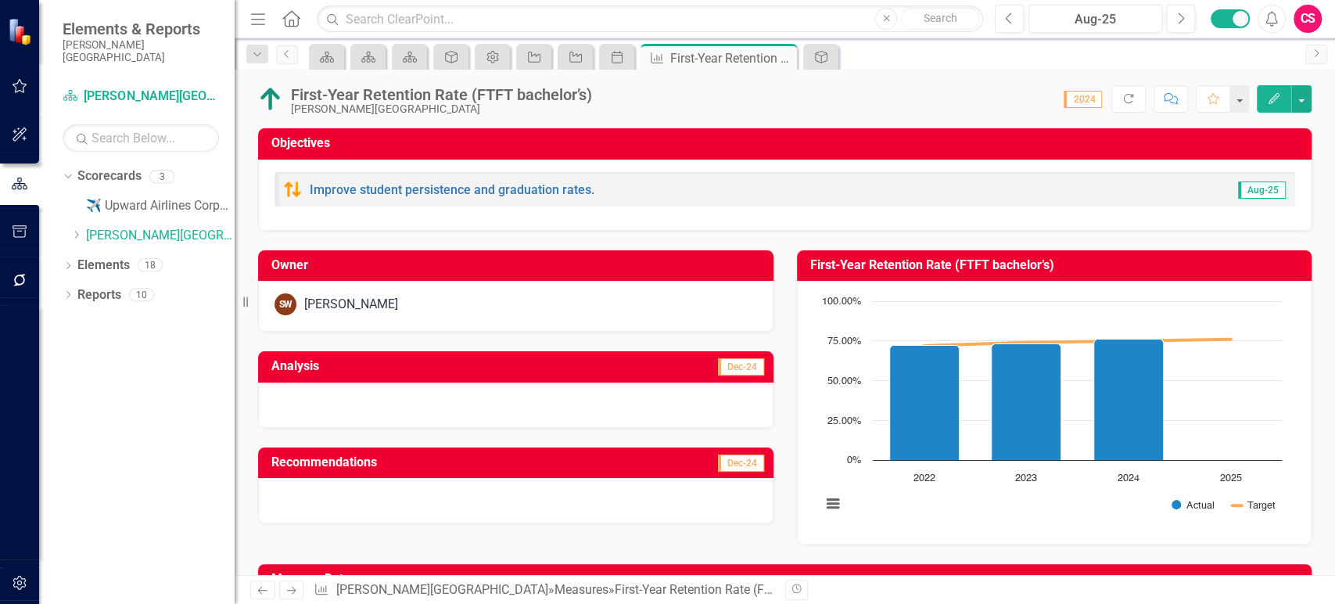
click at [530, 369] on td "Dec-24" at bounding box center [642, 368] width 247 height 26
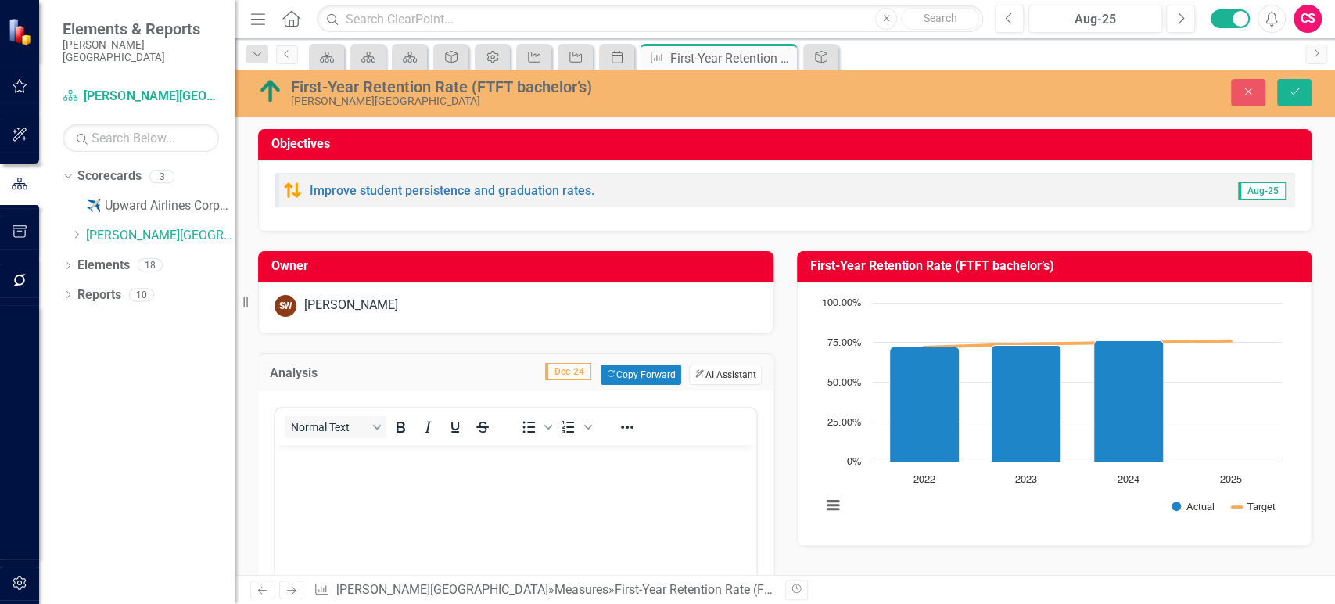
click at [739, 376] on button "ClearPoint AI AI Assistant" at bounding box center [725, 375] width 72 height 20
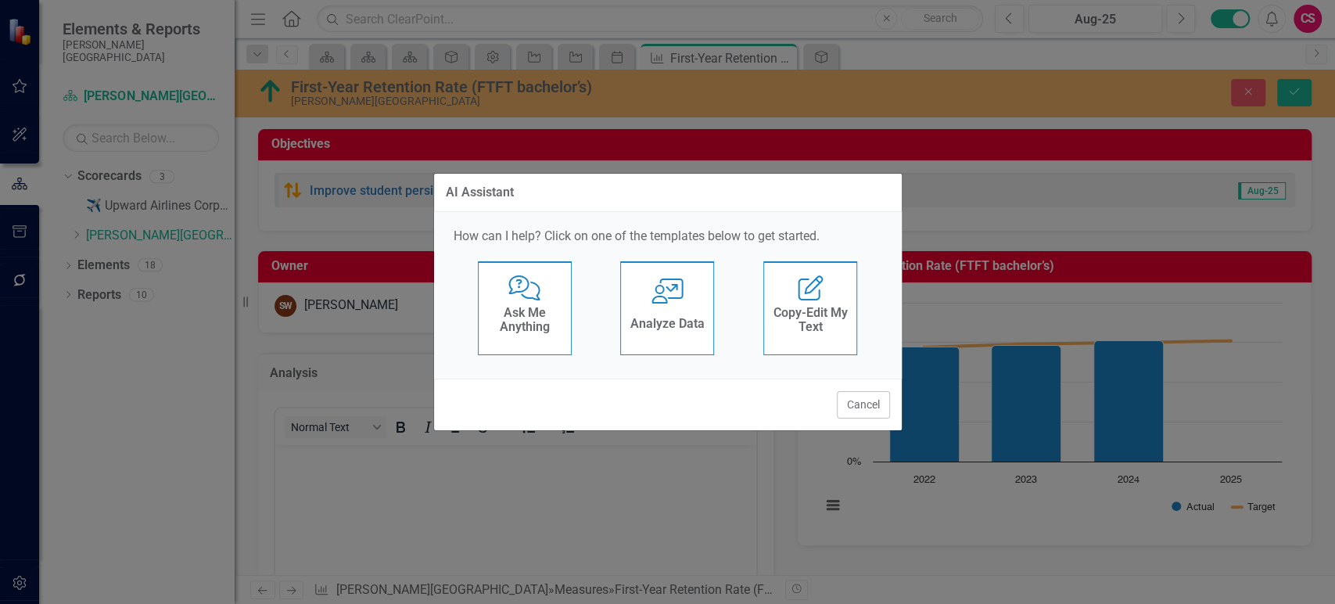
click at [697, 307] on div "User with Chart Analyze Data" at bounding box center [667, 308] width 94 height 94
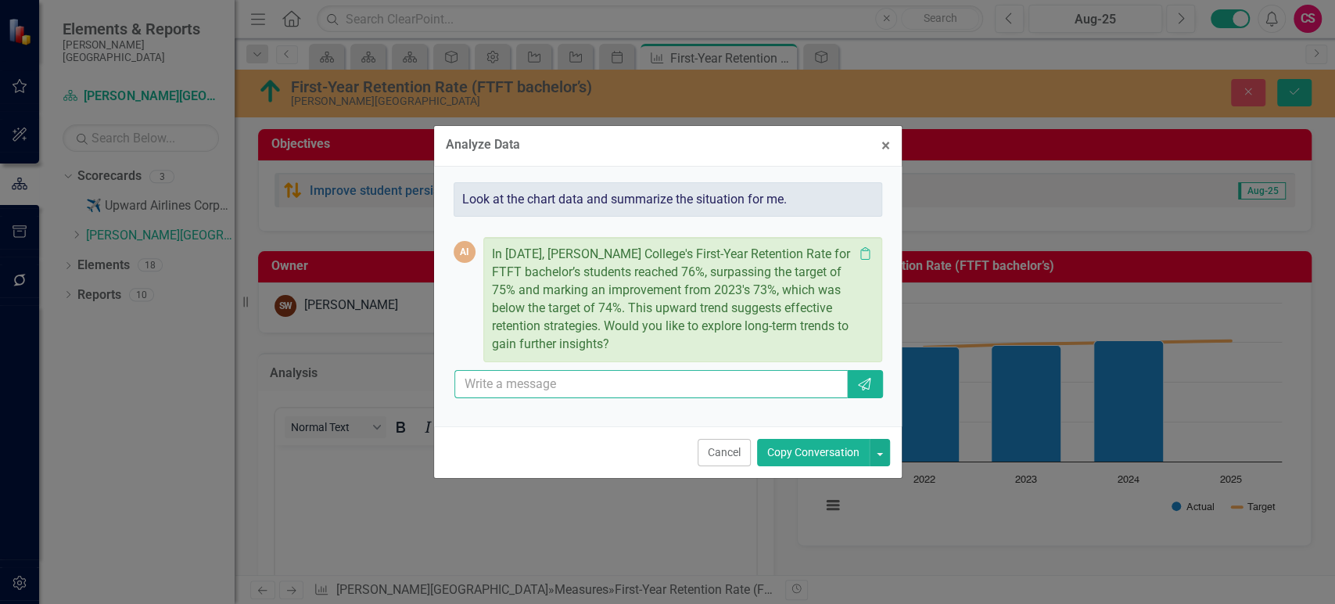
click at [725, 376] on input "text" at bounding box center [652, 384] width 394 height 29
type input "t"
type input "yes"
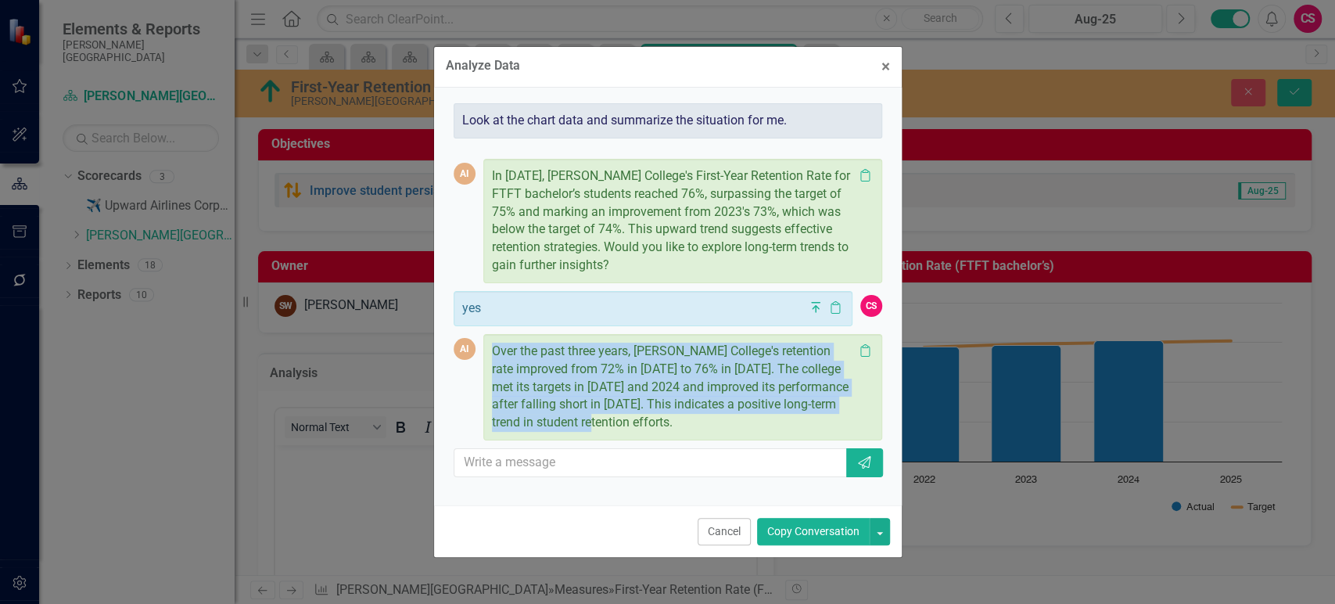
drag, startPoint x: 597, startPoint y: 420, endPoint x: 479, endPoint y: 346, distance: 139.6
click at [479, 346] on div "AI Over the past three years, Baker College's retention rate improved from 72% …" at bounding box center [668, 387] width 429 height 106
copy div "Over the past three years, Baker College's retention rate improved from 72% in …"
drag, startPoint x: 722, startPoint y: 529, endPoint x: 437, endPoint y: 84, distance: 528.9
click at [722, 529] on button "Cancel" at bounding box center [724, 531] width 53 height 27
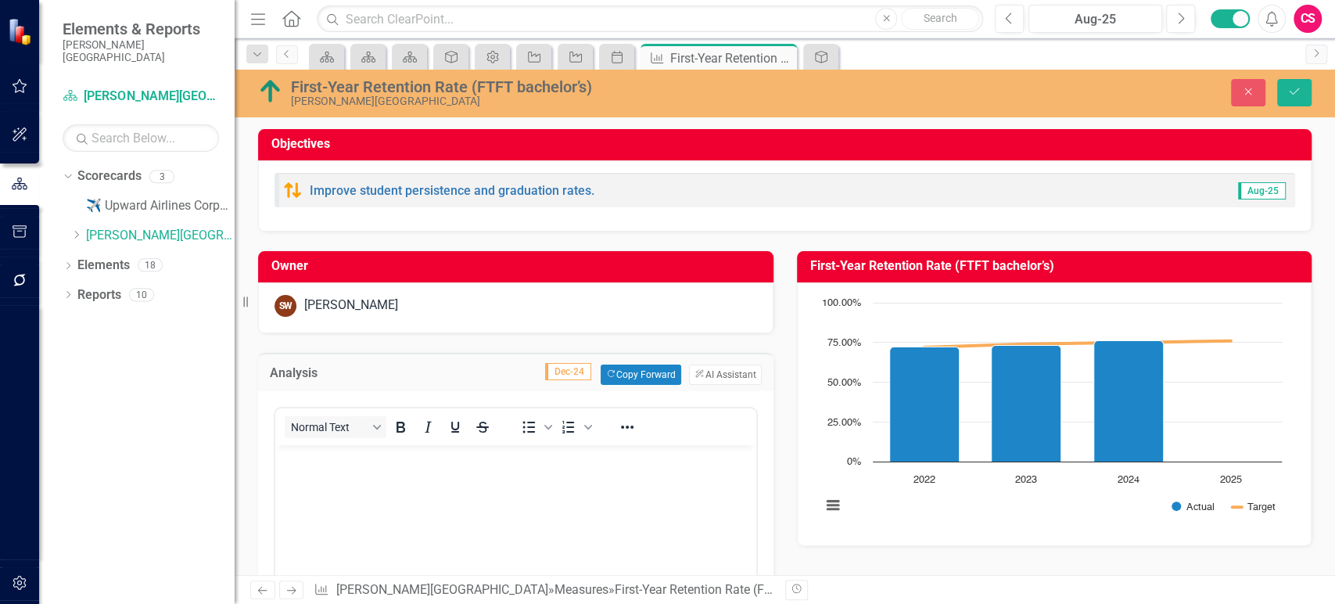
click at [421, 473] on body "Rich Text Area. Press ALT-0 for help." at bounding box center [515, 561] width 481 height 235
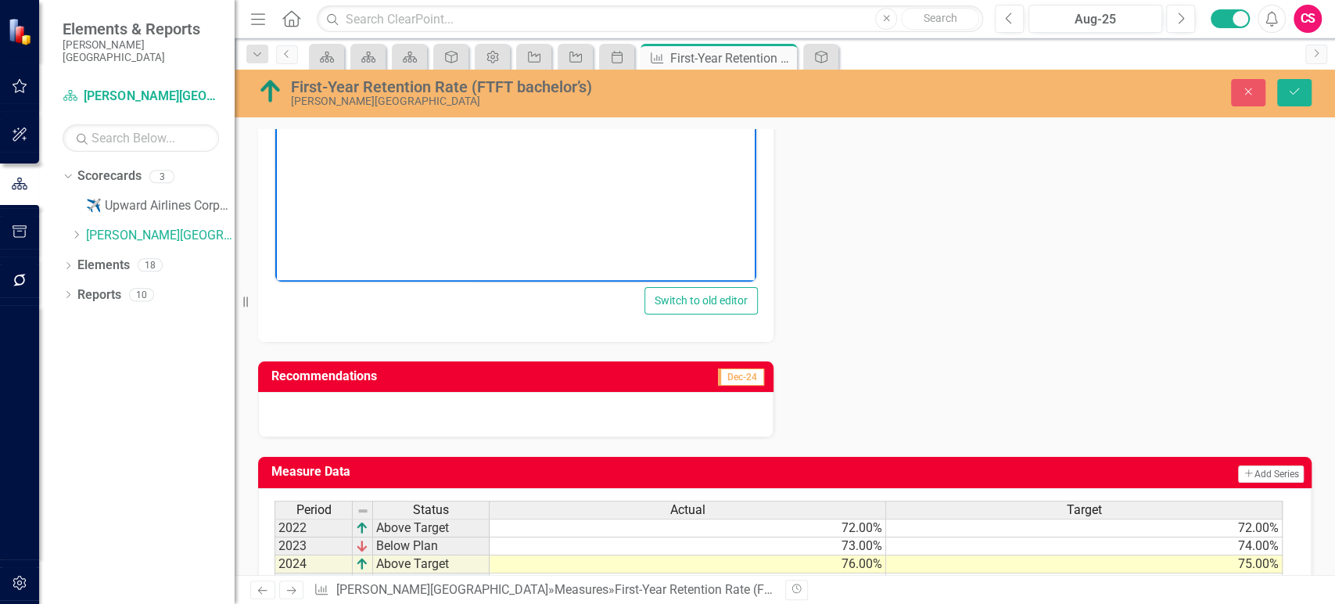
scroll to position [442, 0]
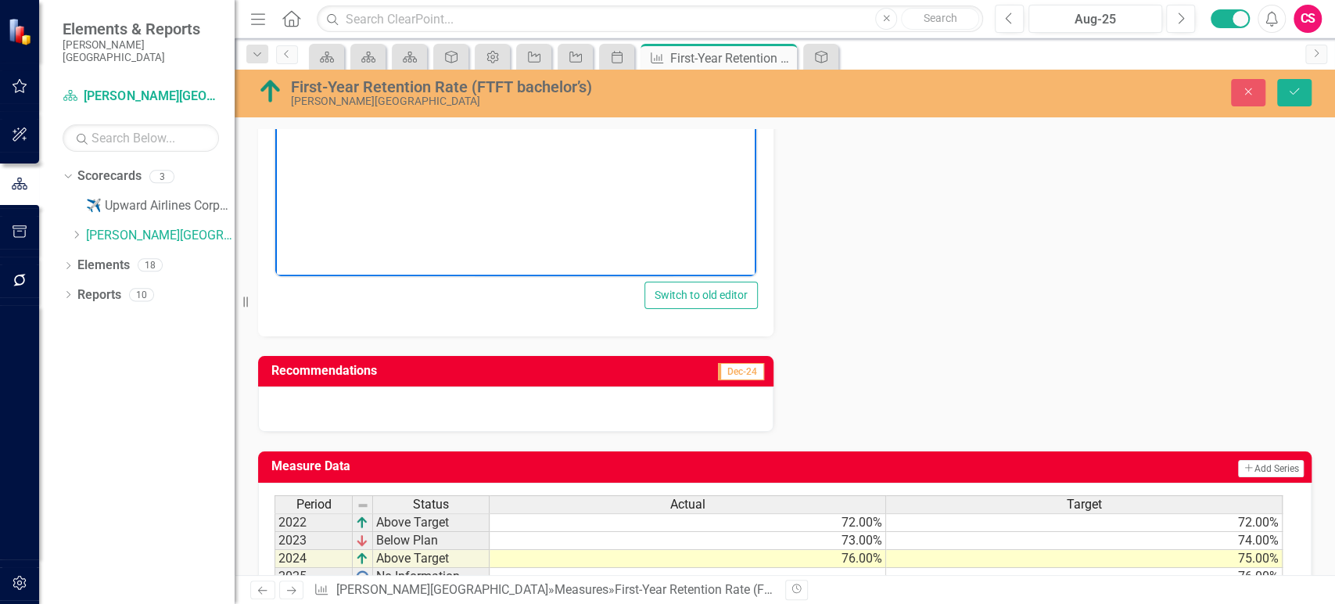
click at [519, 371] on h3 "Recommendations" at bounding box center [441, 371] width 340 height 14
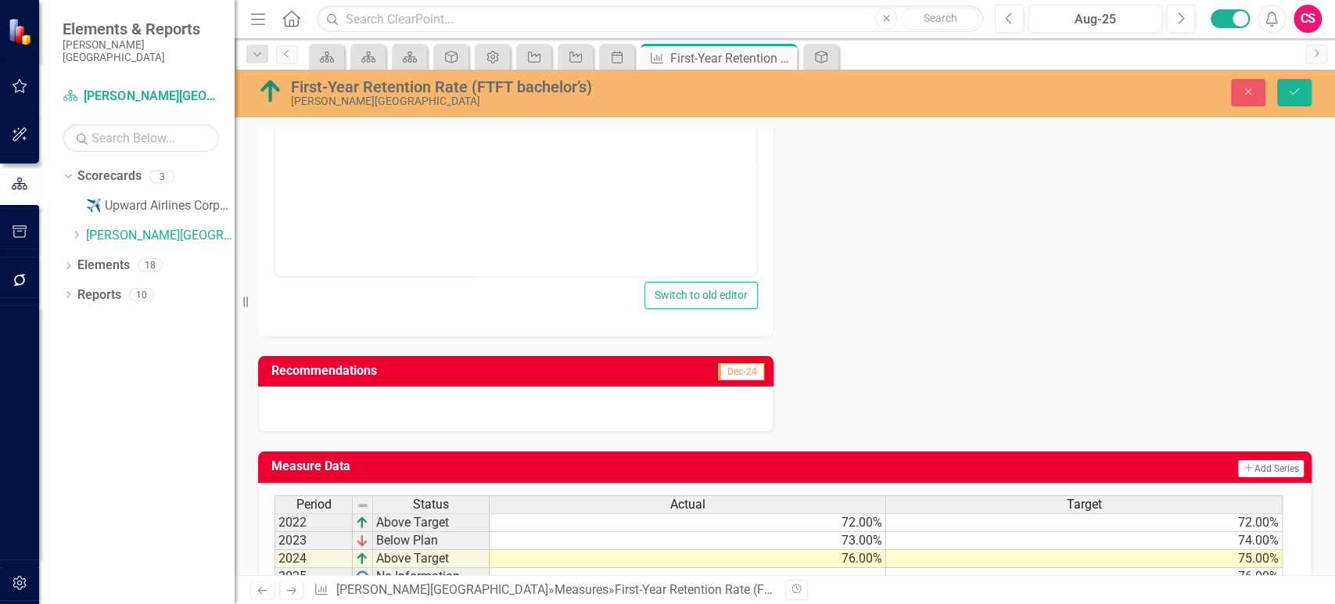
click at [519, 371] on h3 "Recommendations" at bounding box center [441, 371] width 340 height 14
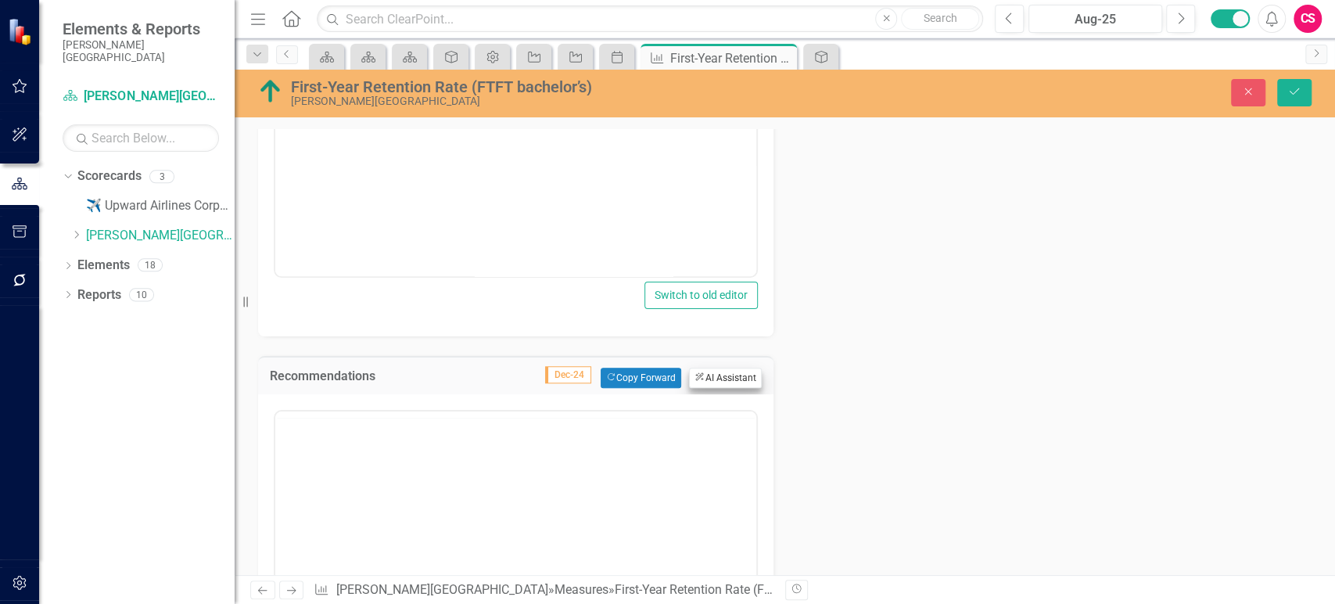
scroll to position [0, 0]
click at [711, 382] on button "ClearPoint AI AI Assistant" at bounding box center [725, 378] width 72 height 20
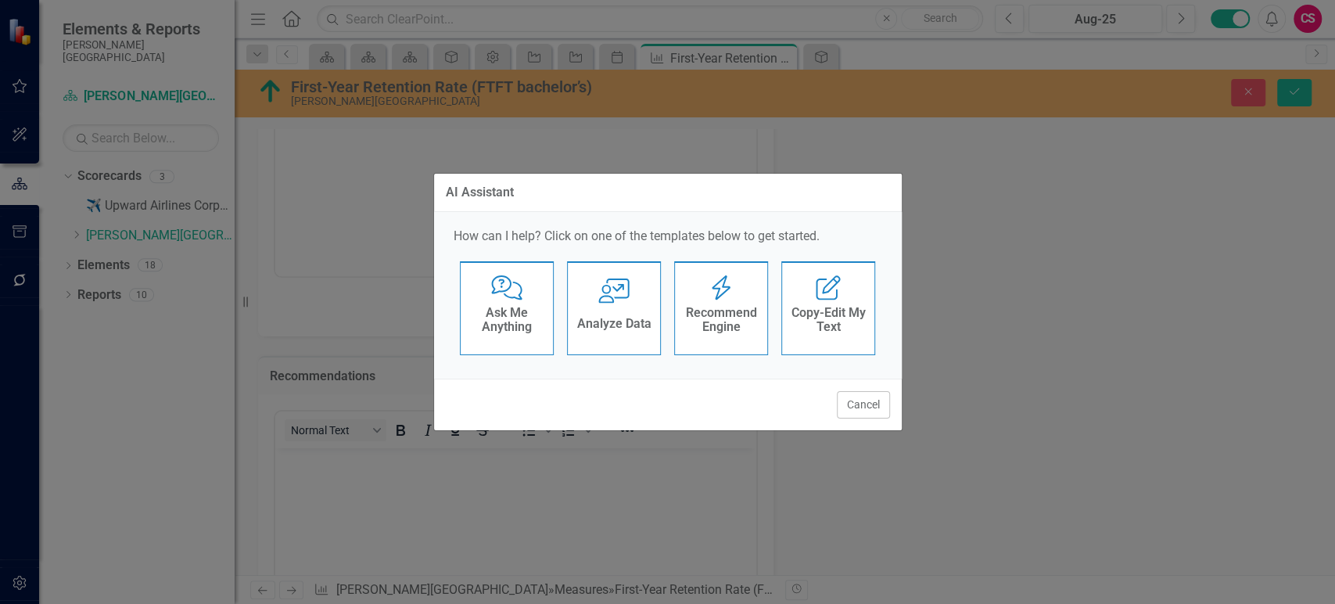
click at [728, 298] on icon "Recommend Engine" at bounding box center [722, 287] width 32 height 25
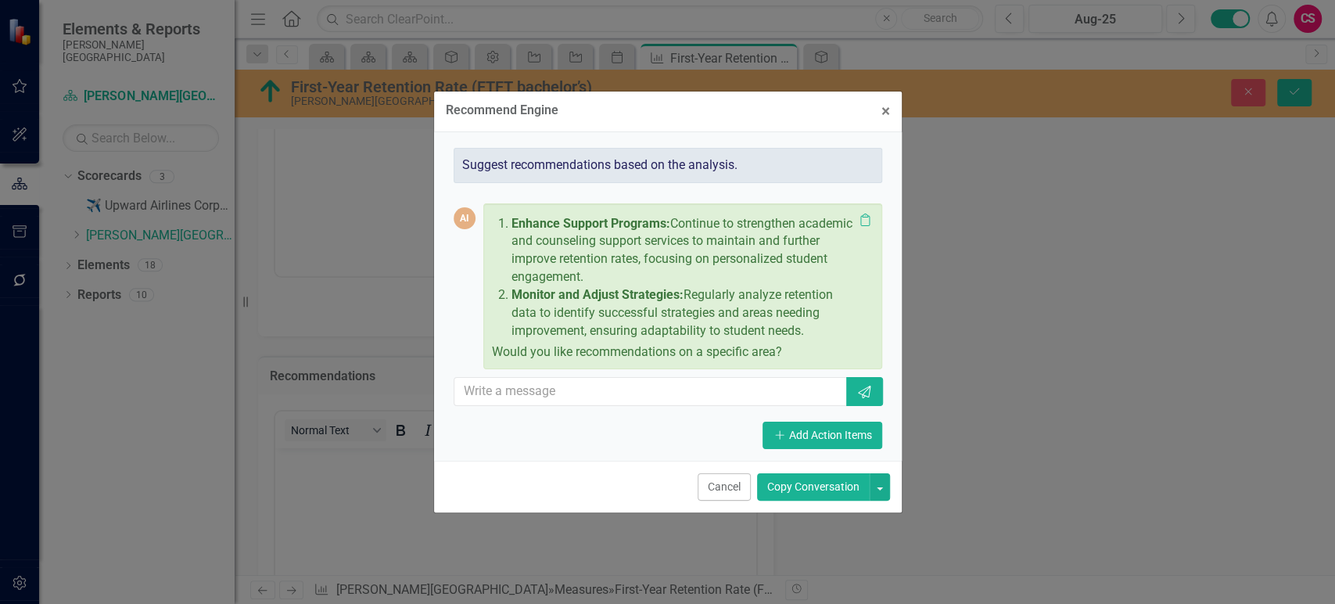
click at [809, 489] on button "Copy Conversation" at bounding box center [813, 486] width 113 height 27
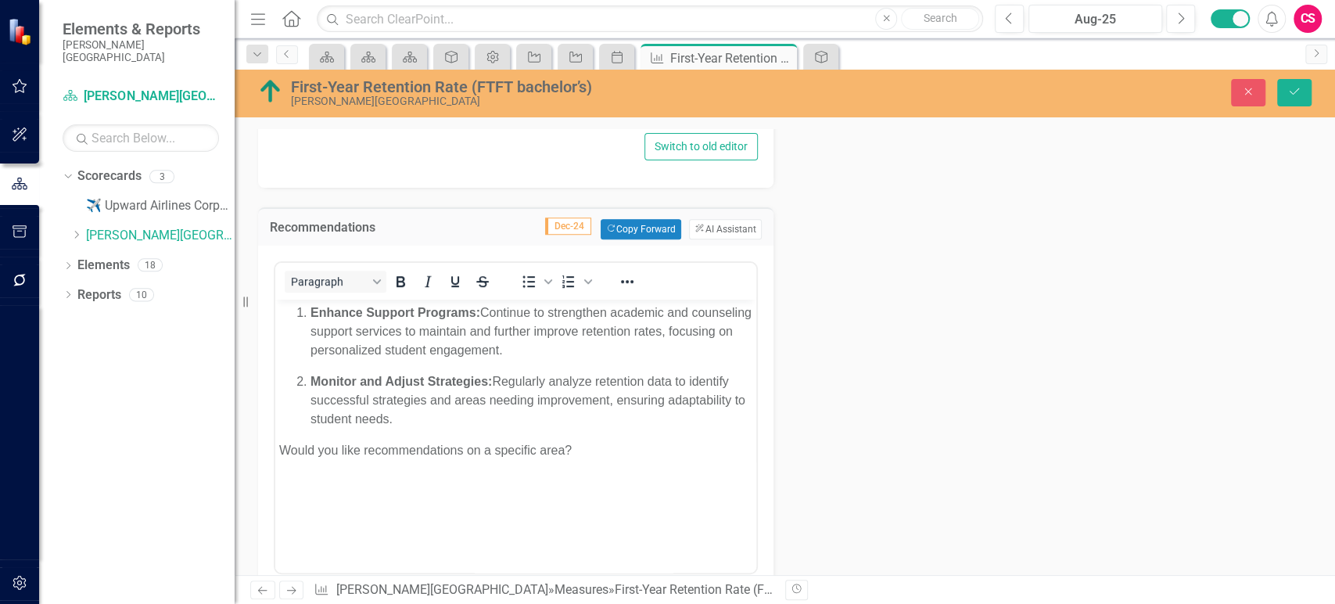
scroll to position [591, 0]
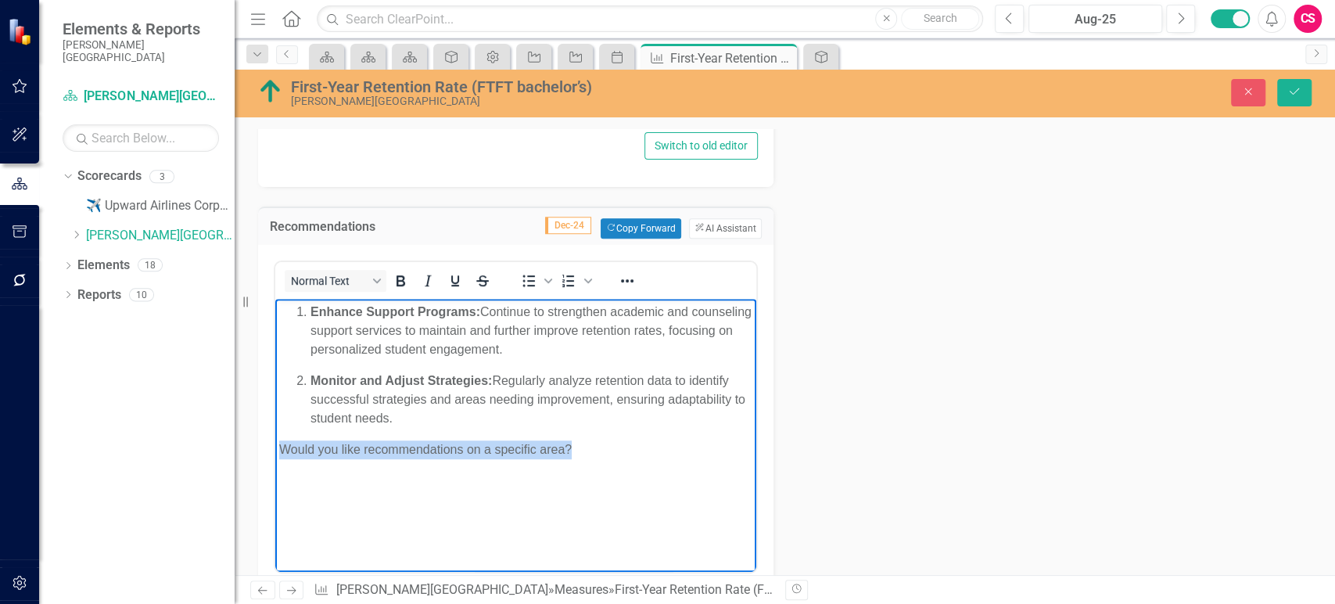
drag, startPoint x: 590, startPoint y: 455, endPoint x: 240, endPoint y: 429, distance: 350.7
click at [275, 429] on html "Enhance Support Programs: Continue to strengthen academic and counseling suppor…" at bounding box center [515, 415] width 481 height 235
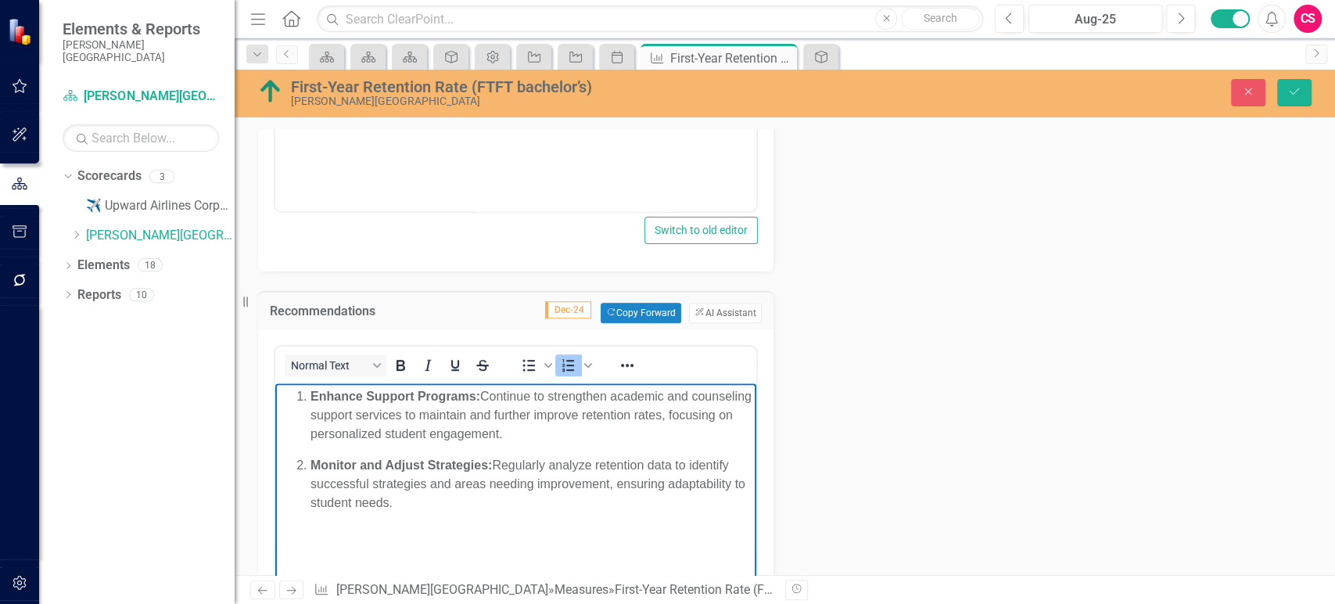
scroll to position [506, 0]
click at [1297, 103] on button "Save" at bounding box center [1295, 92] width 34 height 27
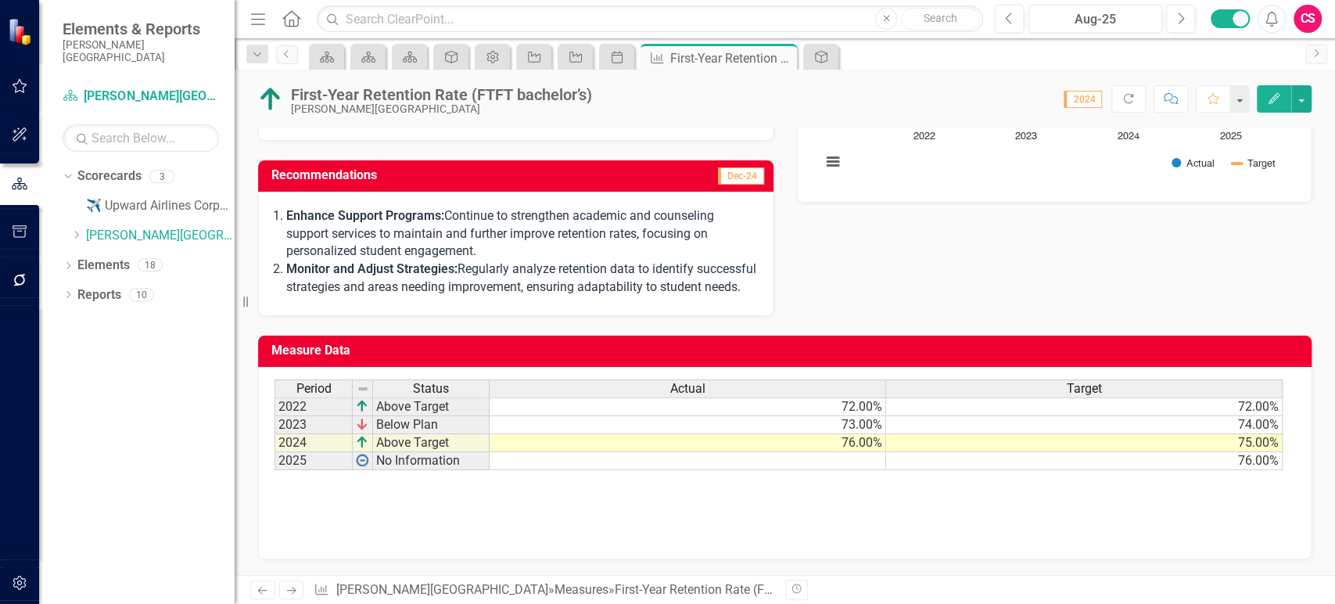
scroll to position [0, 0]
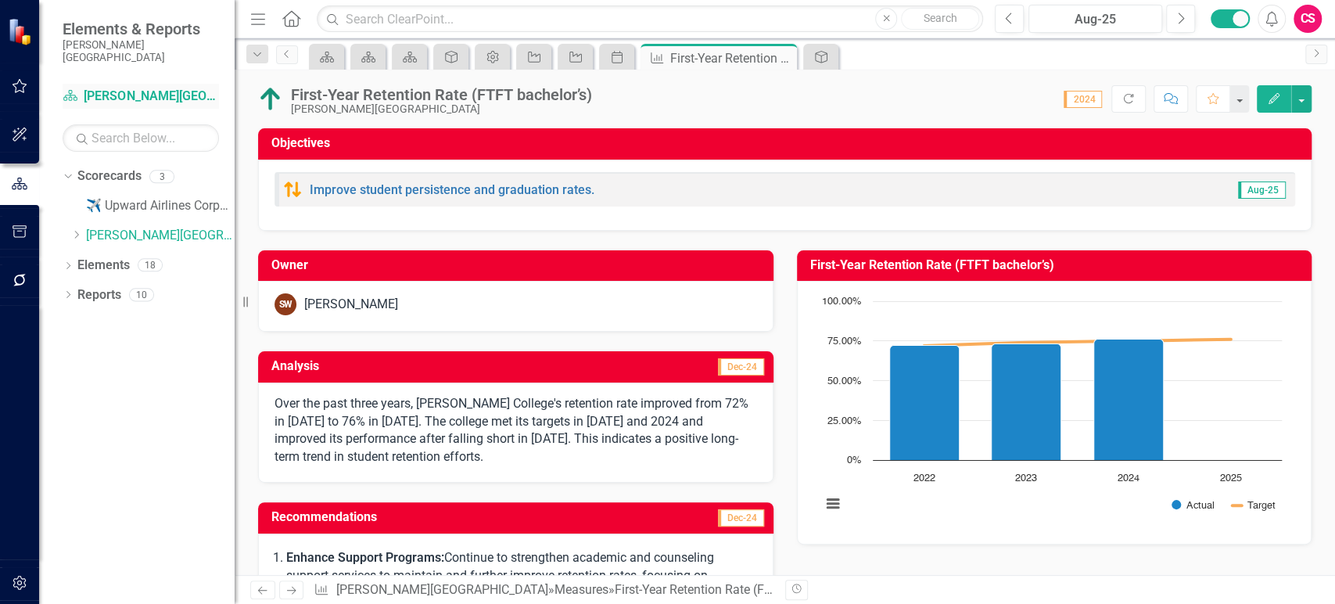
click at [117, 88] on link "Scorecard Baker College" at bounding box center [141, 97] width 156 height 18
